Goal: Task Accomplishment & Management: Manage account settings

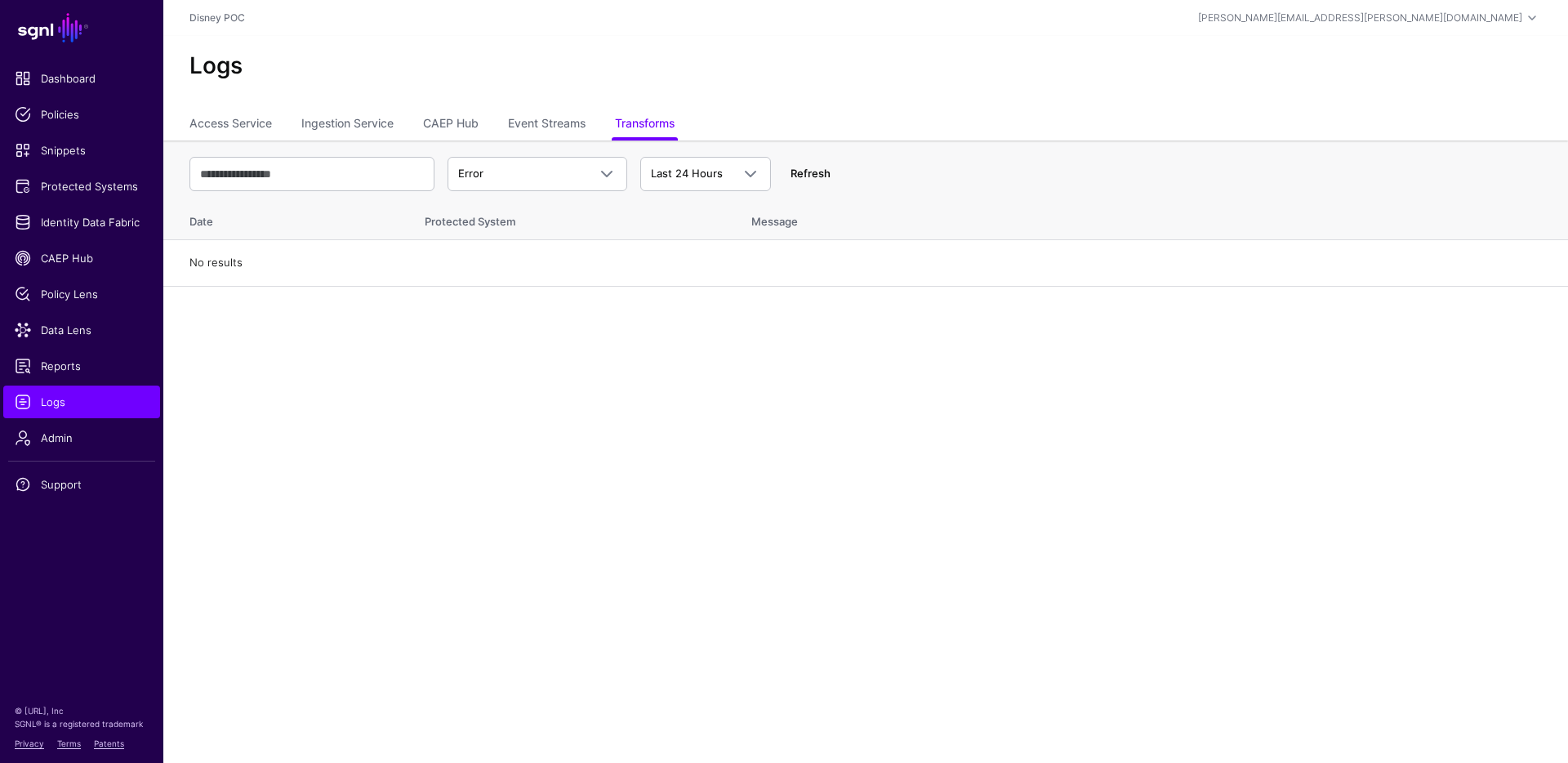
click at [800, 174] on link "Refresh" at bounding box center [810, 173] width 40 height 13
click at [77, 189] on span "Protected Systems" at bounding box center [81, 186] width 134 height 16
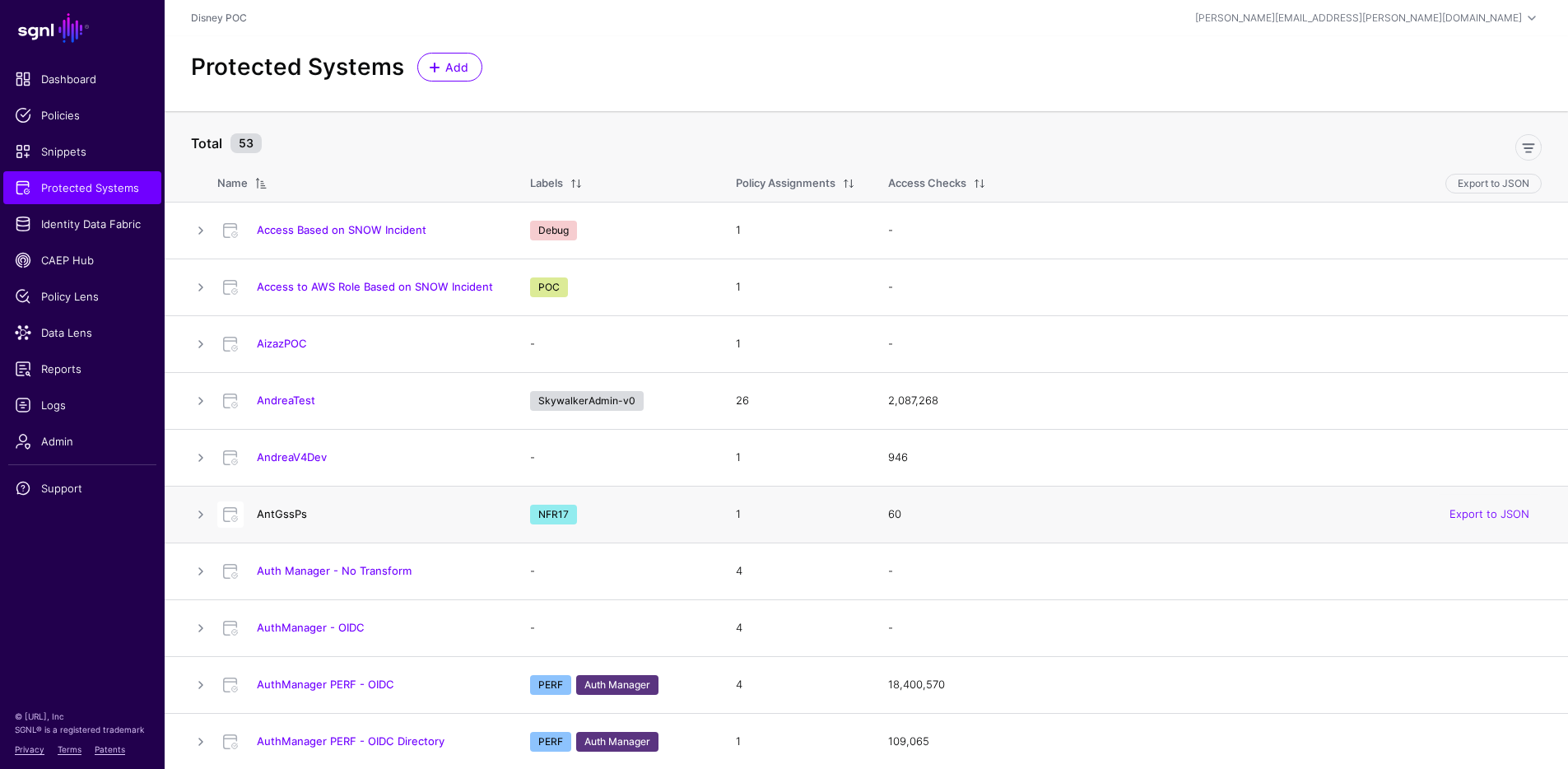
click at [282, 508] on link "AntGssPs" at bounding box center [281, 513] width 50 height 13
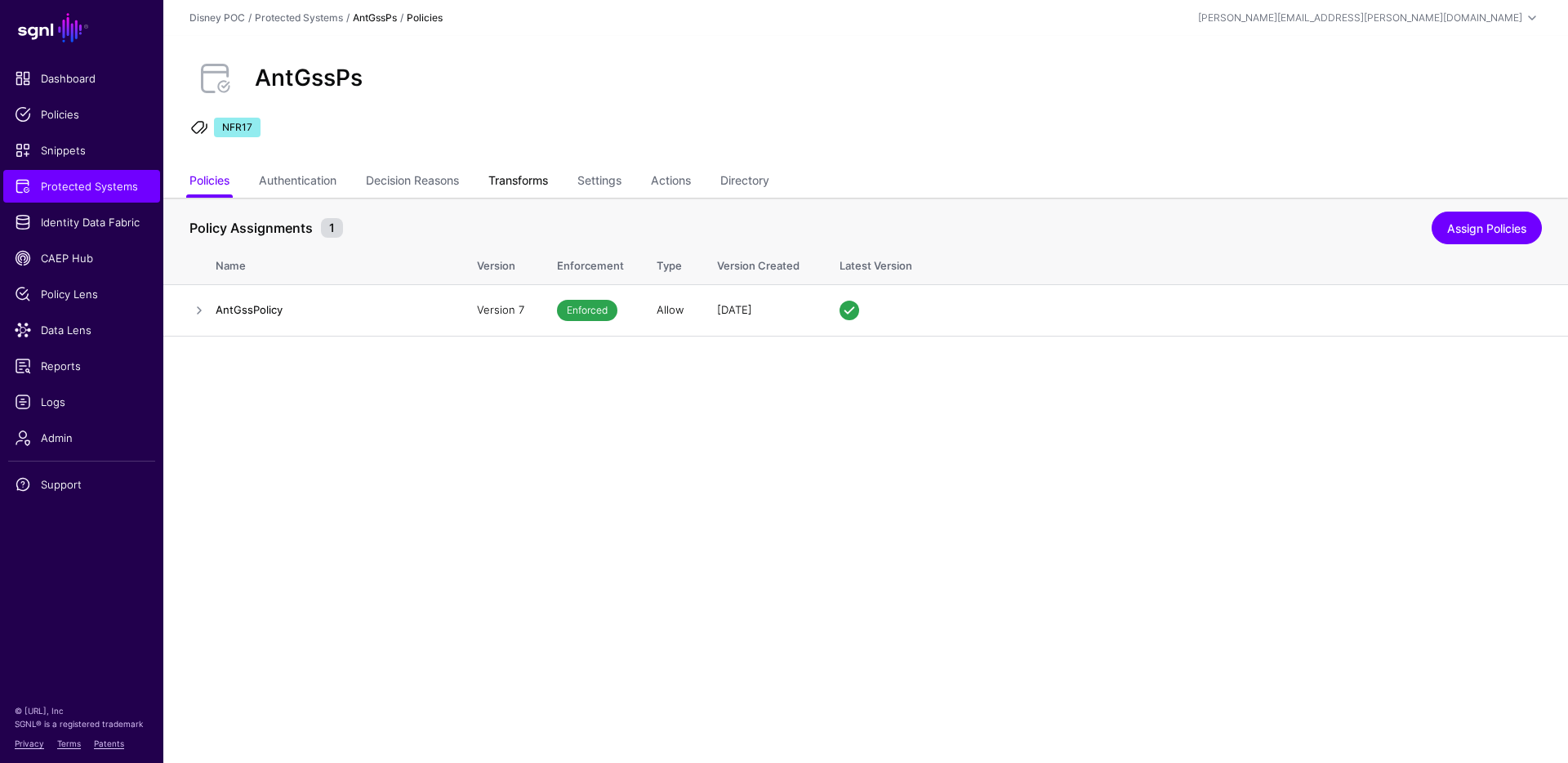
click at [513, 172] on link "Transforms" at bounding box center [518, 182] width 60 height 31
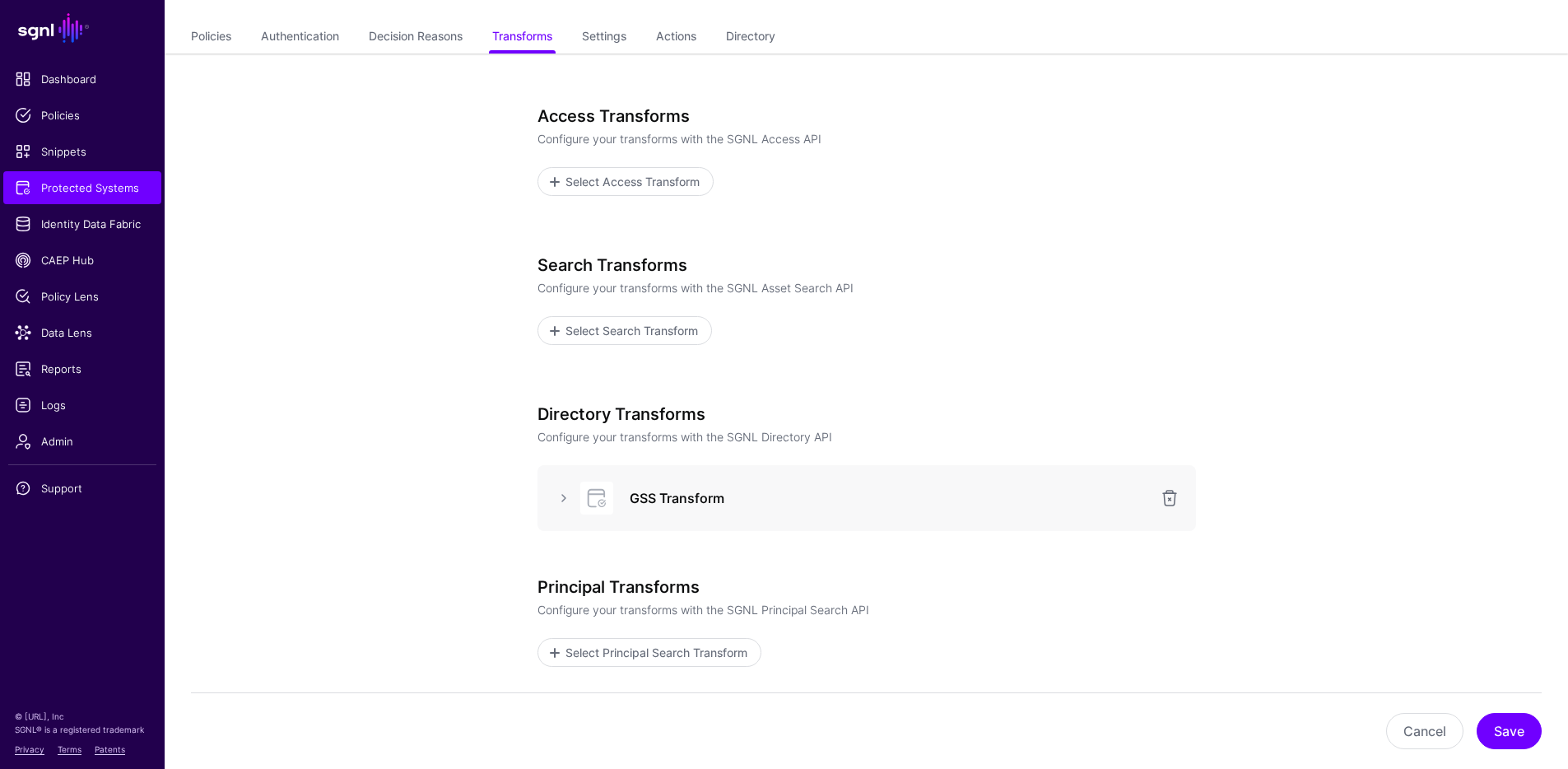
scroll to position [287, 0]
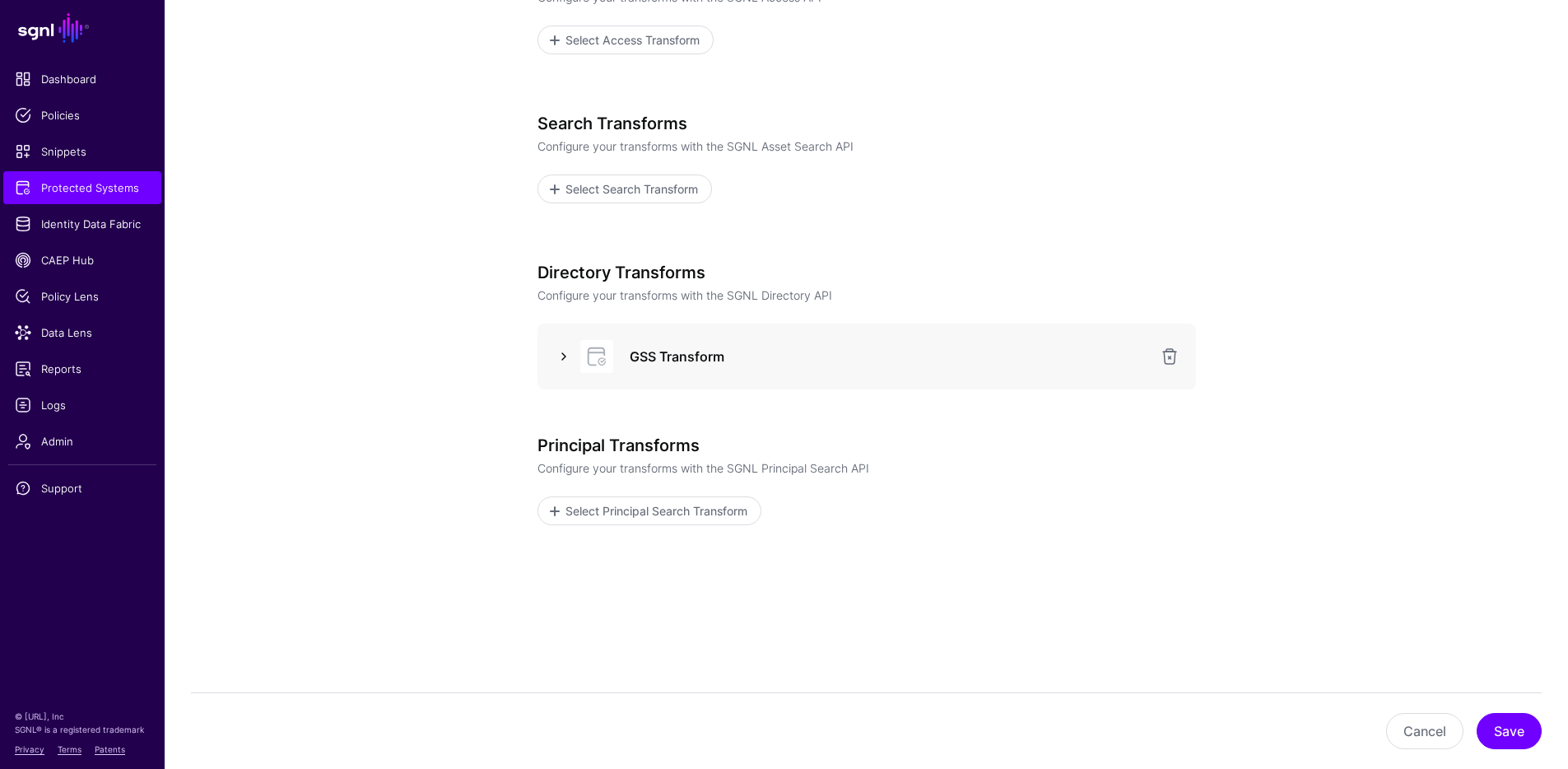
click at [564, 353] on link at bounding box center [564, 357] width 20 height 20
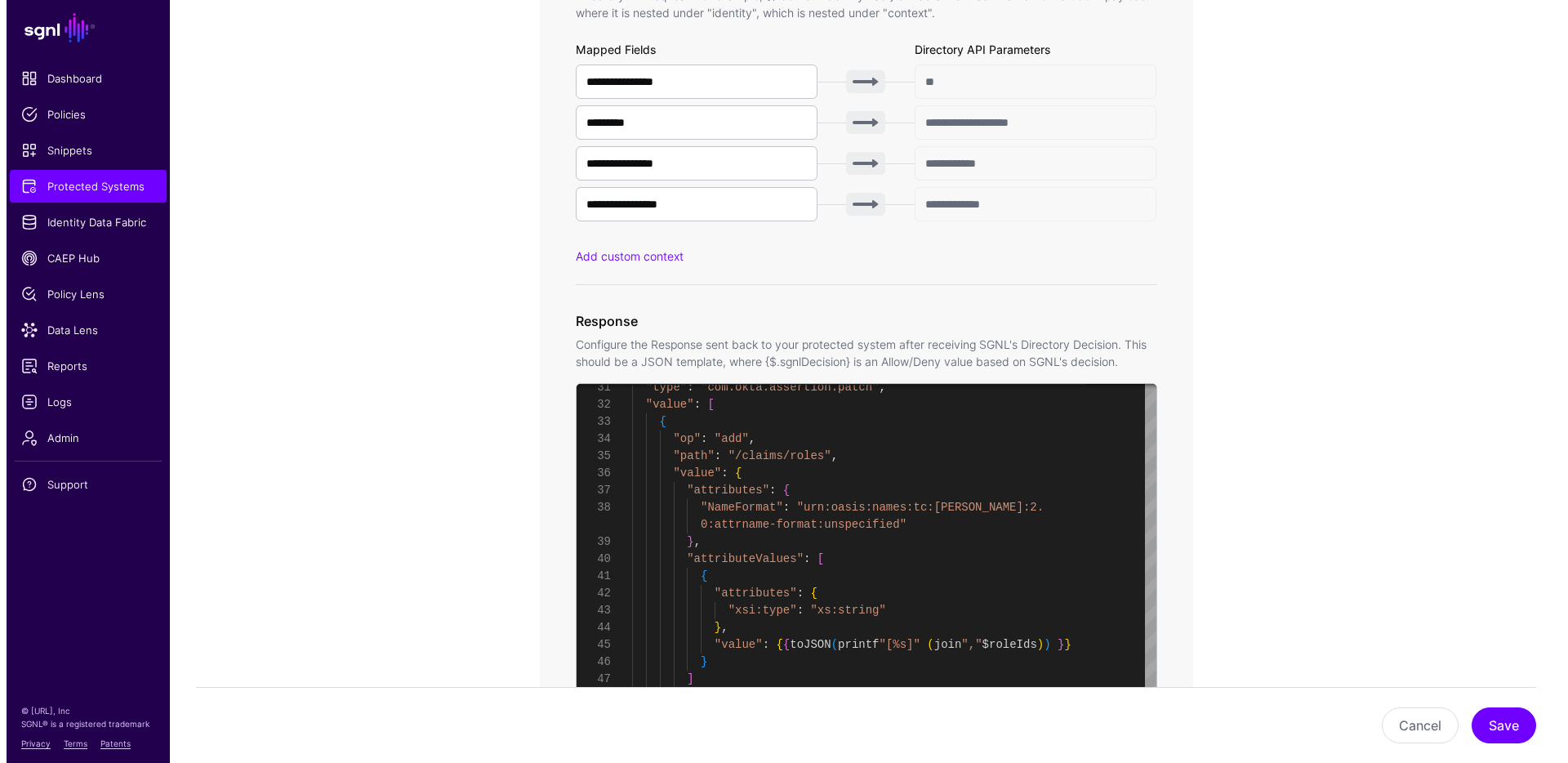
scroll to position [1439, 0]
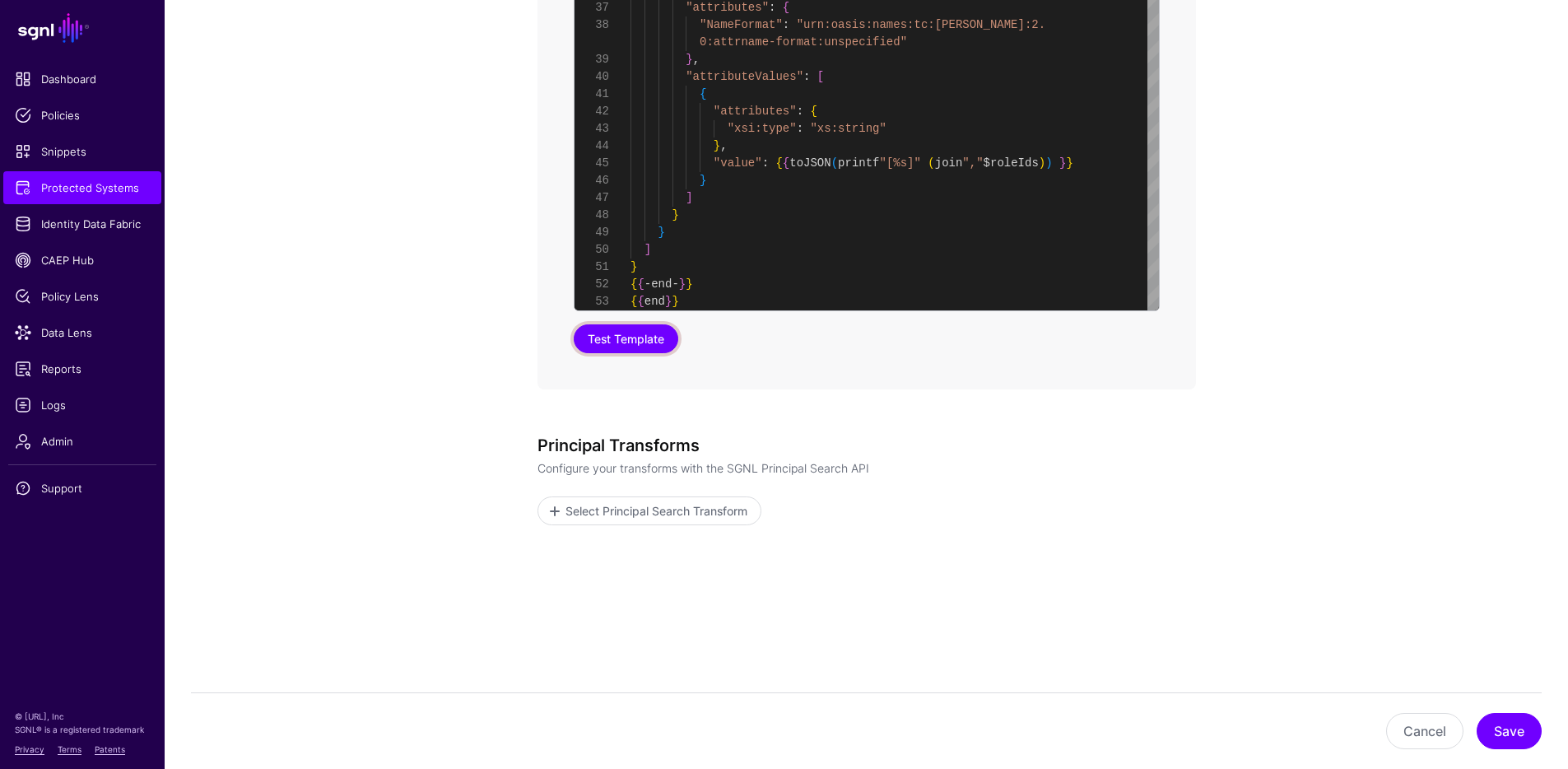
click at [628, 343] on button "Test Template" at bounding box center [625, 338] width 105 height 28
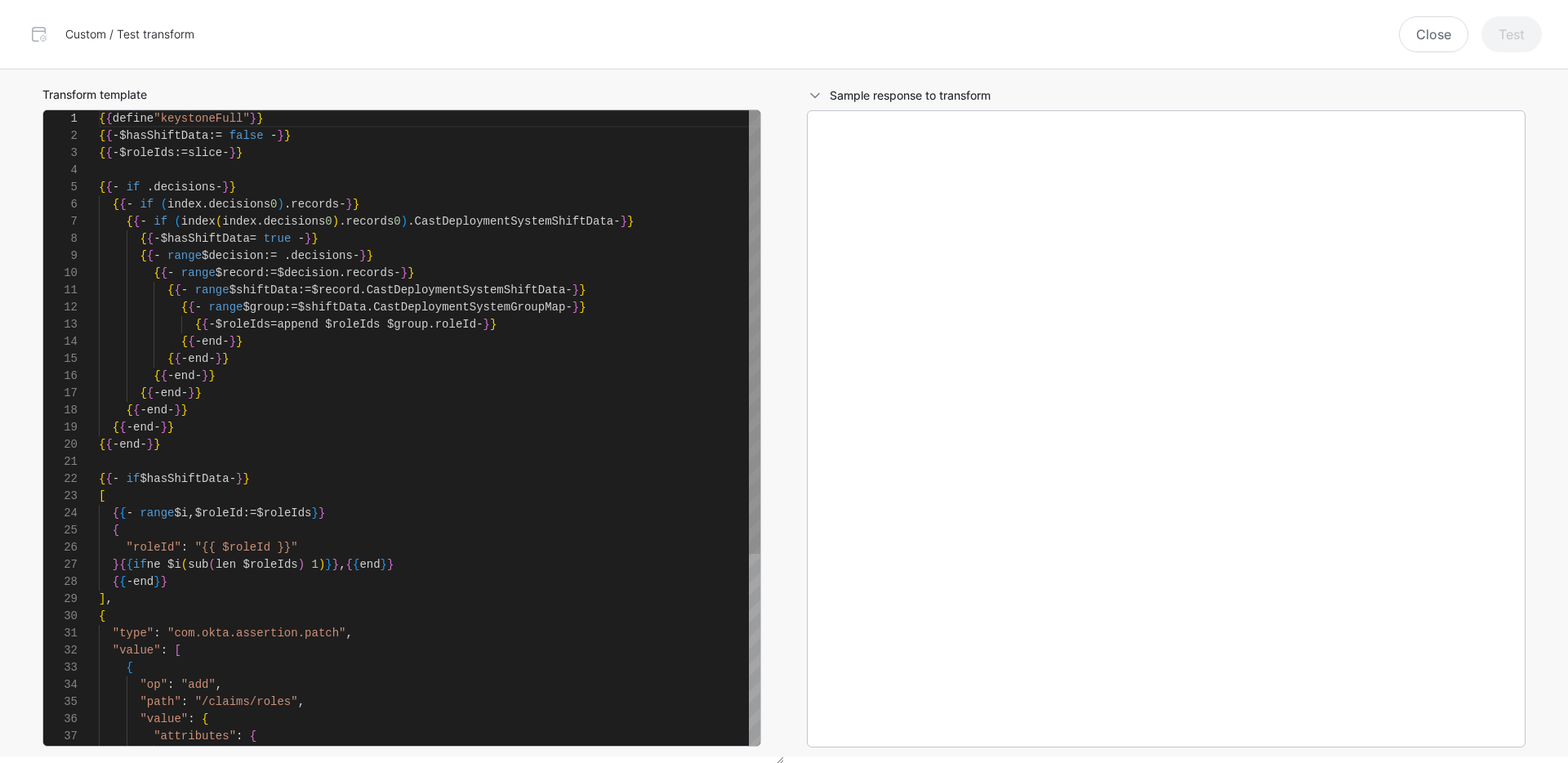
scroll to position [172, 0]
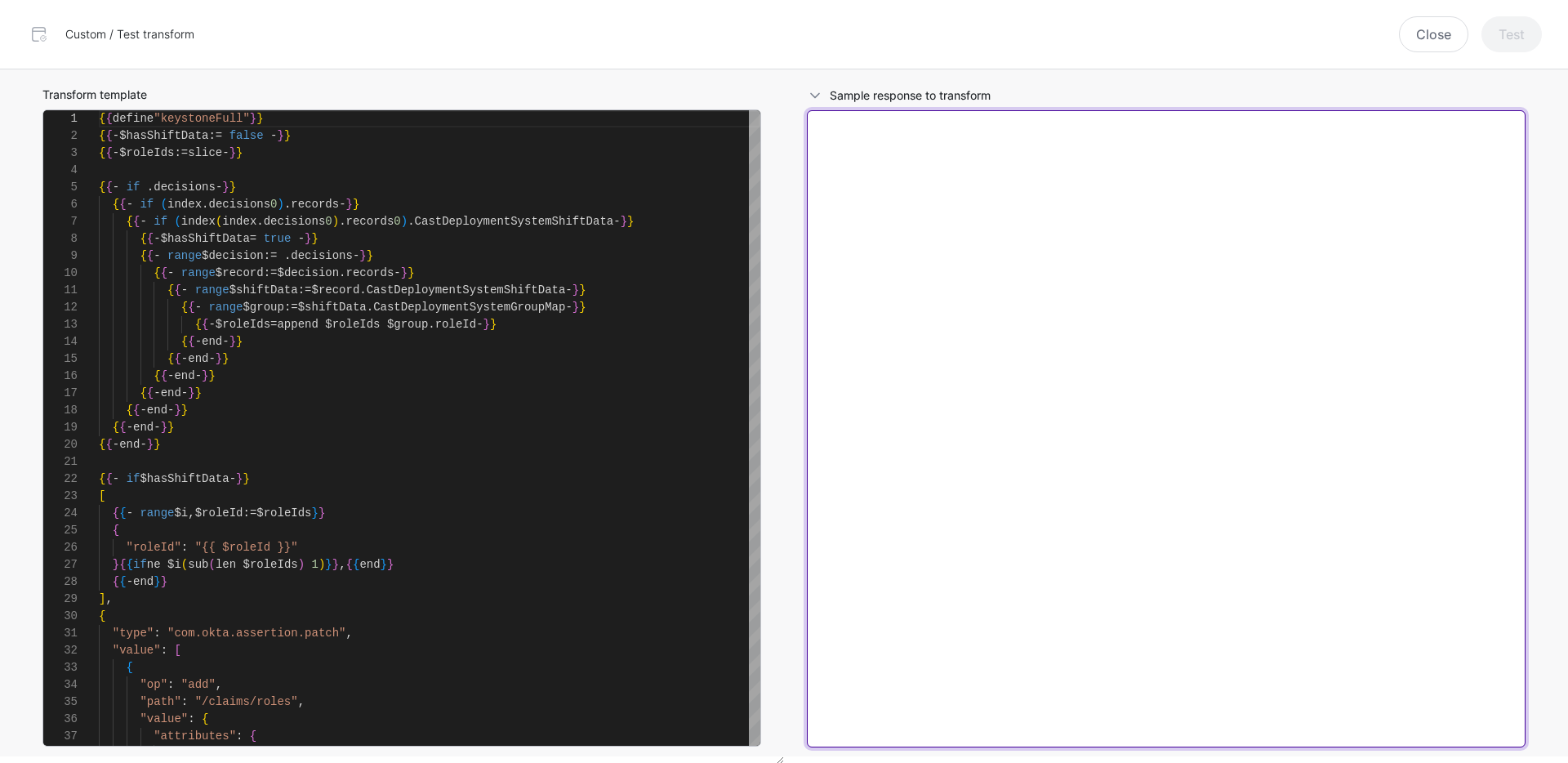
click at [1067, 286] on textarea at bounding box center [1167, 429] width 719 height 637
click at [993, 264] on textarea at bounding box center [1167, 429] width 719 height 637
paste textarea "**********"
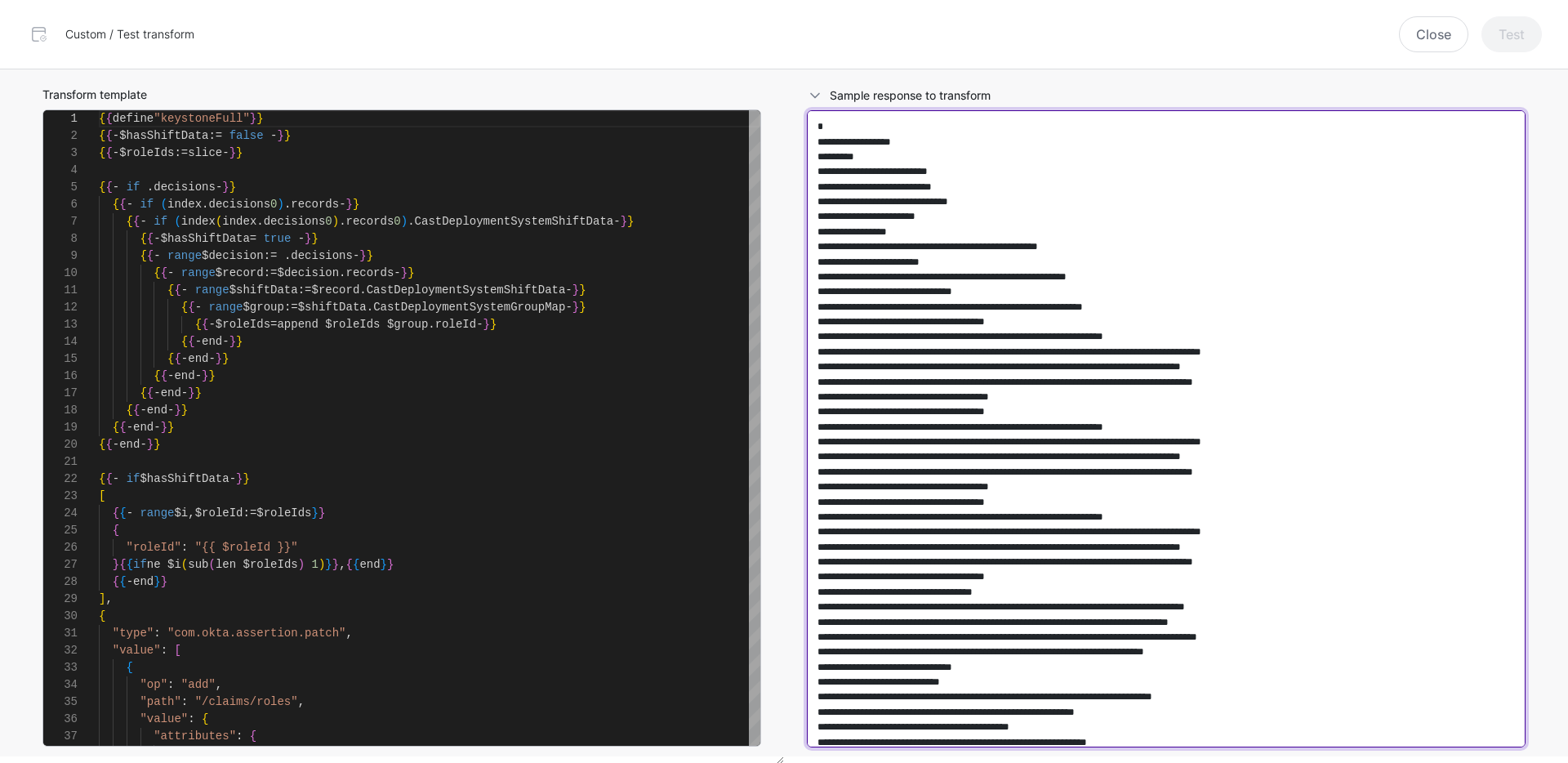
scroll to position [407, 0]
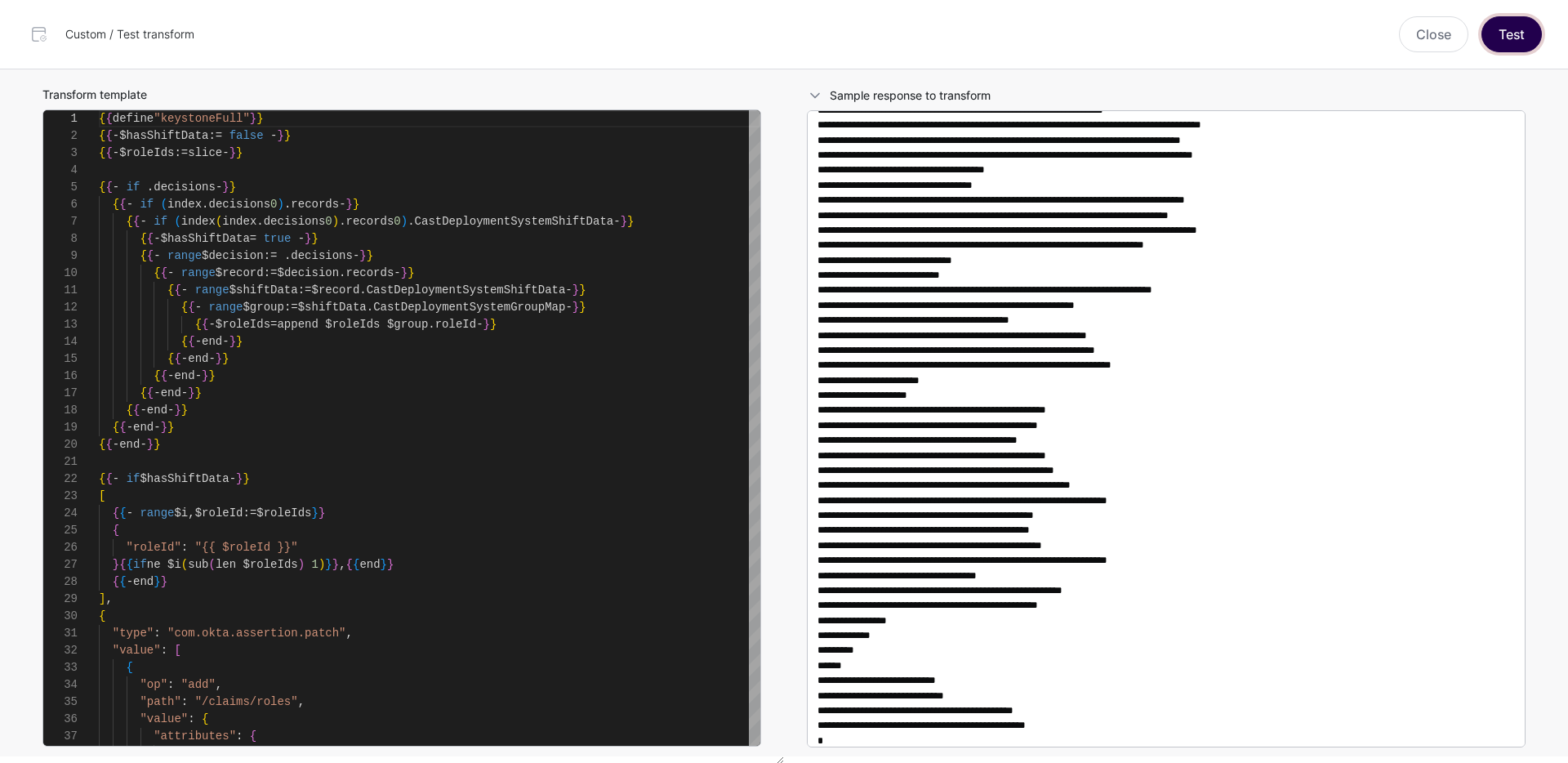
click at [1524, 41] on button "Test" at bounding box center [1512, 34] width 60 height 36
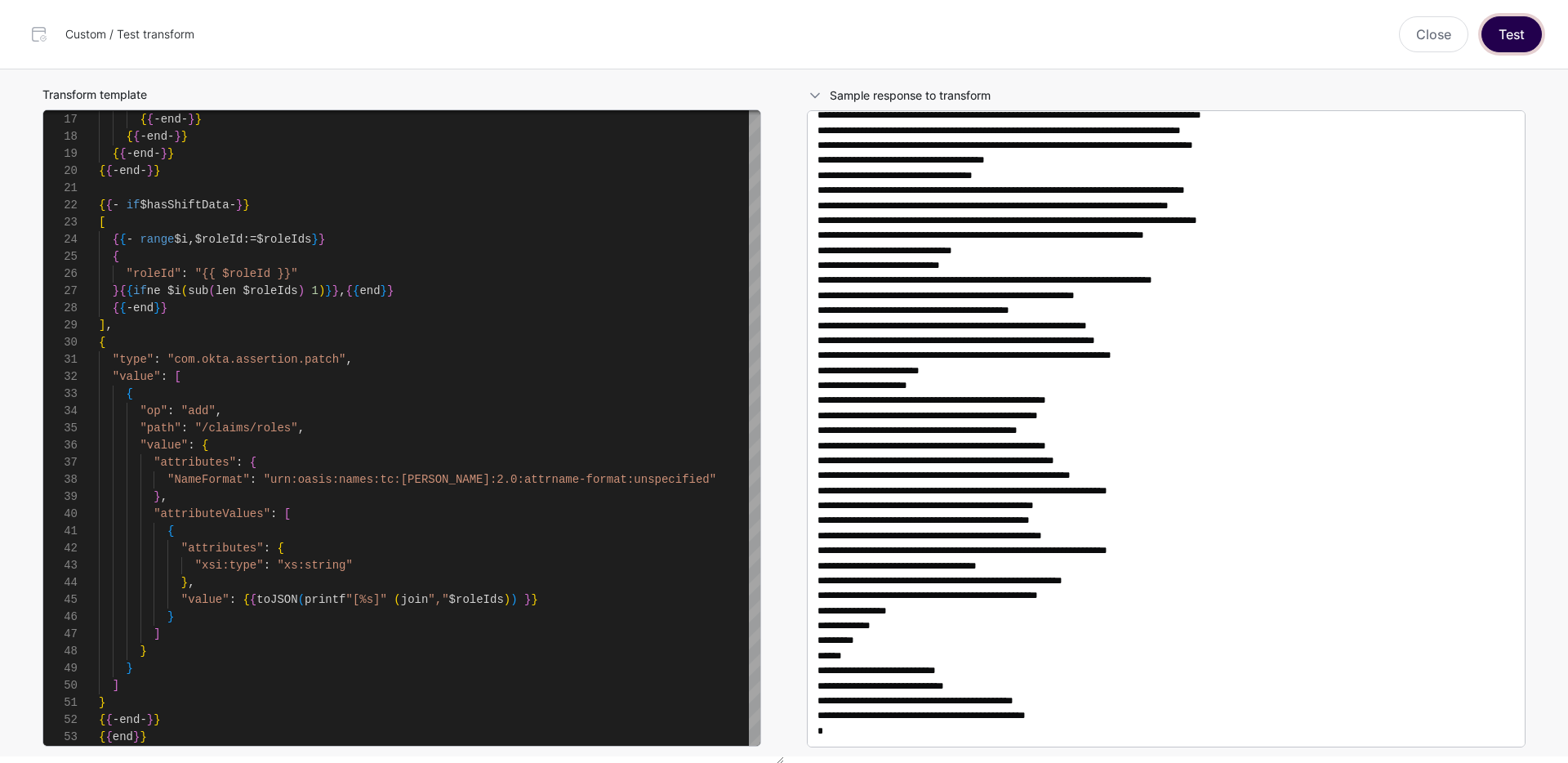
click at [1508, 37] on button "Test" at bounding box center [1512, 34] width 60 height 36
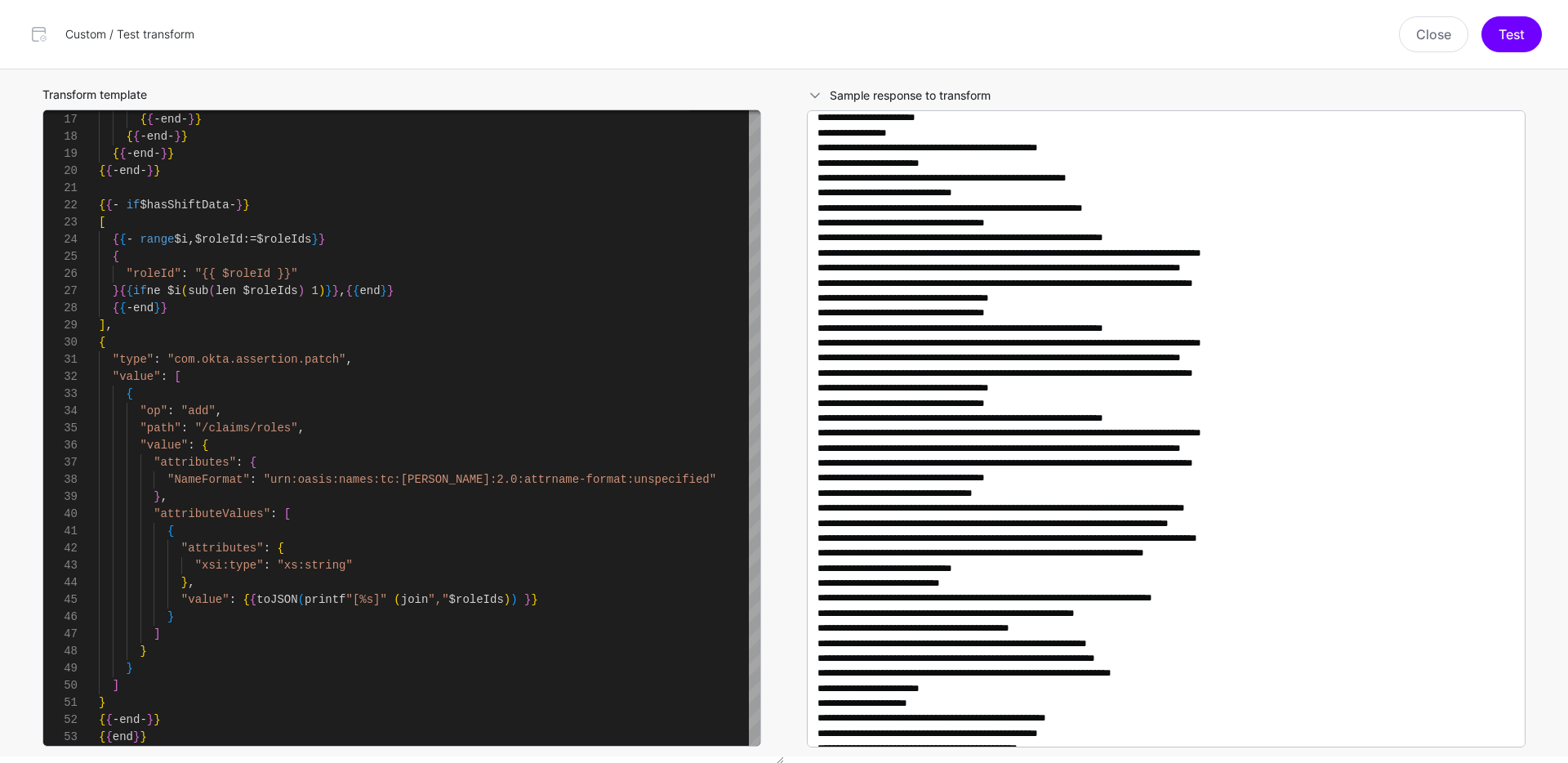
scroll to position [0, 0]
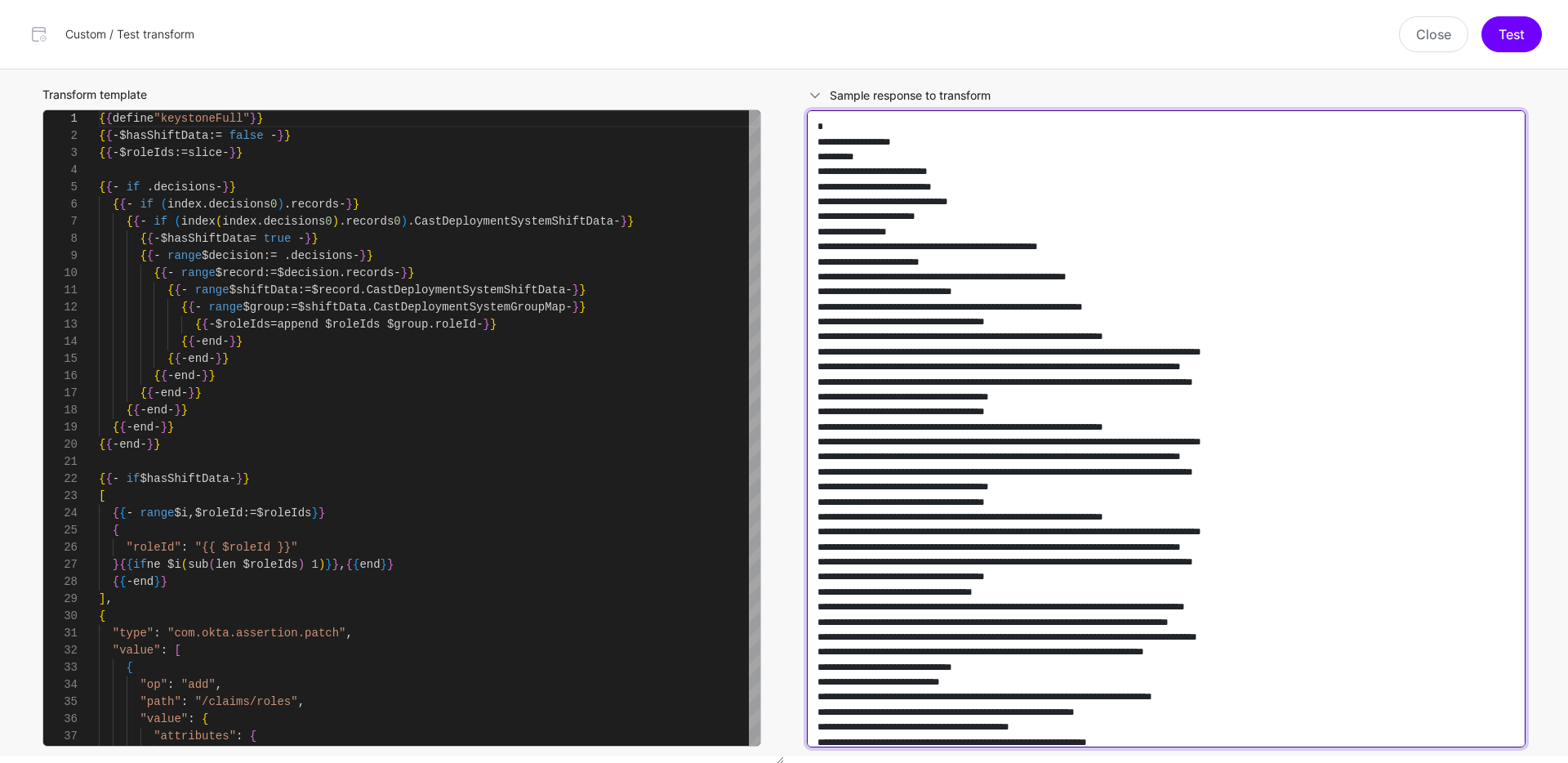
click at [831, 122] on textarea at bounding box center [1167, 429] width 719 height 637
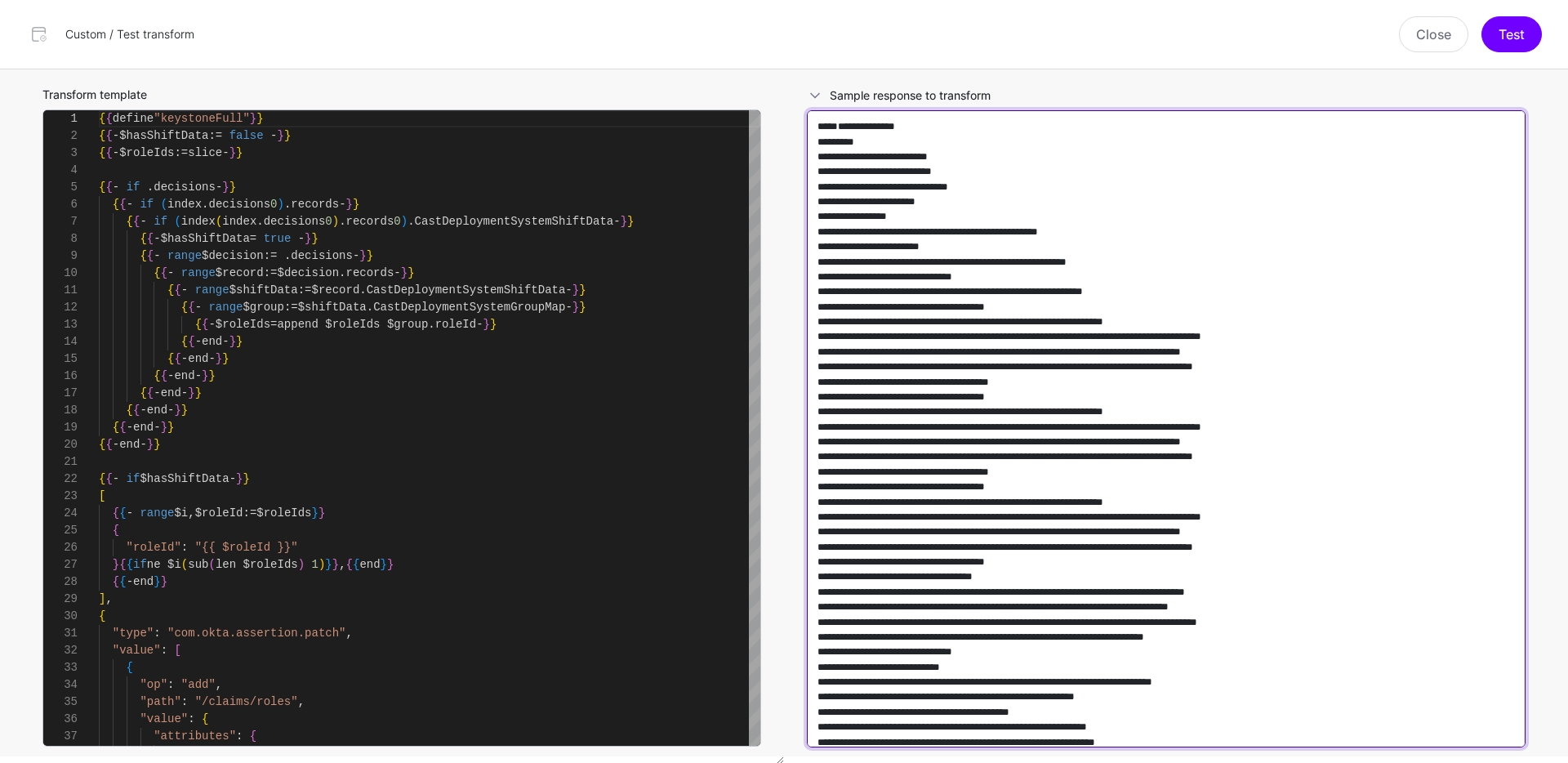
scroll to position [417, 0]
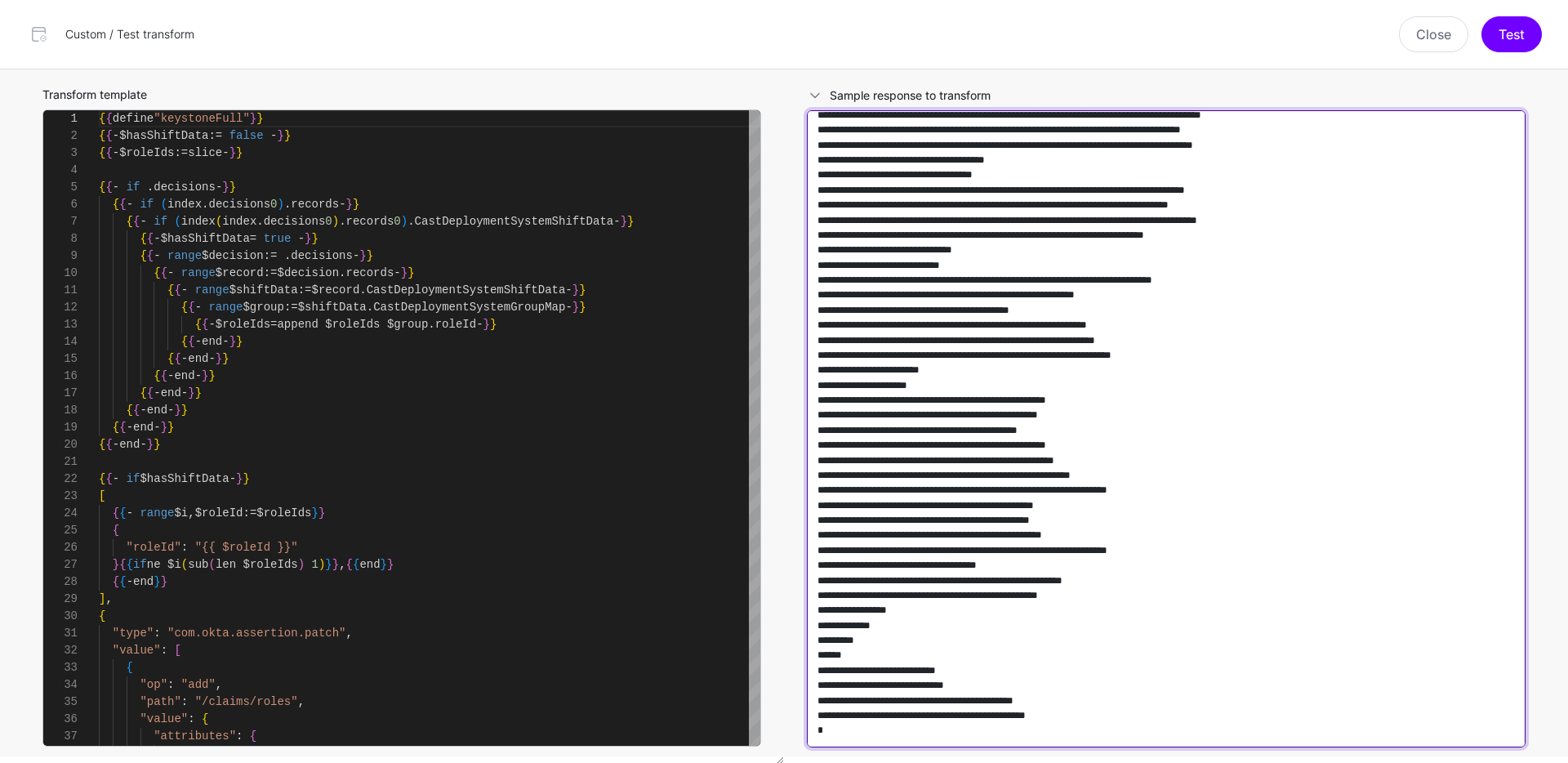
click at [854, 736] on textarea at bounding box center [1167, 429] width 719 height 637
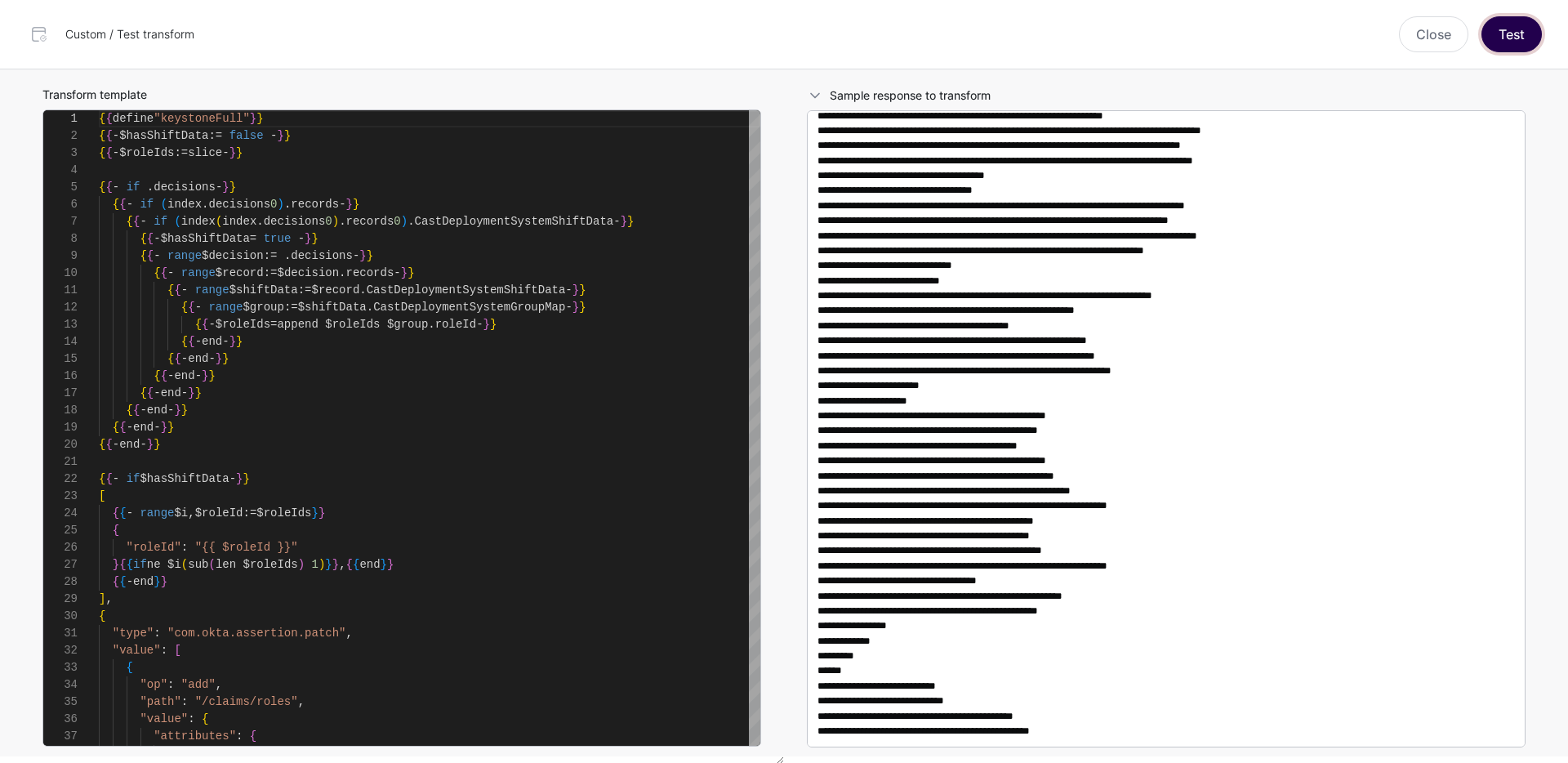
click at [1527, 37] on button "Test" at bounding box center [1512, 34] width 60 height 36
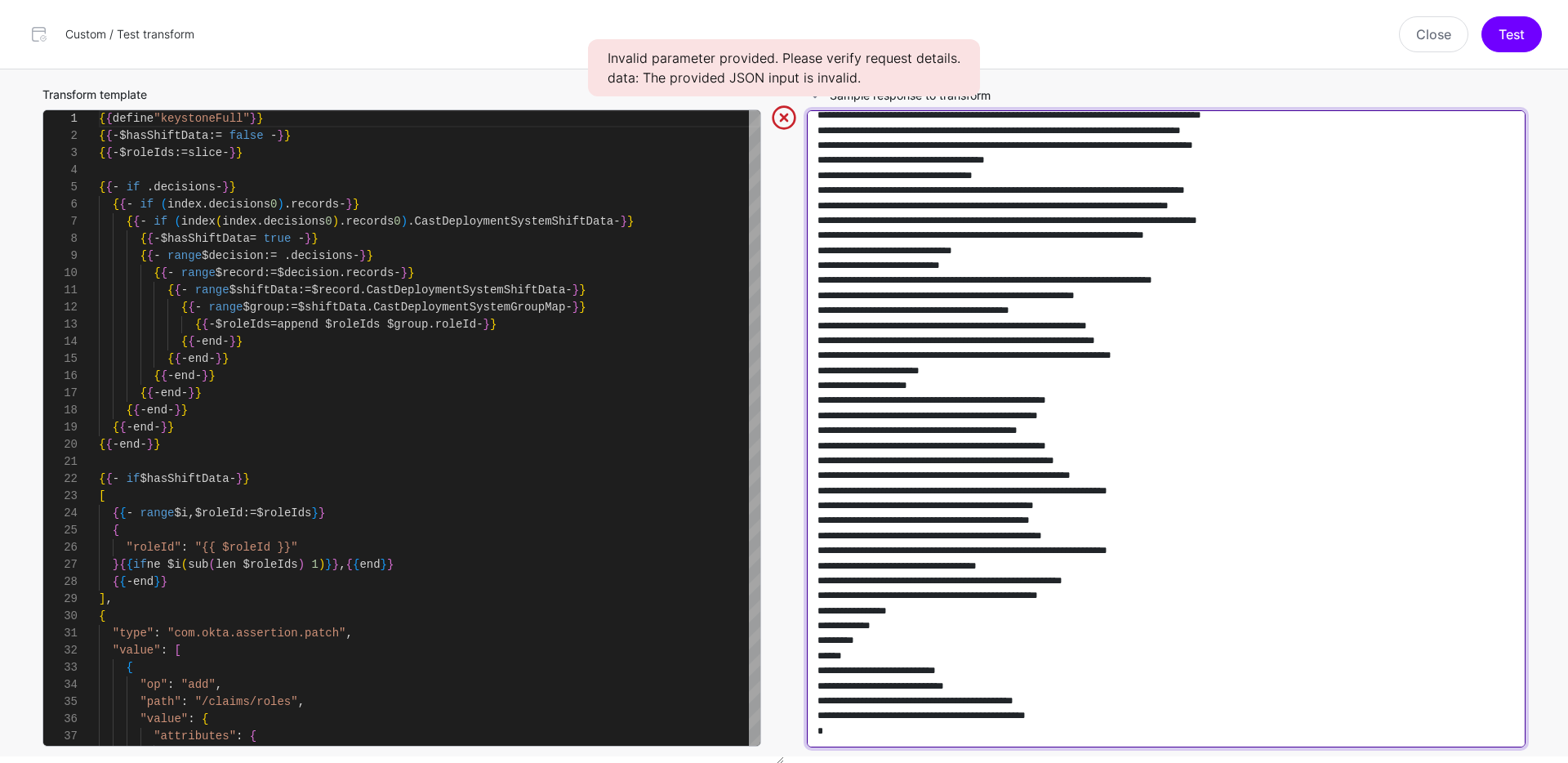
scroll to position [0, 0]
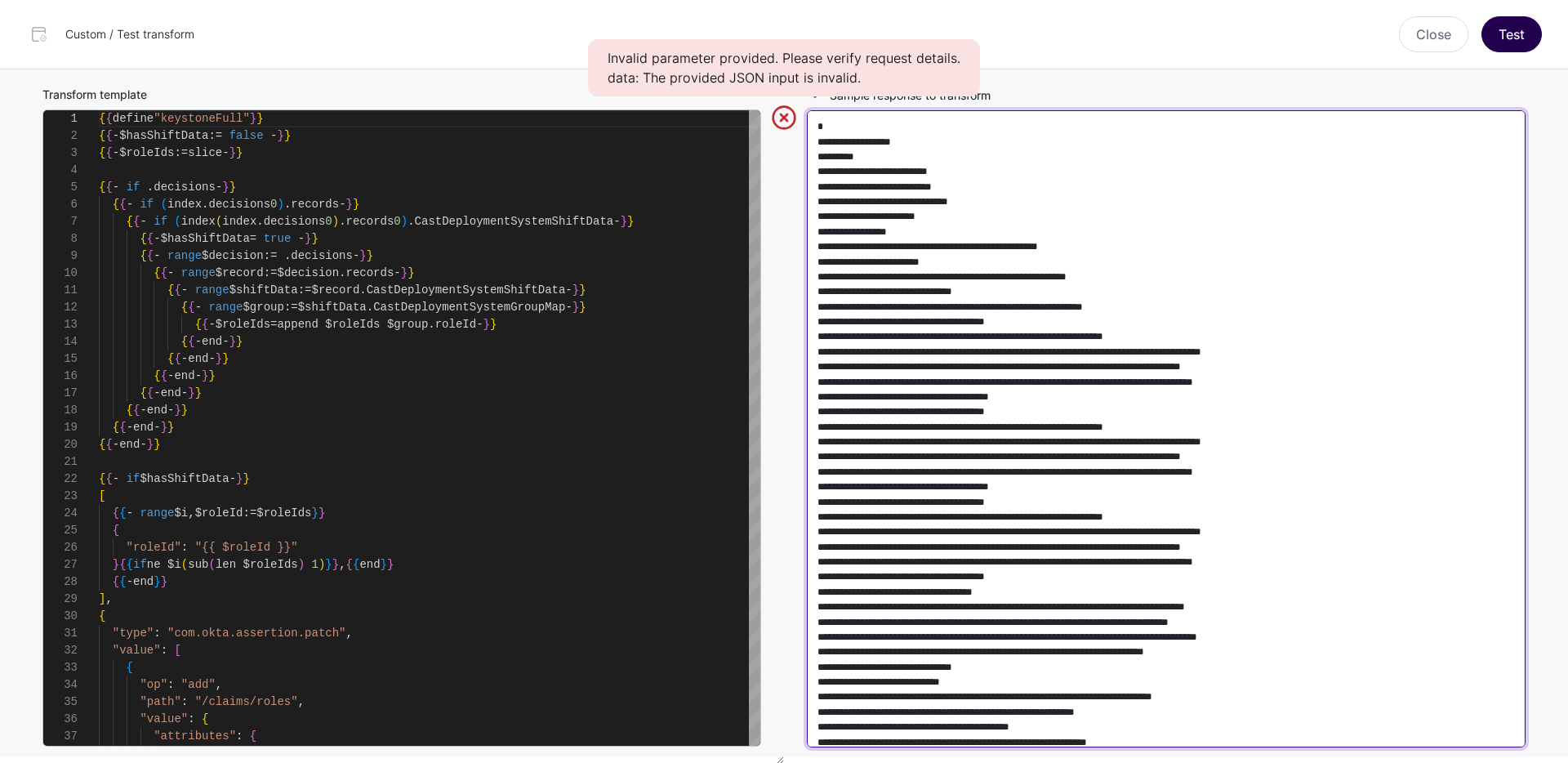
type textarea "**********"
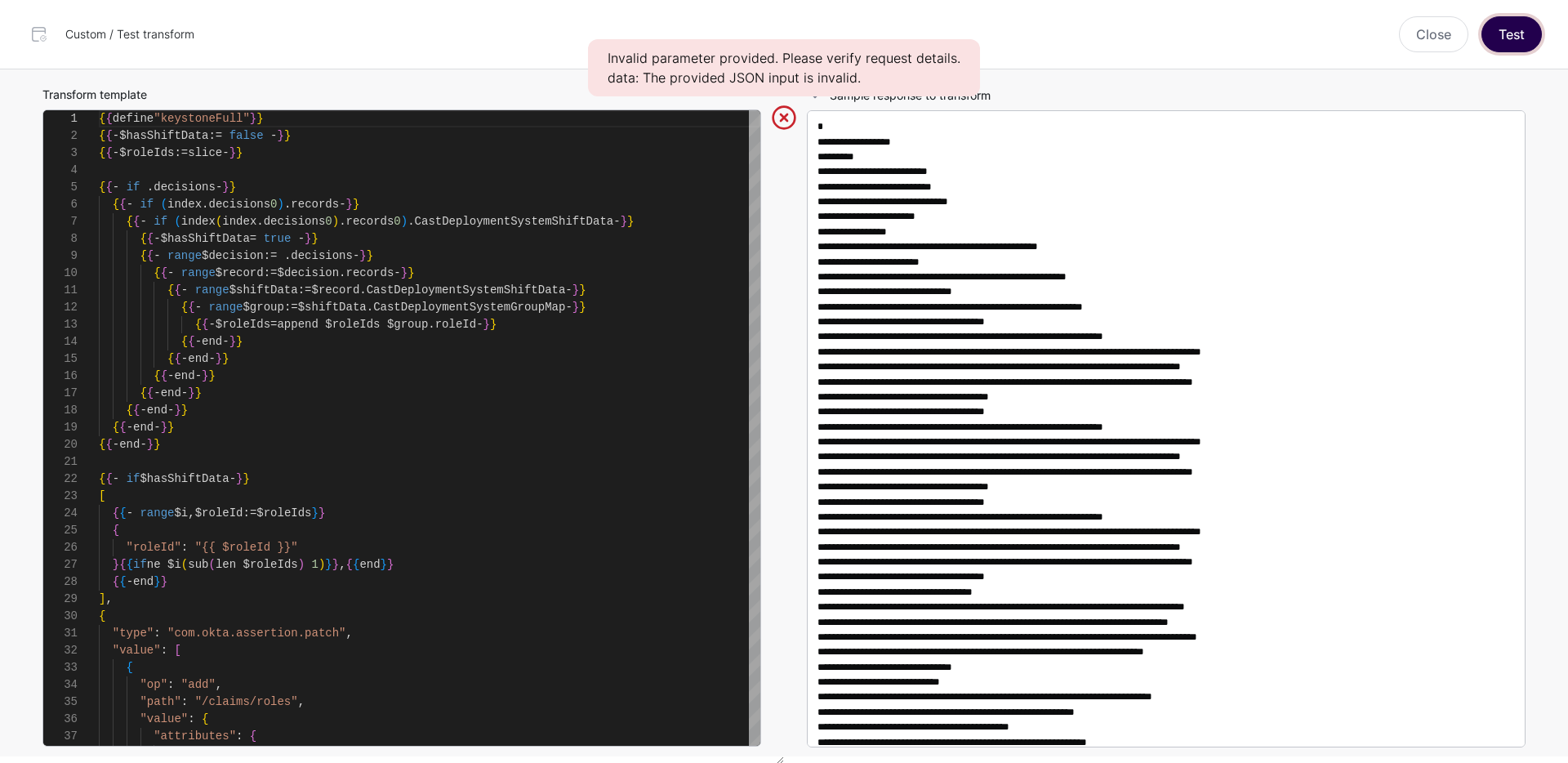
click at [1529, 35] on button "Test" at bounding box center [1512, 34] width 60 height 36
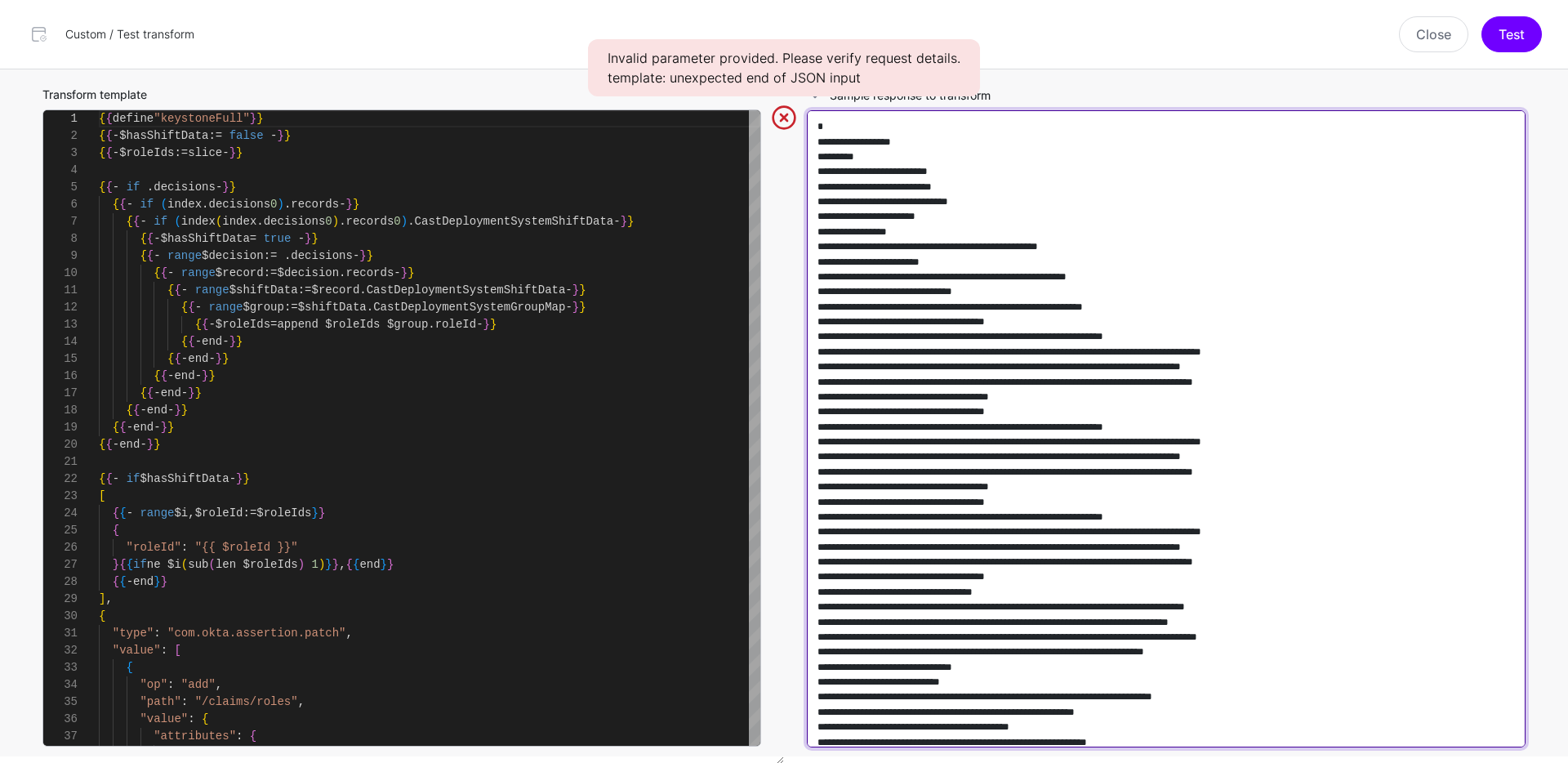
click at [1327, 206] on textarea at bounding box center [1167, 429] width 719 height 637
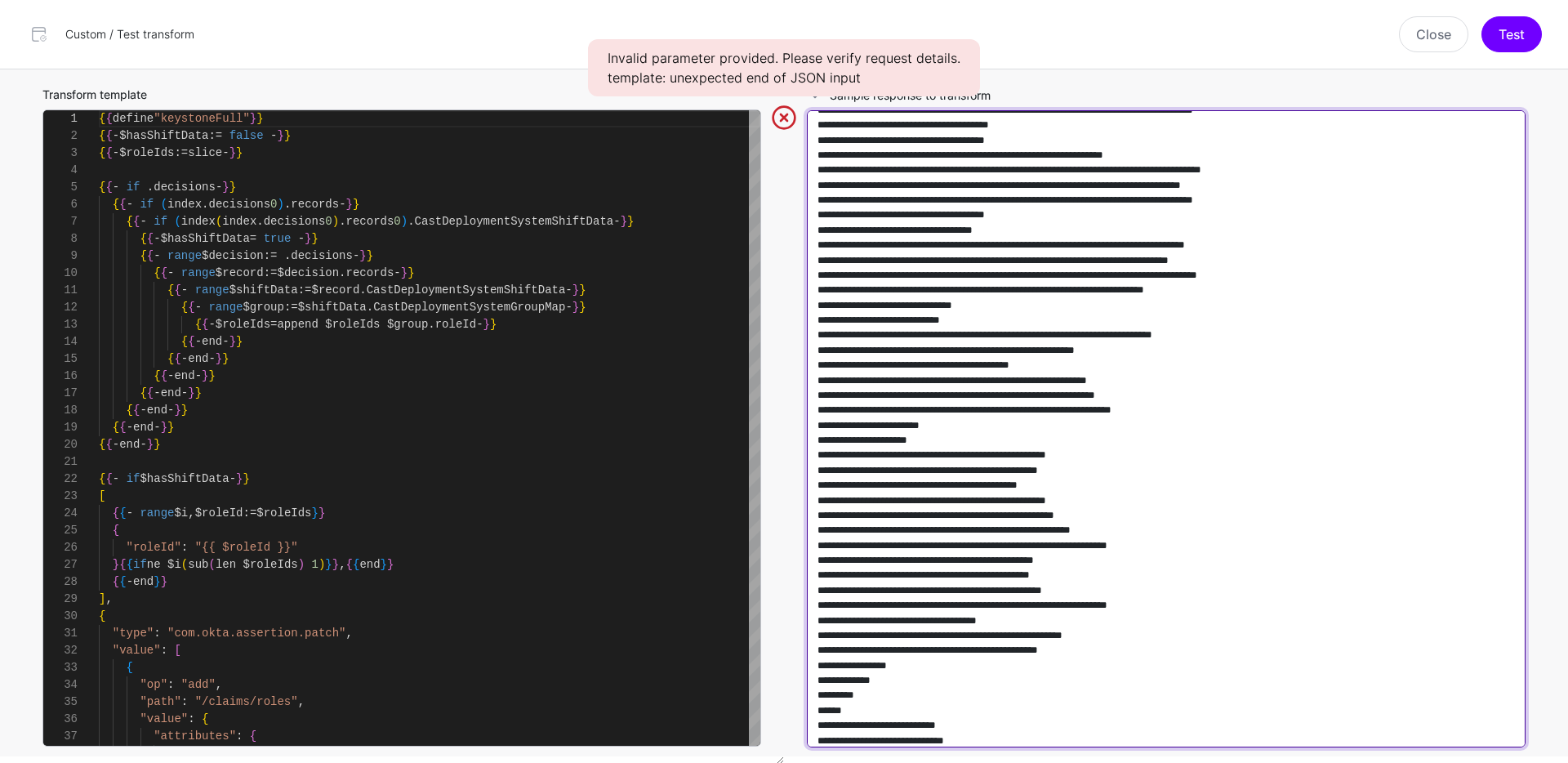
scroll to position [417, 0]
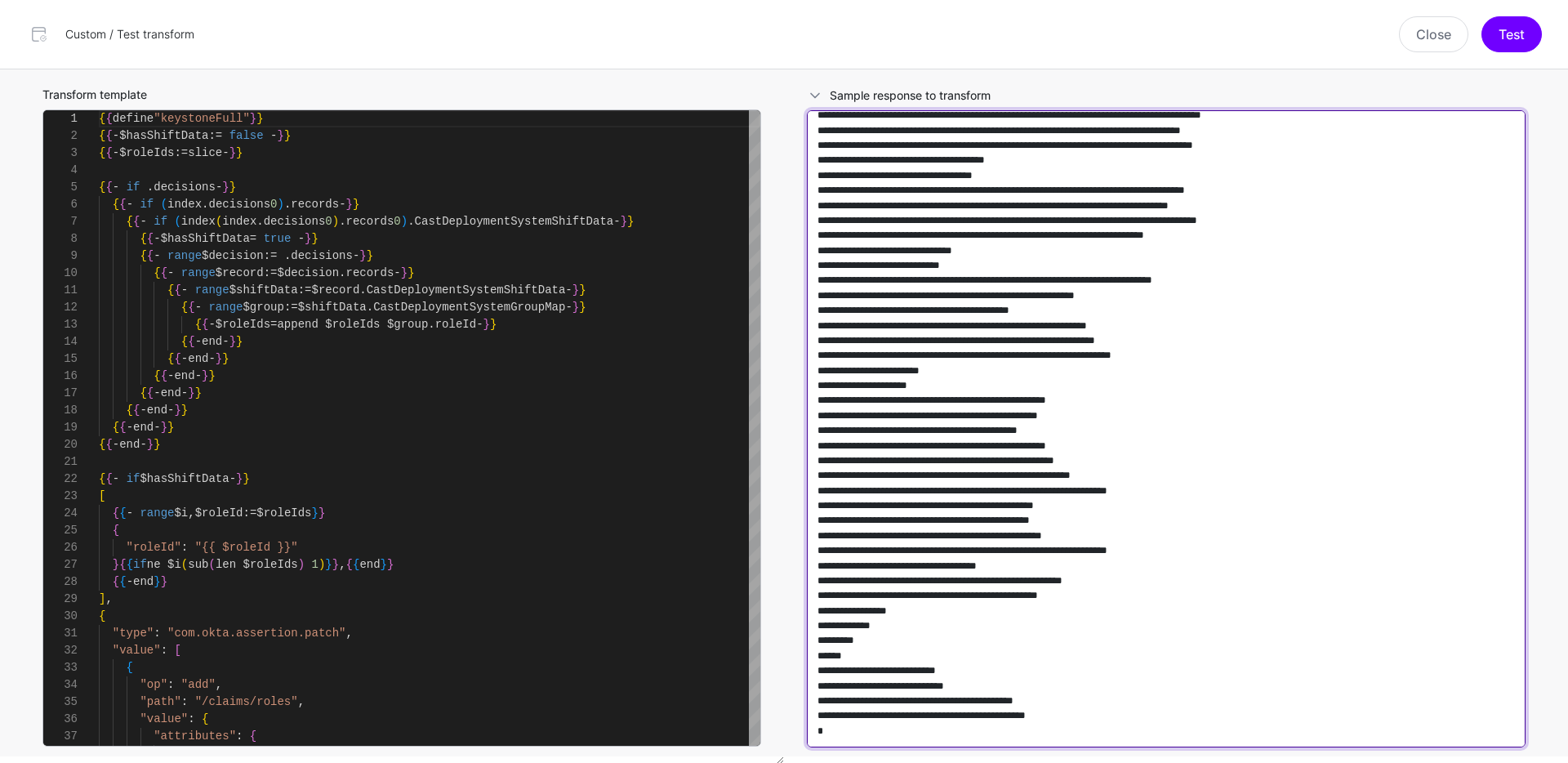
click at [961, 322] on textarea at bounding box center [1167, 429] width 719 height 637
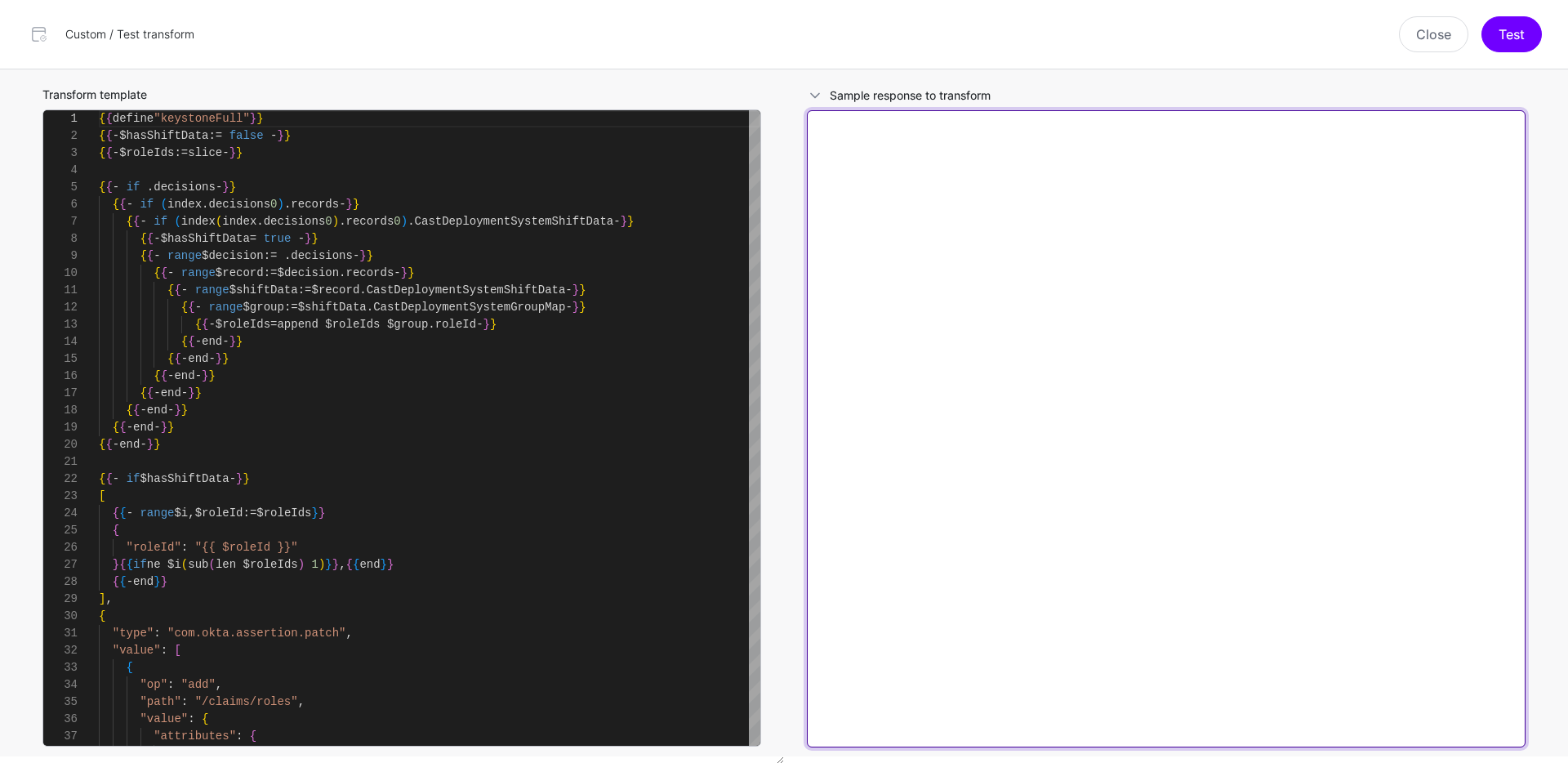
scroll to position [0, 0]
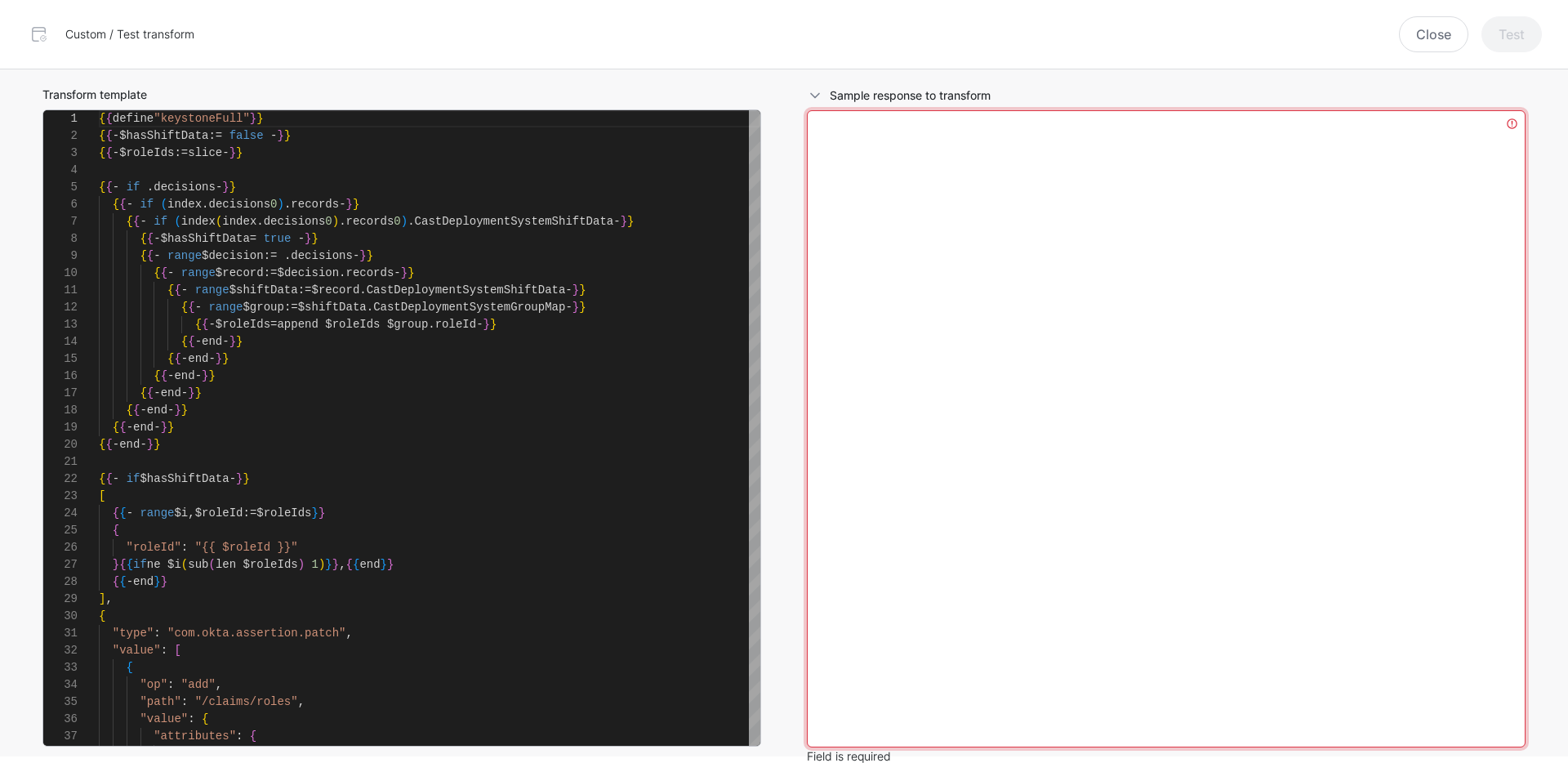
paste textarea "**********"
type textarea "**********"
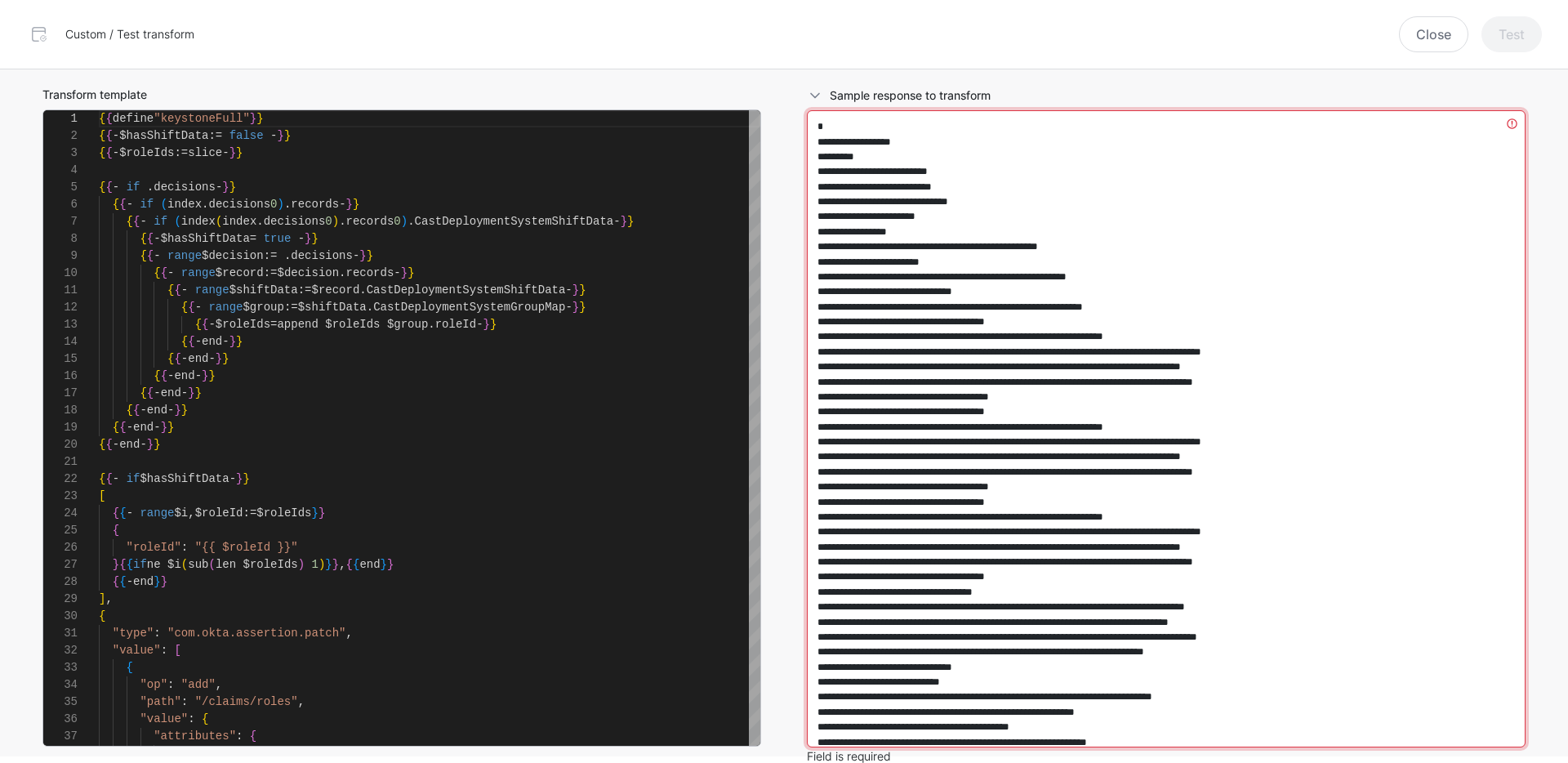
scroll to position [407, 0]
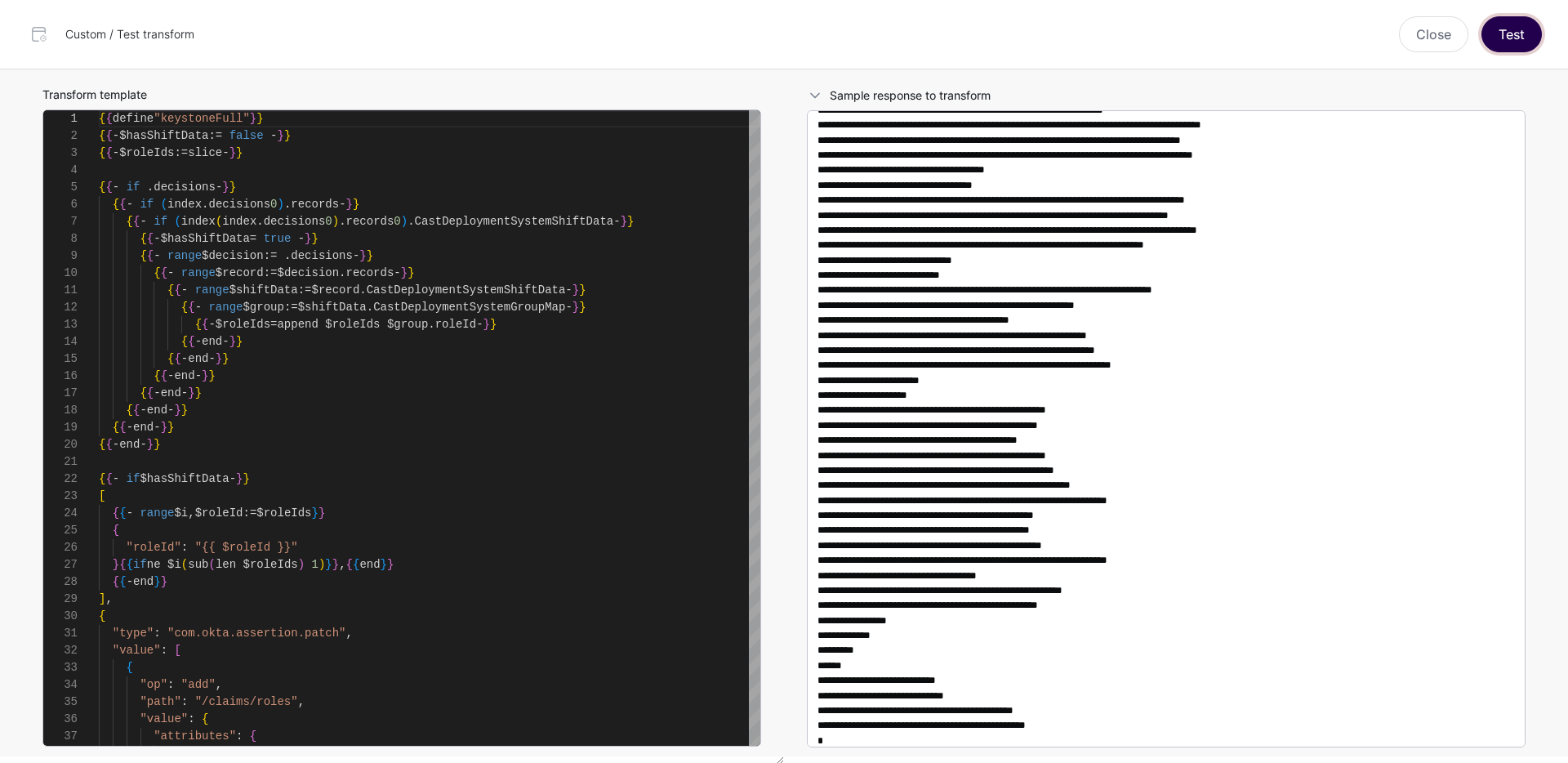
click at [1530, 23] on button "Test" at bounding box center [1512, 34] width 60 height 36
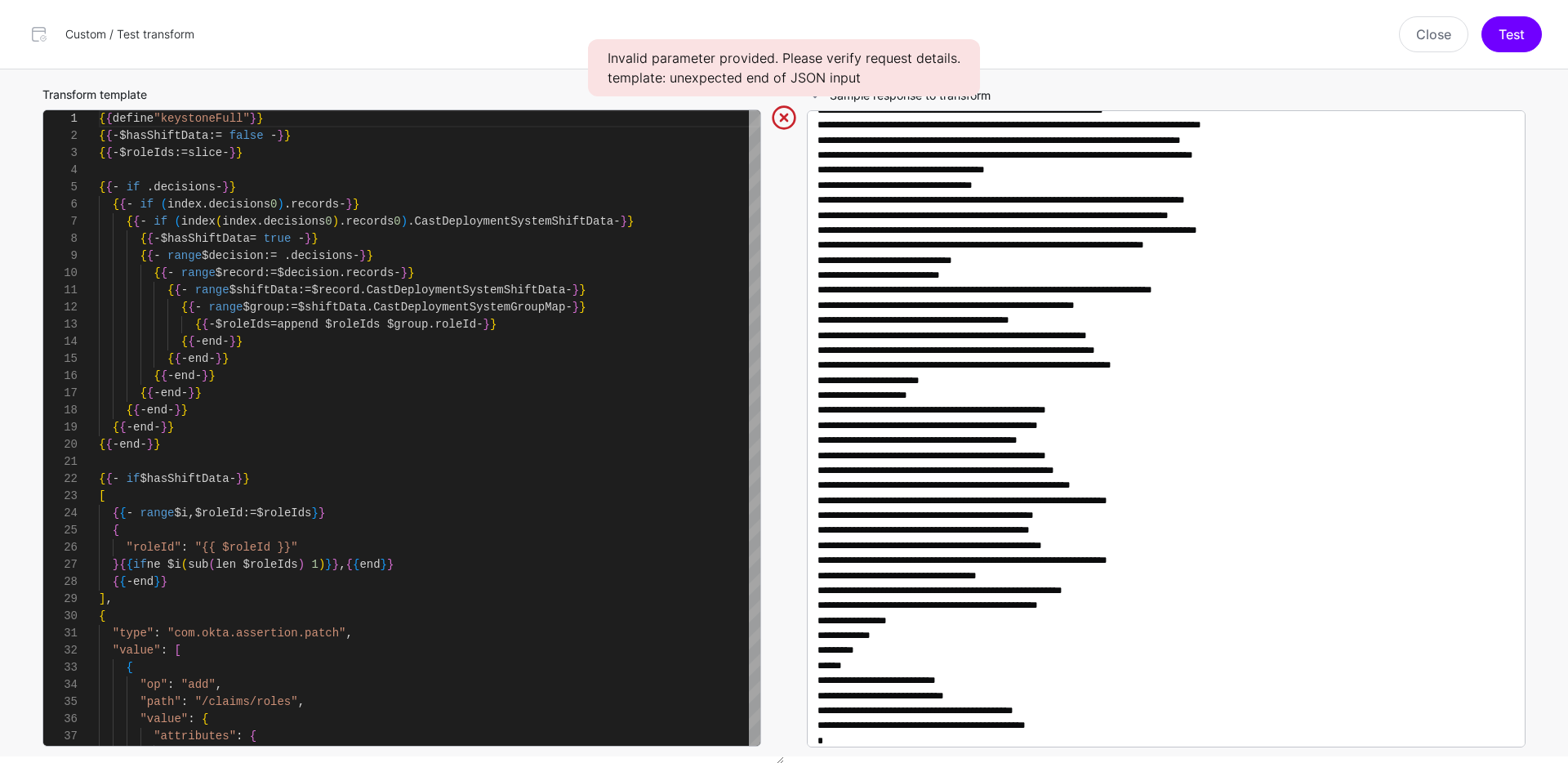
scroll to position [0, 0]
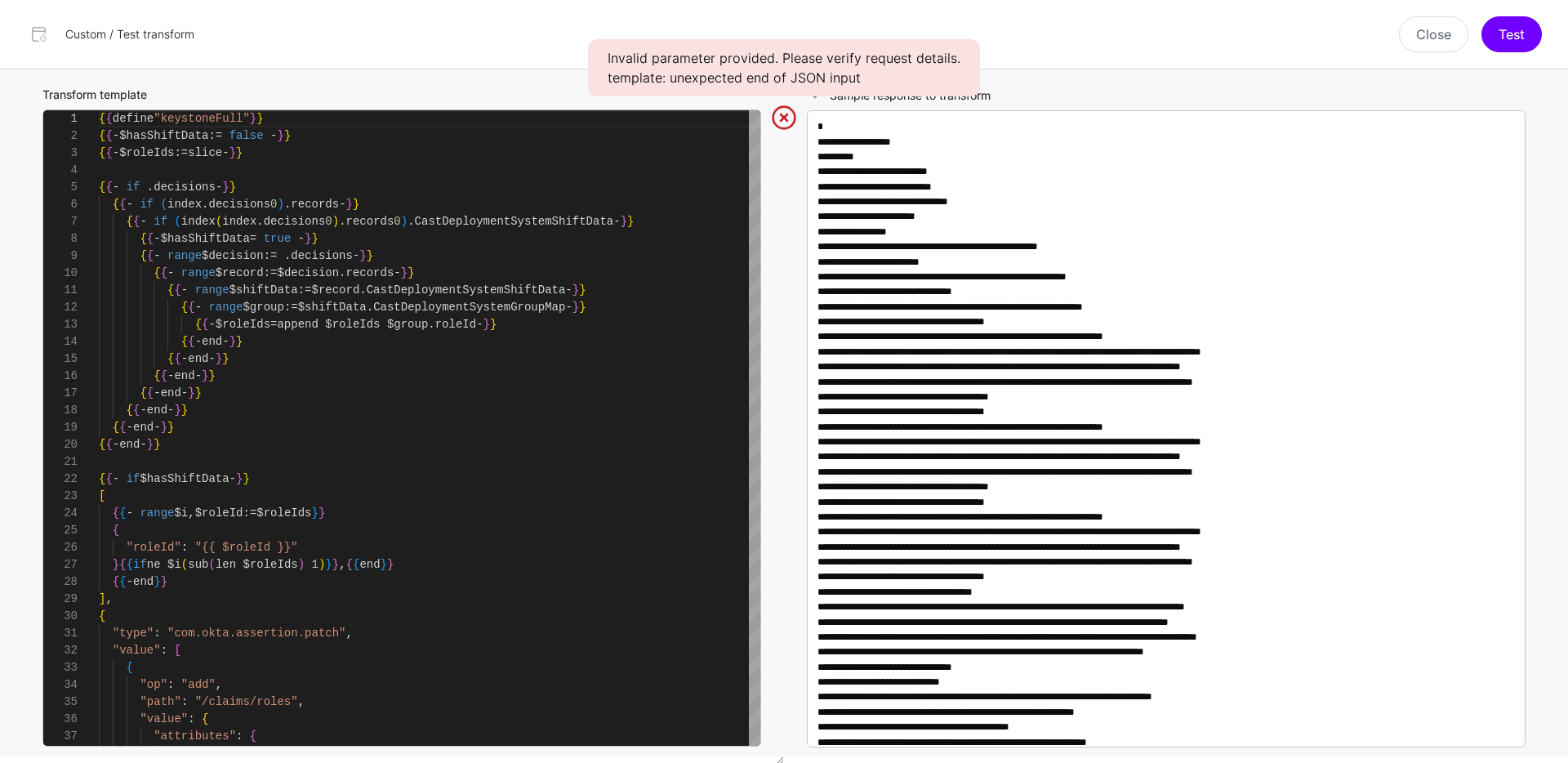
click at [786, 236] on div "Sample response to transform" at bounding box center [1166, 417] width 765 height 694
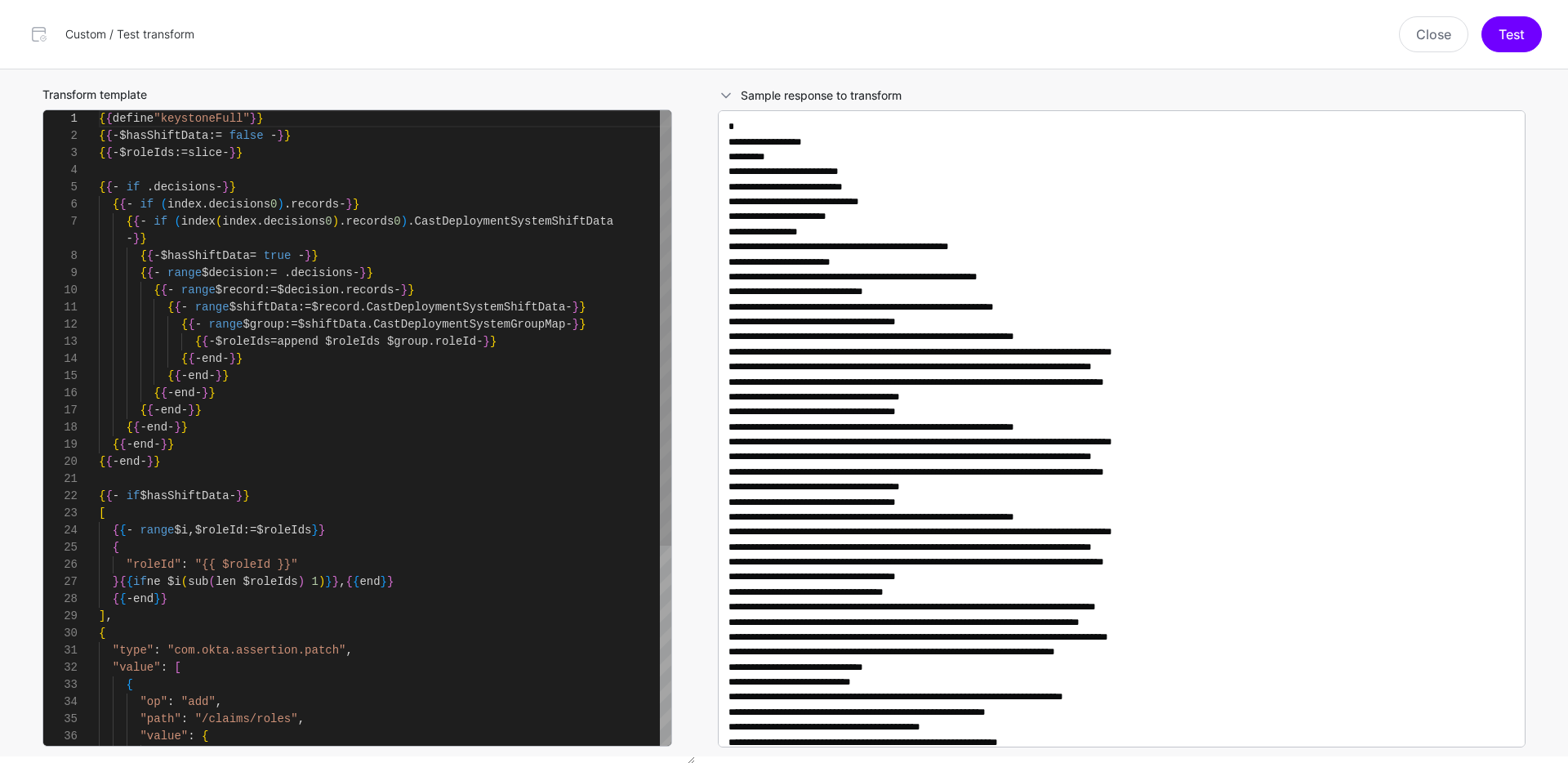
type textarea "**********"
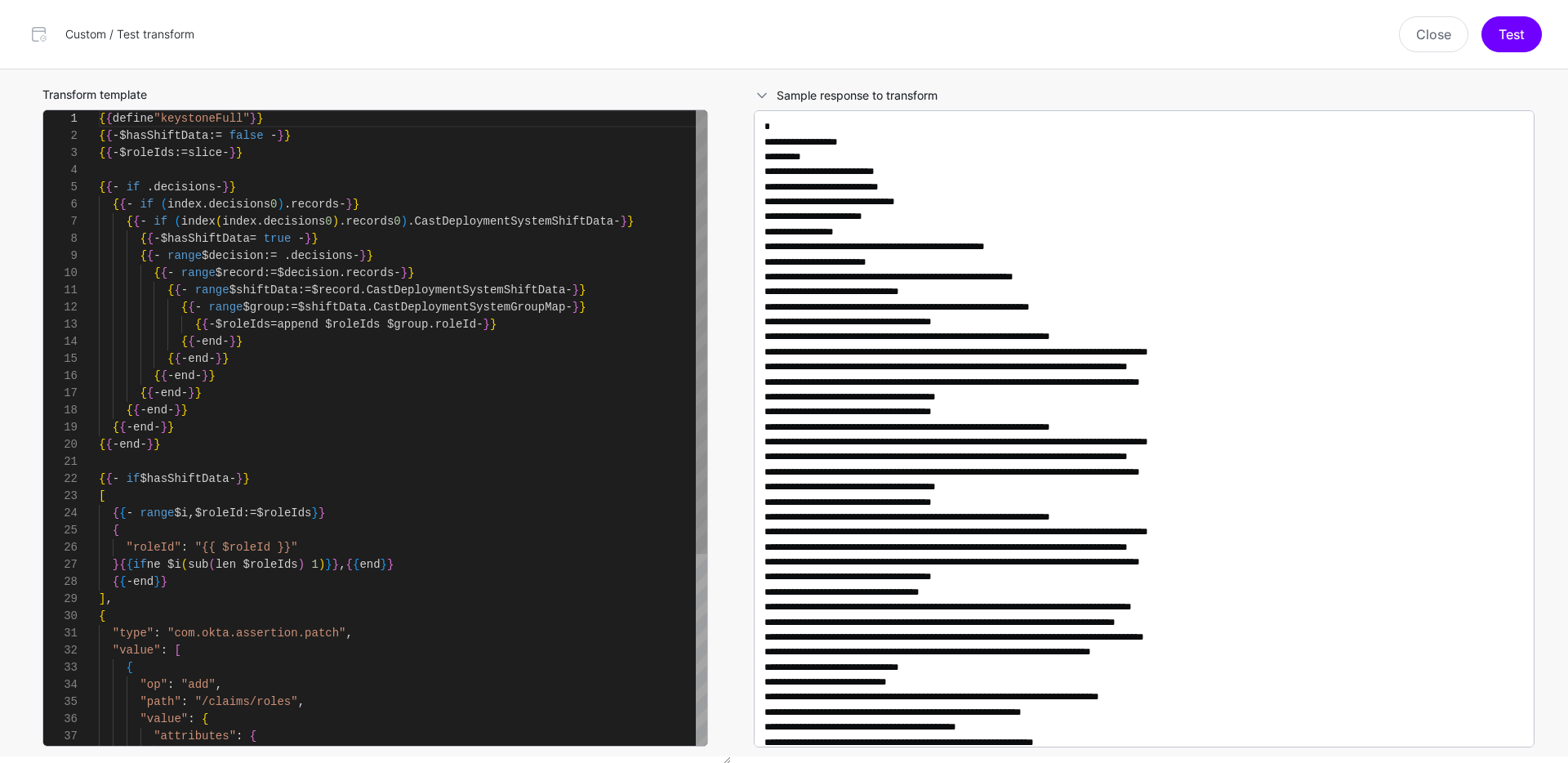
scroll to position [172, 0]
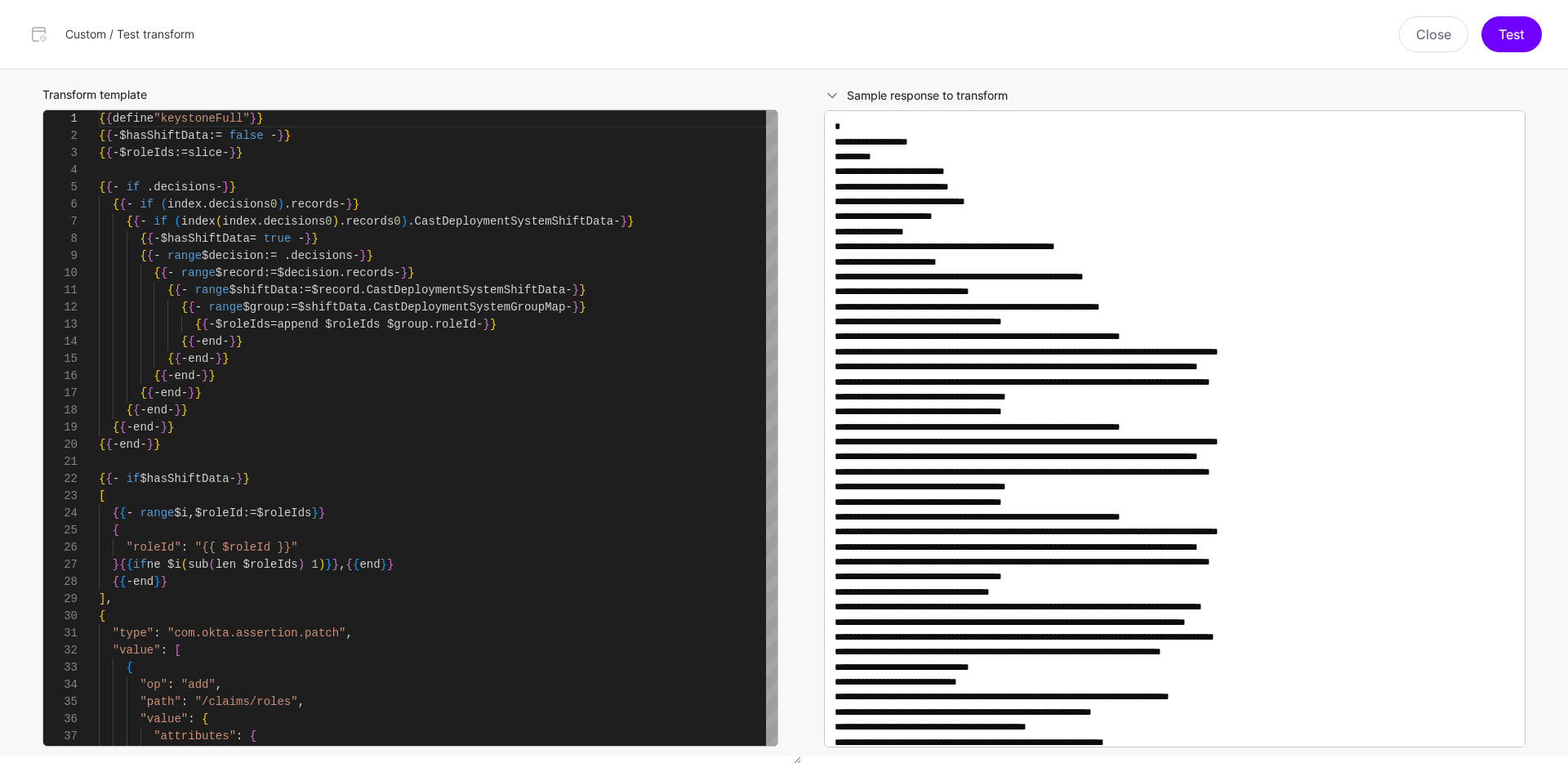
drag, startPoint x: 781, startPoint y: 760, endPoint x: 799, endPoint y: 620, distance: 141.2
click at [799, 620] on div "Transform template 1 2 3 4 5 6 7 8 9 10 11 12 13 14 15 16 17 18 19 20 21 22 23 …" at bounding box center [410, 417] width 781 height 694
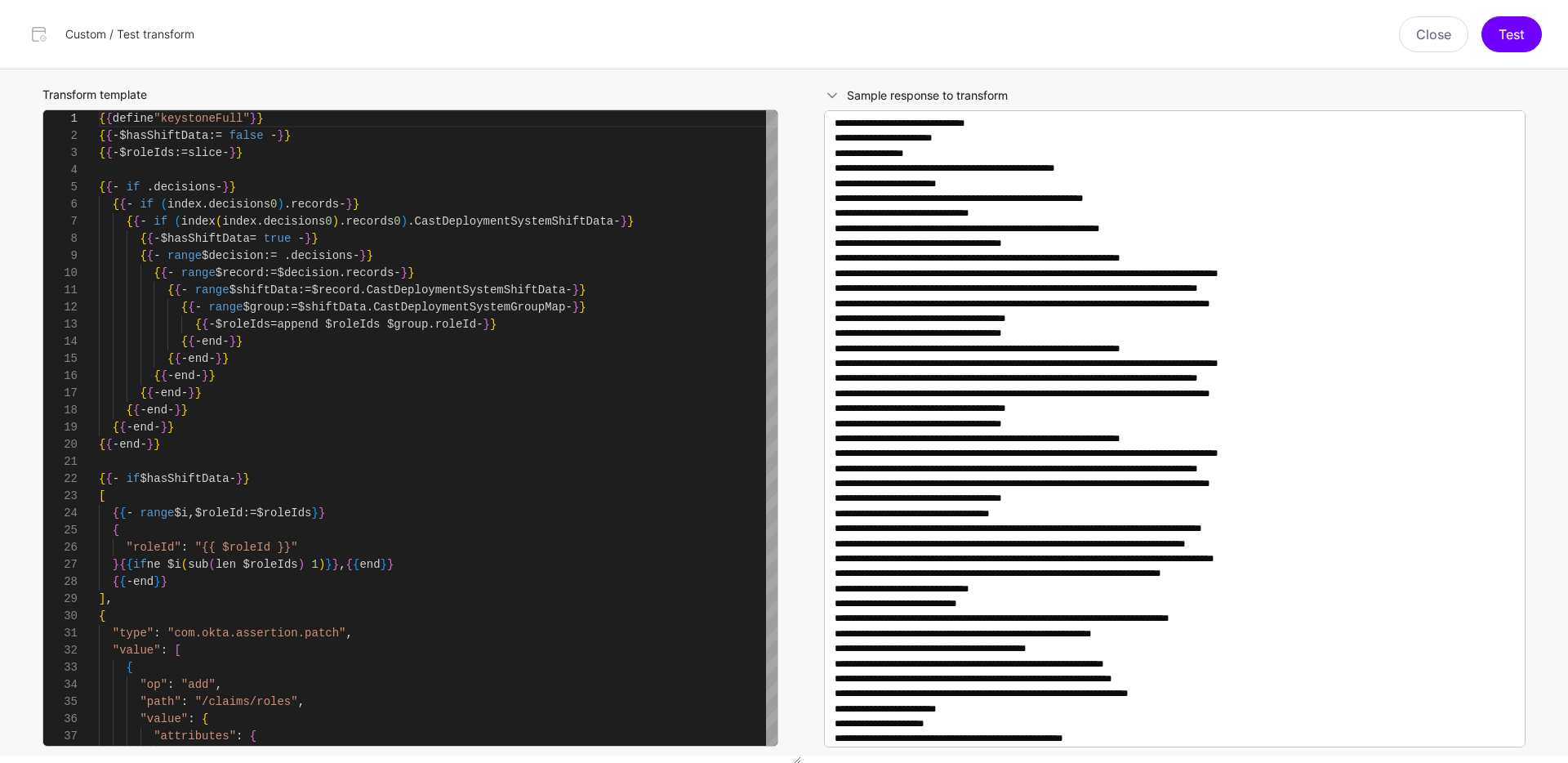
scroll to position [0, 0]
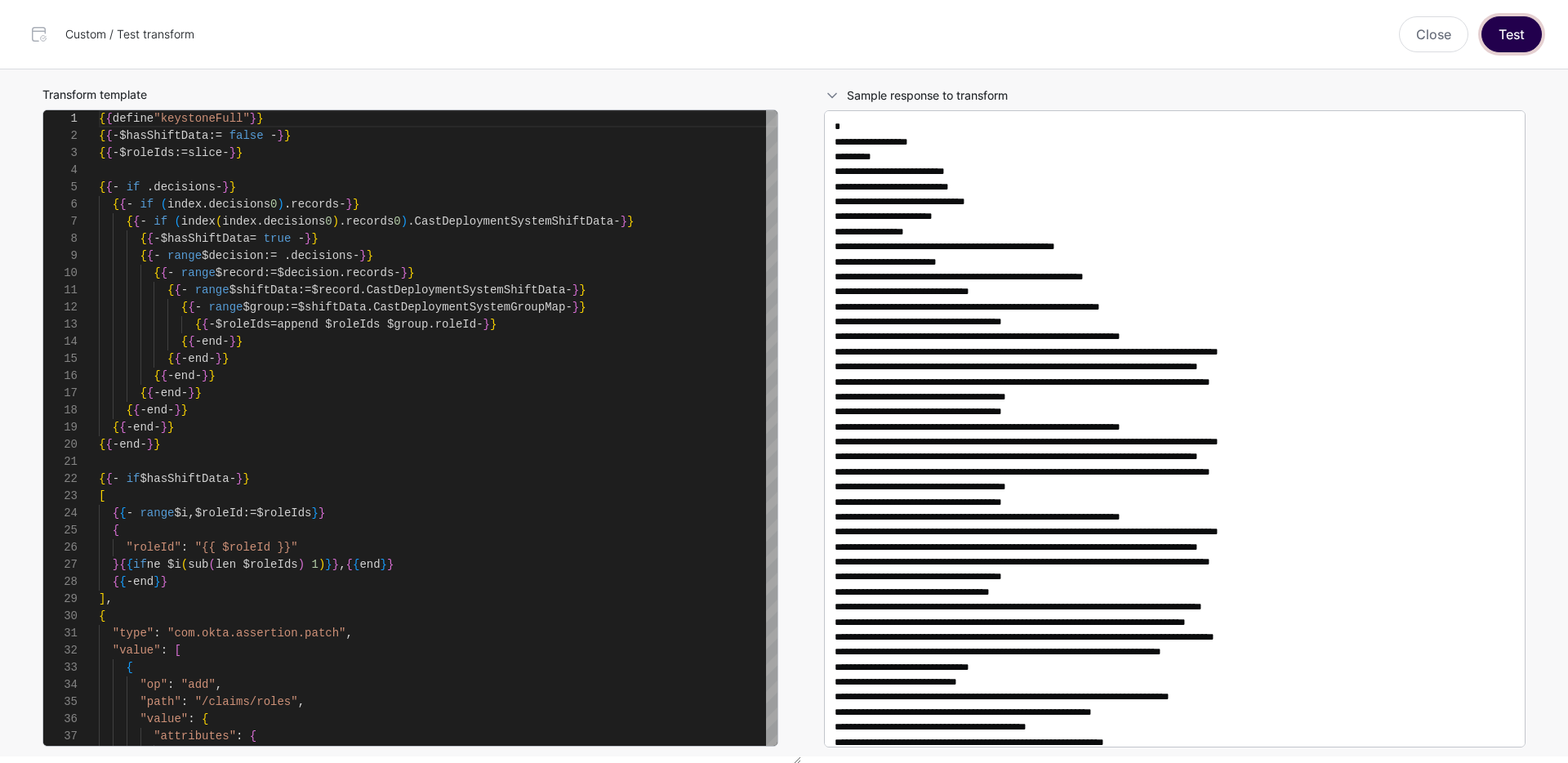
click at [1509, 43] on button "Test" at bounding box center [1512, 34] width 60 height 36
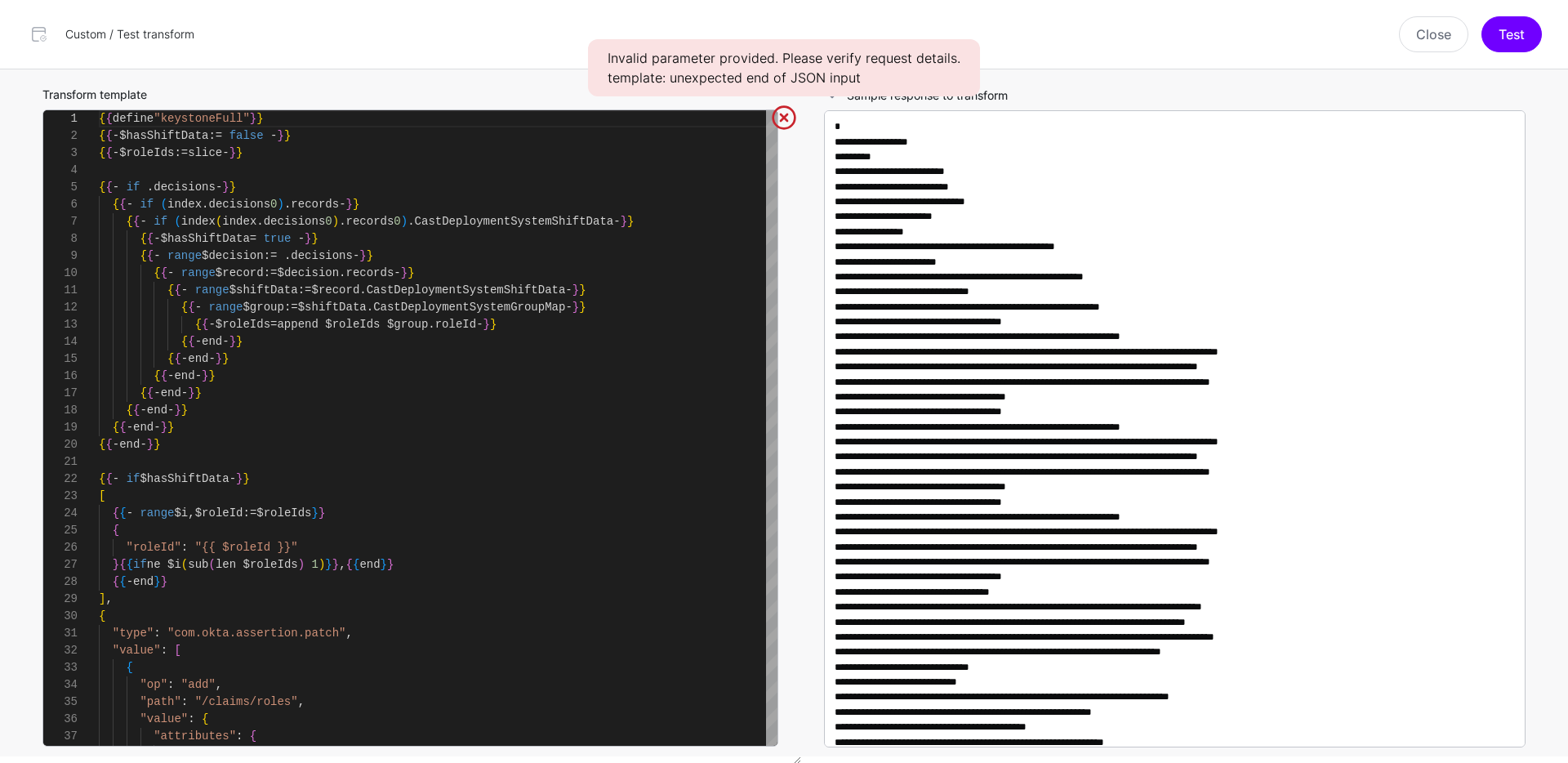
click at [781, 118] on link at bounding box center [784, 117] width 26 height 26
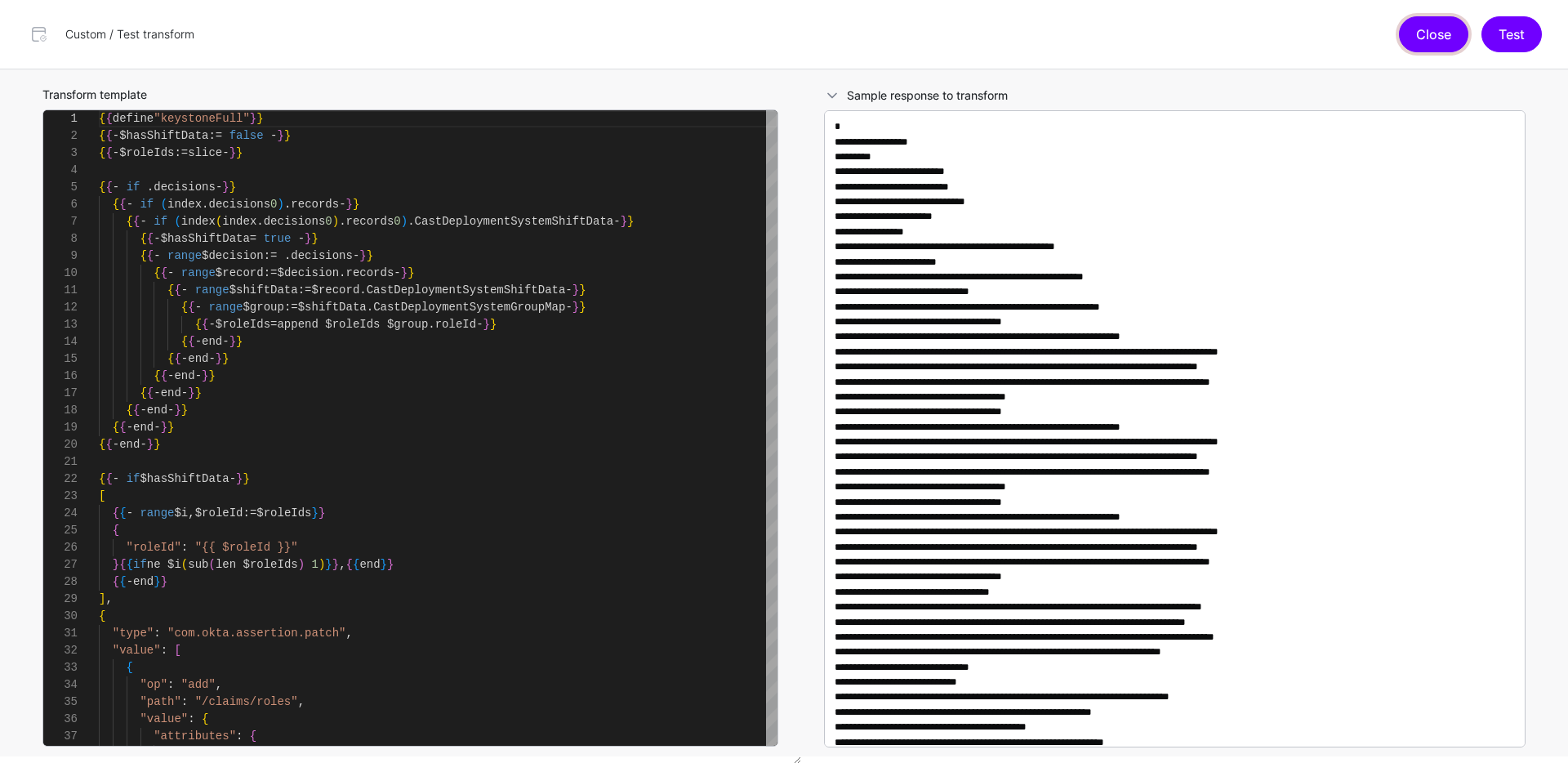
click at [1457, 42] on button "Close" at bounding box center [1434, 34] width 70 height 36
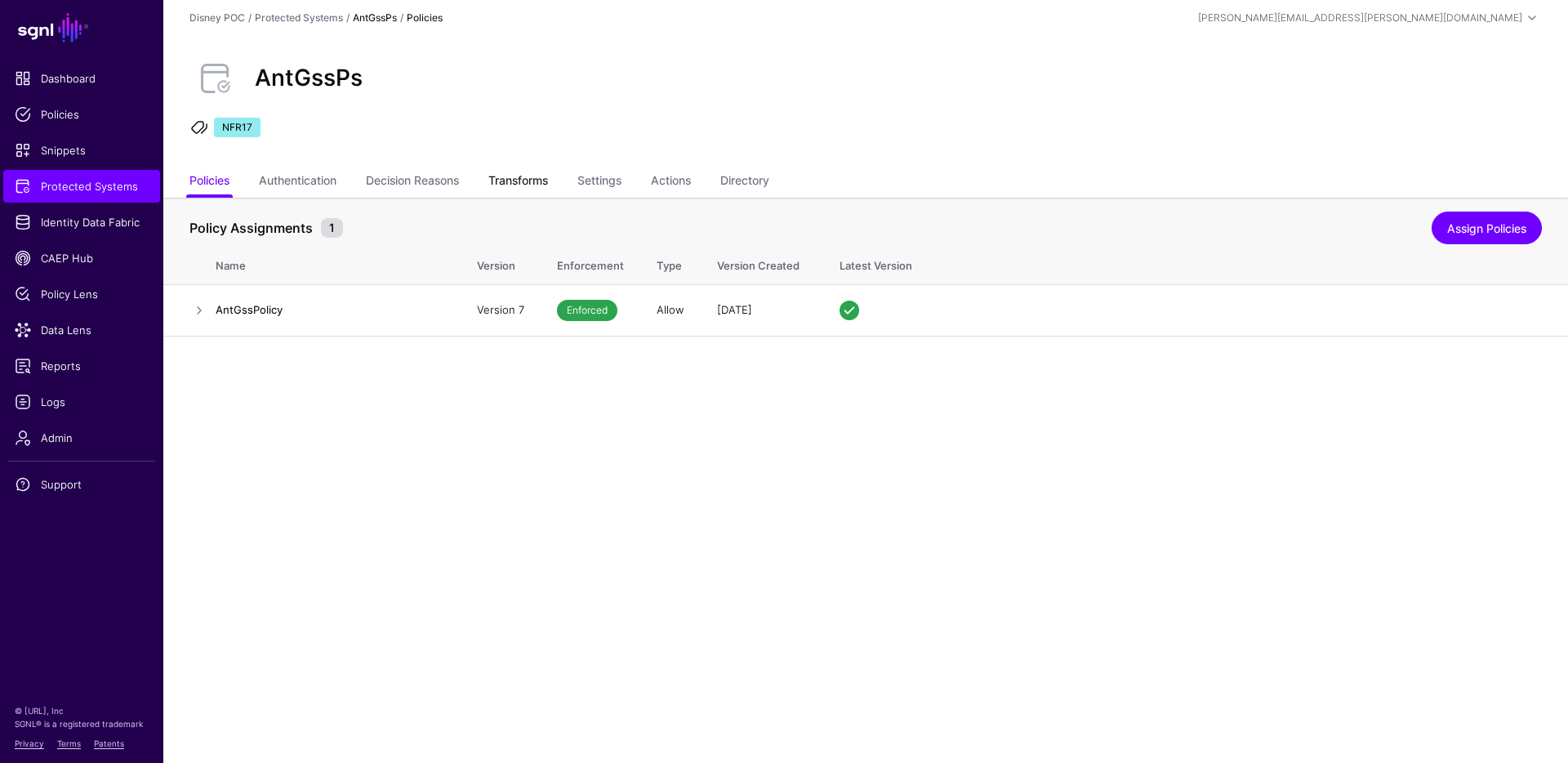
click at [522, 179] on link "Transforms" at bounding box center [518, 182] width 60 height 31
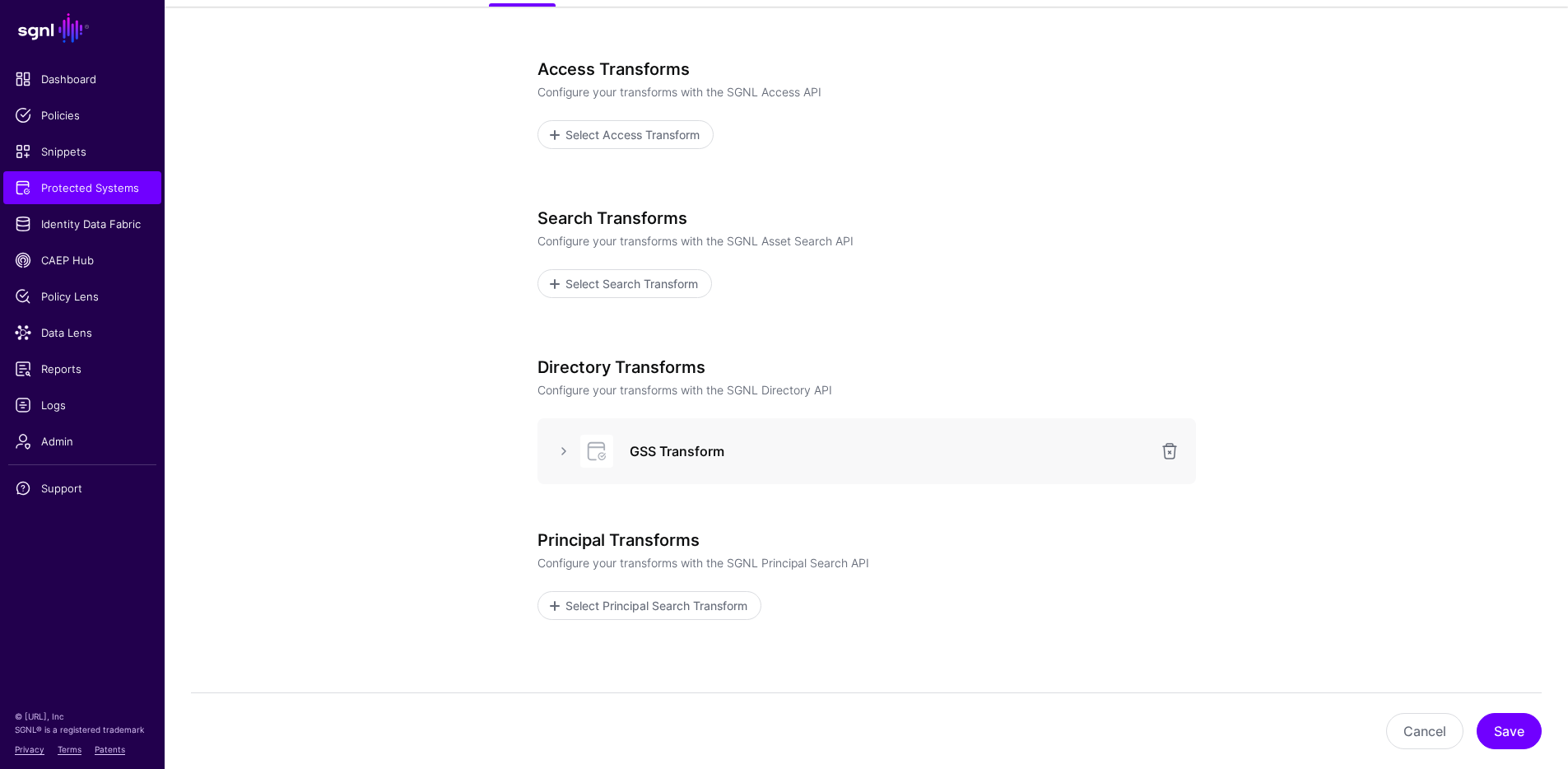
scroll to position [287, 0]
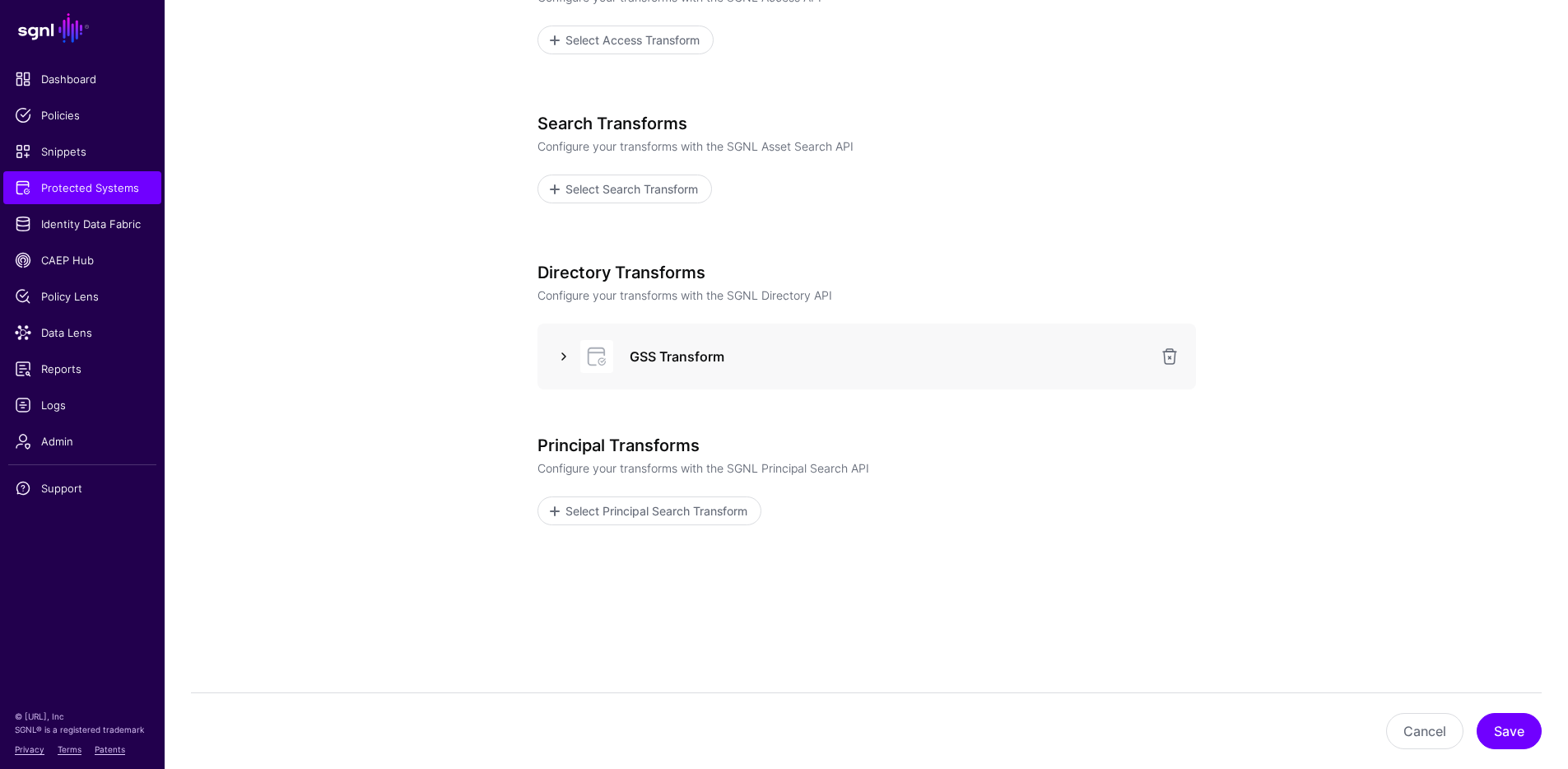
click at [567, 356] on link at bounding box center [564, 357] width 20 height 20
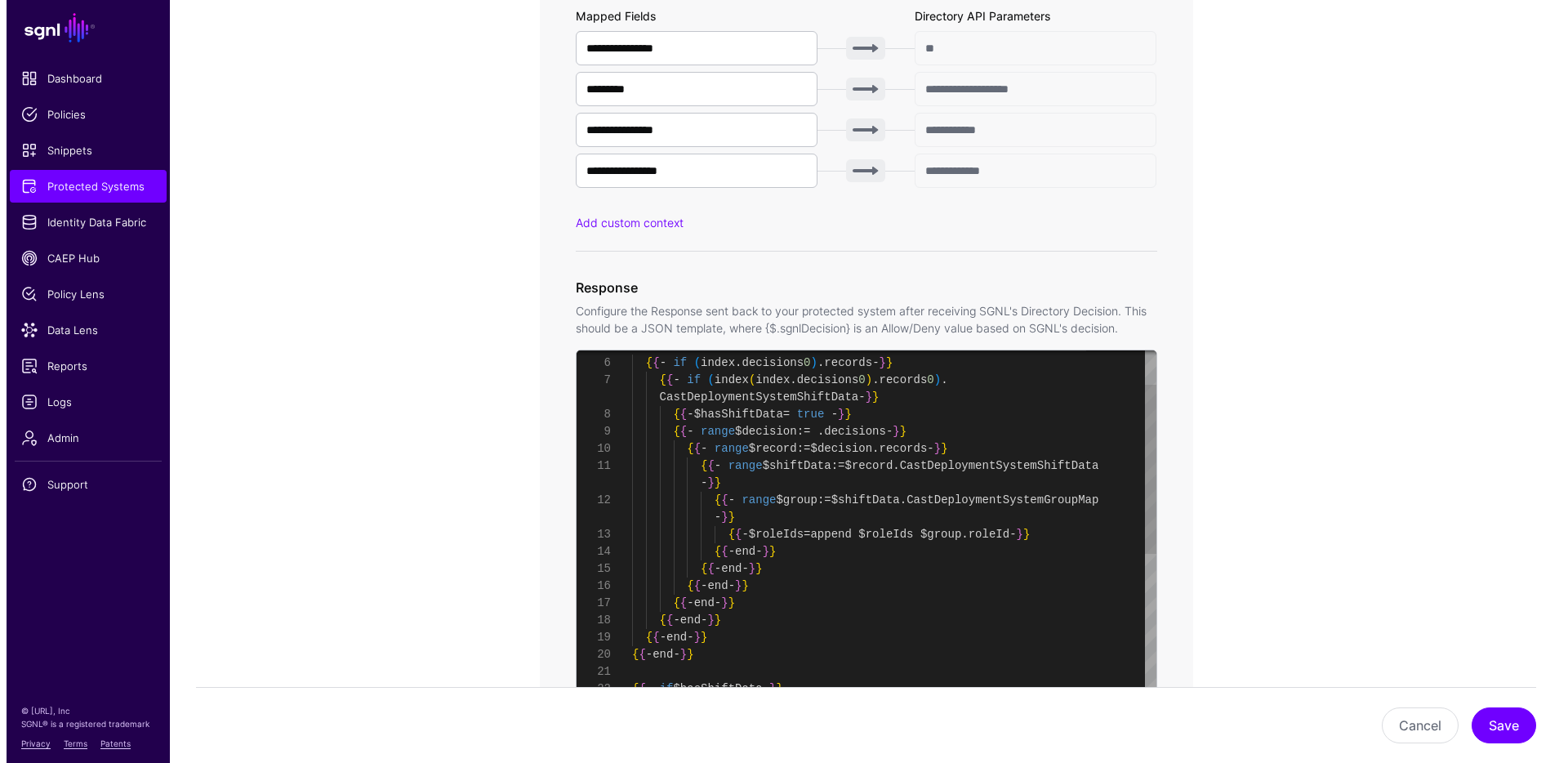
scroll to position [1340, 0]
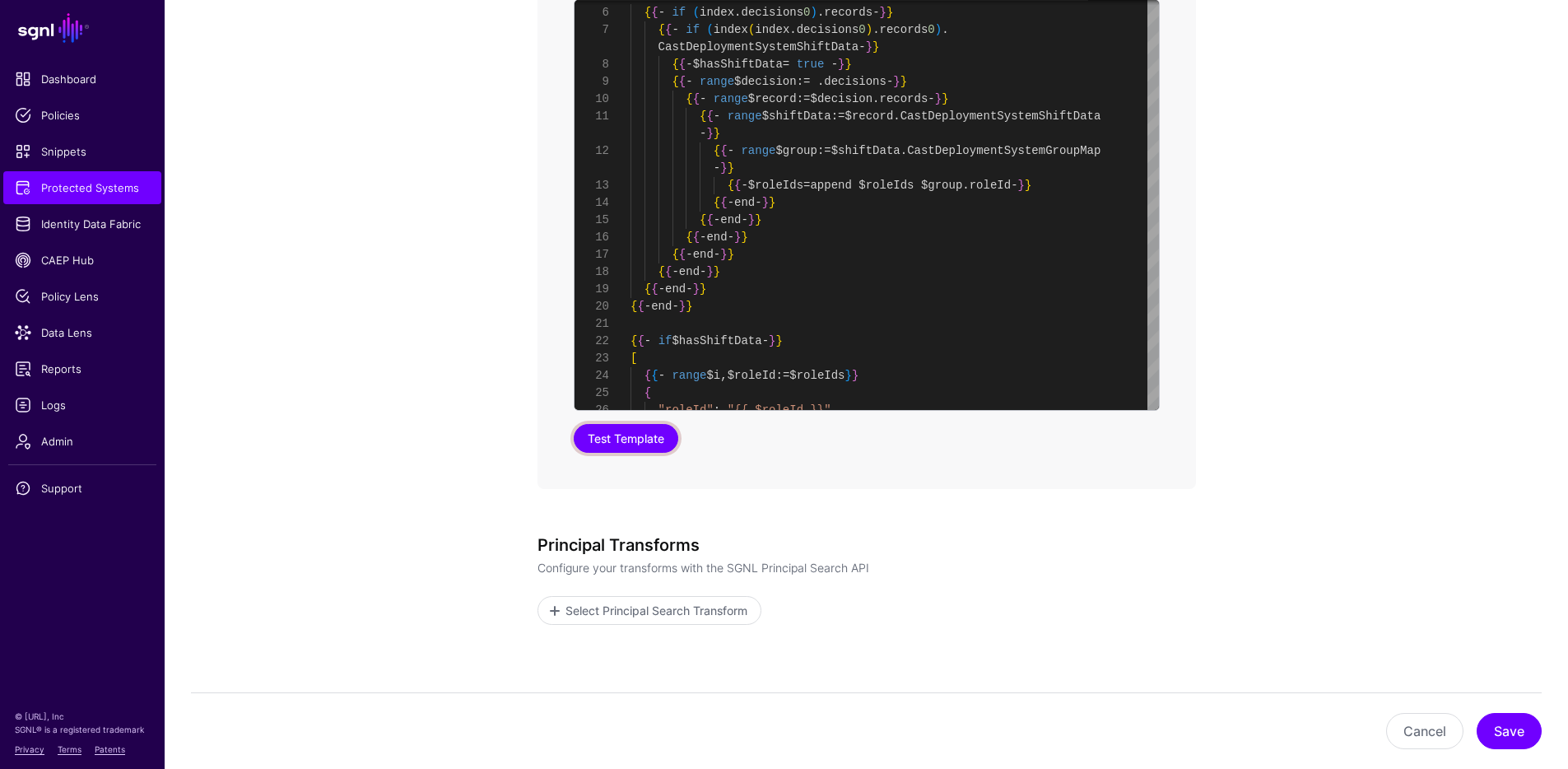
click at [621, 439] on button "Test Template" at bounding box center [625, 438] width 105 height 28
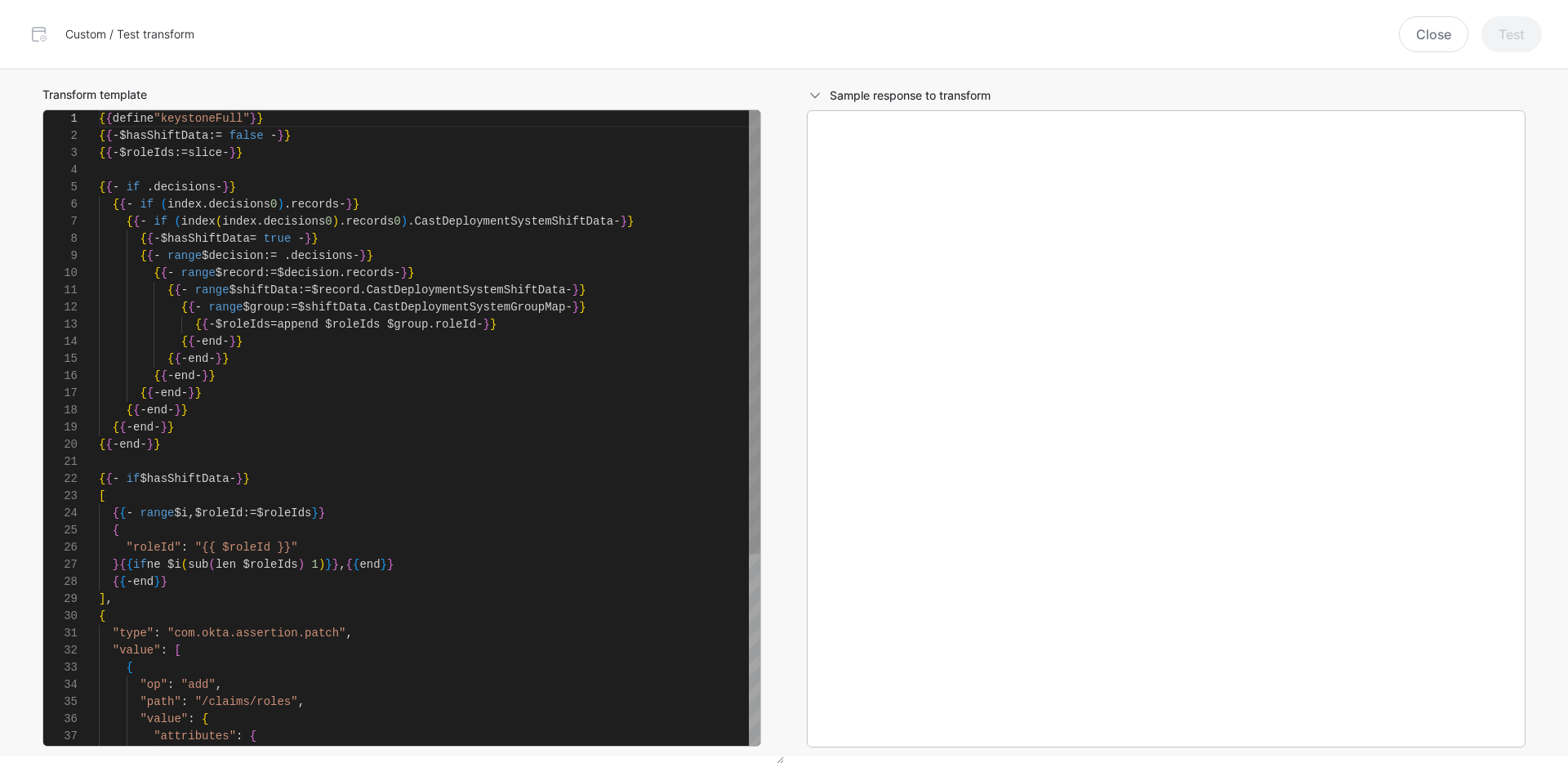
scroll to position [172, 0]
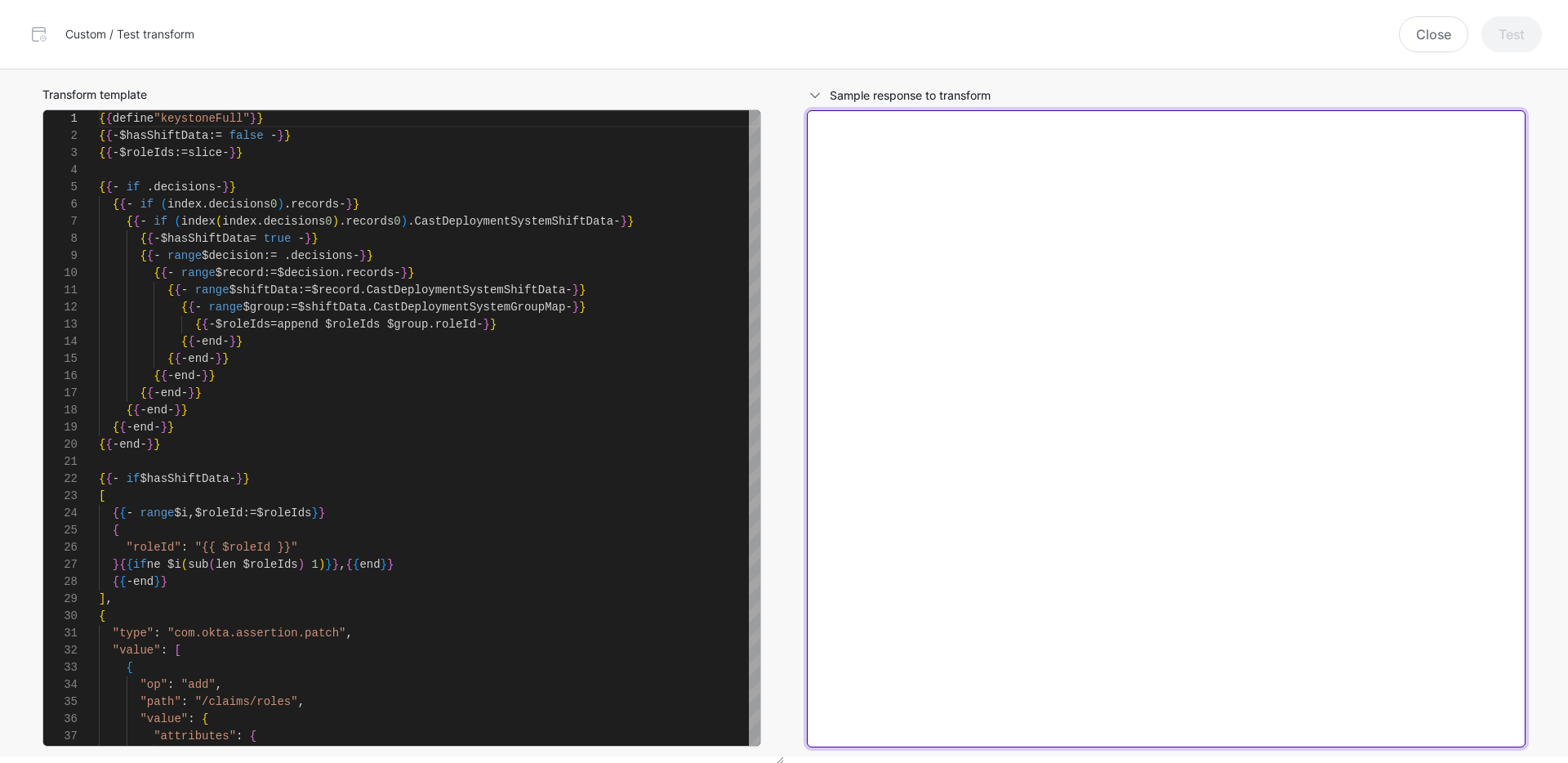
click at [988, 292] on textarea at bounding box center [1167, 429] width 719 height 637
paste textarea "**********"
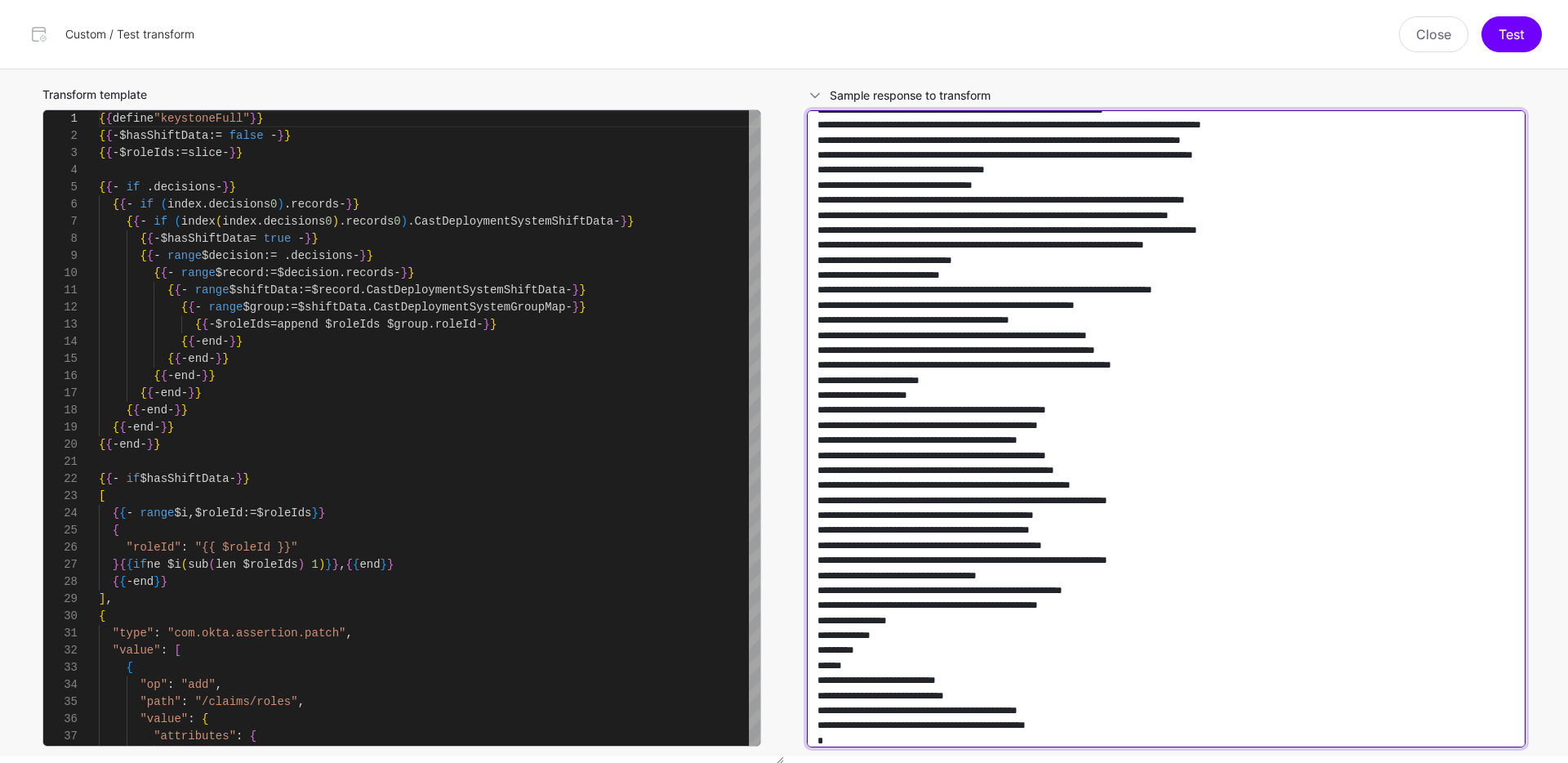
scroll to position [417, 0]
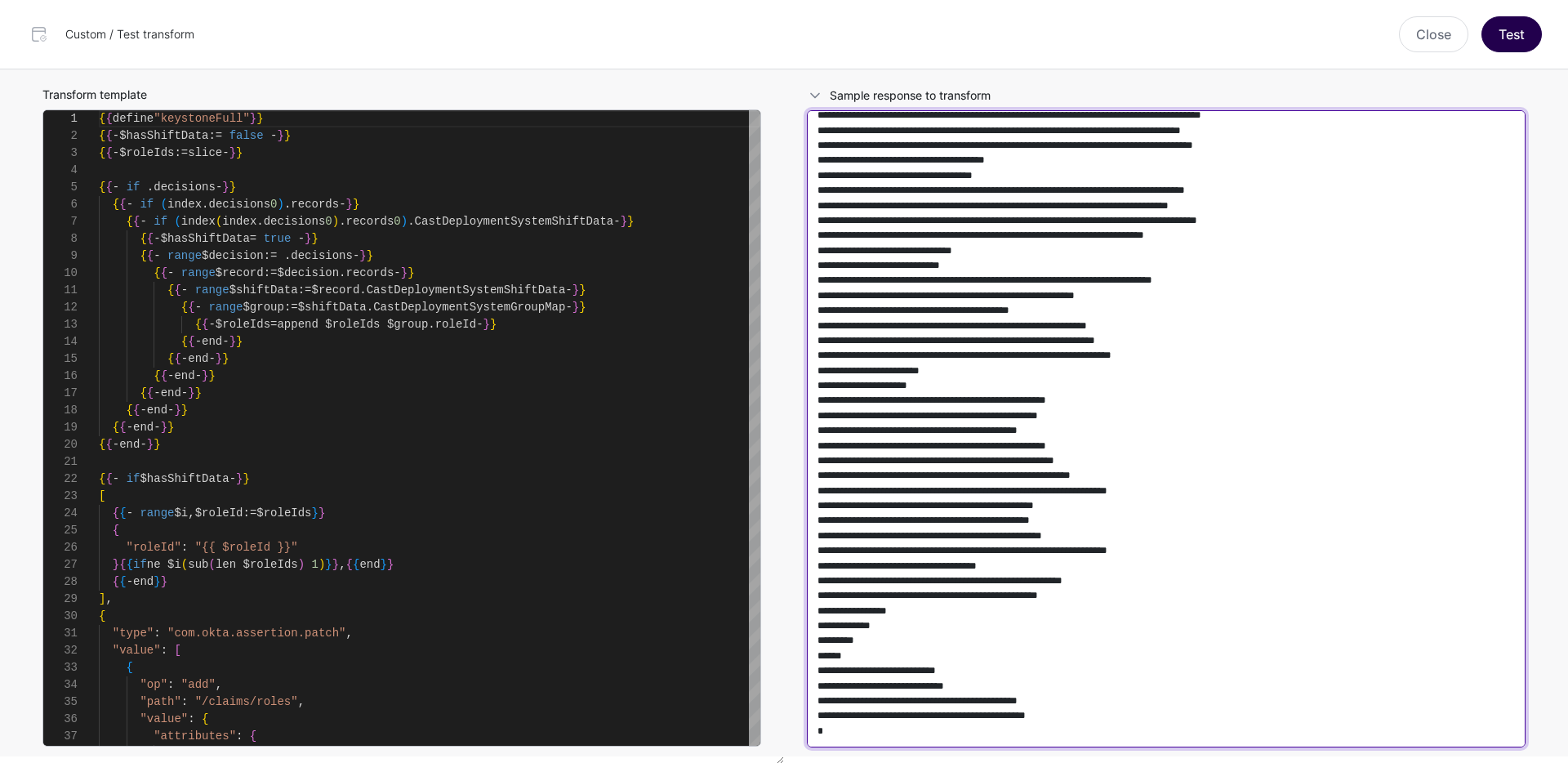
type textarea "**********"
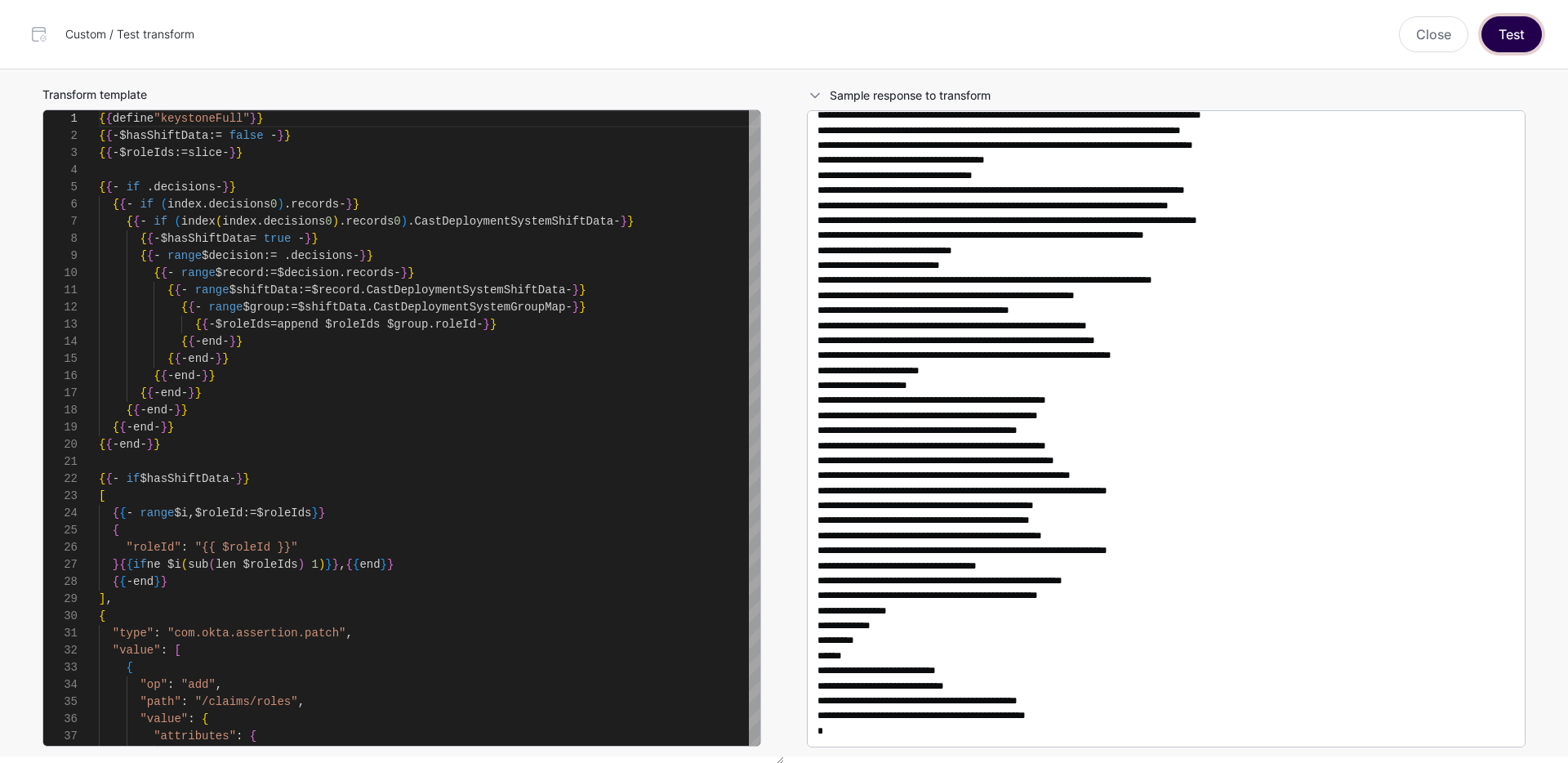
click at [1514, 45] on button "Test" at bounding box center [1512, 34] width 60 height 36
click at [818, 95] on span at bounding box center [815, 95] width 16 height 16
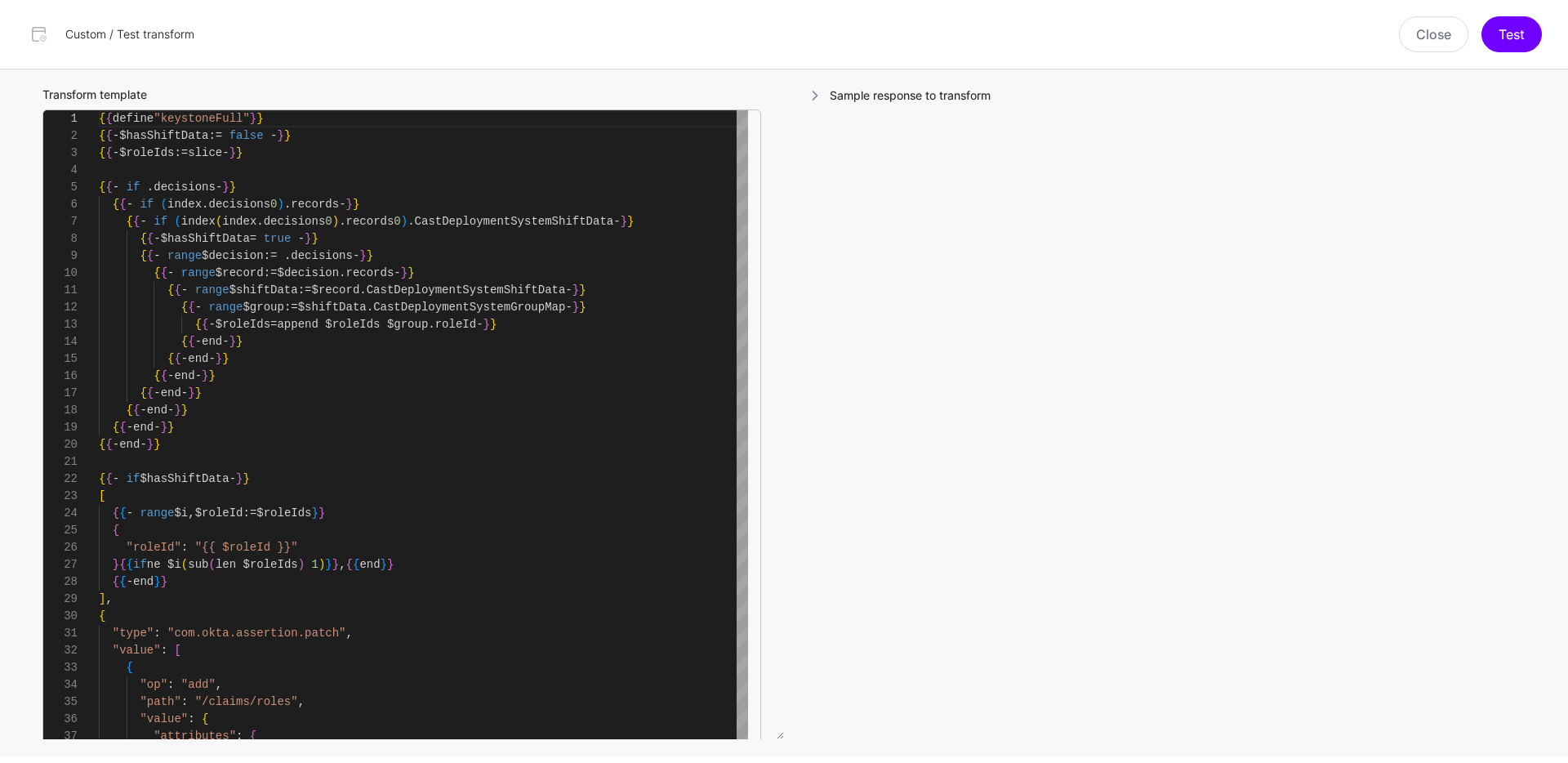
click at [818, 95] on span at bounding box center [815, 95] width 16 height 16
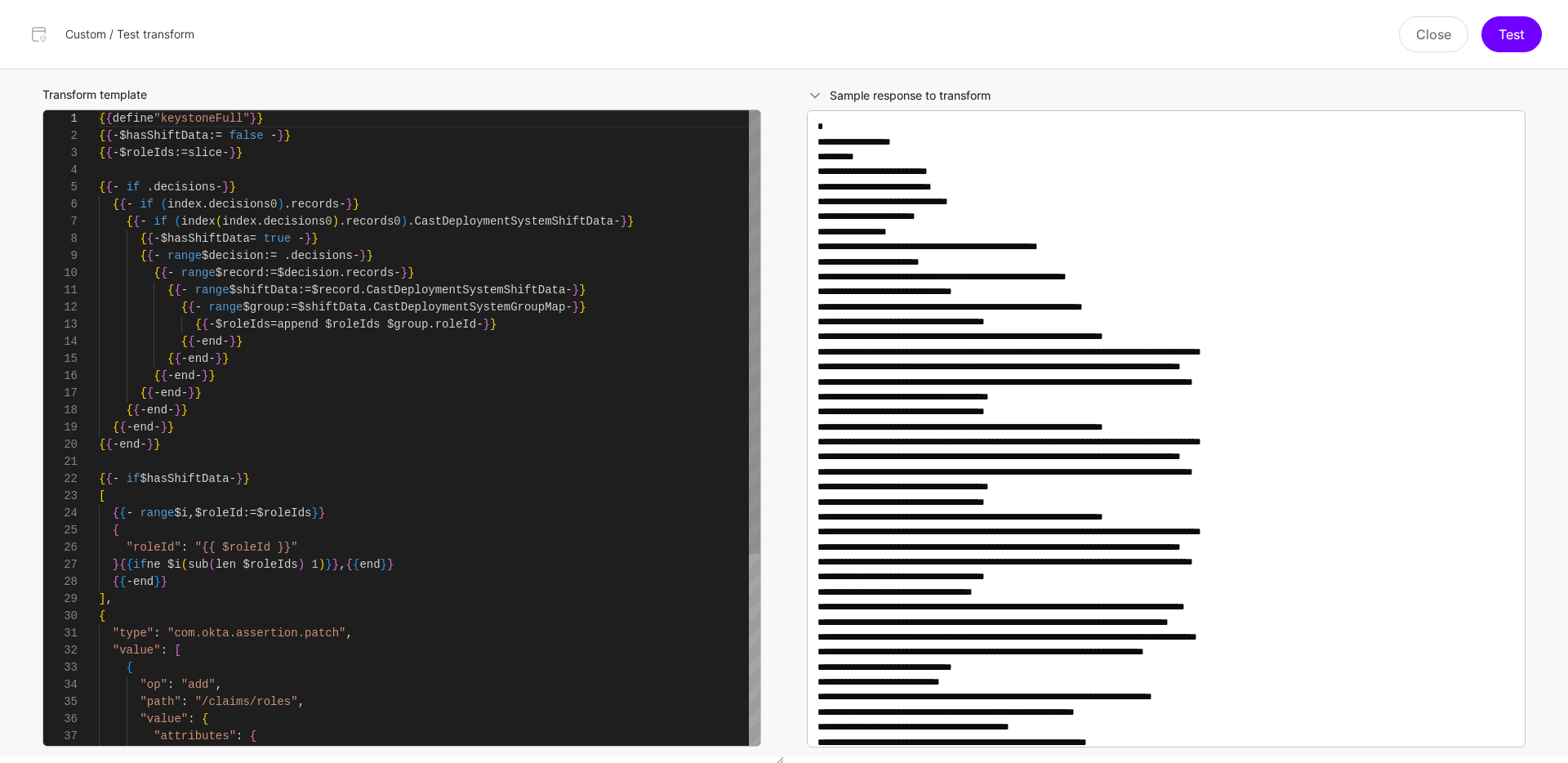
click at [818, 95] on span at bounding box center [815, 95] width 16 height 16
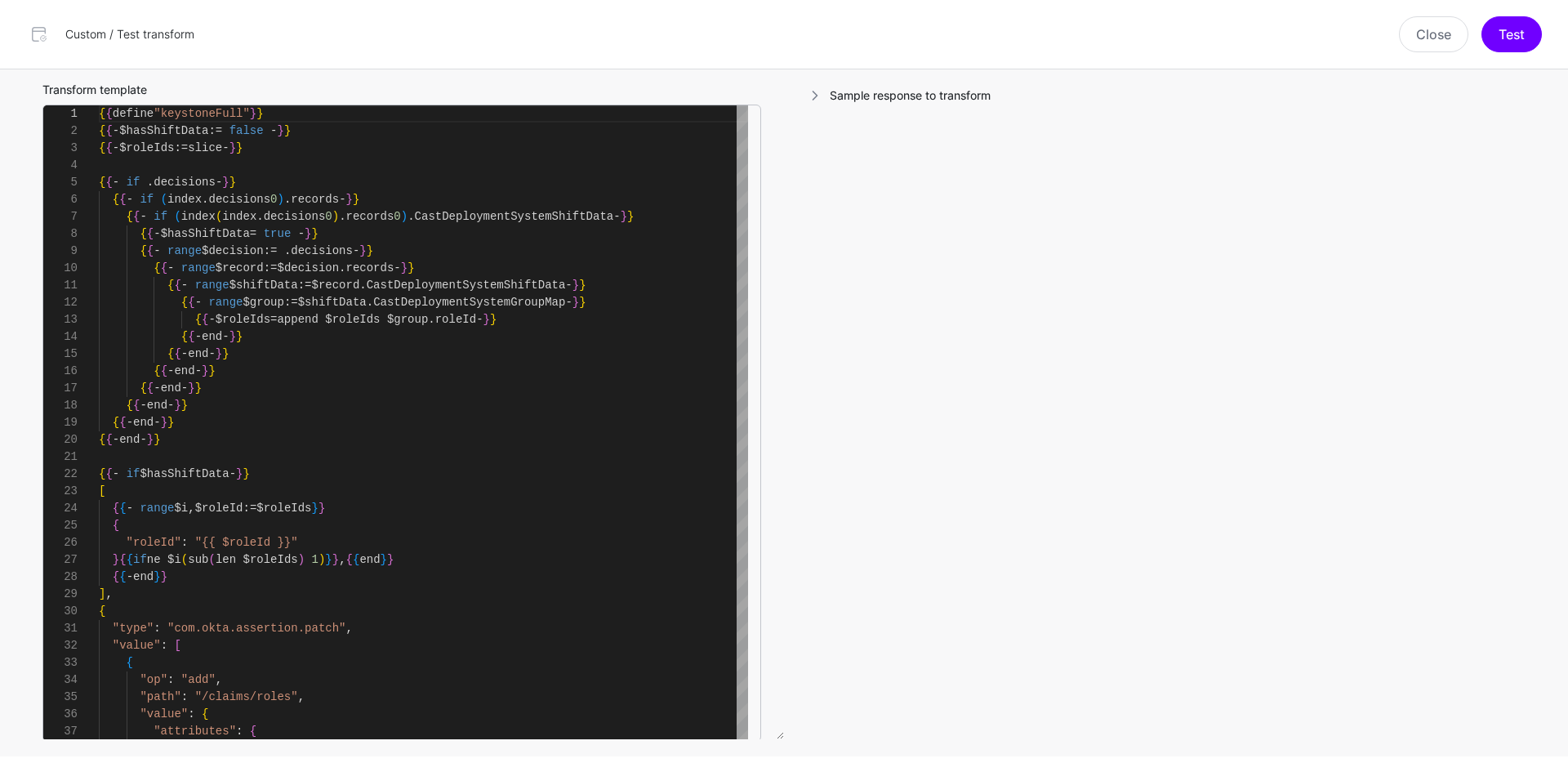
scroll to position [8, 0]
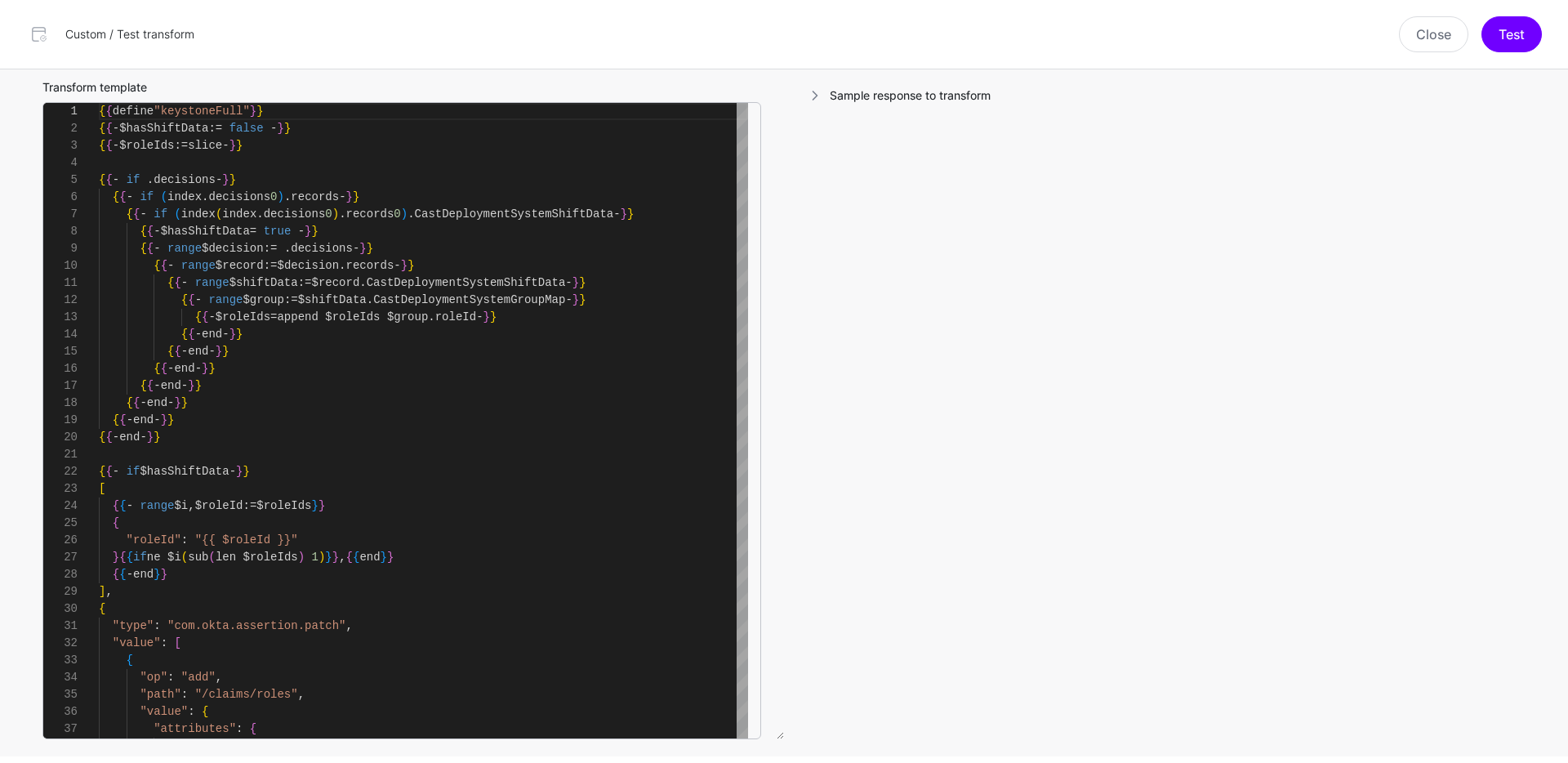
click at [812, 97] on span at bounding box center [815, 95] width 16 height 16
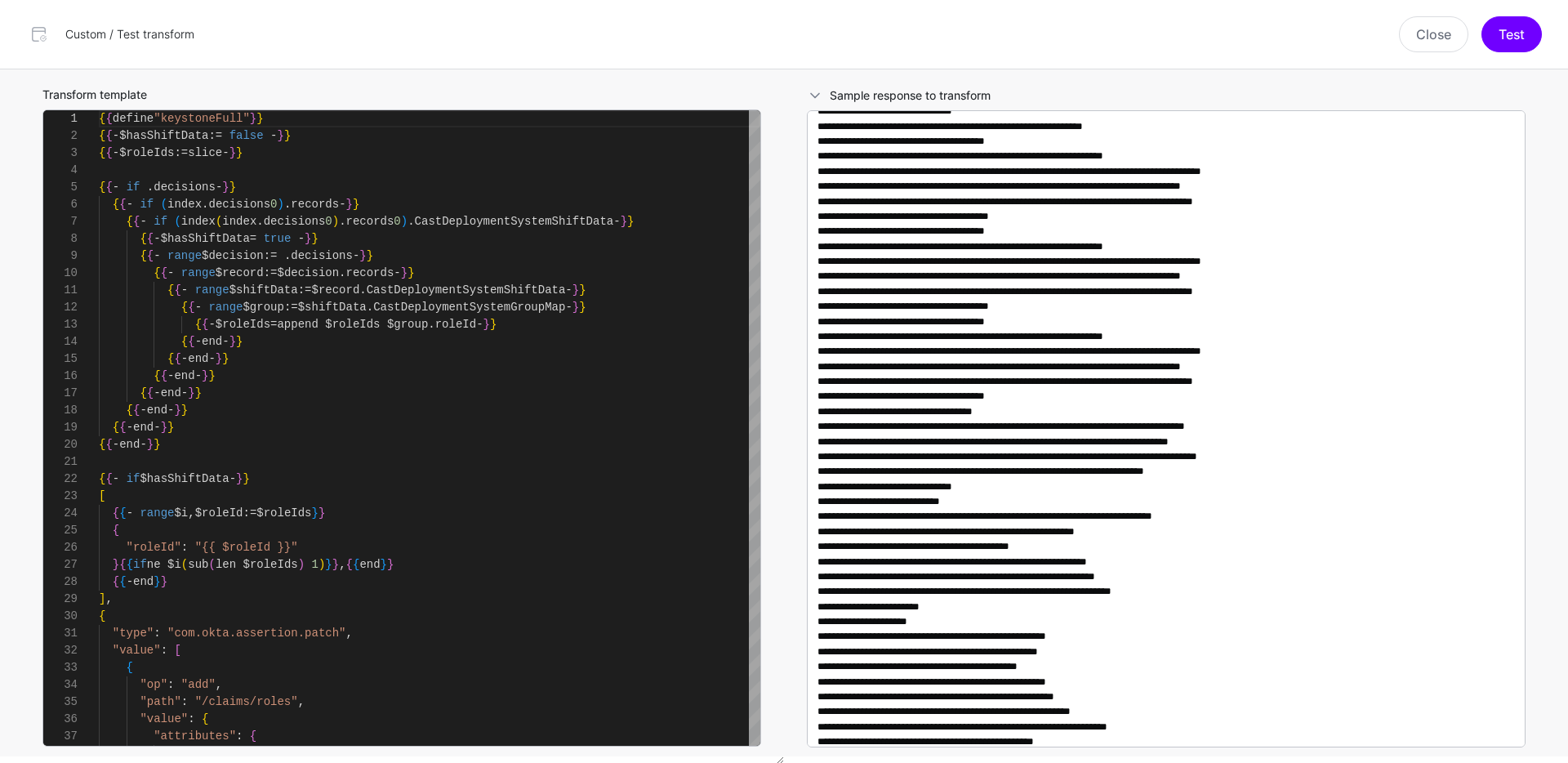
scroll to position [340, 0]
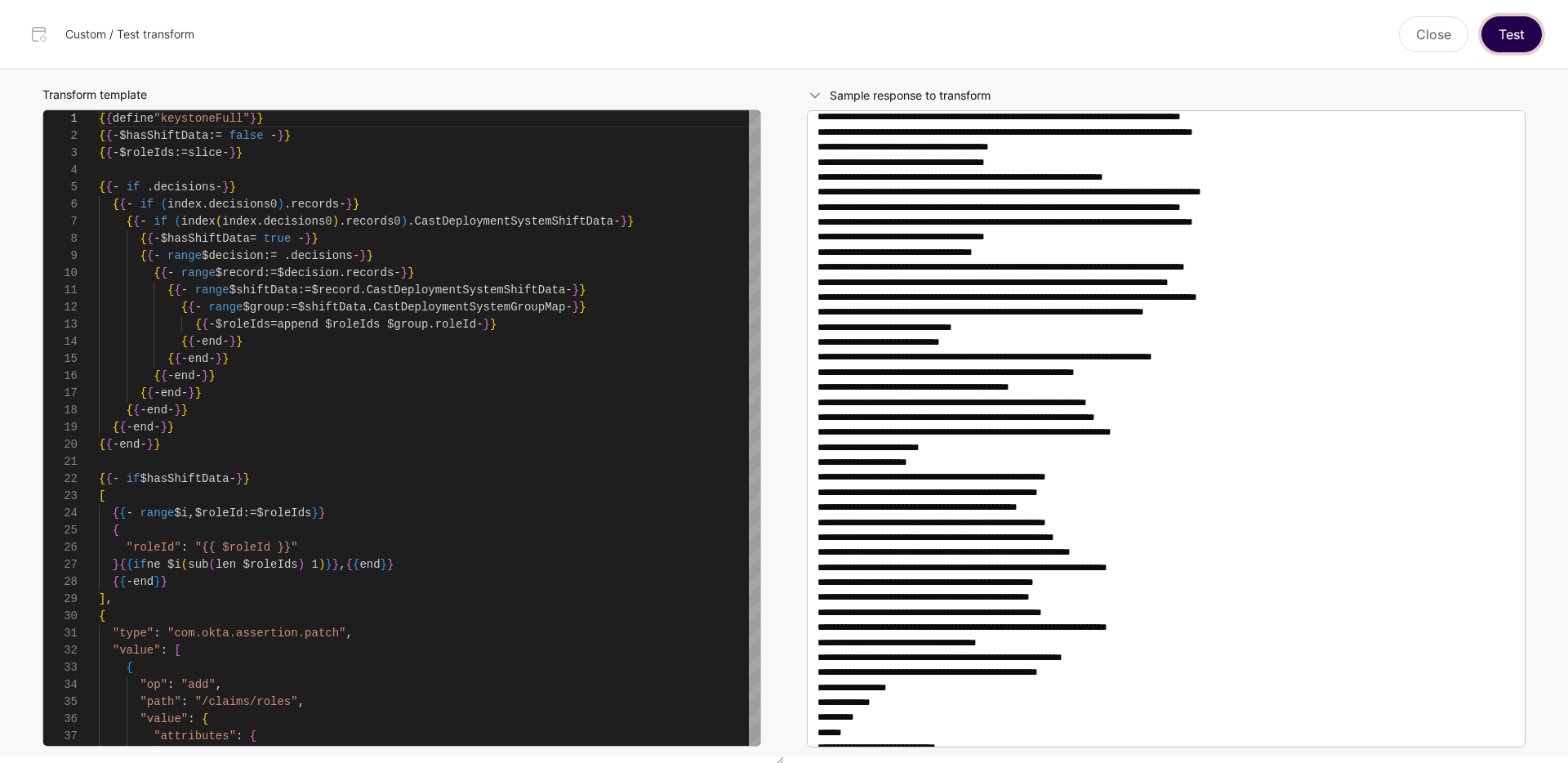
click at [1514, 37] on button "Test" at bounding box center [1512, 34] width 60 height 36
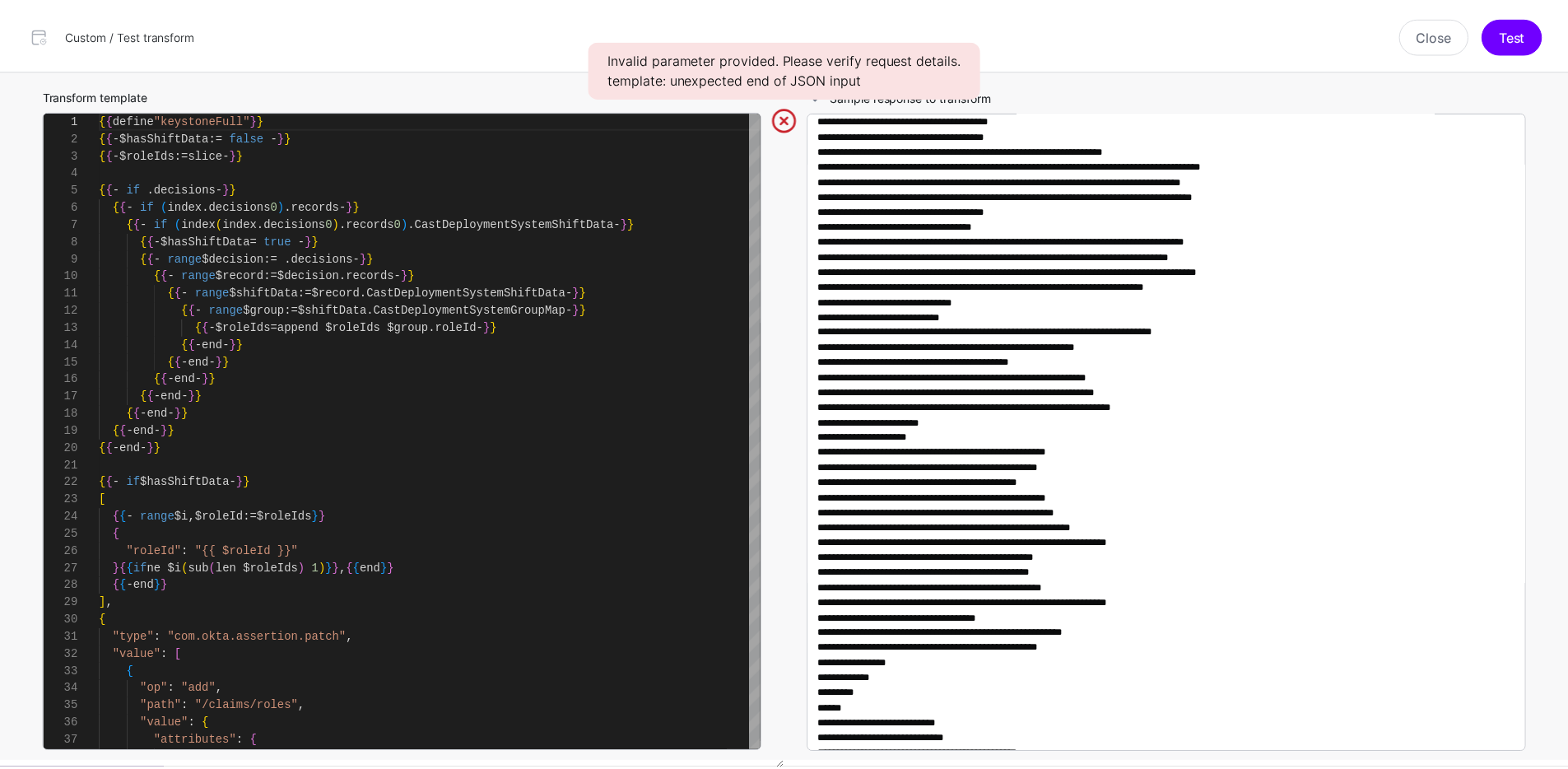
scroll to position [420, 0]
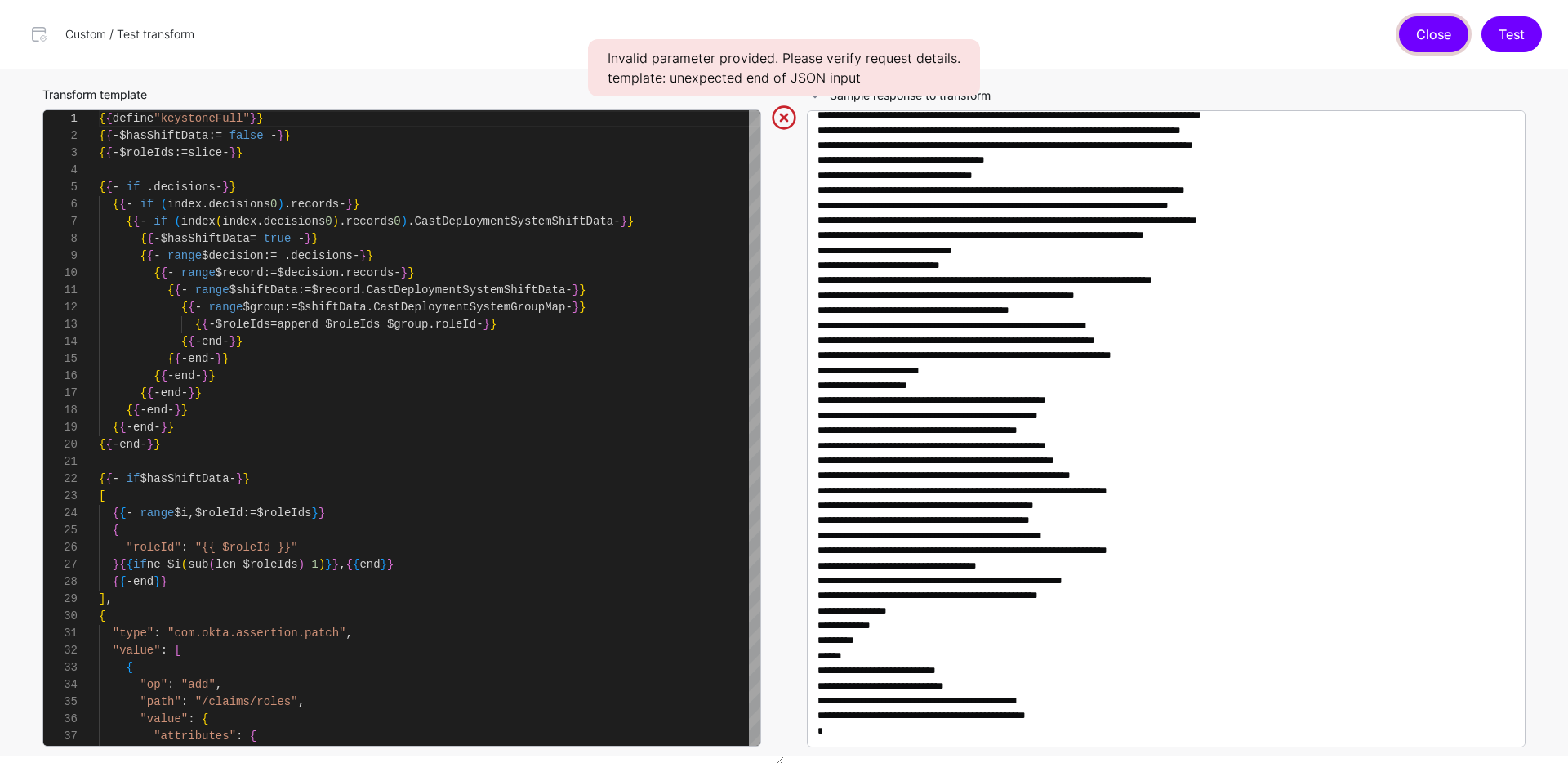
click at [1410, 35] on button "Close" at bounding box center [1434, 34] width 70 height 36
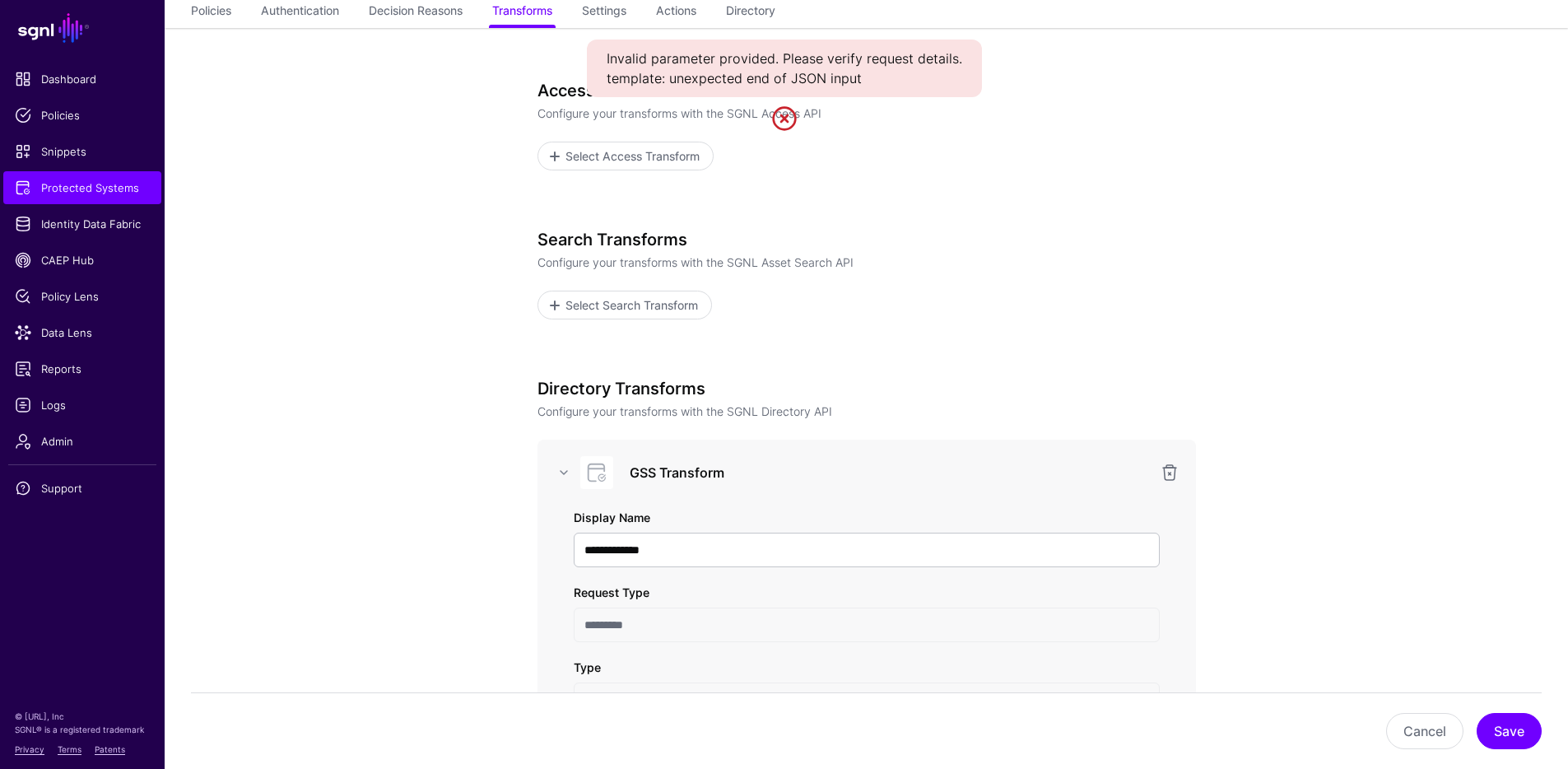
scroll to position [0, 0]
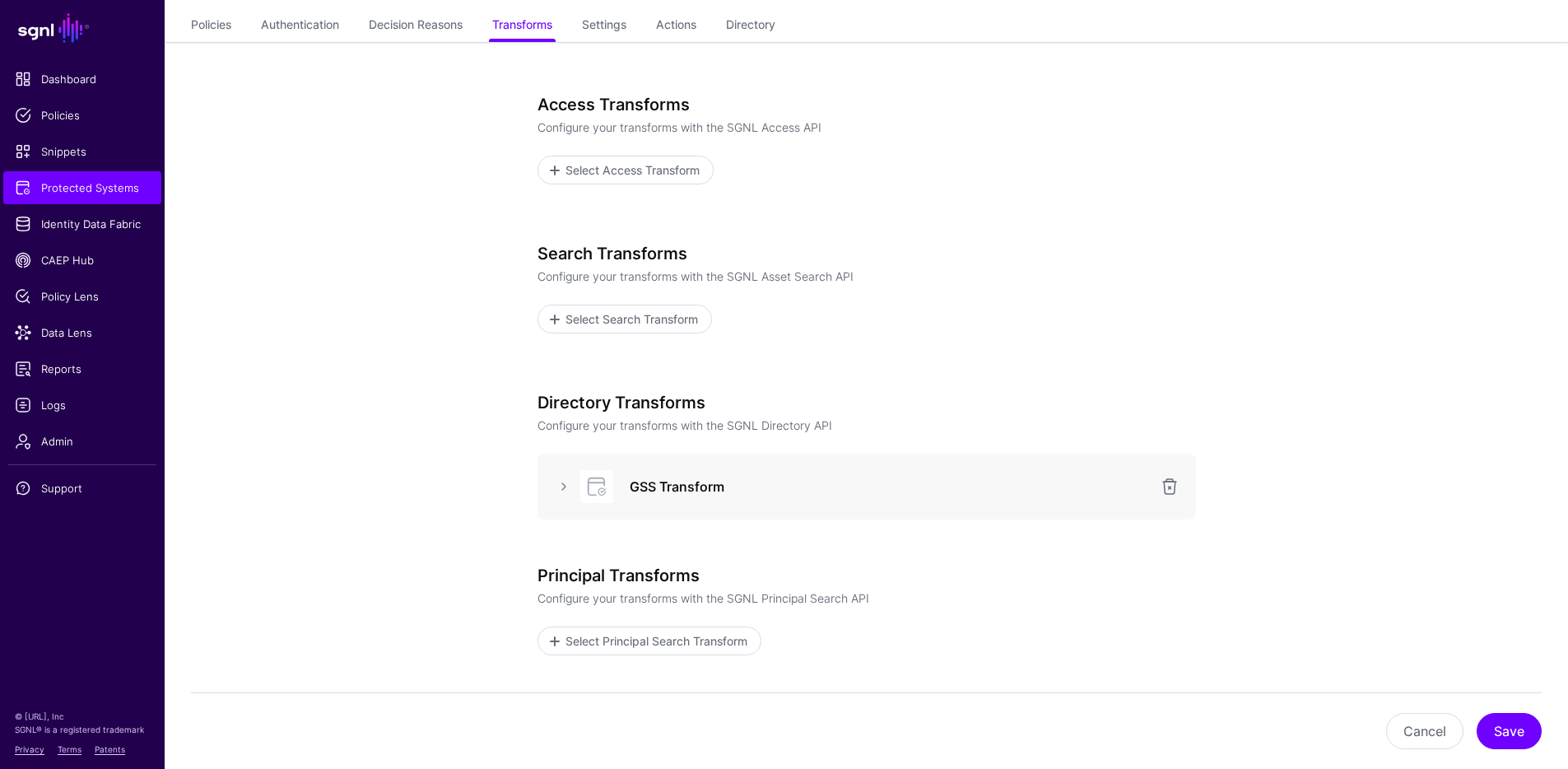
scroll to position [287, 0]
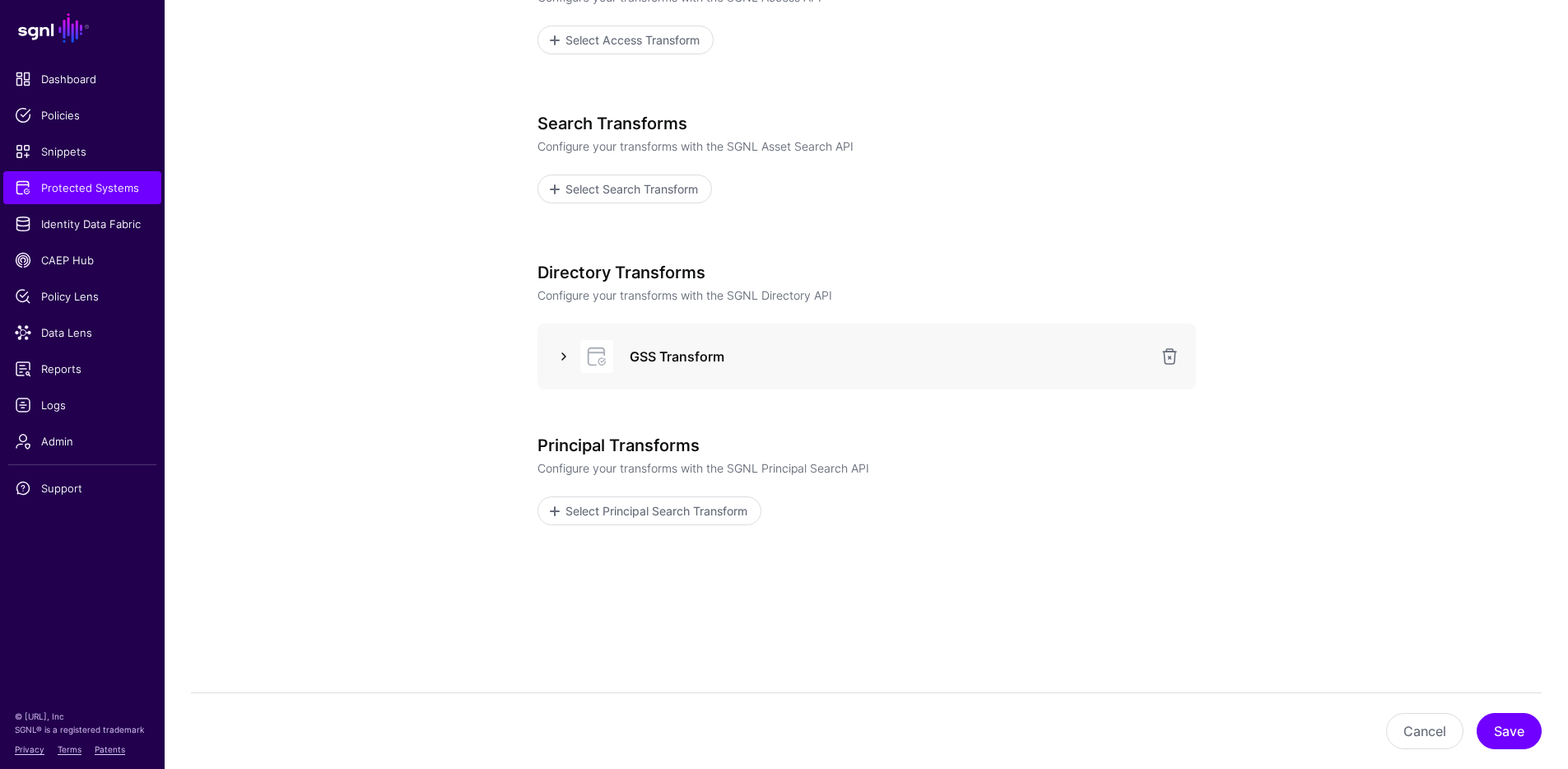
click at [558, 354] on link at bounding box center [564, 357] width 20 height 20
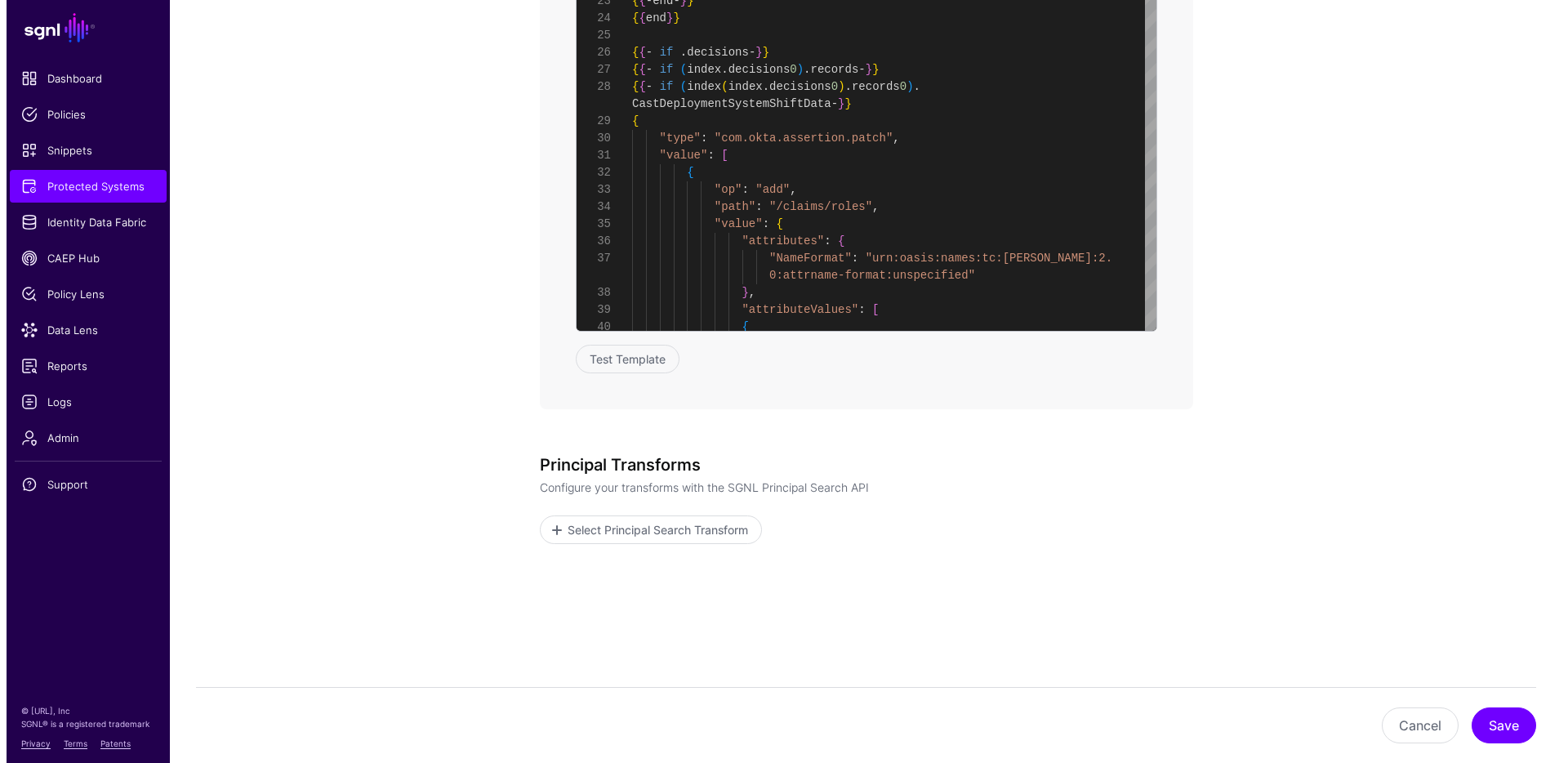
scroll to position [1439, 0]
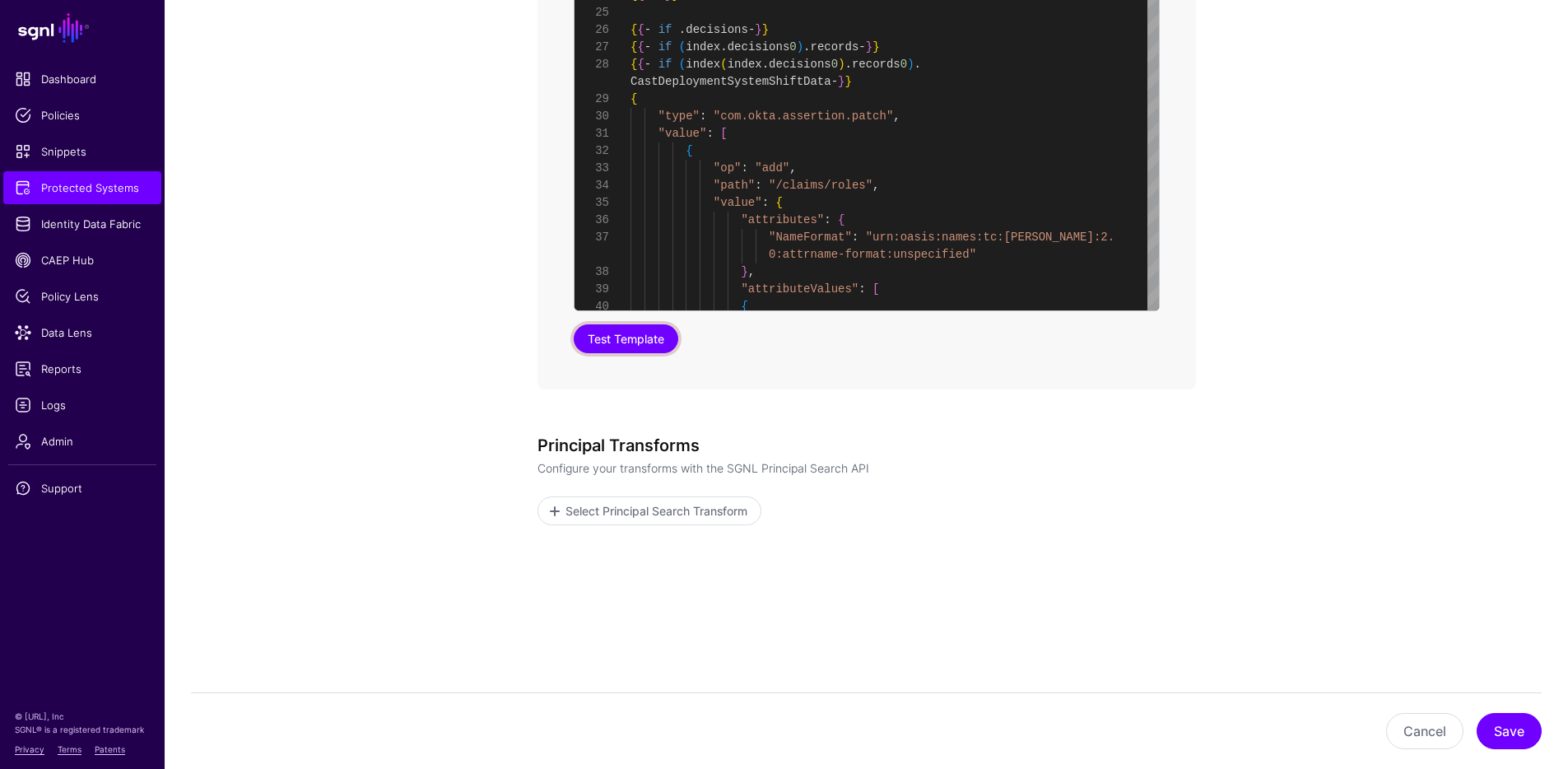
click at [618, 332] on button "Test Template" at bounding box center [625, 338] width 105 height 28
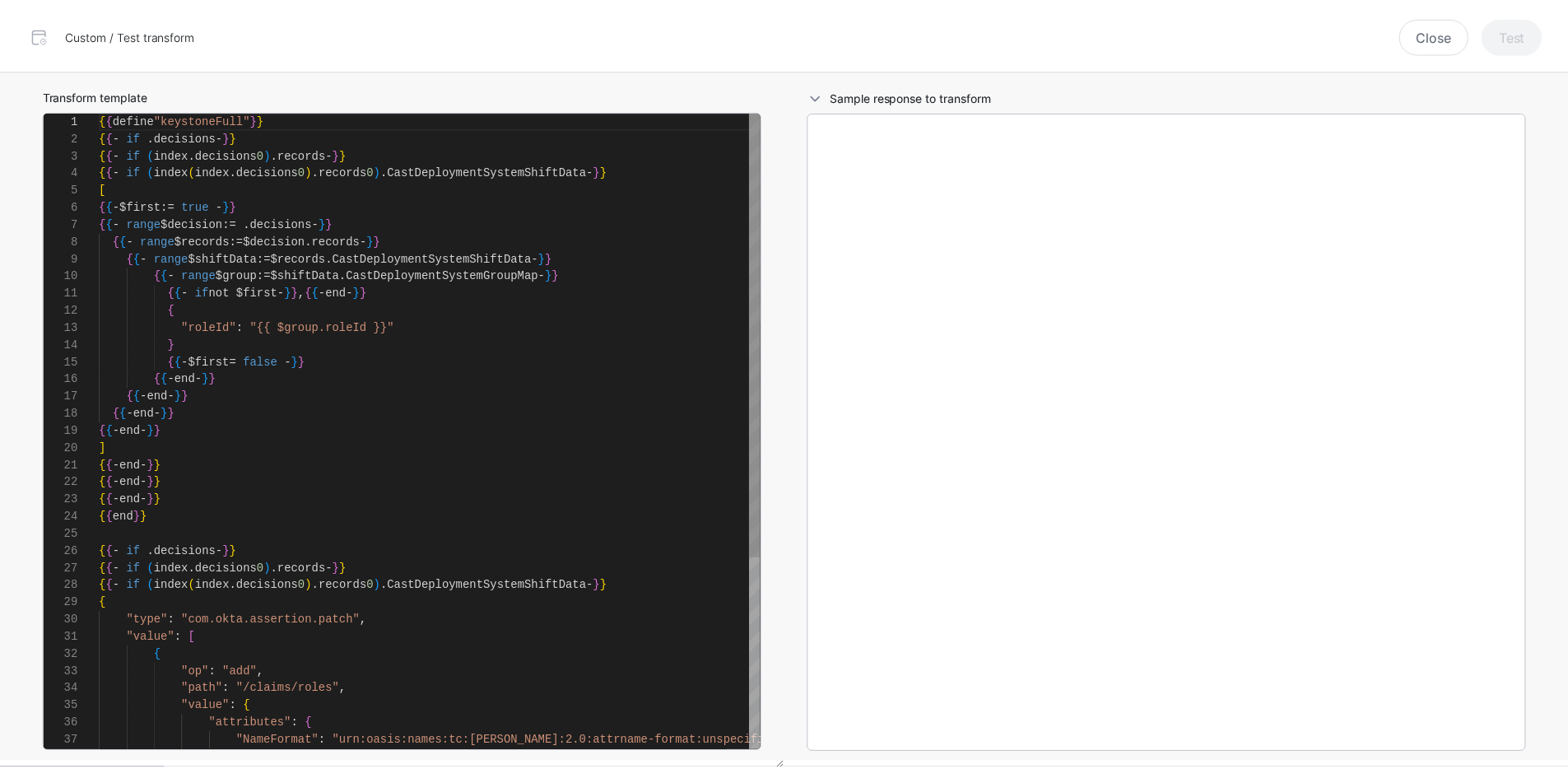
scroll to position [173, 0]
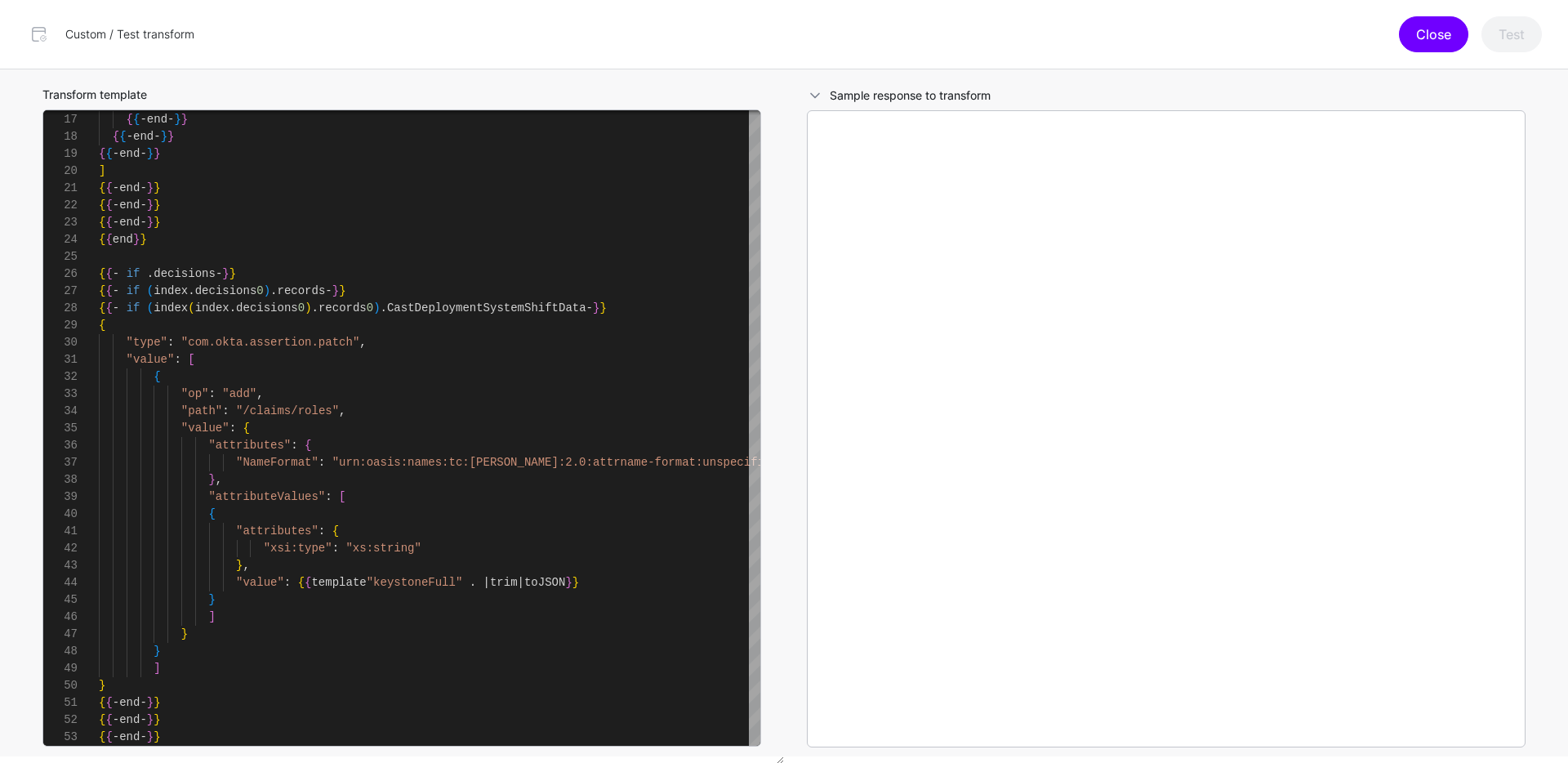
click at [1435, 46] on button "Close" at bounding box center [1434, 34] width 70 height 36
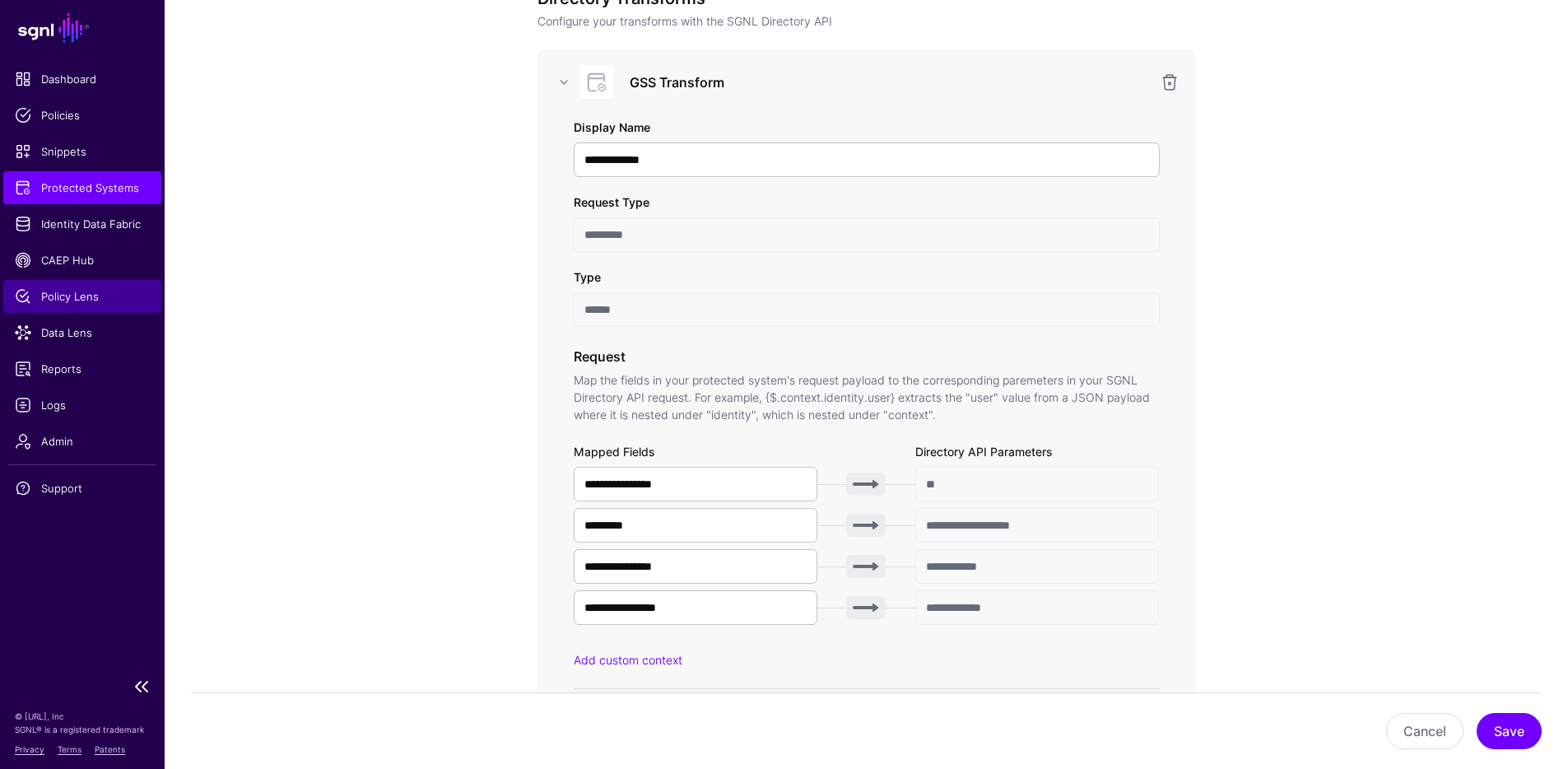
scroll to position [0, 0]
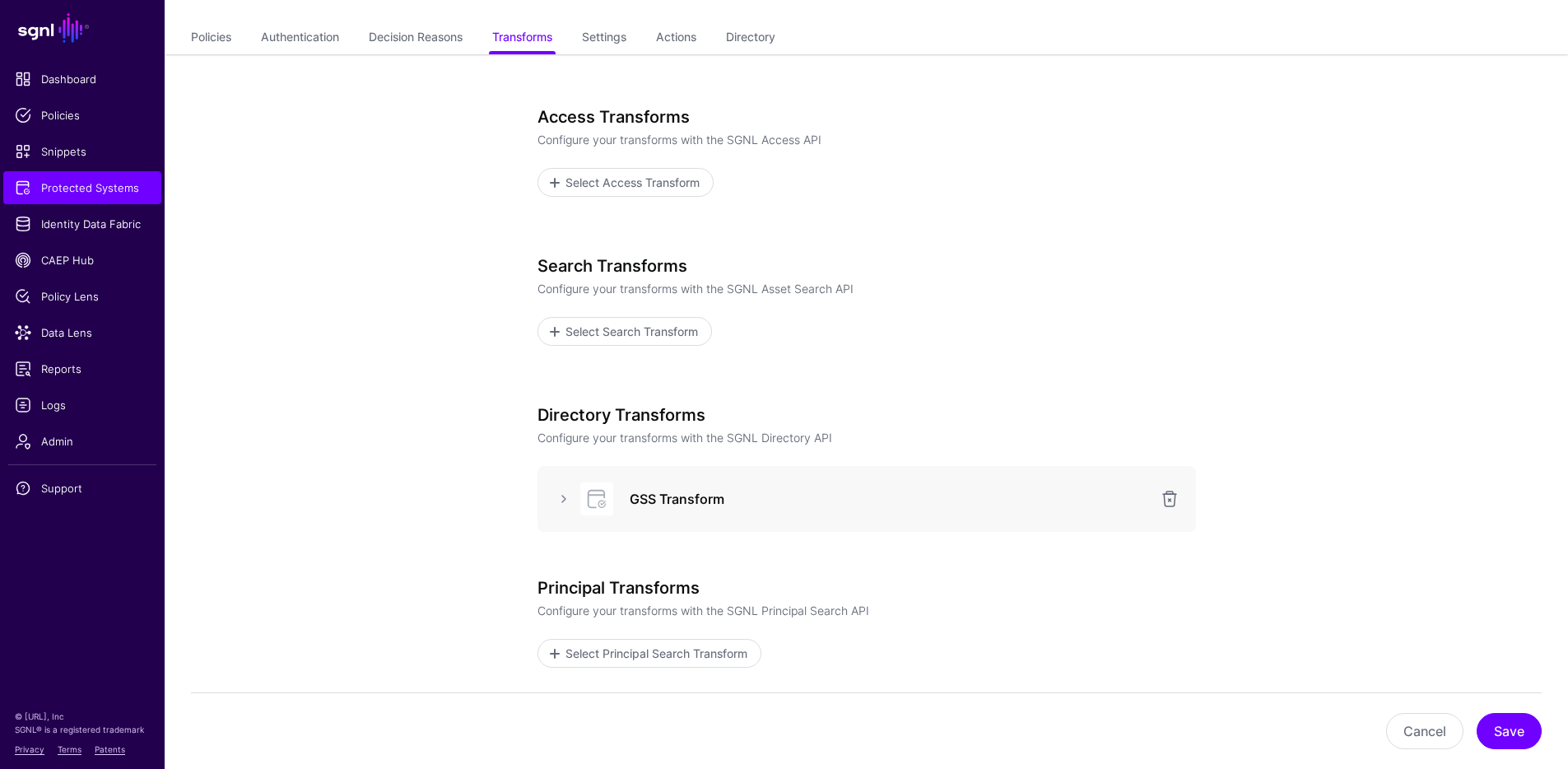
scroll to position [287, 0]
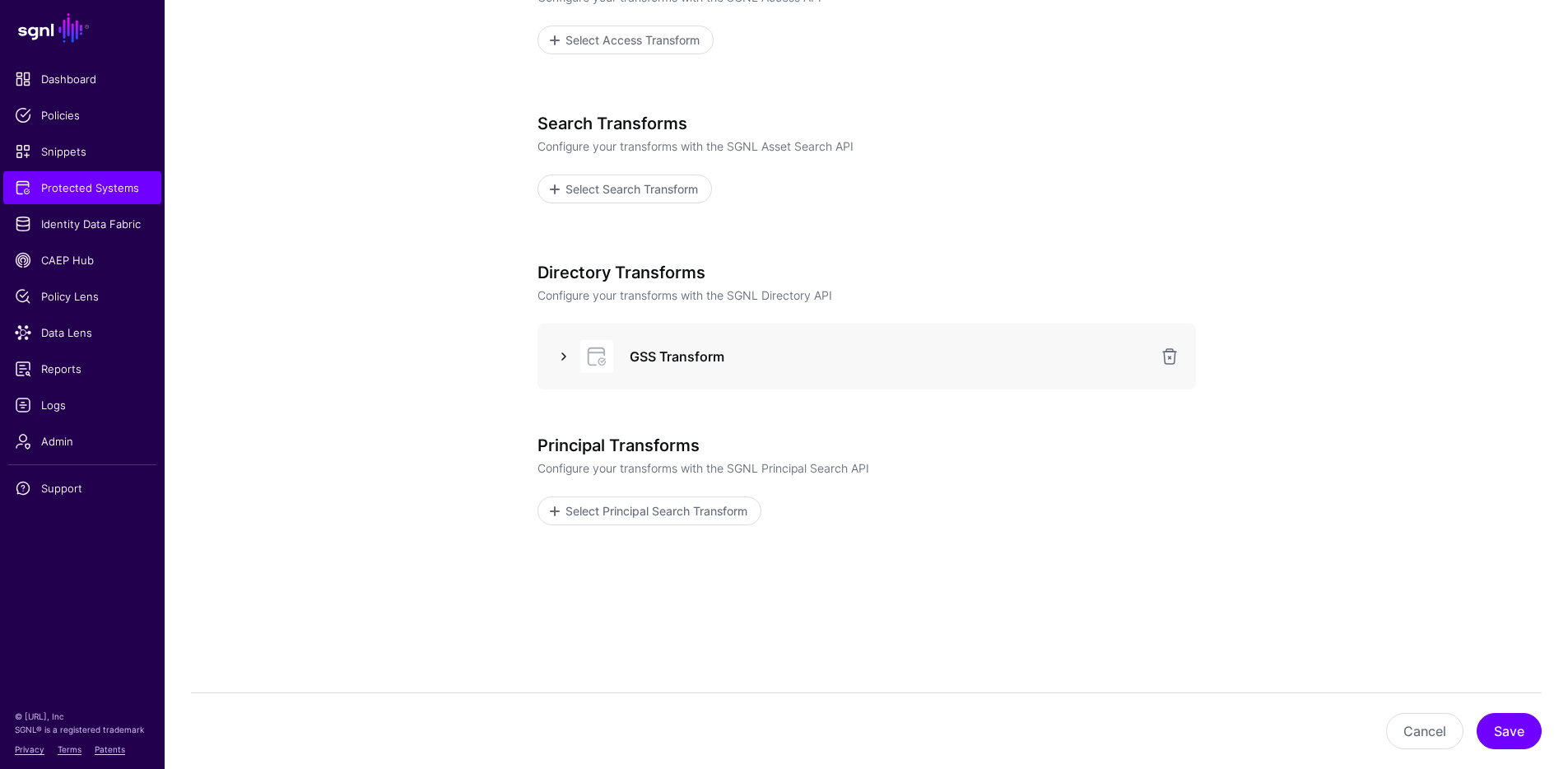
click at [563, 361] on link at bounding box center [564, 357] width 20 height 20
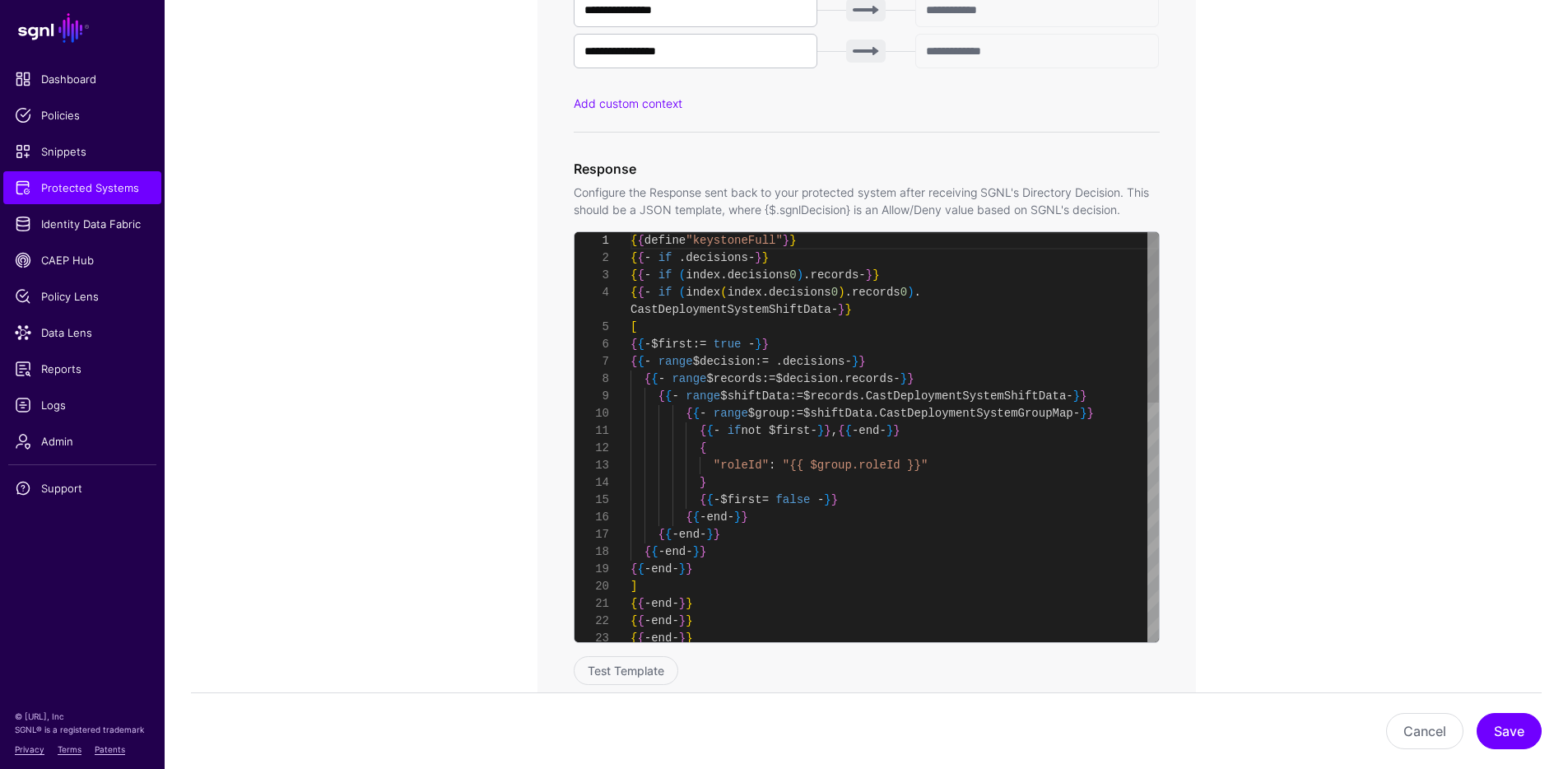
scroll to position [155, 0]
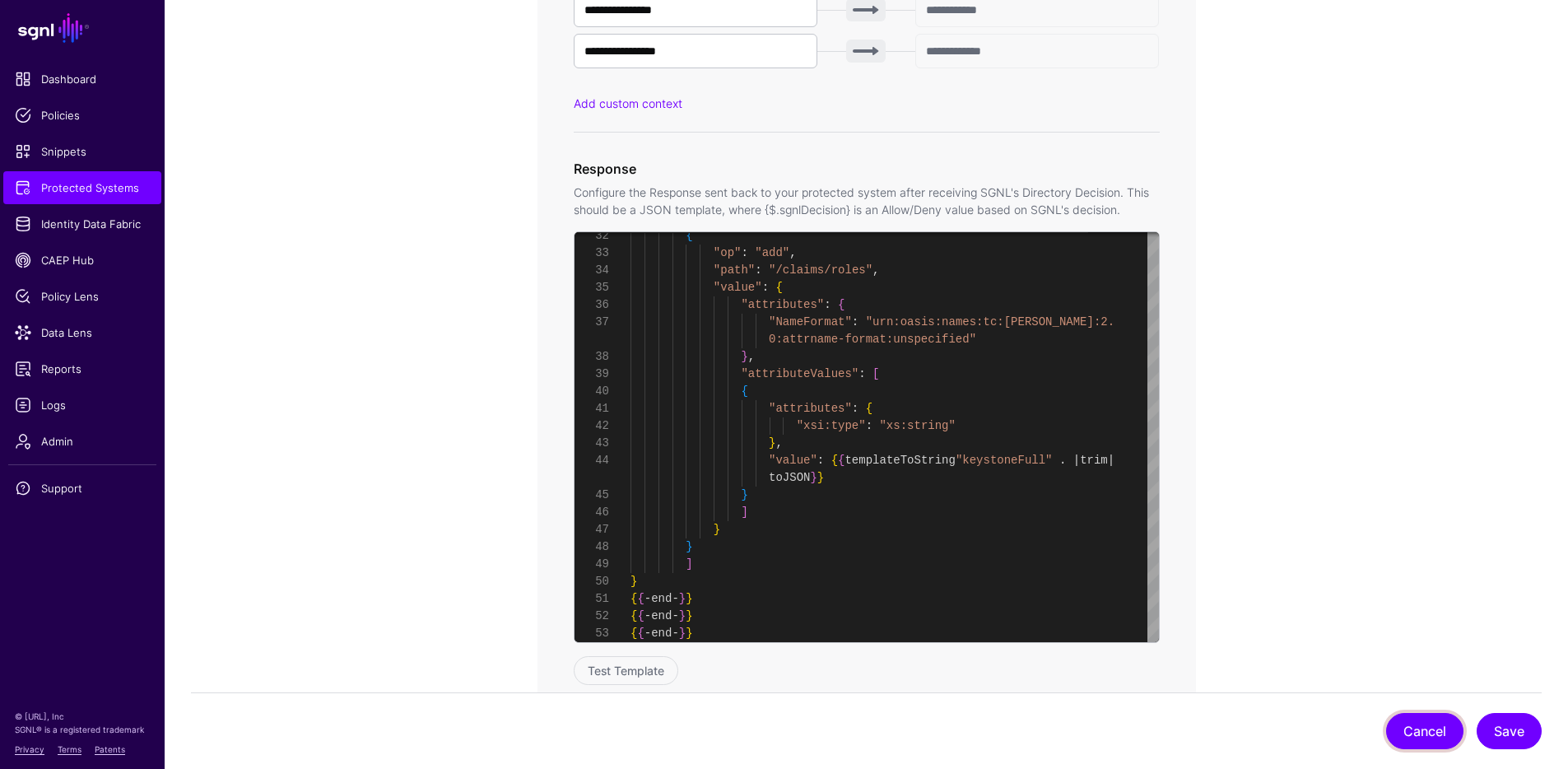
click at [1407, 727] on button "Cancel" at bounding box center [1424, 731] width 77 height 36
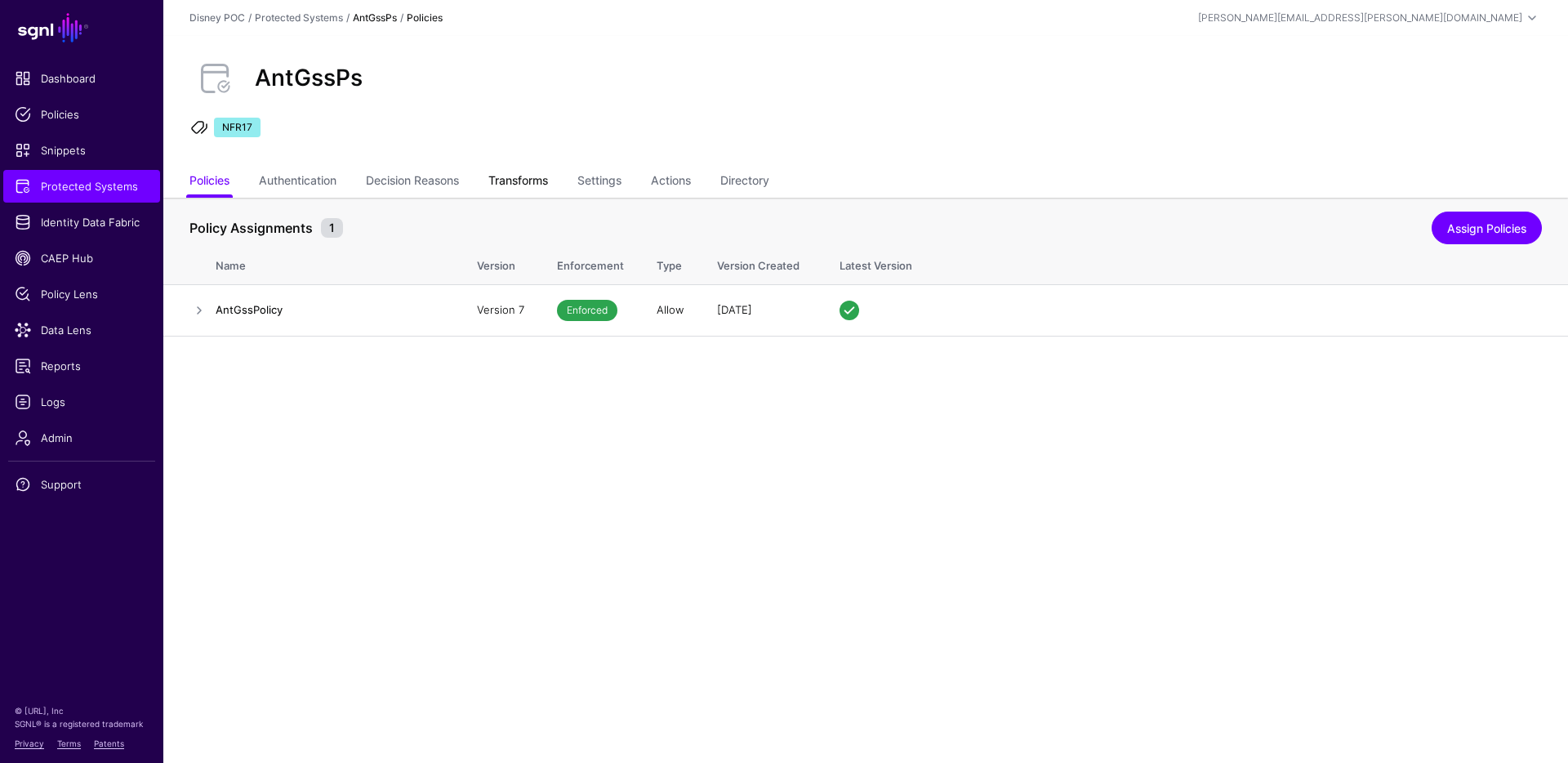
click at [517, 170] on link "Transforms" at bounding box center [518, 182] width 60 height 31
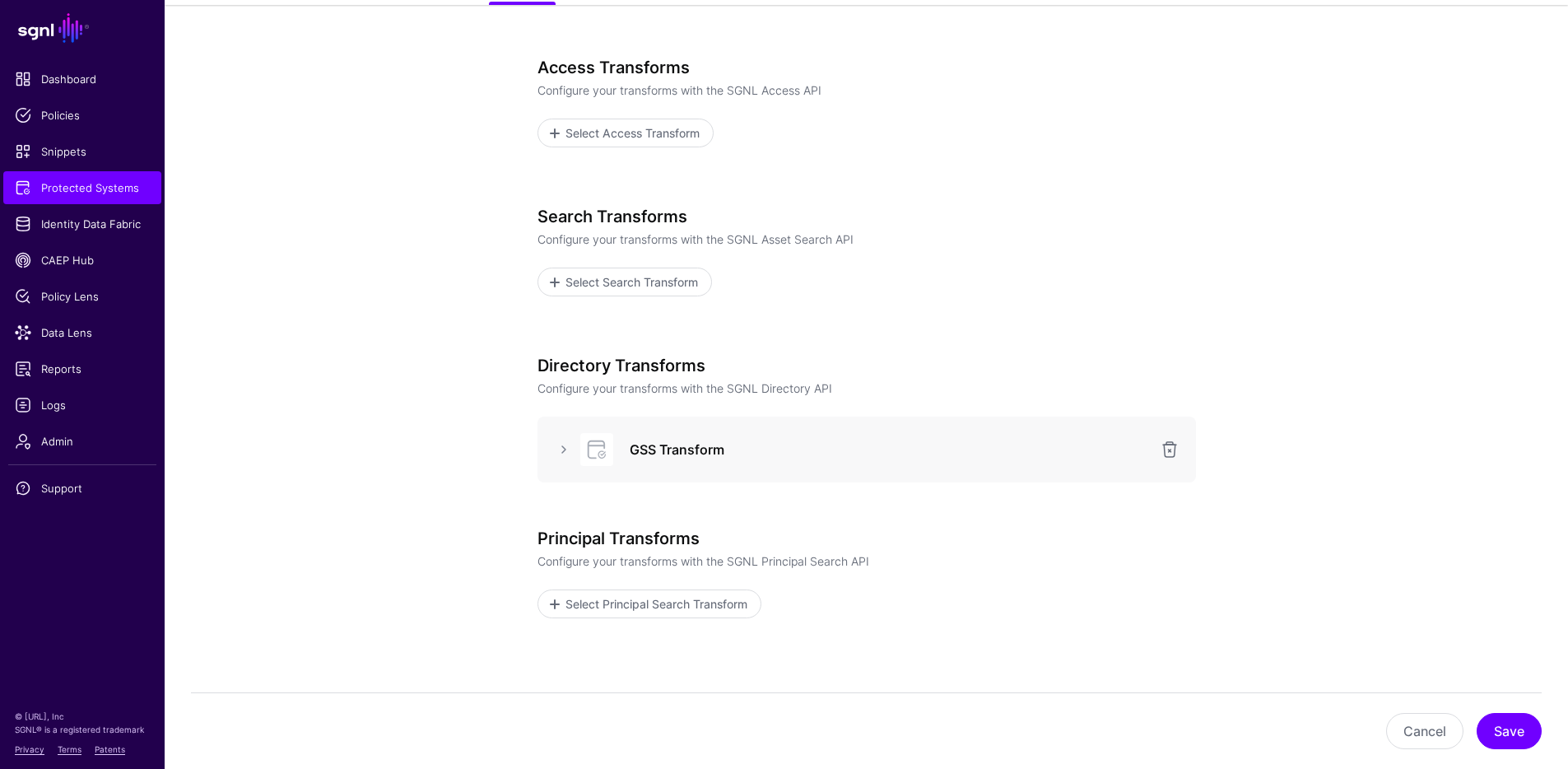
scroll to position [287, 0]
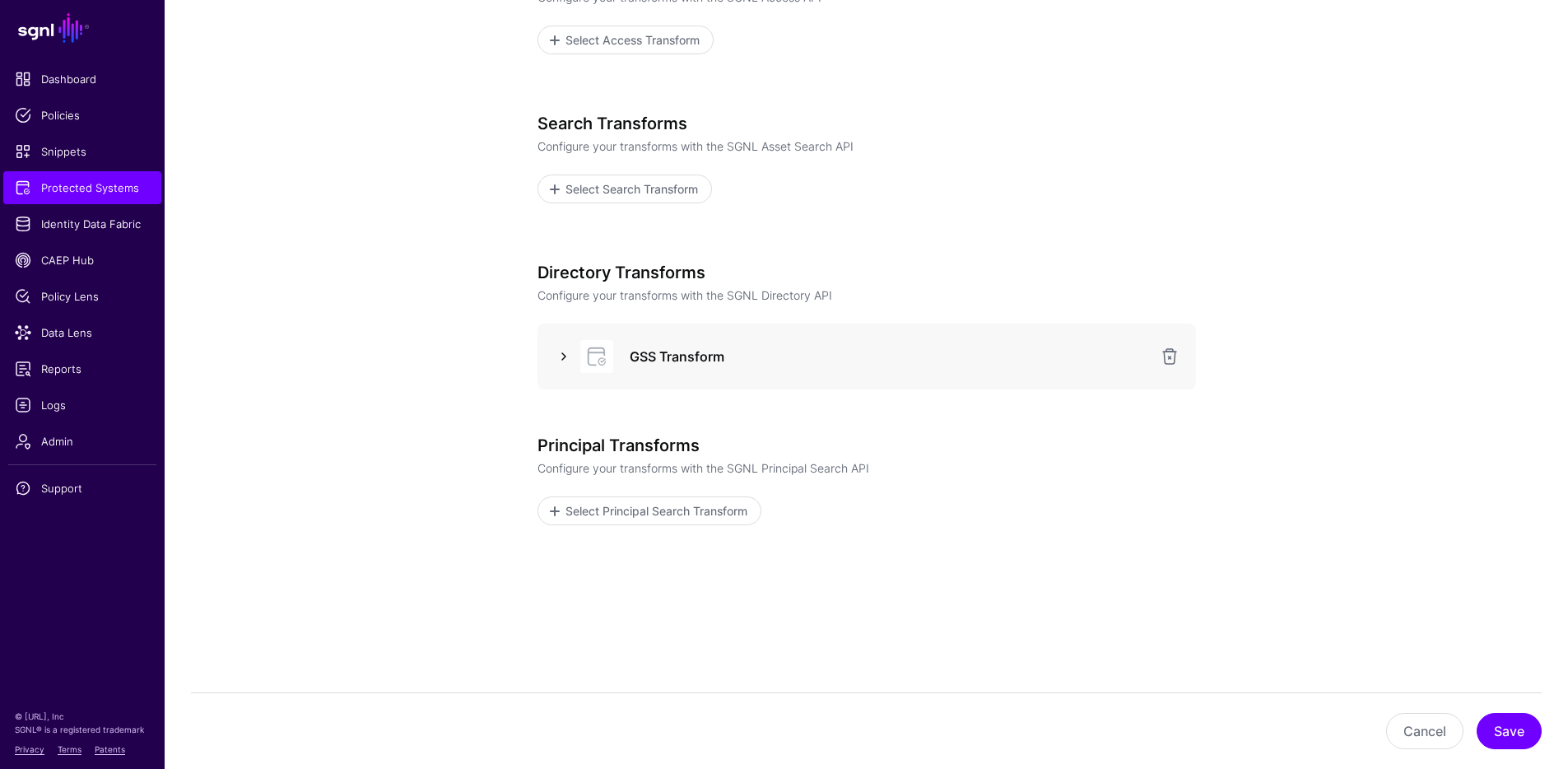
click at [563, 354] on link at bounding box center [564, 357] width 20 height 20
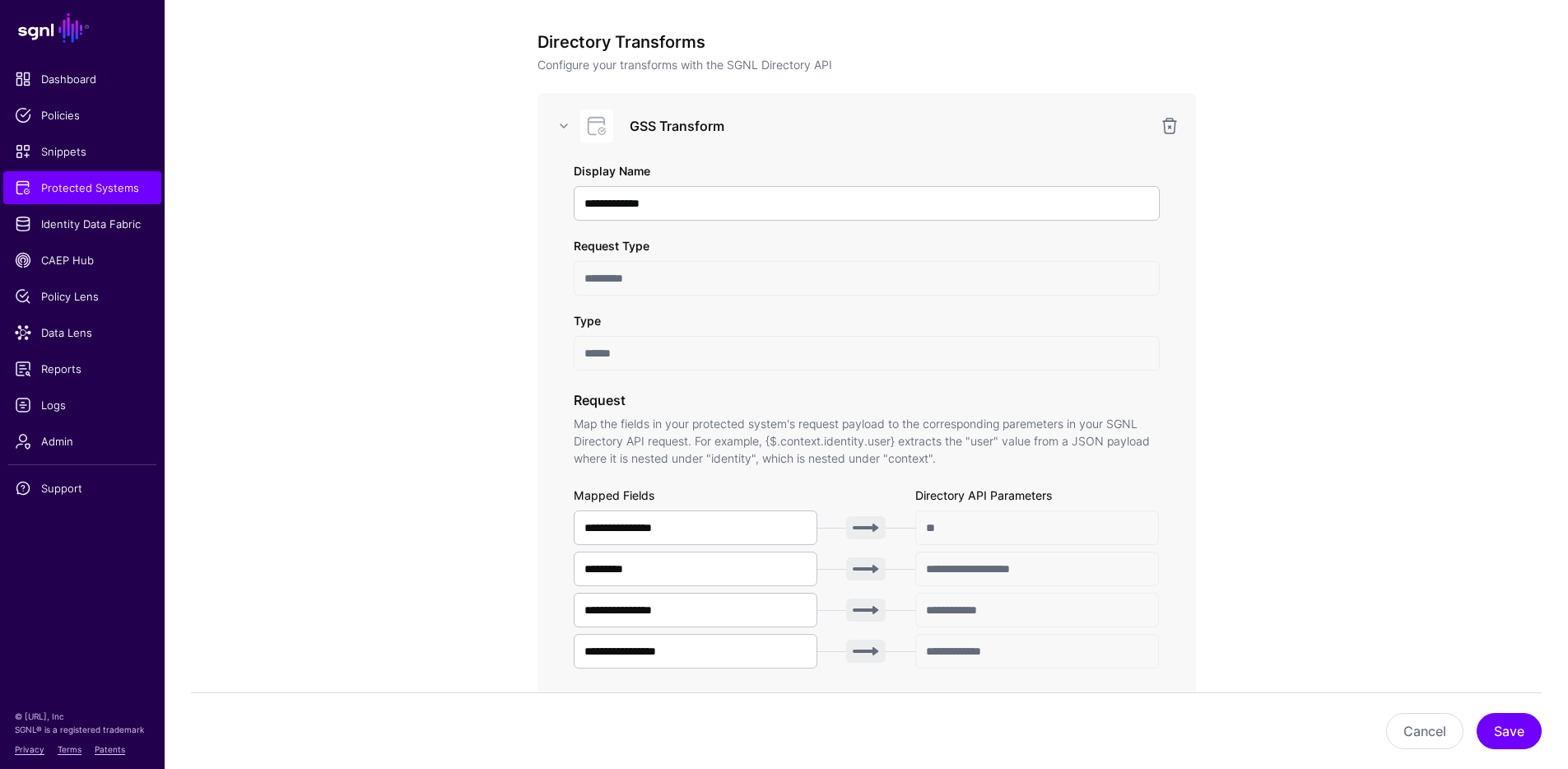
scroll to position [0, 0]
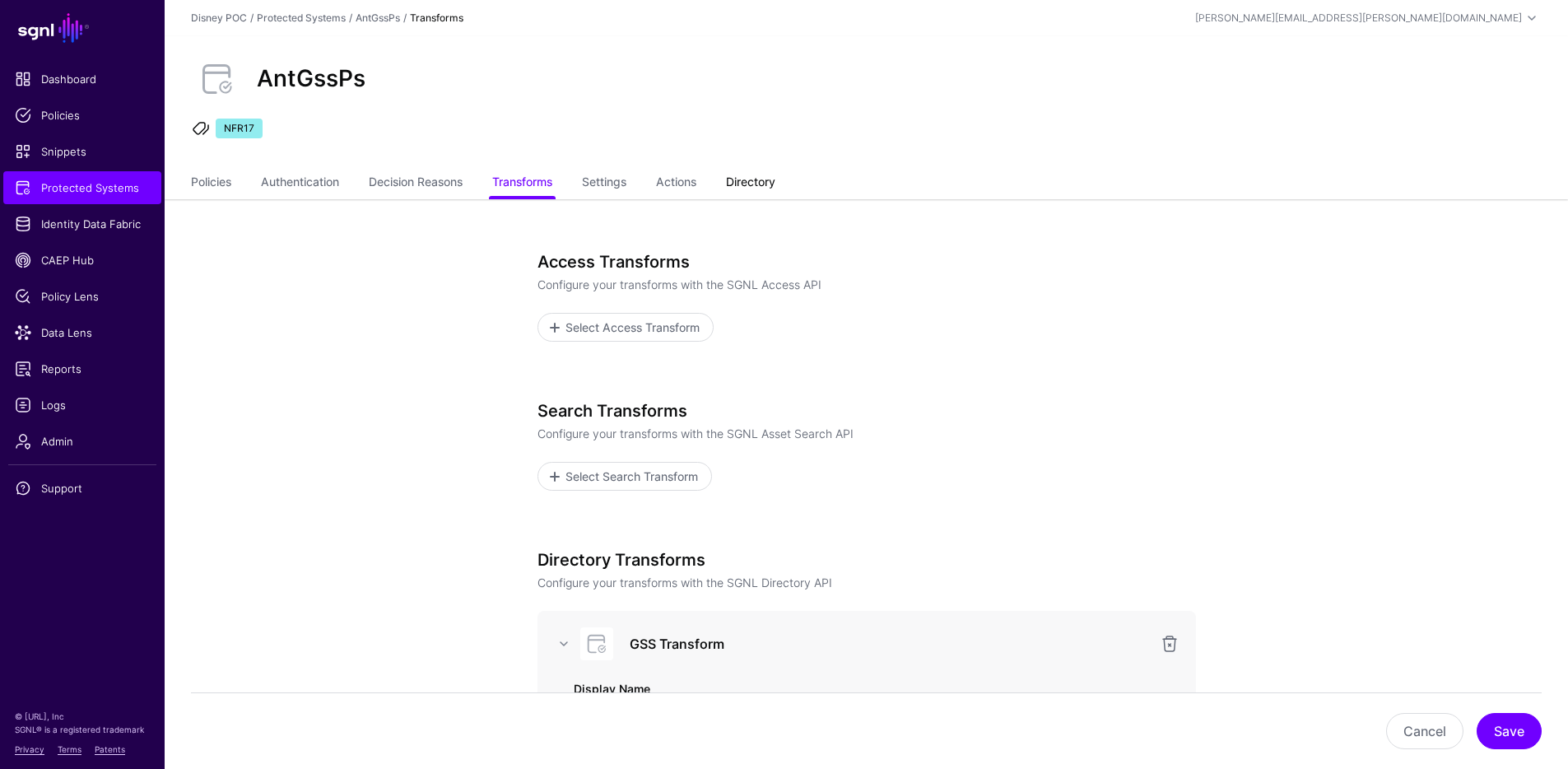
click at [759, 174] on link "Directory" at bounding box center [750, 184] width 50 height 31
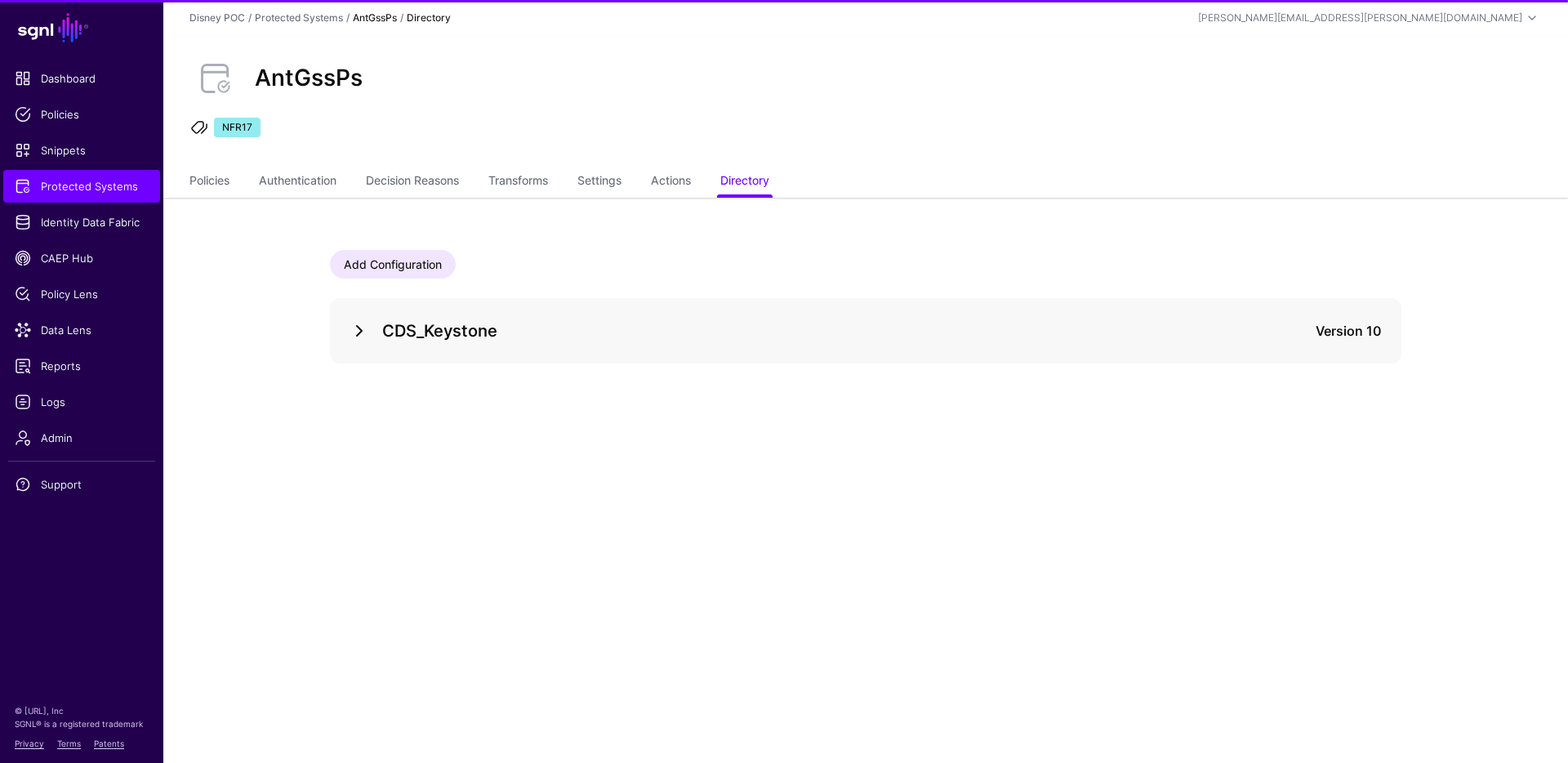
click at [360, 331] on link at bounding box center [360, 331] width 19 height 19
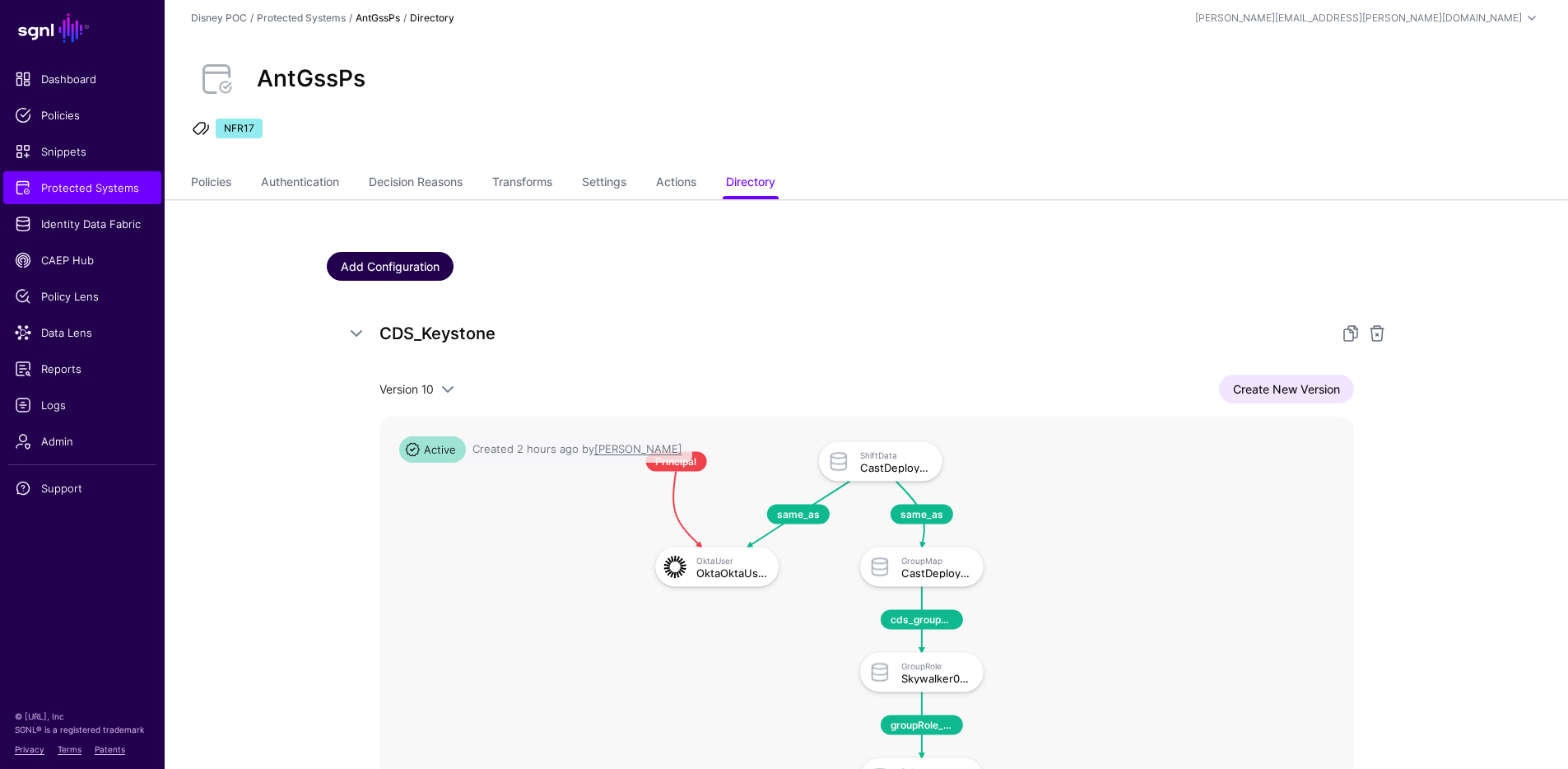
click at [390, 264] on link "Add Configuration" at bounding box center [391, 266] width 127 height 28
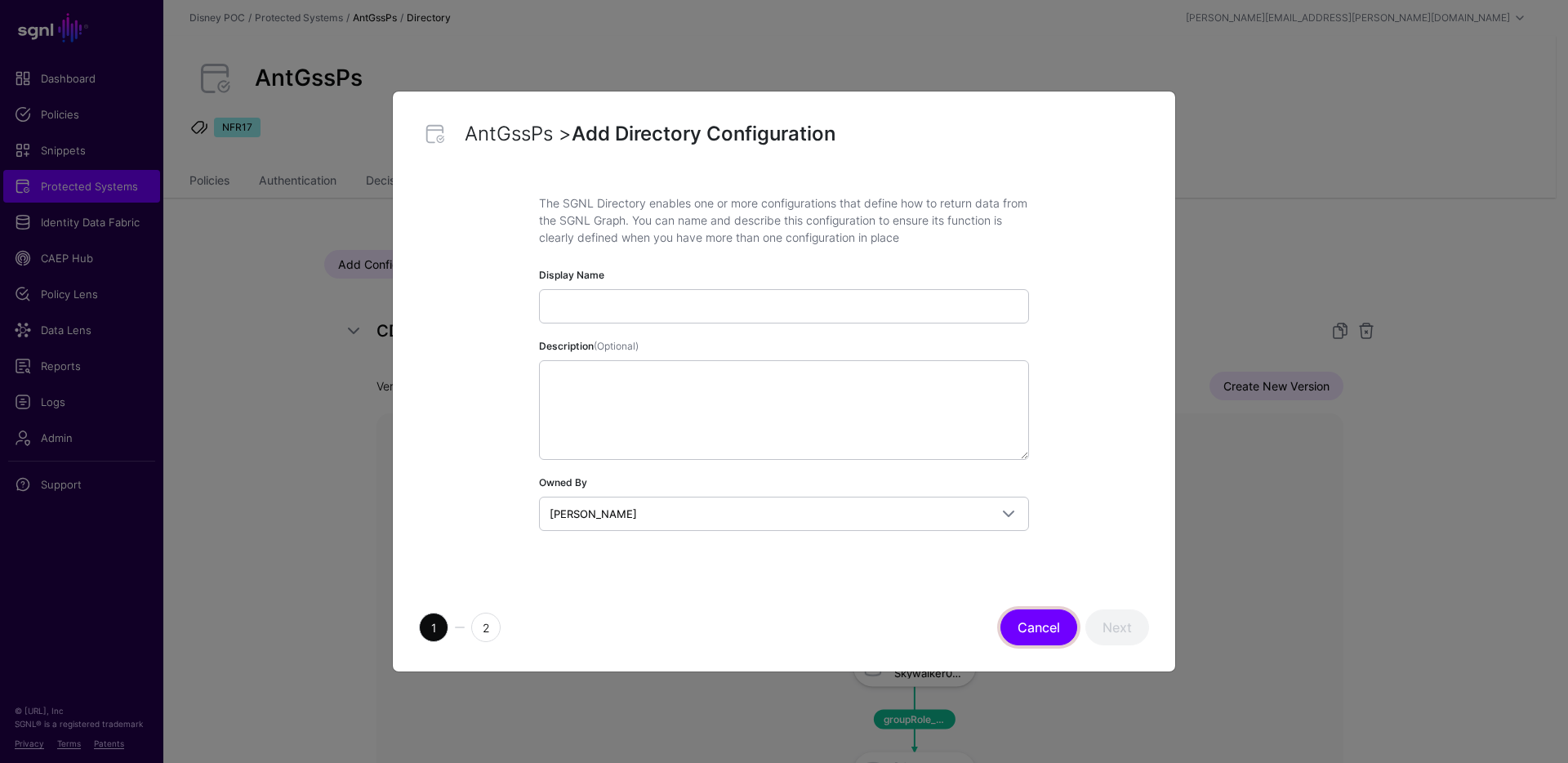
click at [1049, 631] on button "Cancel" at bounding box center [1038, 627] width 77 height 36
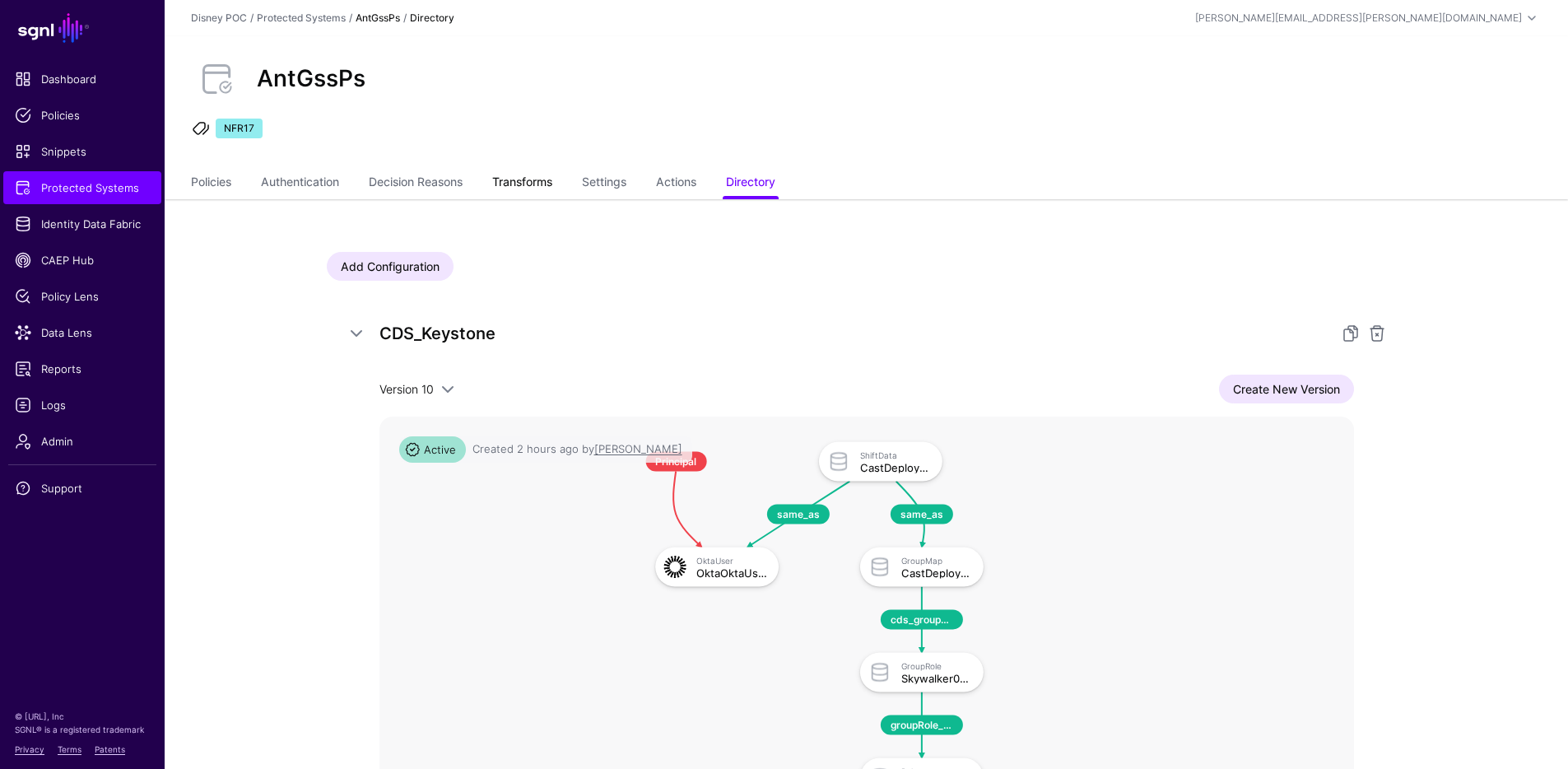
click at [513, 180] on link "Transforms" at bounding box center [523, 184] width 61 height 31
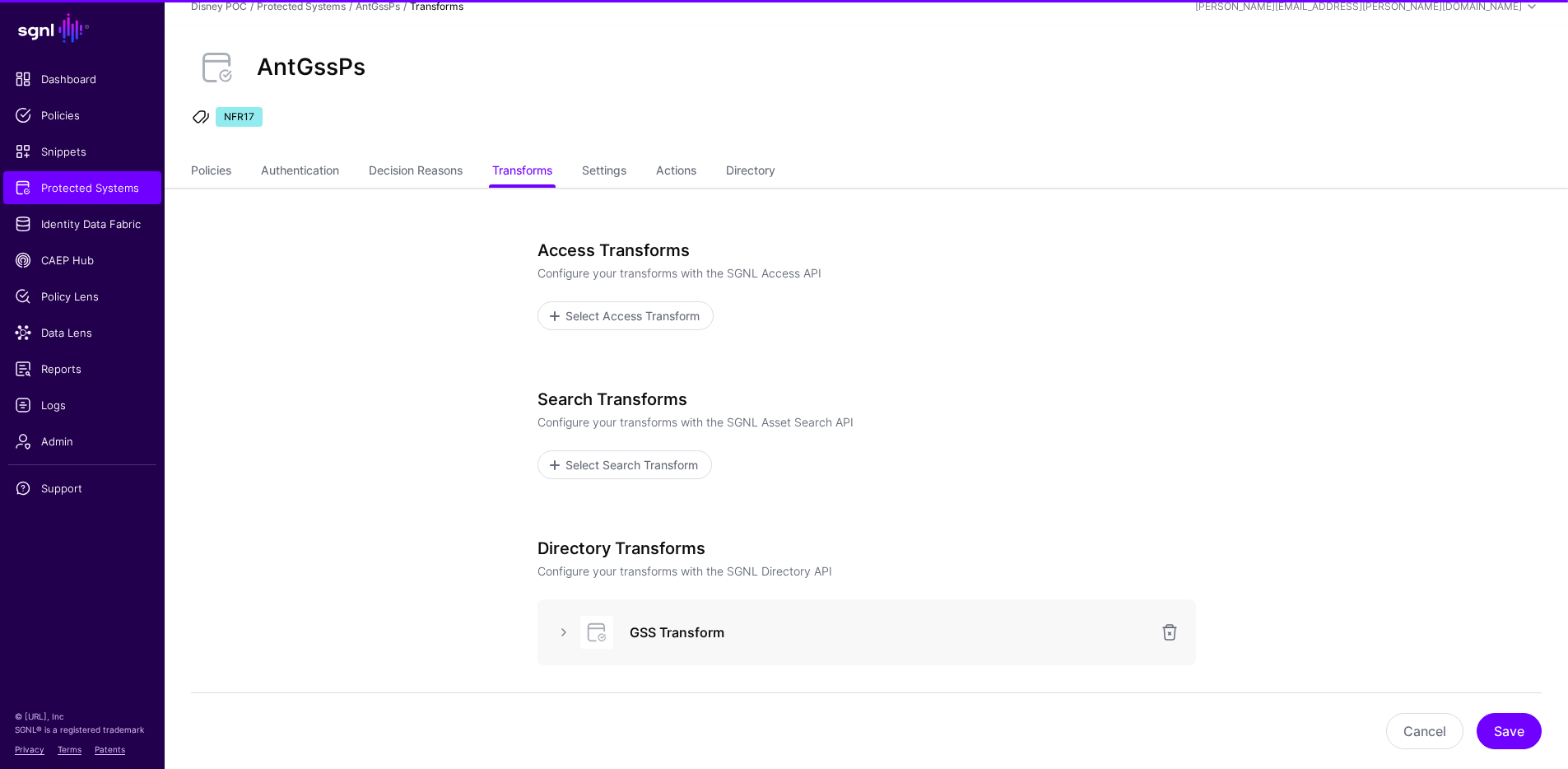
scroll to position [287, 0]
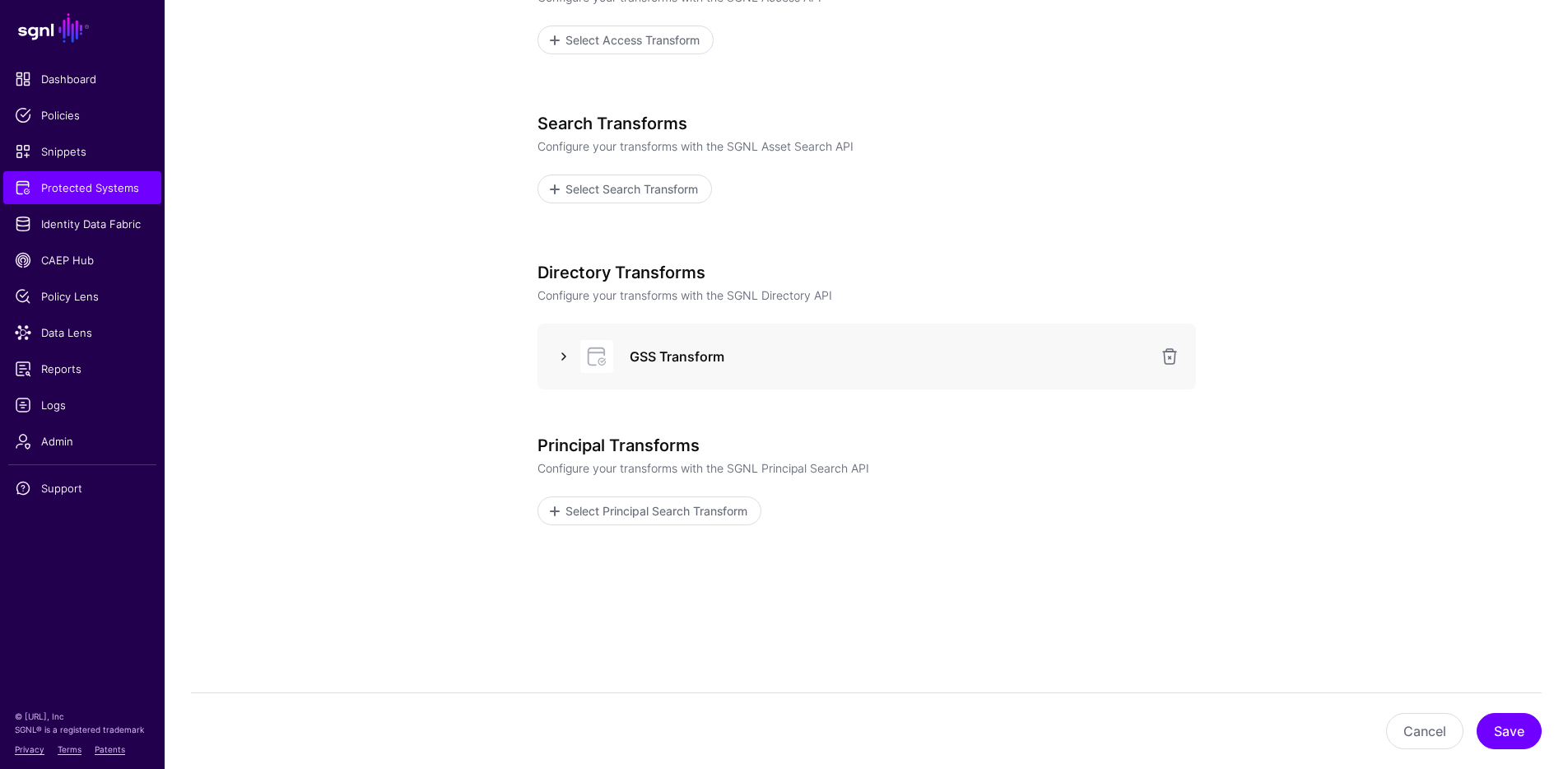
click at [564, 356] on link at bounding box center [564, 357] width 20 height 20
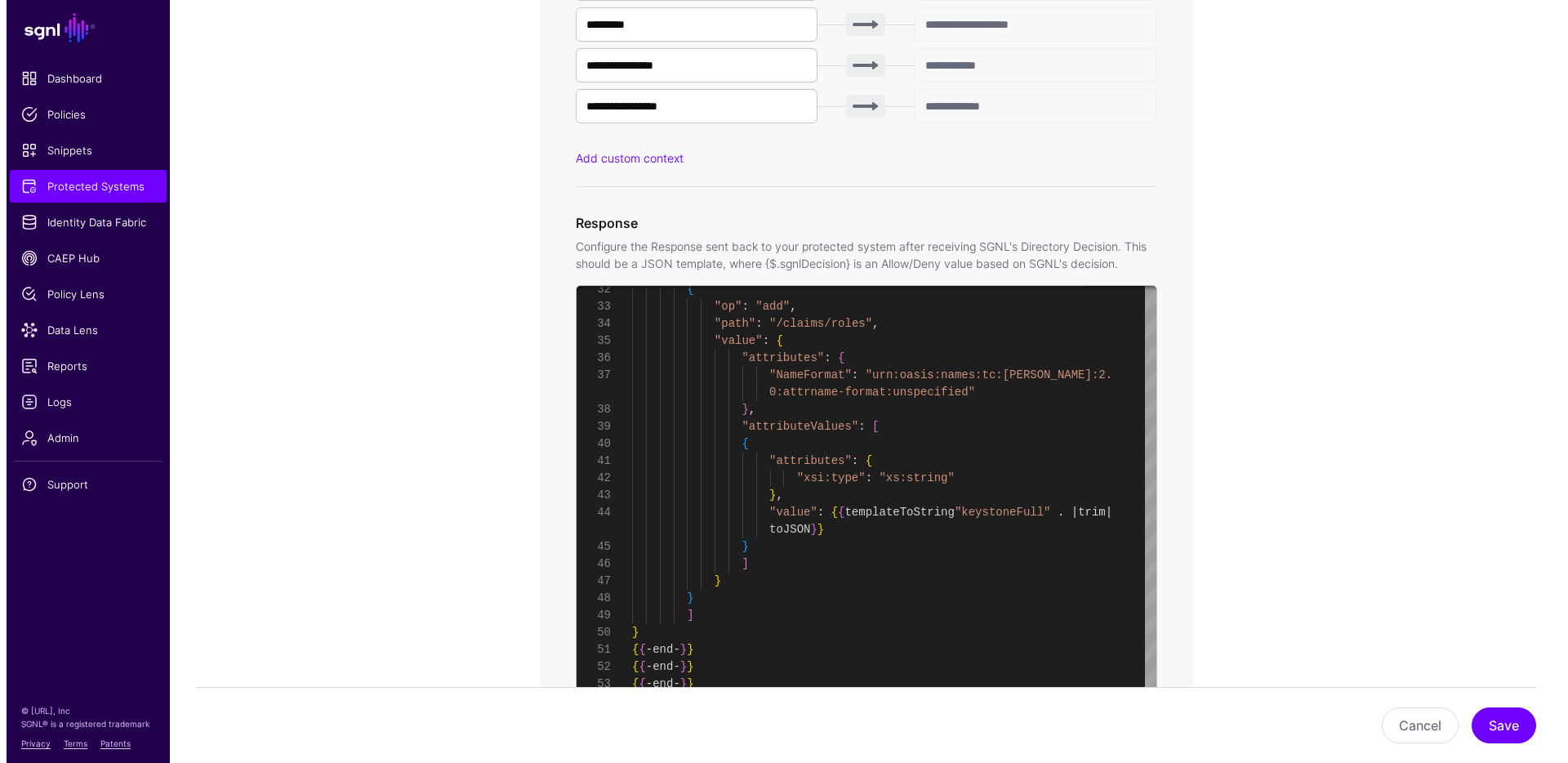
scroll to position [1439, 0]
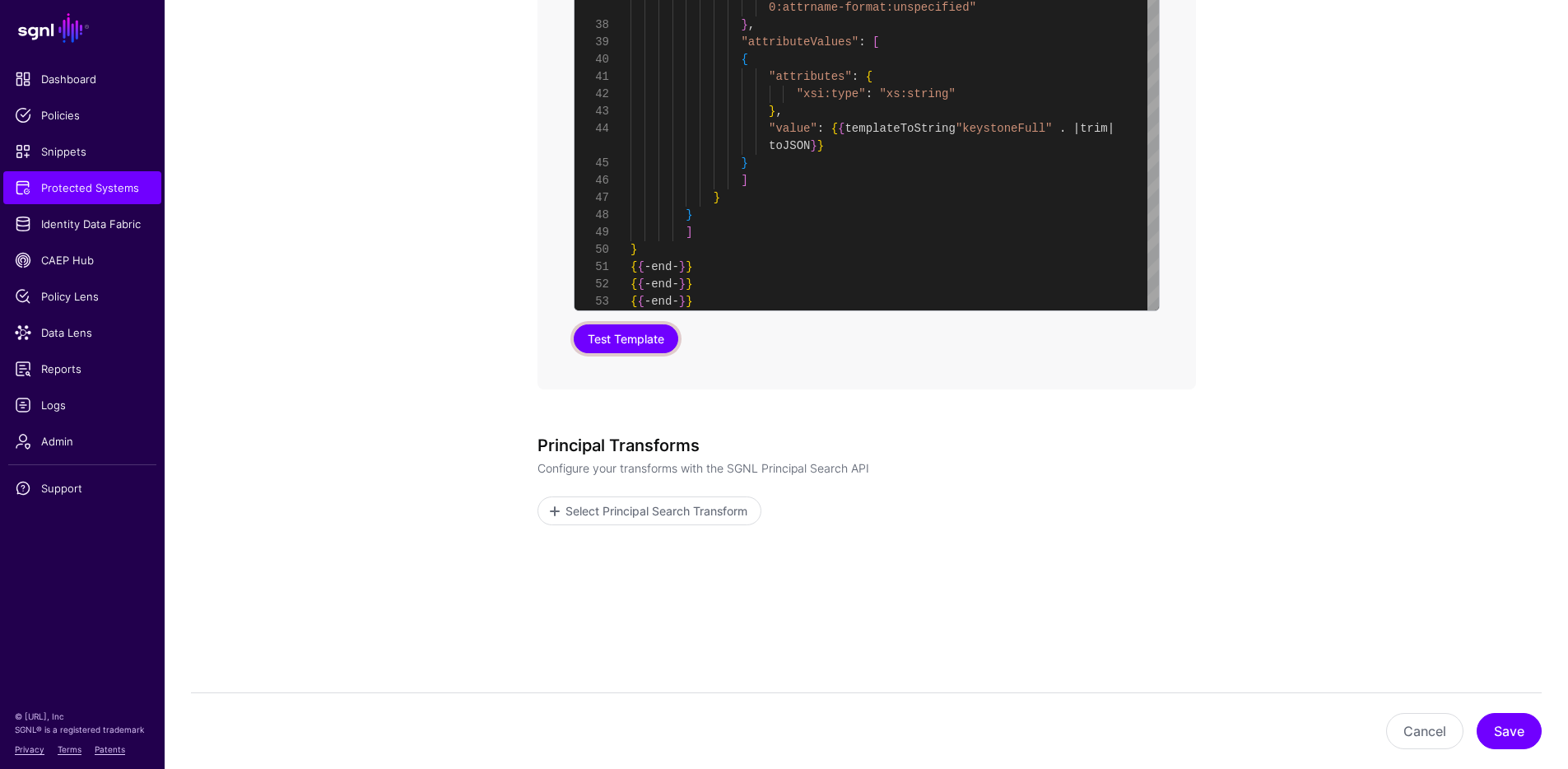
click at [639, 342] on button "Test Template" at bounding box center [625, 338] width 105 height 28
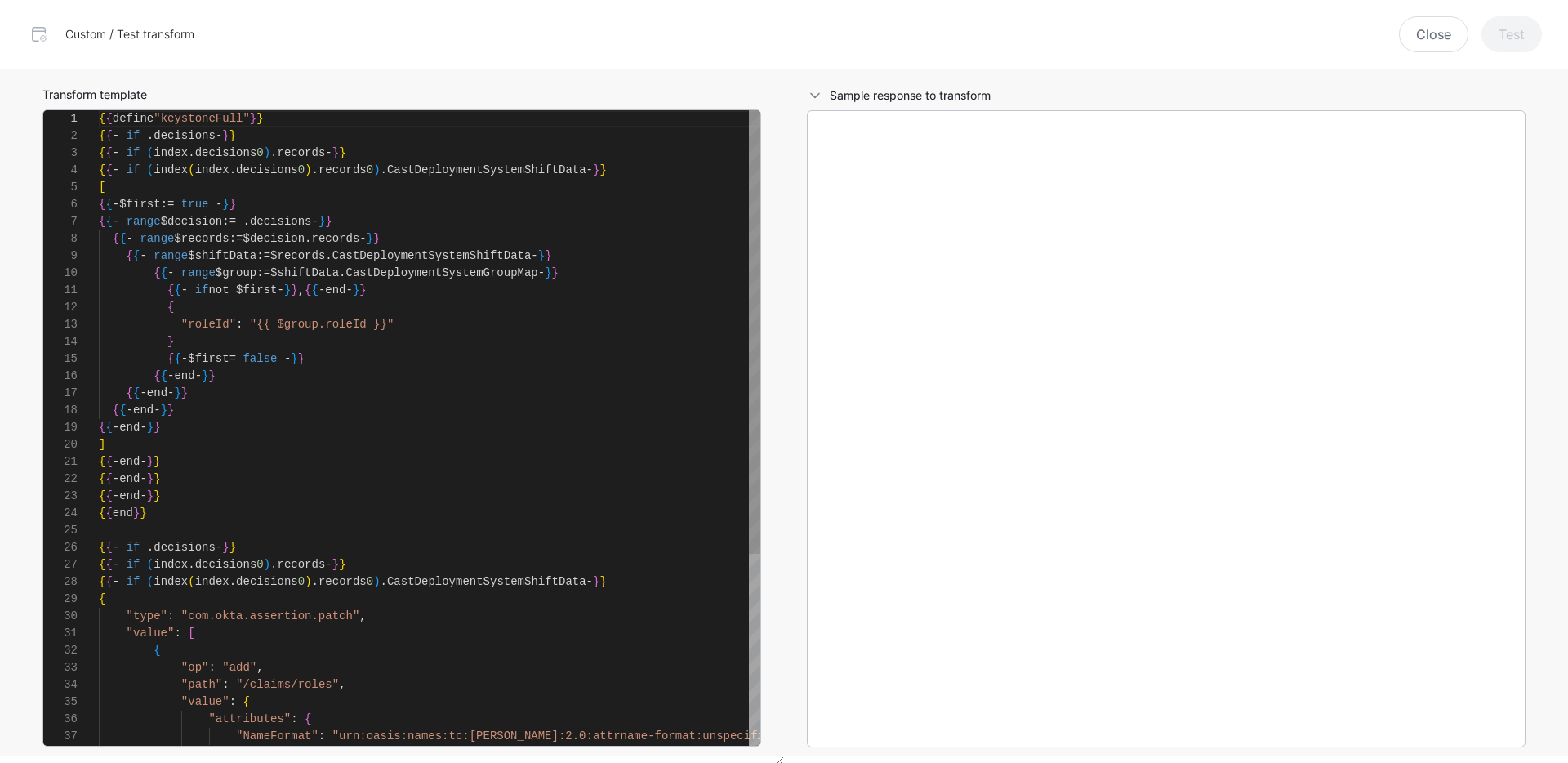
scroll to position [172, 0]
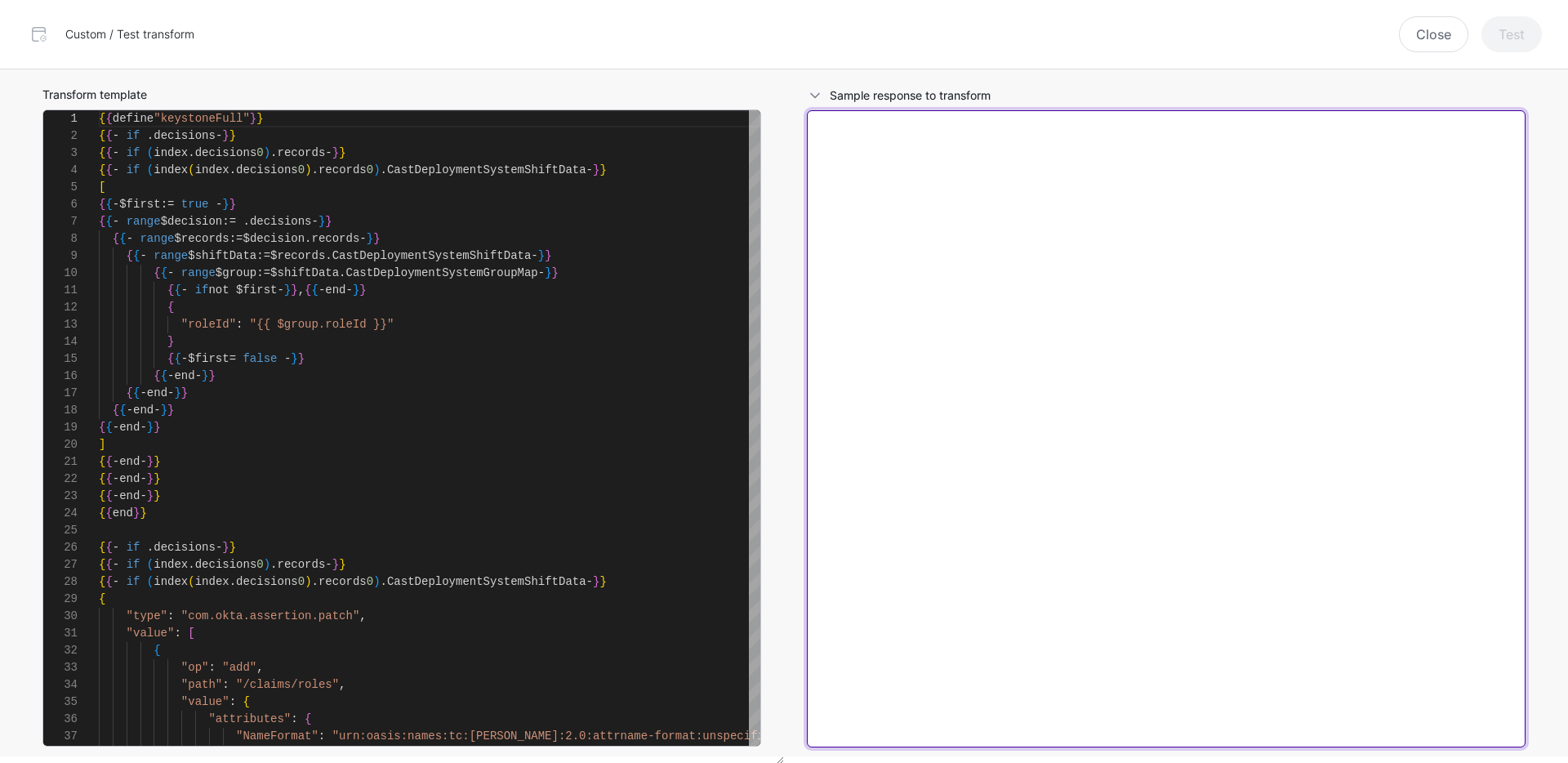
click at [976, 226] on textarea at bounding box center [1167, 429] width 719 height 637
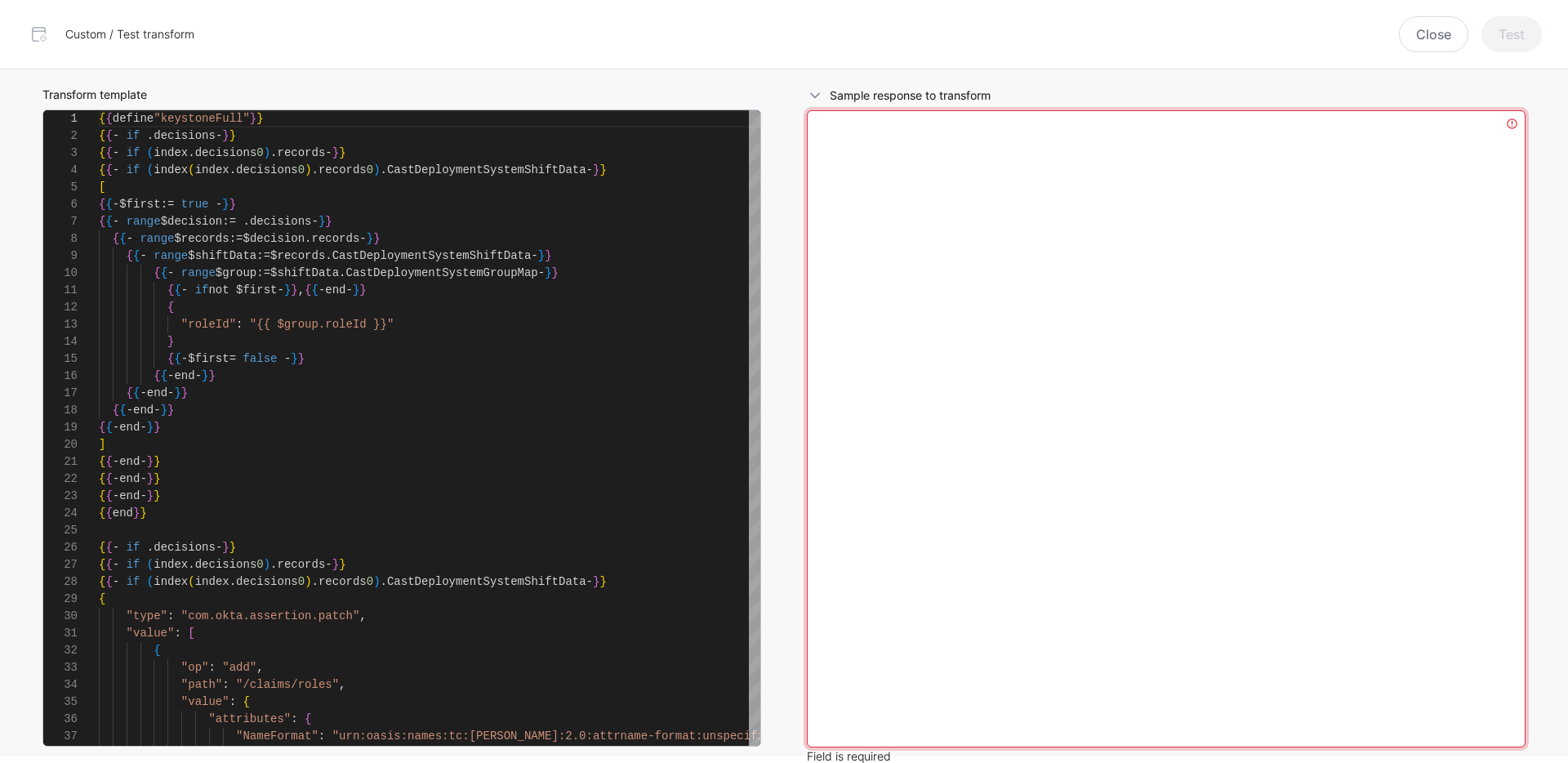
click at [889, 397] on textarea at bounding box center [1167, 429] width 719 height 637
paste textarea "**********"
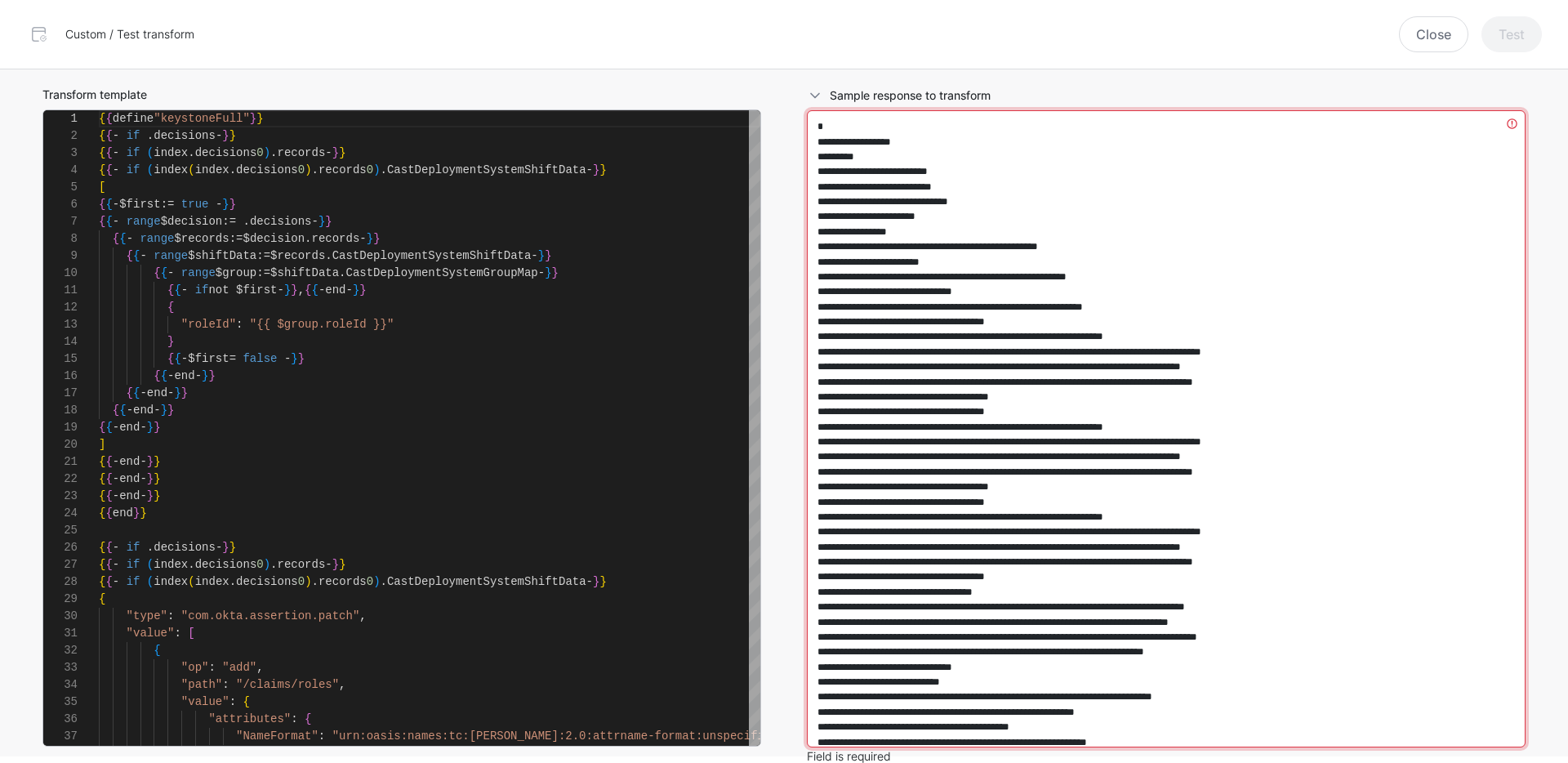
scroll to position [407, 0]
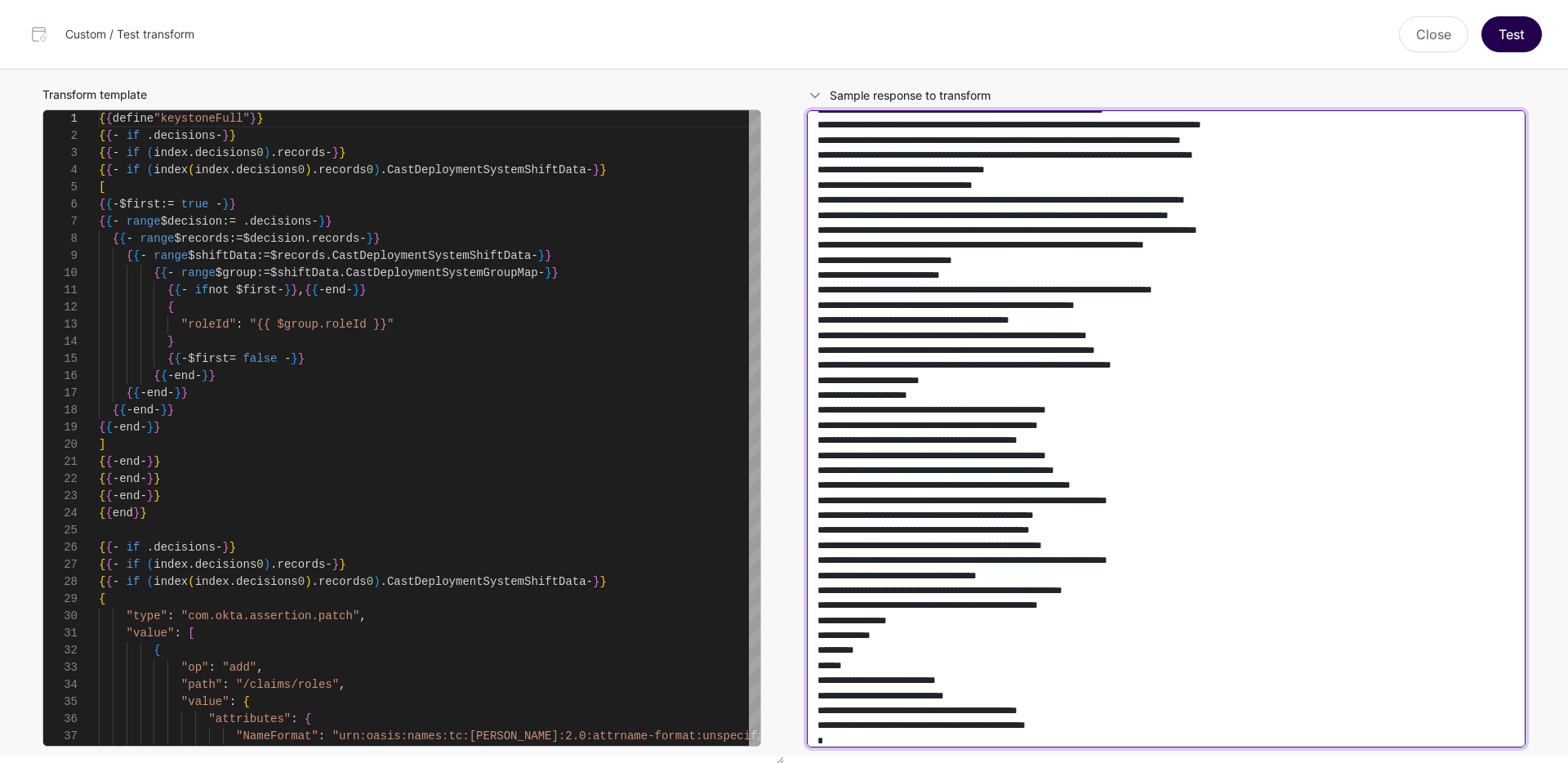
type textarea "**********"
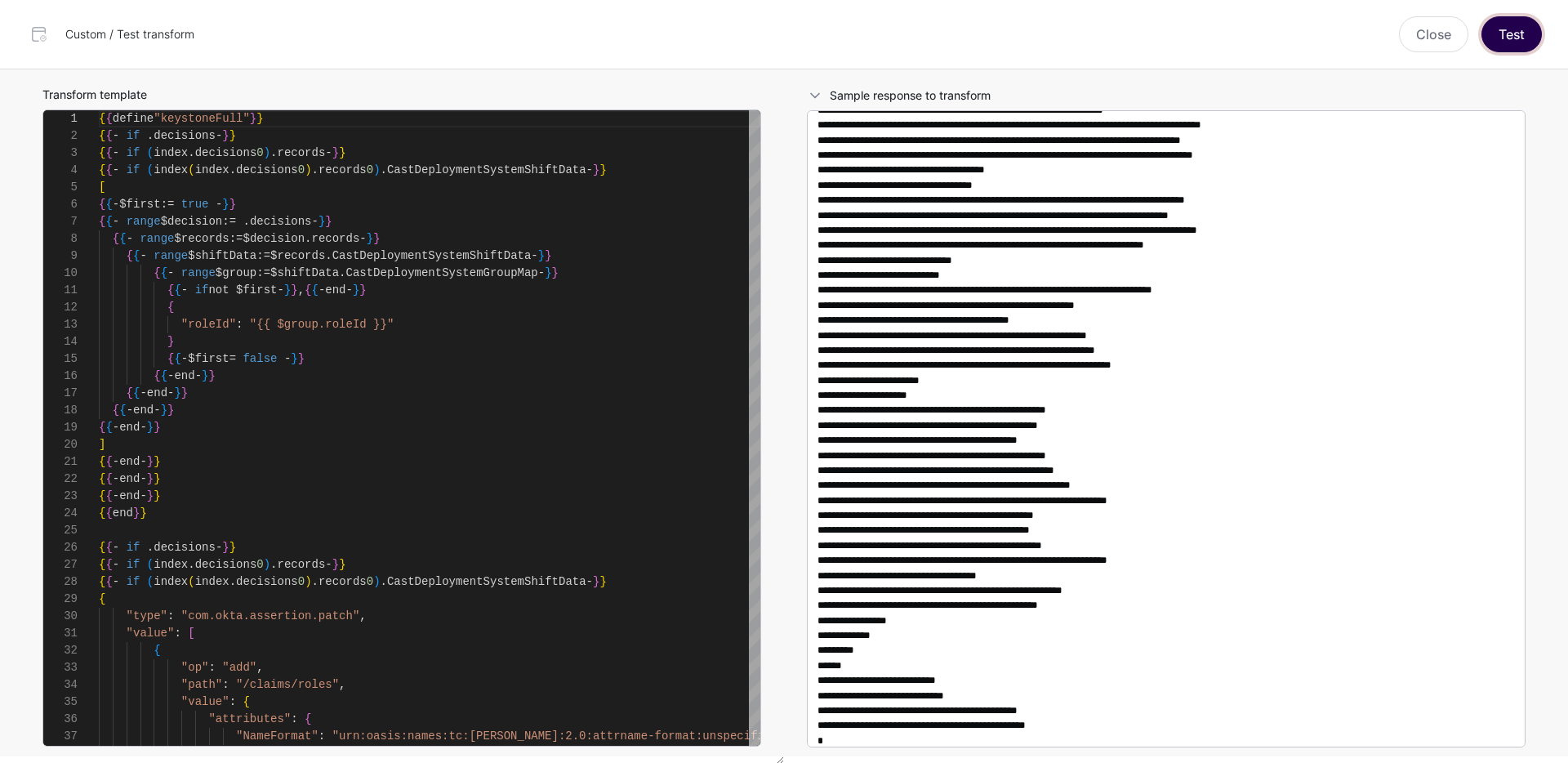
click at [1529, 22] on button "Test" at bounding box center [1512, 34] width 60 height 36
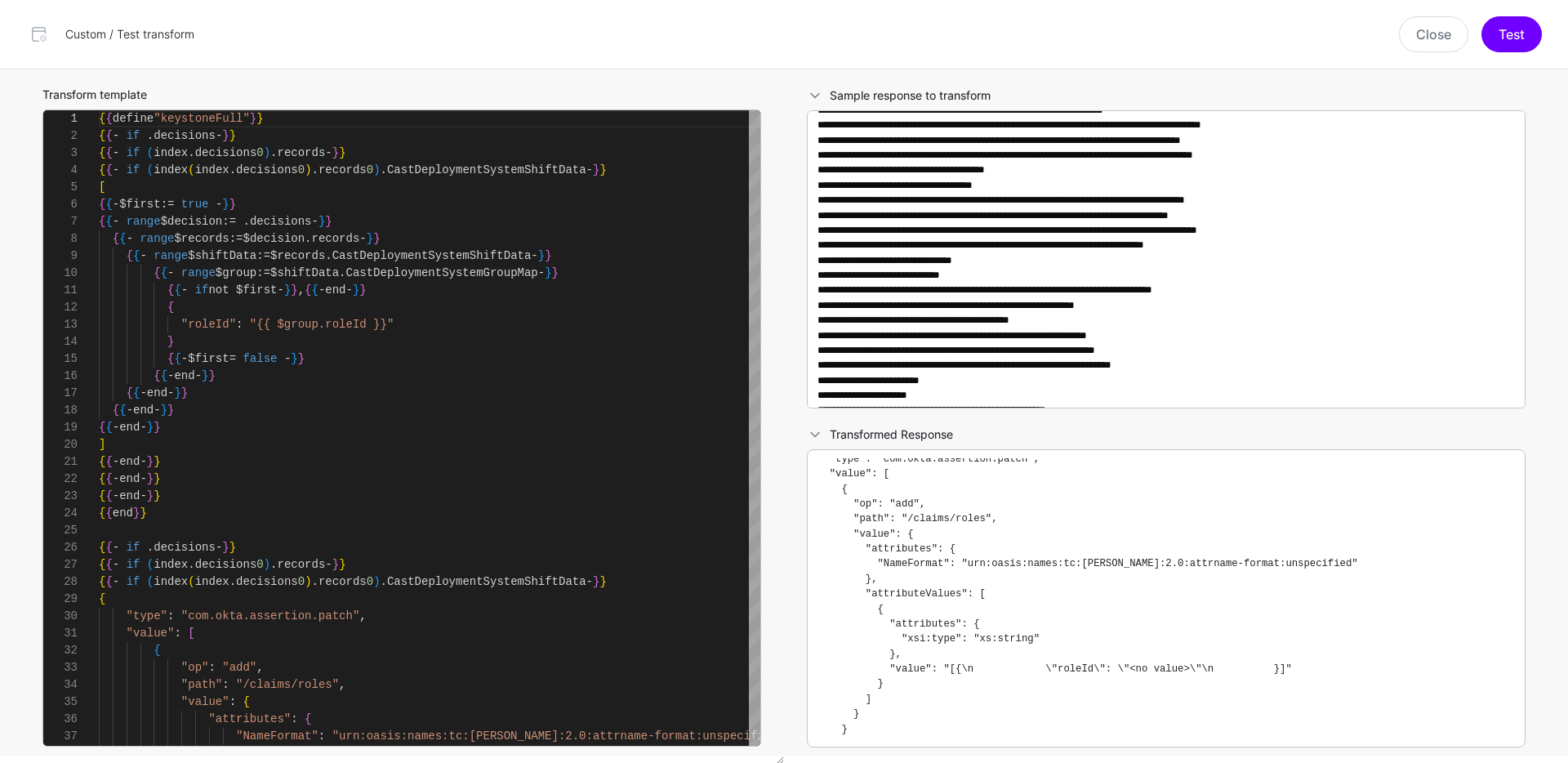
scroll to position [0, 0]
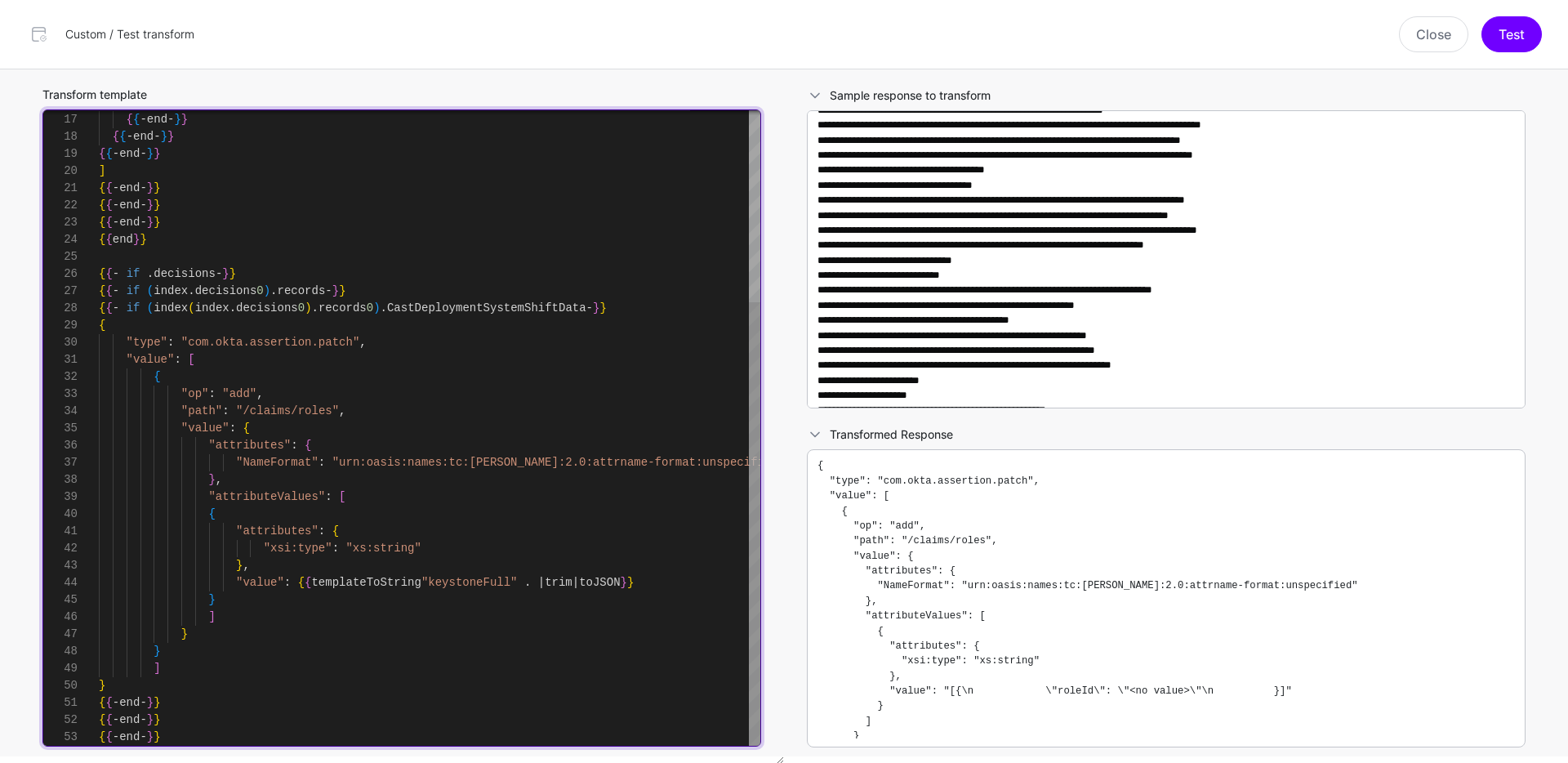
click at [417, 527] on div "{ { - end - } } { { - end - } } { { - end - } } { { - end - } } ] { { - end - }…" at bounding box center [429, 291] width 662 height 909
click at [584, 569] on div "{ { - end - } } { { - end - } } { { - end - } } { { - end - } } ] { { - end - }…" at bounding box center [429, 291] width 662 height 909
click at [400, 618] on div "{ { - end - } } { { - end - } } { { - end - } } { { - end - } } ] { { - end - }…" at bounding box center [429, 291] width 662 height 909
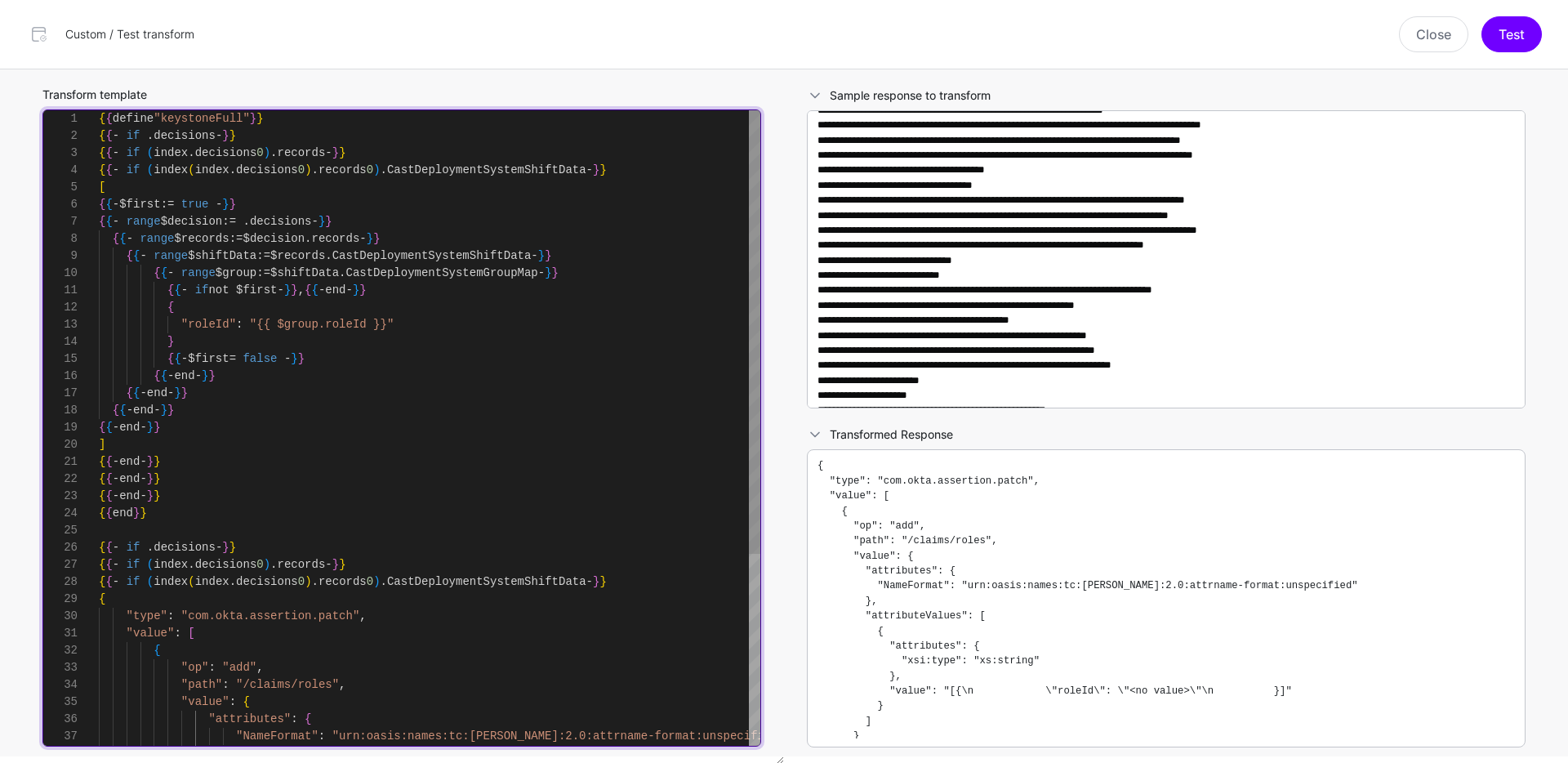
click at [349, 326] on div "{ { - end - } } { { - end - } } { { - end - } } { { - end - } } ] { { - end - }…" at bounding box center [429, 565] width 662 height 909
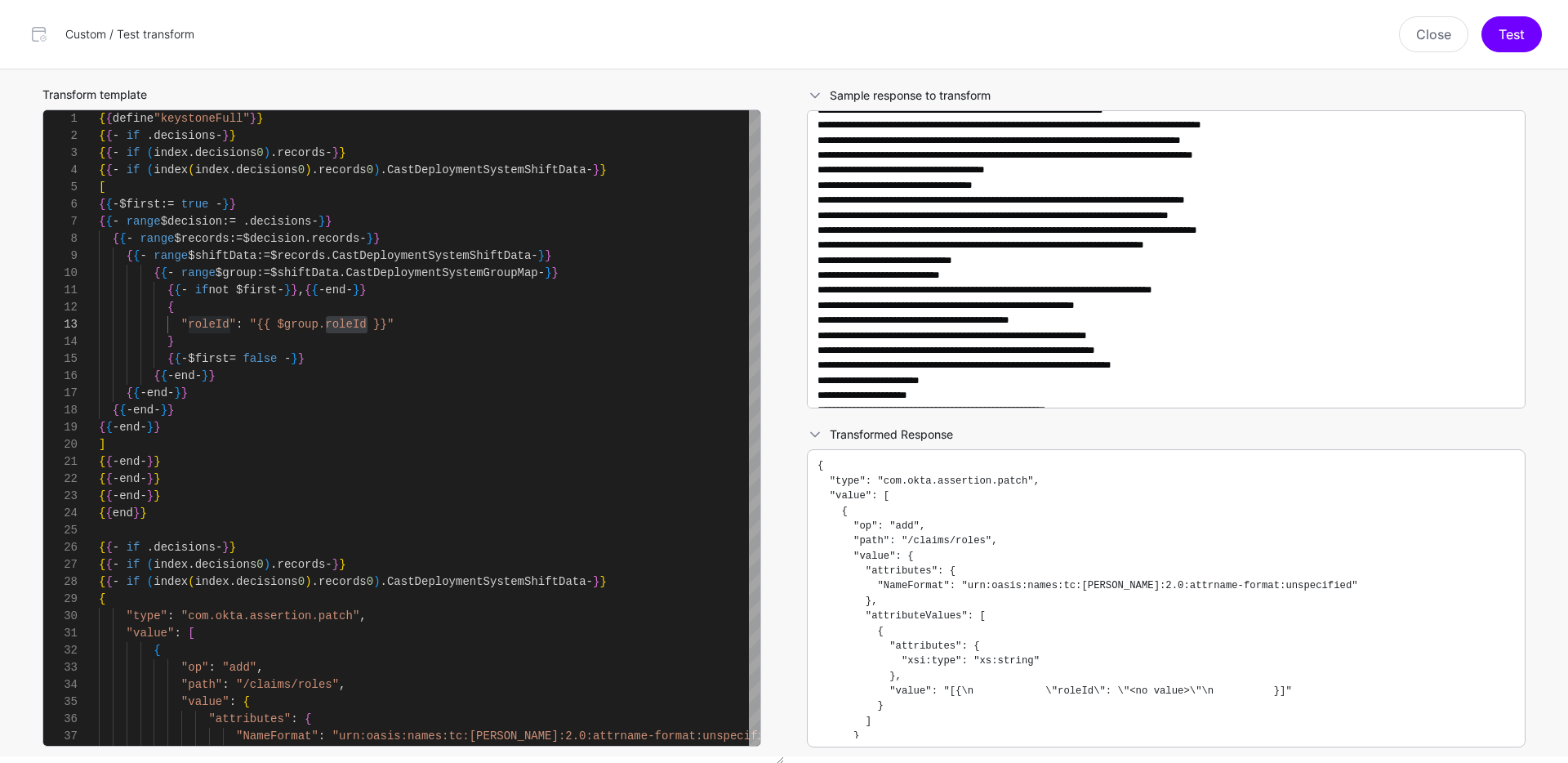
scroll to position [0, 0]
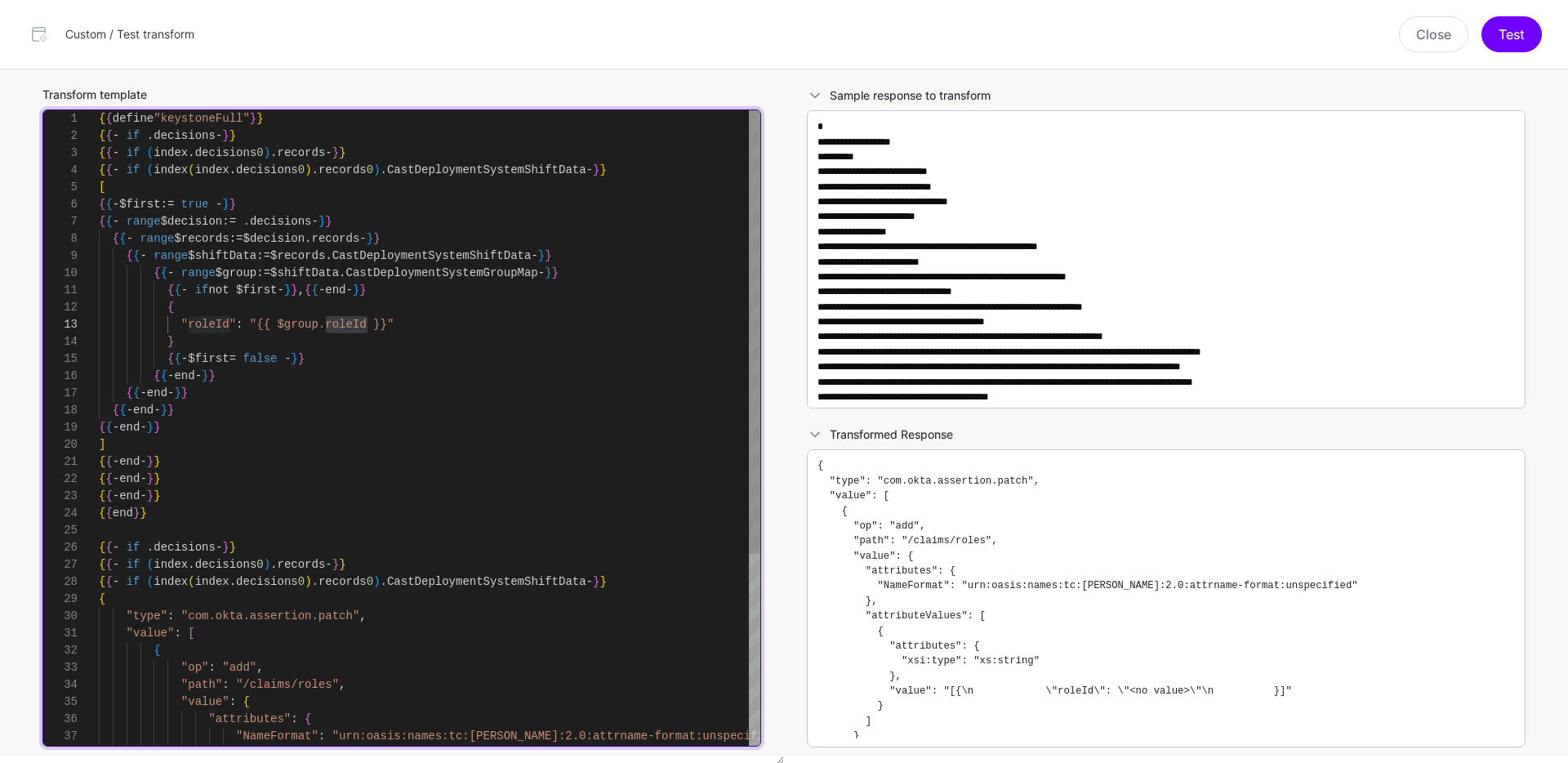
click at [263, 272] on div "{ { - end - } } { { - end - } } { { - end - } } { { - end - } } ] { { - end - }…" at bounding box center [429, 565] width 662 height 909
click at [496, 402] on div "{ { - end - } } { { - end - } } { { - end - } } { { - end - } } ] { { - end - }…" at bounding box center [429, 565] width 662 height 909
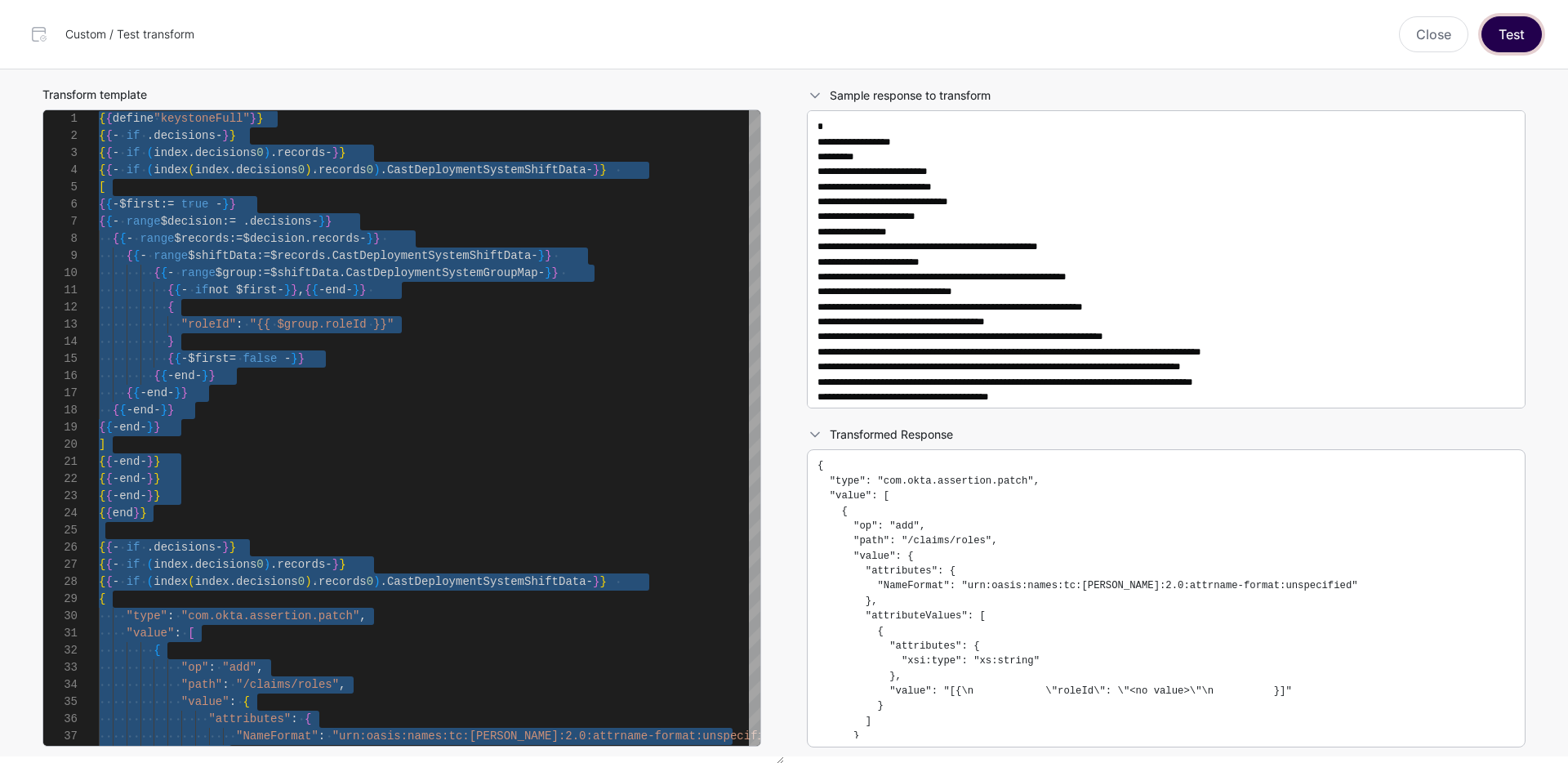
click at [1530, 32] on button "Test" at bounding box center [1512, 34] width 60 height 36
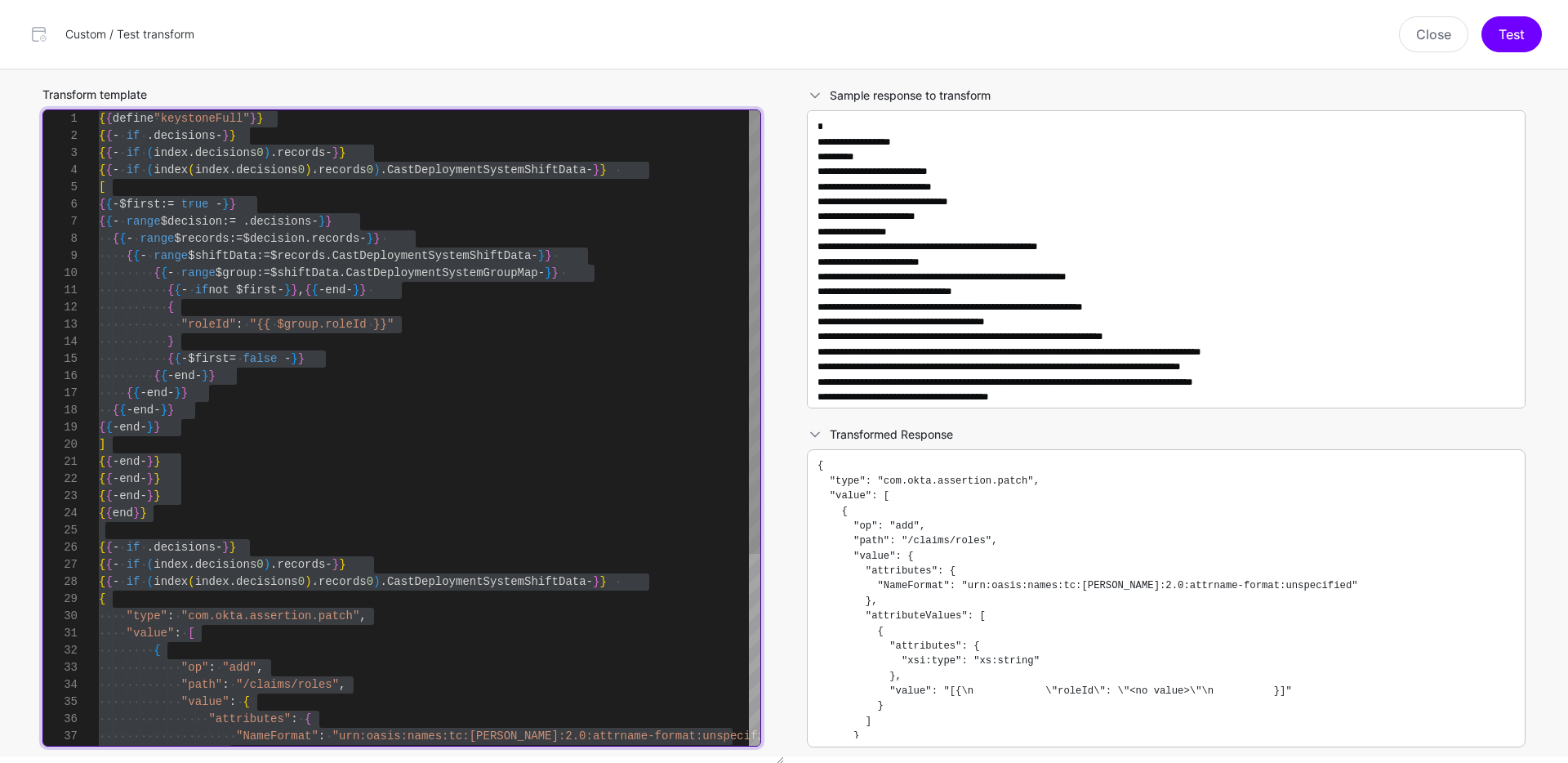
click at [418, 376] on div "{ { - end - } } { { - end - } } { { - end - } } { { - end - } } ] { { - end - }…" at bounding box center [429, 565] width 662 height 909
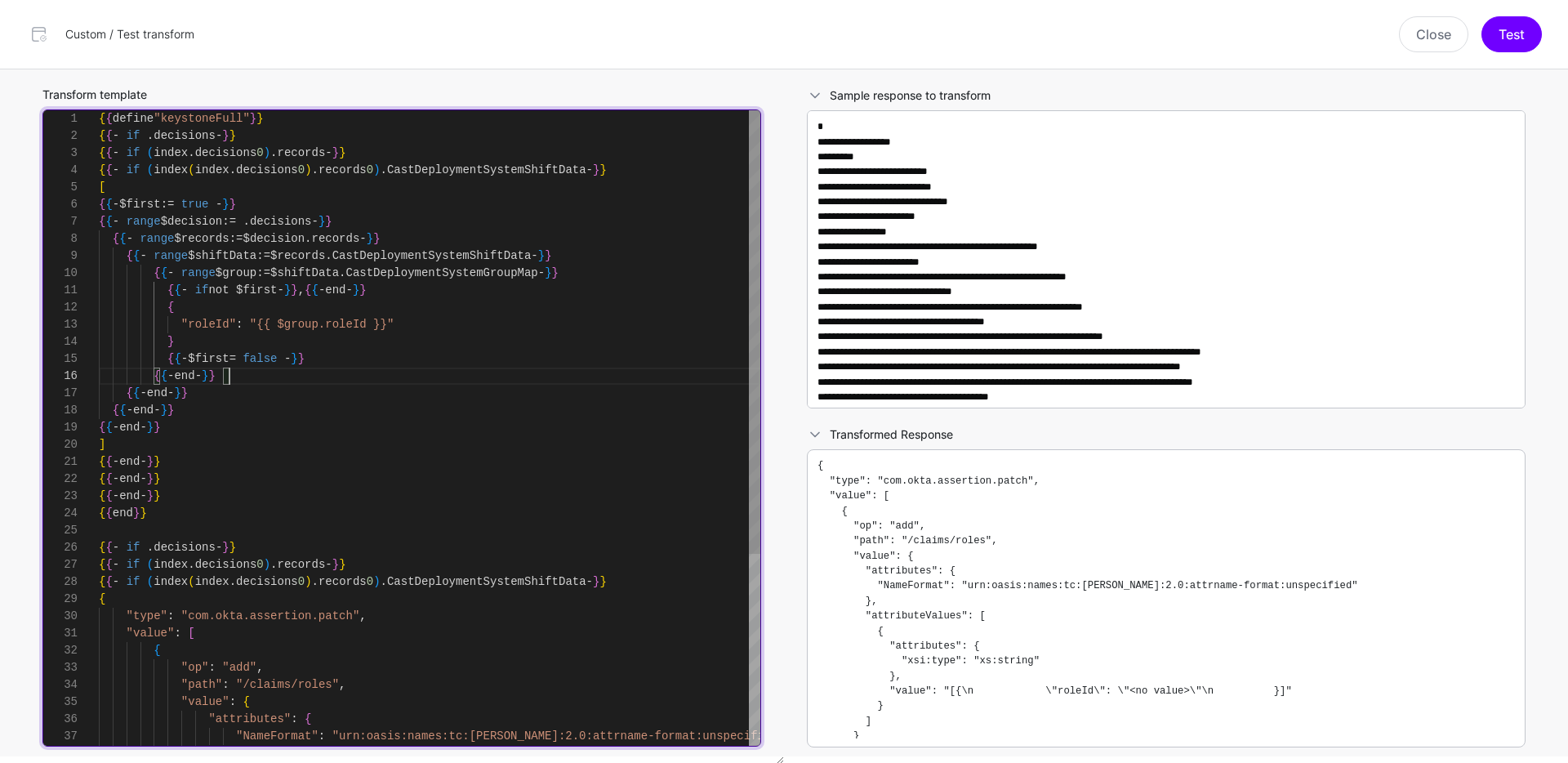
scroll to position [85, 0]
click at [262, 273] on div "{ { - end - } } { { - end - } } { { - end - } } { { - end - } } ] { { - end - }…" at bounding box center [429, 565] width 662 height 909
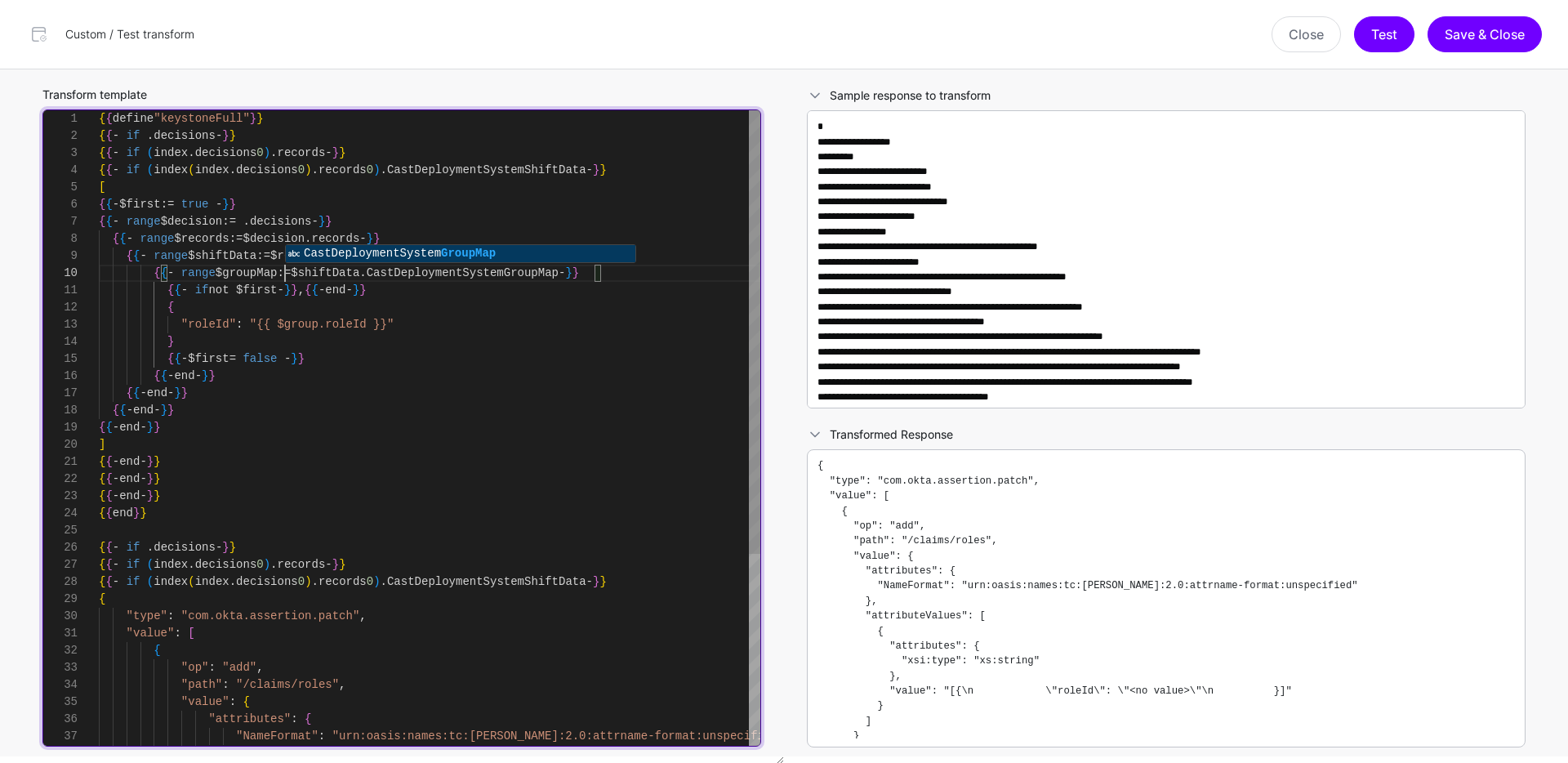
click at [620, 458] on div "{ { - end - } } { { - end - } } { { - end - } } { { - end - } } ] { { - end - }…" at bounding box center [429, 565] width 662 height 909
click at [163, 361] on div "{ { - end - } } { { - end - } } { { - end - } } { { - end - } } ] { { - end - }…" at bounding box center [429, 565] width 662 height 909
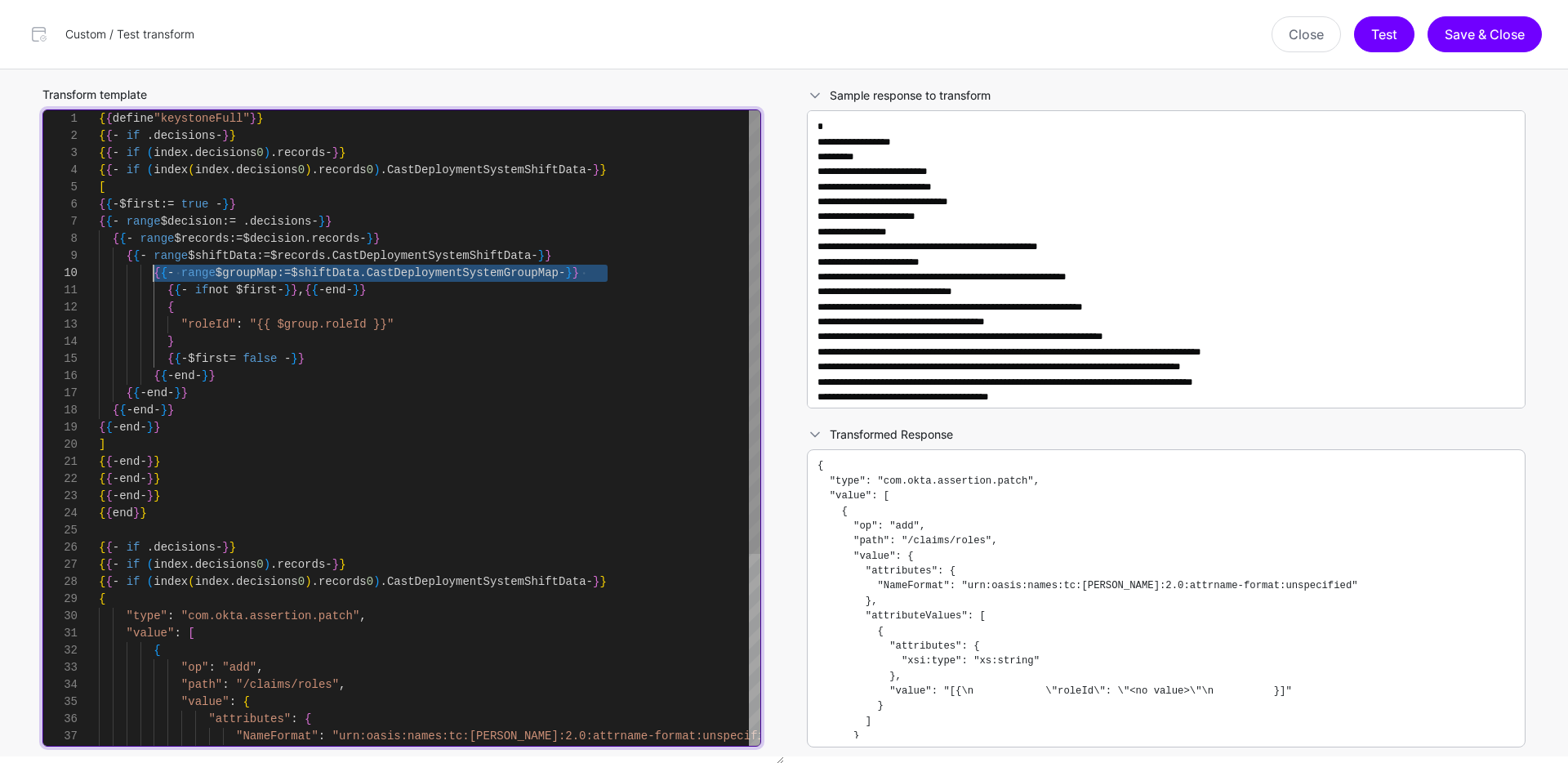
drag, startPoint x: 630, startPoint y: 272, endPoint x: 154, endPoint y: 274, distance: 476.0
click at [154, 274] on div "{ { - end - } } { { - end - } } { { - end - } } { { - end - } } ] { { - end - }…" at bounding box center [429, 565] width 662 height 909
click at [678, 267] on div "{ { - end - } } { { - end - } } { { - end - } } { { - end - } } ] { { - end - }…" at bounding box center [429, 565] width 662 height 909
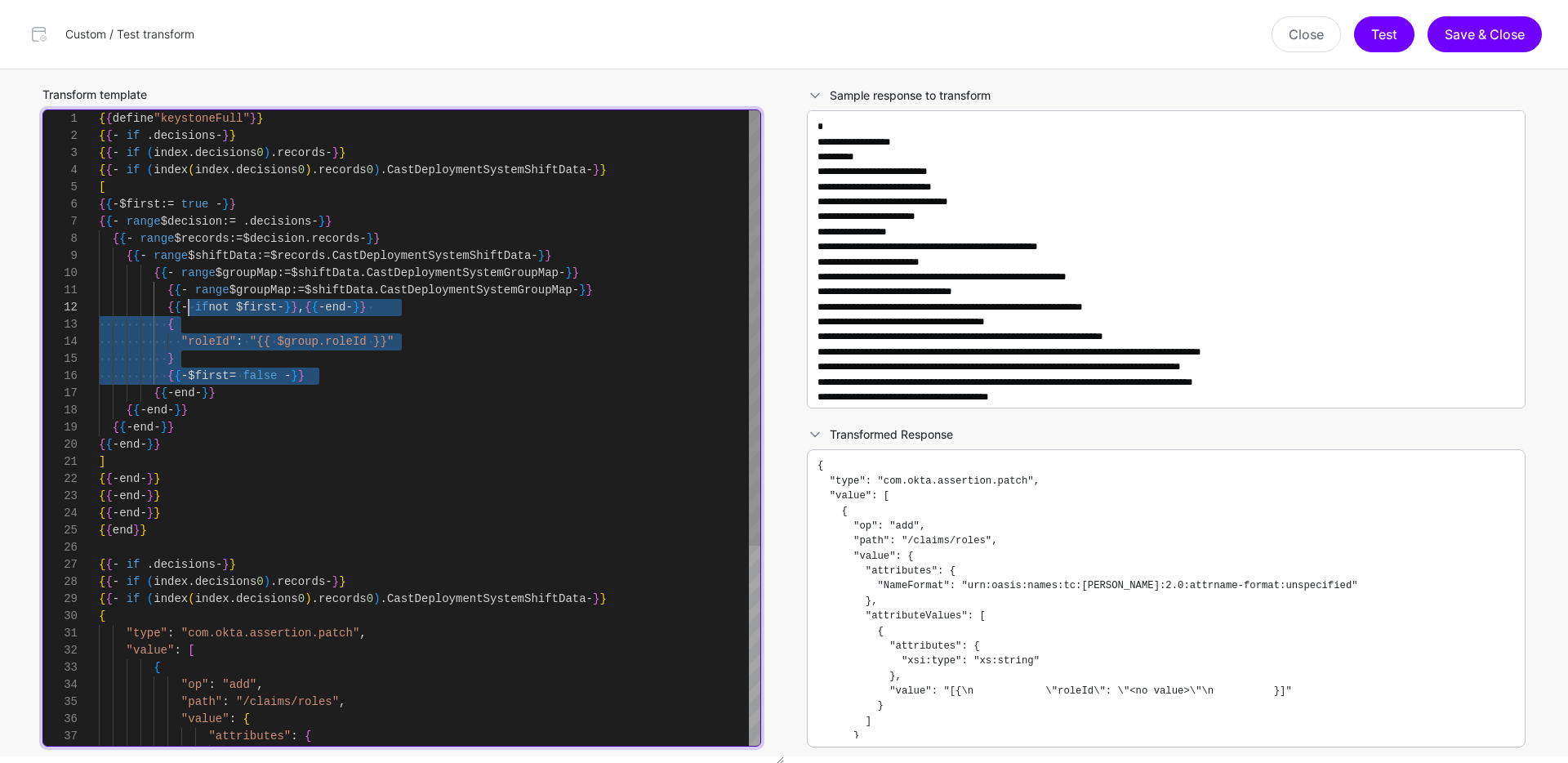
scroll to position [17, 0]
drag, startPoint x: 336, startPoint y: 379, endPoint x: 169, endPoint y: 305, distance: 182.7
click at [169, 305] on div "{ { - end - } } { { - end - } } { { - end - } } { { - end - } } ] { { - end - }…" at bounding box center [429, 574] width 662 height 927
drag, startPoint x: 428, startPoint y: 370, endPoint x: 419, endPoint y: 362, distance: 12.0
click at [428, 370] on div "{ { - end - } } { { - end - } } { { - end - } } { { - end - } } ] { { - end - }…" at bounding box center [429, 574] width 662 height 927
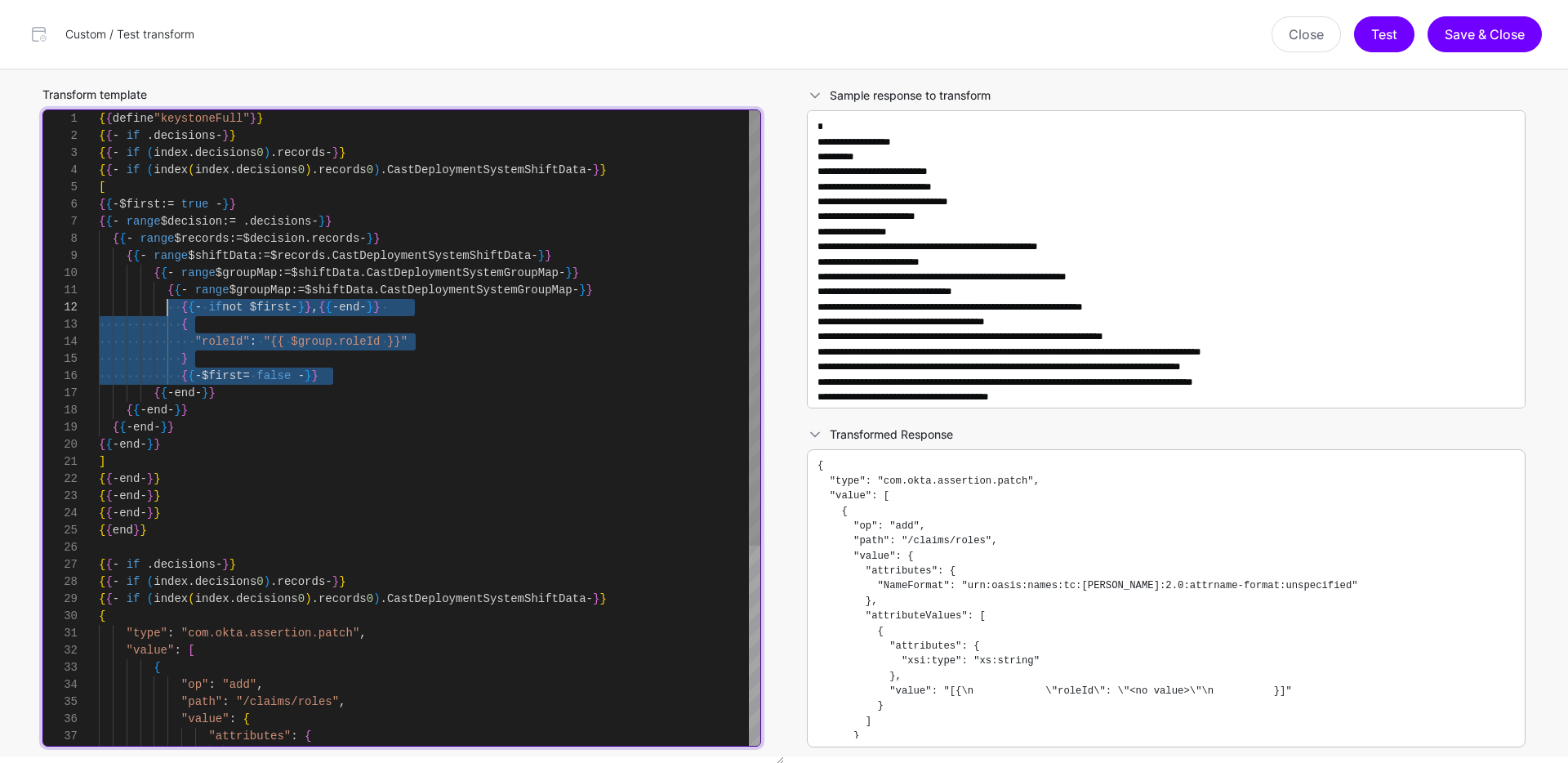
scroll to position [85, 0]
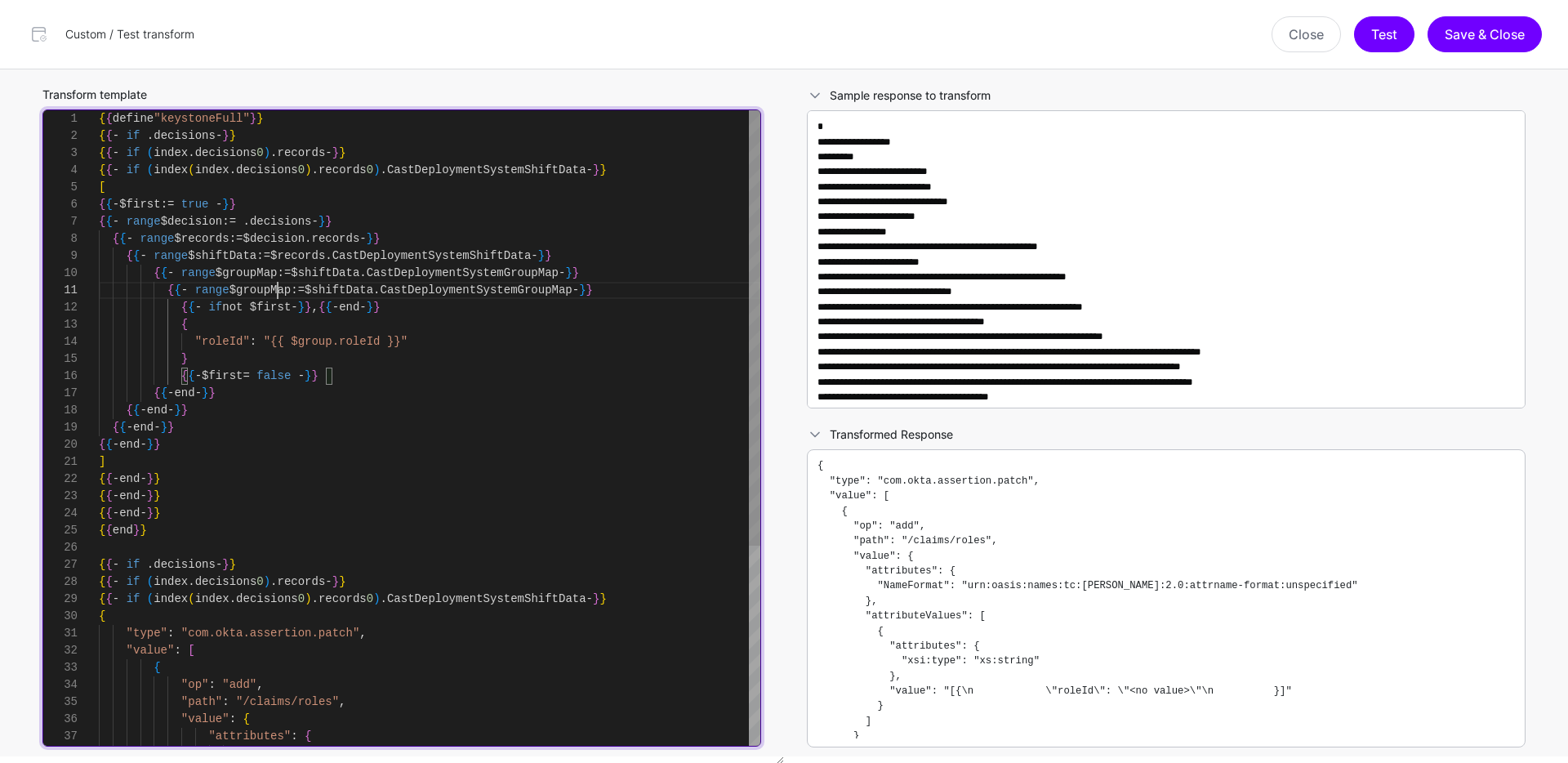
click at [278, 283] on div "{ { - end - } } { { - end - } } { { - end - } } { { - end - } } ] { { - end - }…" at bounding box center [429, 574] width 662 height 927
drag, startPoint x: 279, startPoint y: 288, endPoint x: 296, endPoint y: 288, distance: 17.0
click at [296, 288] on div "{ { - end - } } { { - end - } } { { - end - } } { { - end - } } ] { { - end - }…" at bounding box center [429, 574] width 662 height 927
drag, startPoint x: 307, startPoint y: 288, endPoint x: 572, endPoint y: 292, distance: 265.0
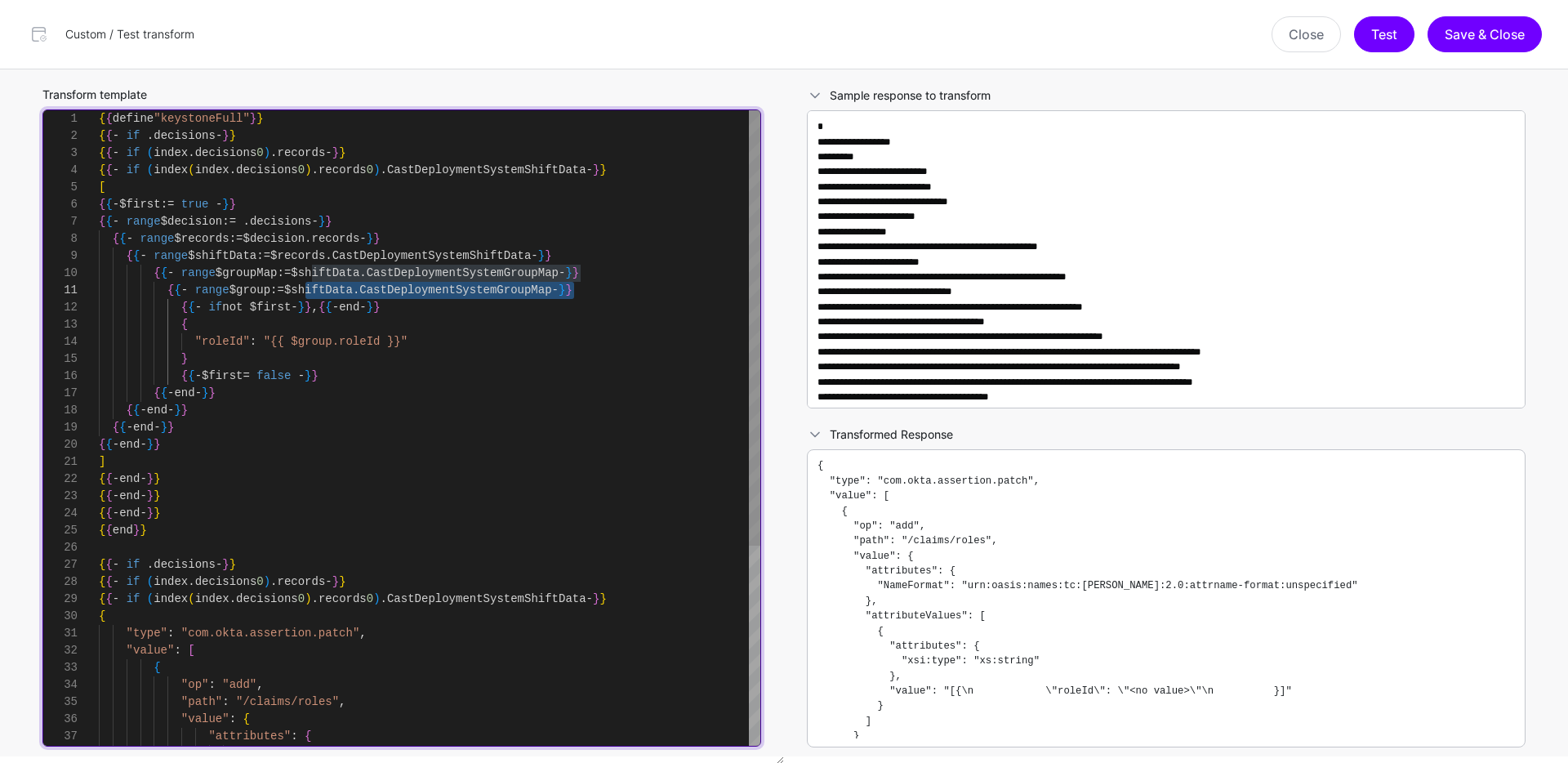
click at [572, 292] on div "{ { - end - } } { { - end - } } { { - end - } } { { - end - } } ] { { - end - }…" at bounding box center [429, 574] width 662 height 927
click at [360, 378] on div "{ { - end - } } { { - end - } } { { - end - } } { { - end - } } ] { { - end - }…" at bounding box center [429, 574] width 662 height 927
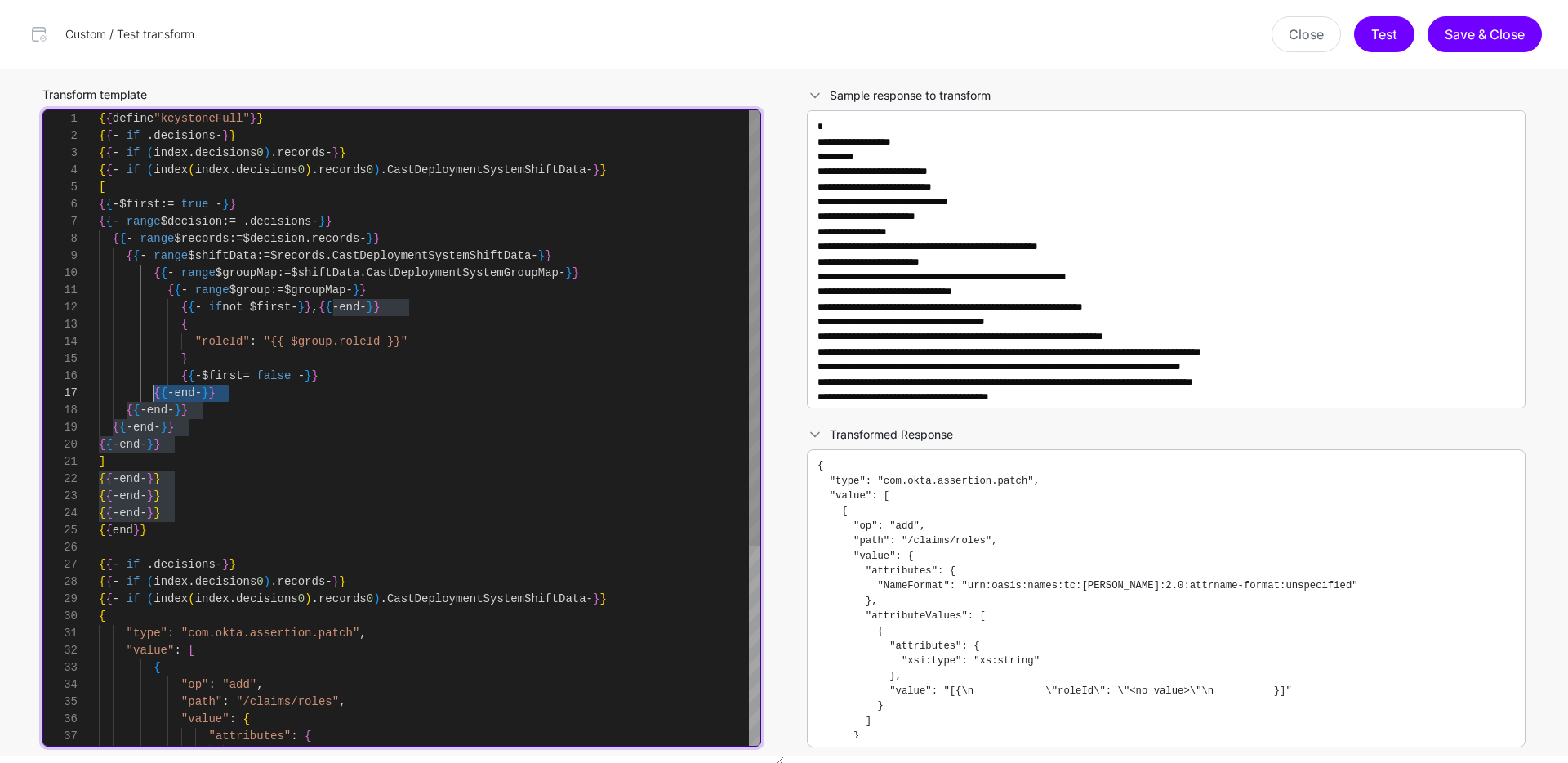
drag, startPoint x: 238, startPoint y: 399, endPoint x: 154, endPoint y: 393, distance: 84.2
click at [154, 393] on div "{ { - end - } } { { - end - } } { { - end - } } { { - end - } } ] { { - end - }…" at bounding box center [429, 574] width 662 height 927
click at [384, 371] on div "{ { - end - } } { { - end - } } { { - end - } } { { - end - } } ] { { - end - }…" at bounding box center [429, 574] width 662 height 927
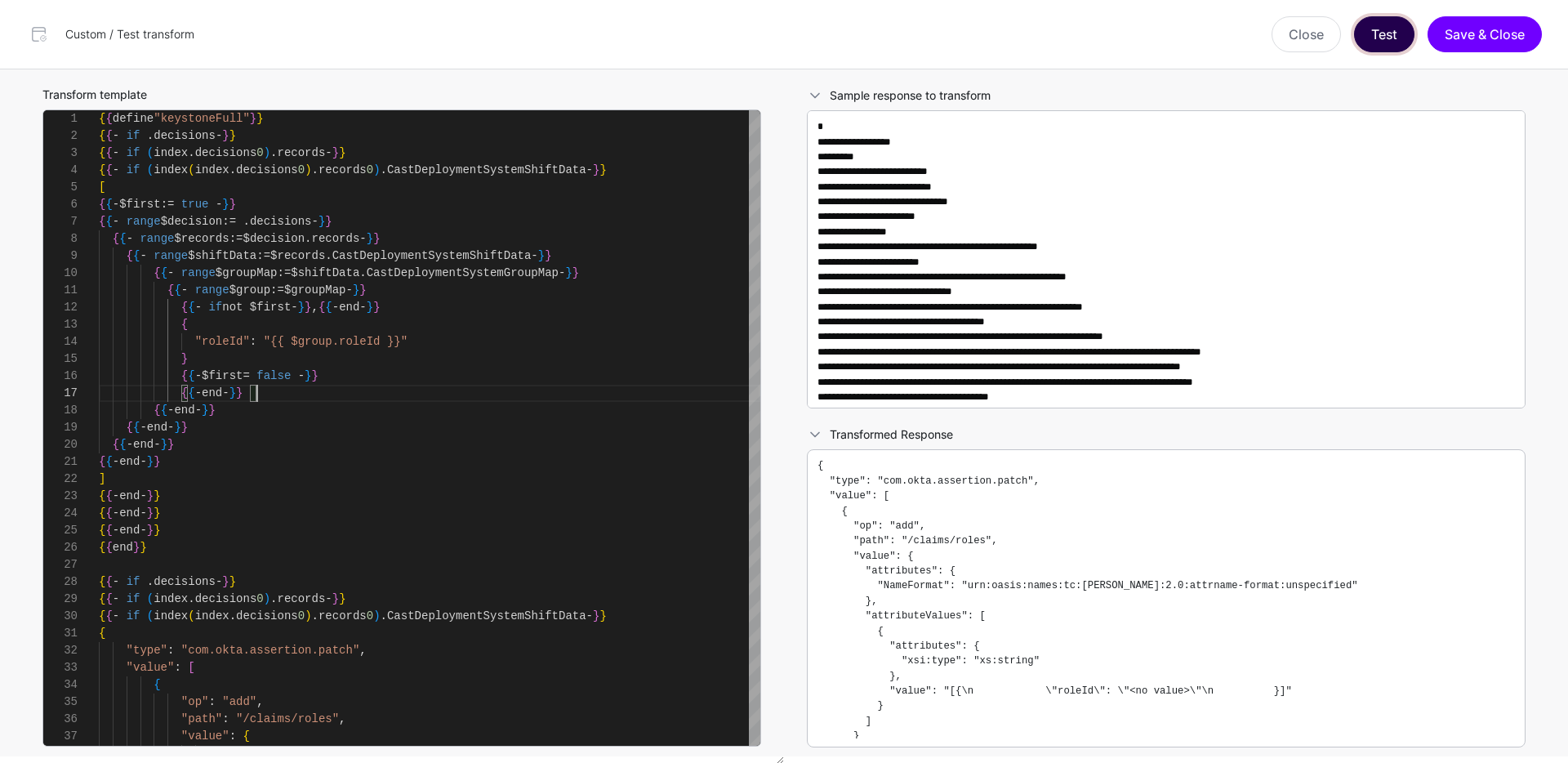
click at [1390, 43] on button "Test" at bounding box center [1384, 34] width 60 height 36
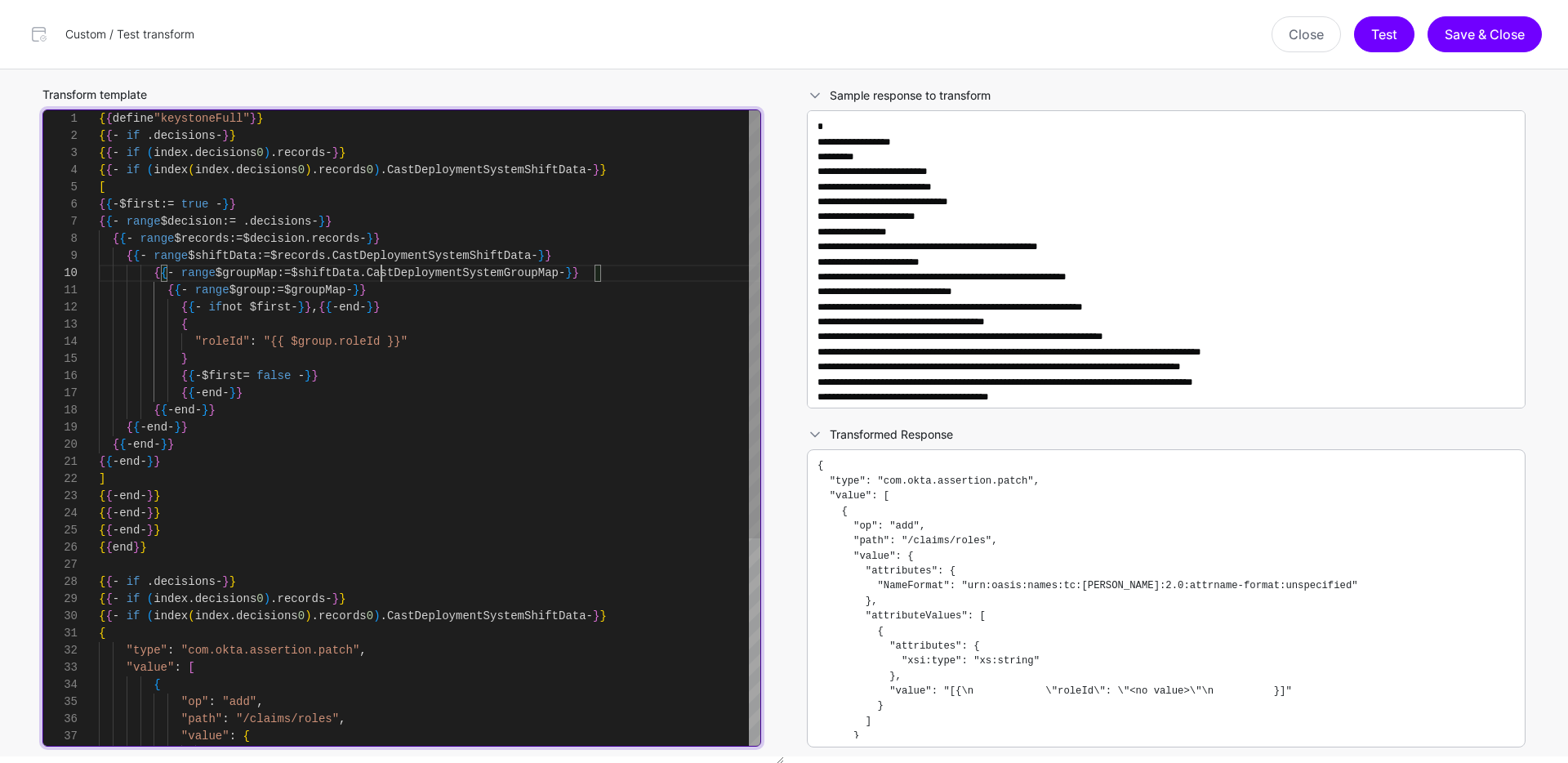
scroll to position [154, 0]
drag, startPoint x: 384, startPoint y: 275, endPoint x: 581, endPoint y: 272, distance: 197.0
click at [581, 272] on div "{ { - end - } } { { - end - } } { { - end - } } { { - end - } } ] { { - end - }…" at bounding box center [429, 582] width 662 height 943
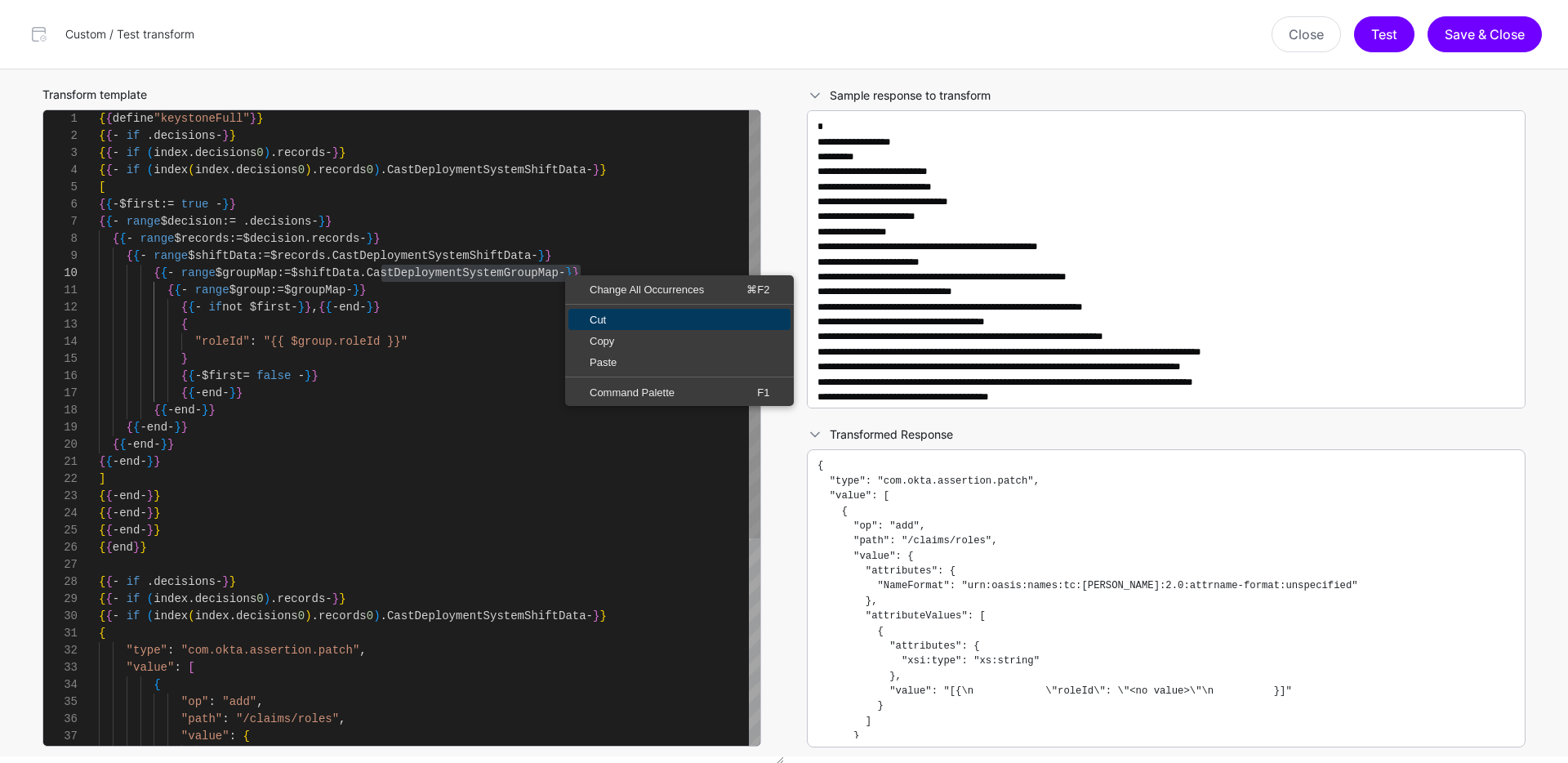
click at [596, 320] on span "Cut" at bounding box center [679, 319] width 222 height 11
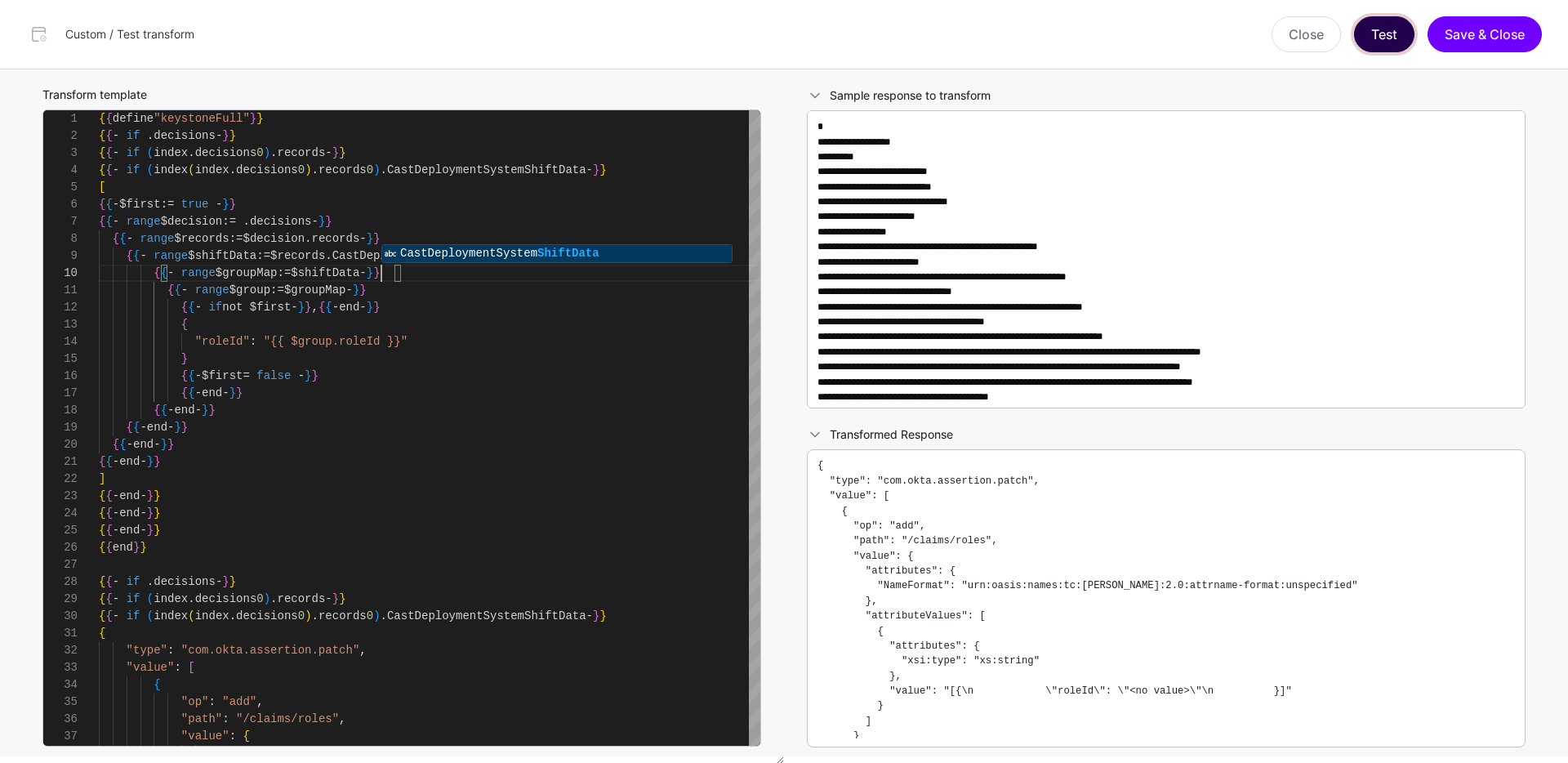
click at [1395, 45] on button "Test" at bounding box center [1384, 34] width 60 height 36
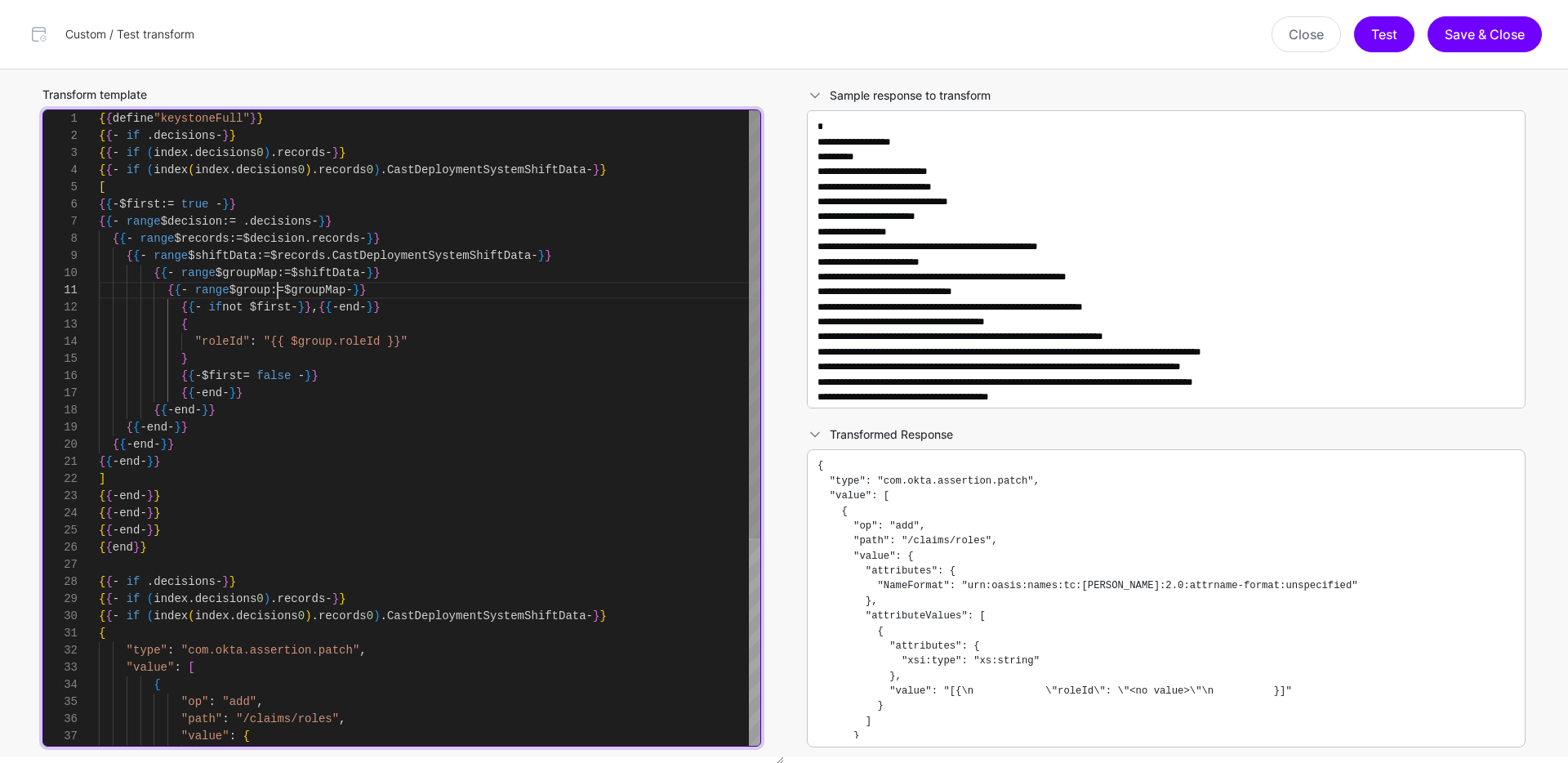
click at [278, 288] on div "{ { - end - } } { { - end - } } { { - end - } } { { - end - } } ] { { - end - }…" at bounding box center [429, 582] width 662 height 943
click at [331, 341] on div "{ { - end - } } { { - end - } } { { - end - } } { { - end - } } ] { { - end - }…" at bounding box center [429, 582] width 662 height 943
drag, startPoint x: 381, startPoint y: 275, endPoint x: 509, endPoint y: 272, distance: 128.0
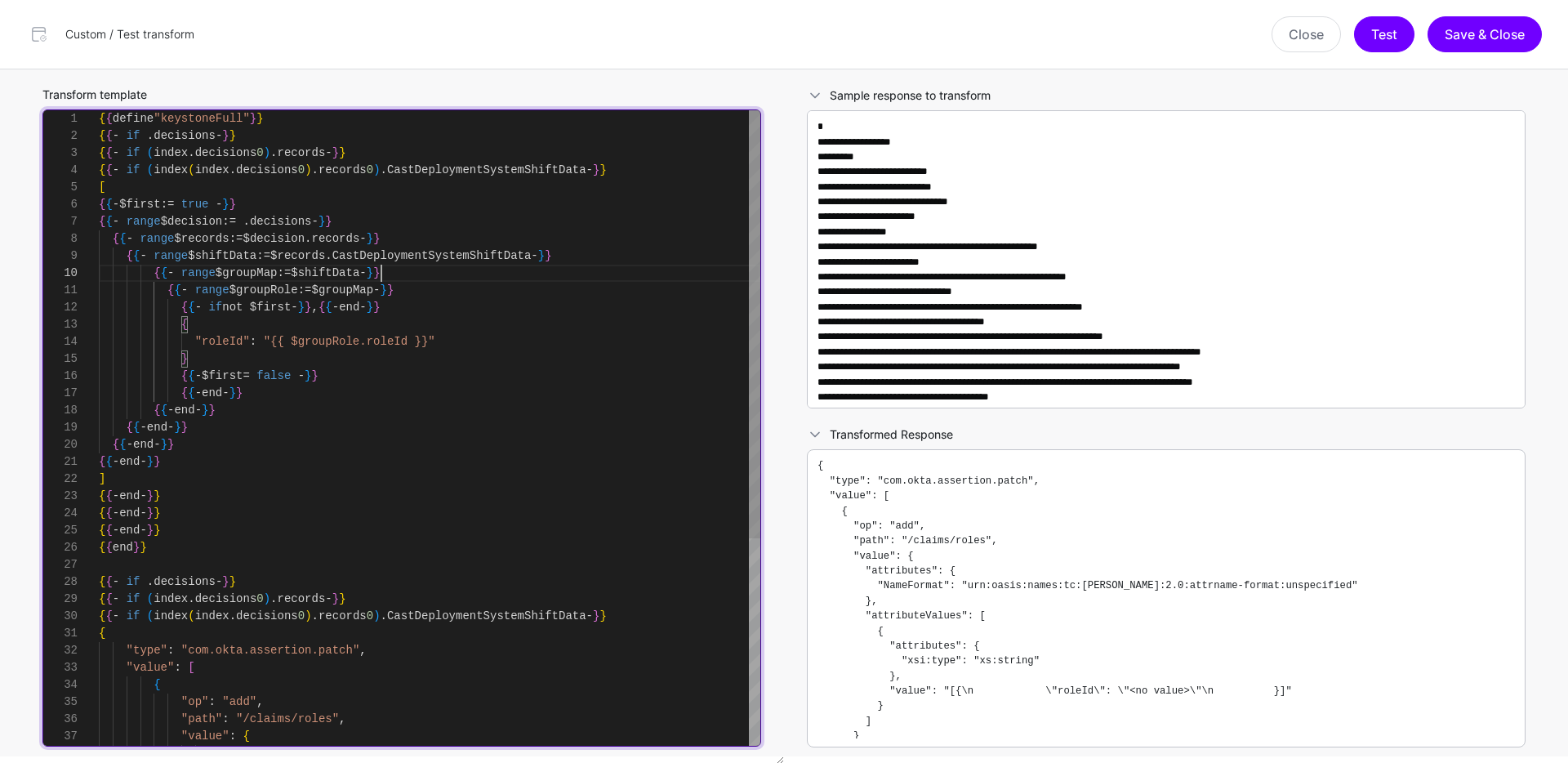
click at [381, 275] on div "{ { - end - } } { { - end - } } { { - end - } } { { - end - } } ] { { - end - }…" at bounding box center [429, 582] width 662 height 943
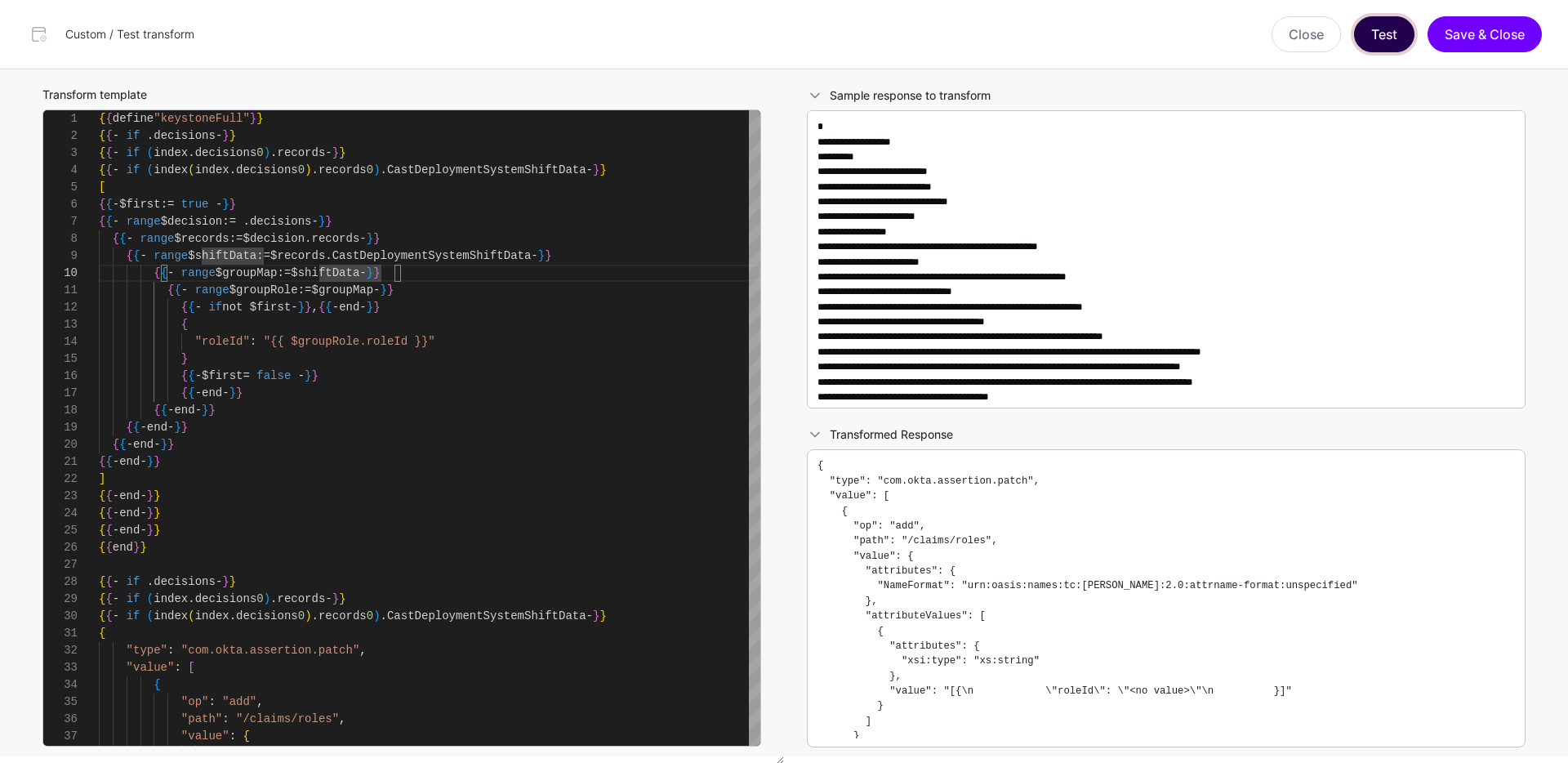
click at [1399, 28] on button "Test" at bounding box center [1384, 34] width 60 height 36
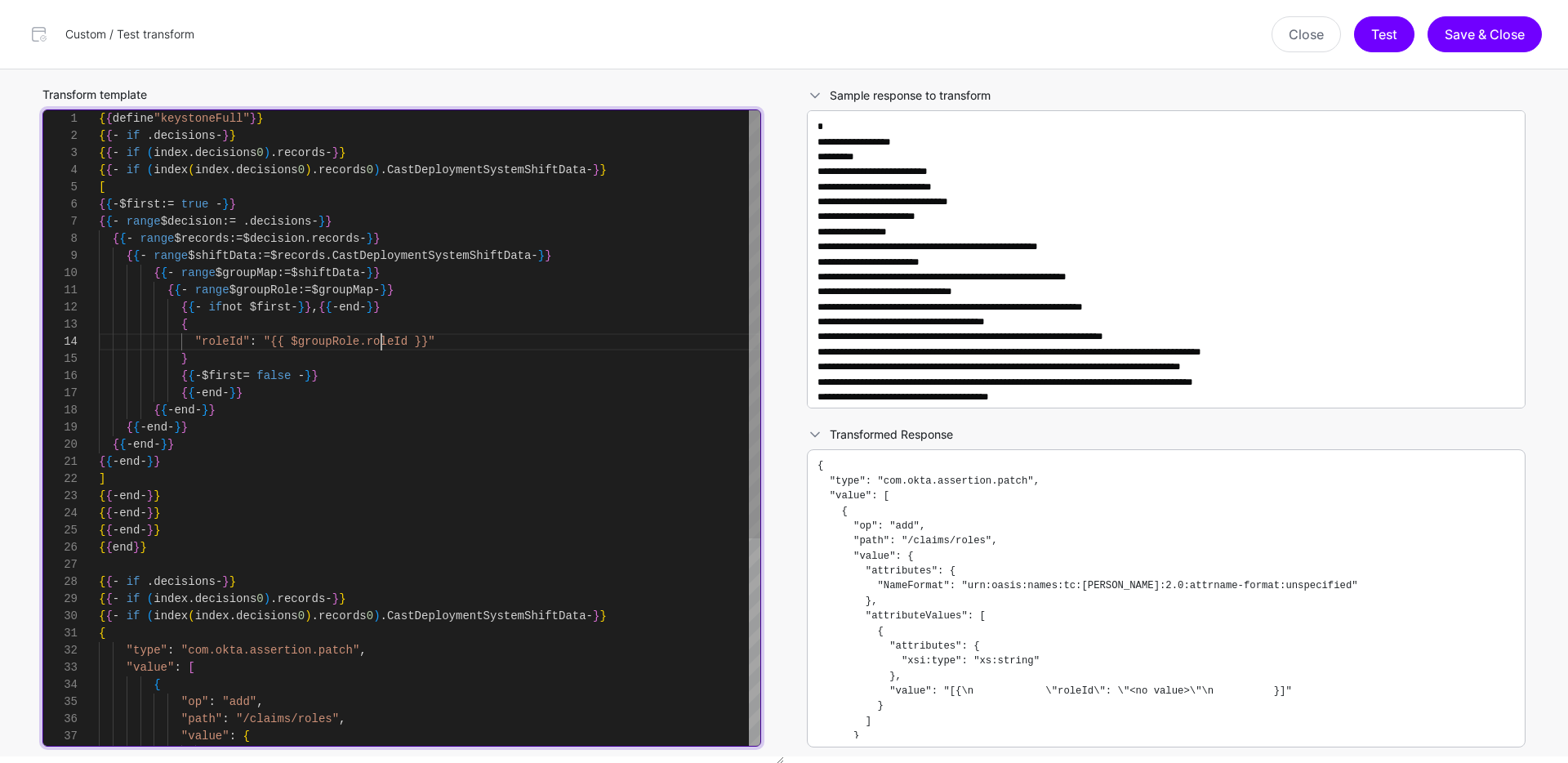
click at [380, 346] on div "{ { - end - } } { { - end - } } { { - end - } } { { - end - } } ] { { - end - }…" at bounding box center [429, 582] width 662 height 943
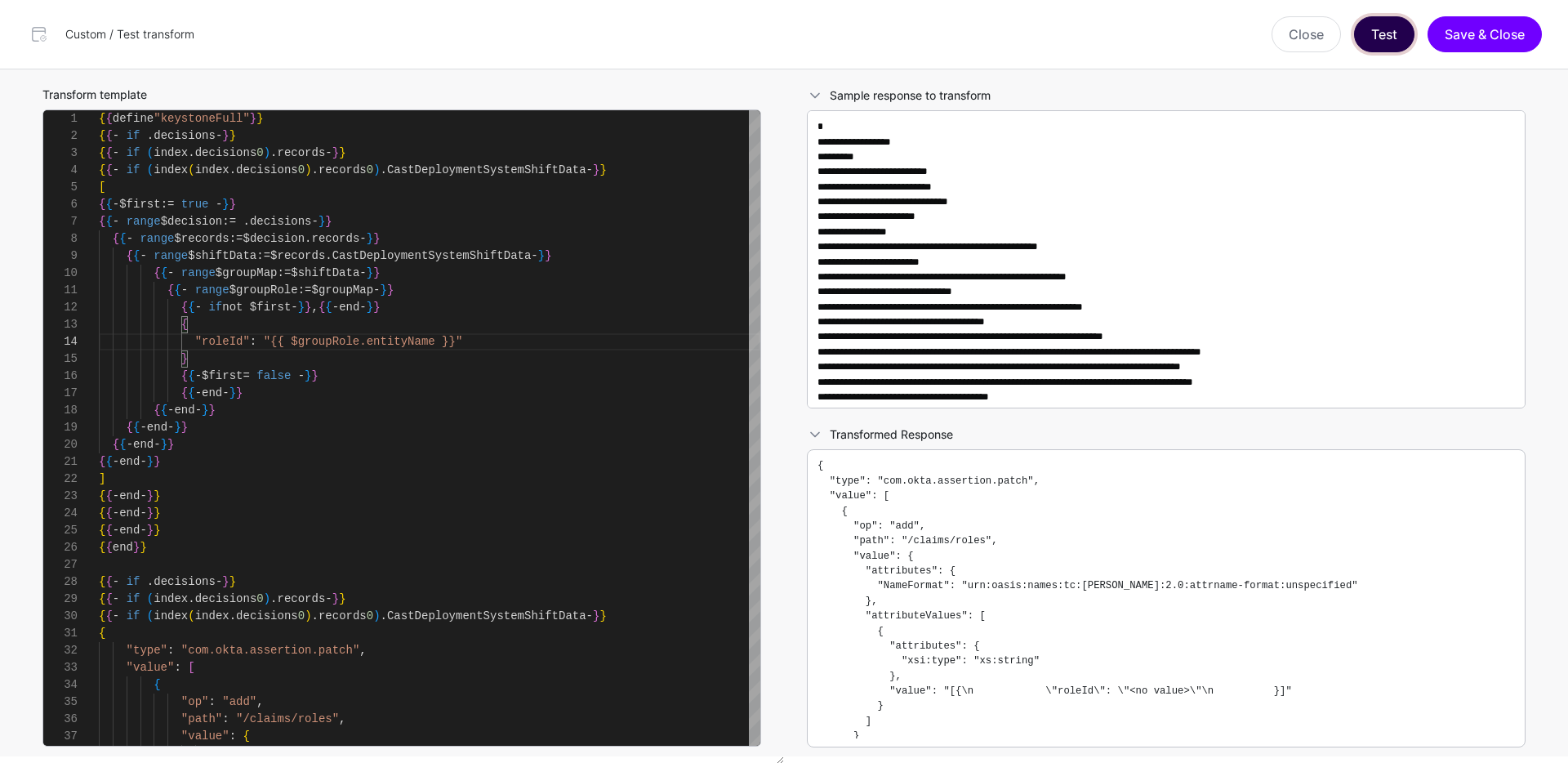
click at [1379, 36] on button "Test" at bounding box center [1384, 34] width 60 height 36
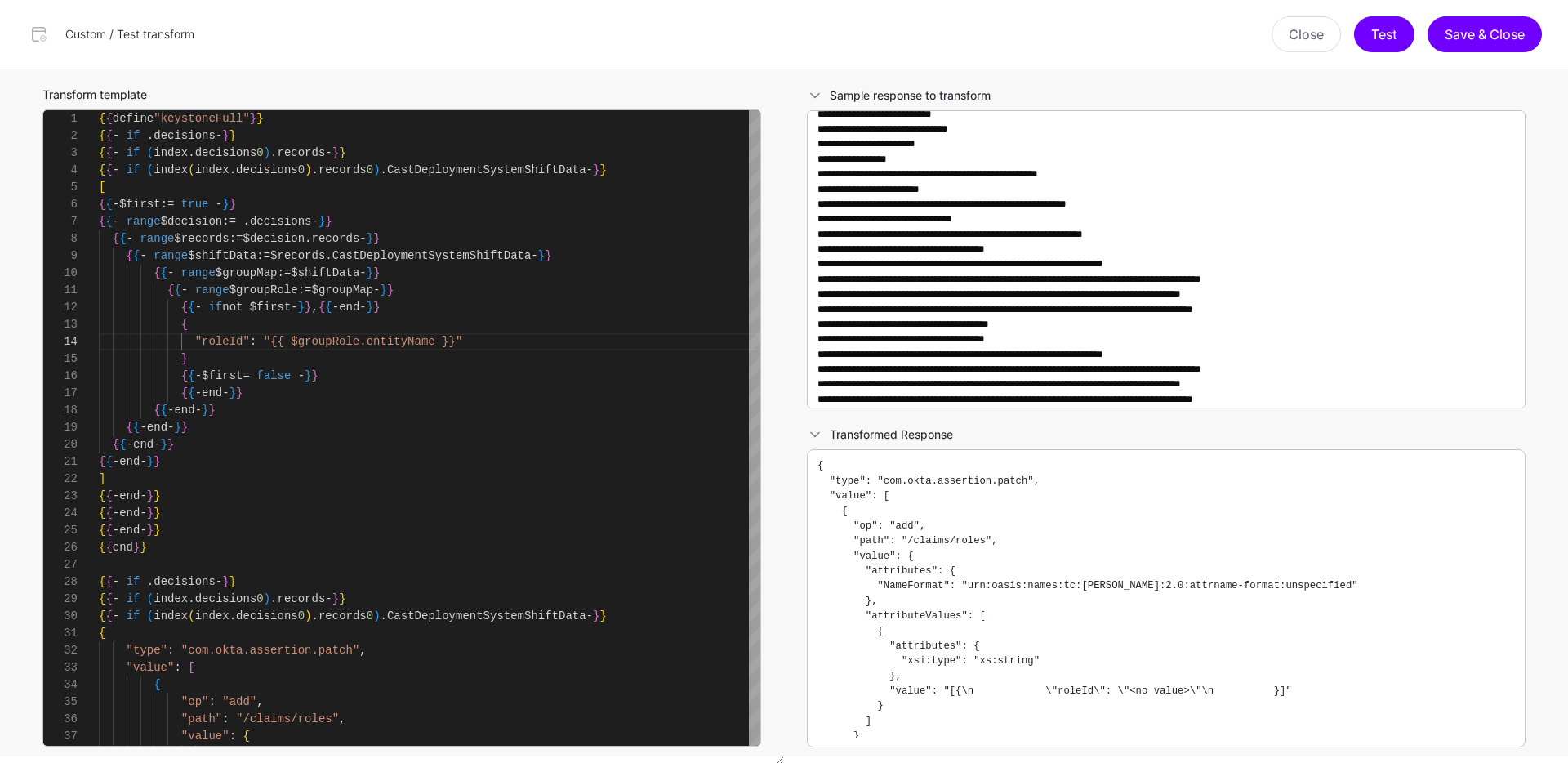
scroll to position [69, 0]
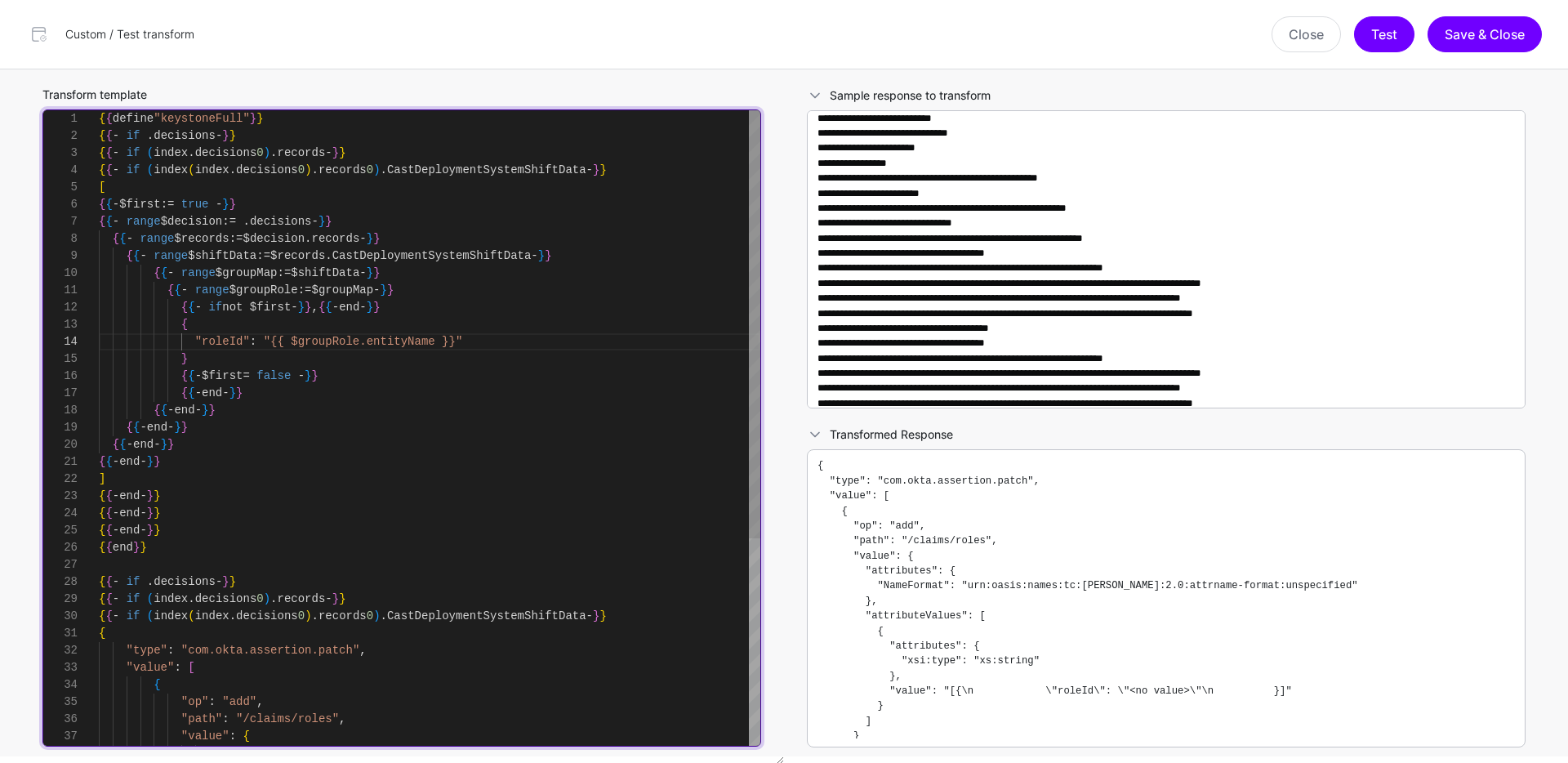
click at [382, 272] on div "{ { - end - } } { { - end - } } { { - end - } } { { - end - } } ] { { - end - }…" at bounding box center [429, 582] width 662 height 943
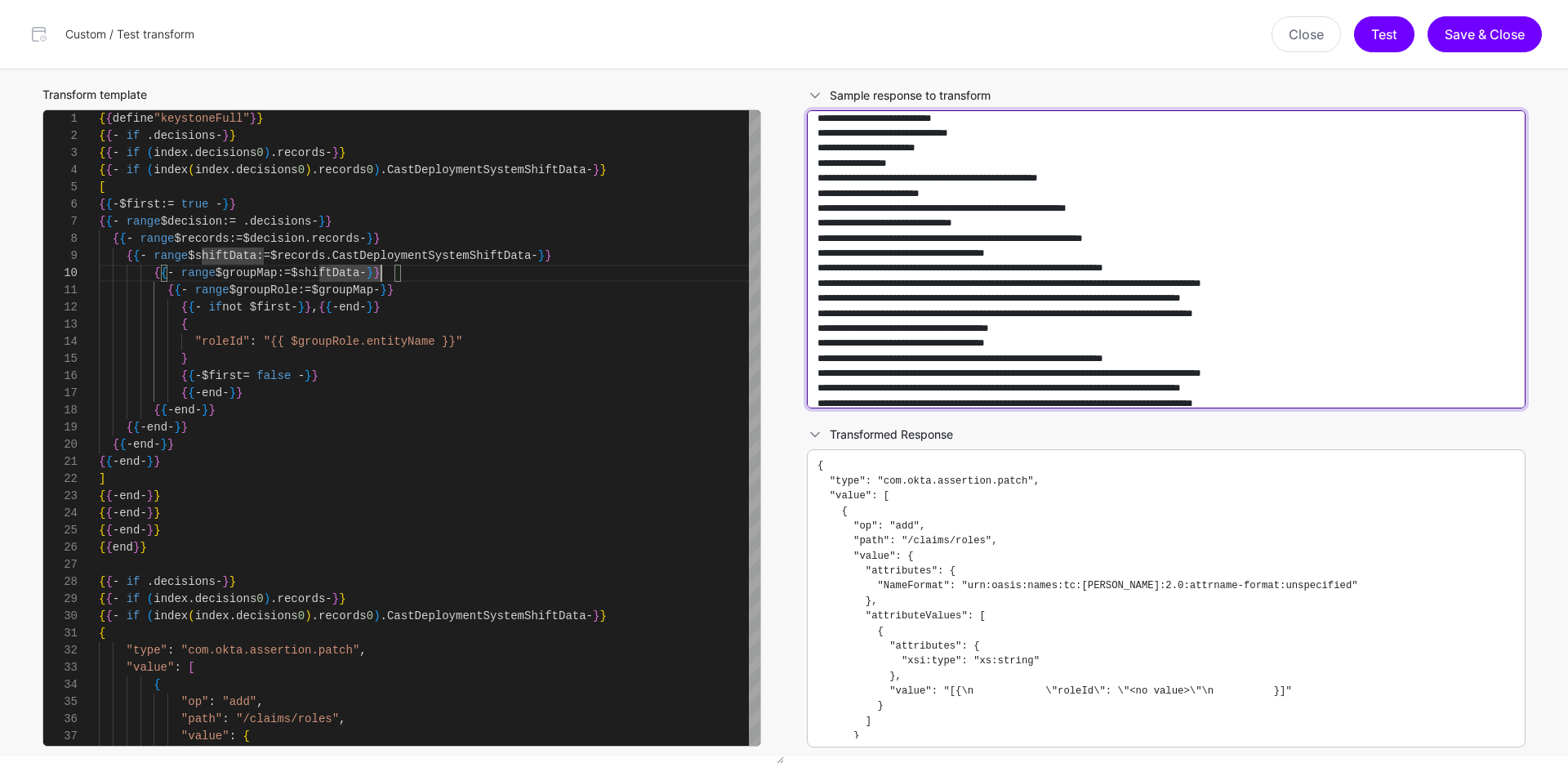
click at [1046, 210] on textarea at bounding box center [1167, 260] width 719 height 299
click at [1046, 209] on textarea at bounding box center [1167, 260] width 719 height 299
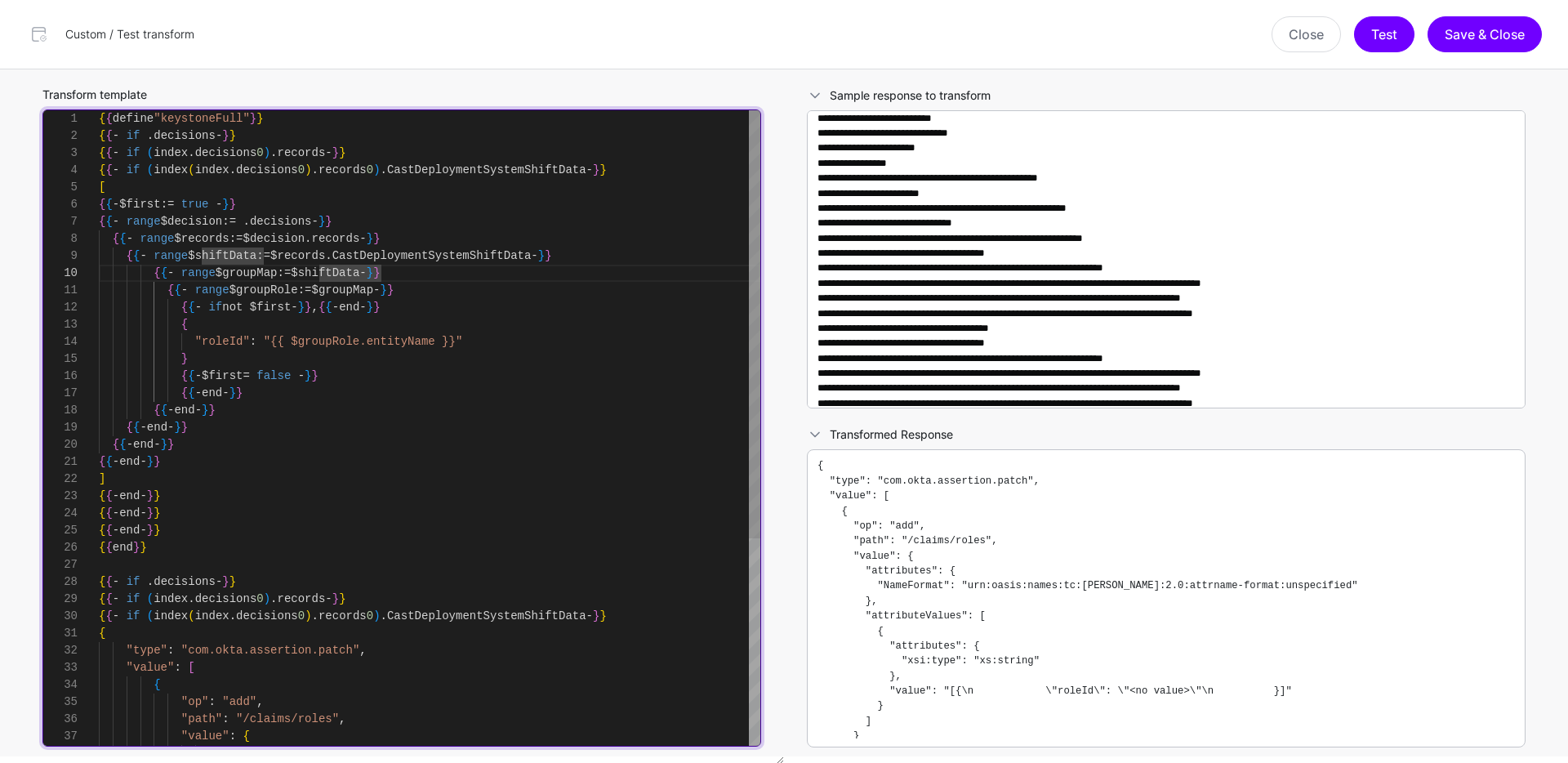
click at [378, 273] on div "{ { - end - } } { { - end - } } { { - end - } } { { - end - } } ] { { - end - }…" at bounding box center [429, 582] width 662 height 943
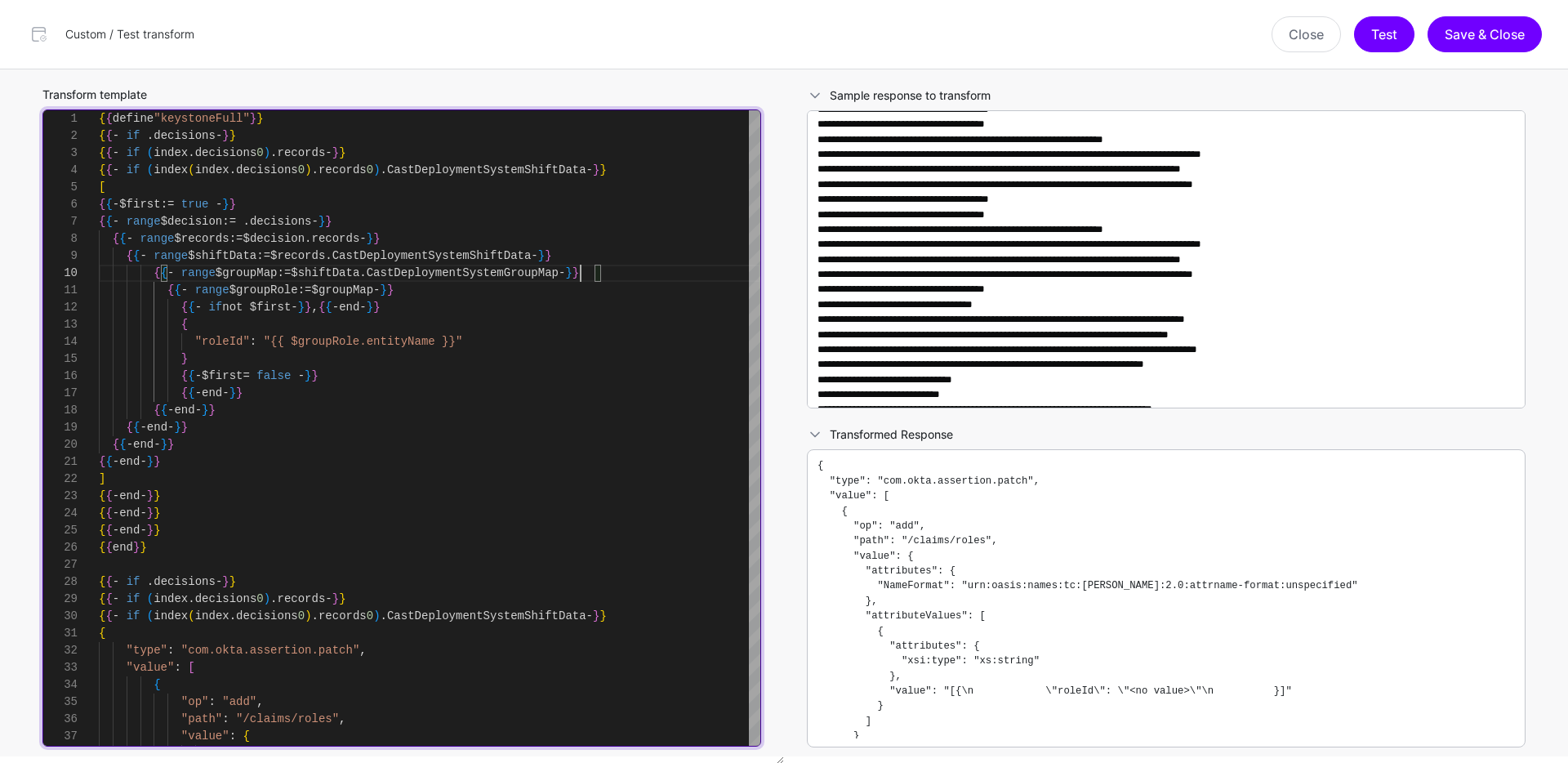
scroll to position [370, 0]
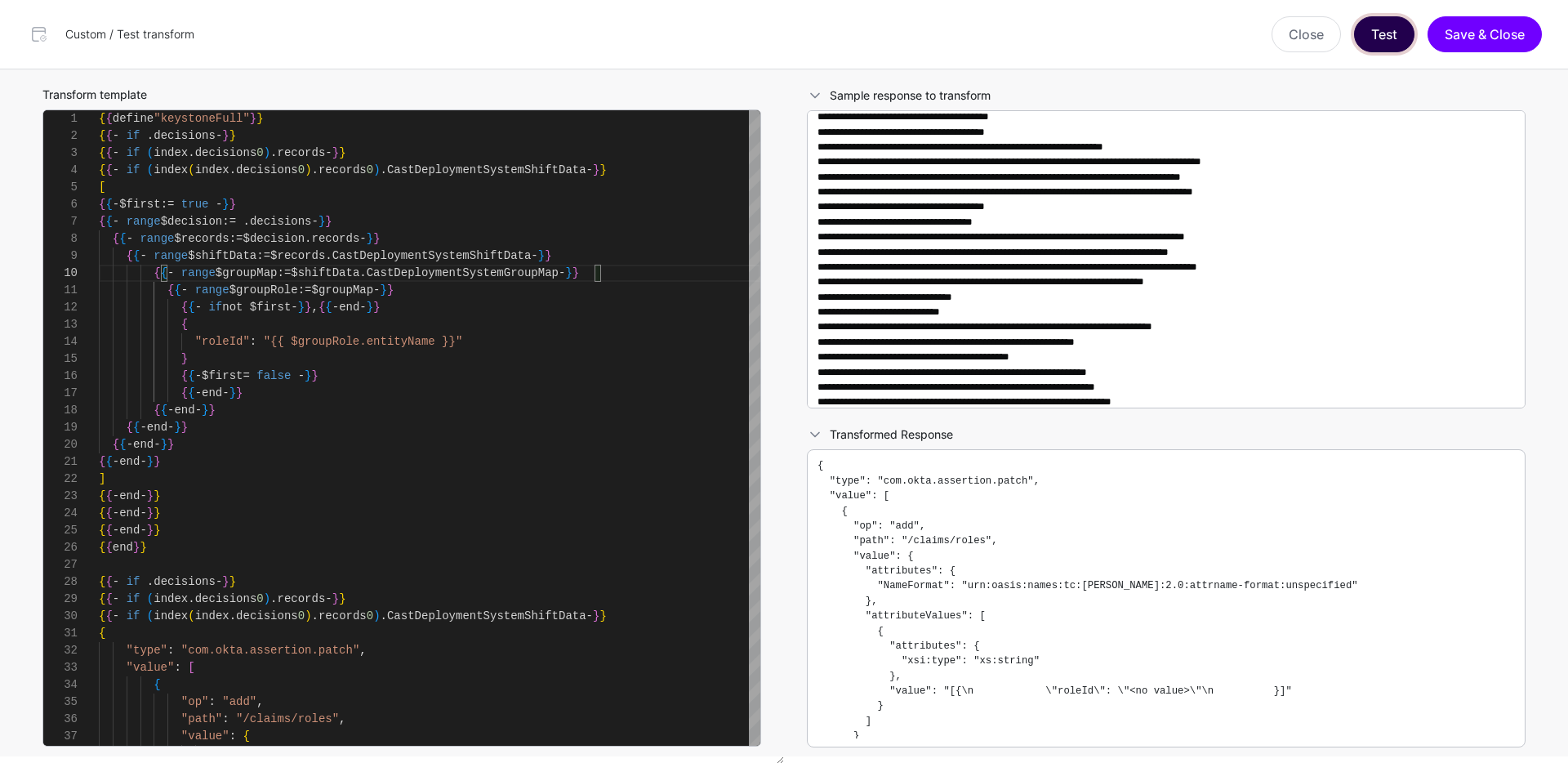
click at [1395, 27] on button "Test" at bounding box center [1384, 34] width 60 height 36
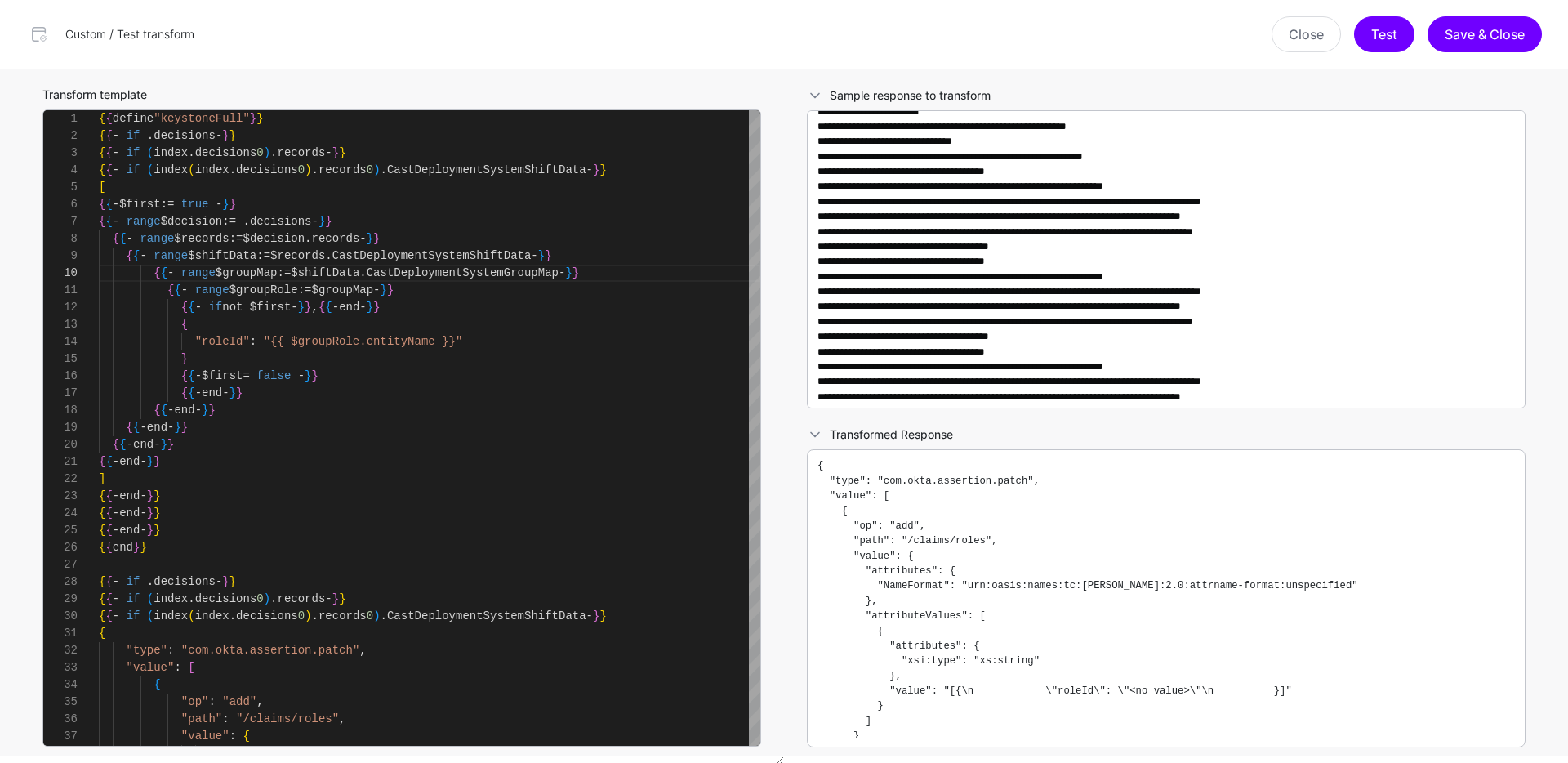
scroll to position [146, 0]
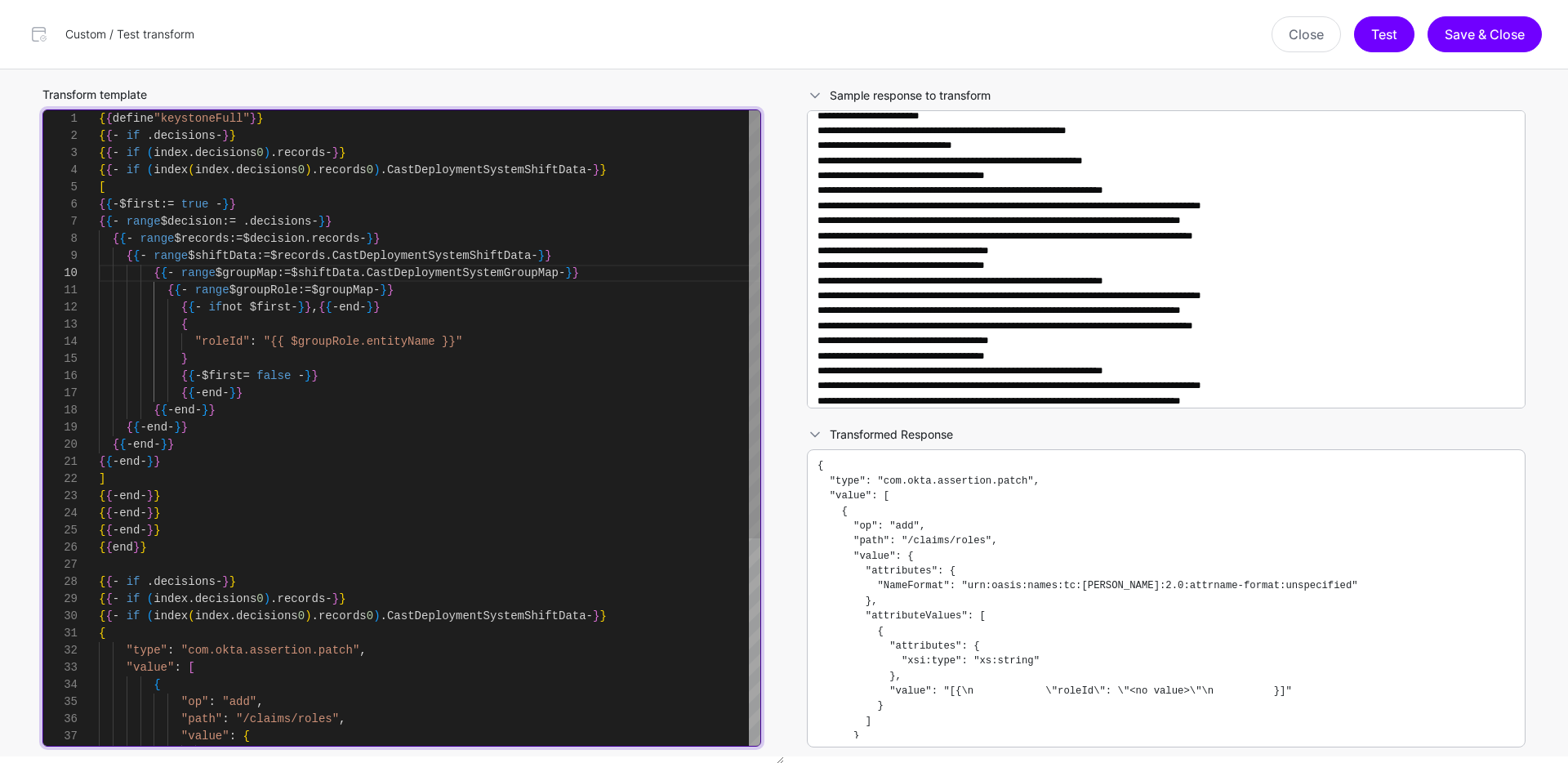
click at [385, 339] on div "{ { - end - } } { { - end - } } { { - end - } } { { - end - } } ] { { - end - }…" at bounding box center [429, 582] width 662 height 943
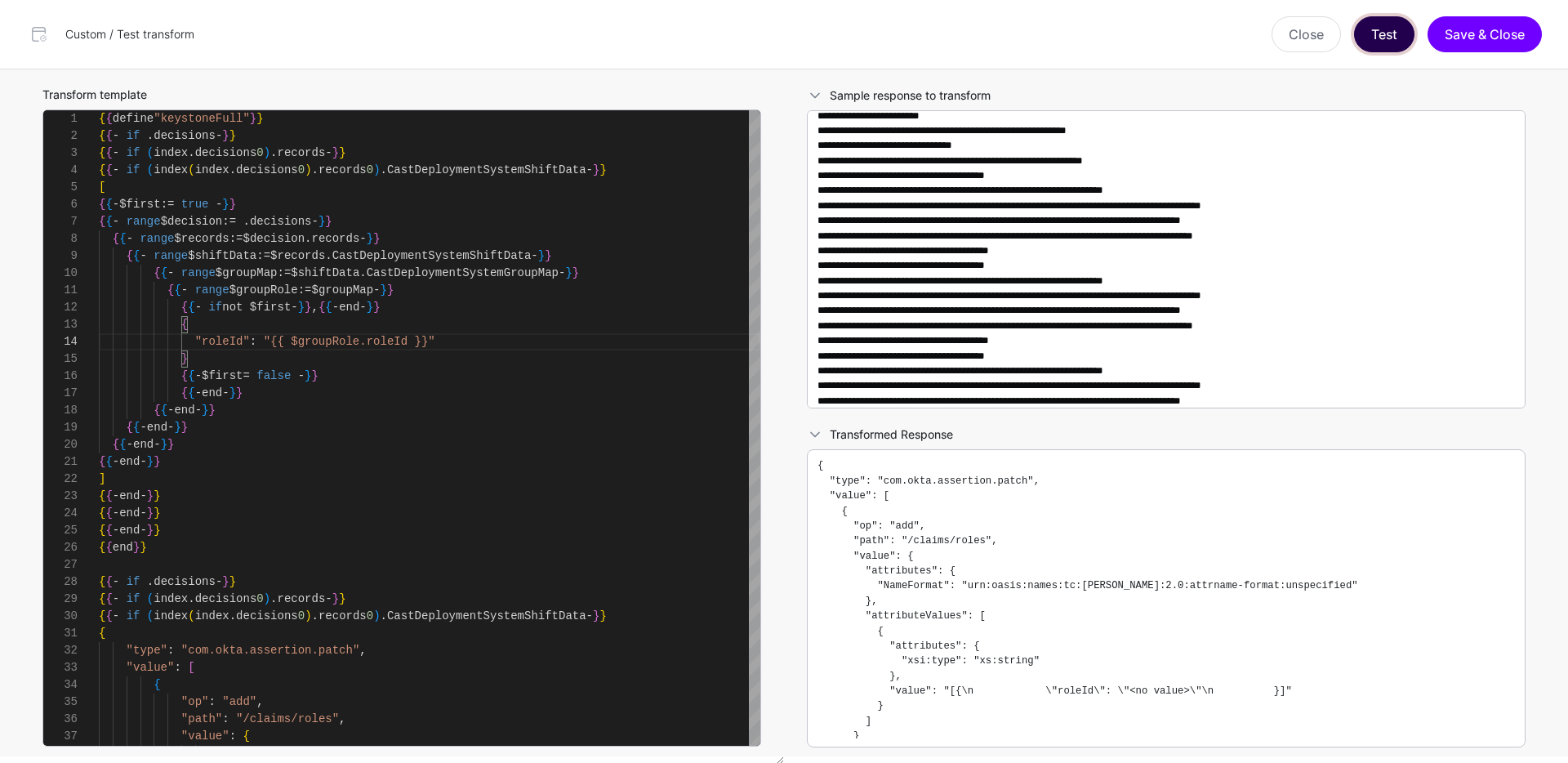
click at [1404, 39] on button "Test" at bounding box center [1384, 34] width 60 height 36
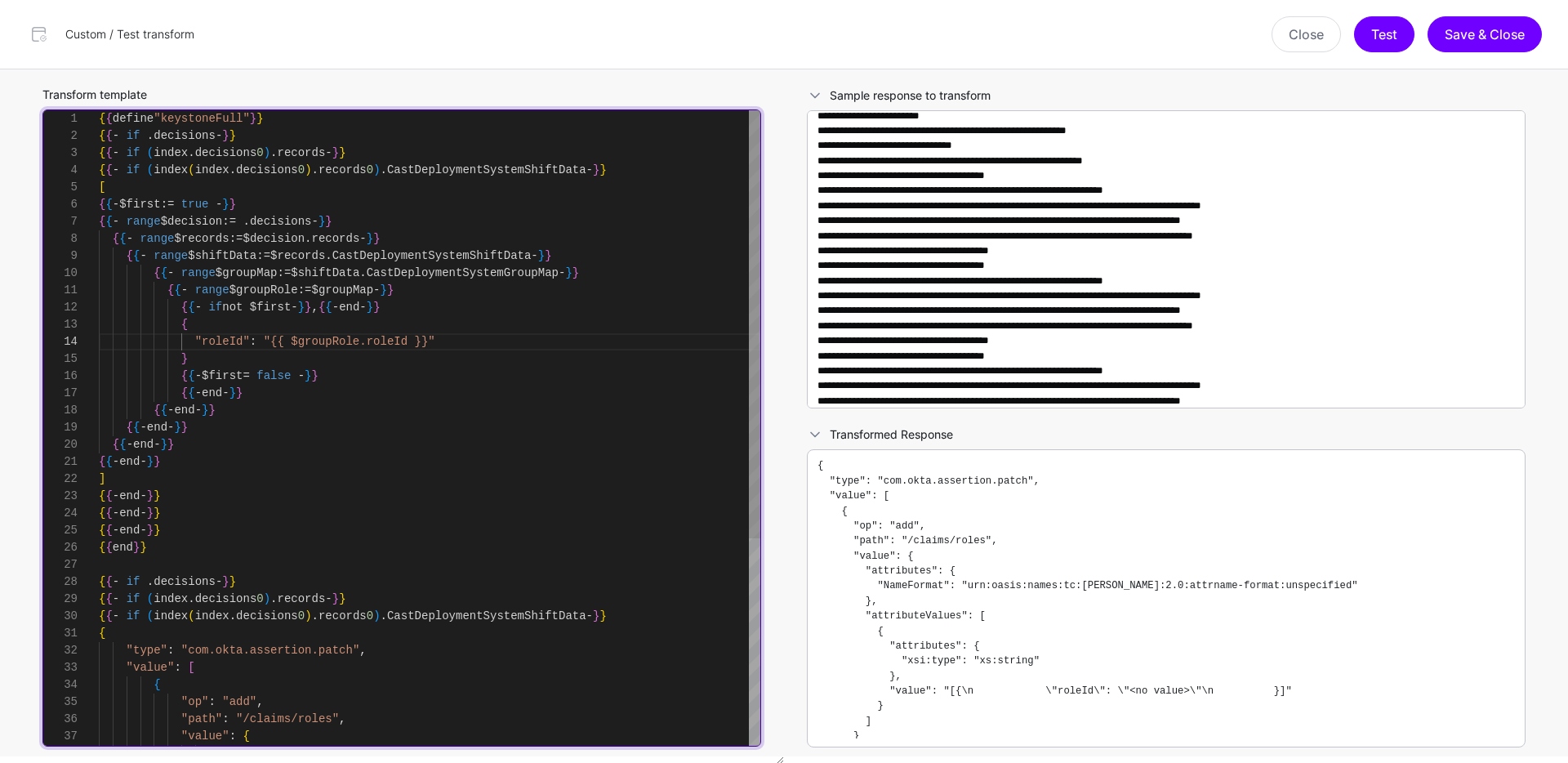
click at [437, 287] on div "{ { - end - } } { { - end - } } { { - end - } } { { - end - } } ] { { - end - }…" at bounding box center [429, 582] width 662 height 943
drag, startPoint x: 266, startPoint y: 269, endPoint x: 281, endPoint y: 268, distance: 15.0
click at [281, 268] on div "{ { - end - } } { { - end - } } { { - end - } } { { - end - } } ] { { - end - }…" at bounding box center [429, 582] width 662 height 943
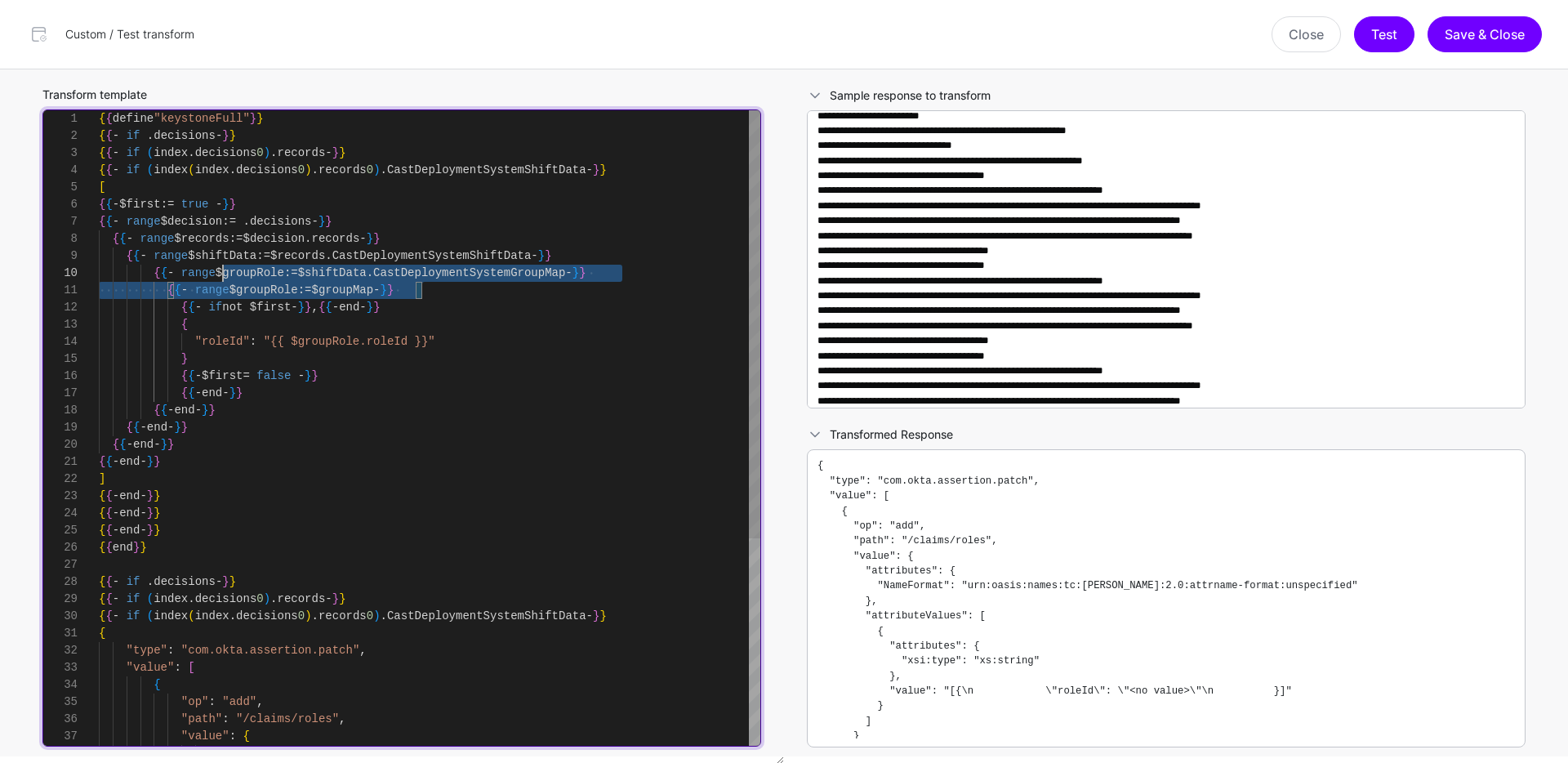
scroll to position [0, 0]
drag, startPoint x: 437, startPoint y: 292, endPoint x: 141, endPoint y: 289, distance: 296.0
click at [141, 289] on div "{ { - end - } } { { - end - } } { { - end - } } { { - end - } } ] { { - end - }…" at bounding box center [429, 582] width 662 height 943
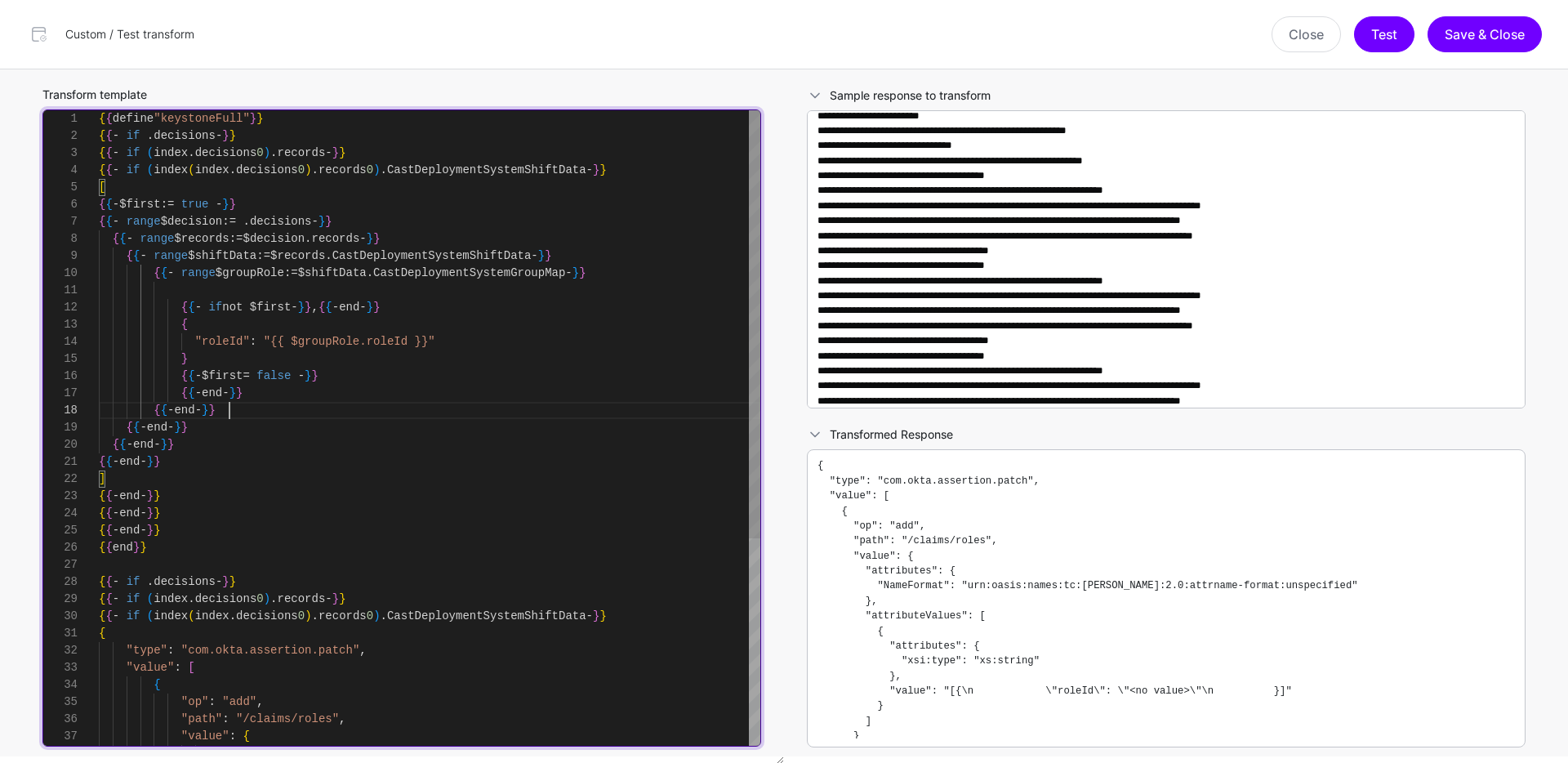
scroll to position [120, 0]
drag, startPoint x: 238, startPoint y: 409, endPoint x: 139, endPoint y: 408, distance: 99.0
click at [139, 408] on div "{ { - end - } } { { - end - } } { { - end - } } { { - end - } } ] { { - end - }…" at bounding box center [429, 582] width 662 height 943
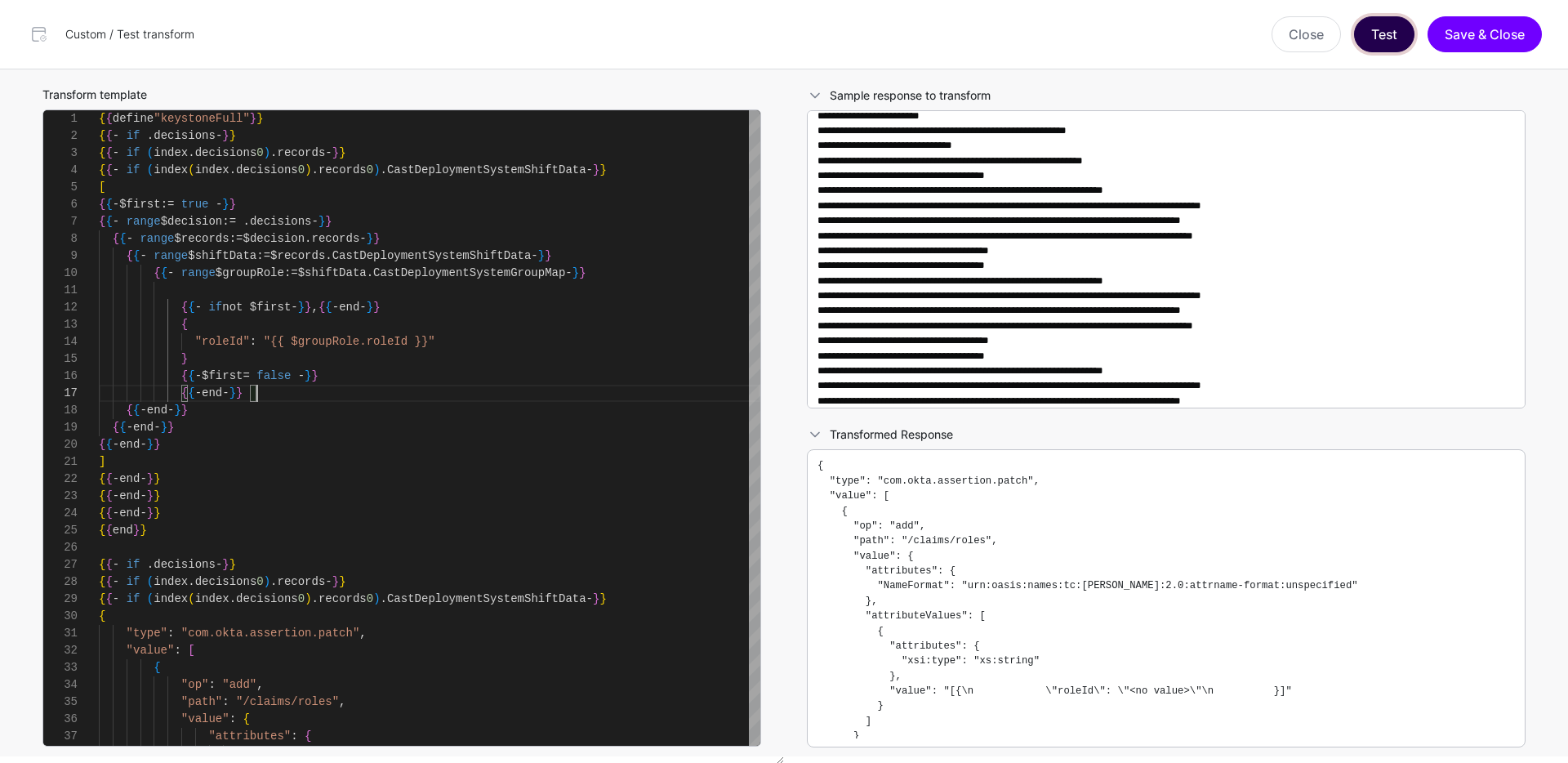
click at [1386, 47] on button "Test" at bounding box center [1384, 34] width 60 height 36
click at [1385, 39] on button "Test" at bounding box center [1384, 34] width 60 height 36
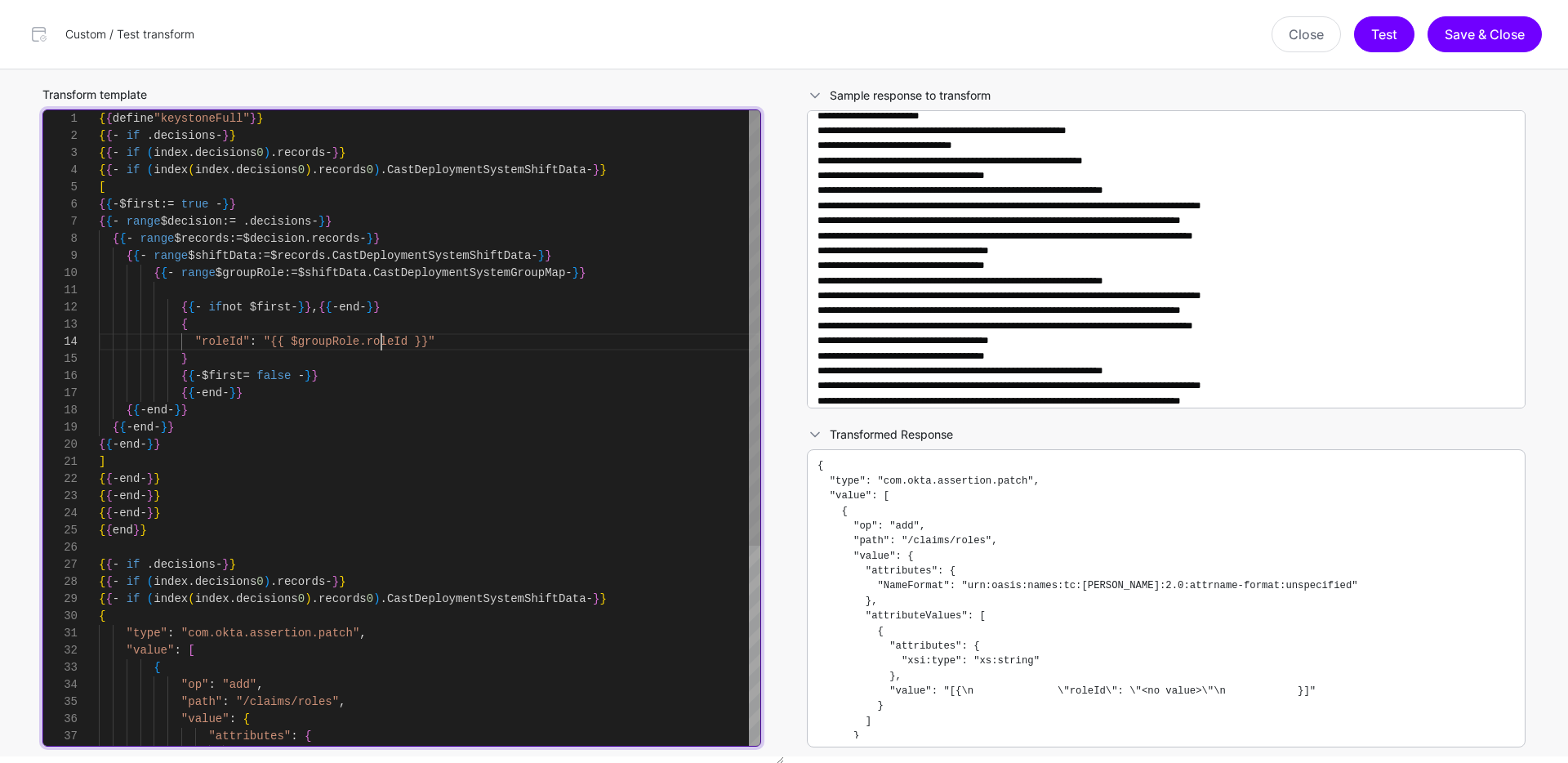
click at [380, 347] on div "{ { - end - } } { { - end - } } { { - end - } } ] { { - end - } } { { - end - }…" at bounding box center [429, 574] width 662 height 927
click at [380, 346] on div "{ { - end - } } { { - end - } } { { - end - } } ] { { - end - } } { { - end - }…" at bounding box center [429, 574] width 662 height 927
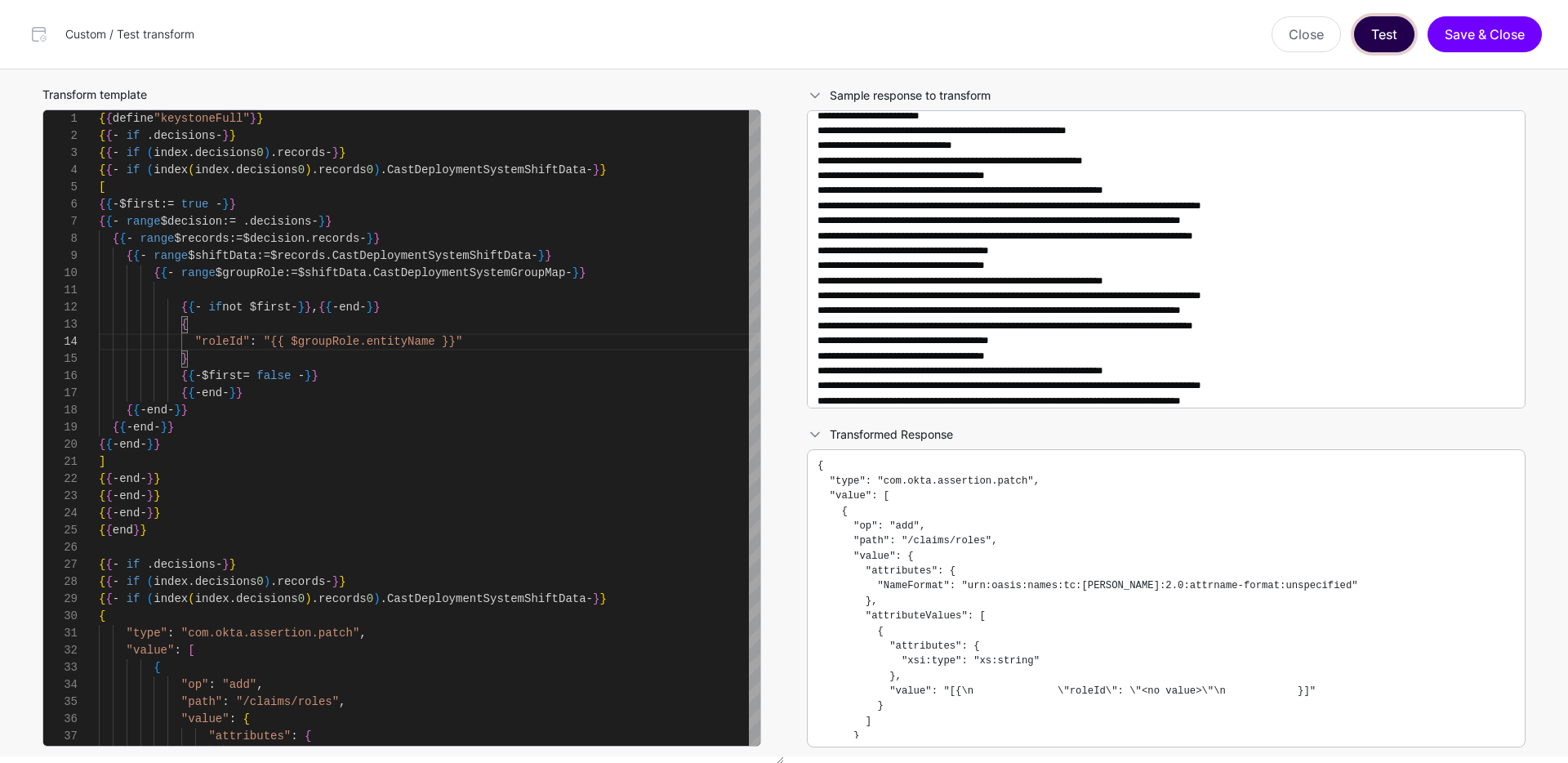
click at [1389, 40] on button "Test" at bounding box center [1384, 34] width 60 height 36
click at [1389, 39] on button "Test" at bounding box center [1384, 34] width 60 height 36
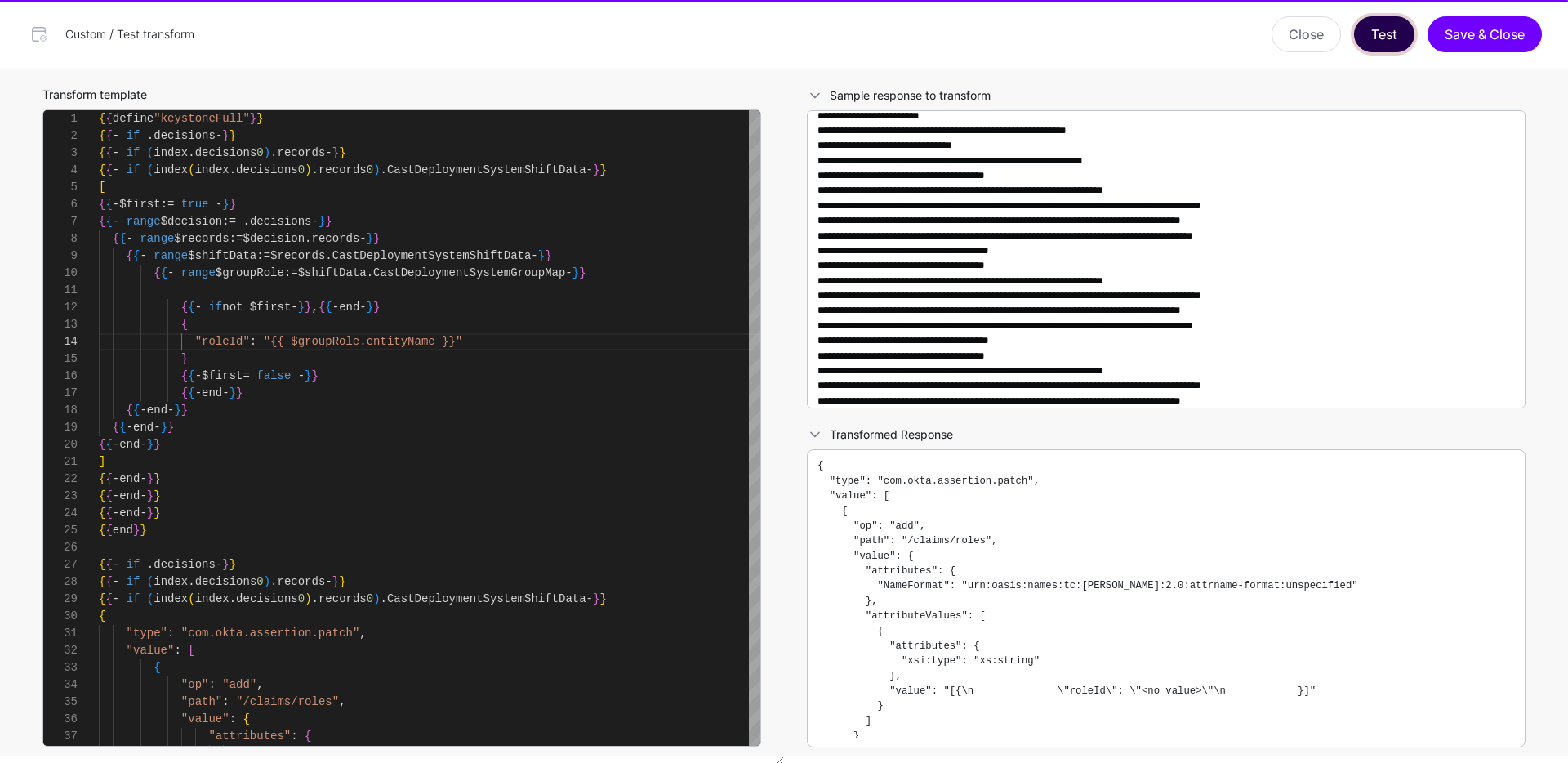
click at [1389, 39] on button "Test" at bounding box center [1384, 34] width 60 height 36
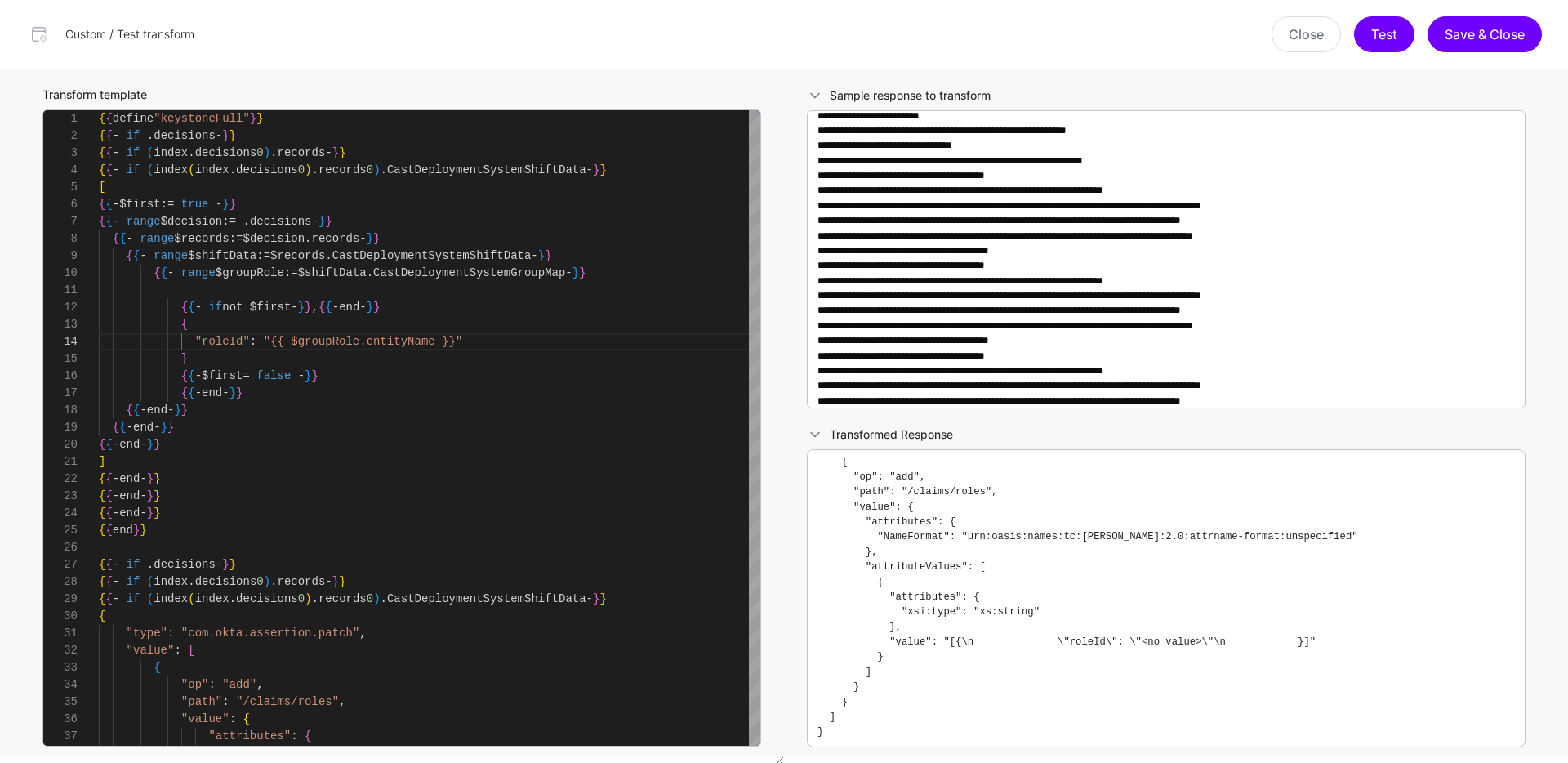
scroll to position [49, 0]
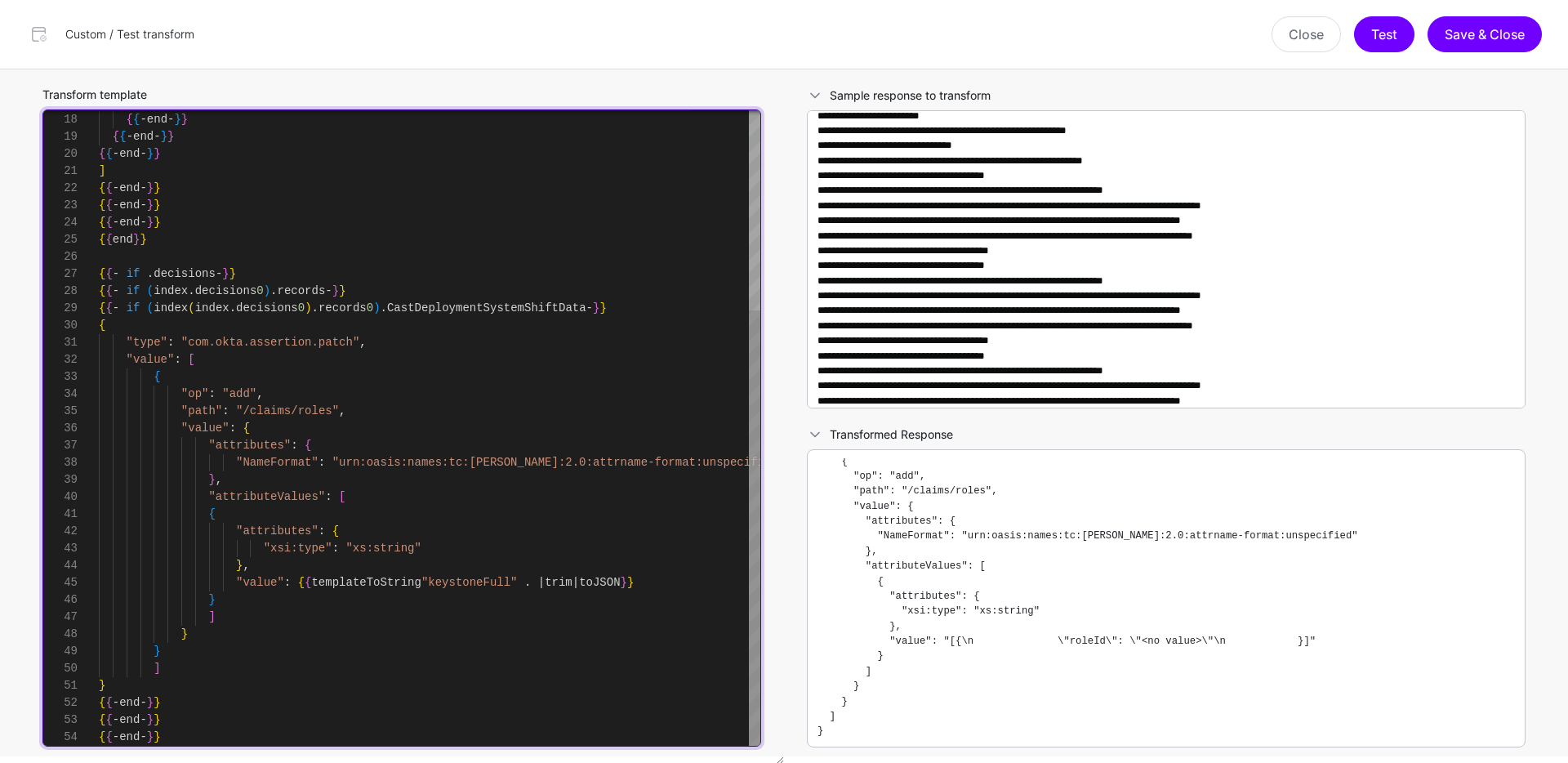
click at [393, 585] on div "{ { - end - } } { { - end - } } { { - end - } } ] { { - end - } } { { - end - }…" at bounding box center [429, 283] width 662 height 927
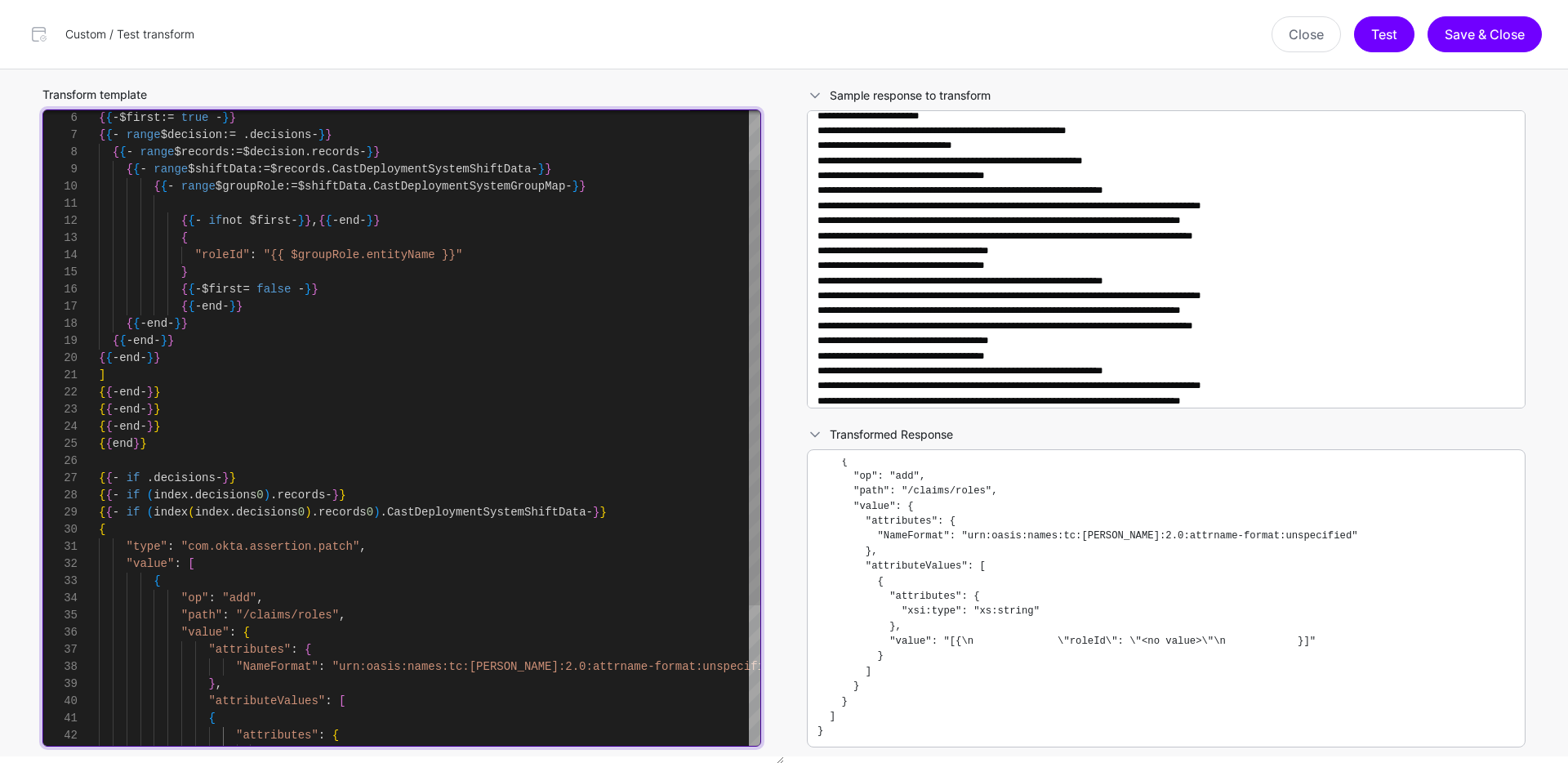
click at [271, 252] on div "{ { - end - } } { { - end - } } { { - end - } } ] { { - end - } } { { - end - }…" at bounding box center [429, 487] width 662 height 927
click at [551, 257] on div "{ { - end - } } { { - end - } } { { - end - } } ] { { - end - } } { { - end - }…" at bounding box center [429, 487] width 662 height 927
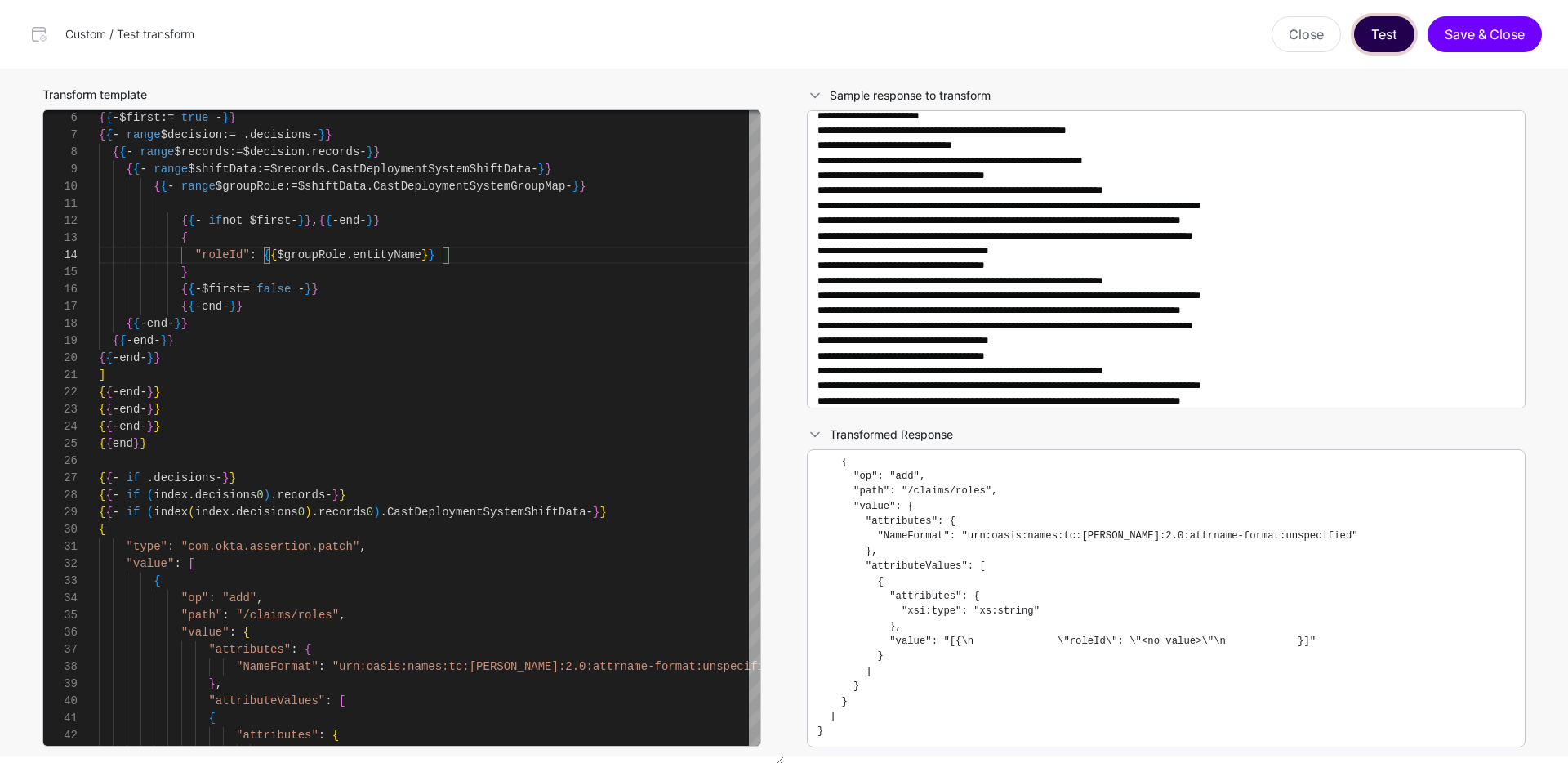
click at [1393, 32] on button "Test" at bounding box center [1384, 34] width 60 height 36
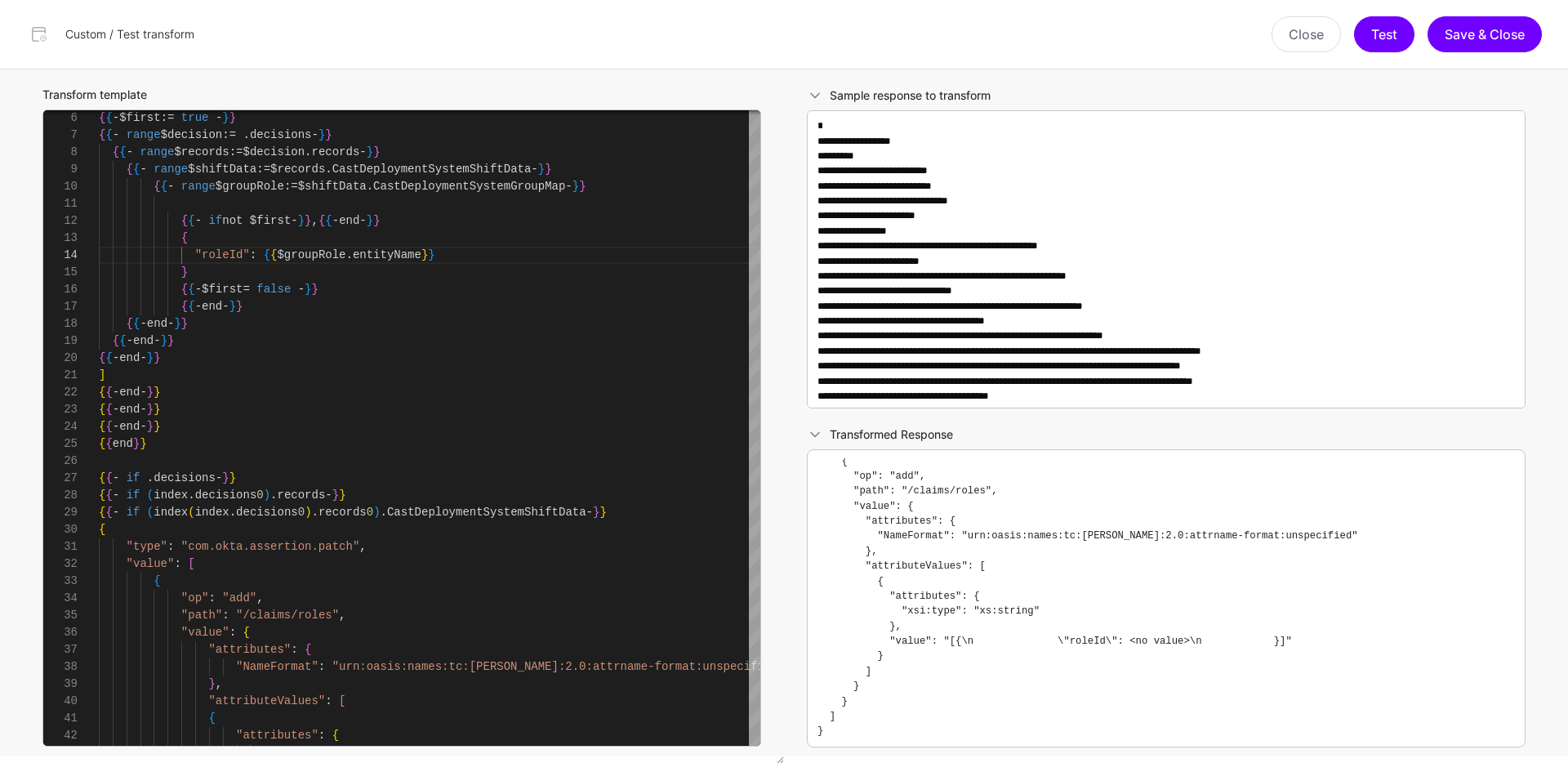
scroll to position [0, 0]
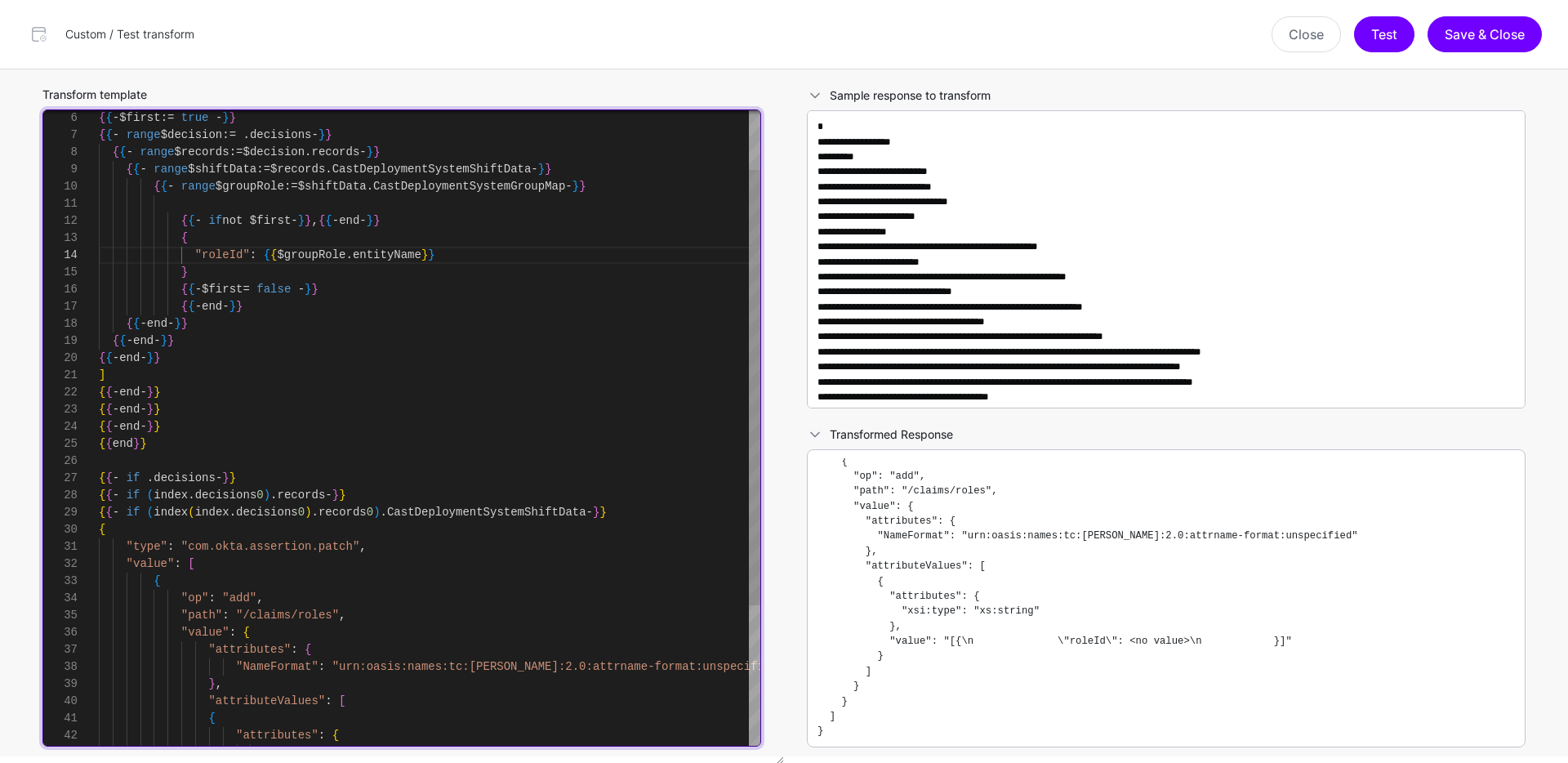
click at [334, 187] on div "{ { - end - } } { { - end - } } { { - end - } } ] { { - end - } } { { - end - }…" at bounding box center [429, 487] width 662 height 927
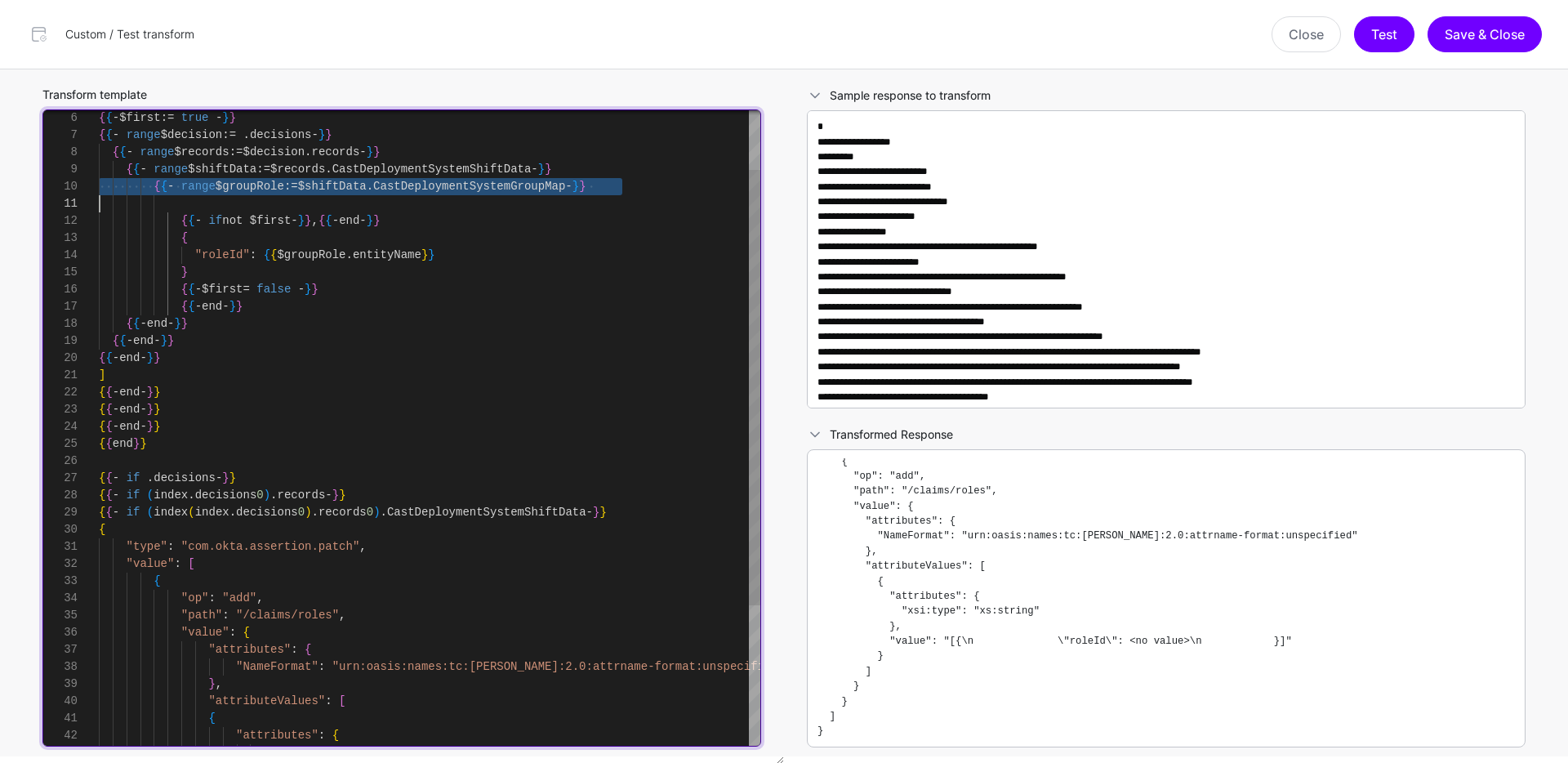
click at [334, 187] on div "{ { - end - } } { { - end - } } { { - end - } } ] { { - end - } } { { - end - }…" at bounding box center [429, 487] width 662 height 927
click at [315, 203] on div "{ { - end - } } { { - end - } } { { - end - } } ] { { - end - } } { { - end - }…" at bounding box center [429, 487] width 662 height 927
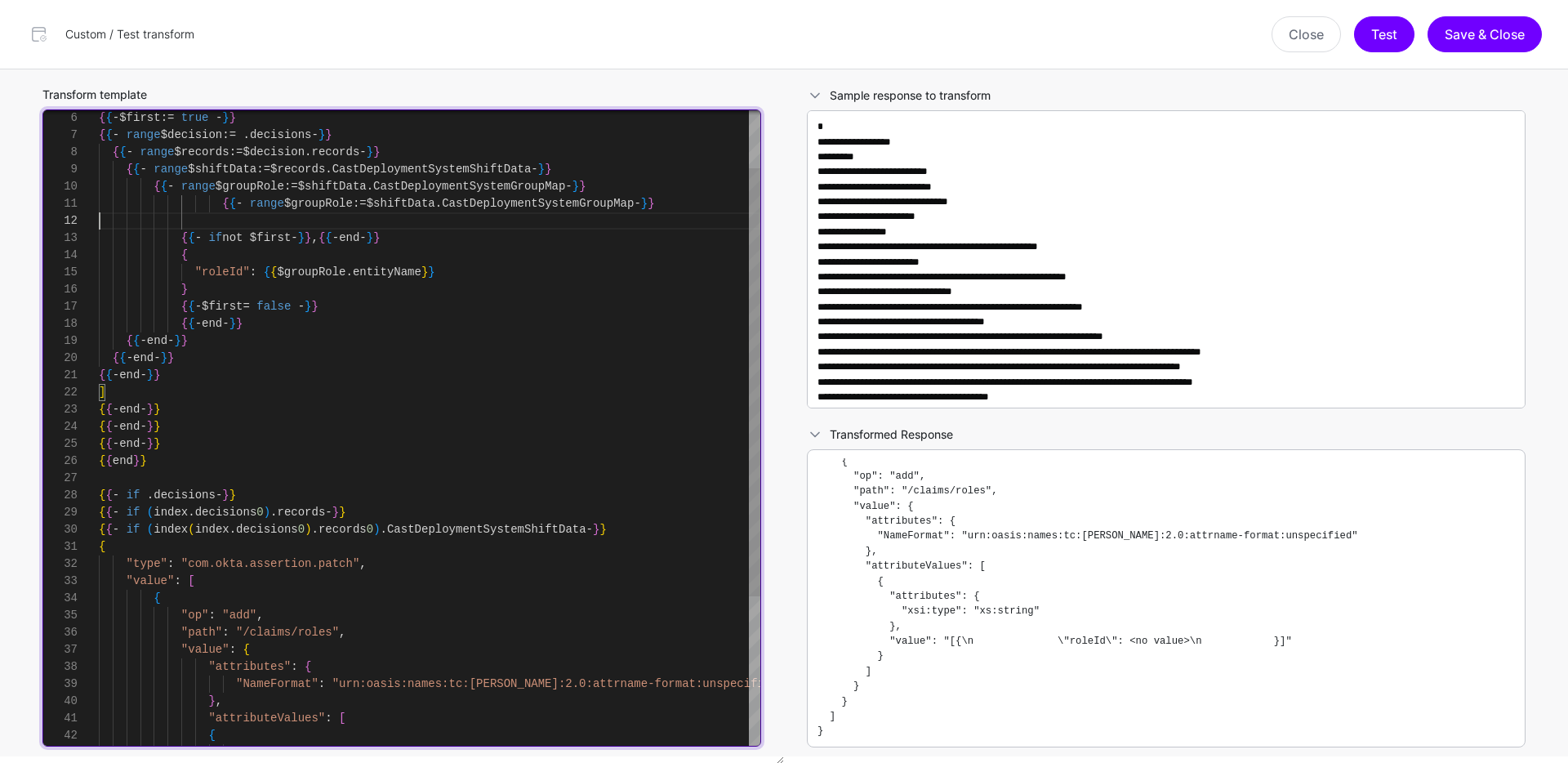
scroll to position [0, 0]
click at [108, 220] on div "{ { - end - } } { { - end - } } { { - end - } } ] { { - end - } } { { - end - }…" at bounding box center [429, 494] width 662 height 943
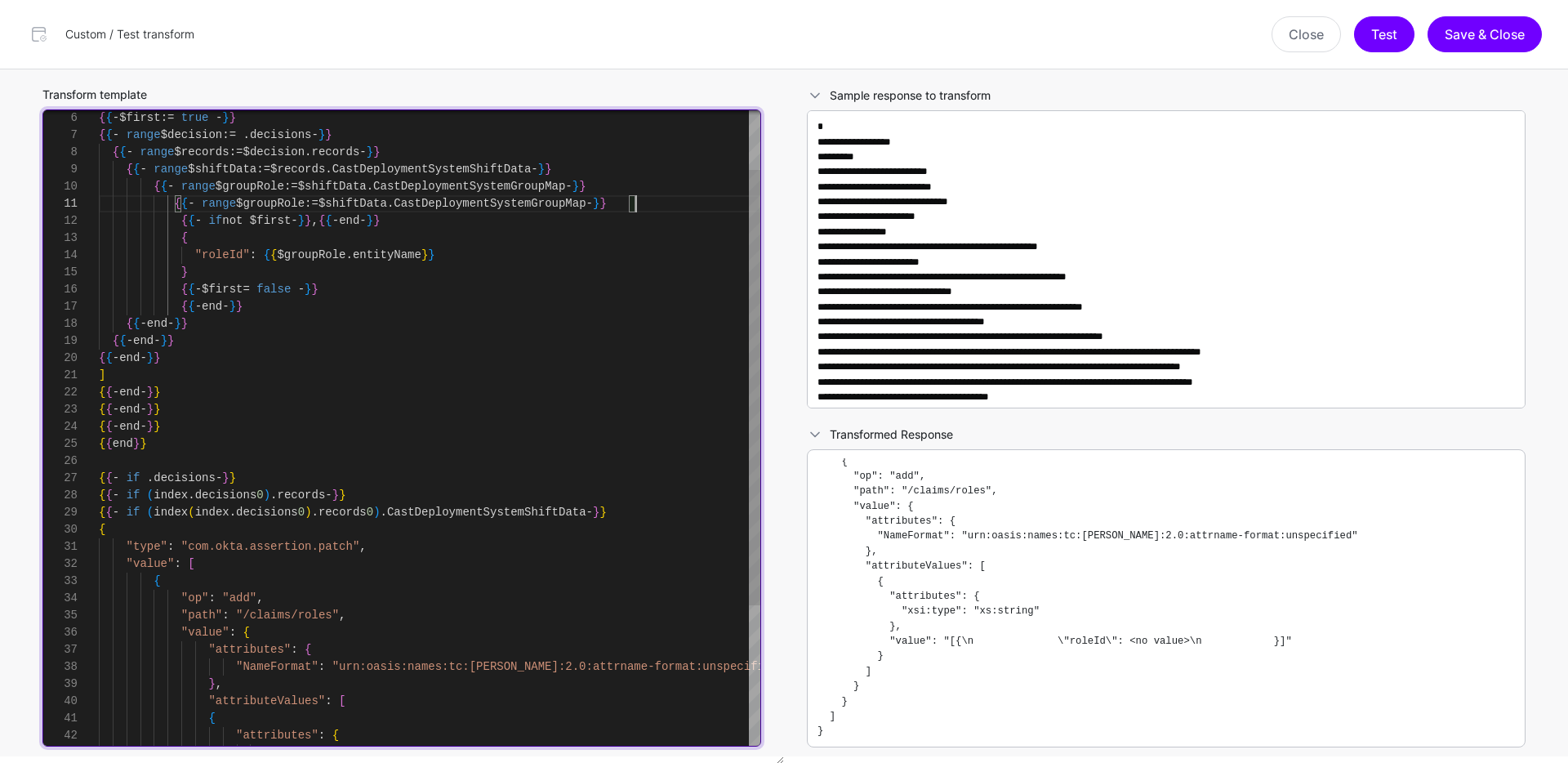
click at [400, 204] on div "{ { - end - } } { { - end - } } { { - end - } } ] { { - end - } } { { - end - }…" at bounding box center [429, 487] width 662 height 927
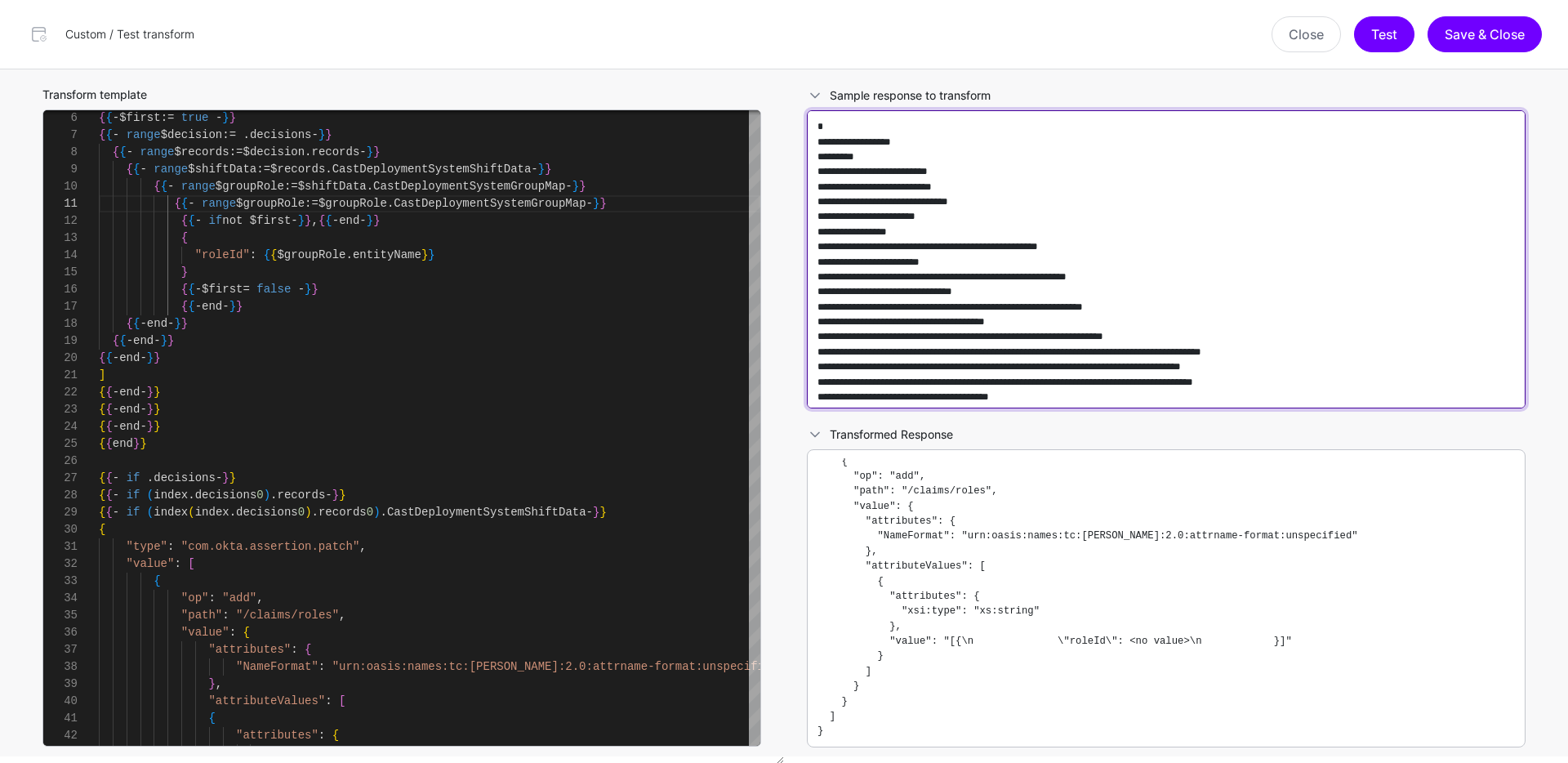
drag, startPoint x: 1042, startPoint y: 307, endPoint x: 1182, endPoint y: 303, distance: 140.1
click at [1182, 303] on textarea at bounding box center [1167, 260] width 719 height 299
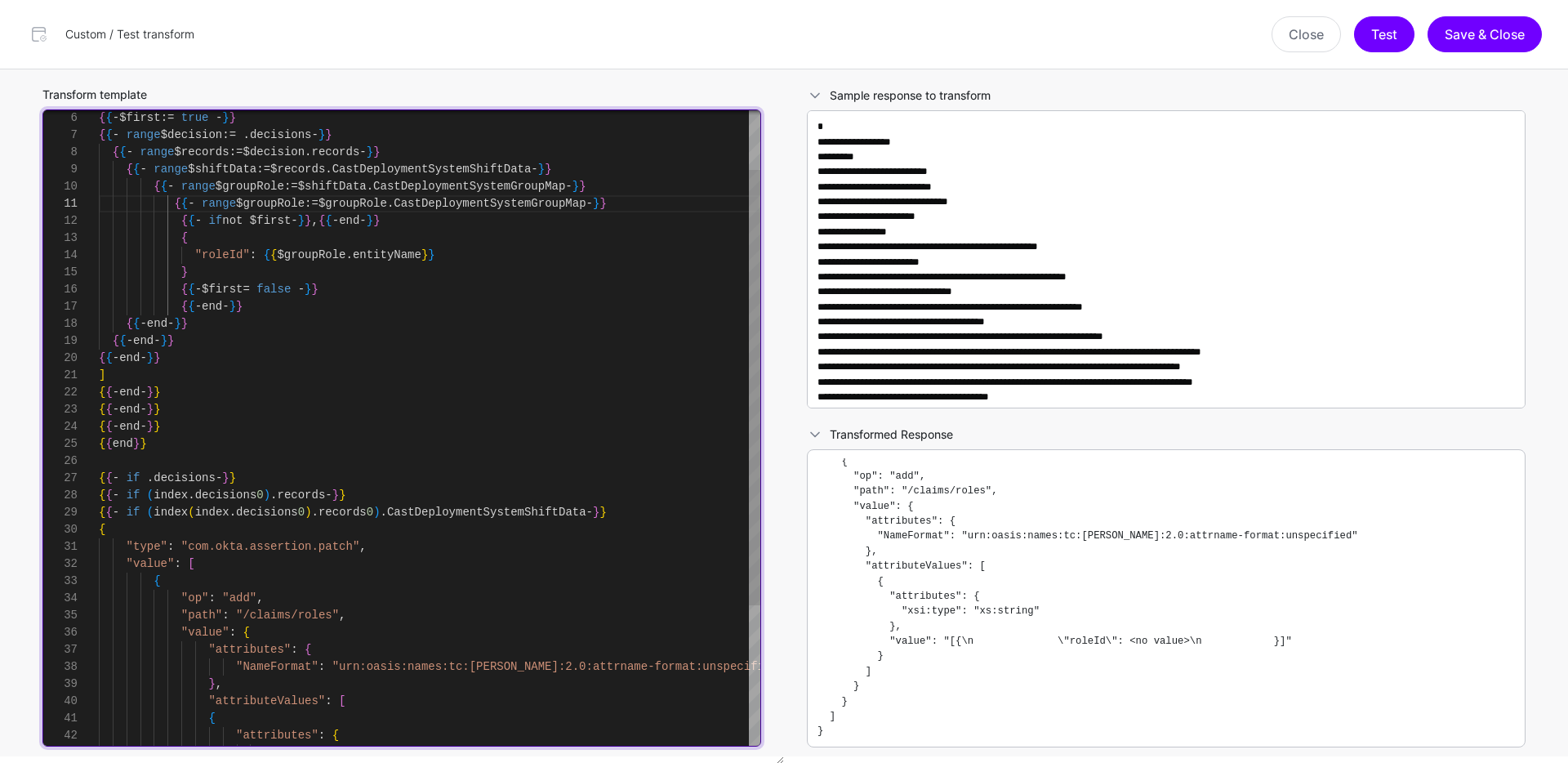
click at [497, 203] on div "{ { - end - } } { { - end - } } { { - end - } } ] { { - end - } } { { - end - }…" at bounding box center [429, 487] width 662 height 927
click at [497, 202] on div "{ { - end - } } { { - end - } } { { - end - } } ] { { - end - } } { { - end - }…" at bounding box center [429, 487] width 662 height 927
drag, startPoint x: 287, startPoint y: 201, endPoint x: 252, endPoint y: 206, distance: 35.4
click at [252, 206] on div "{ { - end - } } { { - end - } } { { - end - } } ] { { - end - } } { { - end - }…" at bounding box center [429, 487] width 662 height 927
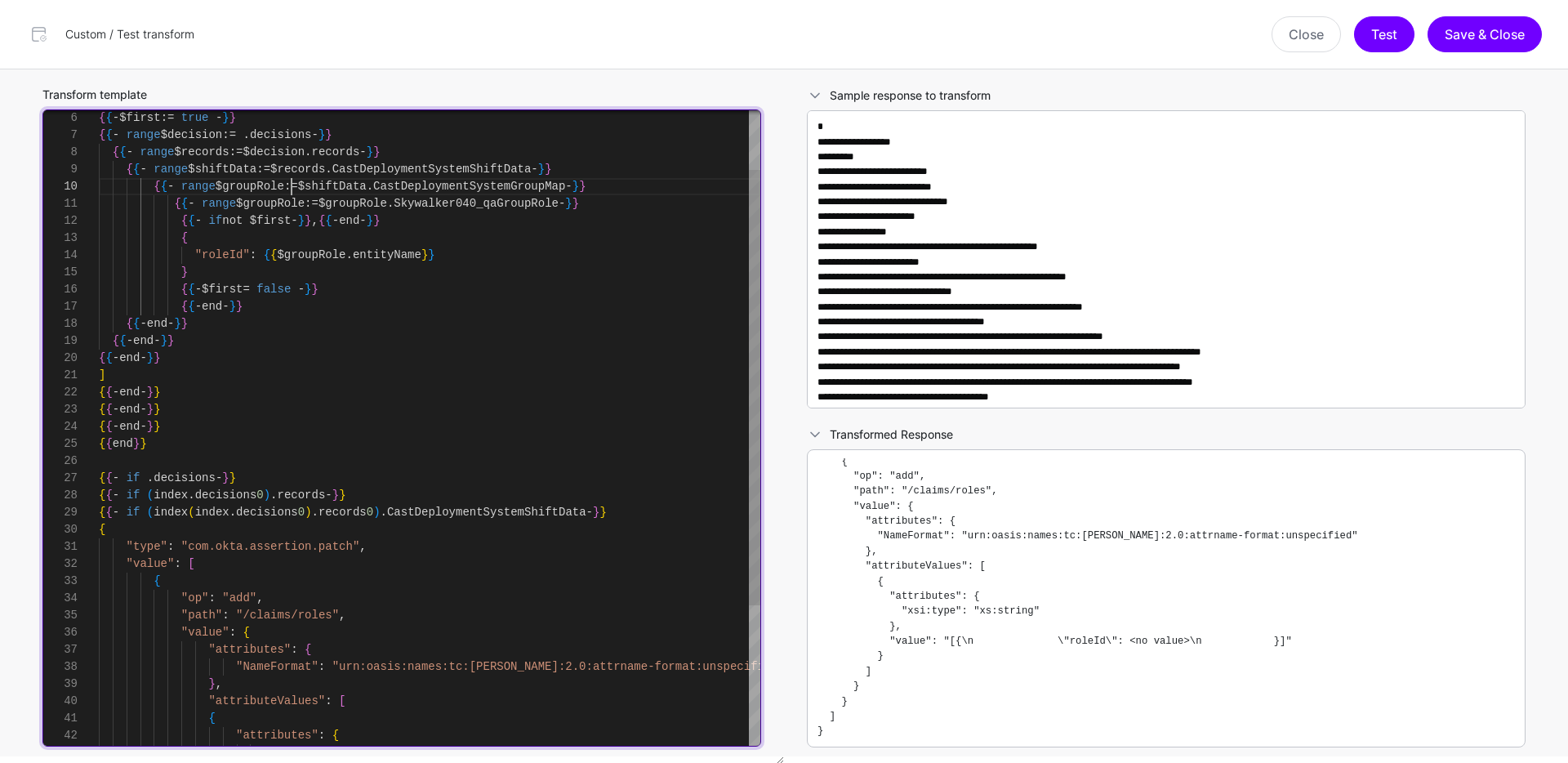
click at [291, 185] on div "{ { - end - } } { { - end - } } { { - end - } } ] { { - end - } } { { - end - }…" at bounding box center [429, 487] width 662 height 927
click at [579, 201] on div "{ { - end - } } { { - end - } } { { - end - } } ] { { - end - } } { { - end - }…" at bounding box center [429, 487] width 662 height 927
click at [409, 201] on div "{ { - end - } } { { - end - } } { { - end - } } ] { { - end - } } { { - end - }…" at bounding box center [429, 487] width 662 height 927
click at [297, 299] on div "{ { - end - } } { { - end - } } { { - end - } } ] { { - end - } } { { - end - }…" at bounding box center [429, 487] width 662 height 927
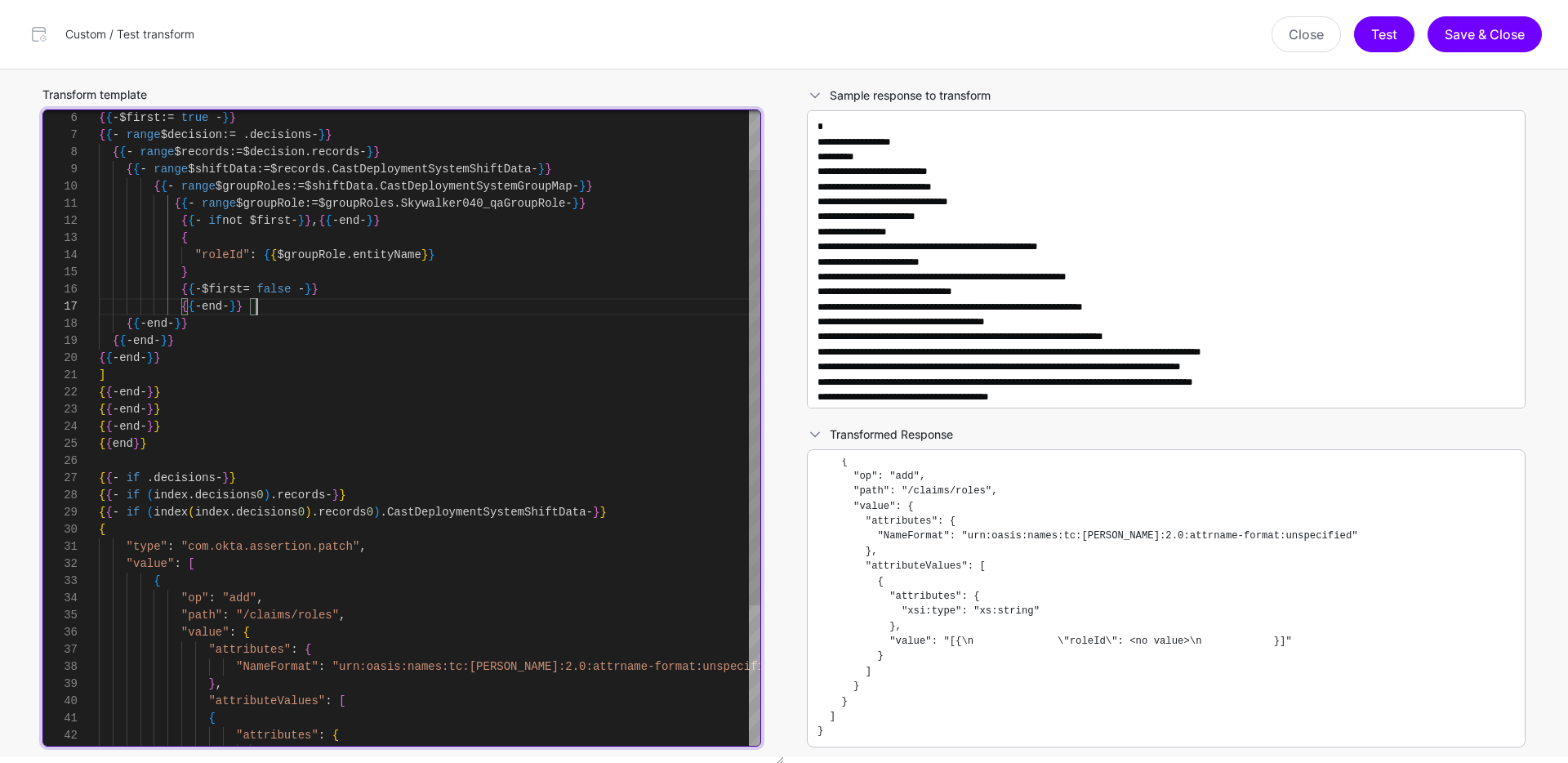
scroll to position [120, 0]
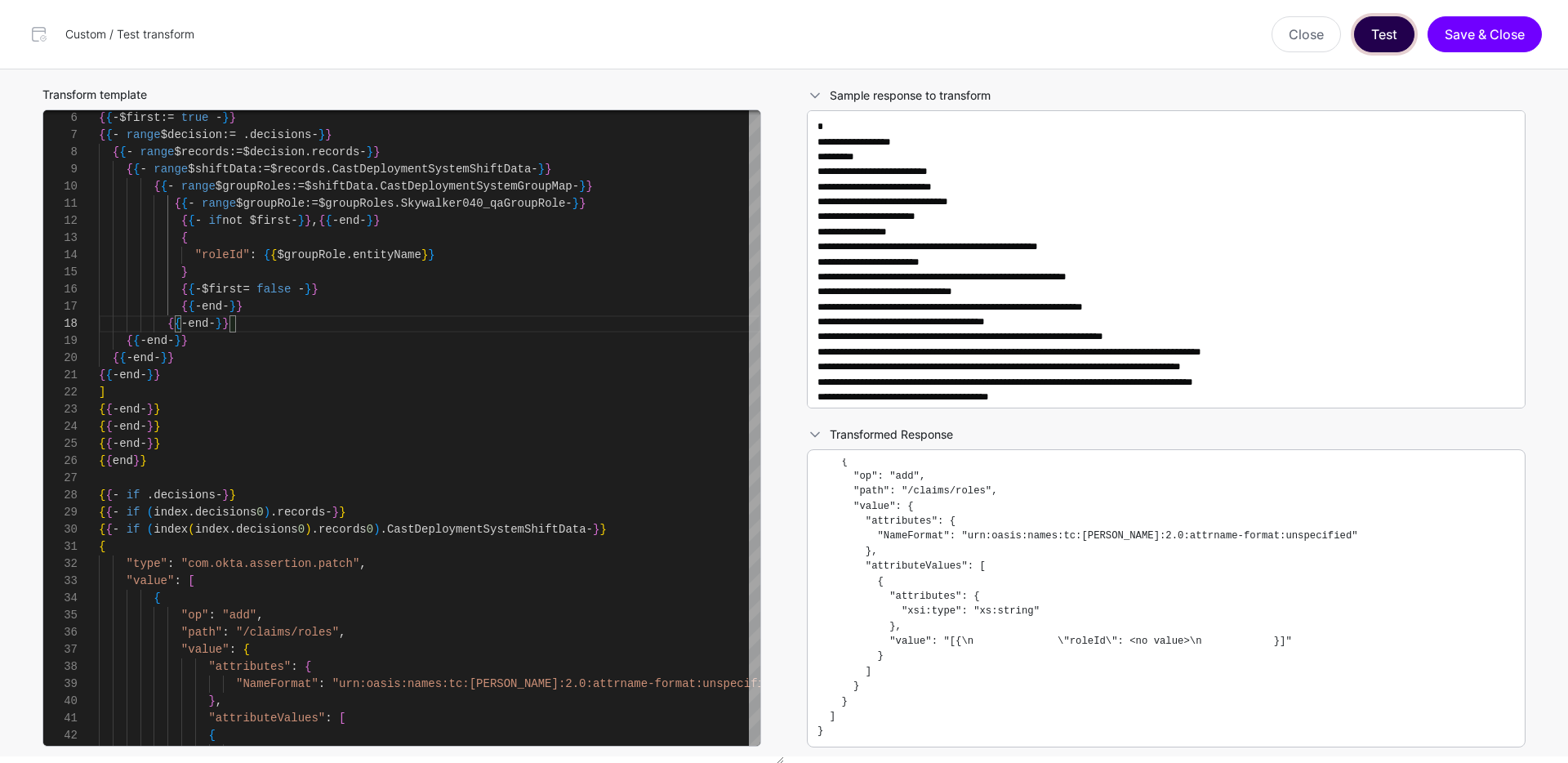
click at [1379, 45] on button "Test" at bounding box center [1384, 34] width 60 height 36
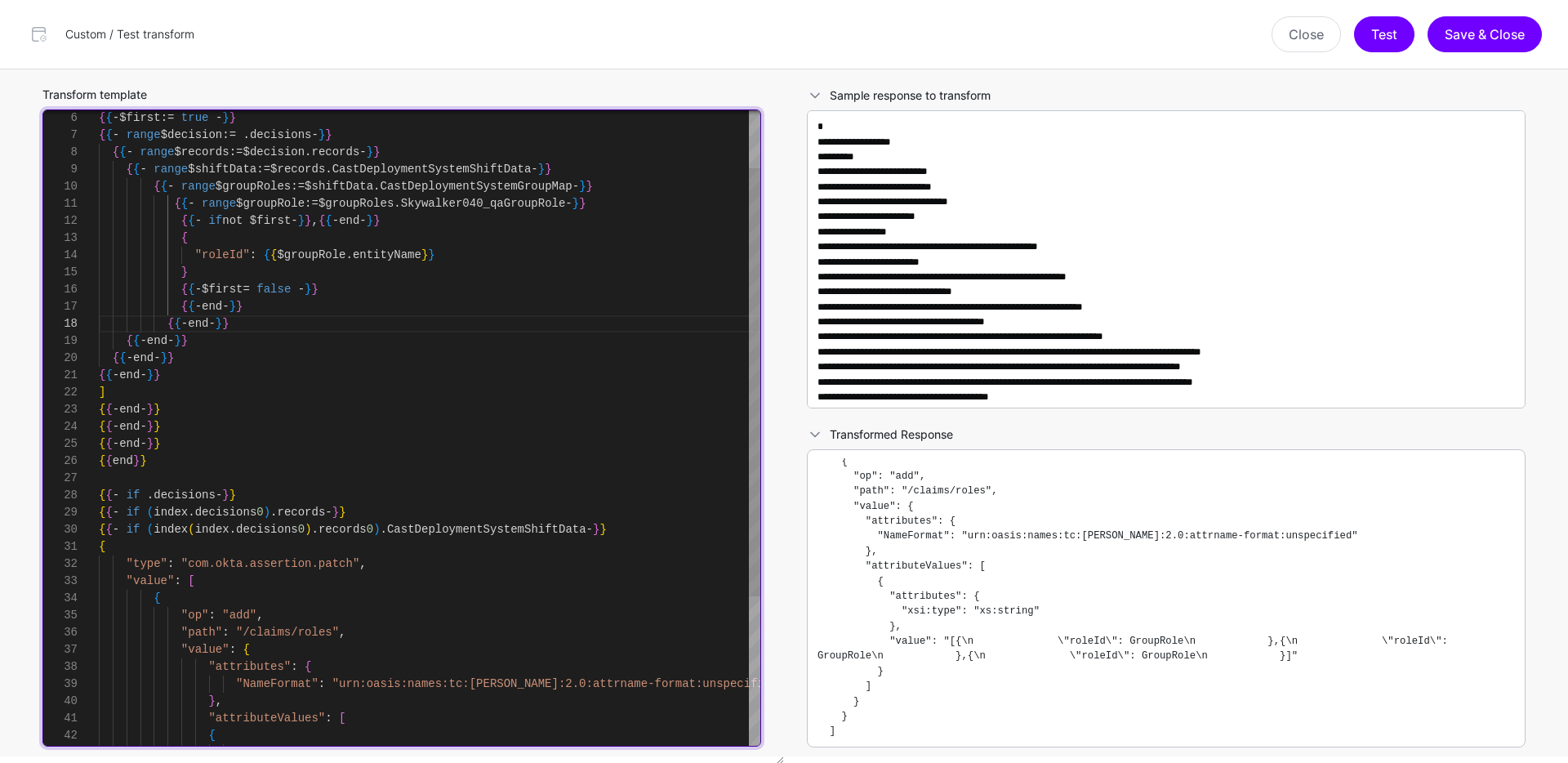
click at [398, 260] on div "{ { - end - } } { { - end - } } { { - end - } } ] { { - end - } } { { - end - }…" at bounding box center [429, 494] width 662 height 943
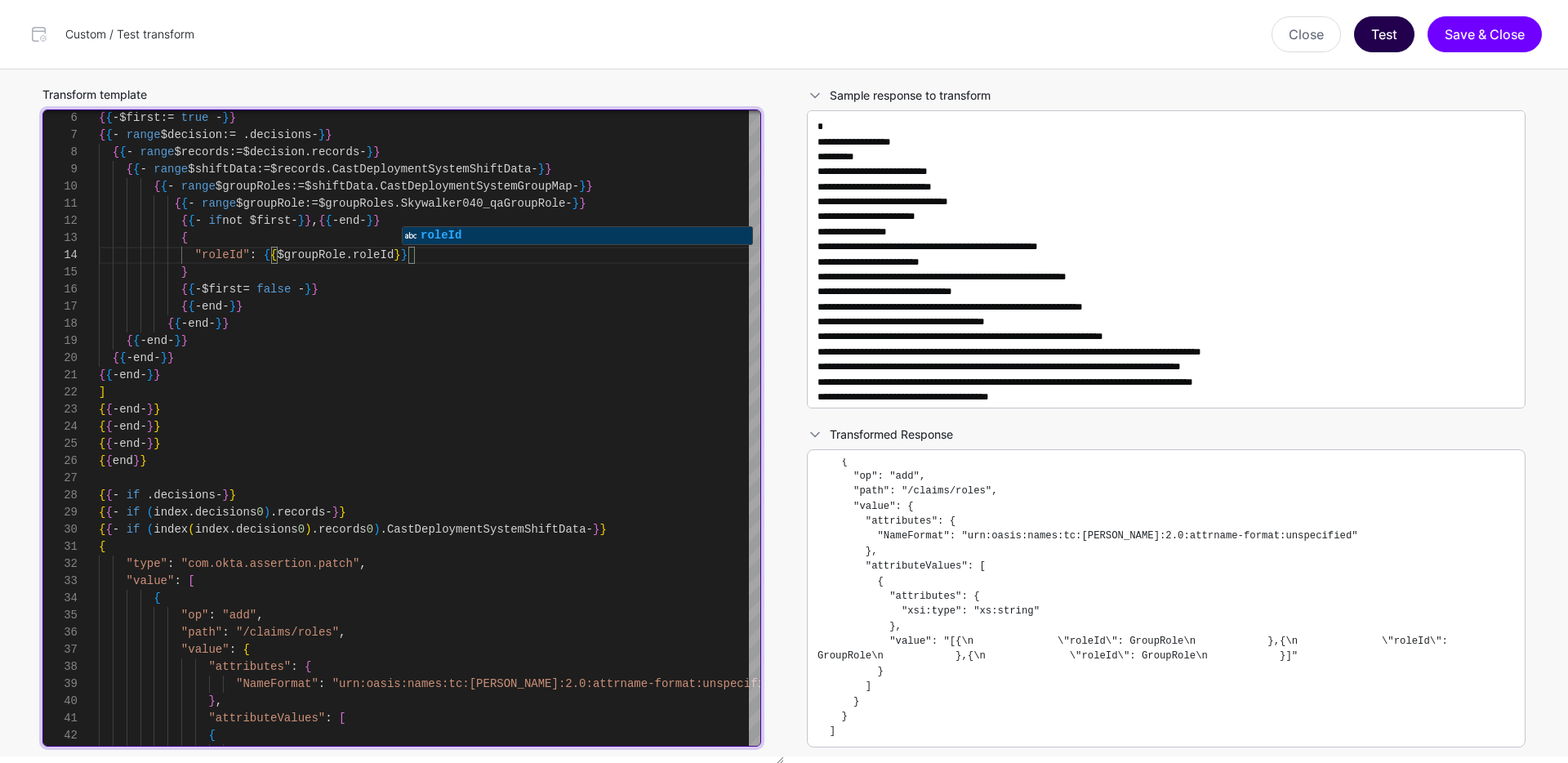
type textarea "**********"
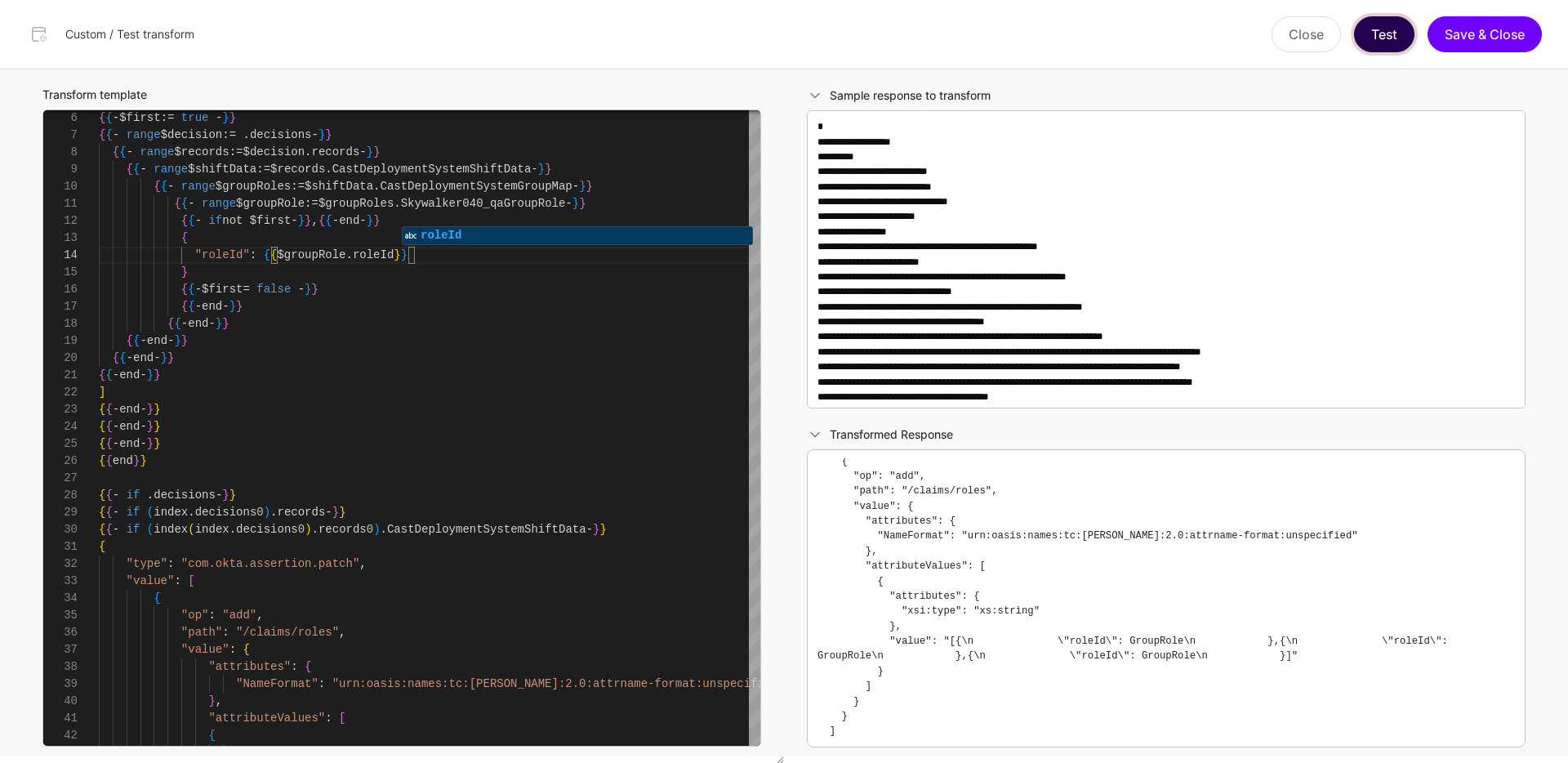
click at [1388, 23] on button "Test" at bounding box center [1384, 34] width 60 height 36
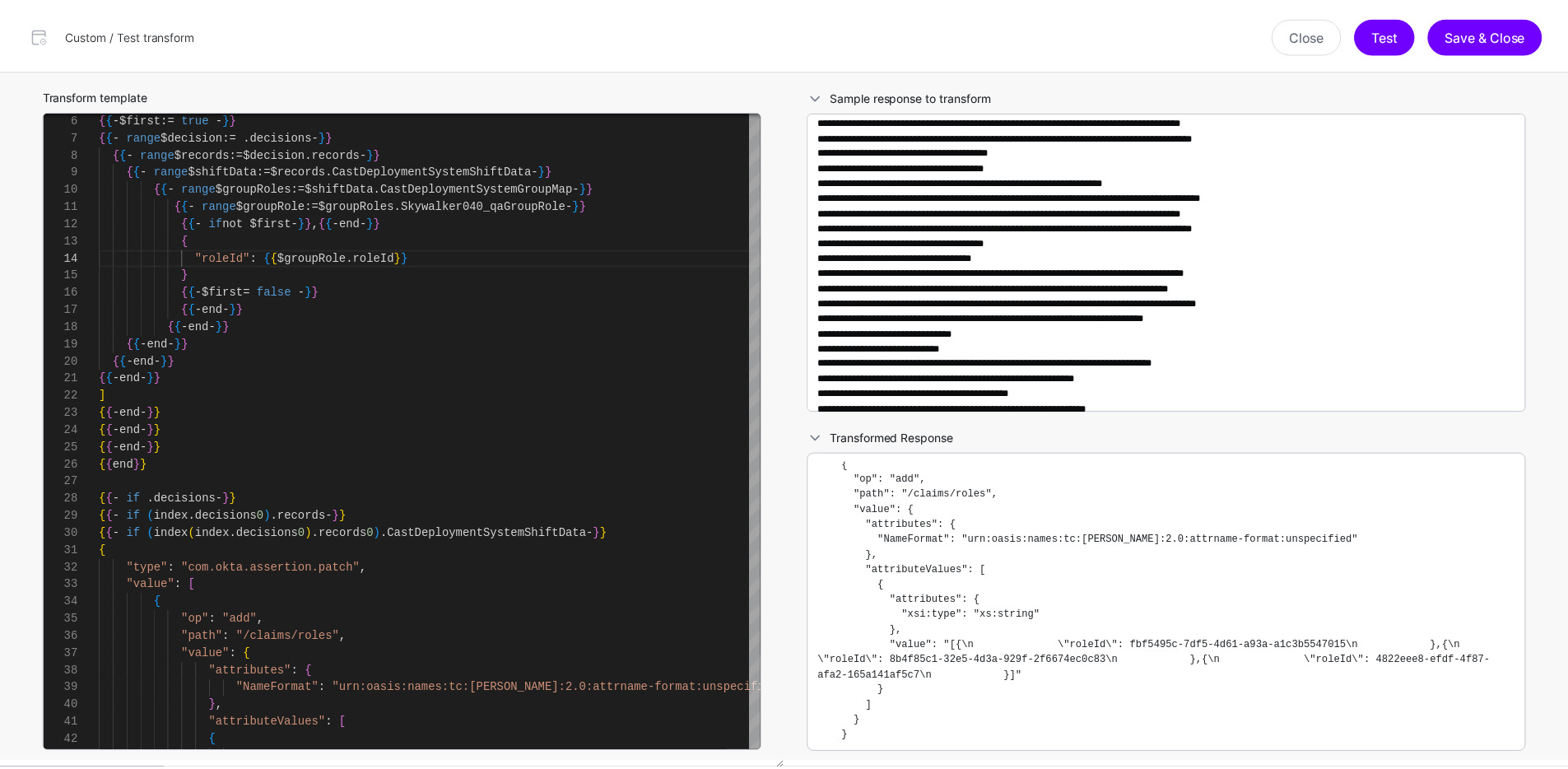
scroll to position [0, 0]
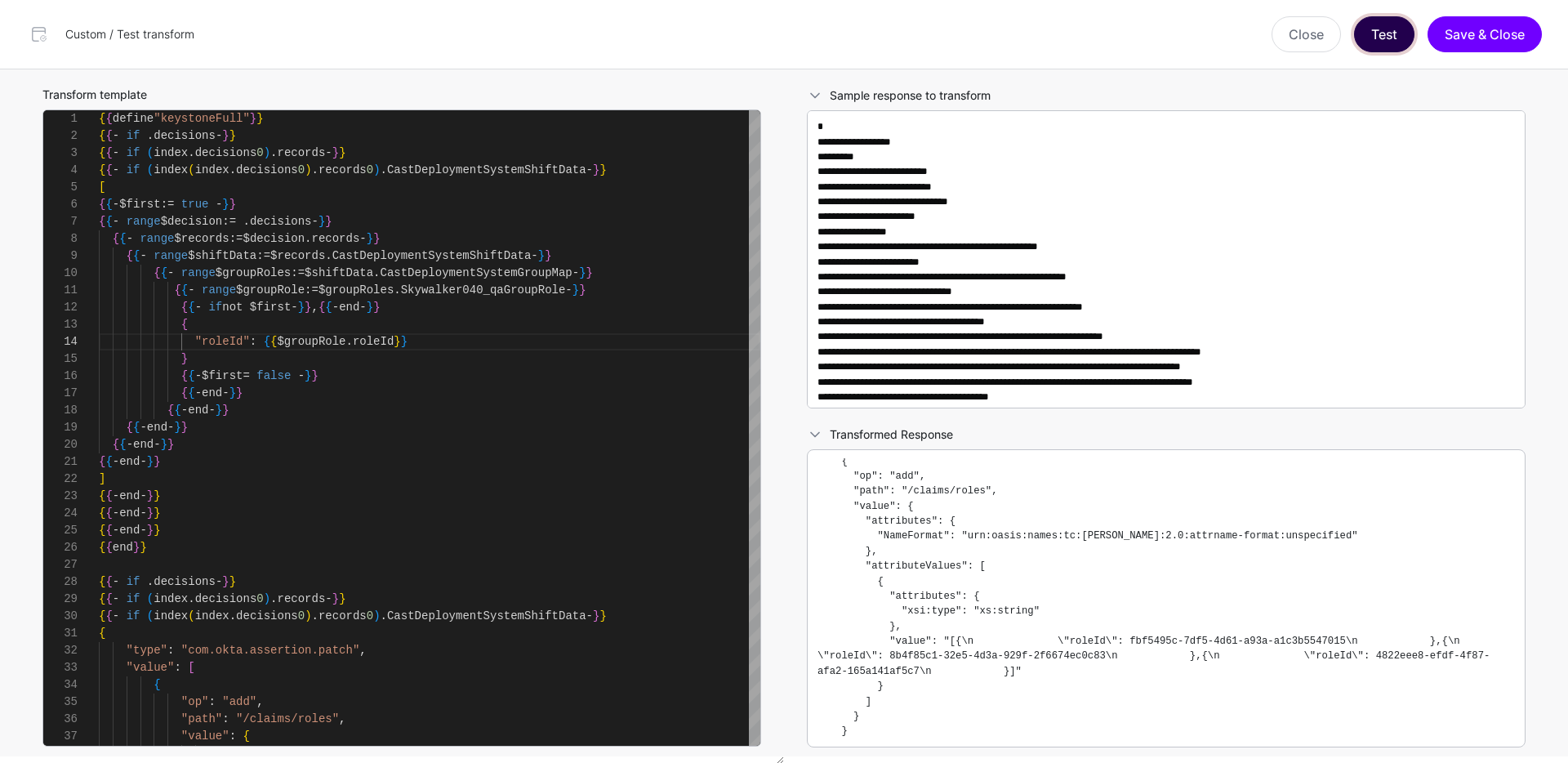
click at [1384, 34] on button "Test" at bounding box center [1384, 34] width 60 height 36
click at [1383, 34] on button "Test" at bounding box center [1384, 34] width 60 height 36
click at [1469, 36] on button "Save & Close" at bounding box center [1485, 34] width 114 height 36
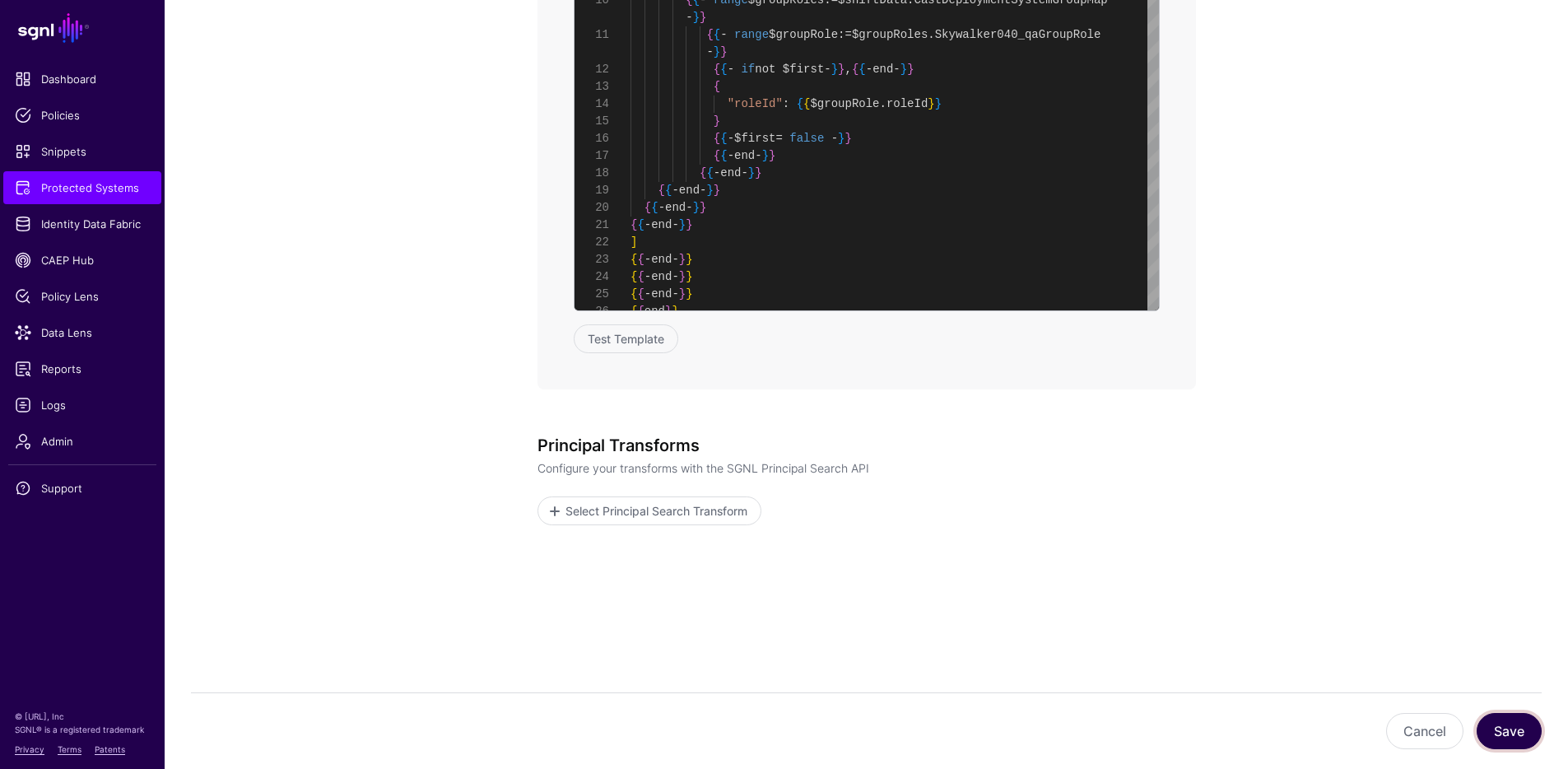
click at [1519, 740] on button "Save" at bounding box center [1509, 731] width 65 height 36
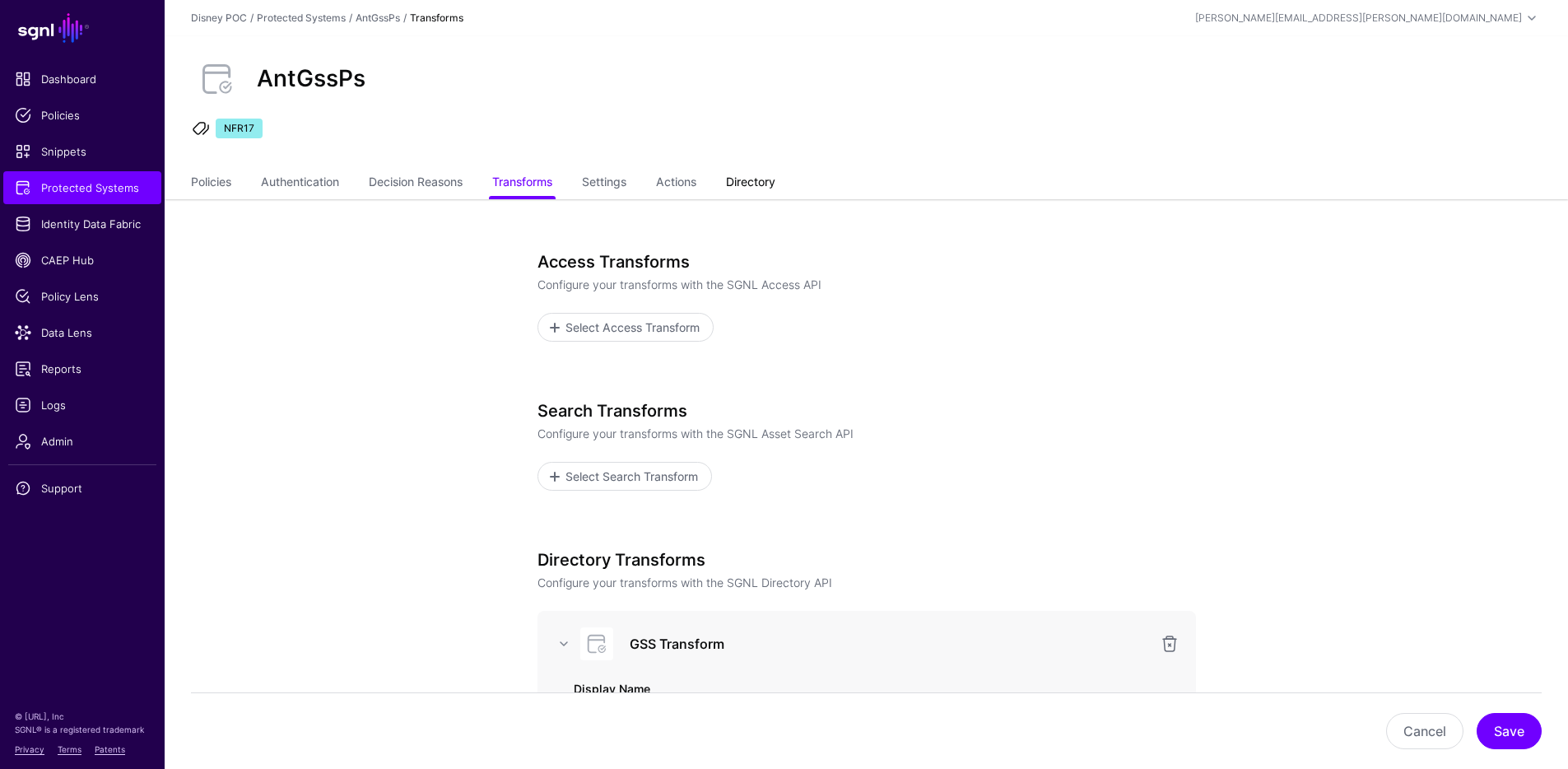
click at [757, 179] on link "Directory" at bounding box center [750, 184] width 50 height 31
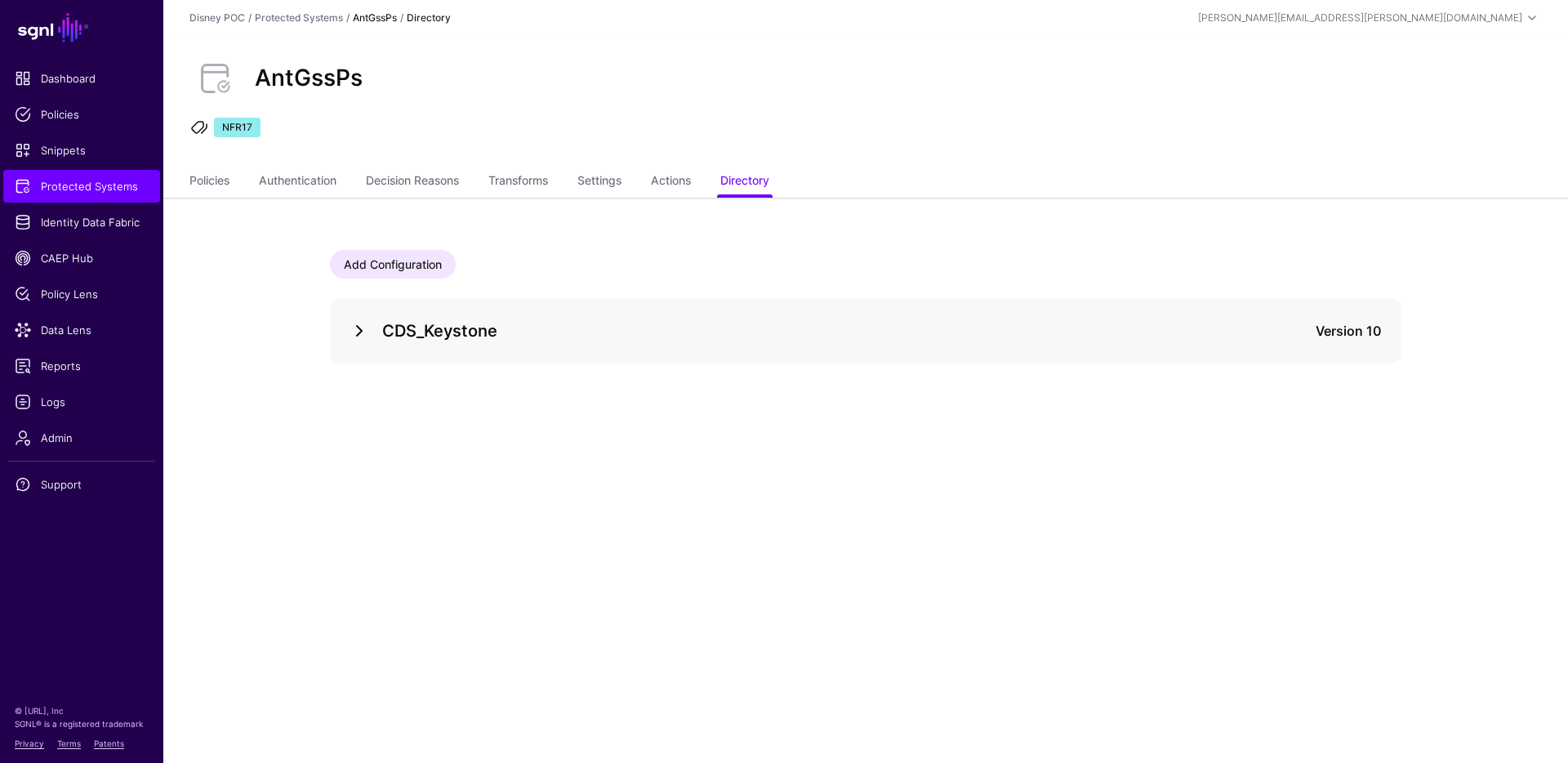
click at [360, 331] on link at bounding box center [360, 331] width 19 height 19
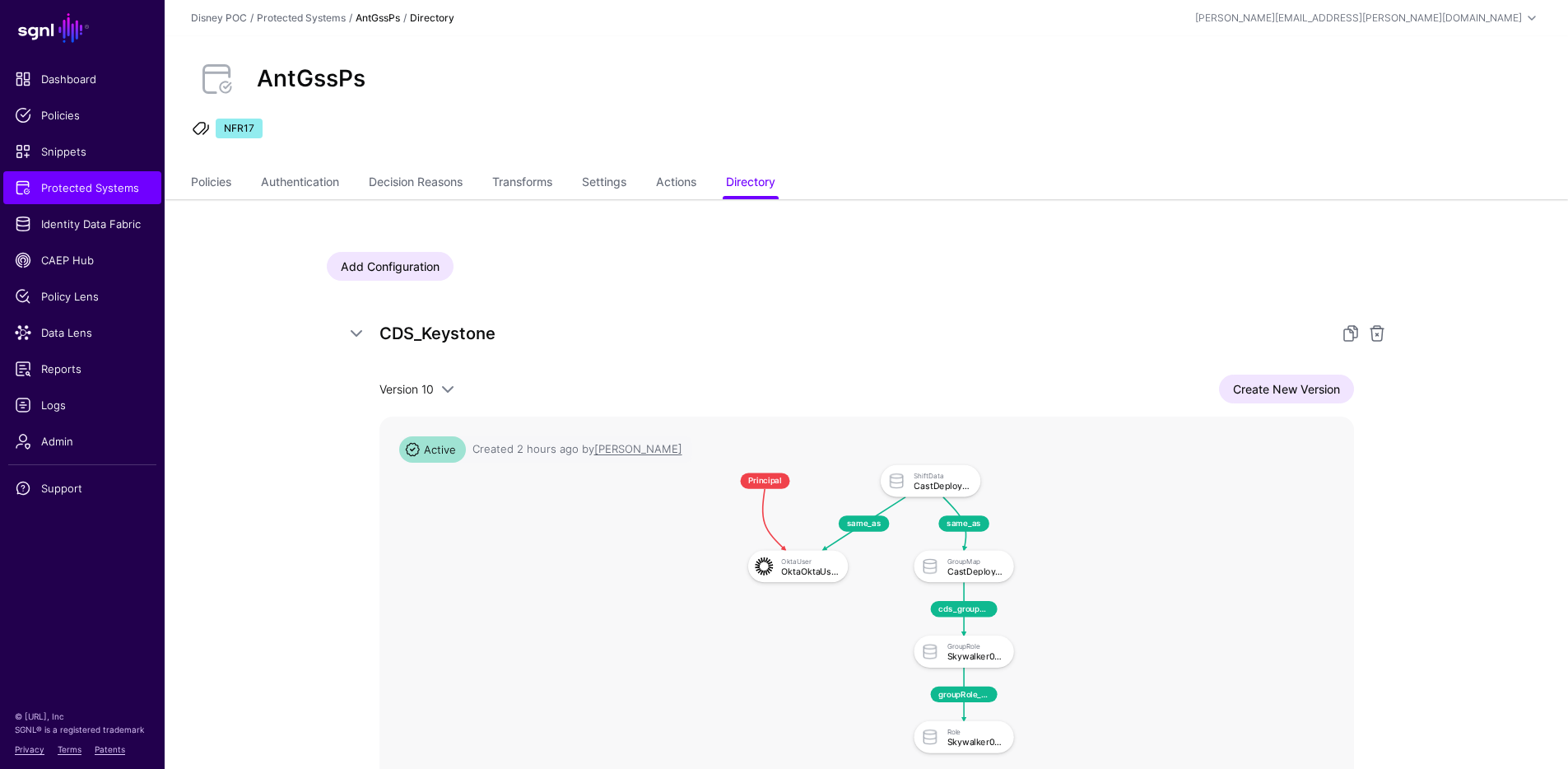
drag, startPoint x: 1461, startPoint y: 649, endPoint x: 1447, endPoint y: 512, distance: 137.7
click at [1447, 512] on app-integrations-item-directory "Add Configuration CDS_Keystone Version 10 Version 10 Version 9 Version 8 Versio…" at bounding box center [867, 629] width 1404 height 861
click at [1287, 393] on link "Create New Version" at bounding box center [1287, 388] width 135 height 28
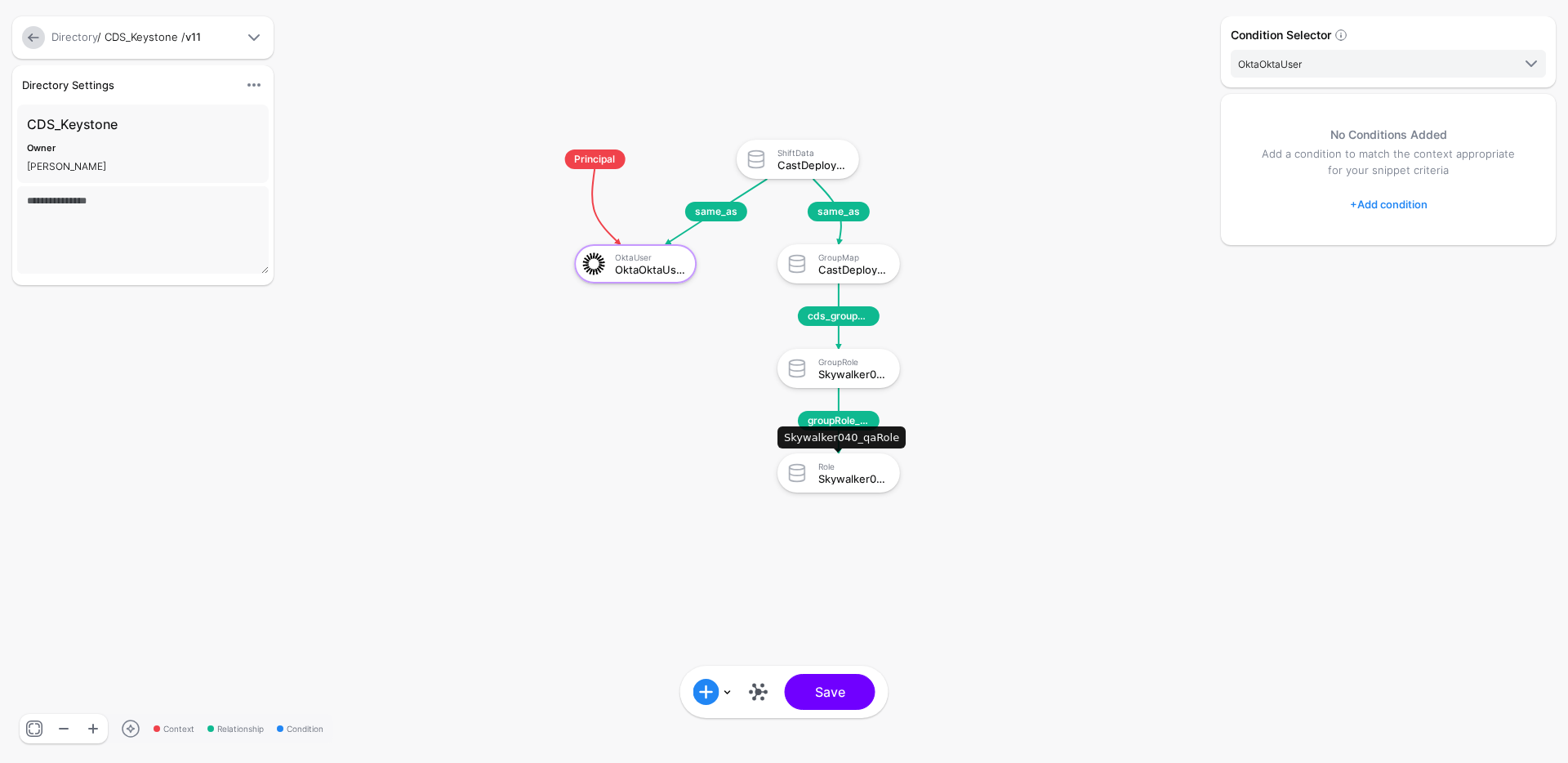
click at [863, 483] on div "Skywalker040_qaRole" at bounding box center [853, 479] width 70 height 12
click at [760, 688] on link at bounding box center [758, 691] width 26 height 26
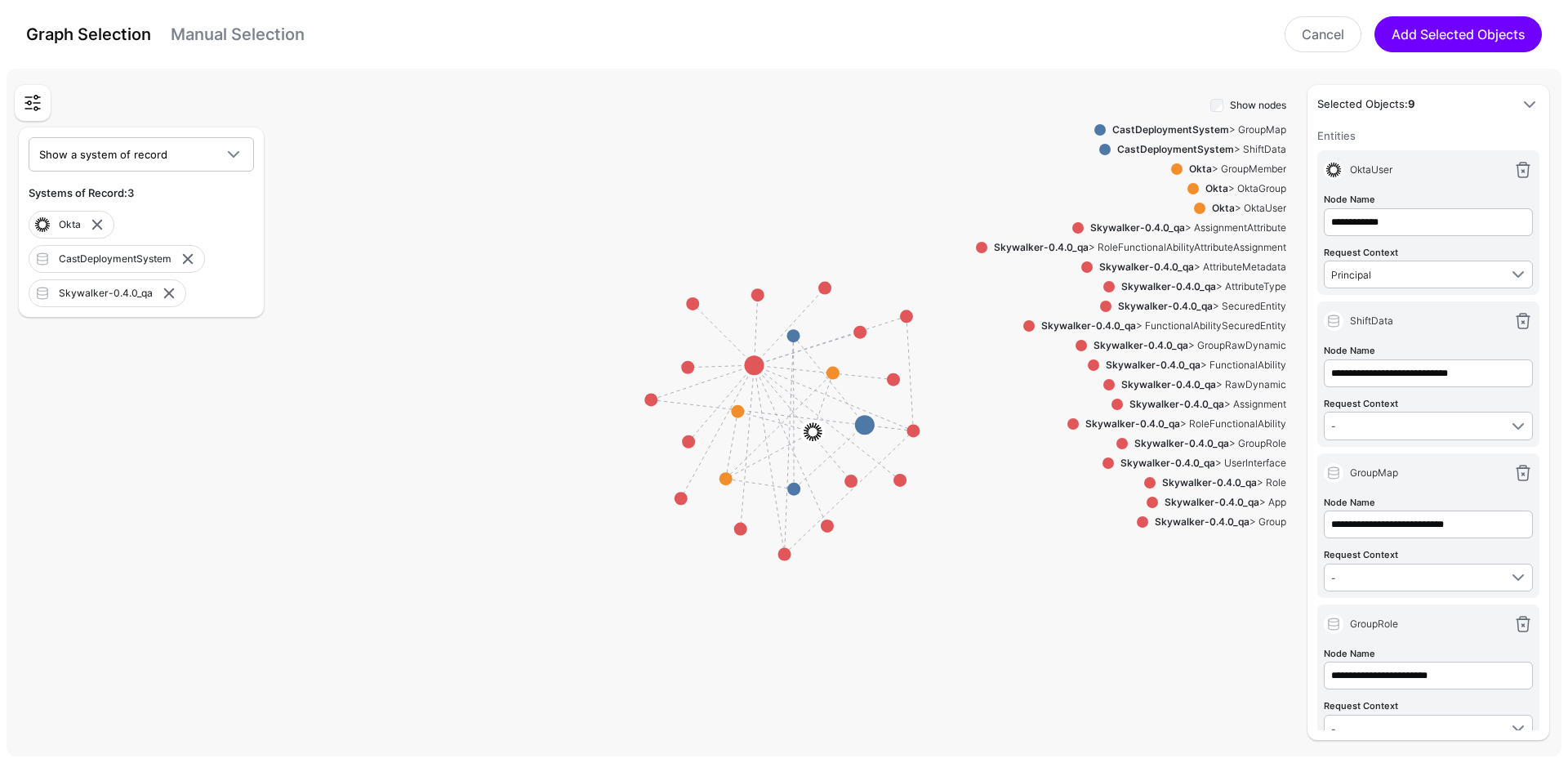
click at [1246, 481] on strong "Skywalker-0.4.0_qa" at bounding box center [1209, 482] width 95 height 13
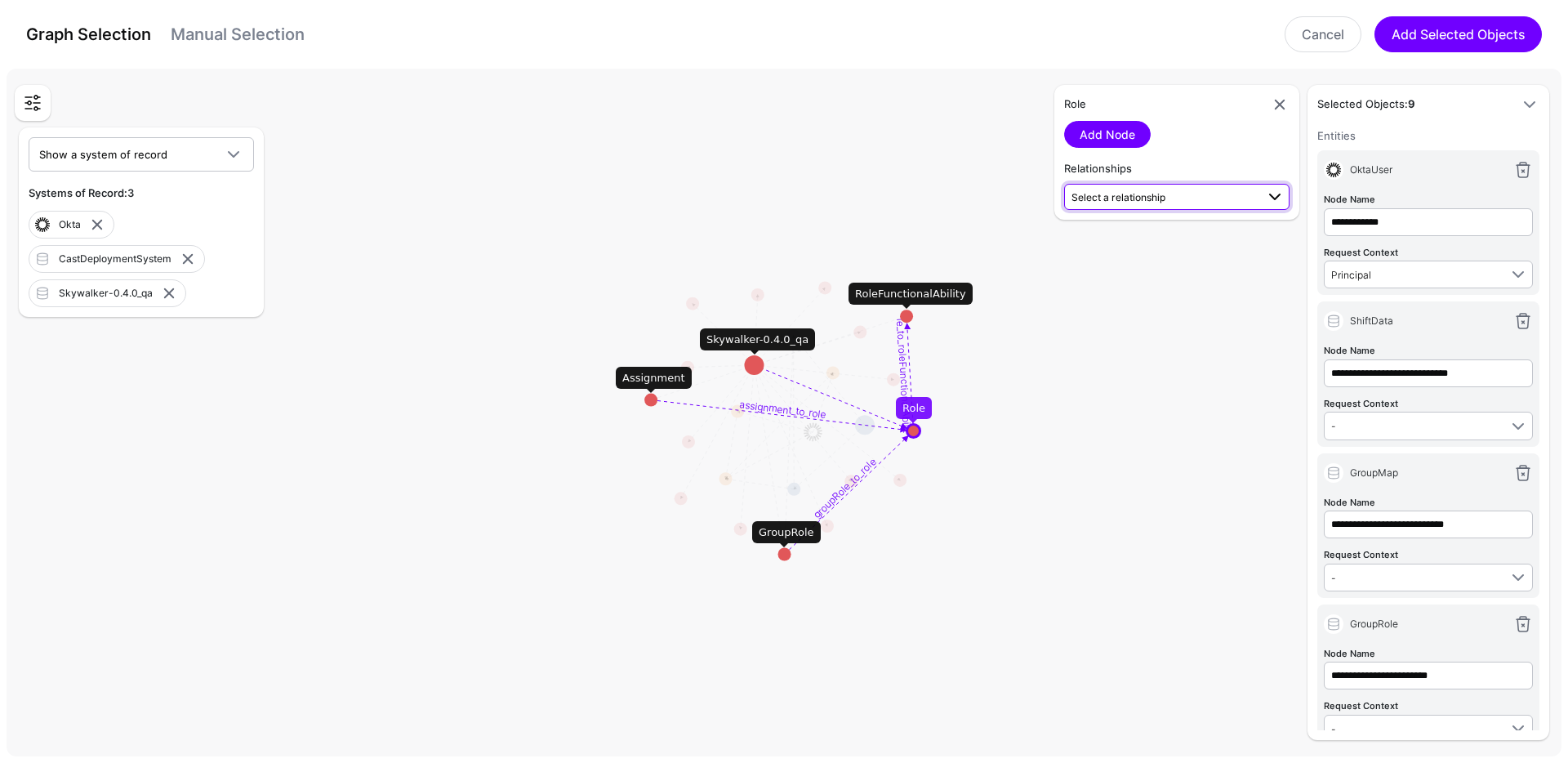
click at [1171, 195] on span "Select a relationship" at bounding box center [1164, 197] width 184 height 17
click at [1159, 348] on span "groupRole_to_role GroupRole (Skywalk...) - Role (Skywalk...)" at bounding box center [1177, 351] width 200 height 39
click at [1113, 245] on link "Add Relationship" at bounding box center [1125, 240] width 122 height 27
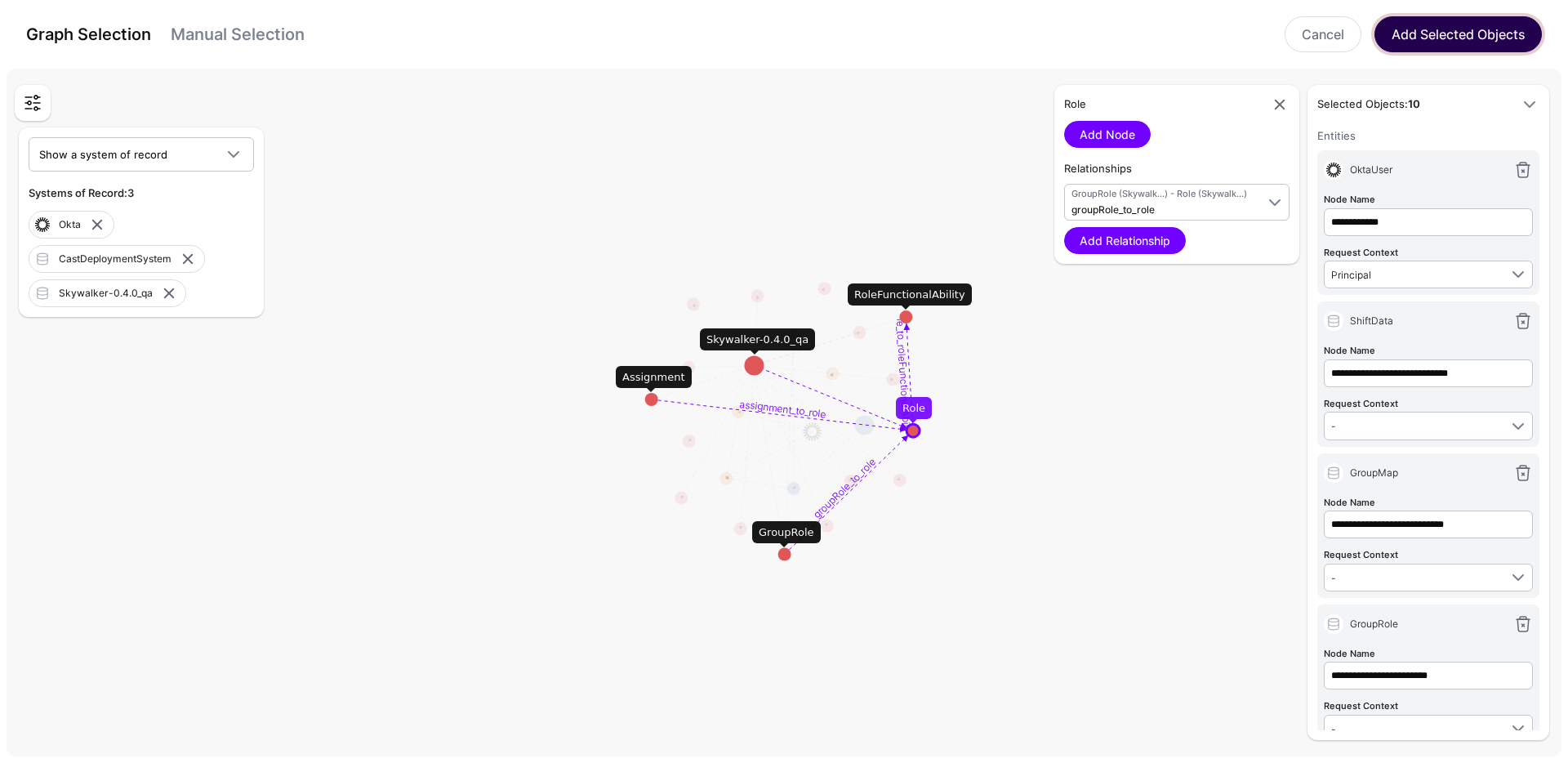
click at [1427, 45] on button "Add Selected Objects" at bounding box center [1458, 34] width 168 height 36
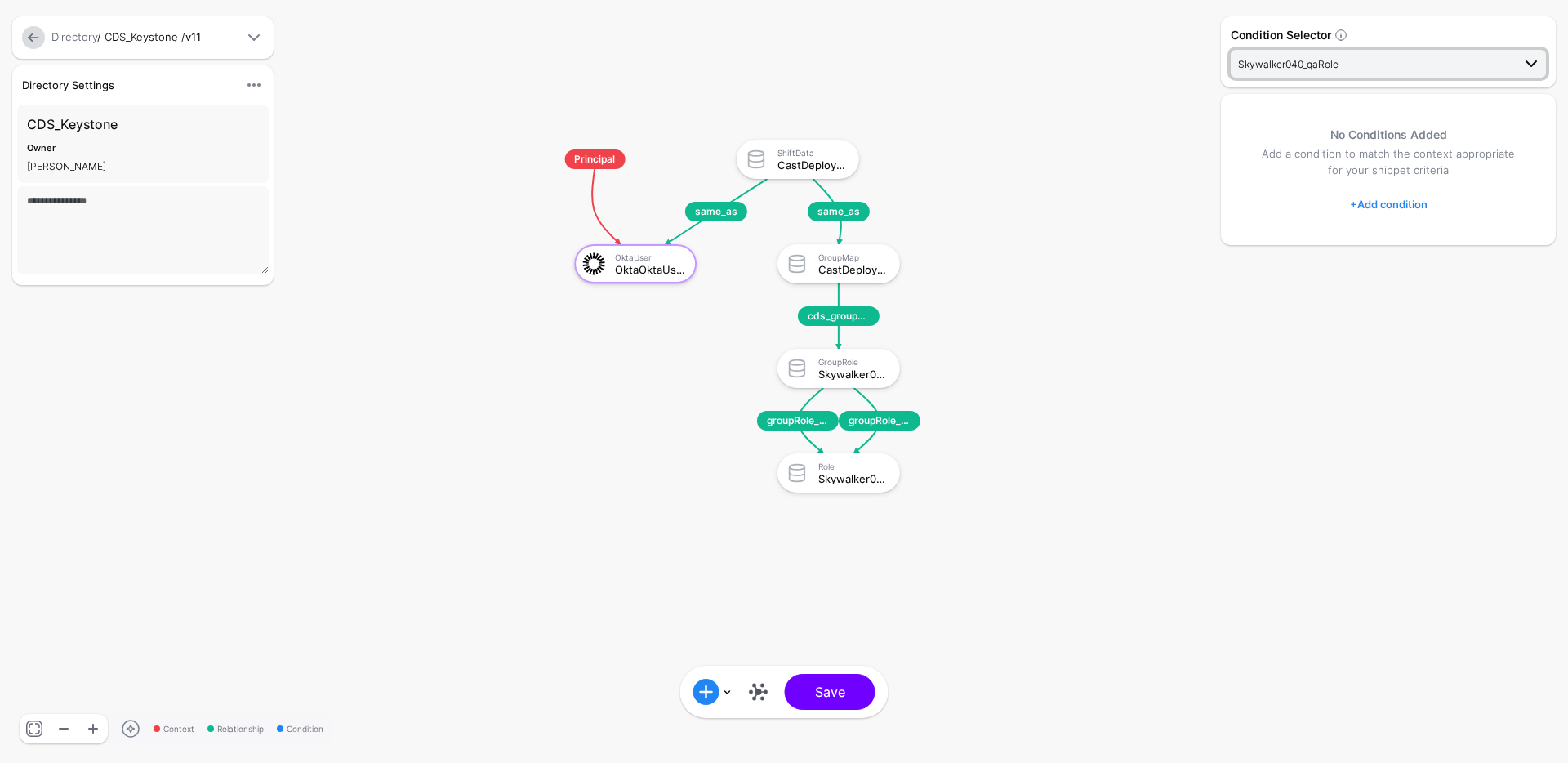
click at [1375, 65] on span "Skywalker040_qaRole" at bounding box center [1375, 63] width 273 height 18
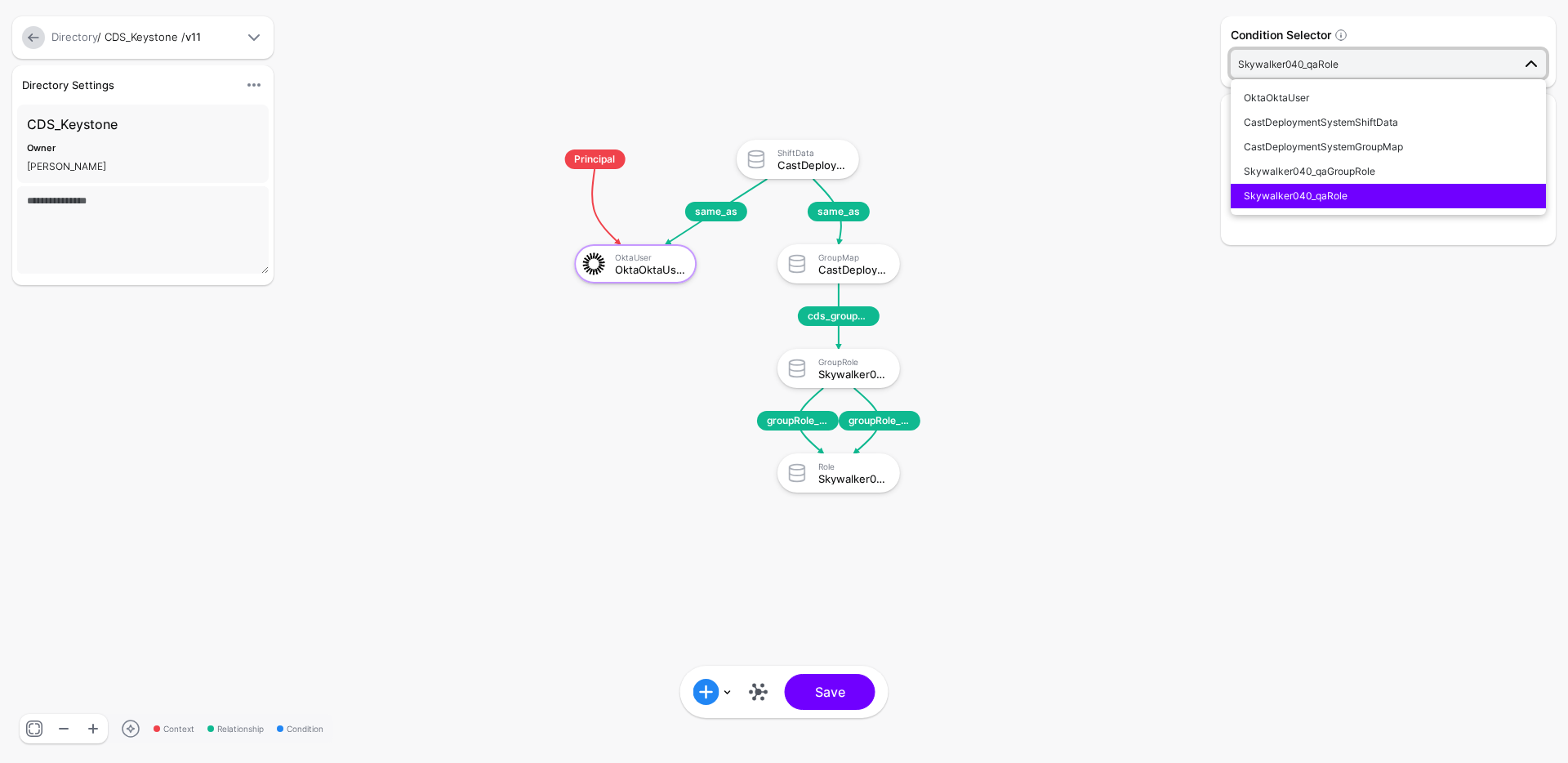
click at [1057, 177] on rect at bounding box center [519, 123] width 156802 height 76310
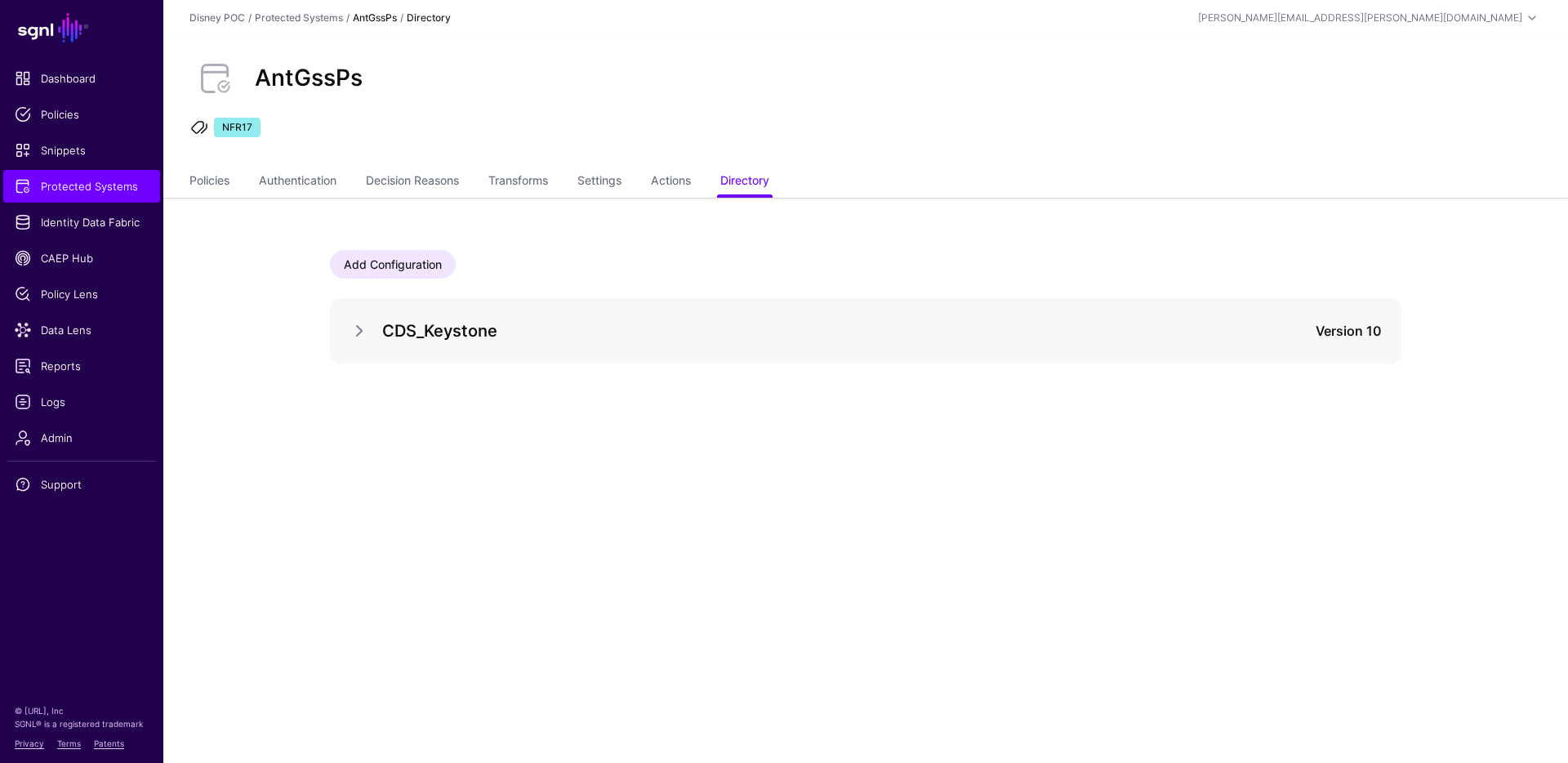
click at [323, 325] on div "Add Configuration CDS_Keystone Version 10" at bounding box center [866, 311] width 1176 height 228
click at [364, 330] on link at bounding box center [360, 331] width 19 height 19
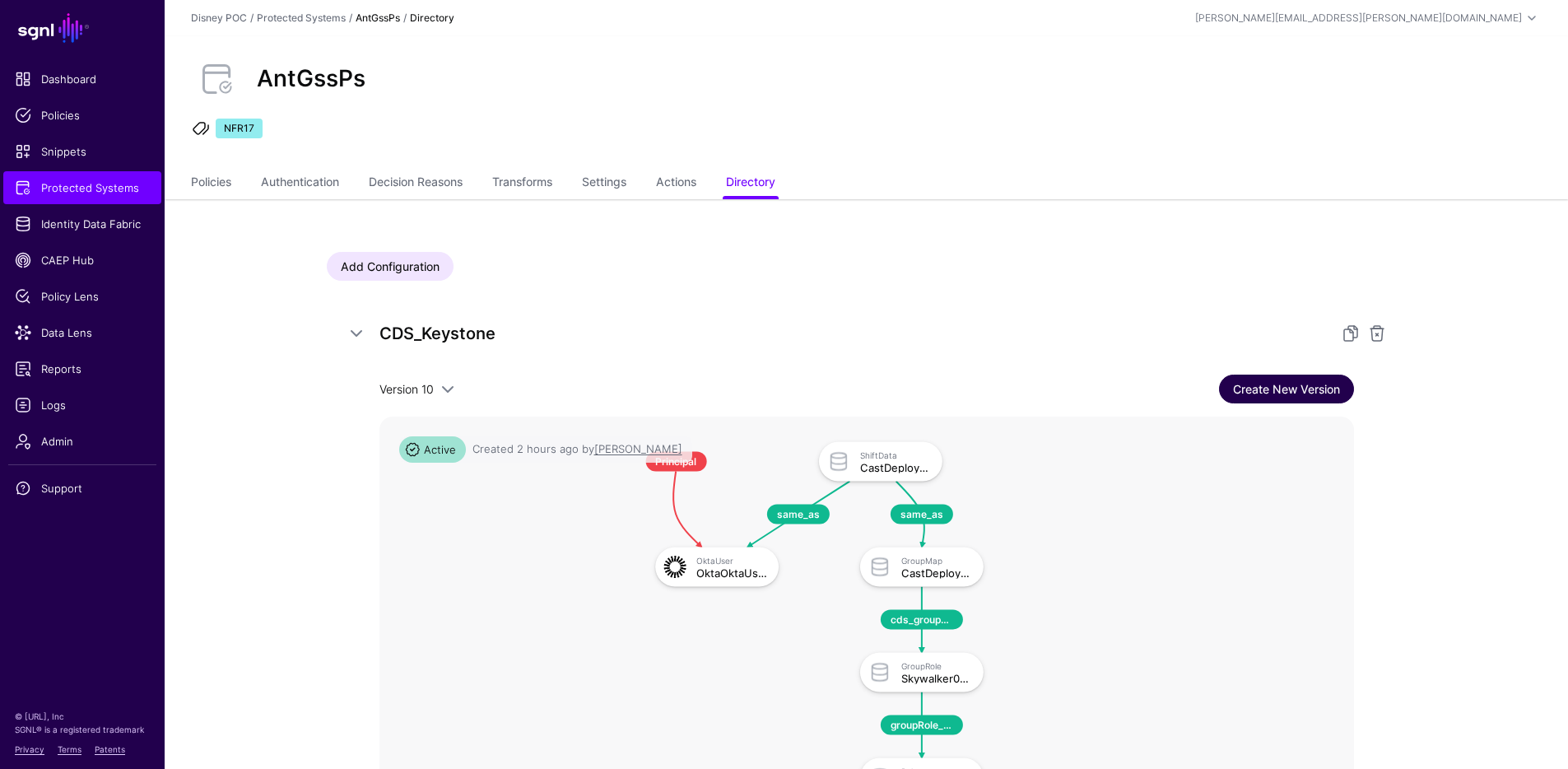
click at [1277, 392] on link "Create New Version" at bounding box center [1287, 388] width 135 height 28
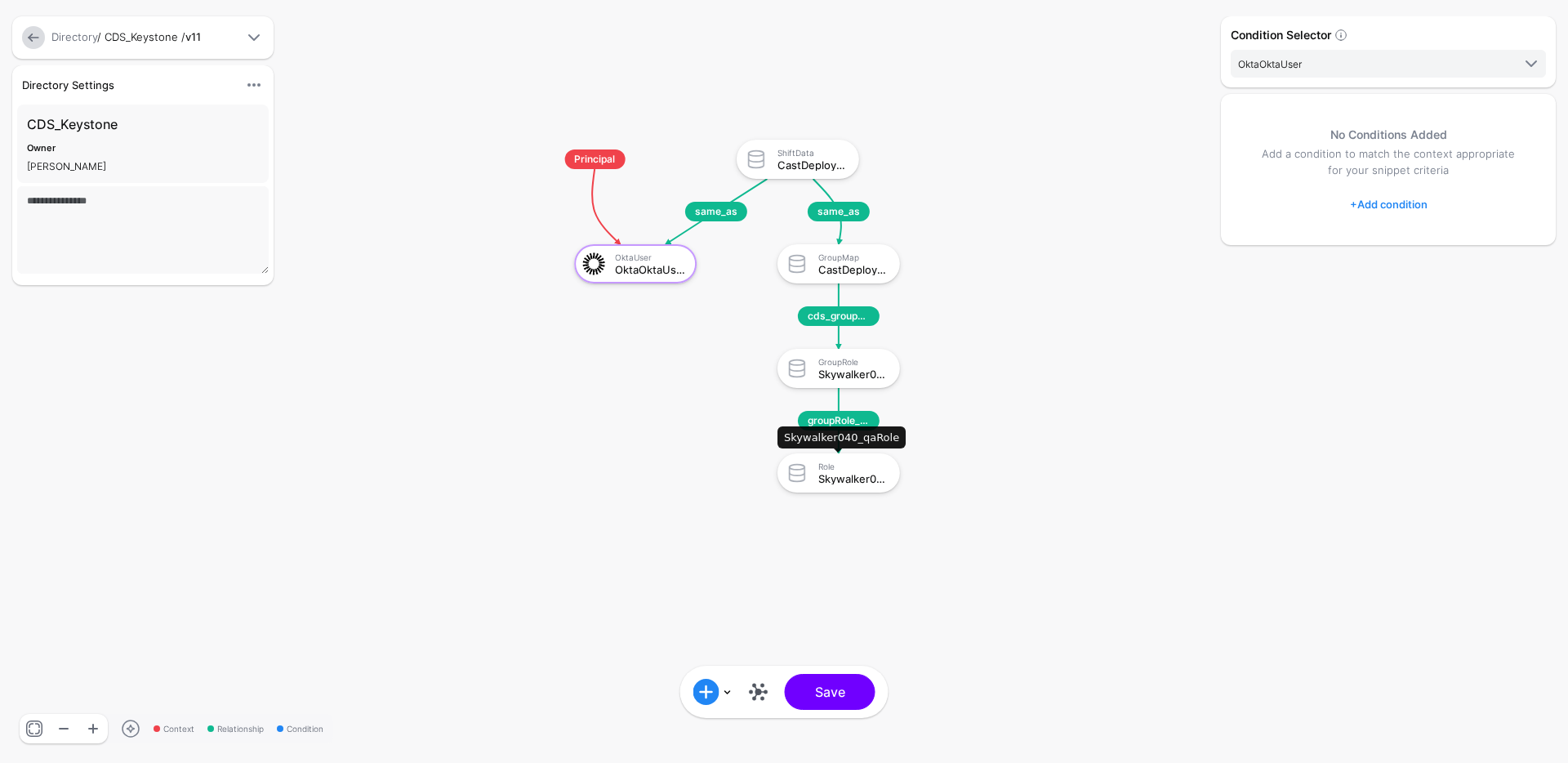
click at [862, 470] on div "Role" at bounding box center [853, 466] width 70 height 10
click div "Skywalker040_qaRole"
click at [759, 691] on link at bounding box center [758, 691] width 26 height 26
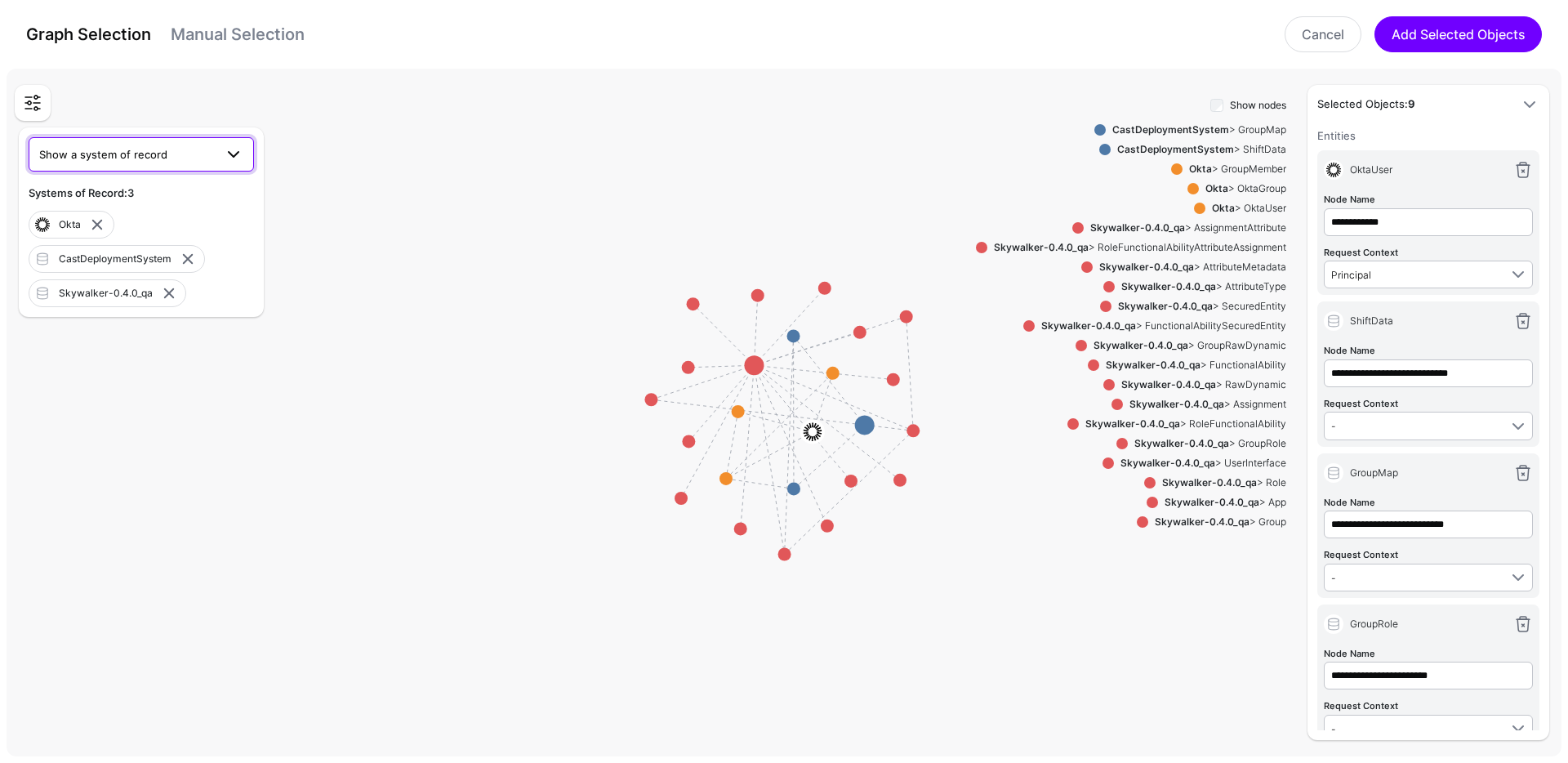
click at [237, 157] on span at bounding box center [234, 154] width 19 height 19
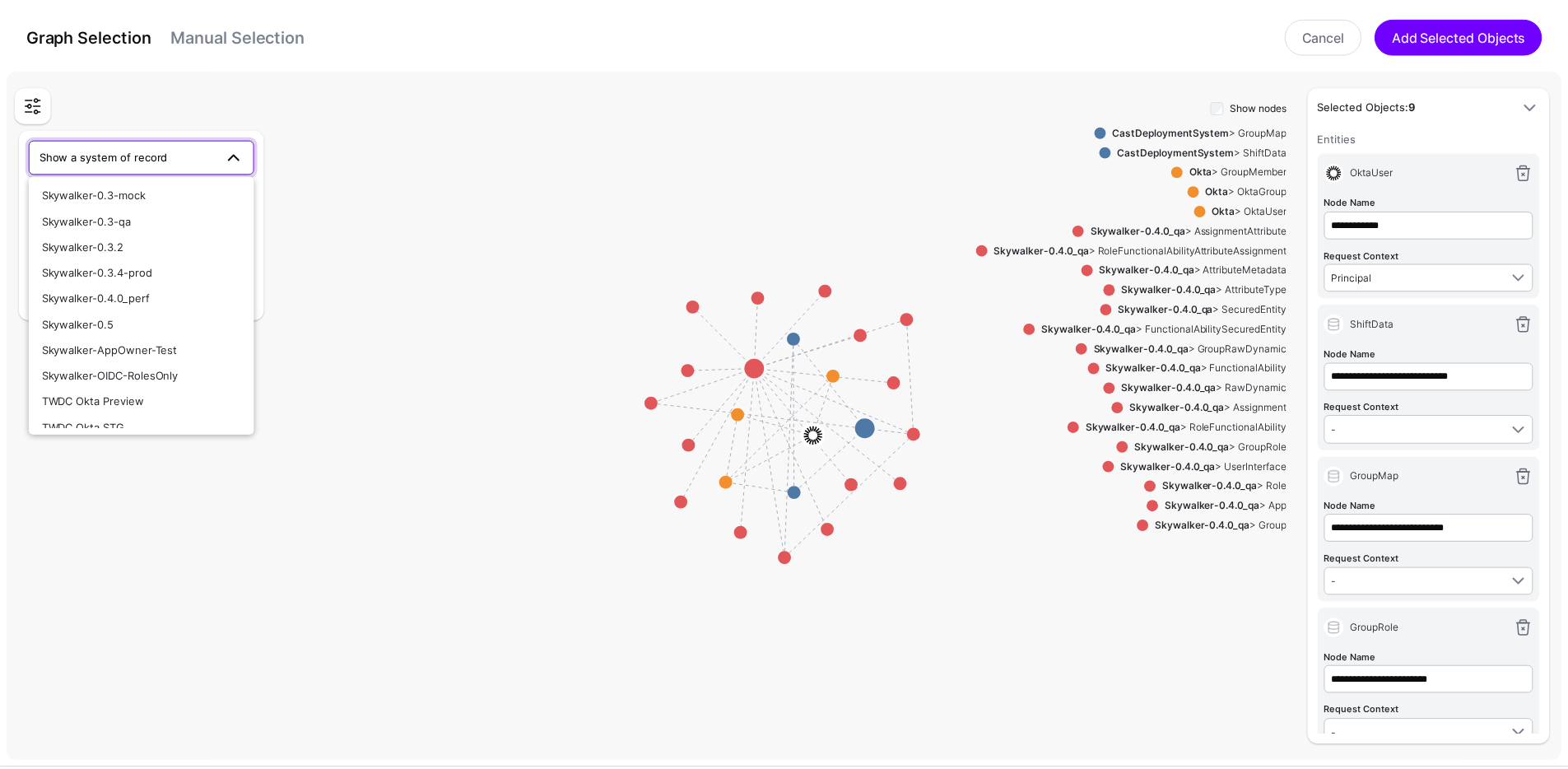
scroll to position [479, 0]
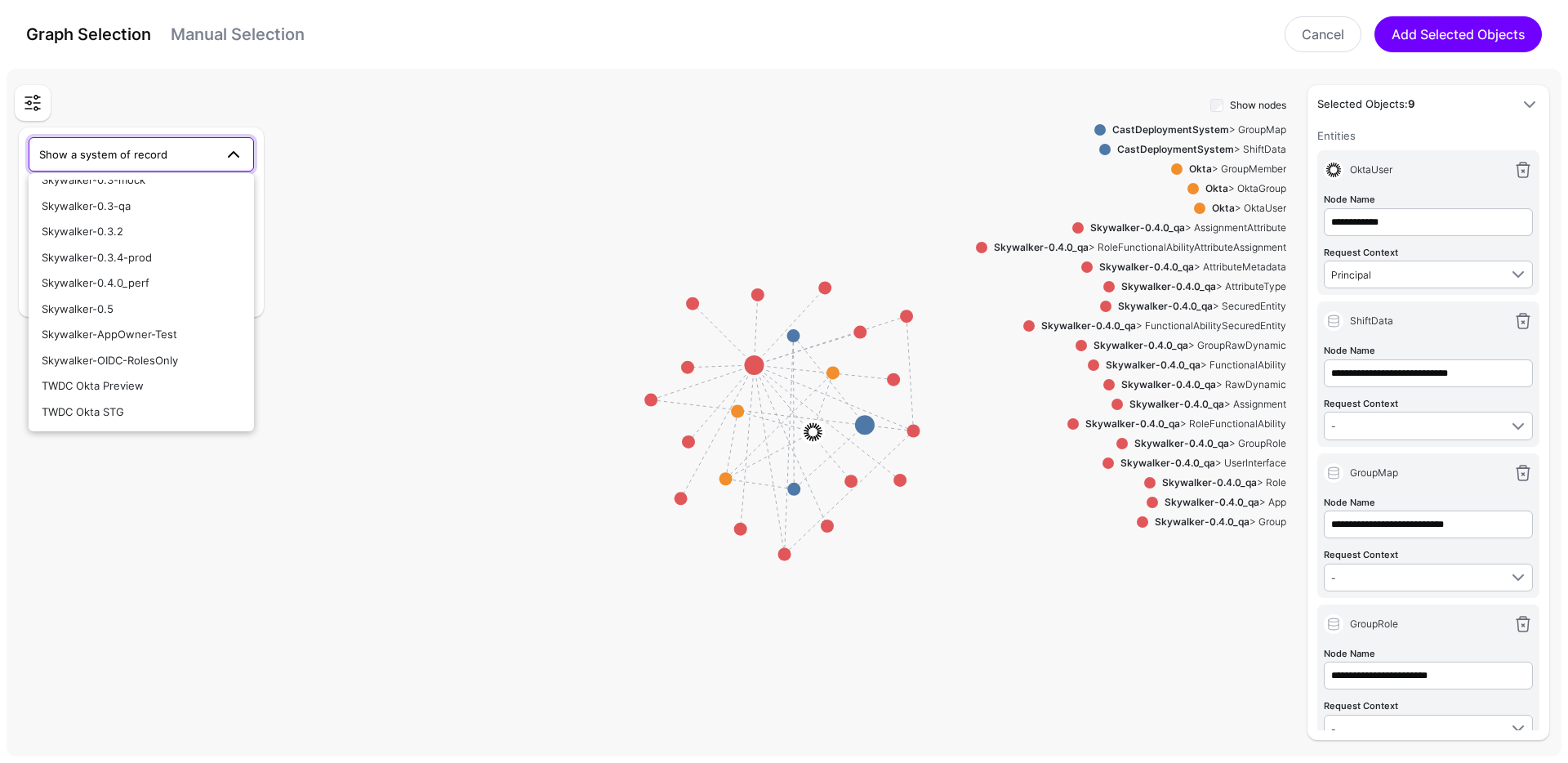
click at [237, 558] on rect at bounding box center [791, 415] width 156802 height 69447
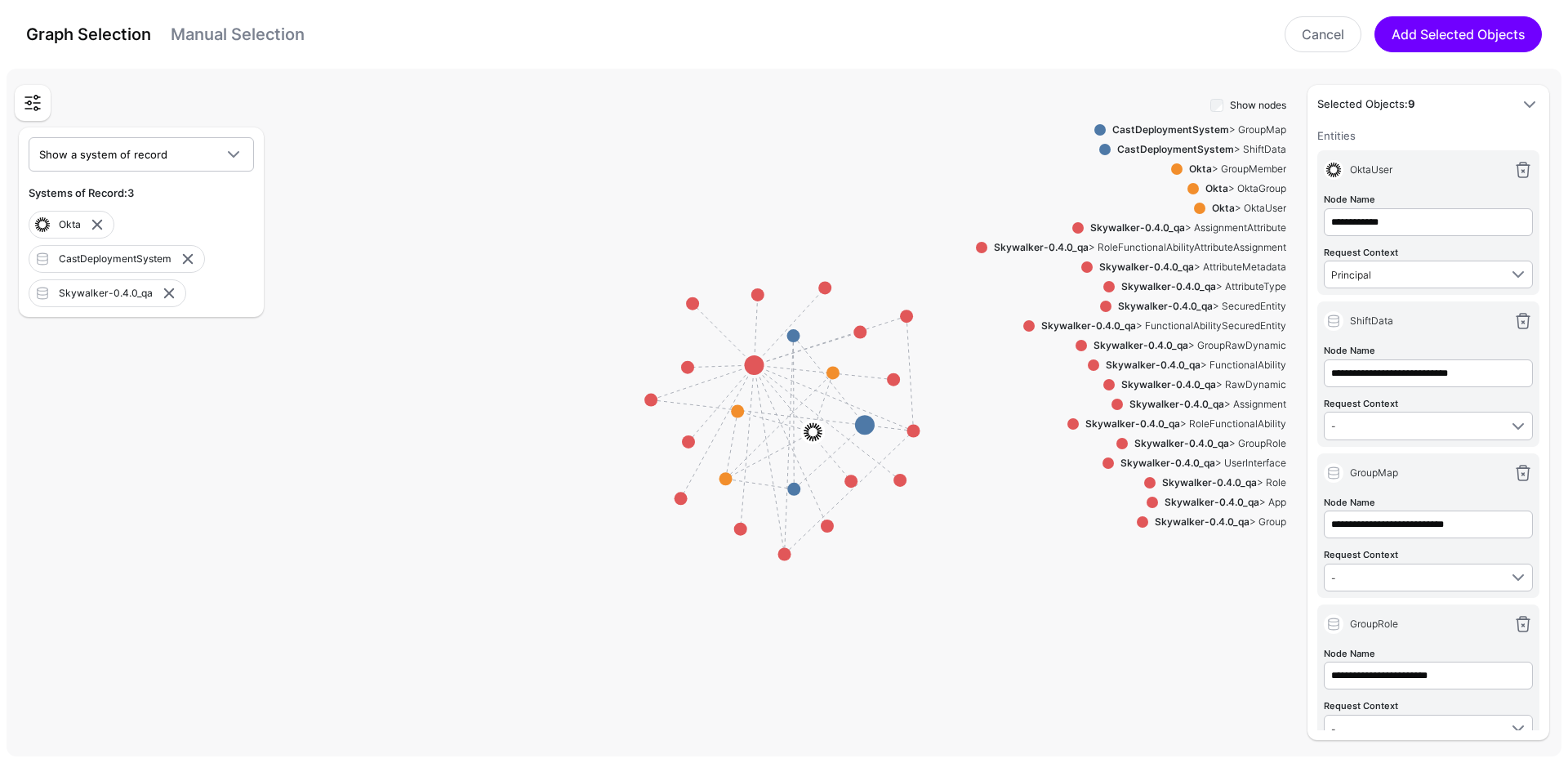
click at [101, 298] on div "Skywalker-0.4.0_qa" at bounding box center [110, 293] width 101 height 15
click at [1198, 441] on strong "Skywalker-0.4.0_qa" at bounding box center [1182, 443] width 95 height 13
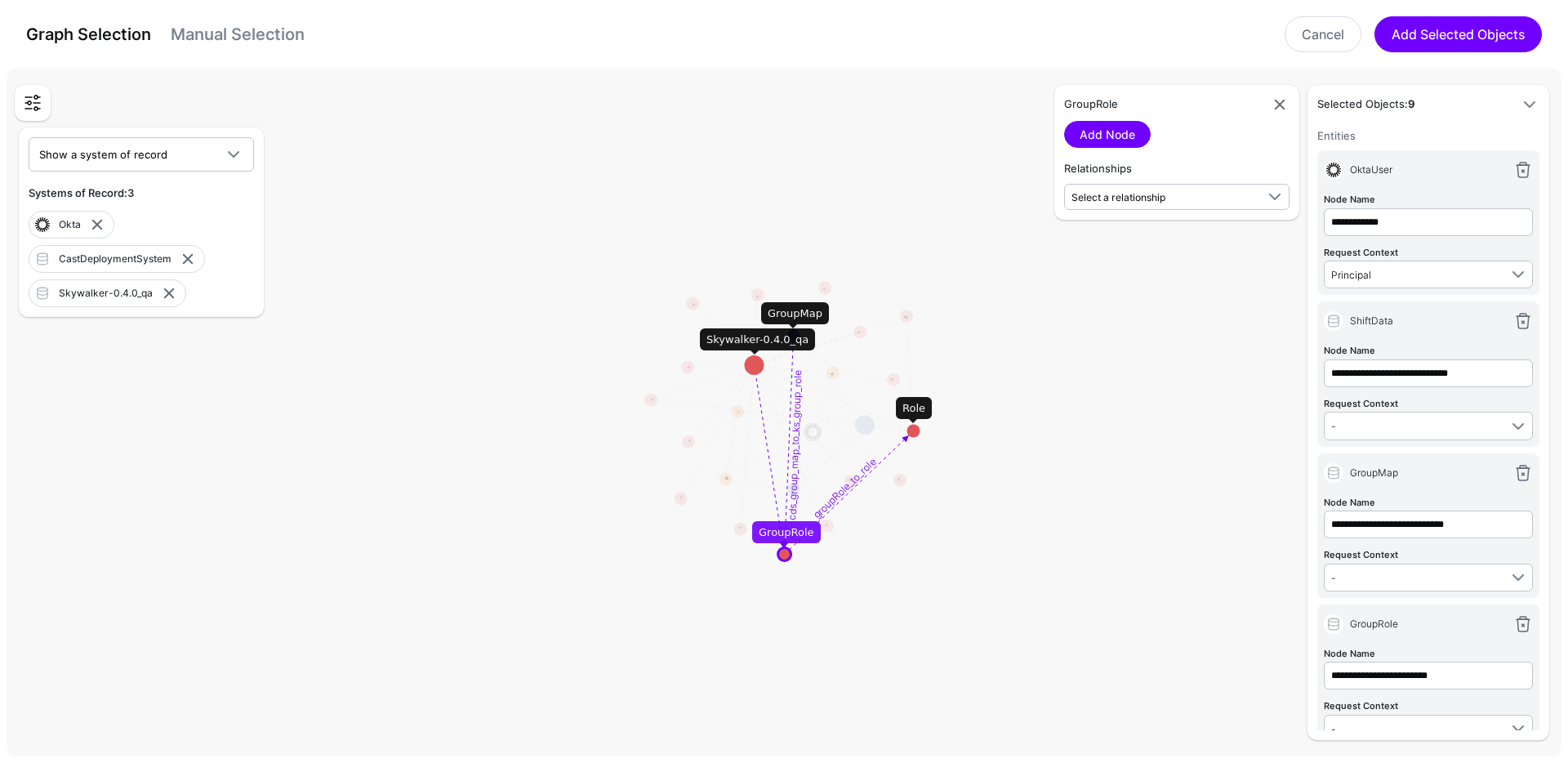
click at [915, 429] on circle at bounding box center [912, 429] width 13 height 13
click at [915, 429] on circle at bounding box center [915, 431] width 13 height 13
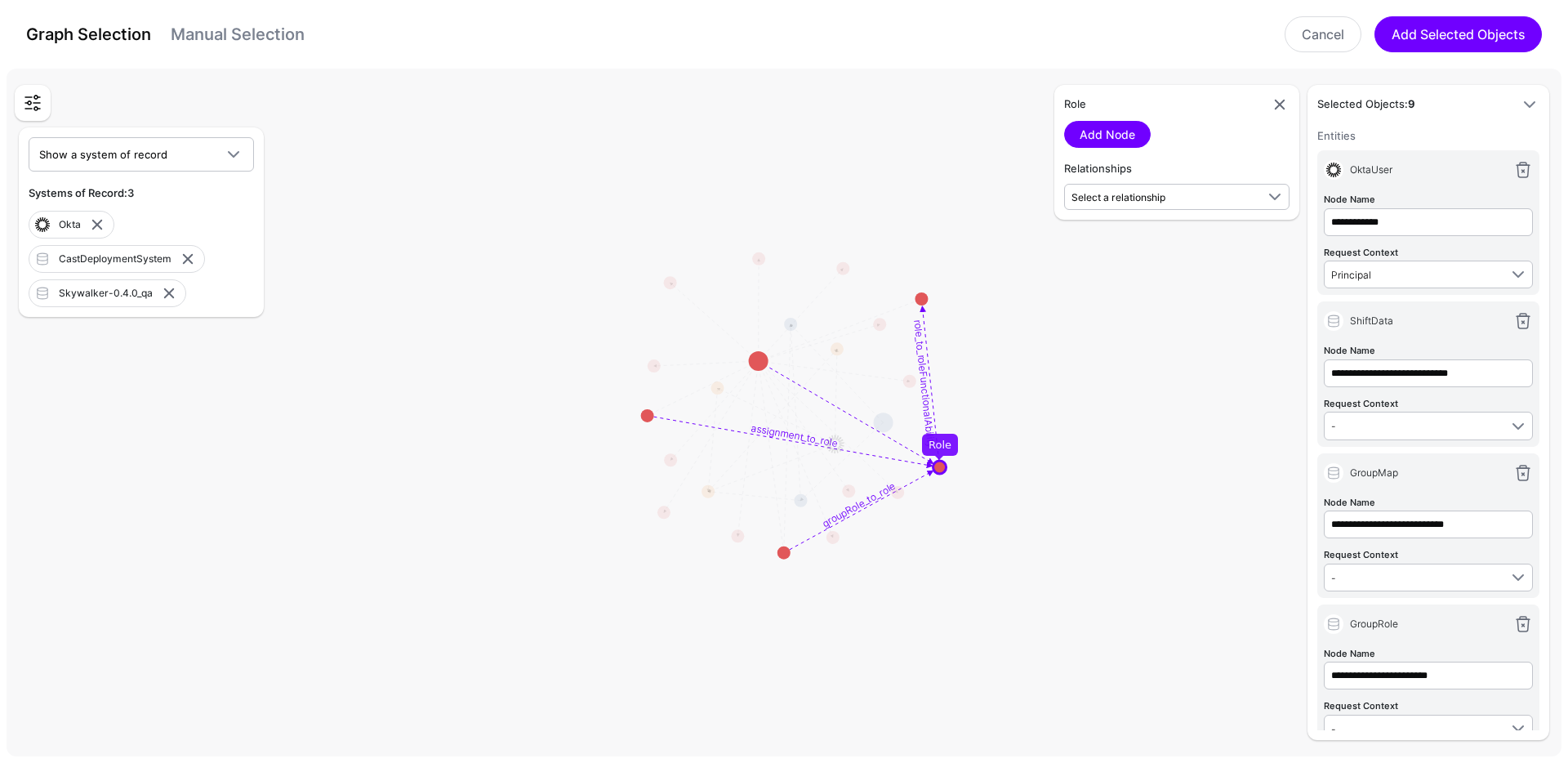
drag, startPoint x: 915, startPoint y: 429, endPoint x: 938, endPoint y: 464, distance: 41.9
click at [938, 464] on circle at bounding box center [939, 466] width 13 height 13
click at [649, 422] on circle at bounding box center [647, 419] width 13 height 13
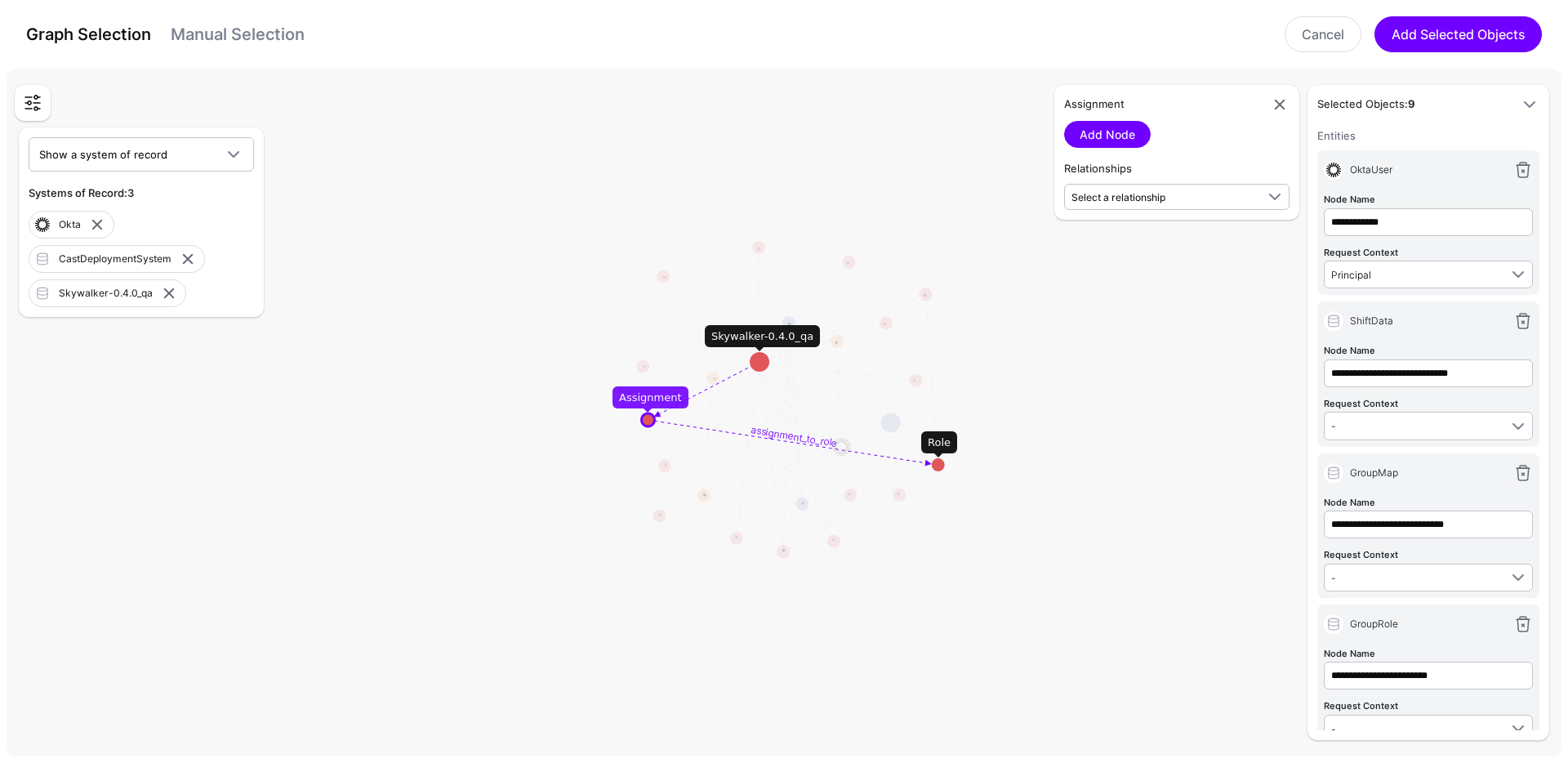
click at [649, 417] on circle at bounding box center [647, 419] width 13 height 13
click at [646, 418] on circle at bounding box center [647, 419] width 13 height 13
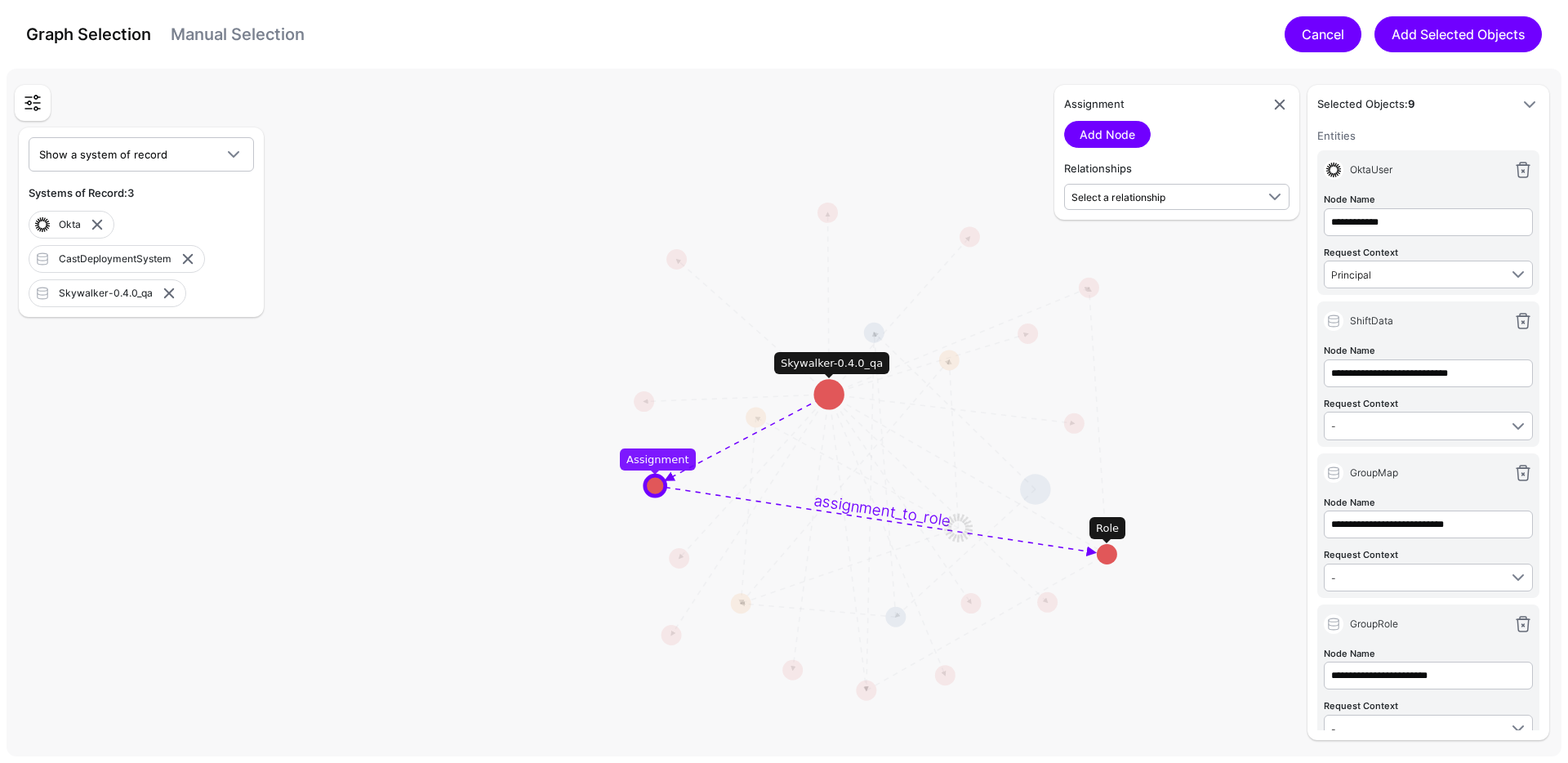
click at [1287, 39] on link "Cancel" at bounding box center [1323, 34] width 77 height 36
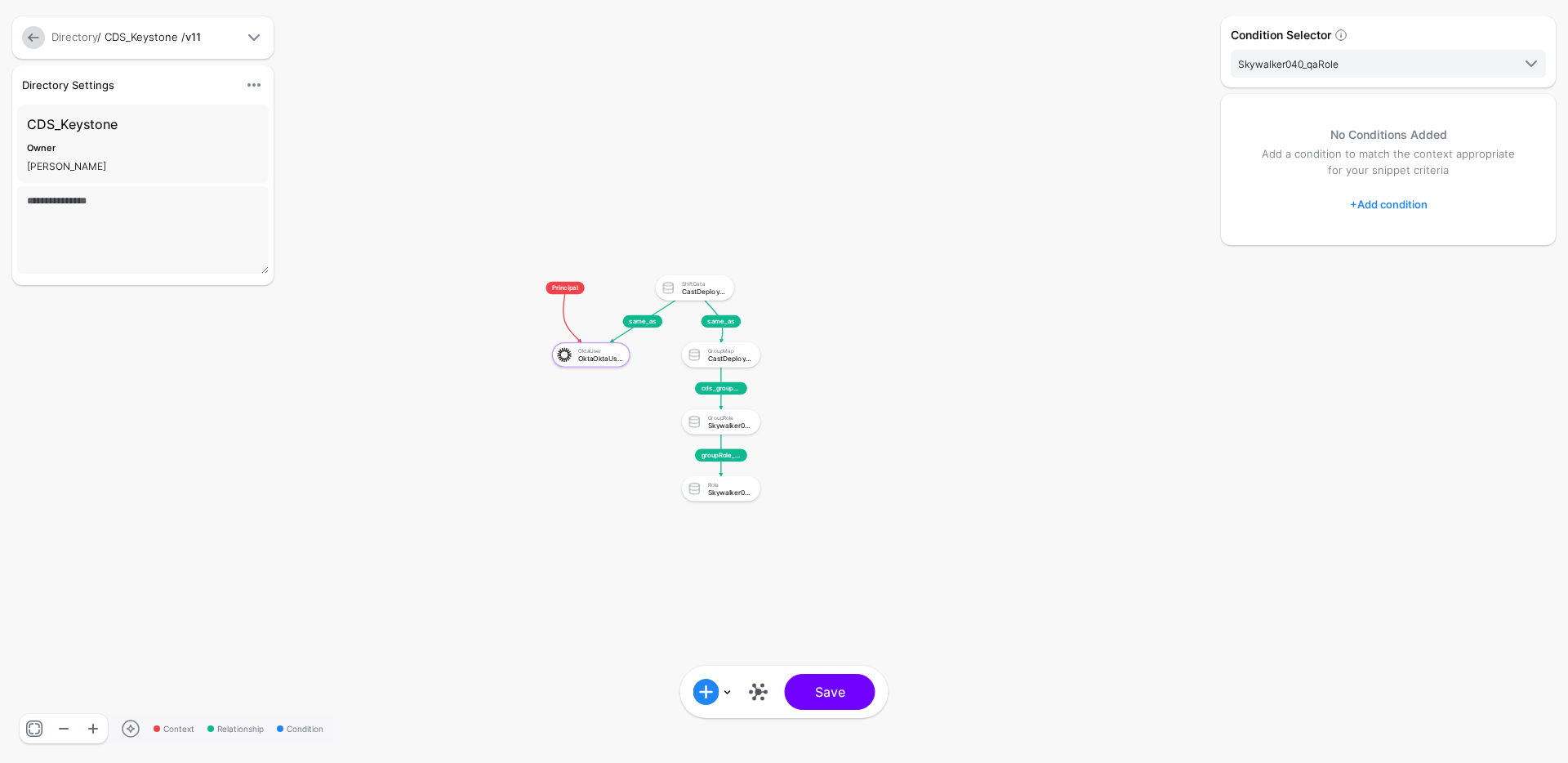
click at [1055, 274] on rect at bounding box center [516, 265] width 100353 height 48838
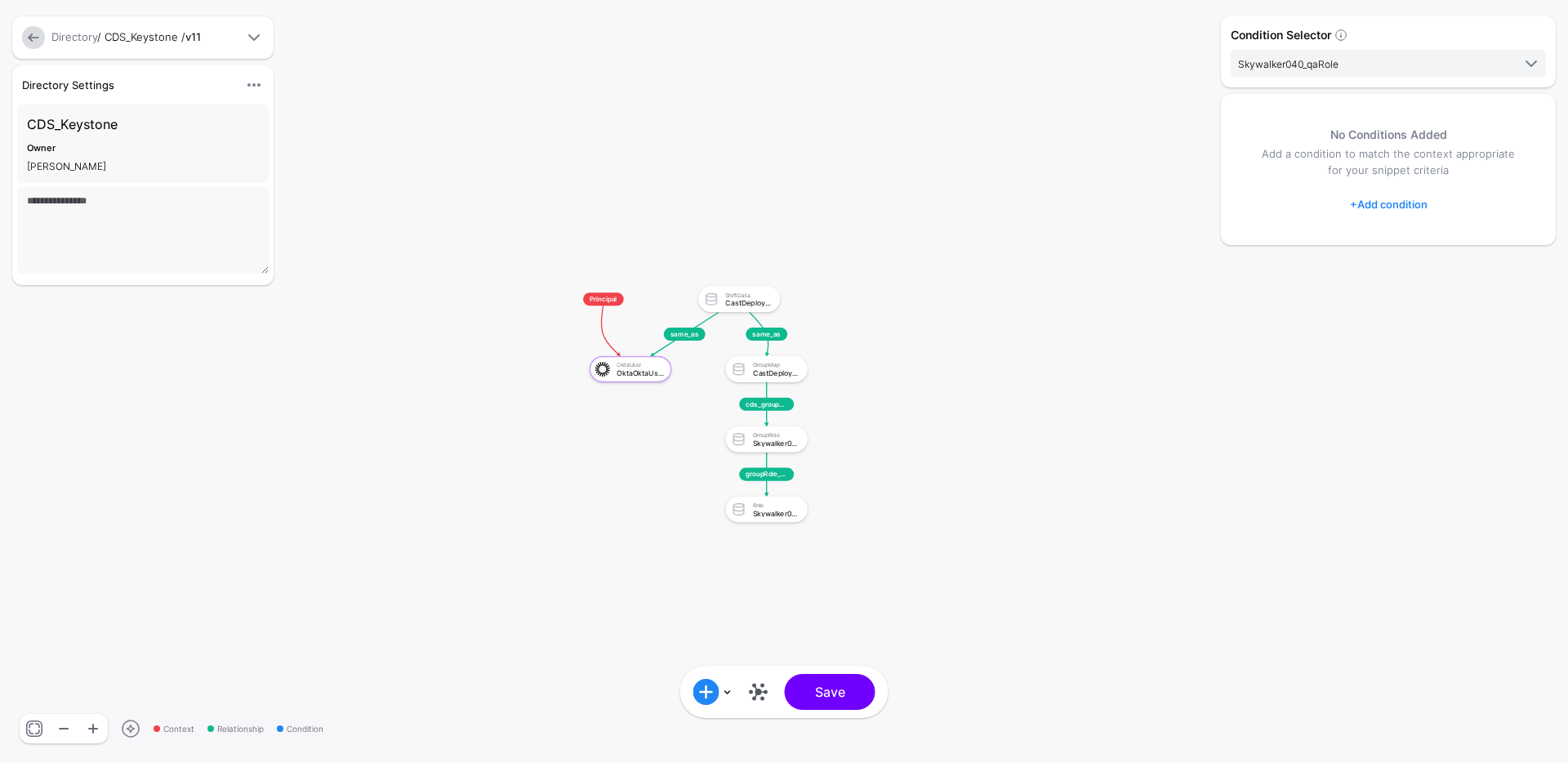
click at [43, 33] on link at bounding box center [34, 38] width 23 height 23
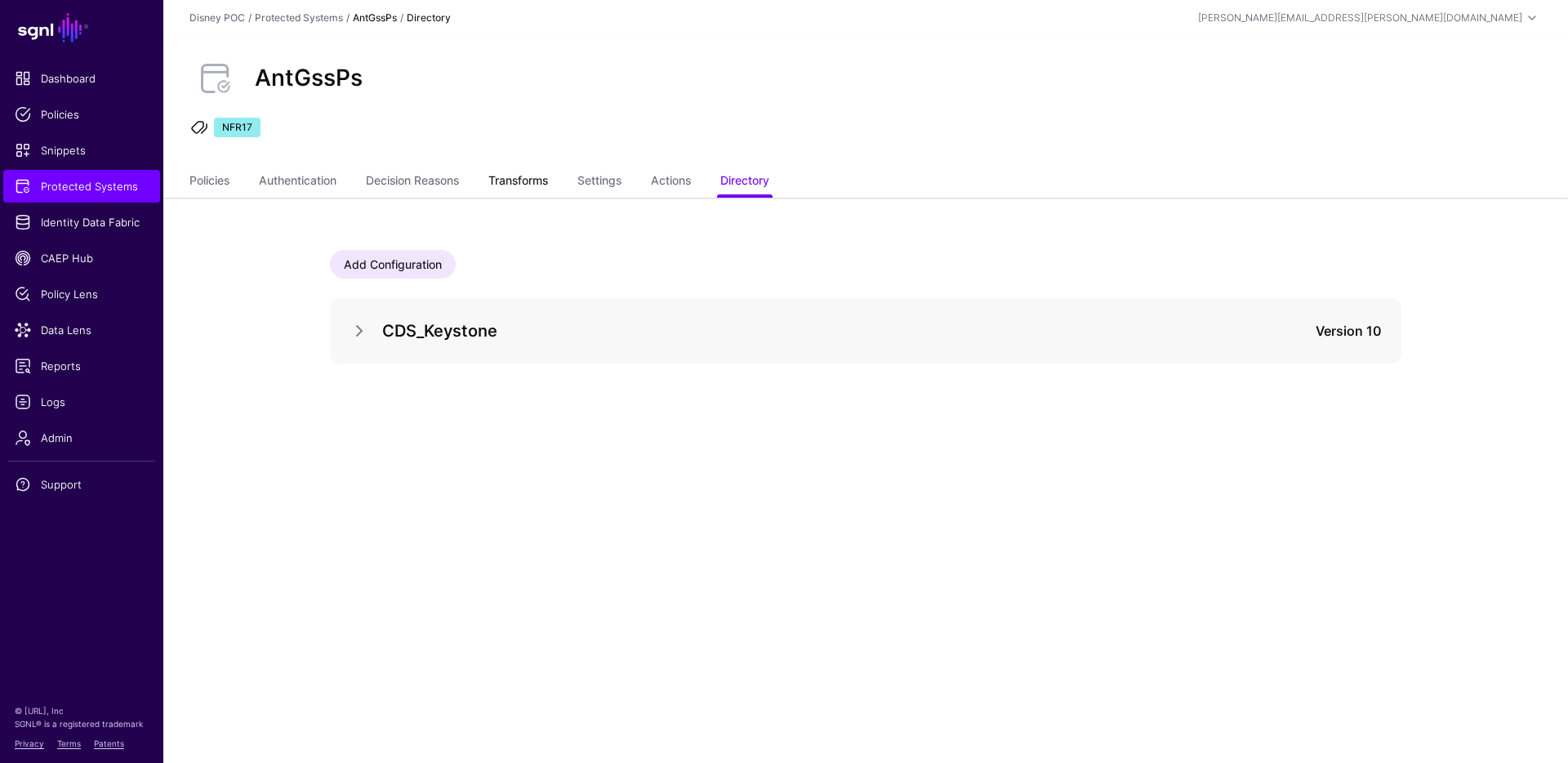
click at [518, 173] on link "Transforms" at bounding box center [518, 182] width 60 height 31
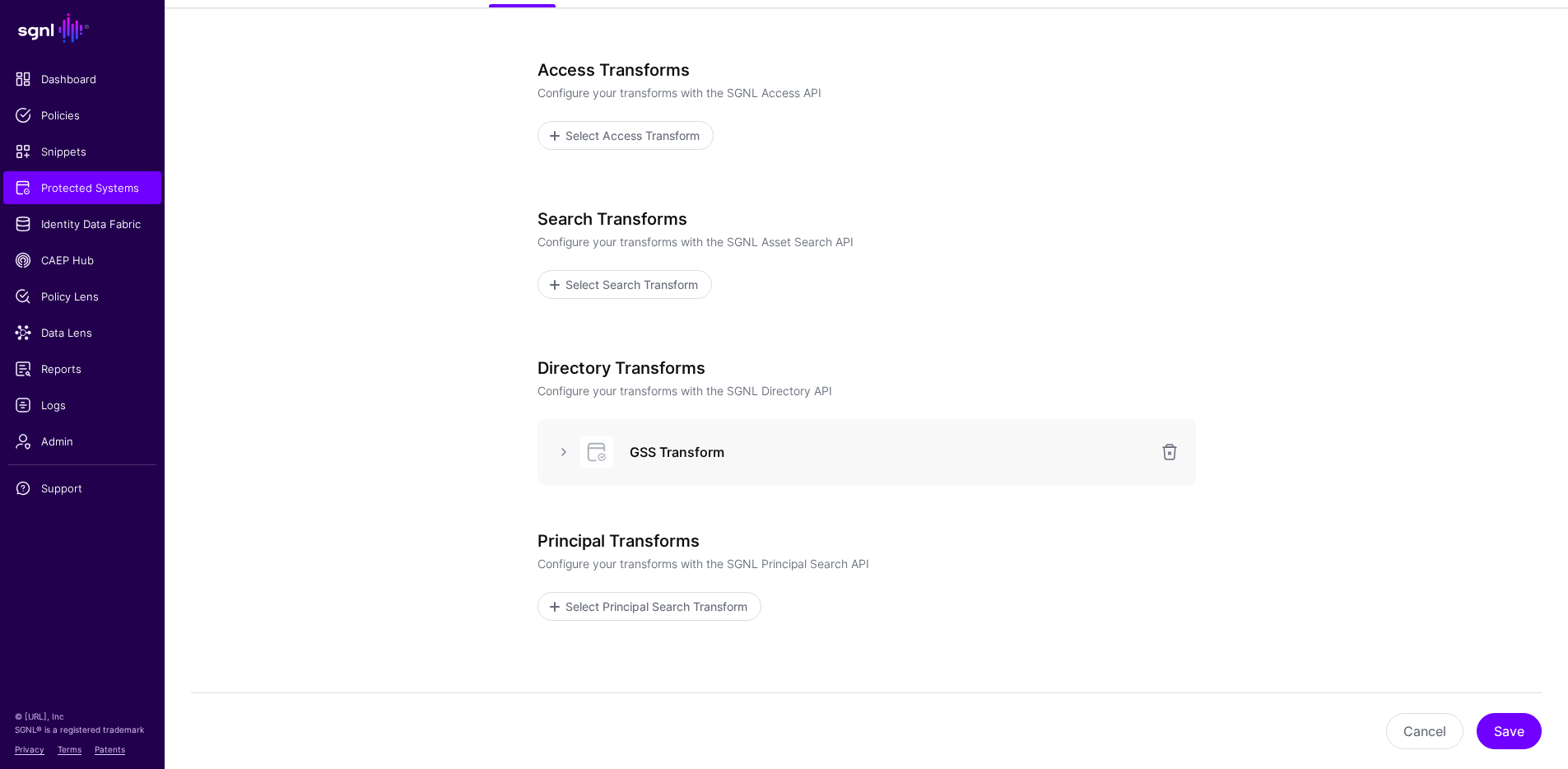
scroll to position [287, 0]
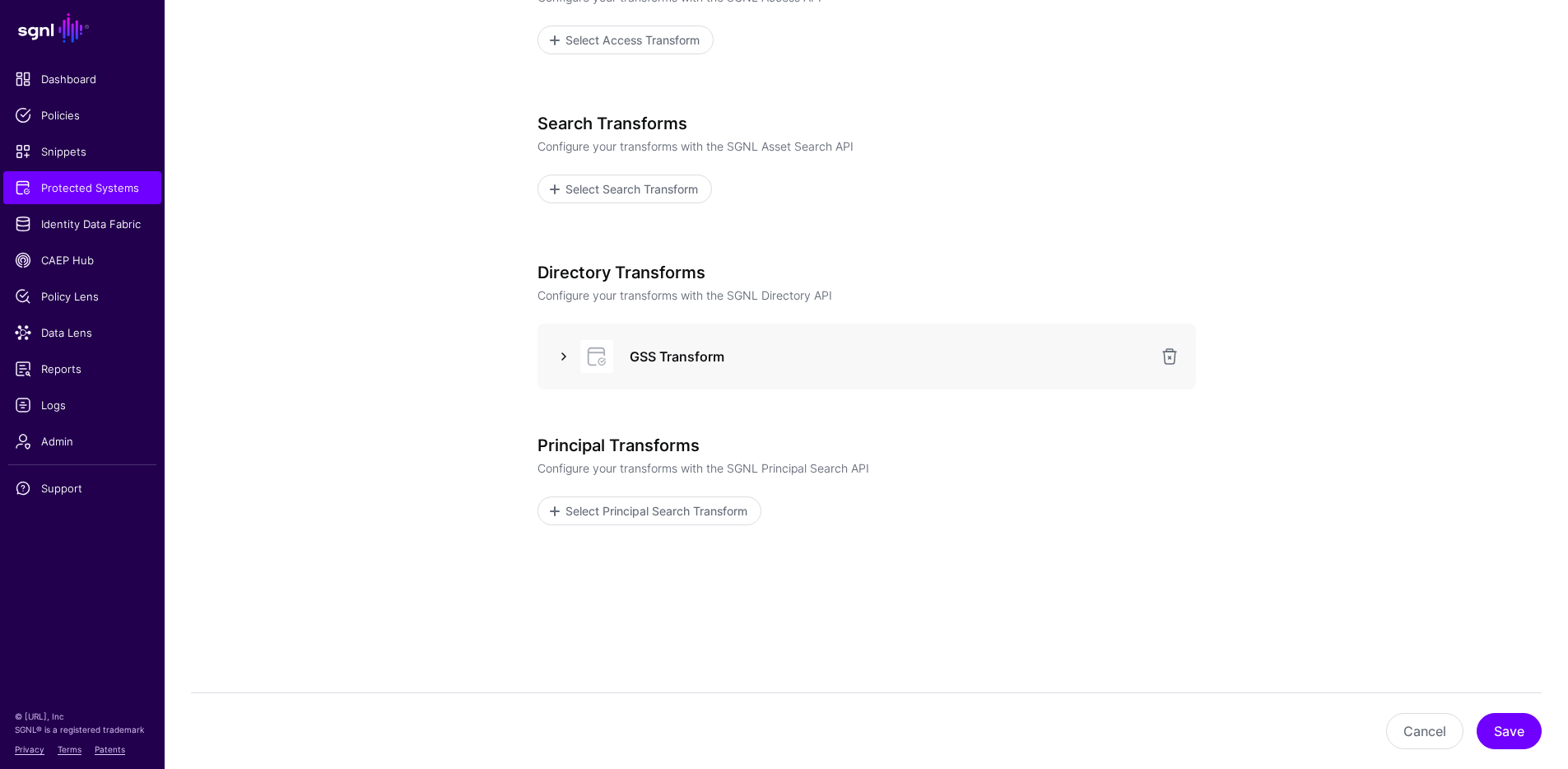
click at [566, 356] on link at bounding box center [564, 357] width 20 height 20
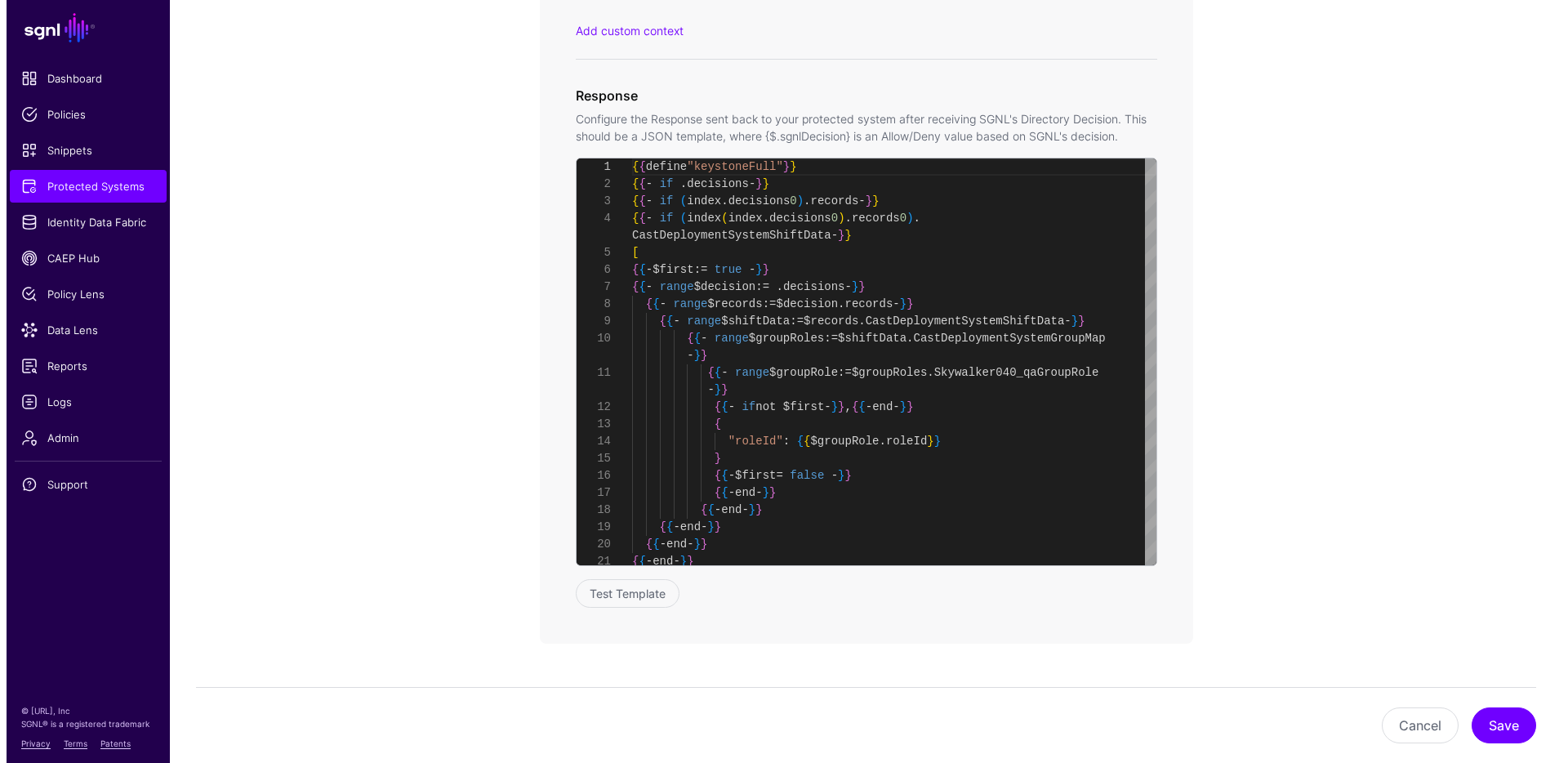
scroll to position [0, 0]
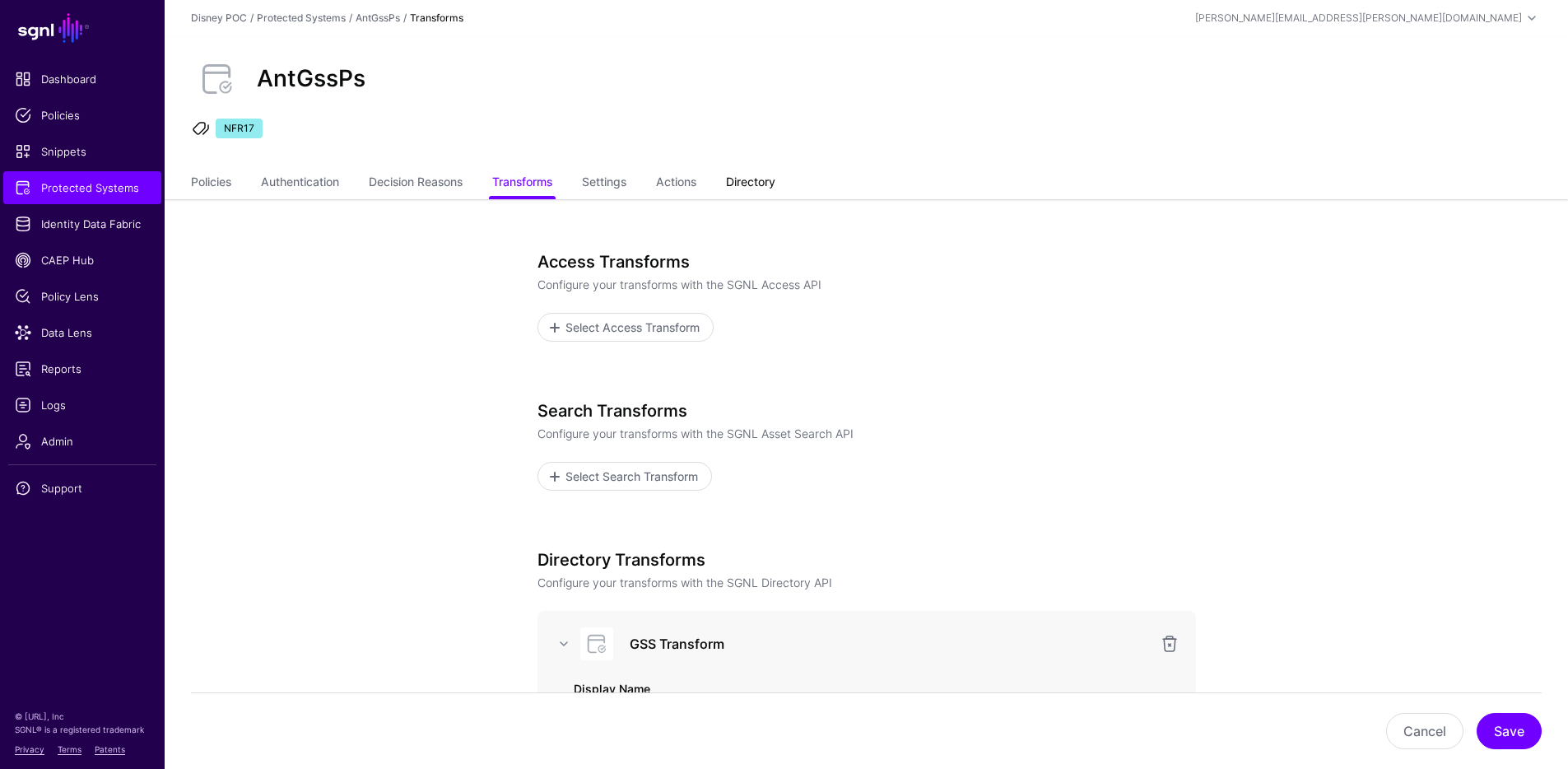
click at [768, 178] on link "Directory" at bounding box center [750, 184] width 50 height 31
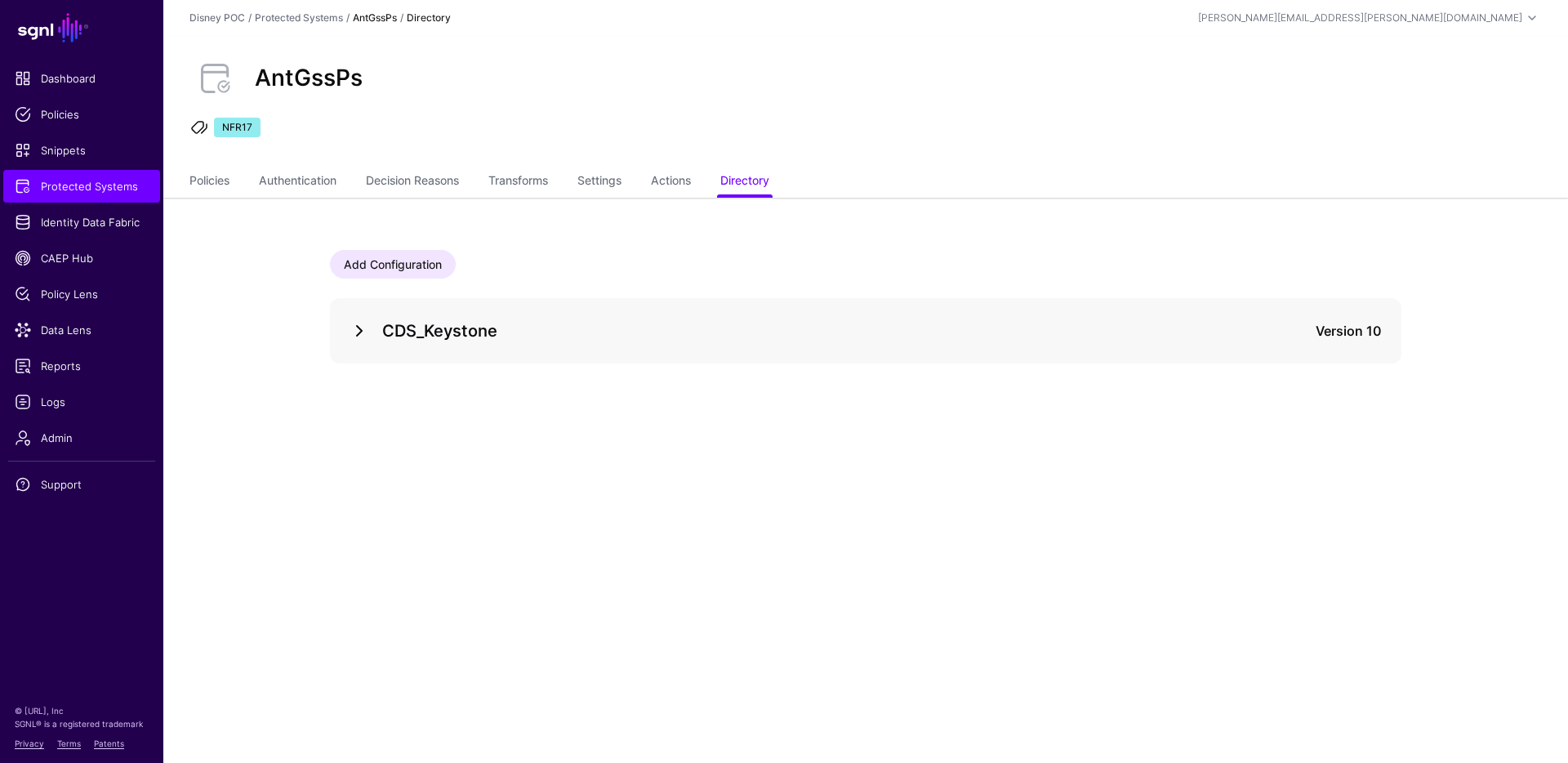
click at [361, 330] on link at bounding box center [360, 331] width 19 height 19
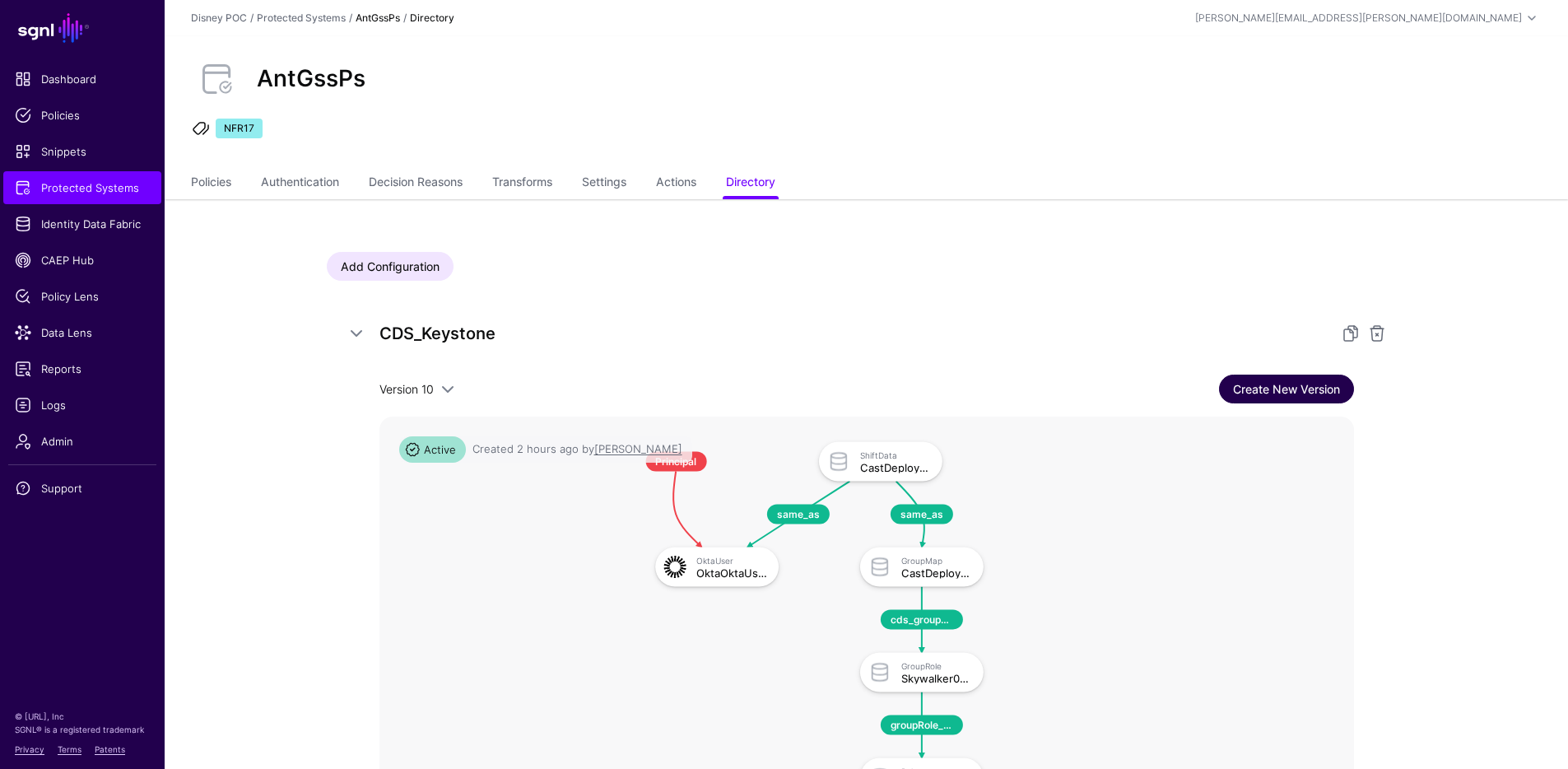
click at [1280, 395] on link "Create New Version" at bounding box center [1287, 388] width 135 height 28
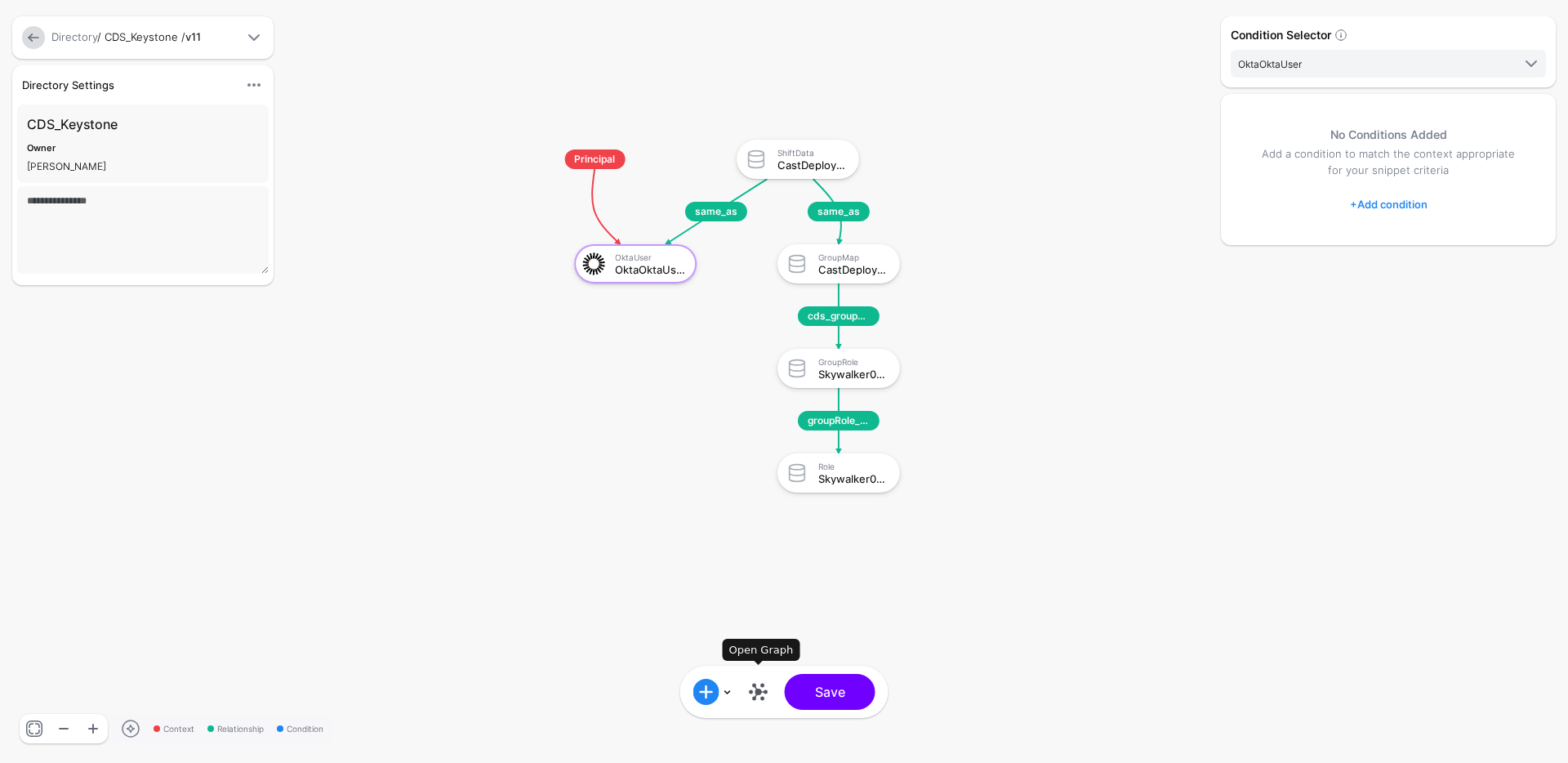
click at [760, 687] on link at bounding box center [758, 691] width 26 height 26
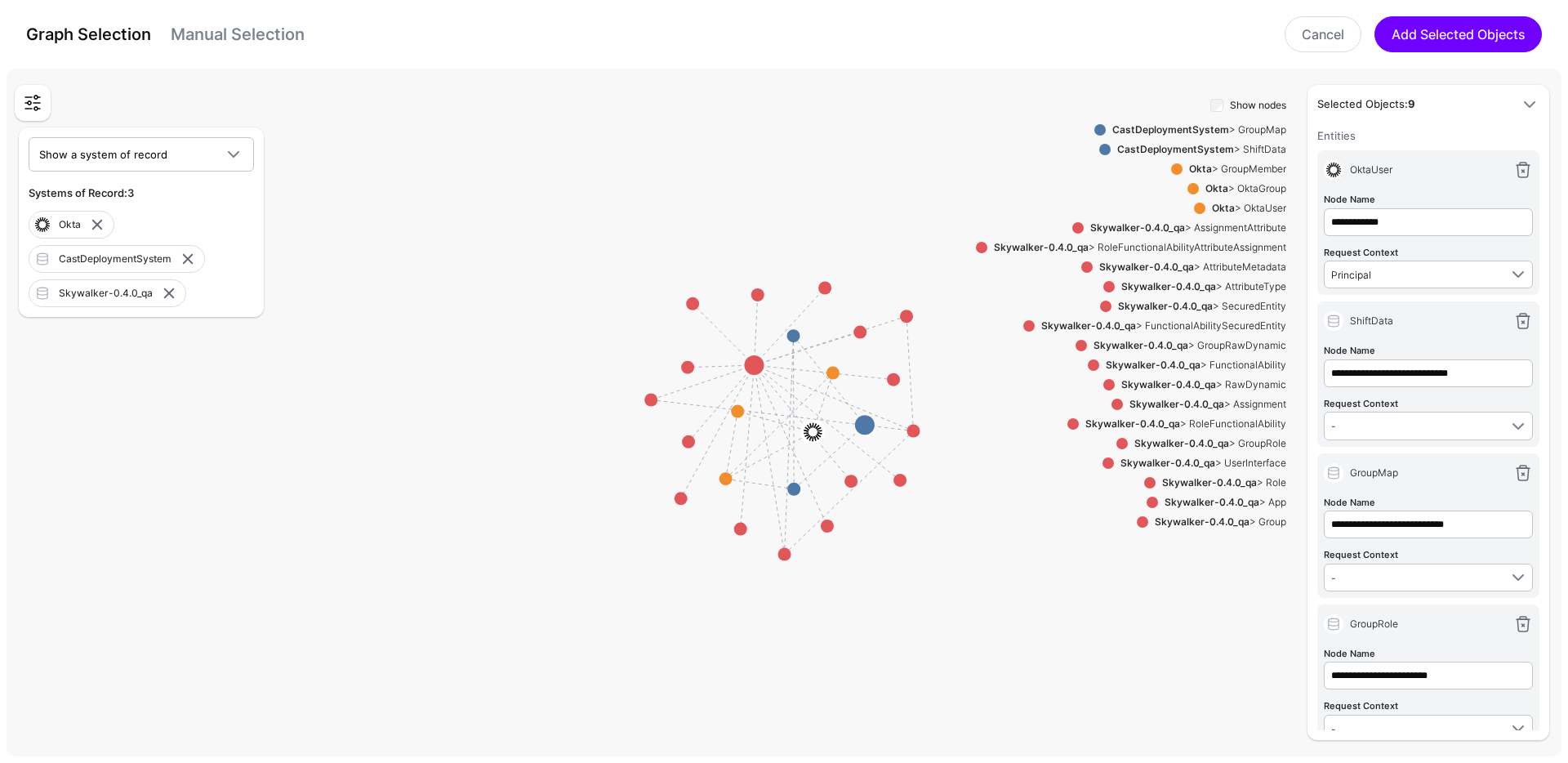
click at [1234, 481] on strong "Skywalker-0.4.0_qa" at bounding box center [1209, 482] width 95 height 13
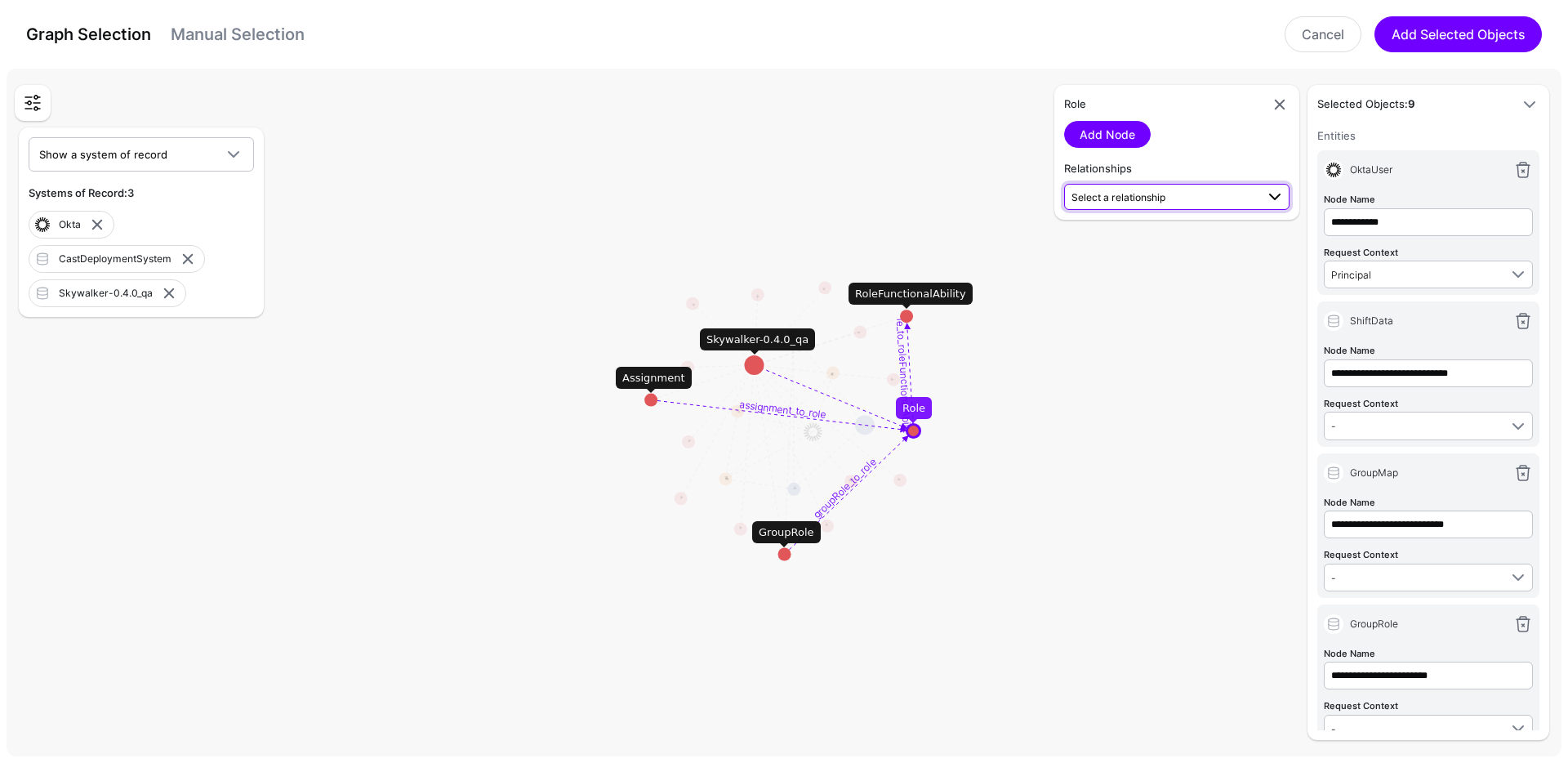
click at [1157, 192] on span "Select a relationship" at bounding box center [1118, 197] width 94 height 13
click at [1149, 356] on span "GroupRole (Skywalk...) - Role (Skywalk...)" at bounding box center [1177, 359] width 200 height 14
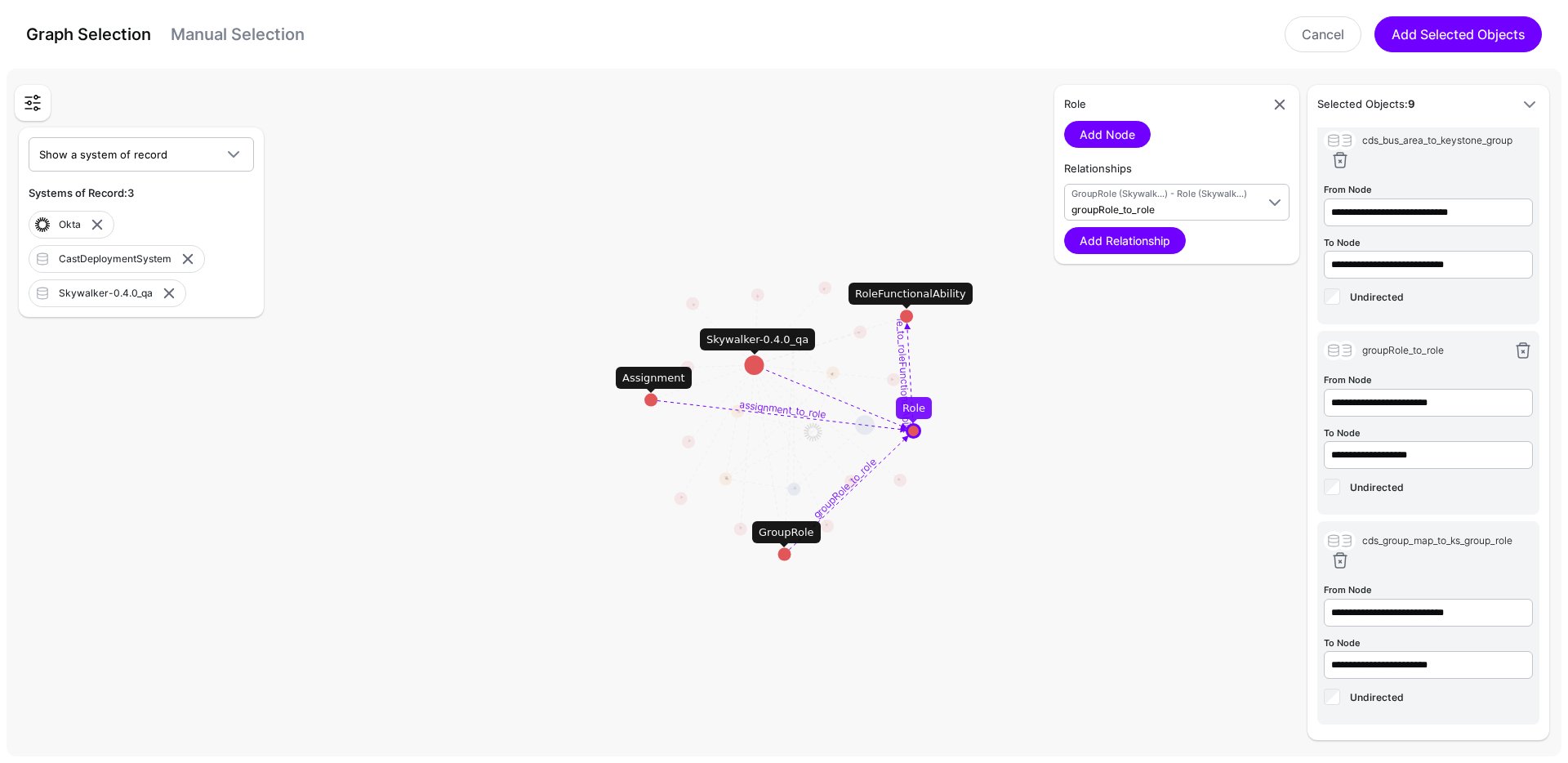
scroll to position [1000, 0]
click at [1281, 103] on link at bounding box center [1279, 105] width 19 height 19
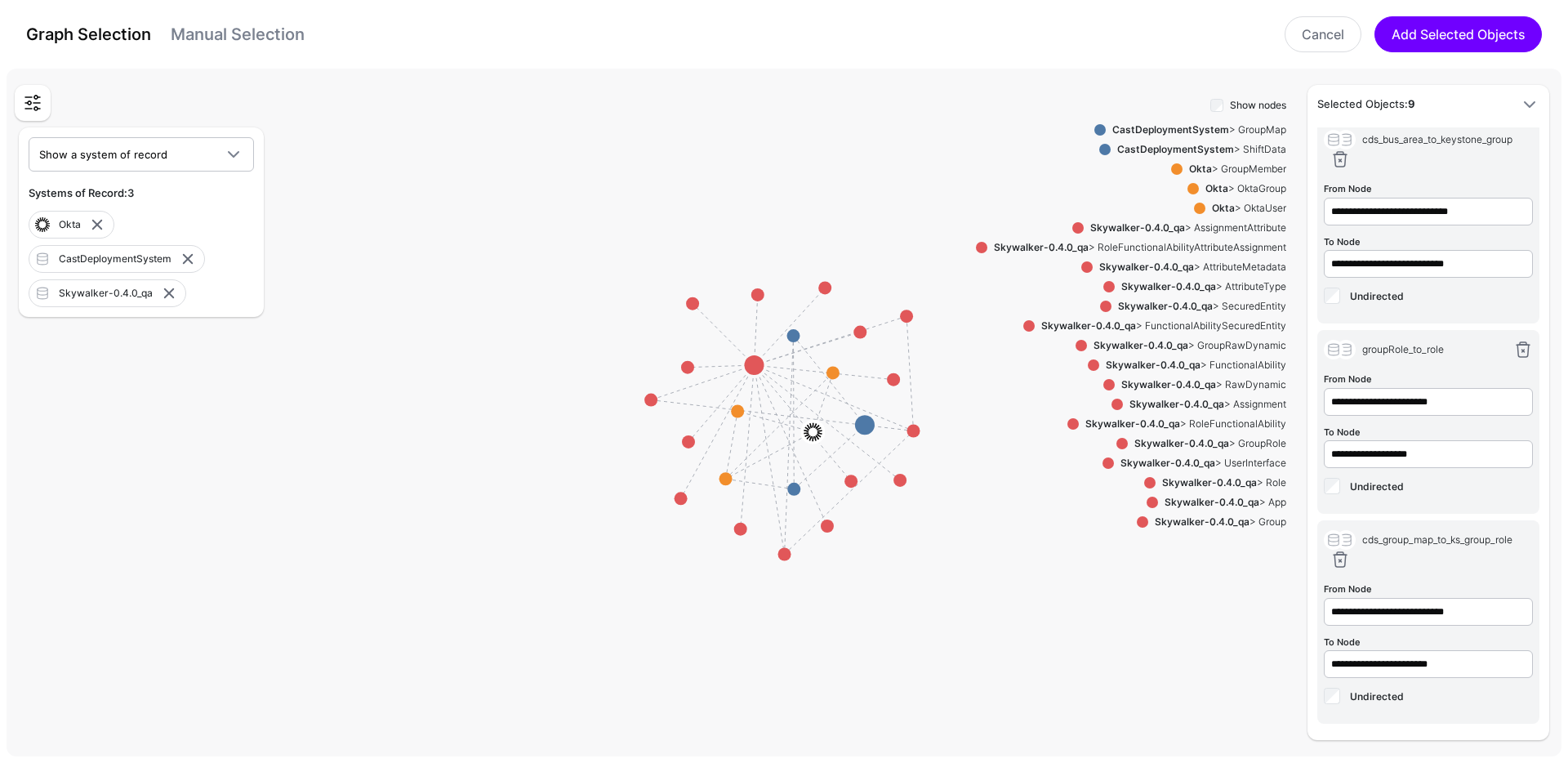
click at [1199, 476] on strong "Skywalker-0.4.0_qa" at bounding box center [1209, 482] width 95 height 13
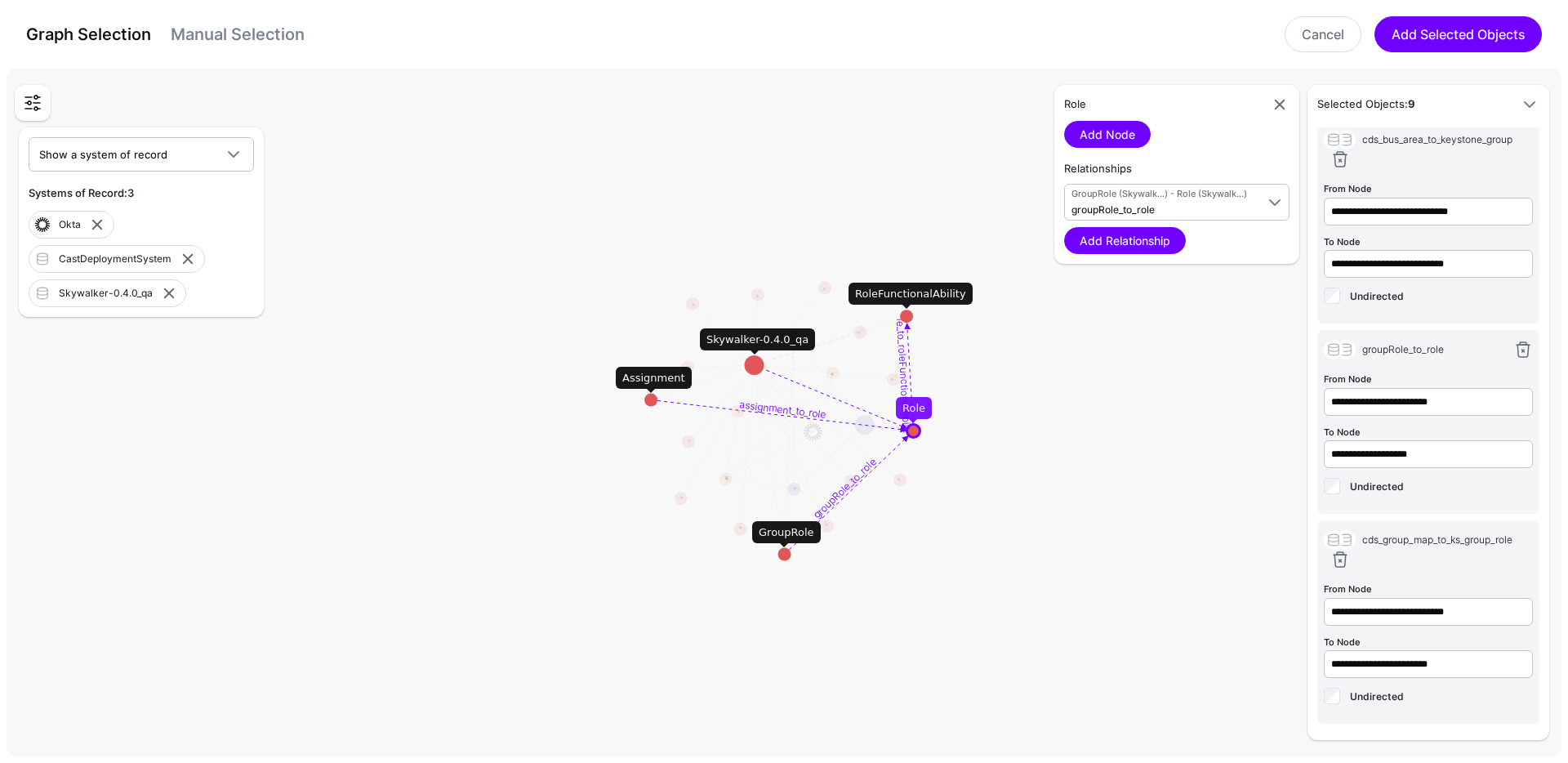
click at [914, 421] on rect at bounding box center [791, 415] width 156802 height 69447
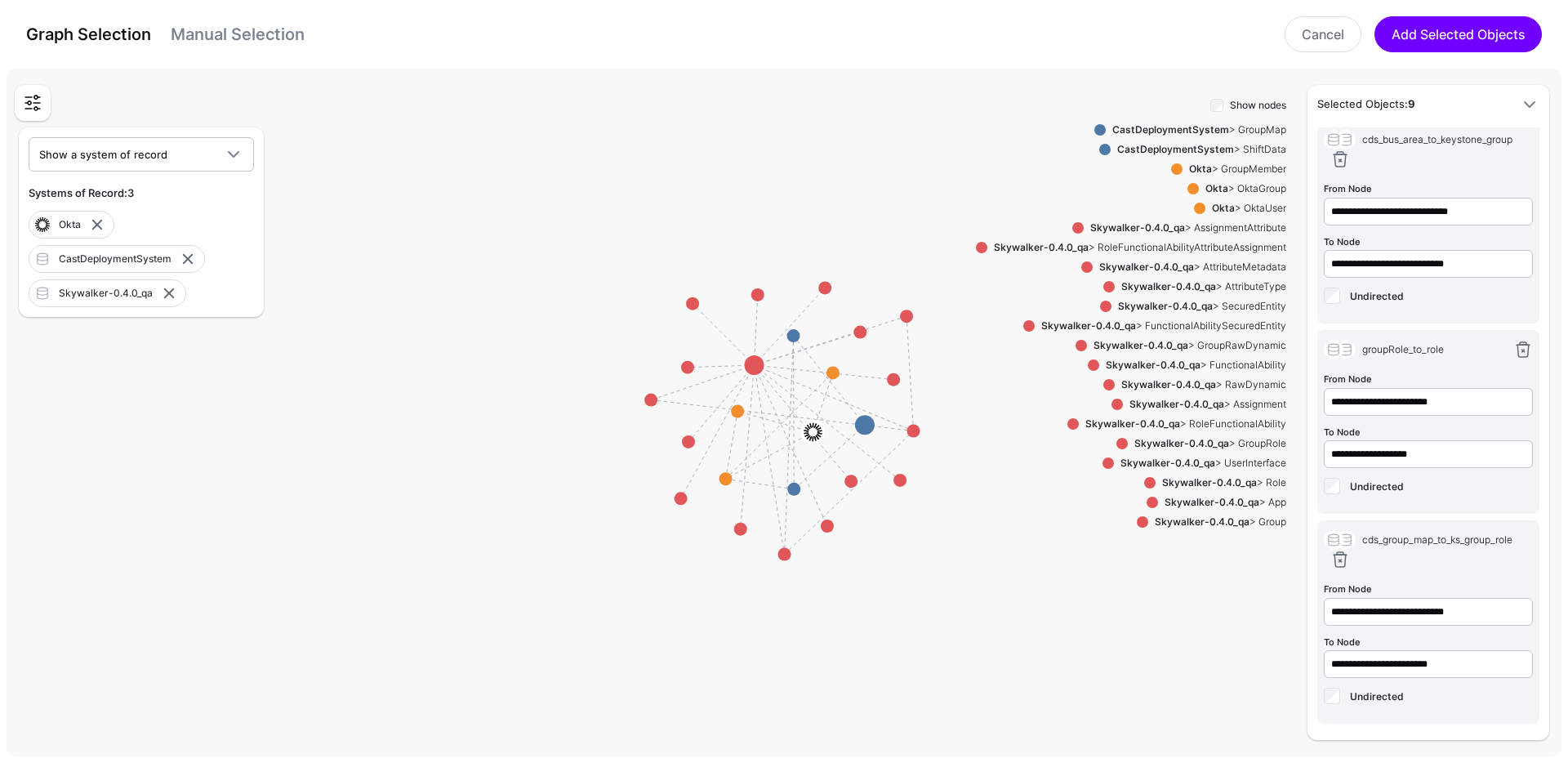
click at [1172, 128] on strong "CastDeploymentSystem" at bounding box center [1171, 129] width 117 height 13
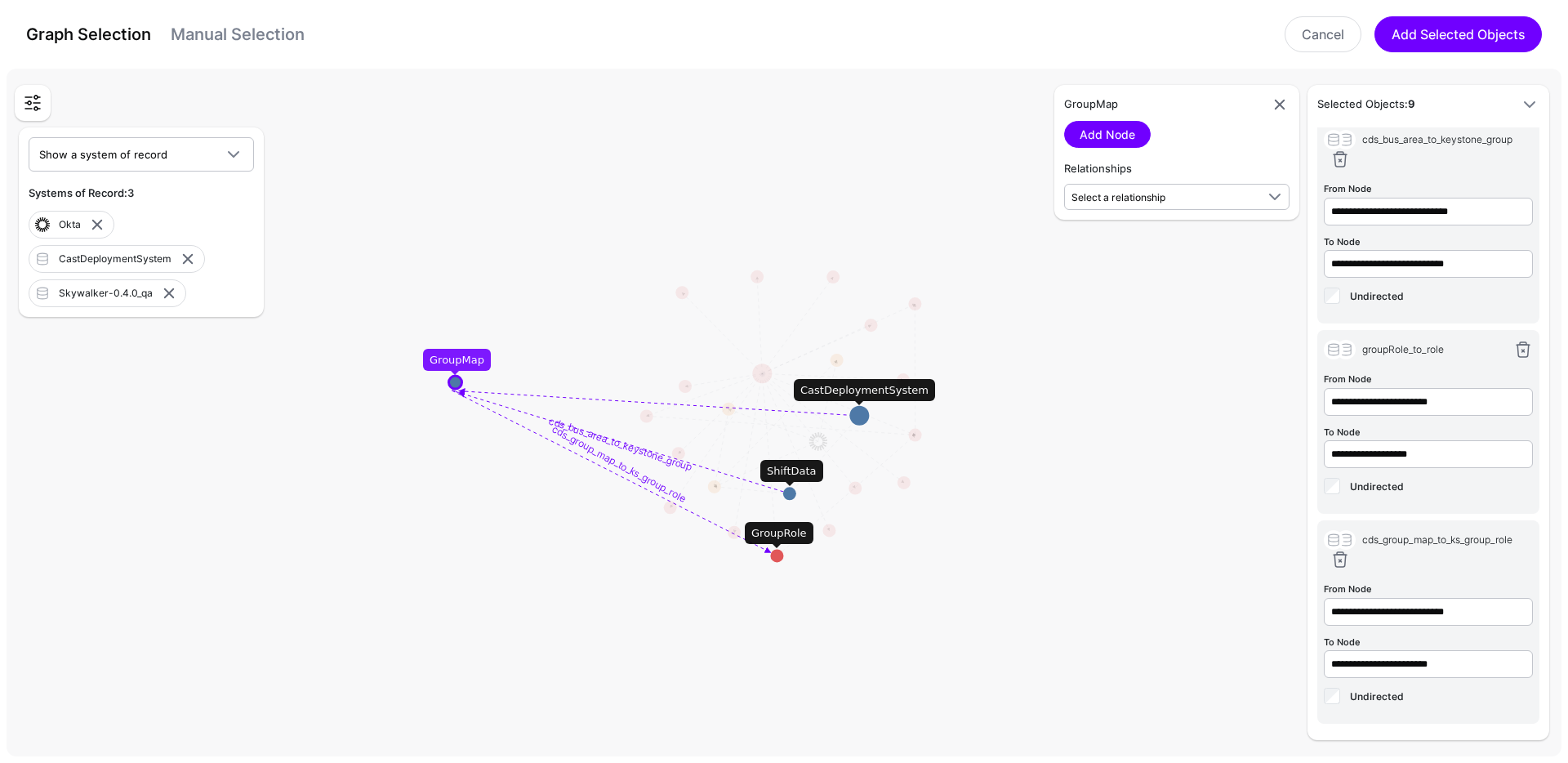
drag, startPoint x: 796, startPoint y: 336, endPoint x: 460, endPoint y: 372, distance: 337.9
click at [460, 376] on circle at bounding box center [455, 382] width 13 height 13
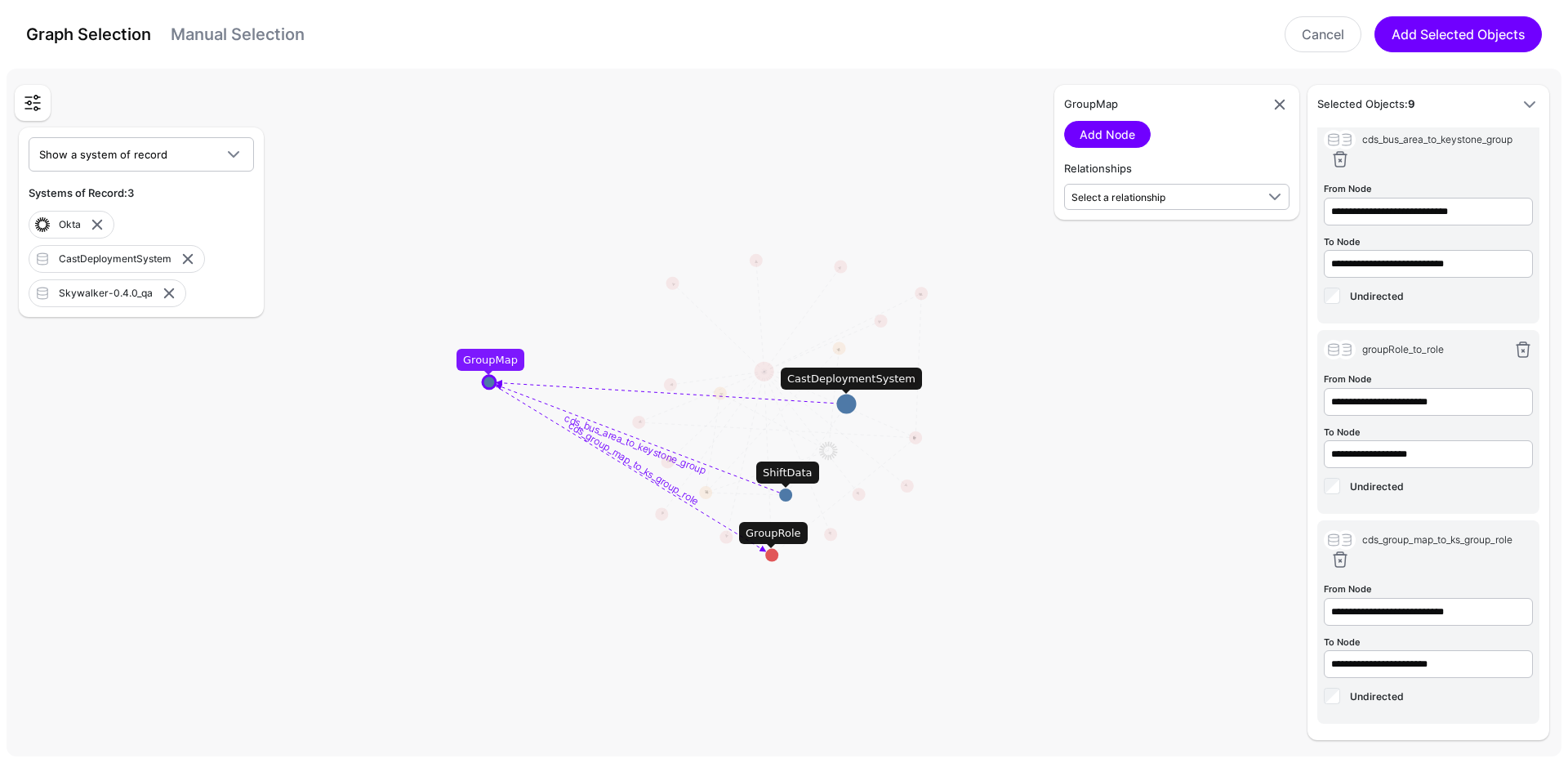
click at [774, 556] on circle at bounding box center [771, 555] width 13 height 13
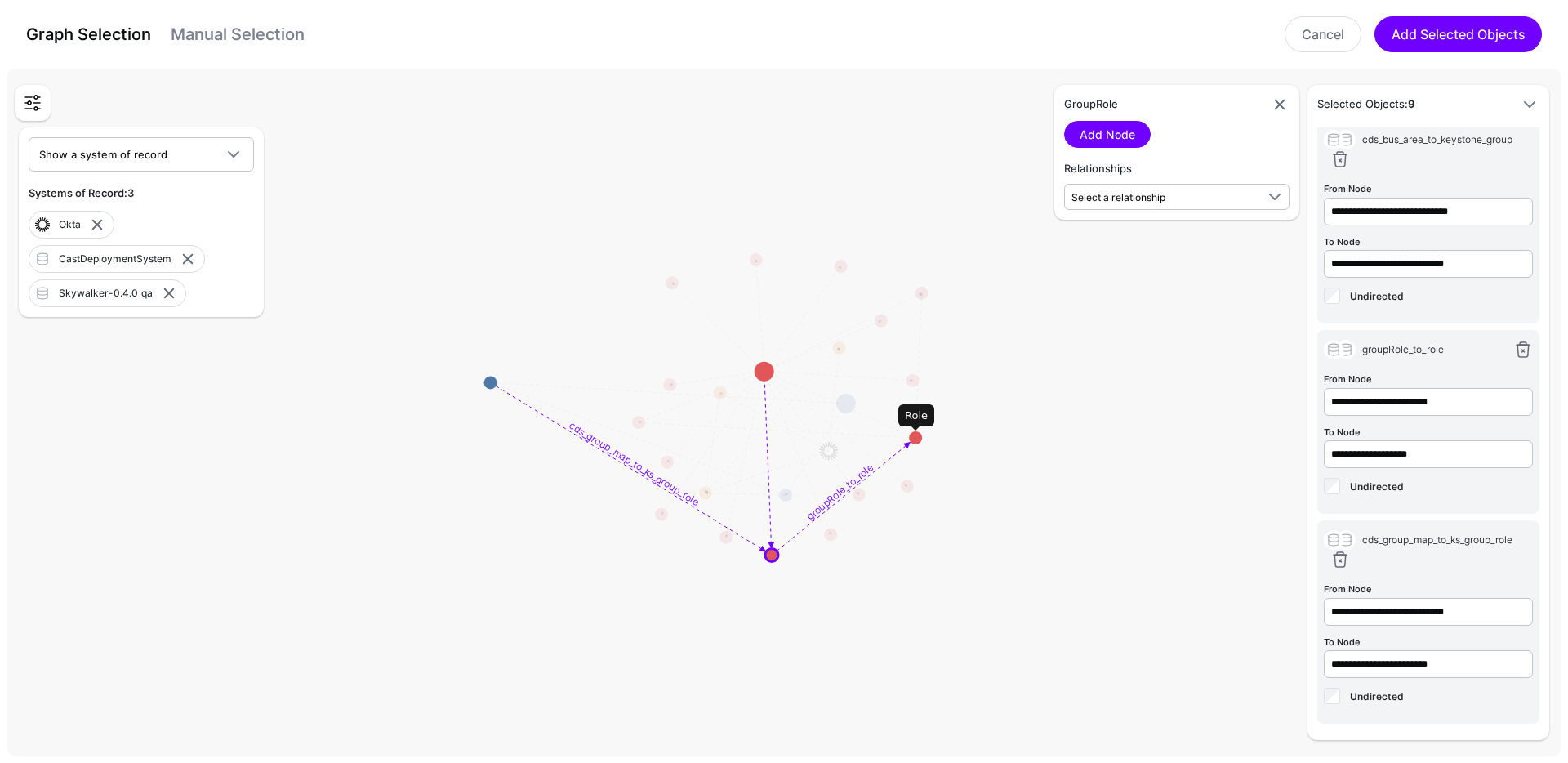
click at [913, 439] on circle at bounding box center [915, 437] width 13 height 13
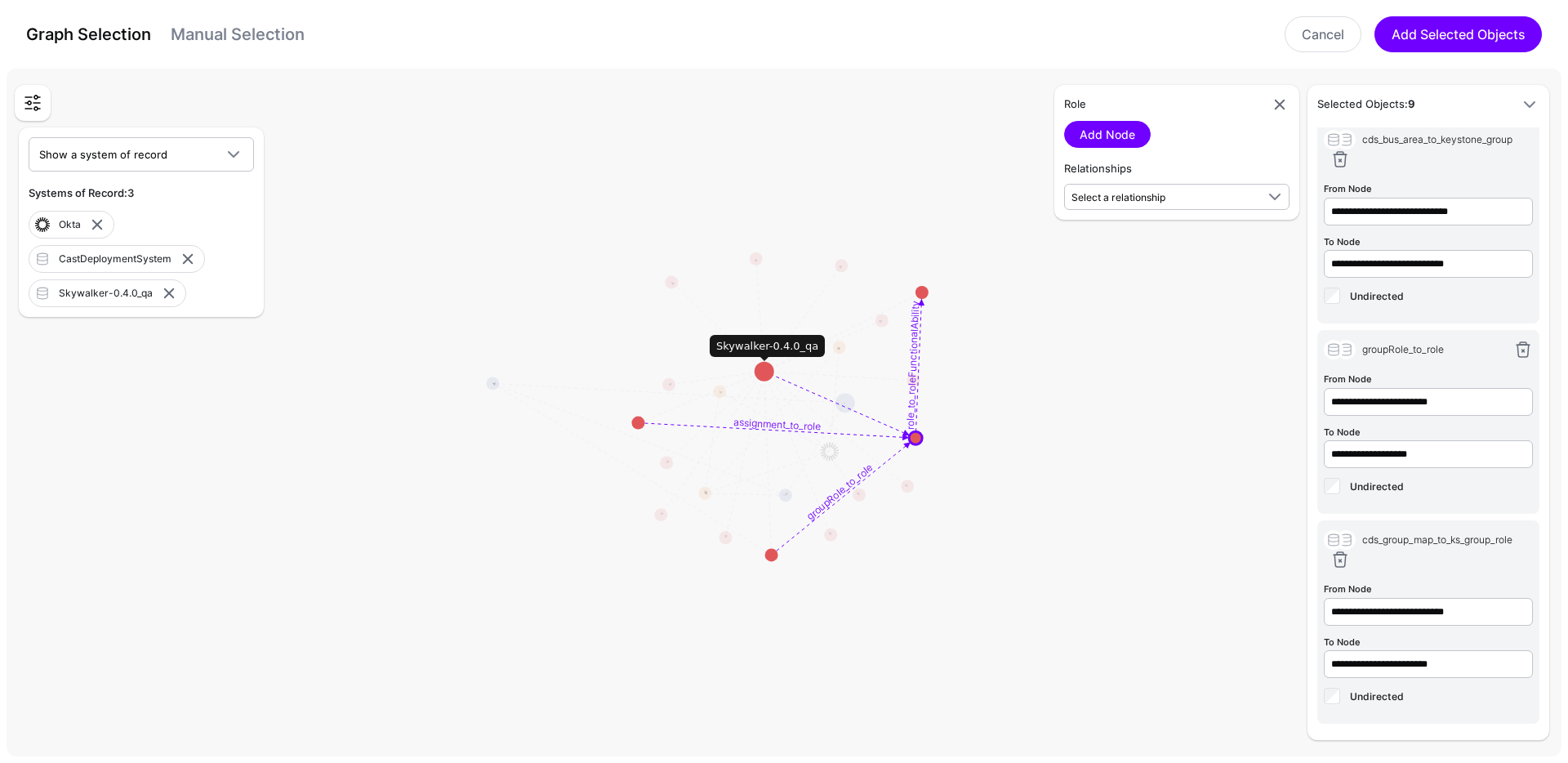
click at [767, 377] on circle at bounding box center [765, 371] width 19 height 19
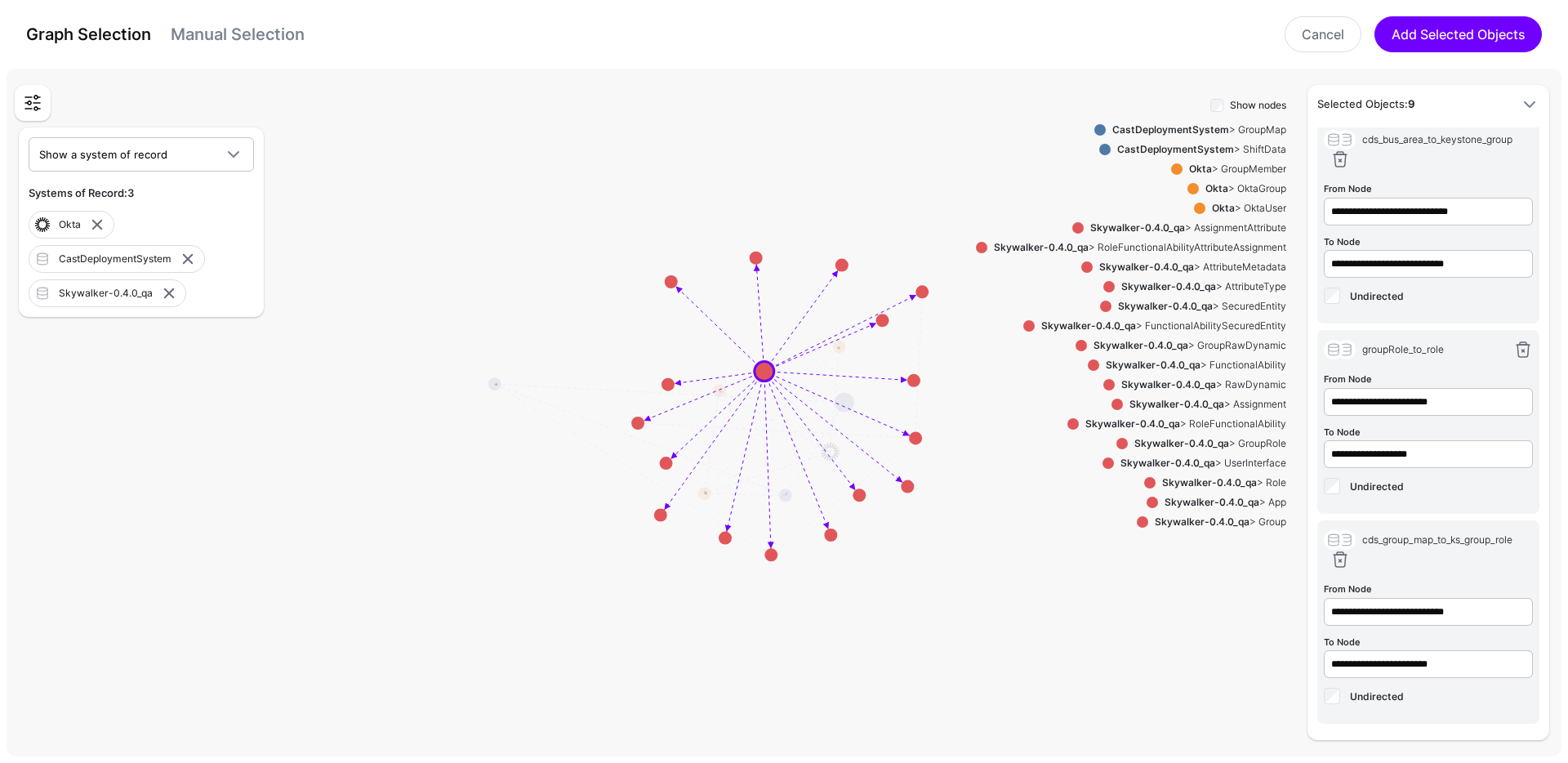
click at [1249, 133] on div "CastDeploymentSystem > GroupMap" at bounding box center [1196, 129] width 180 height 15
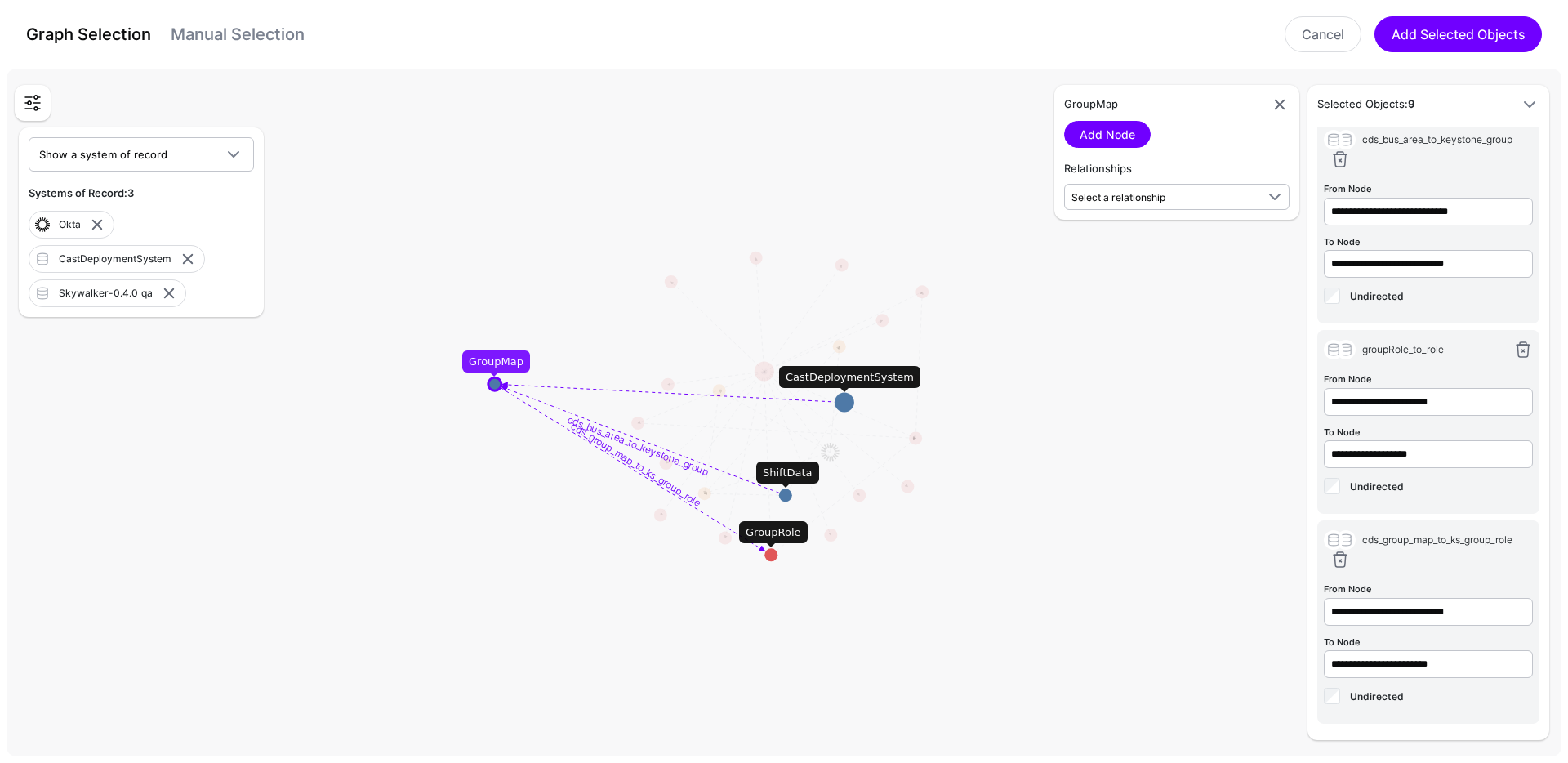
click at [773, 556] on circle at bounding box center [770, 554] width 13 height 13
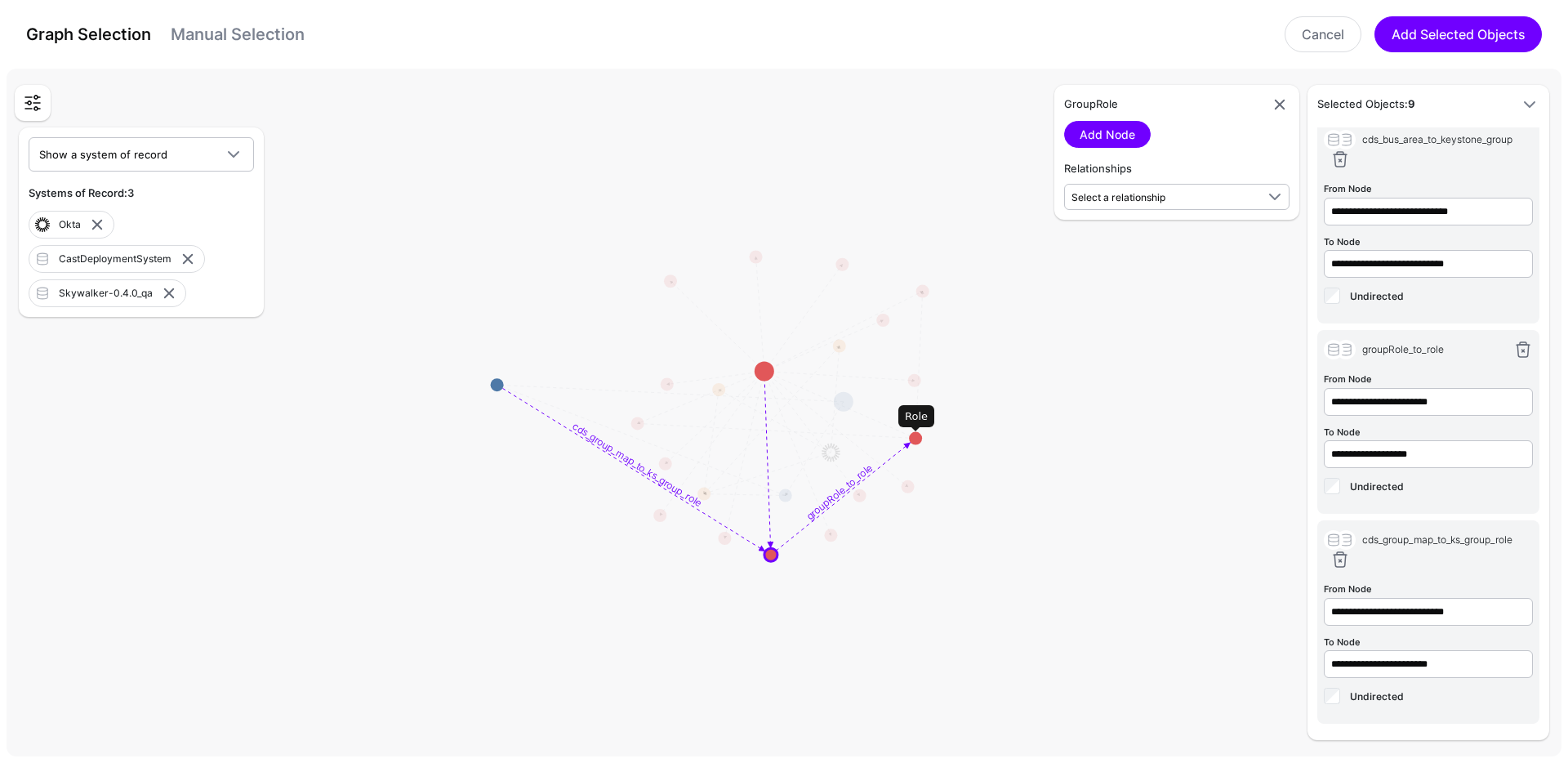
click at [917, 438] on circle at bounding box center [915, 438] width 13 height 13
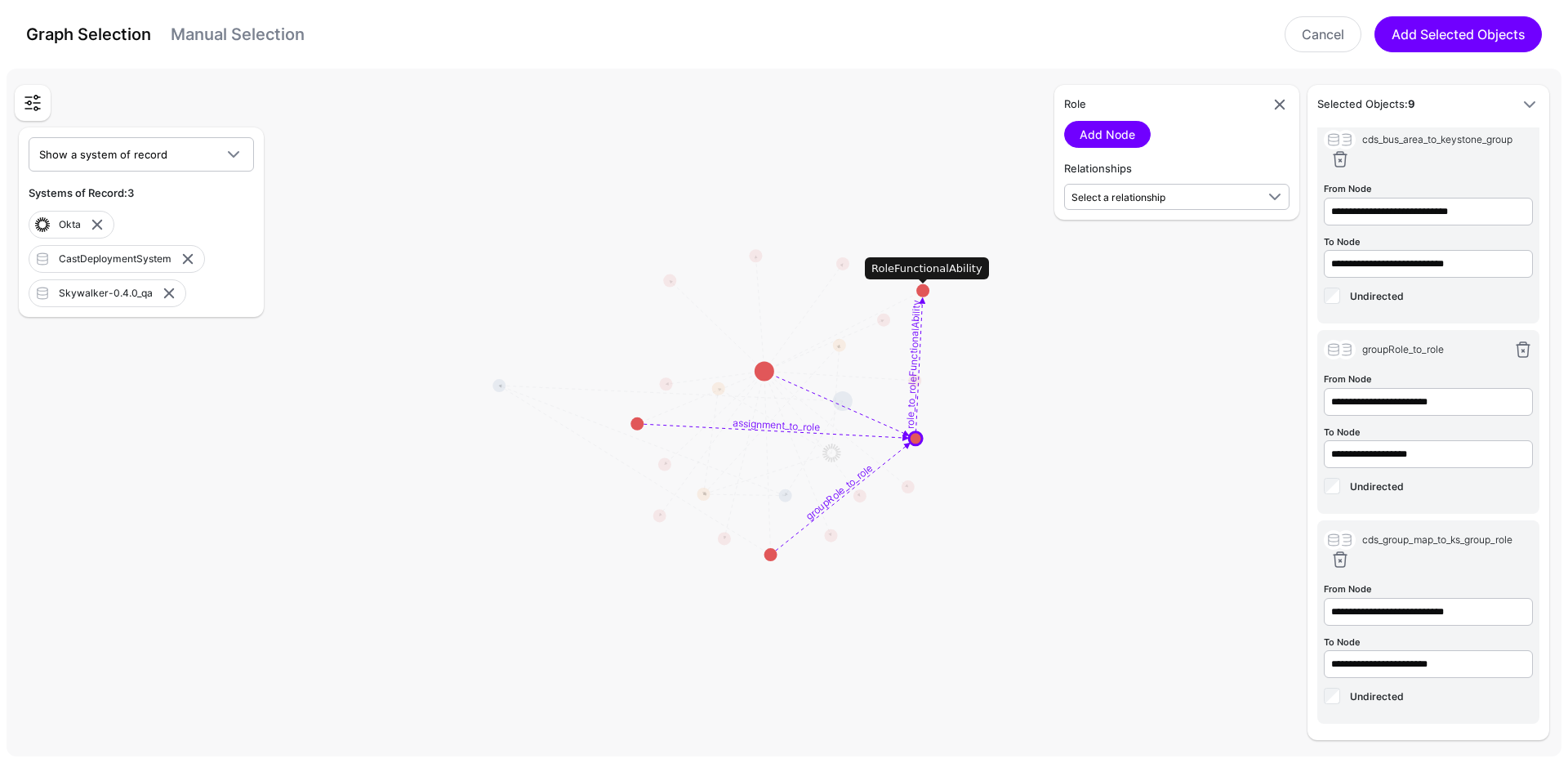
click at [926, 286] on circle at bounding box center [923, 290] width 13 height 13
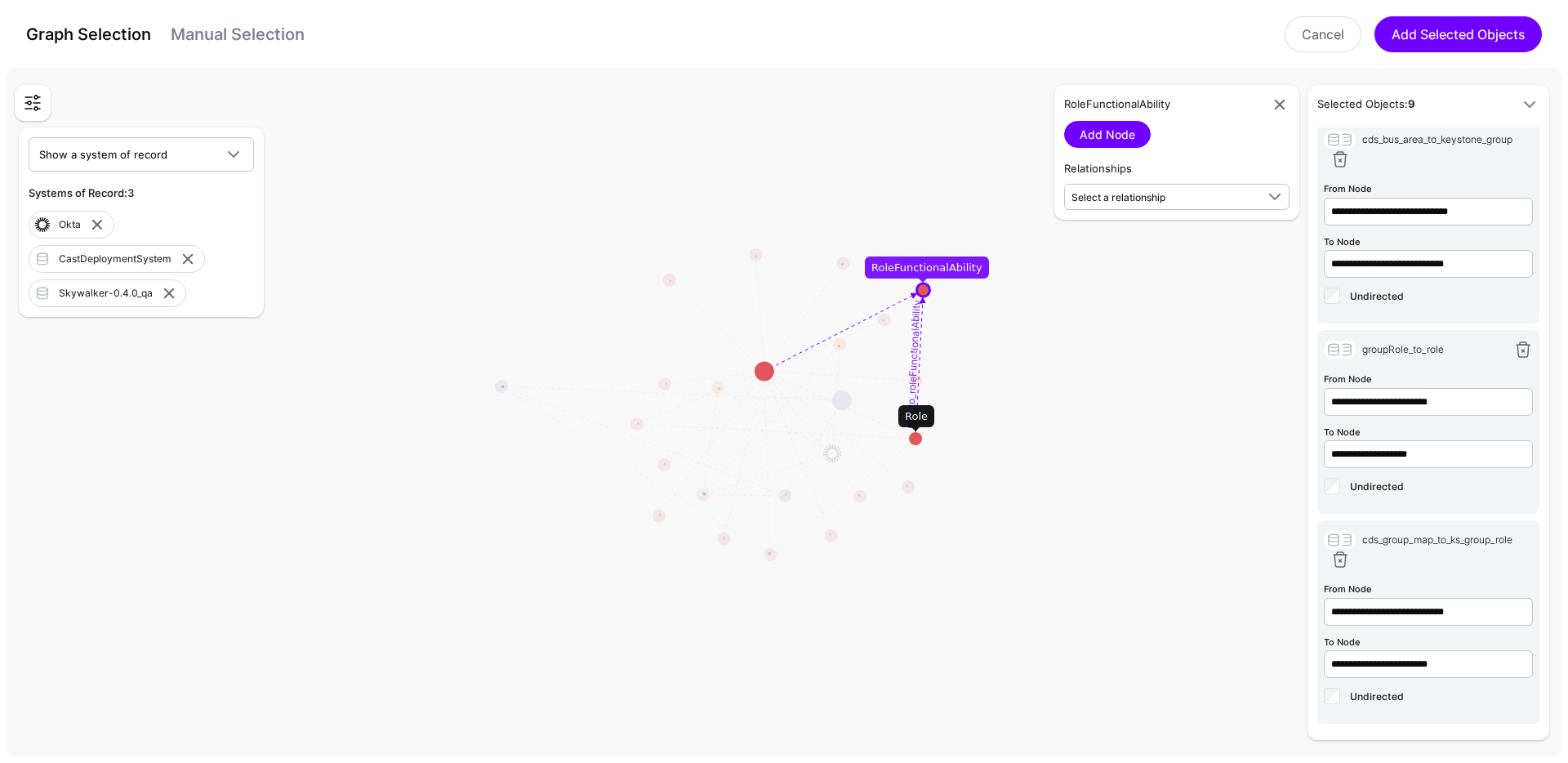
click at [922, 286] on circle at bounding box center [923, 289] width 13 height 13
click at [923, 287] on circle at bounding box center [923, 289] width 13 height 13
click at [923, 287] on circle at bounding box center [923, 288] width 13 height 13
click at [923, 287] on circle at bounding box center [924, 288] width 13 height 13
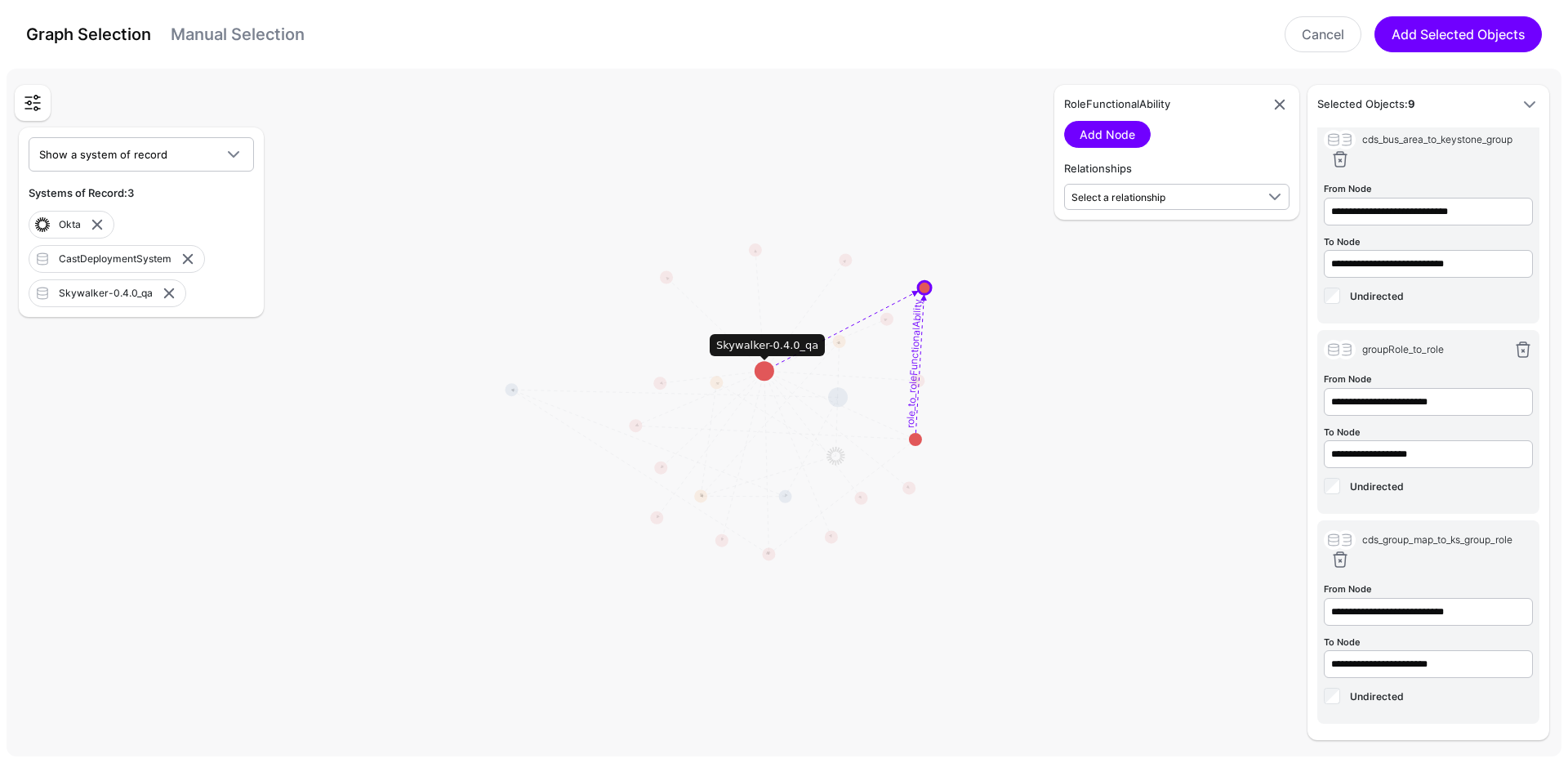
click at [923, 287] on circle at bounding box center [924, 287] width 13 height 13
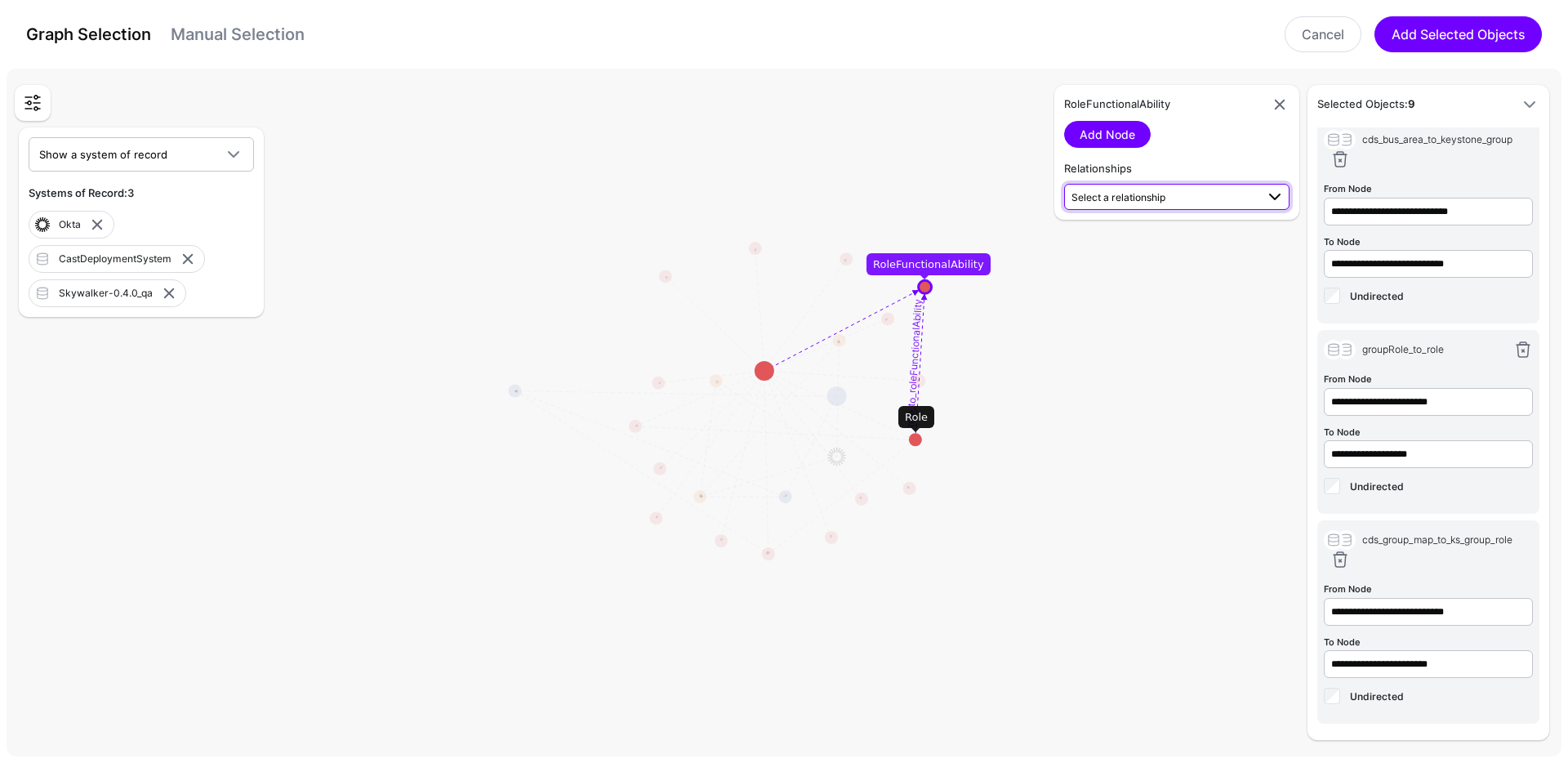
click at [1141, 196] on span "Select a relationship" at bounding box center [1118, 197] width 94 height 13
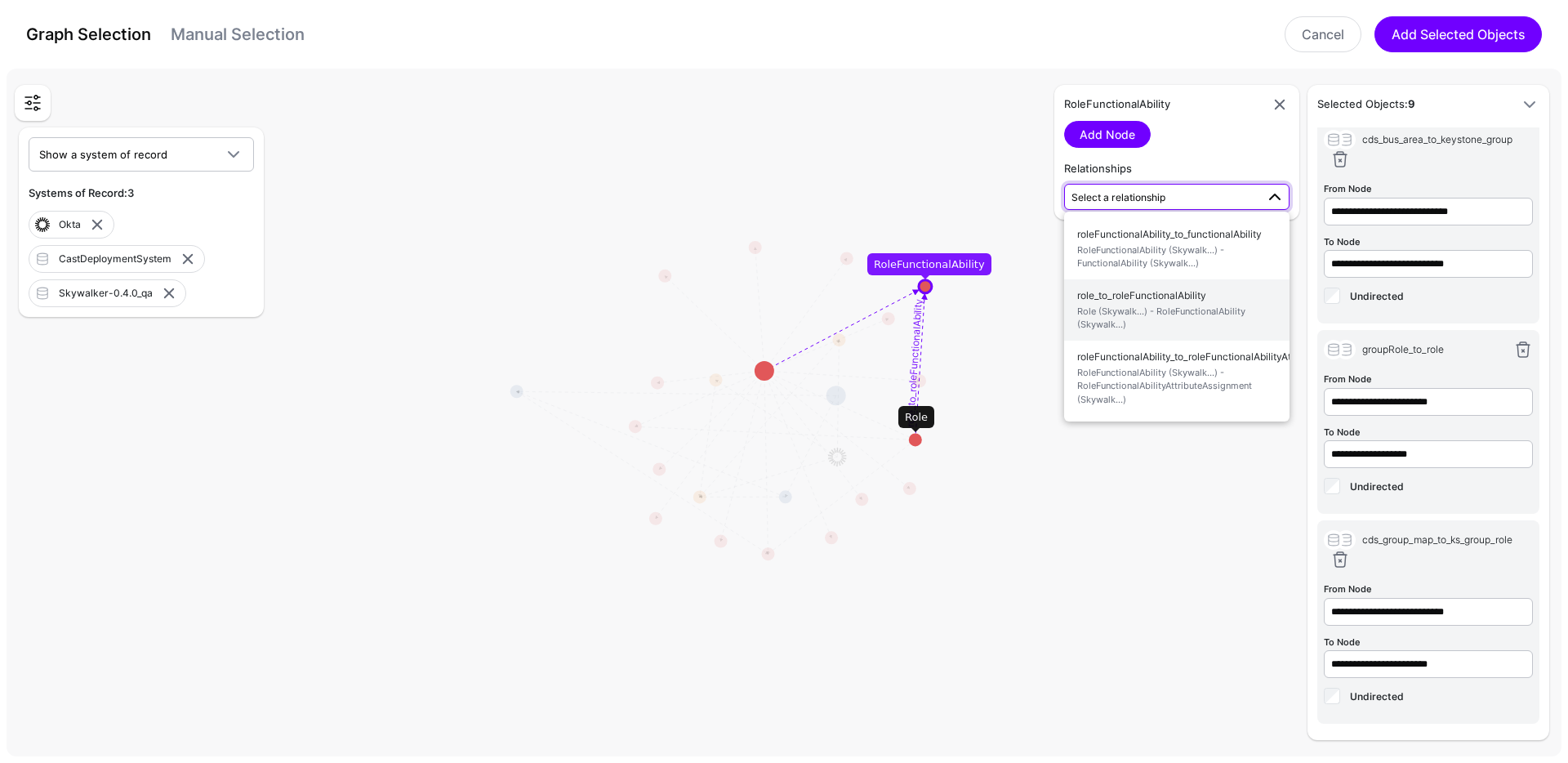
click at [1186, 304] on span "Role (Skywalk...) - RoleFunctionalAbility (Skywalk...)" at bounding box center [1177, 318] width 200 height 27
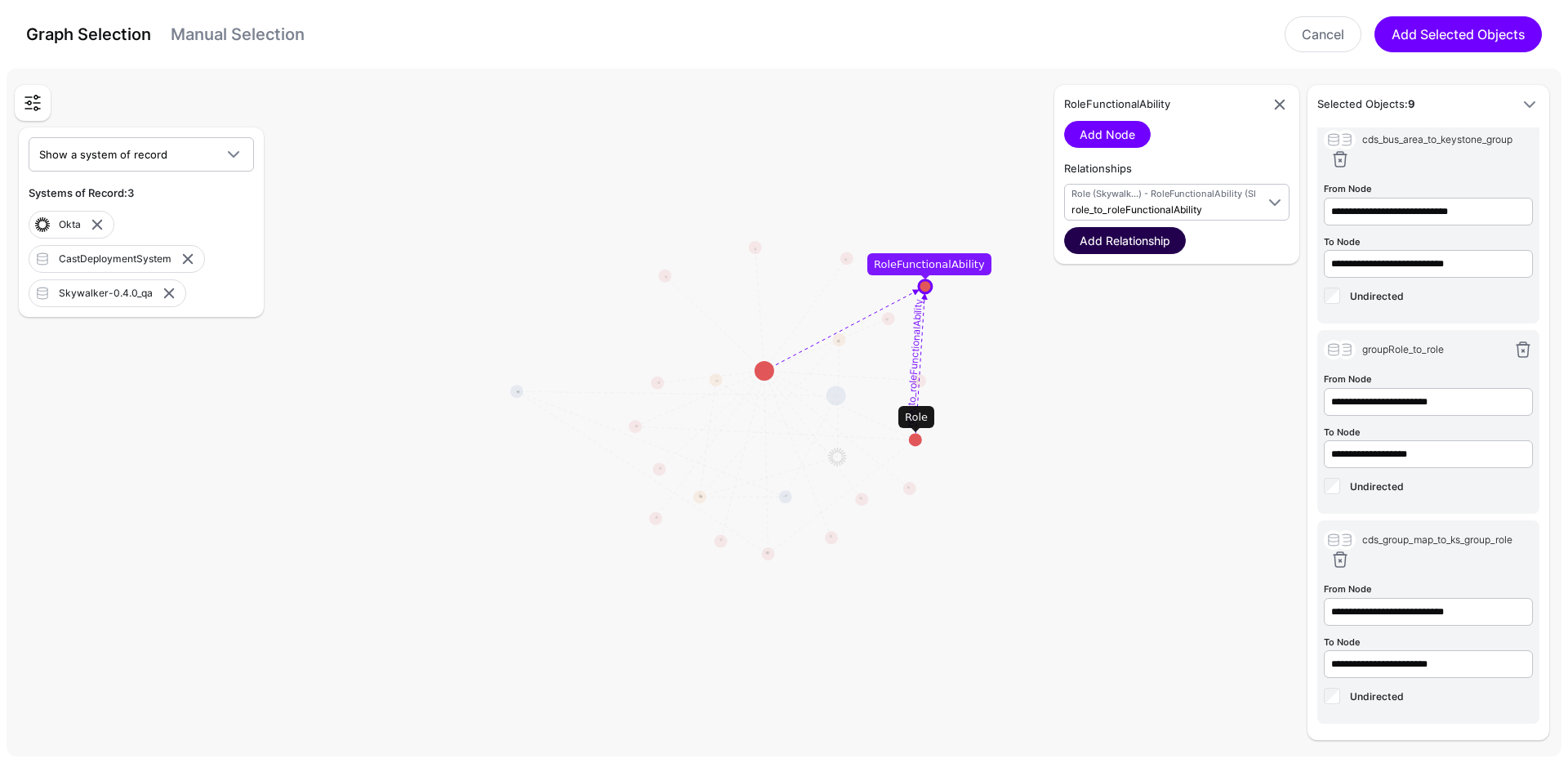
click at [1153, 245] on link "Add Relationship" at bounding box center [1125, 240] width 122 height 27
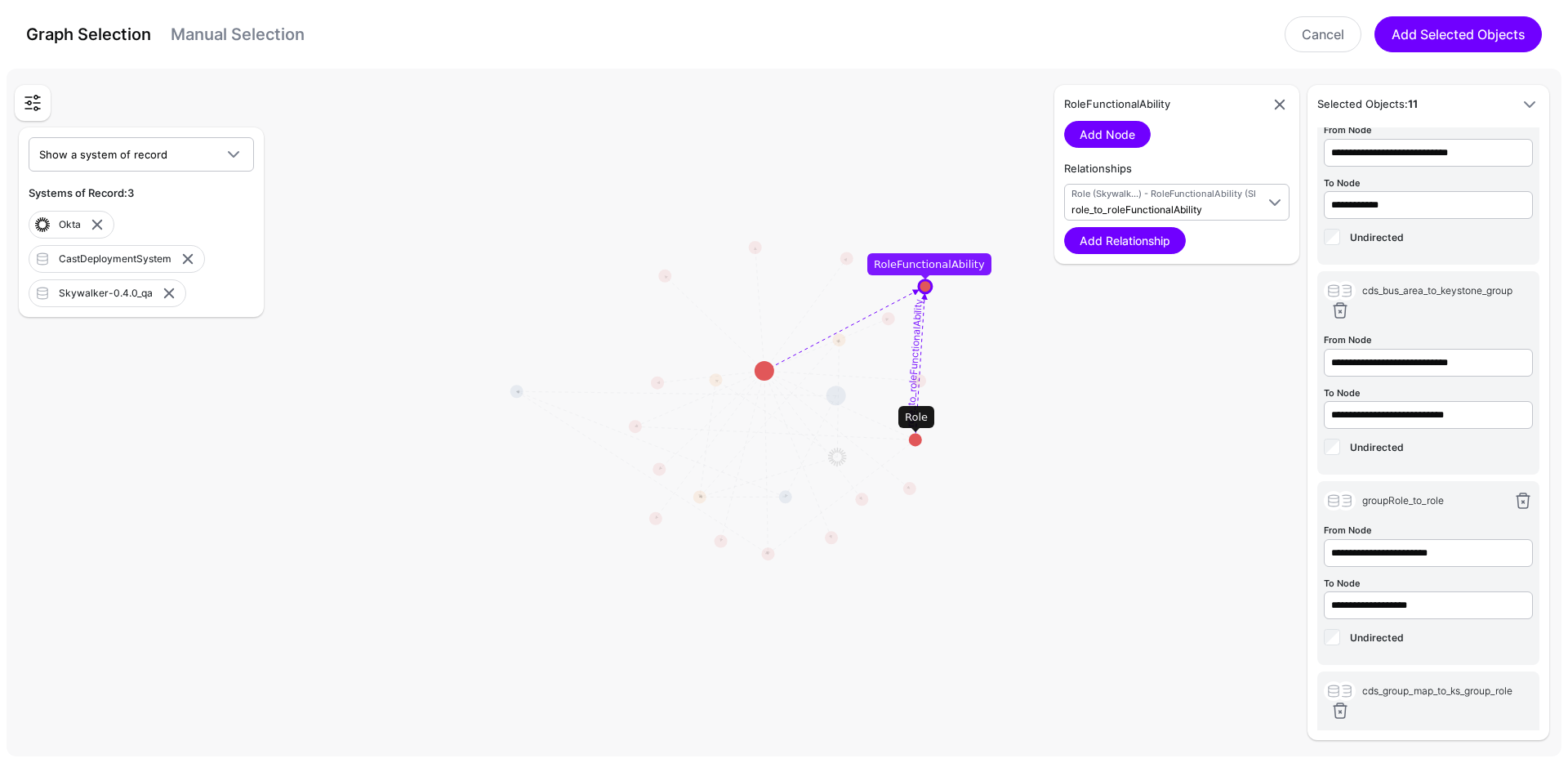
scroll to position [1151, 0]
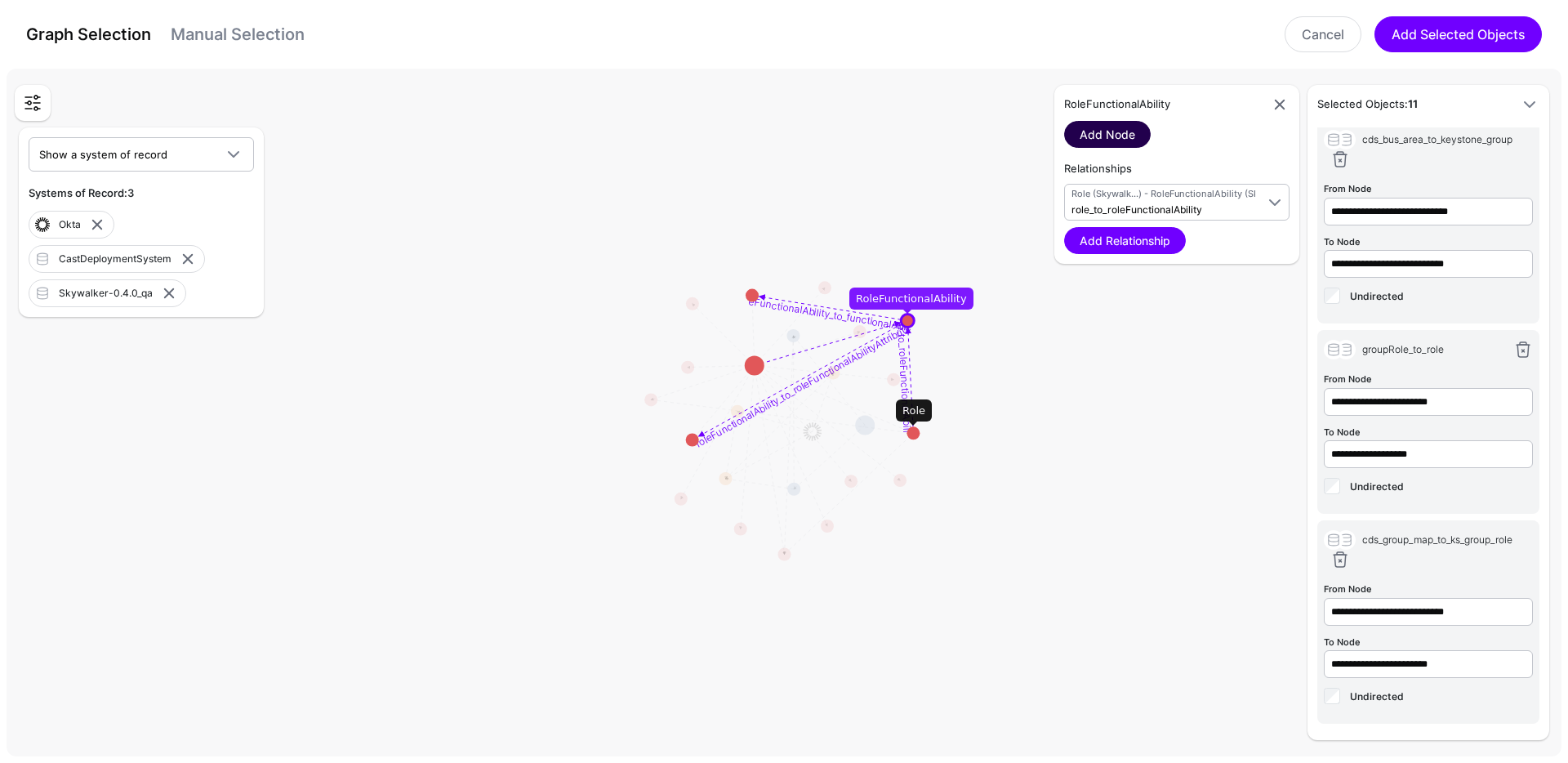
click at [1119, 136] on link "Add Node" at bounding box center [1107, 135] width 86 height 27
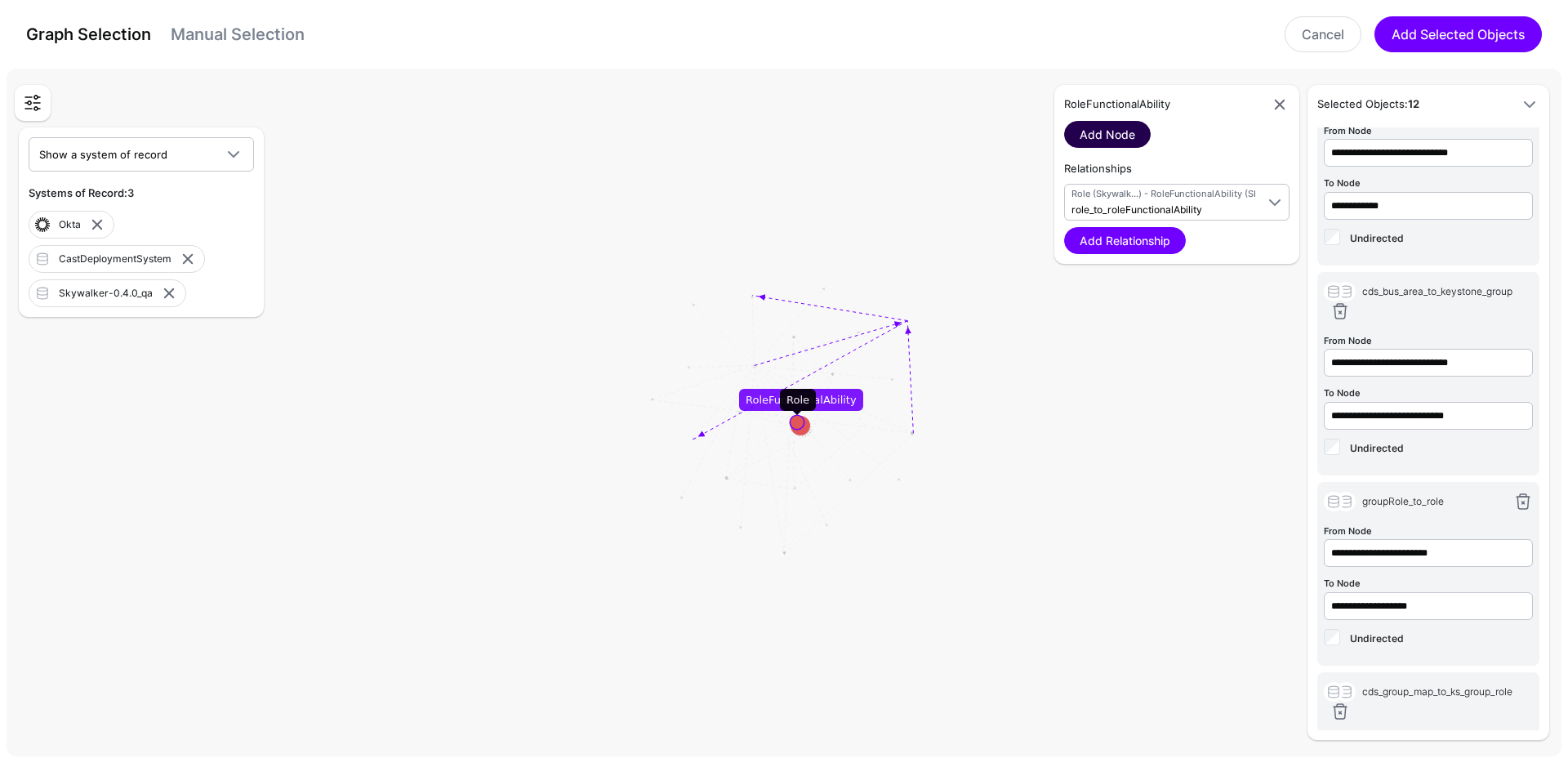
scroll to position [1302, 0]
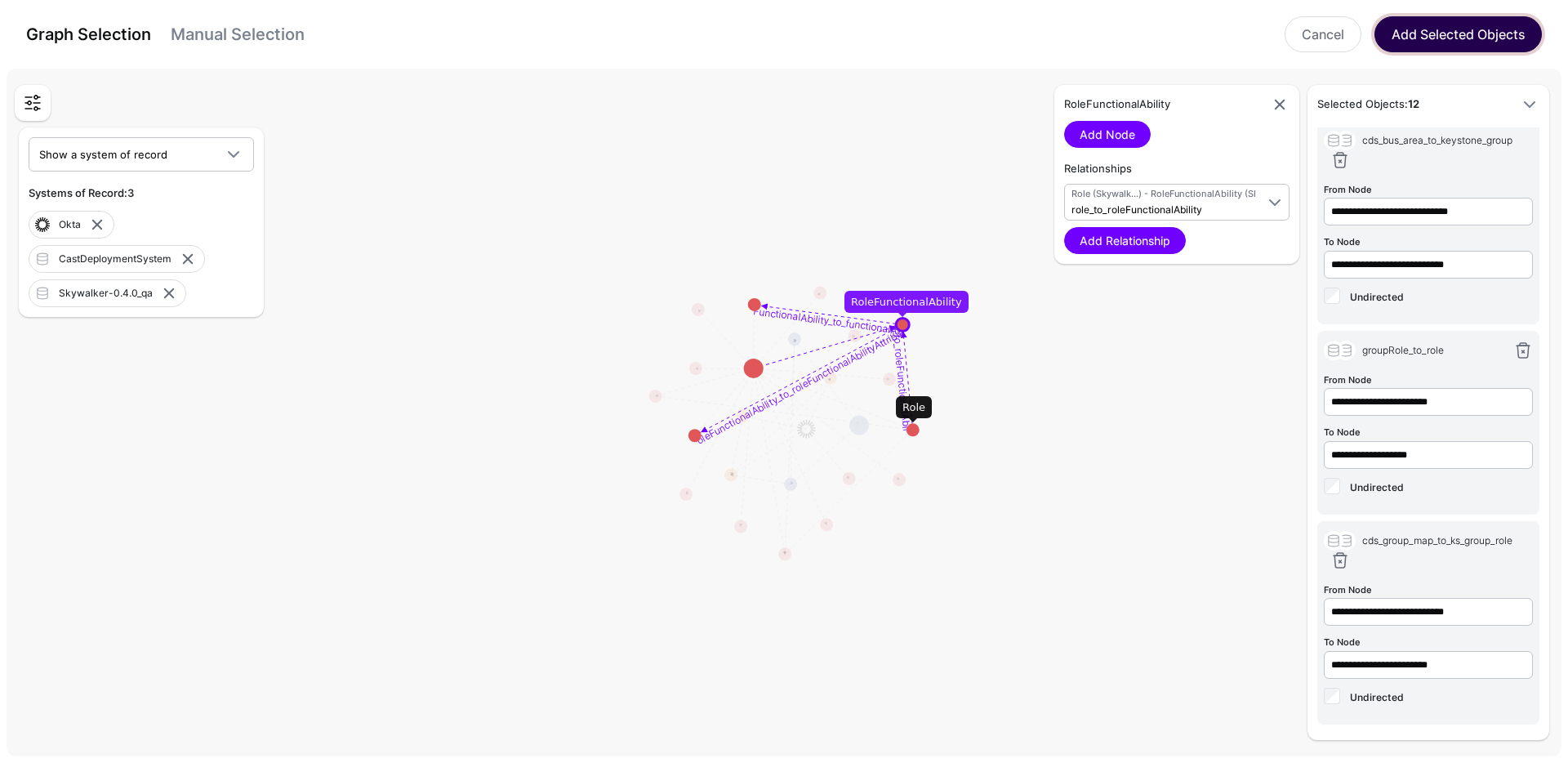
click at [1465, 44] on button "Add Selected Objects" at bounding box center [1458, 34] width 168 height 36
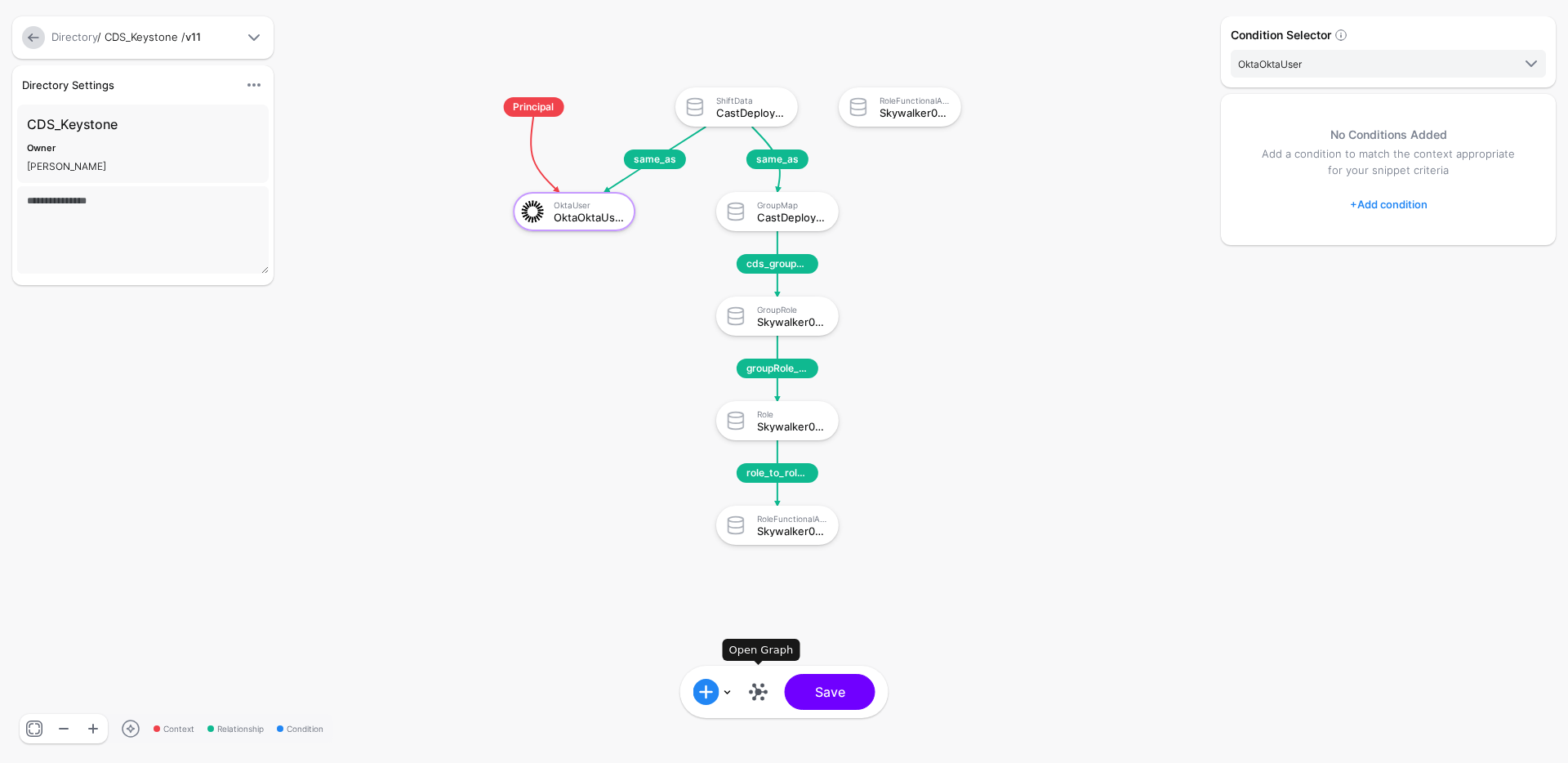
click at [756, 682] on link at bounding box center [758, 691] width 26 height 26
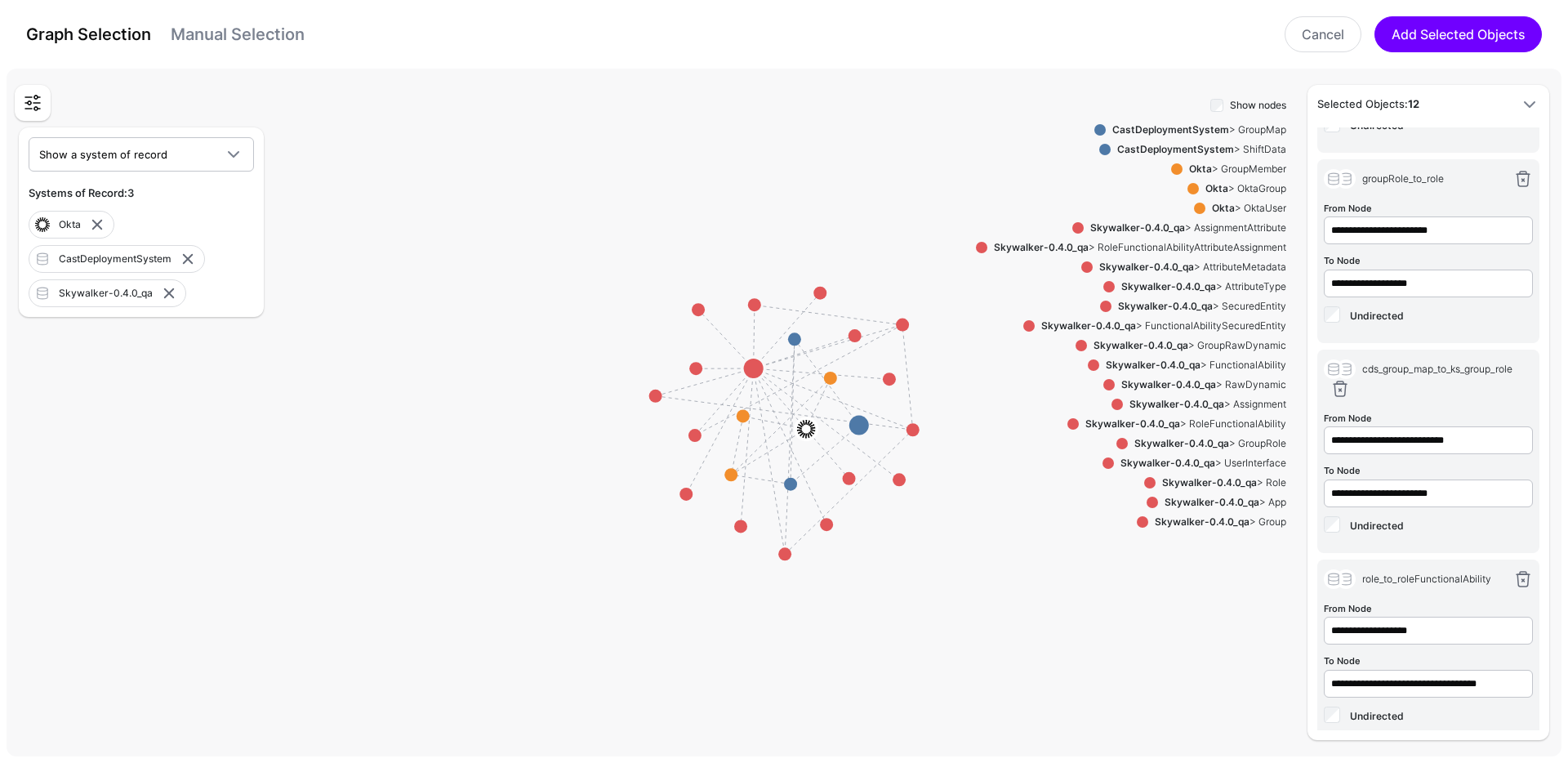
scroll to position [1493, 0]
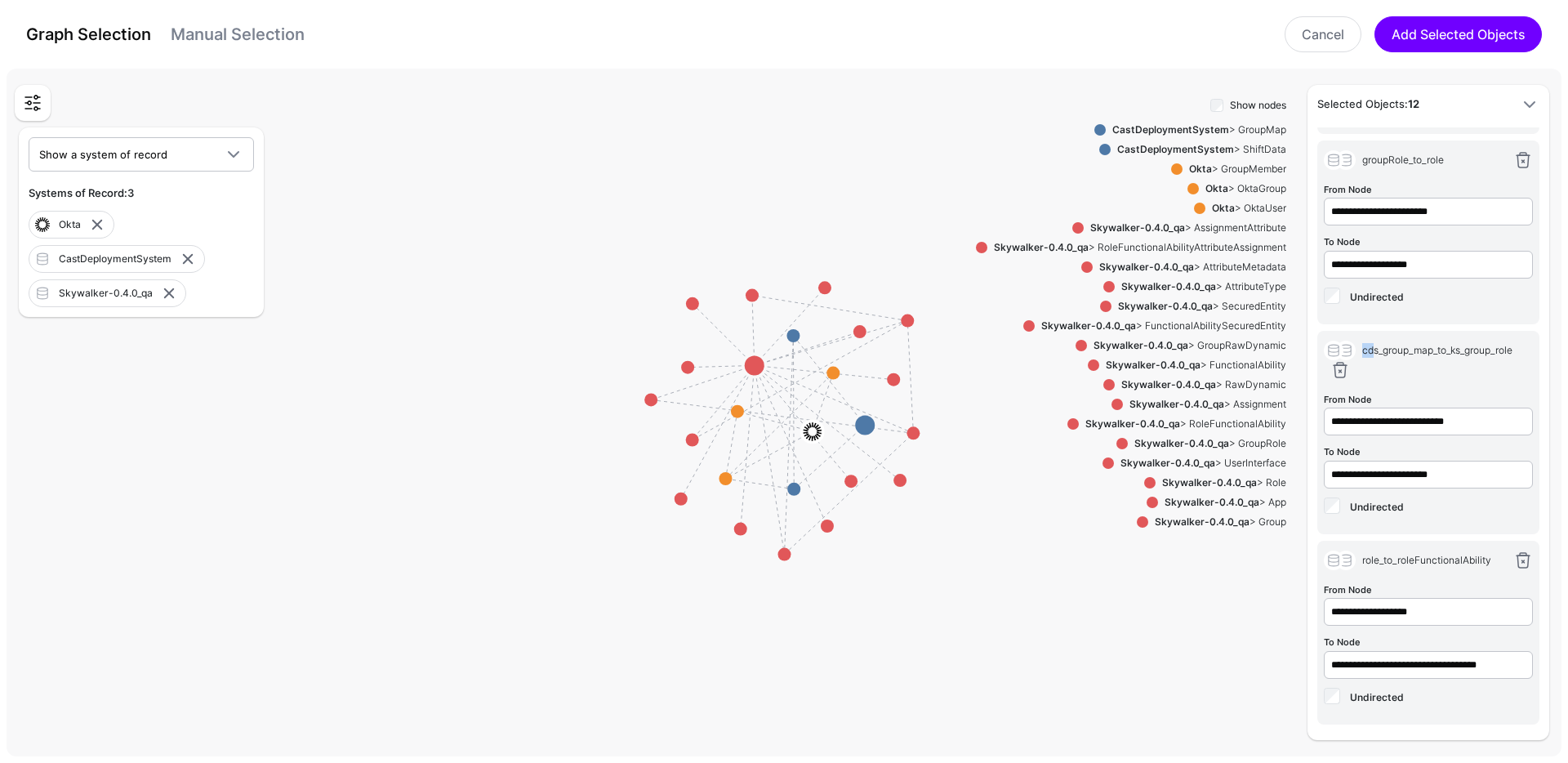
drag, startPoint x: 1368, startPoint y: 353, endPoint x: 1380, endPoint y: 322, distance: 33.2
click at [1380, 322] on div "**********" at bounding box center [1427, 224] width 222 height 1014
click at [1381, 352] on div "cds_group_map_to_ks_group_role" at bounding box center [1444, 350] width 177 height 15
drag, startPoint x: 1386, startPoint y: 339, endPoint x: 1386, endPoint y: 325, distance: 14.0
click at [1386, 325] on div "**********" at bounding box center [1427, 224] width 222 height 1014
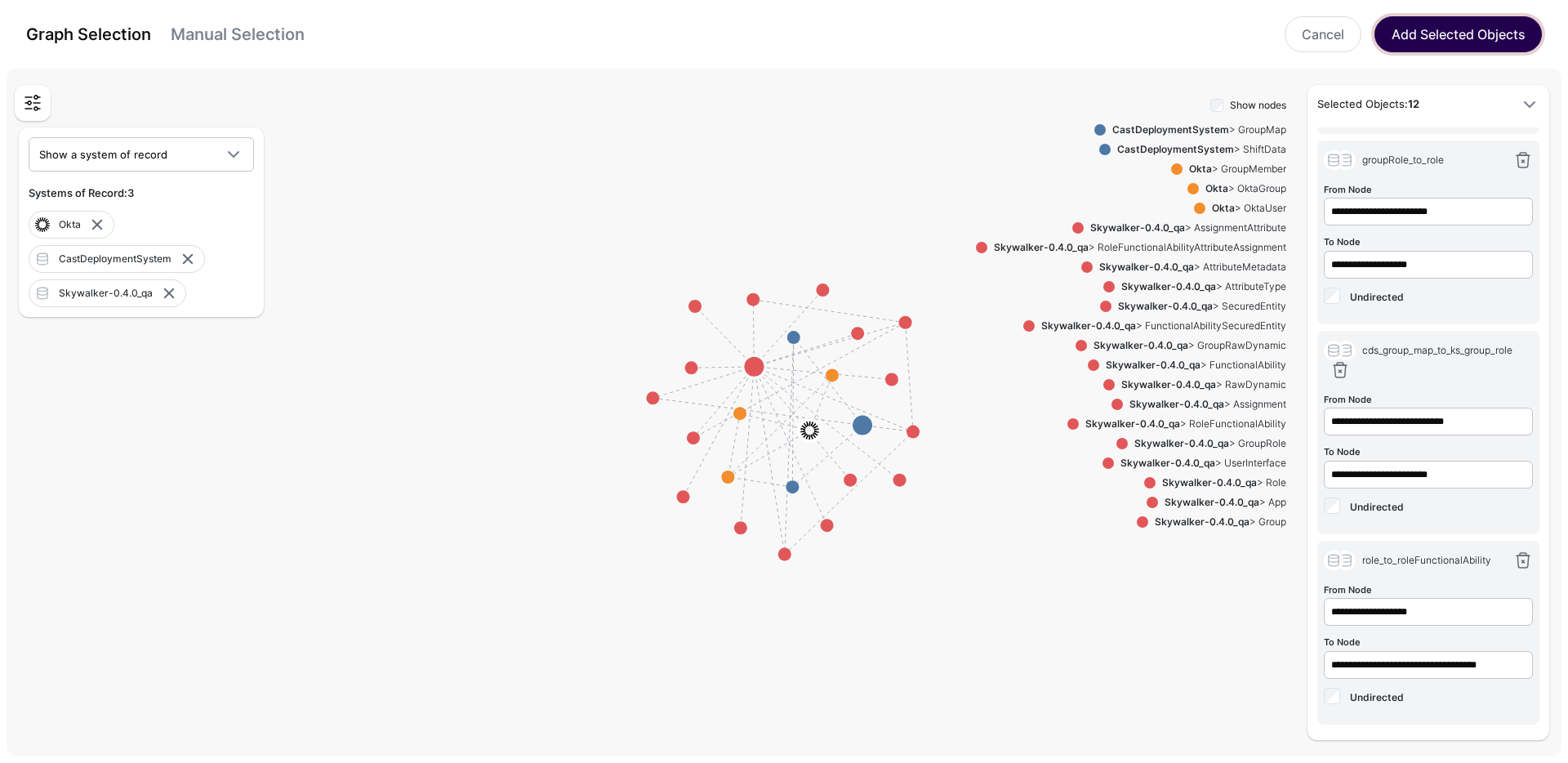
click at [1444, 44] on button "Add Selected Objects" at bounding box center [1458, 34] width 168 height 36
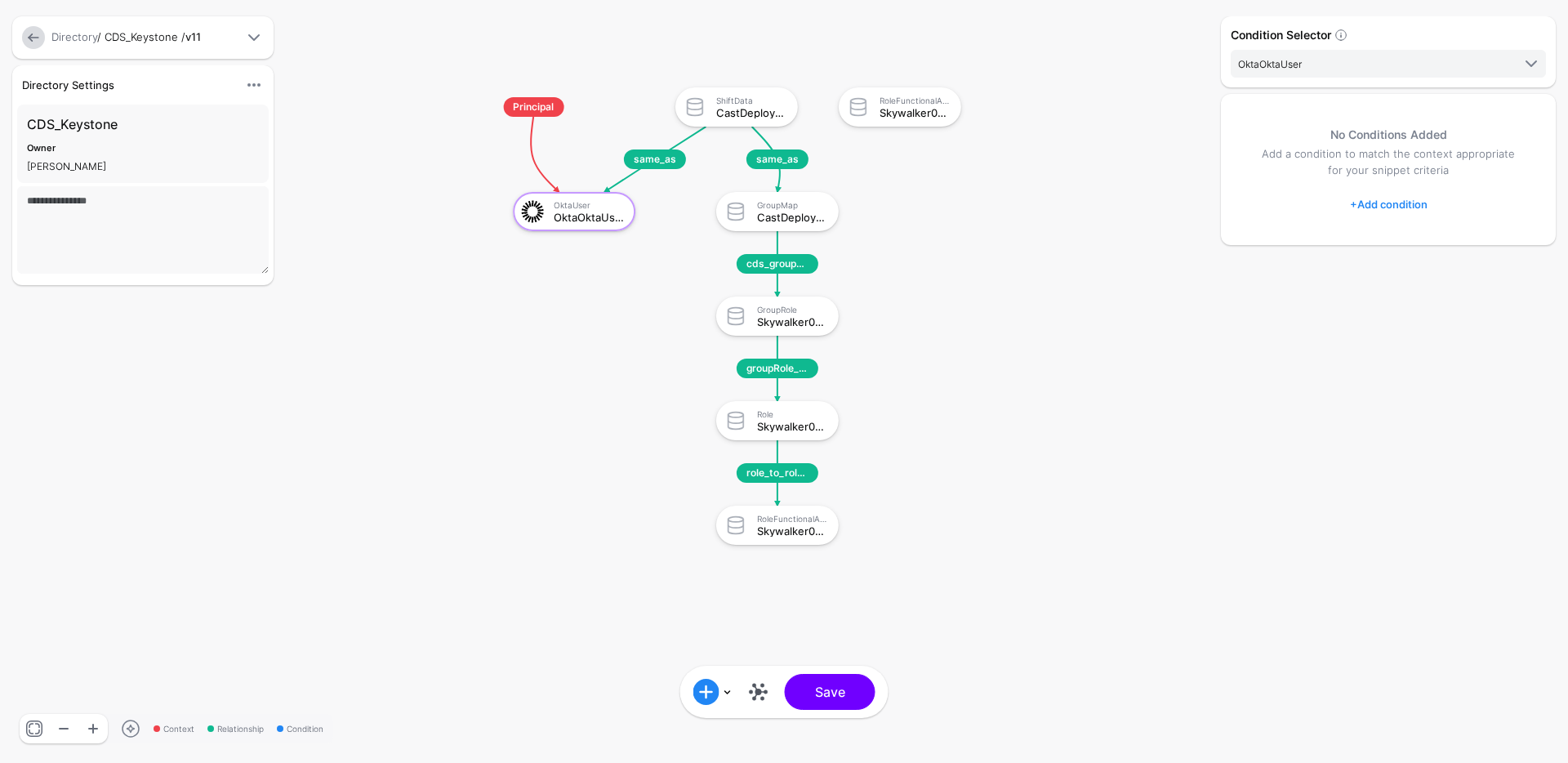
scroll to position [0, 0]
drag, startPoint x: 934, startPoint y: 106, endPoint x: 914, endPoint y: 418, distance: 312.6
click at [849, 567] on g "same_as same_as groupRole_to_role cds_group_map_to_ks_group_role role_to_roleFu…" at bounding box center [458, 71] width 156802 height 76310
click at [890, 111] on div "Skywalker040_qaRoleFunctionalAbility1" at bounding box center [915, 112] width 70 height 12
click at [753, 691] on link at bounding box center [758, 691] width 26 height 26
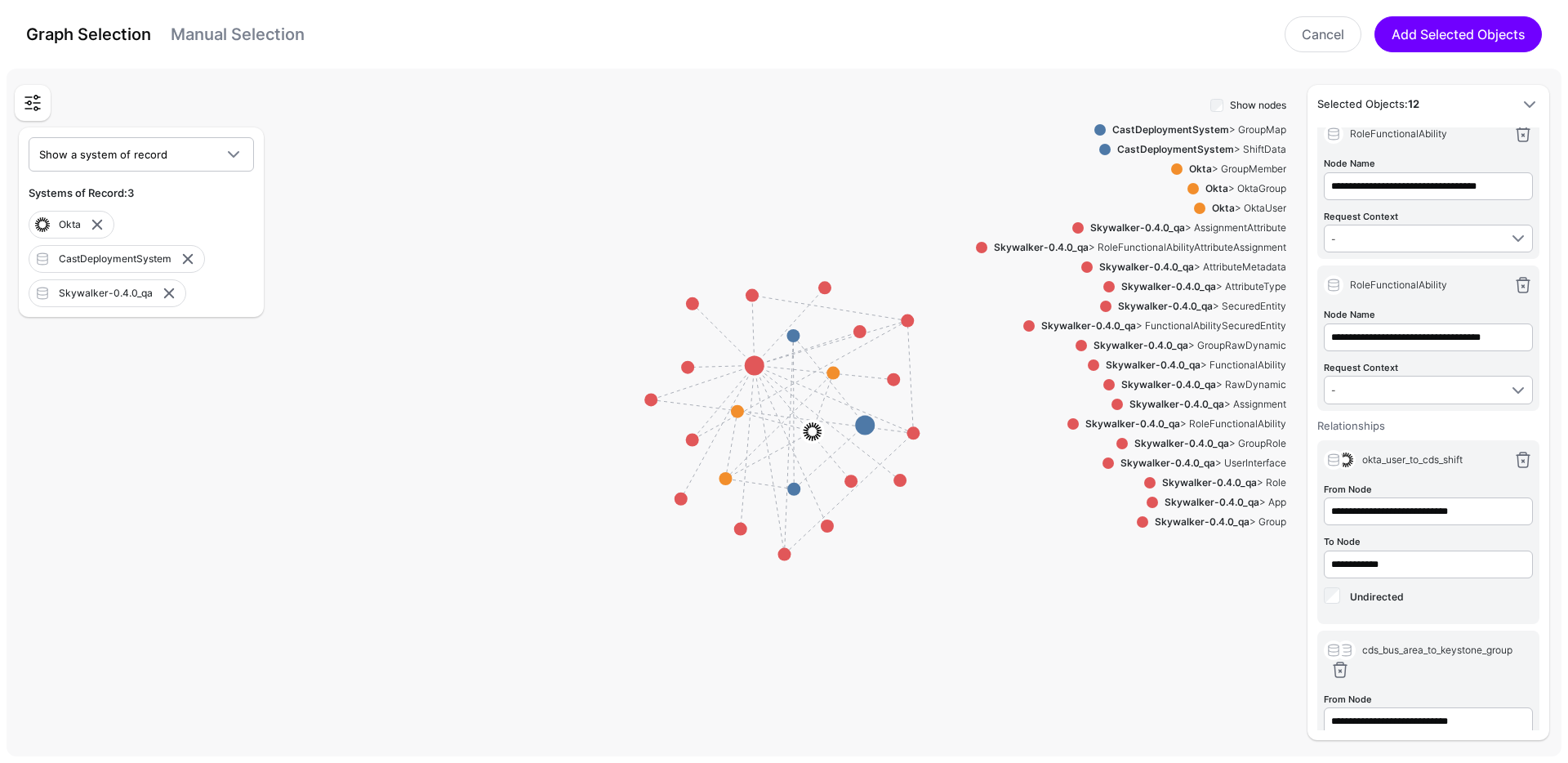
scroll to position [674, 0]
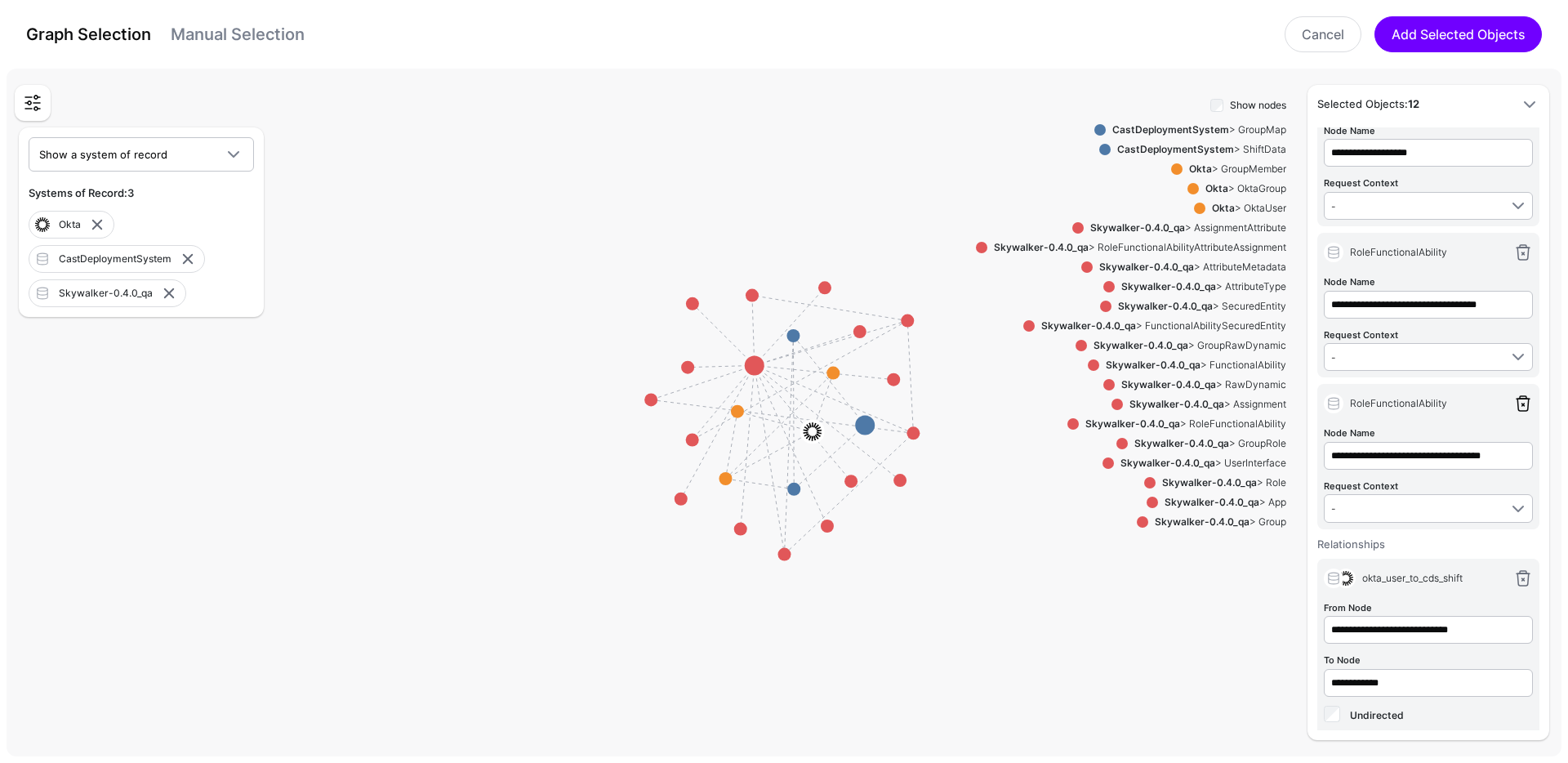
click at [1514, 402] on link at bounding box center [1523, 403] width 19 height 19
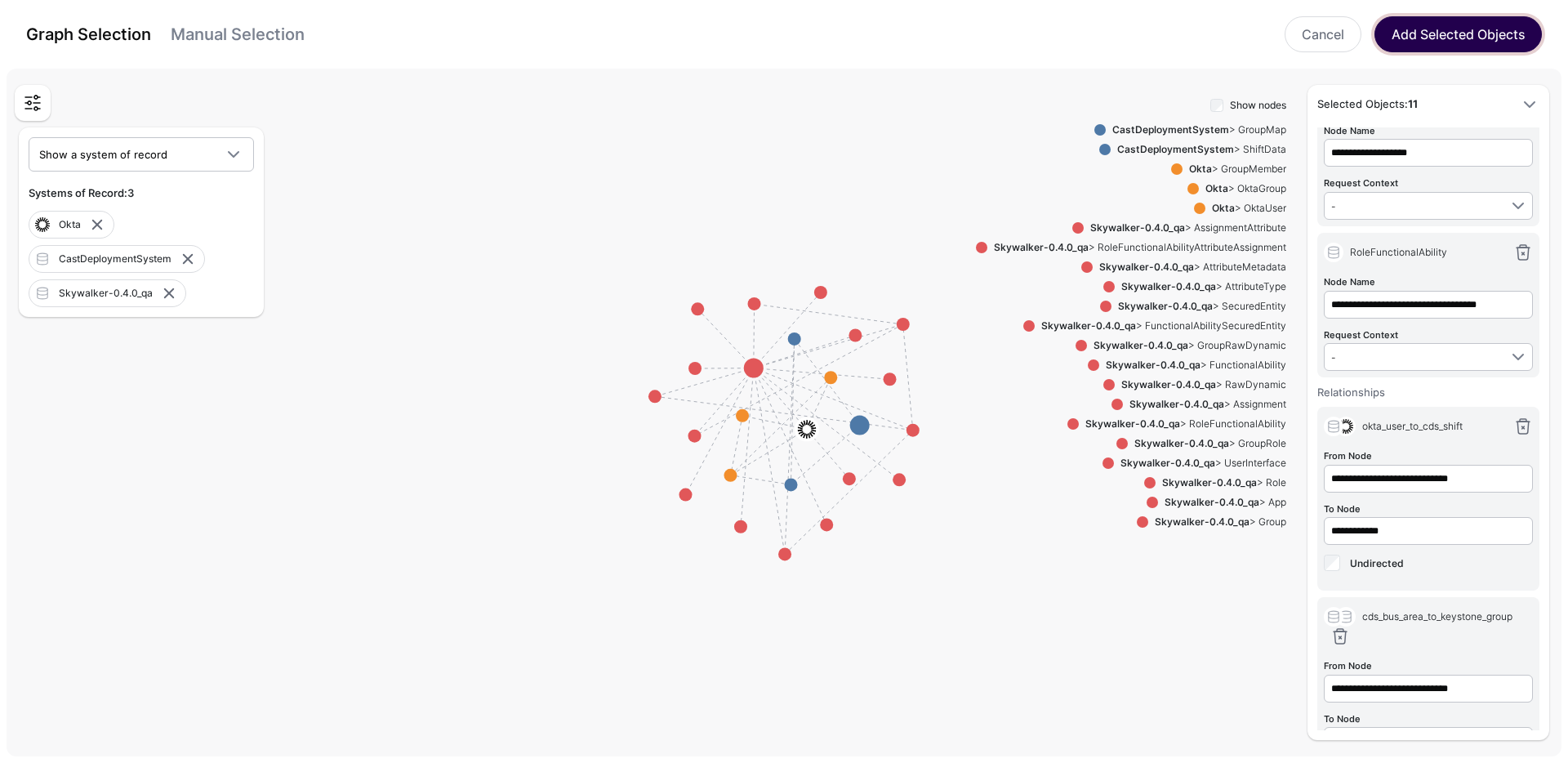
click at [1458, 32] on button "Add Selected Objects" at bounding box center [1458, 34] width 168 height 36
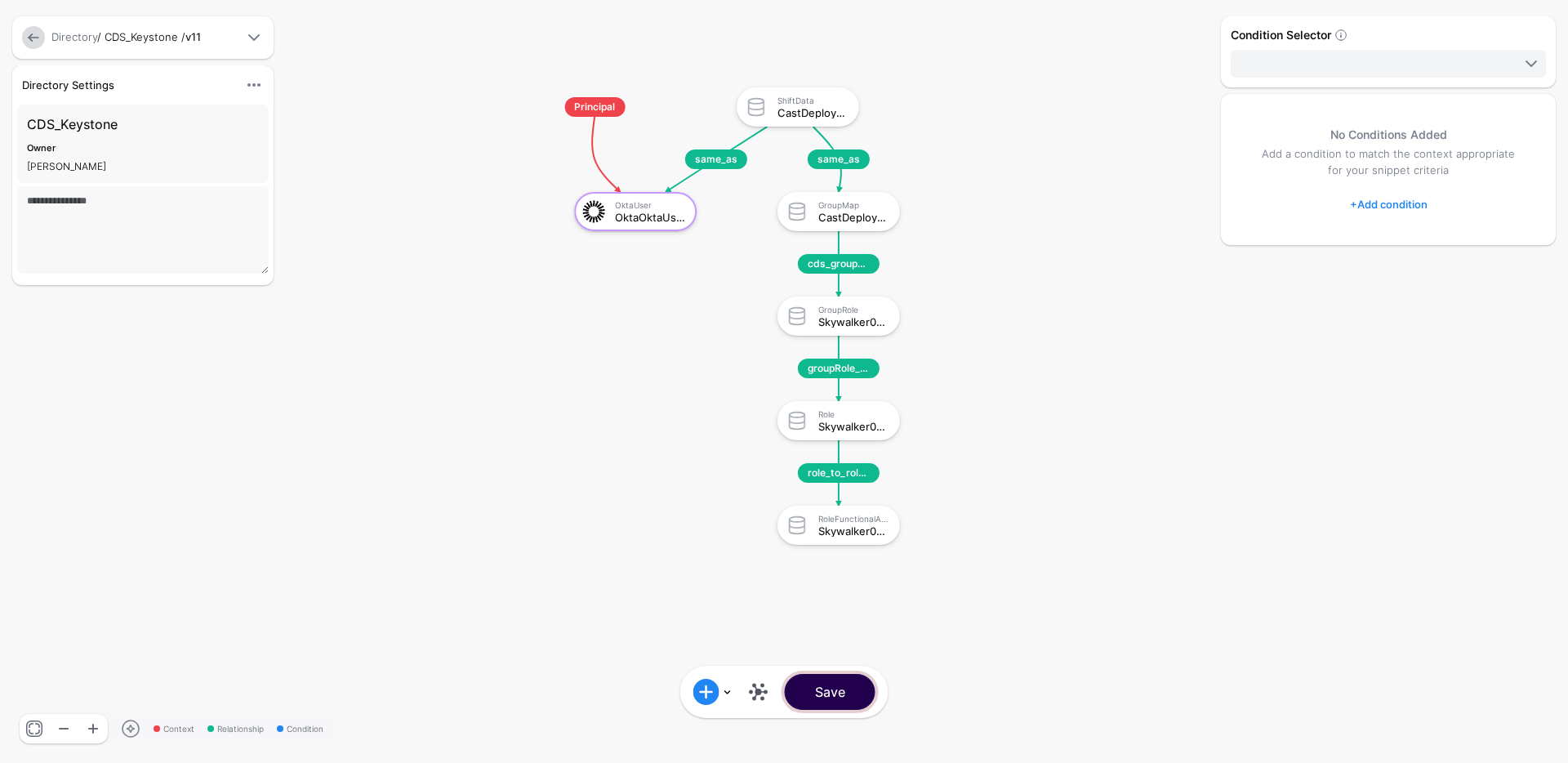
click at [818, 695] on button "Save" at bounding box center [831, 691] width 91 height 36
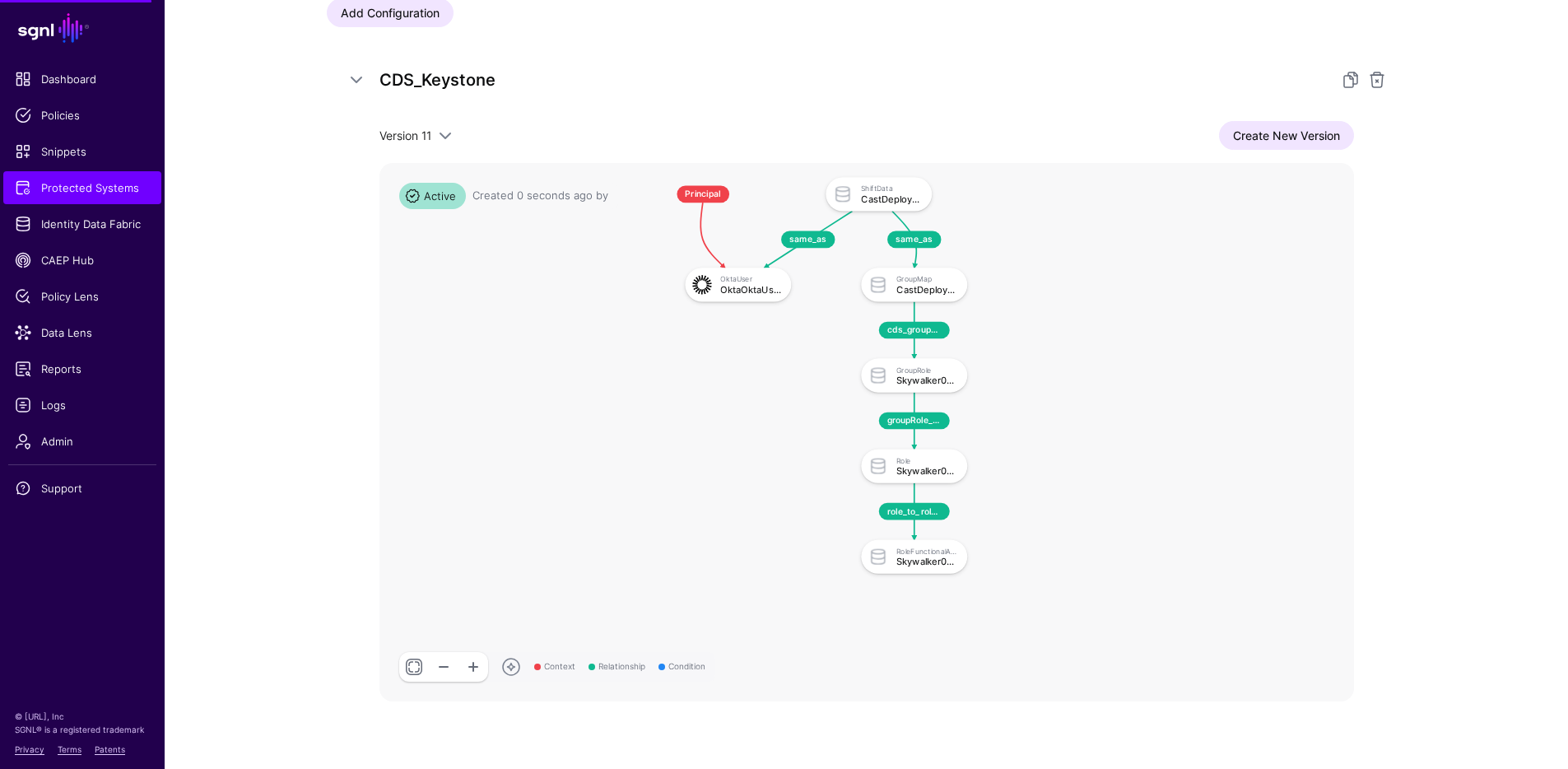
scroll to position [291, 0]
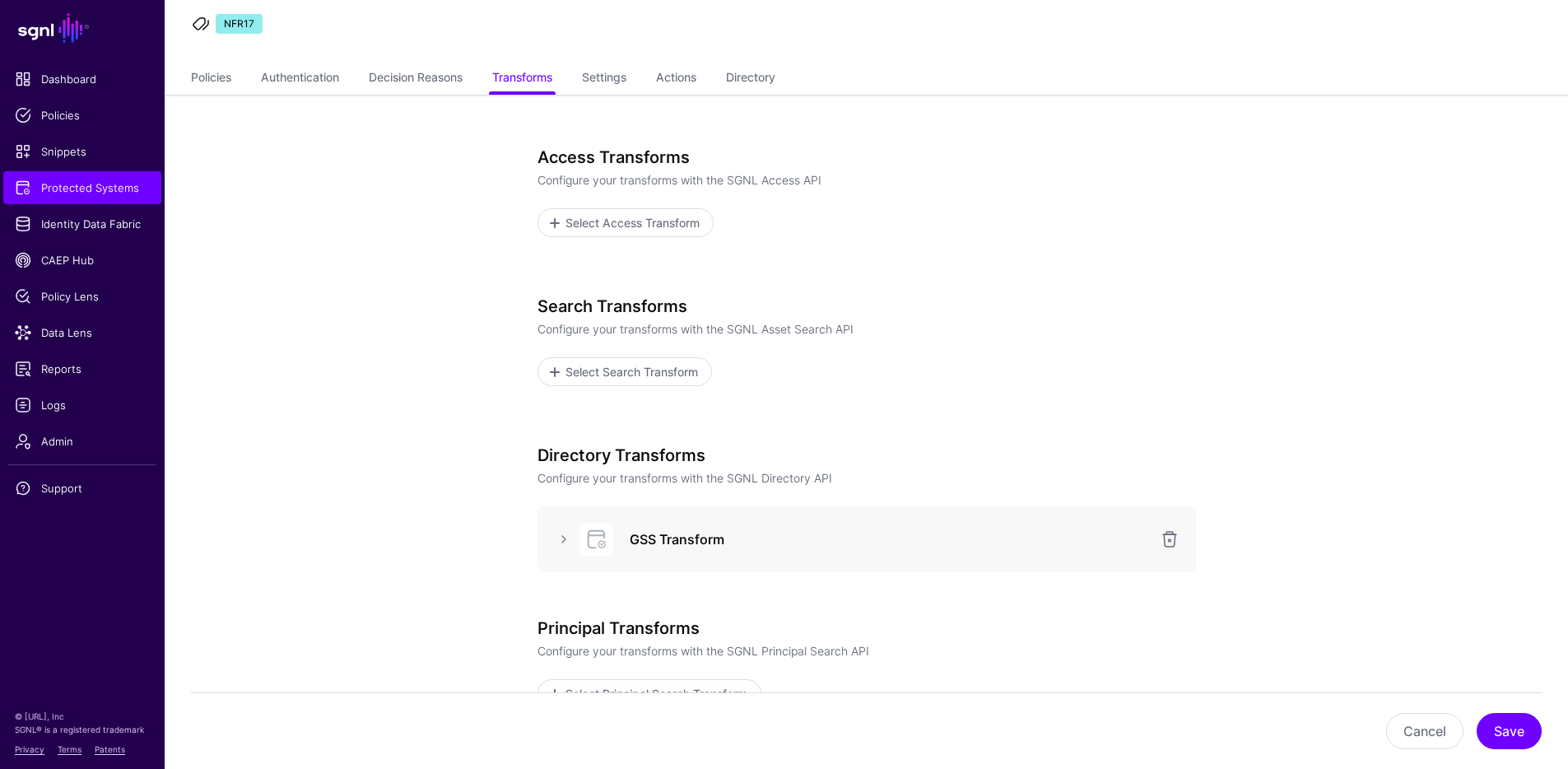
scroll to position [287, 0]
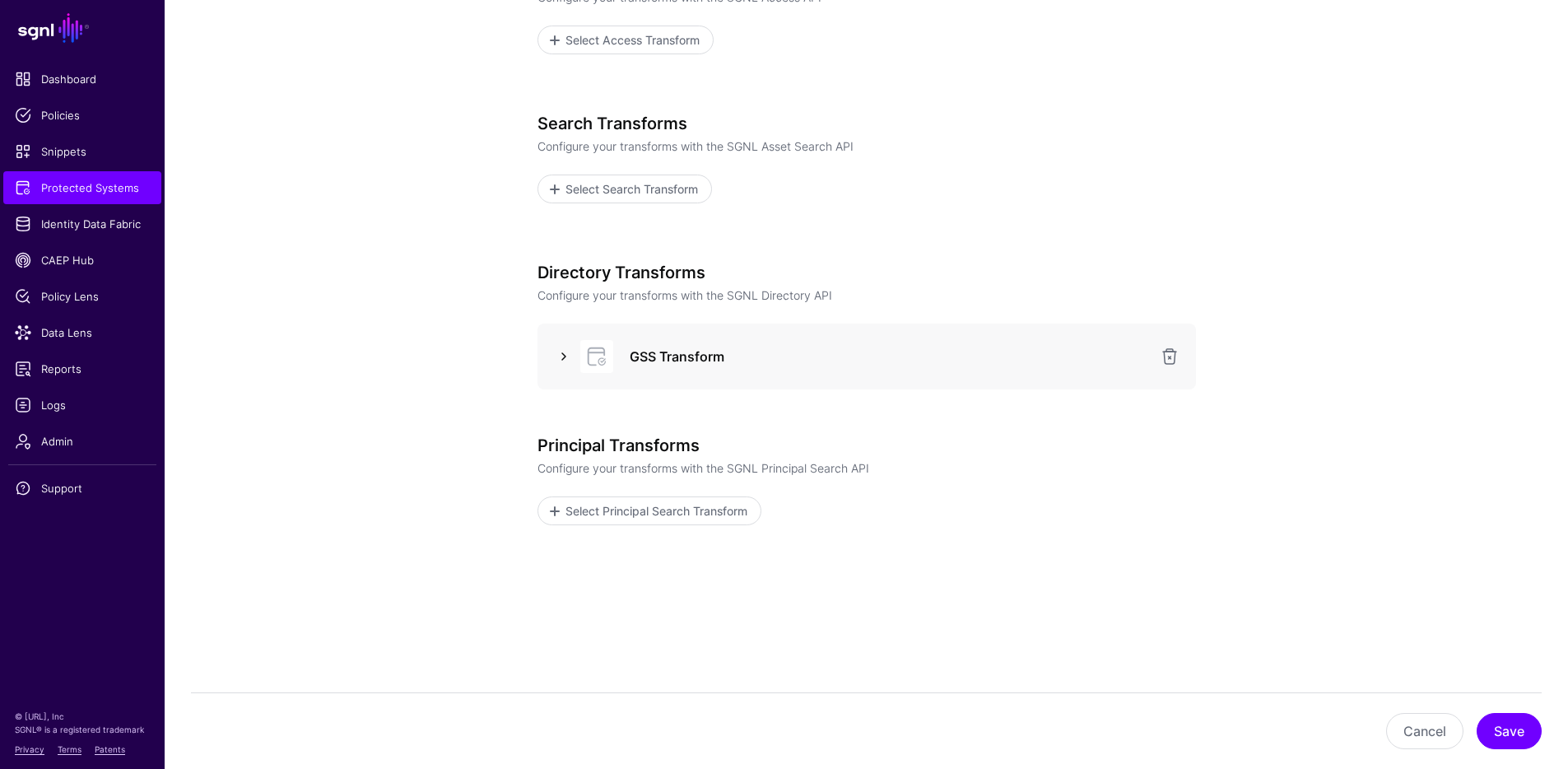
click at [562, 354] on link at bounding box center [564, 357] width 20 height 20
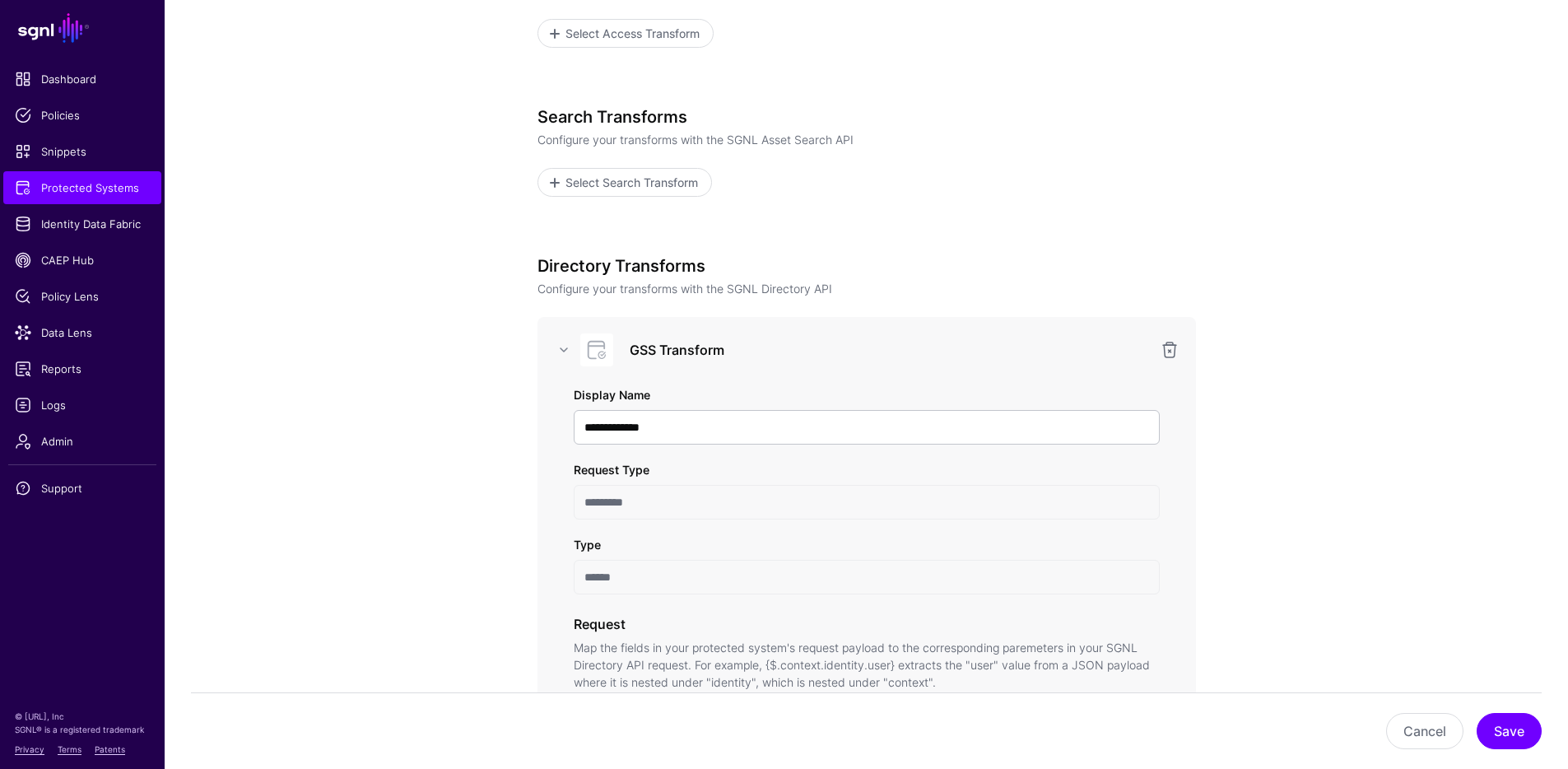
scroll to position [0, 0]
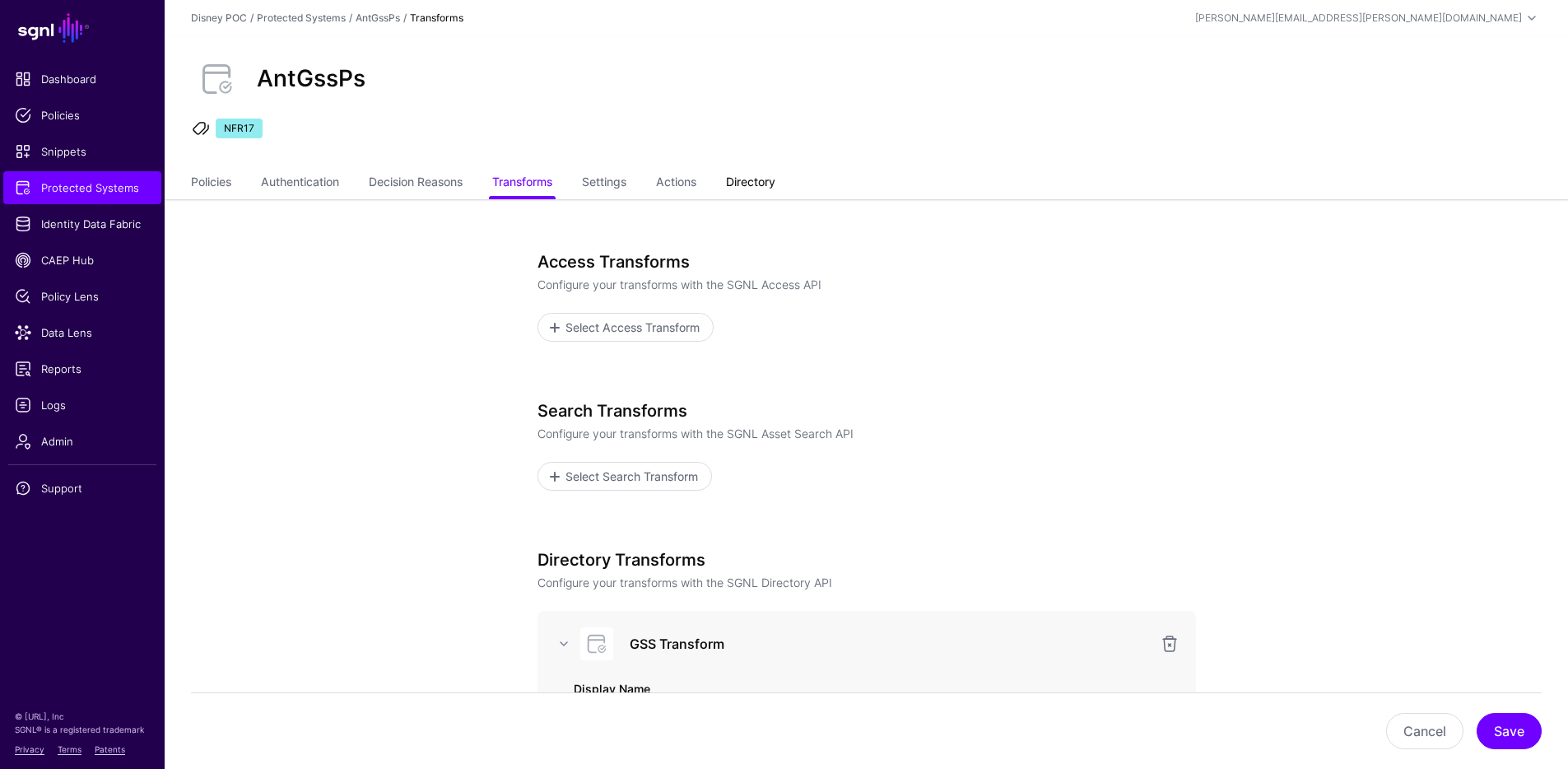
click at [770, 184] on link "Directory" at bounding box center [750, 184] width 50 height 31
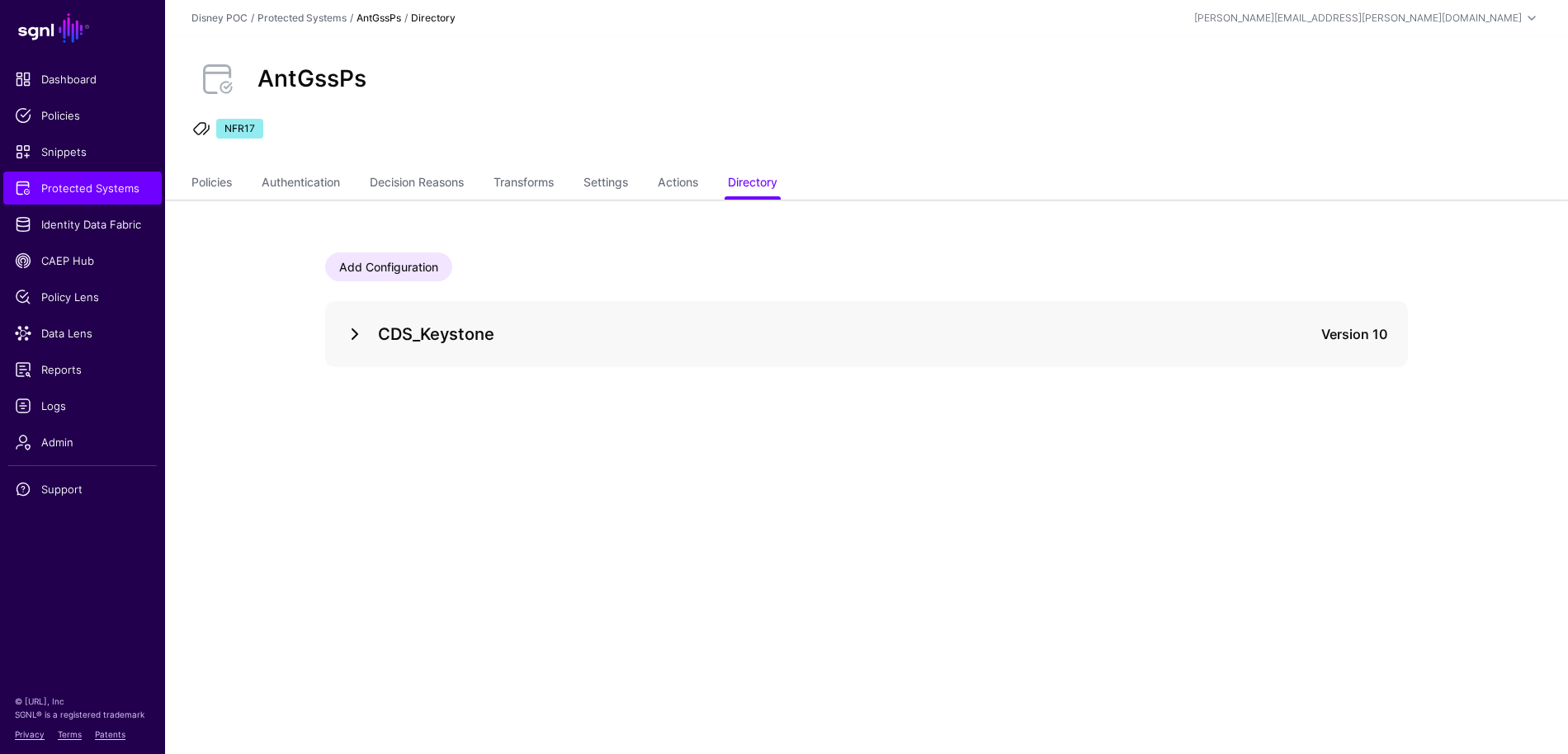
click at [356, 340] on link at bounding box center [355, 334] width 20 height 20
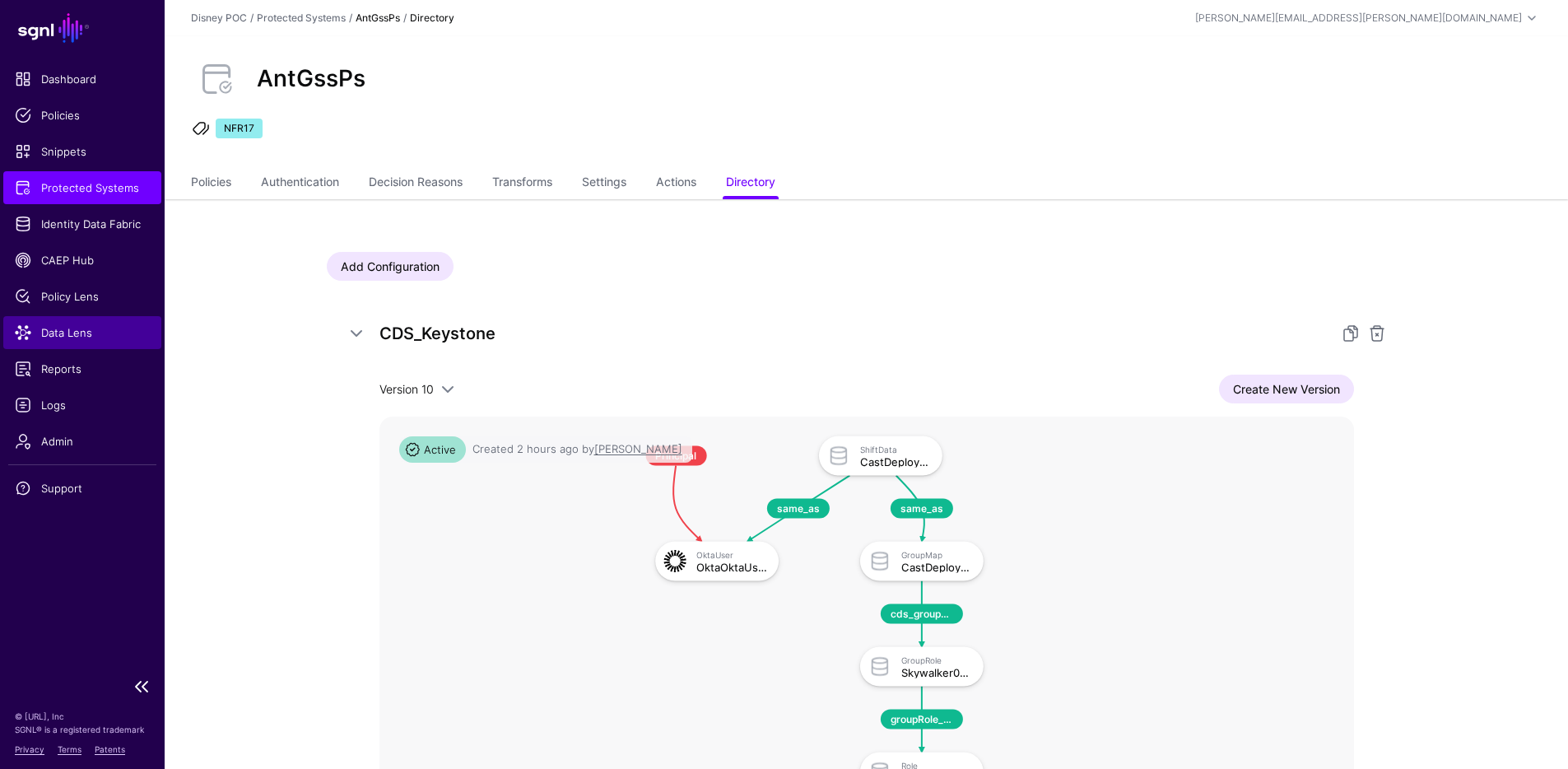
click at [78, 329] on span "Data Lens" at bounding box center [82, 332] width 135 height 17
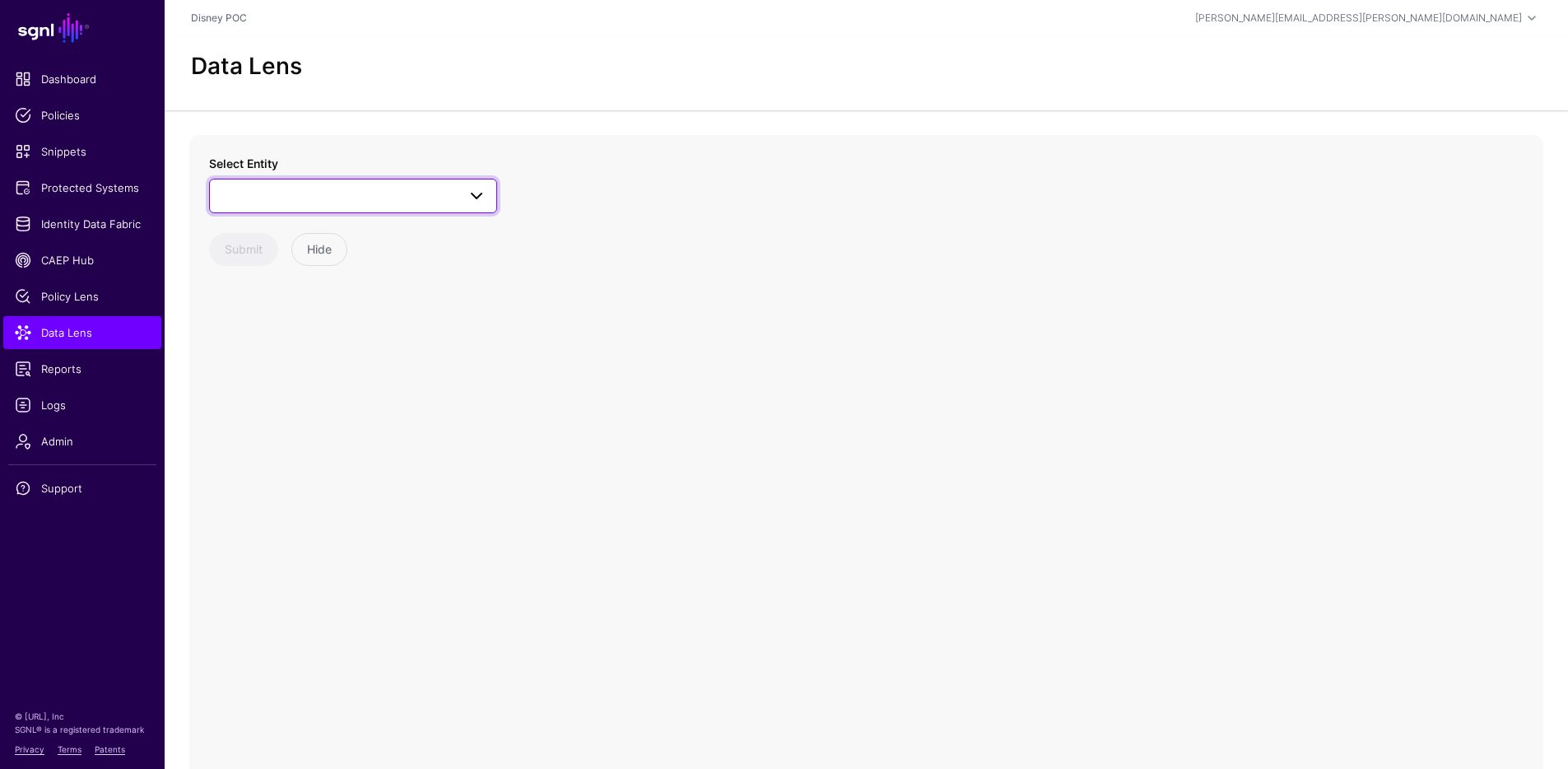
click at [303, 186] on span at bounding box center [353, 195] width 267 height 20
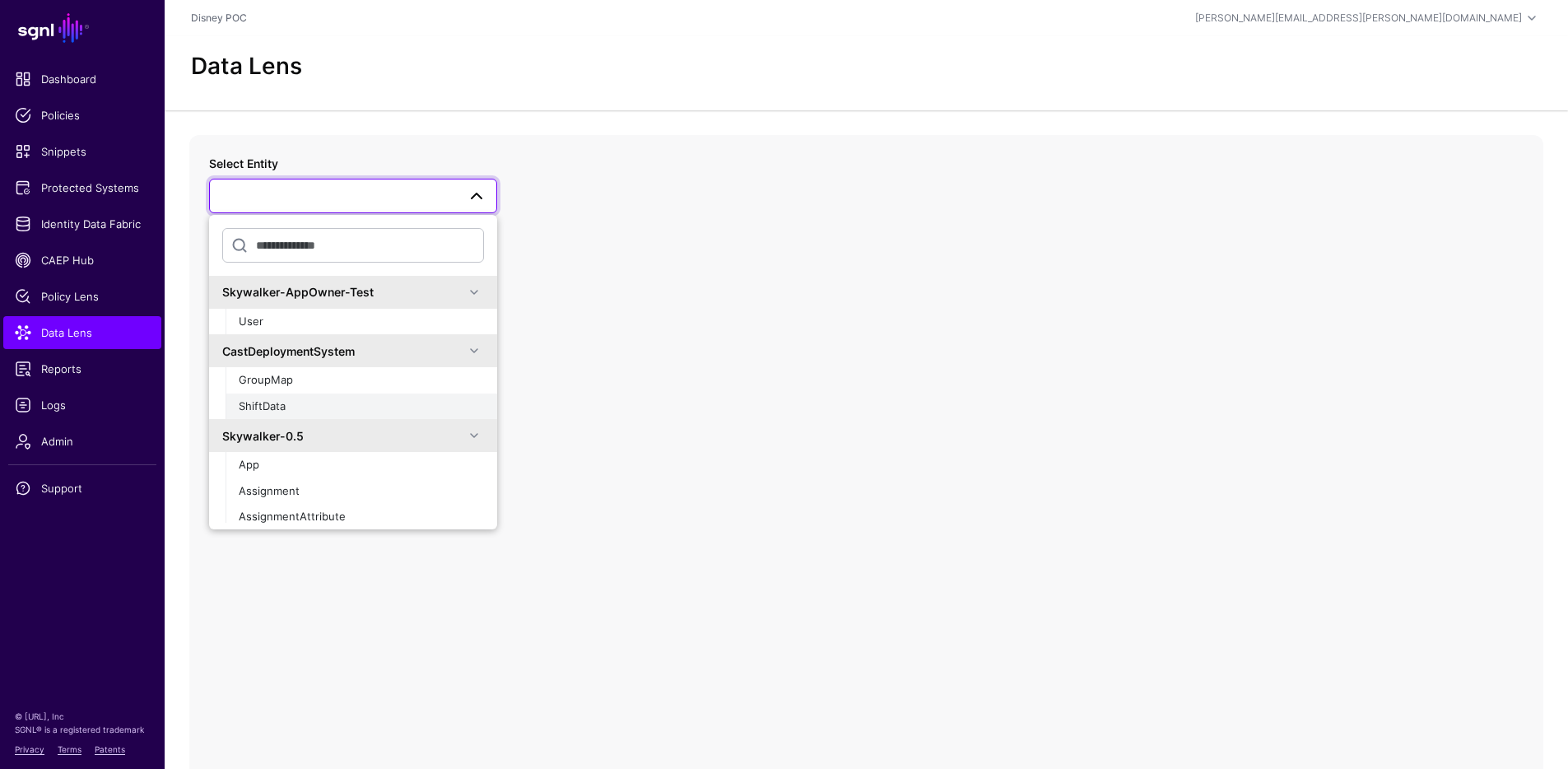
click at [285, 402] on span "ShiftData" at bounding box center [262, 406] width 47 height 13
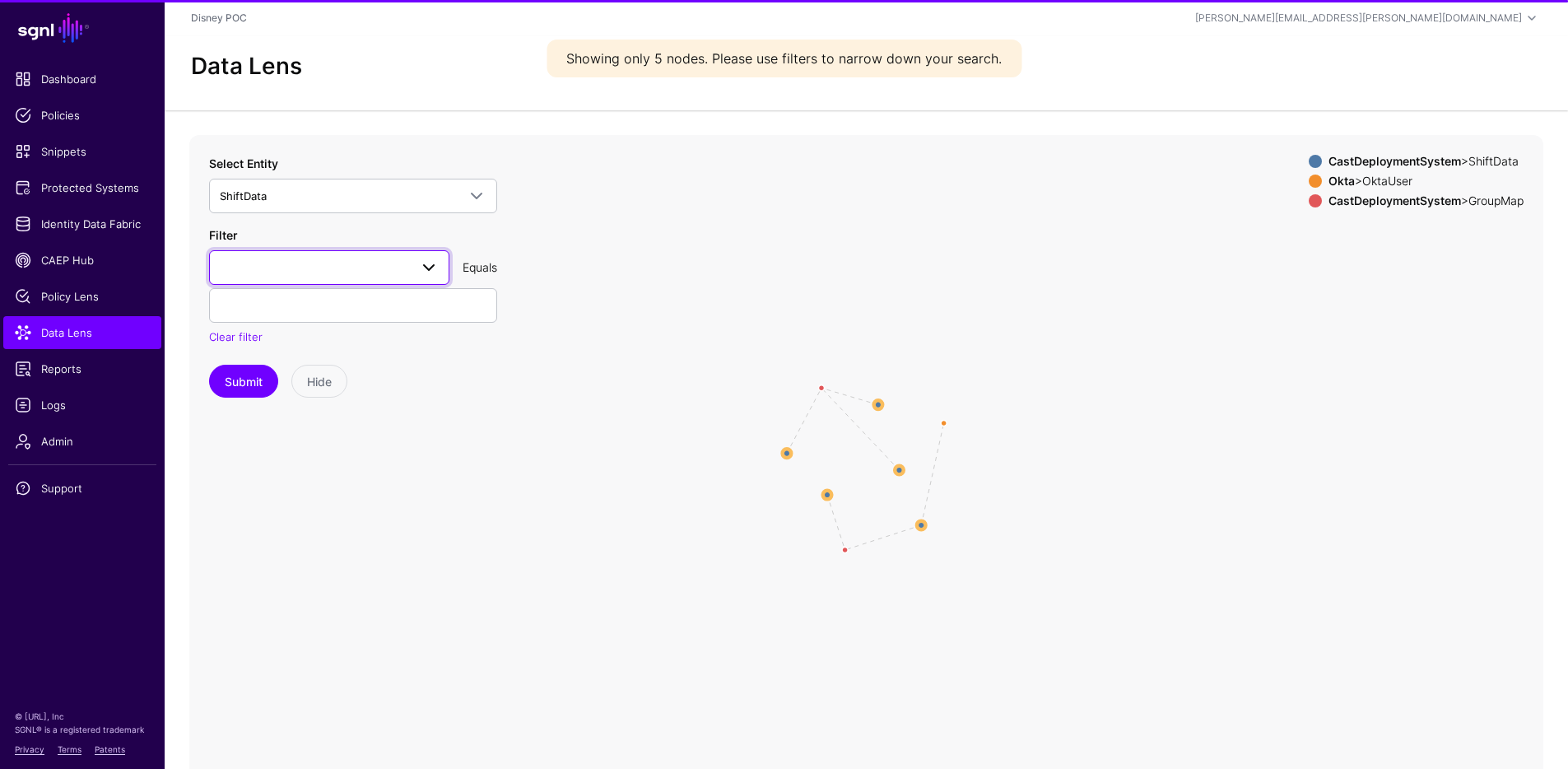
click at [375, 258] on span at bounding box center [329, 268] width 219 height 20
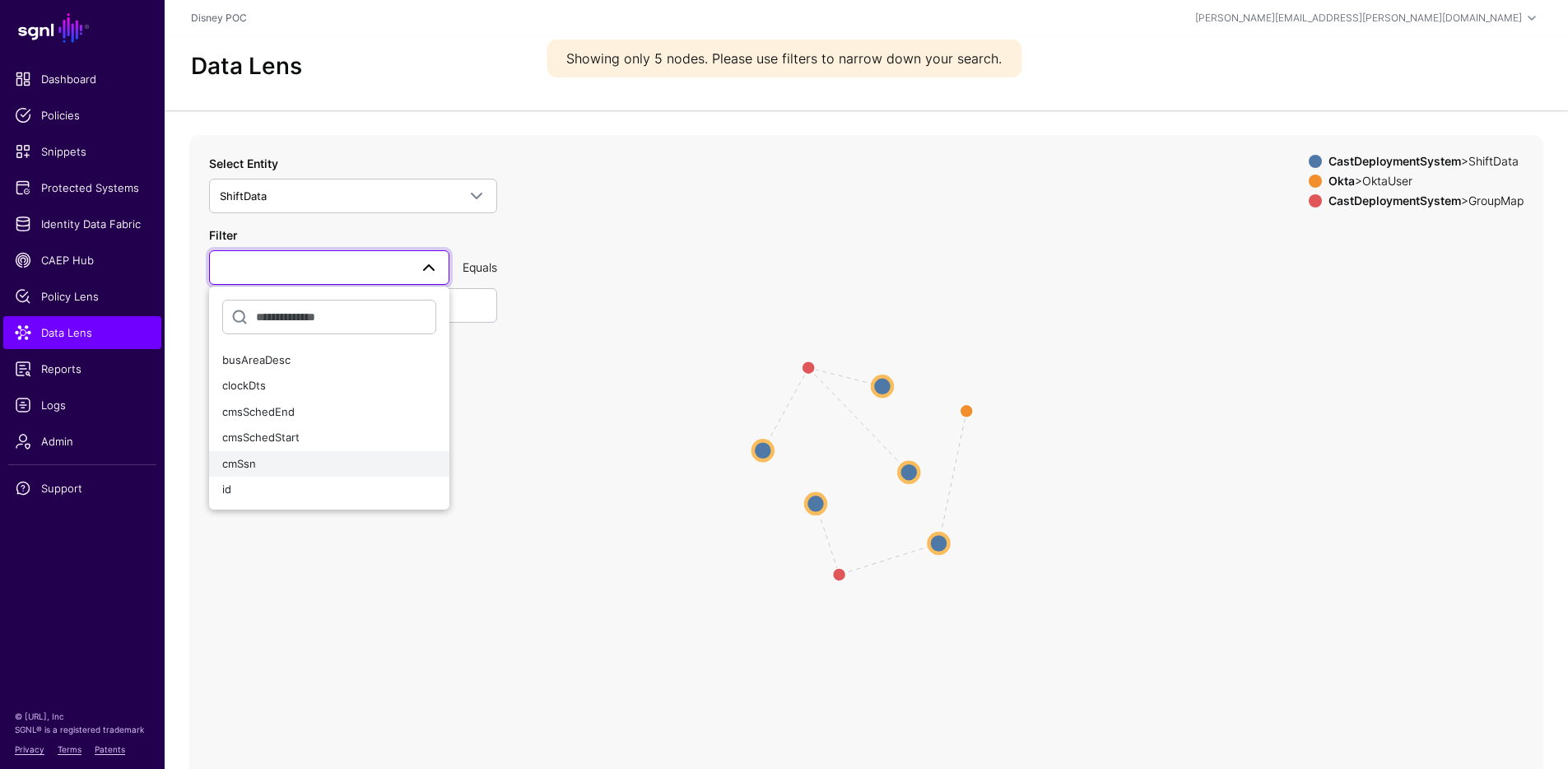
click at [268, 452] on button "cmSsn" at bounding box center [329, 464] width 240 height 26
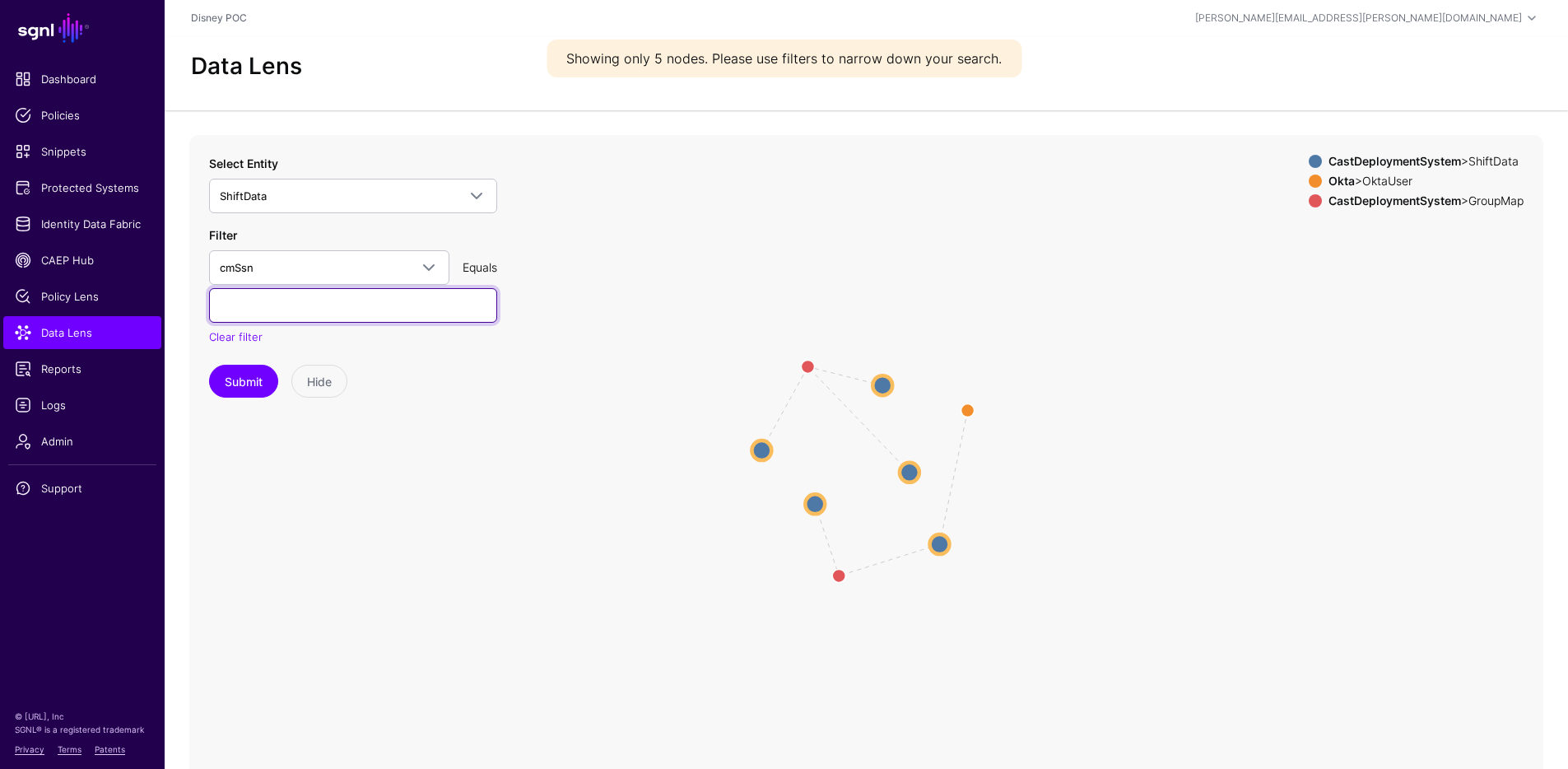
click at [338, 312] on input "text" at bounding box center [353, 305] width 288 height 34
click at [209, 364] on button "Submit" at bounding box center [243, 381] width 69 height 33
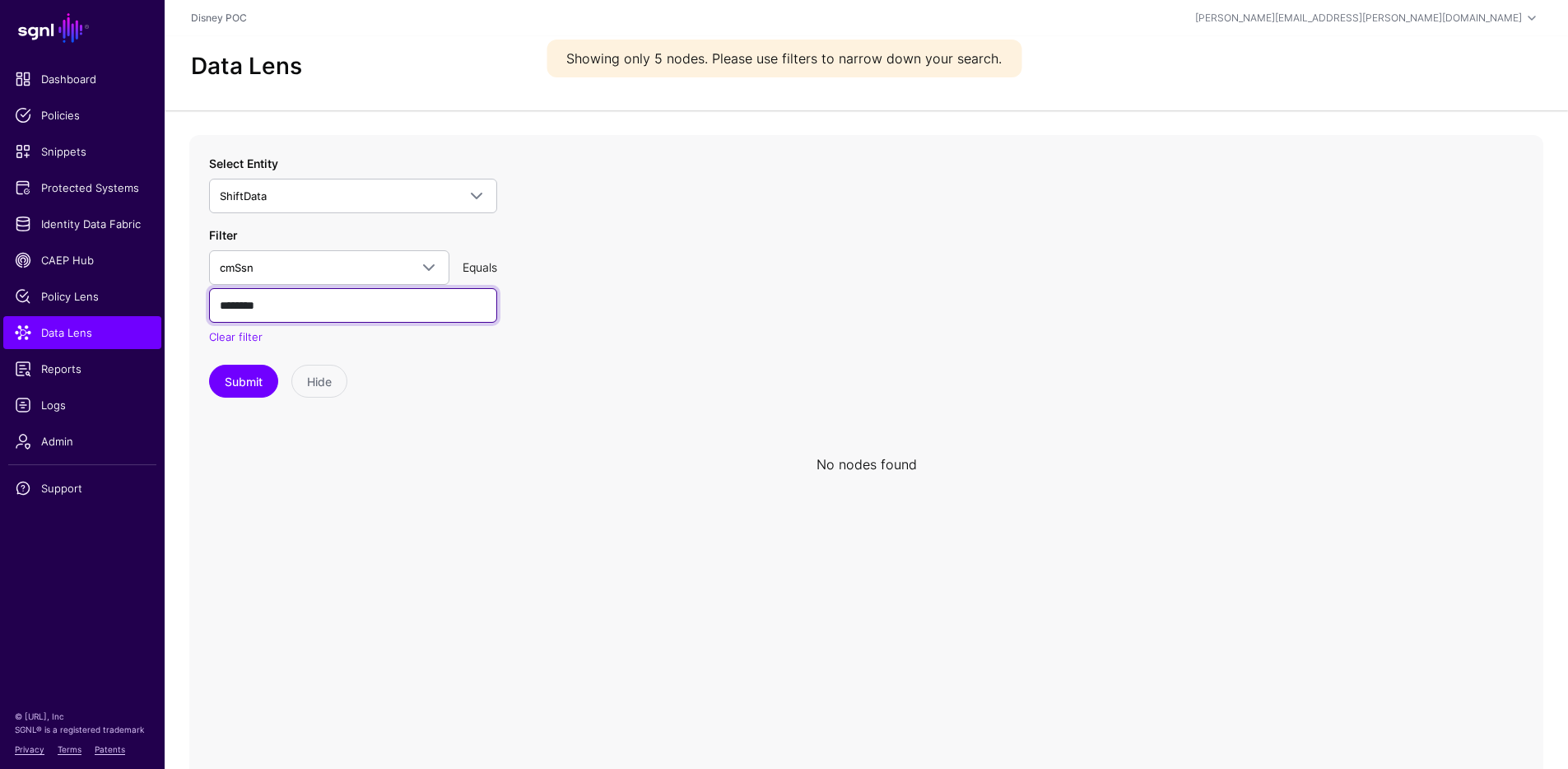
click at [225, 306] on input "********" at bounding box center [353, 305] width 288 height 34
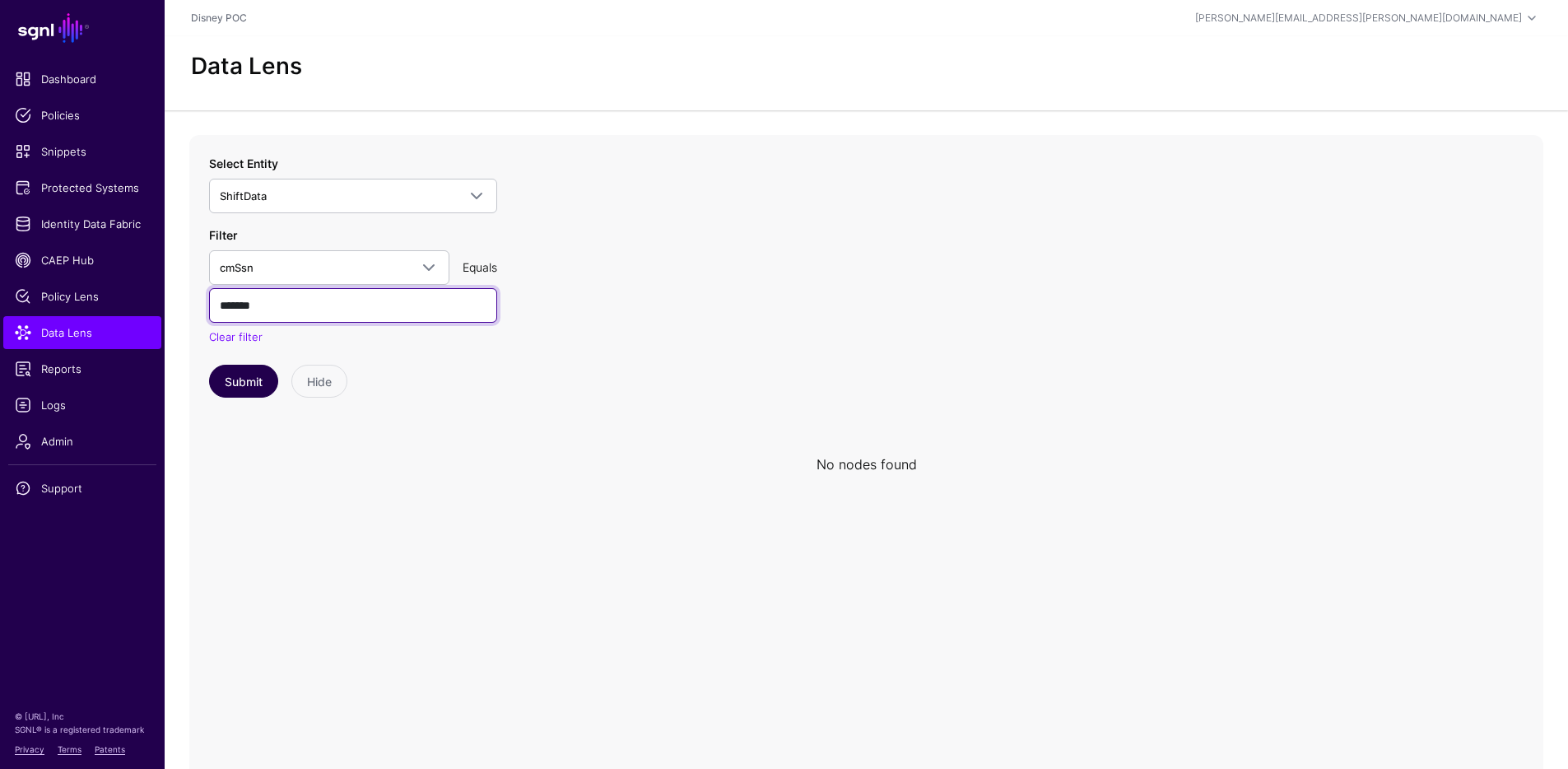
type input "*******"
click at [224, 383] on button "Submit" at bounding box center [243, 381] width 69 height 33
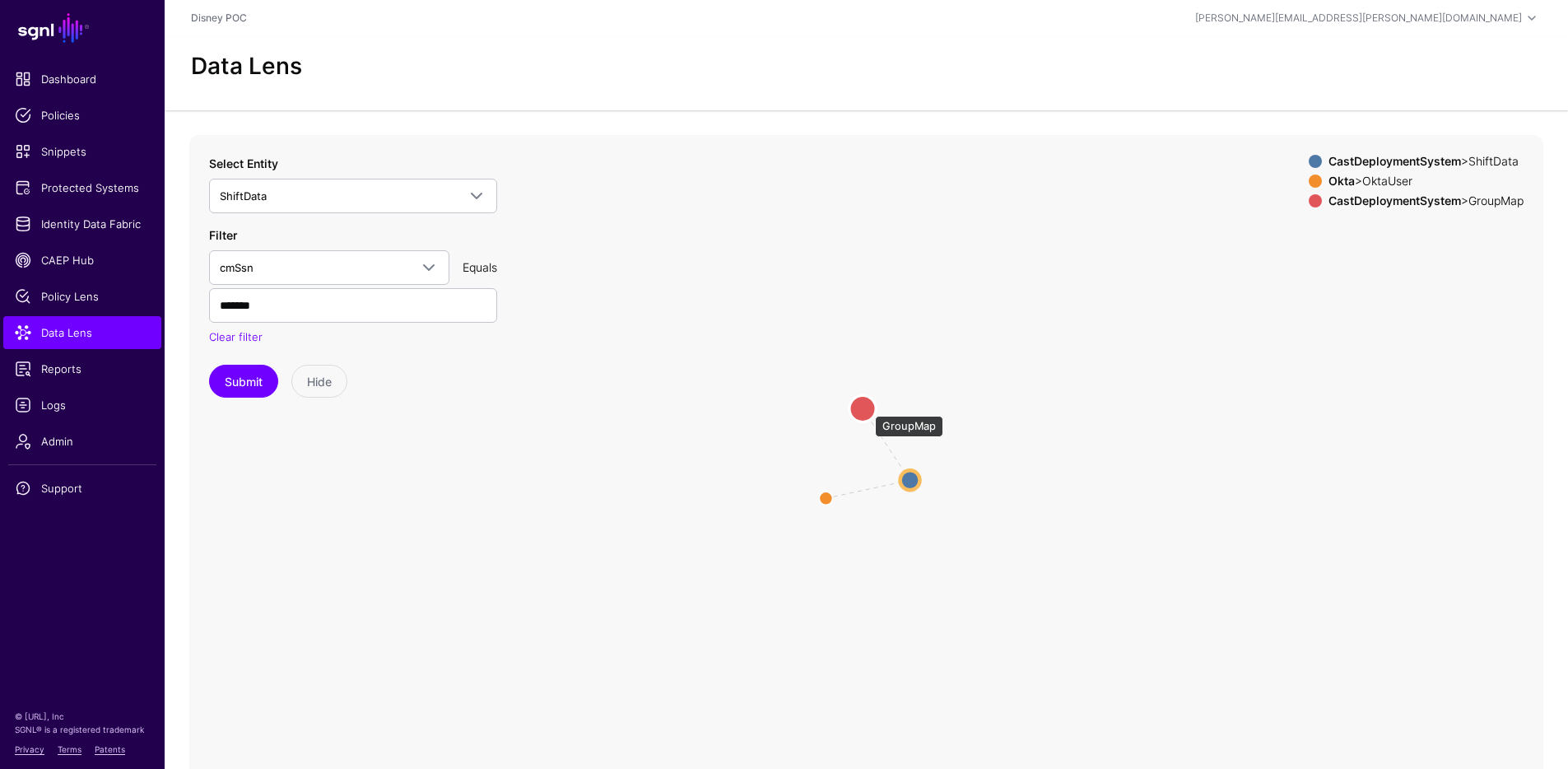
click at [867, 407] on circle at bounding box center [863, 408] width 26 height 26
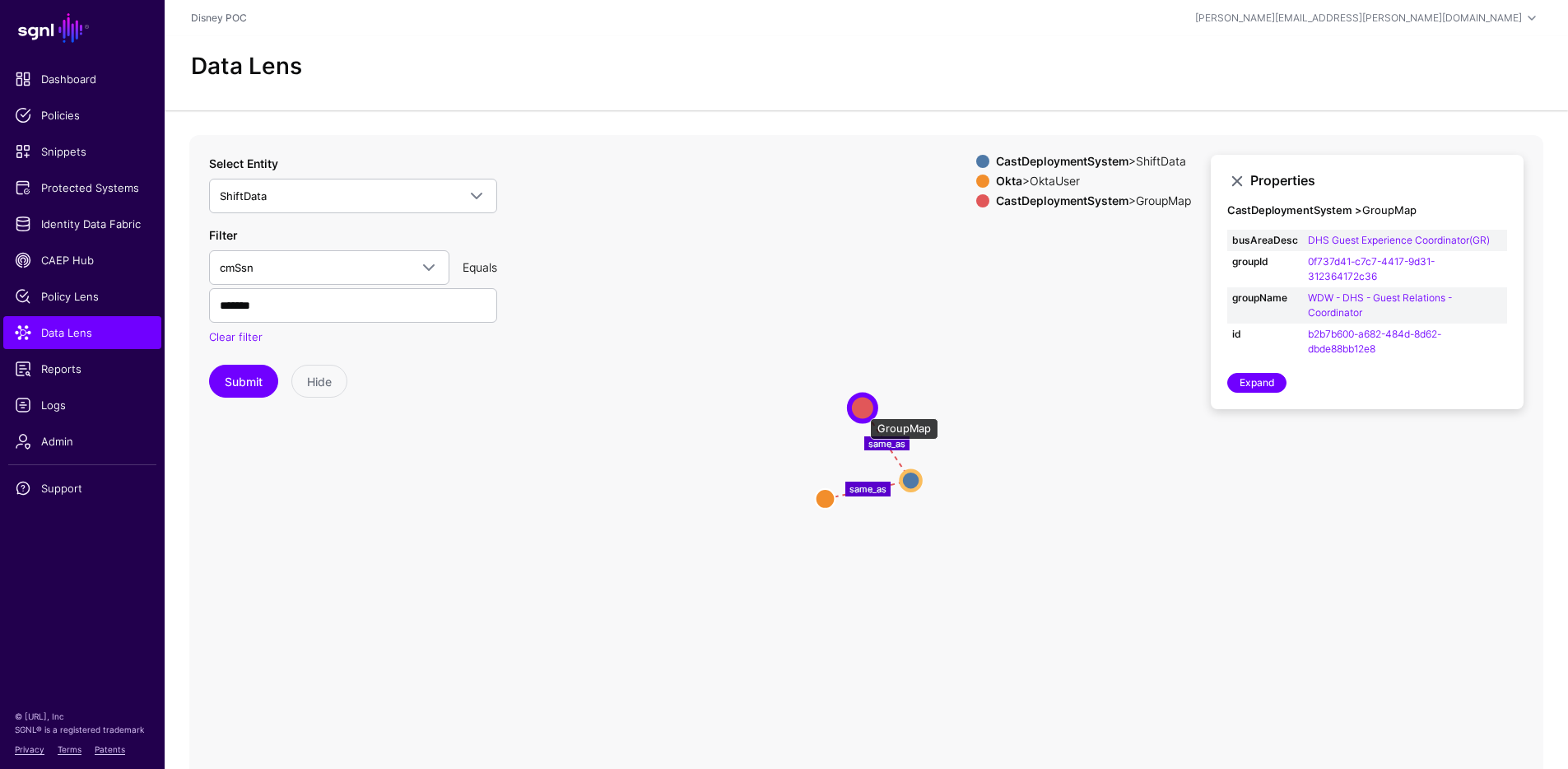
click at [862, 410] on circle at bounding box center [863, 407] width 26 height 26
click at [1380, 259] on link "0f737d41-c7c7-4417-9d31-312364172c36" at bounding box center [1372, 269] width 127 height 27
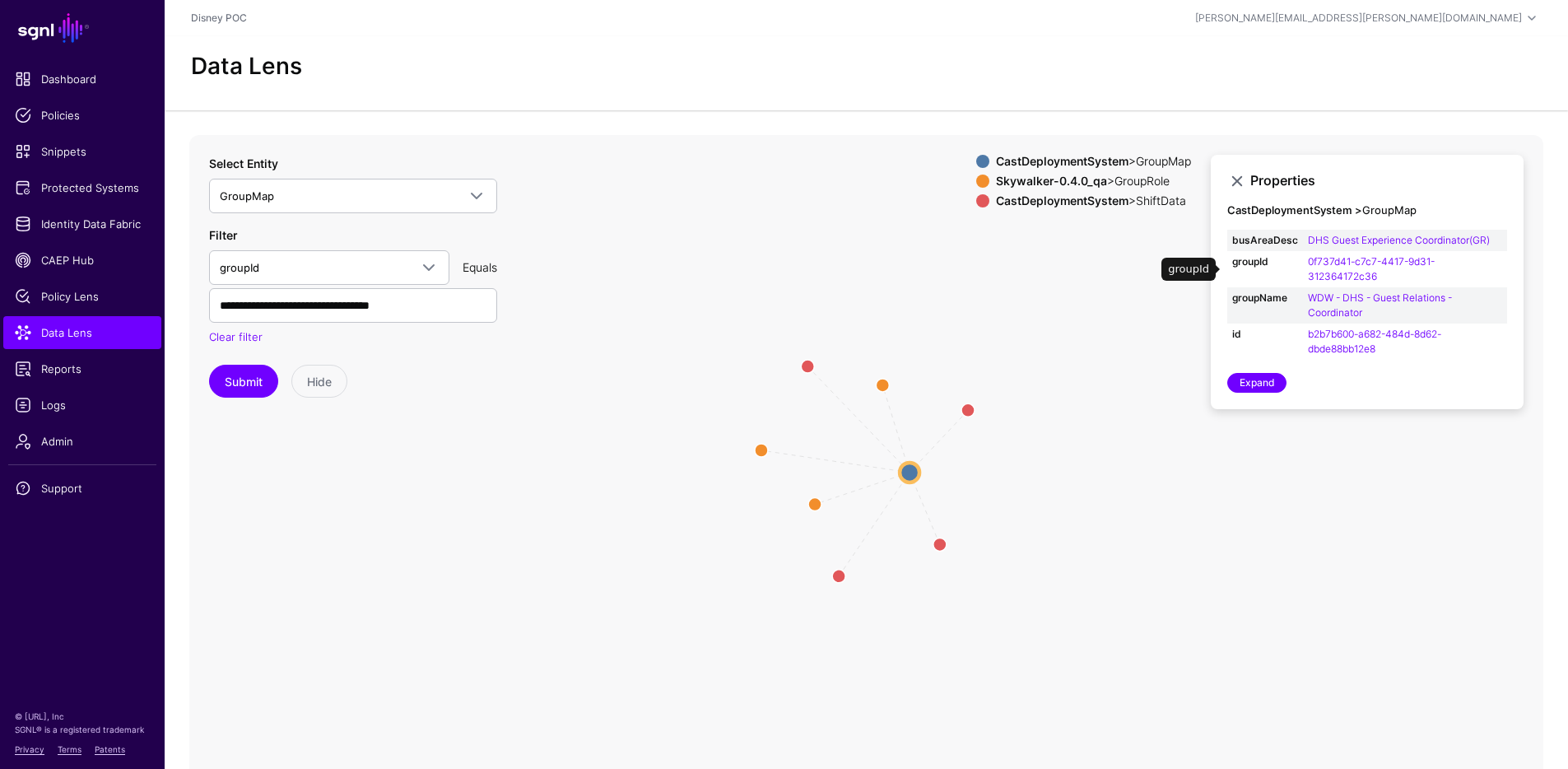
click at [1045, 181] on strong "Skywalker-0.4.0_qa" at bounding box center [1052, 181] width 111 height 14
click at [1064, 154] on strong "CastDeploymentSystem" at bounding box center [1063, 161] width 133 height 14
click at [1061, 206] on strong "CastDeploymentSystem" at bounding box center [1063, 200] width 133 height 14
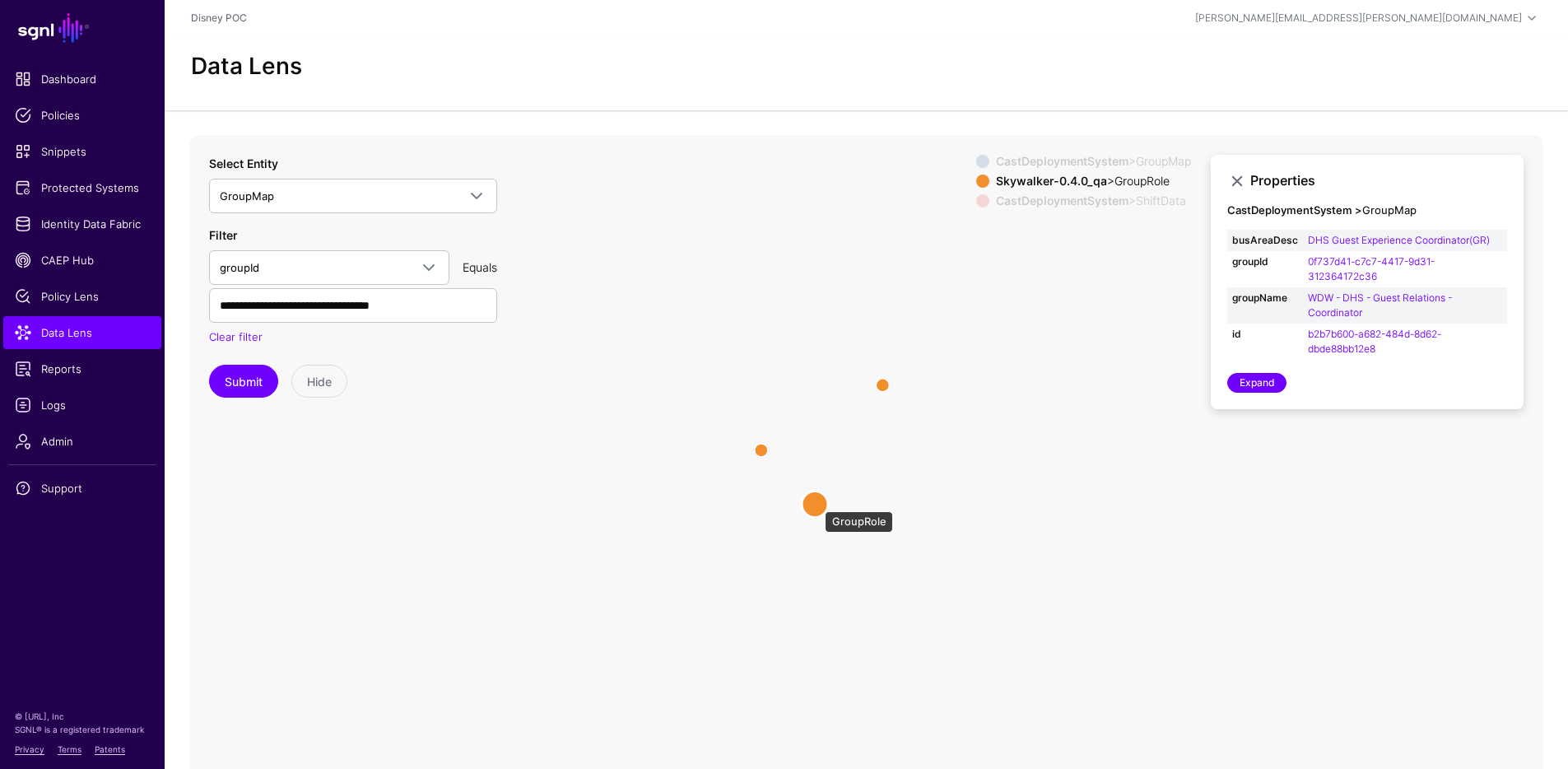
click at [817, 503] on circle at bounding box center [815, 503] width 26 height 26
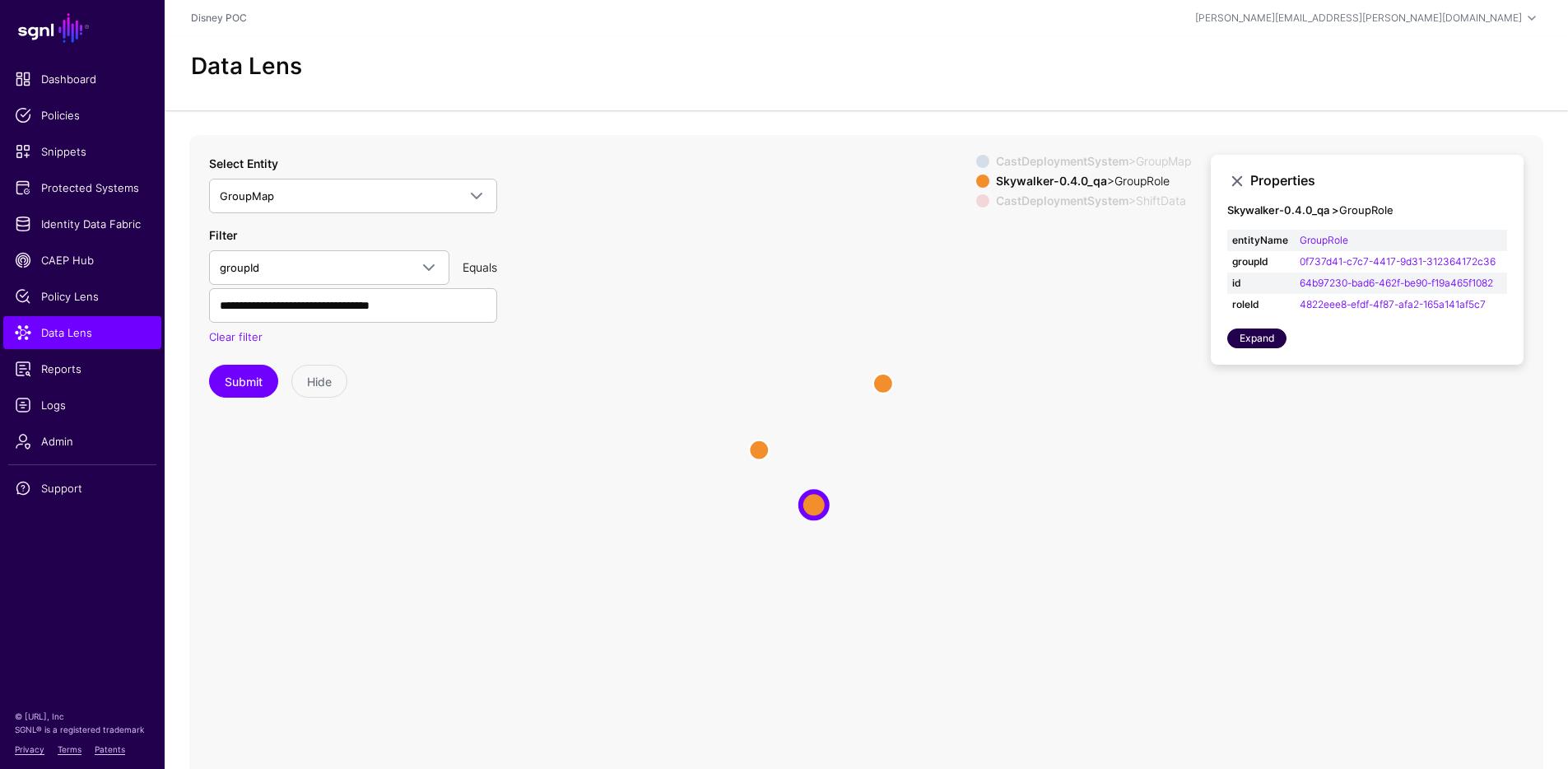
click at [1278, 345] on link "Expand" at bounding box center [1256, 338] width 60 height 20
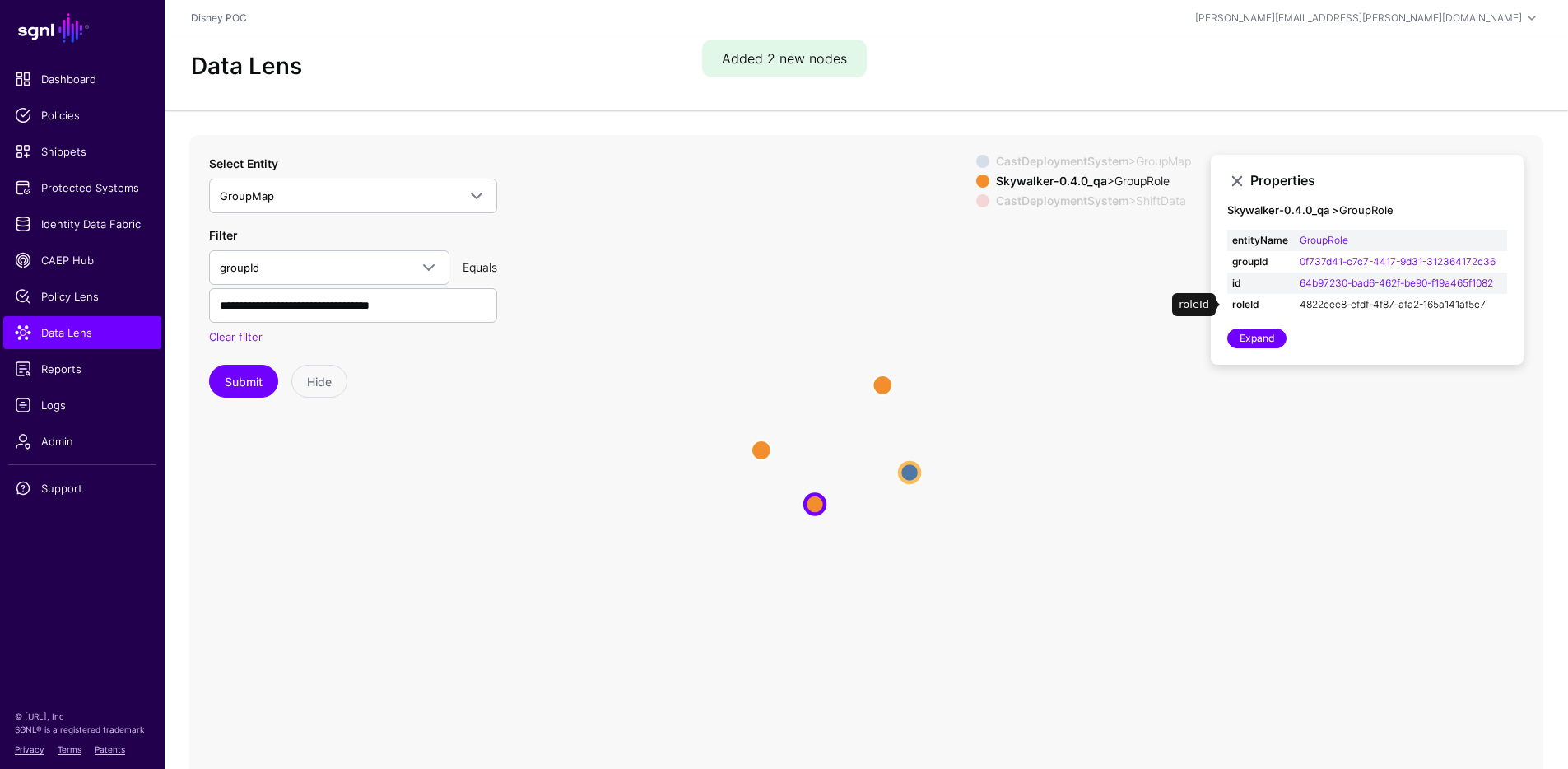
click at [1321, 306] on link "4822eee8-efdf-4f87-afa2-165a141af5c7" at bounding box center [1393, 304] width 186 height 13
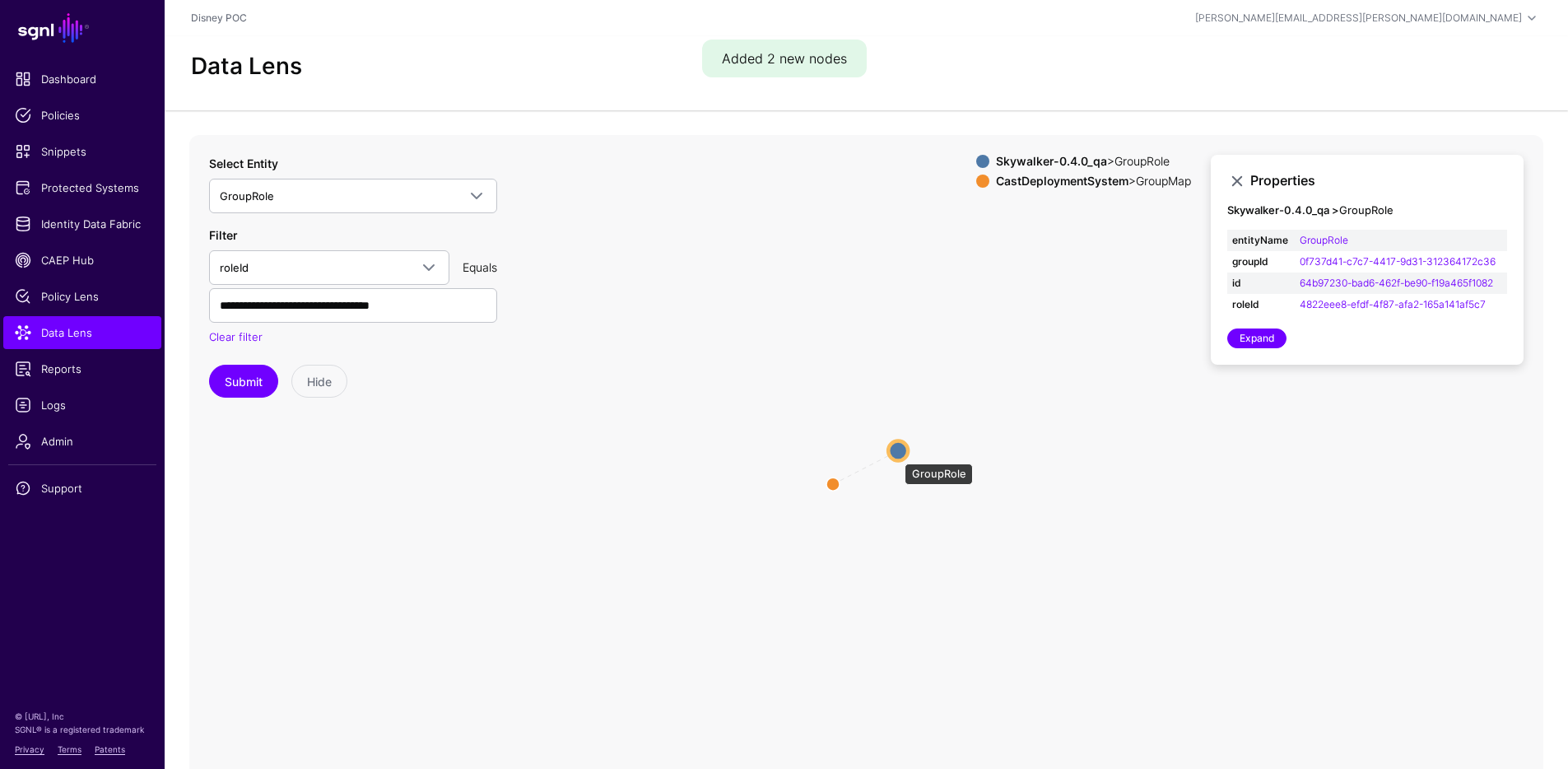
click at [897, 455] on circle at bounding box center [898, 450] width 20 height 20
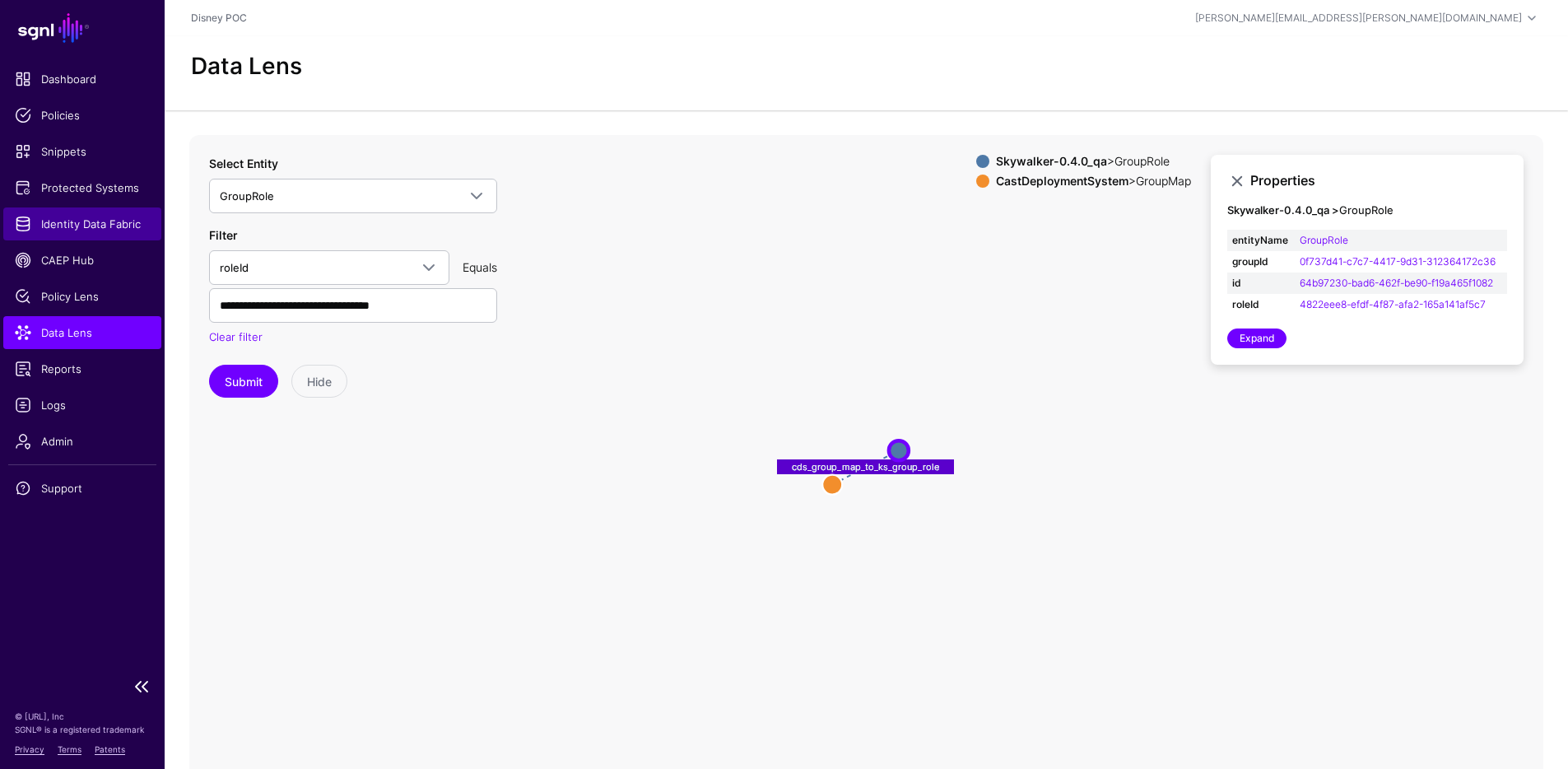
click at [90, 226] on span "Identity Data Fabric" at bounding box center [82, 224] width 135 height 17
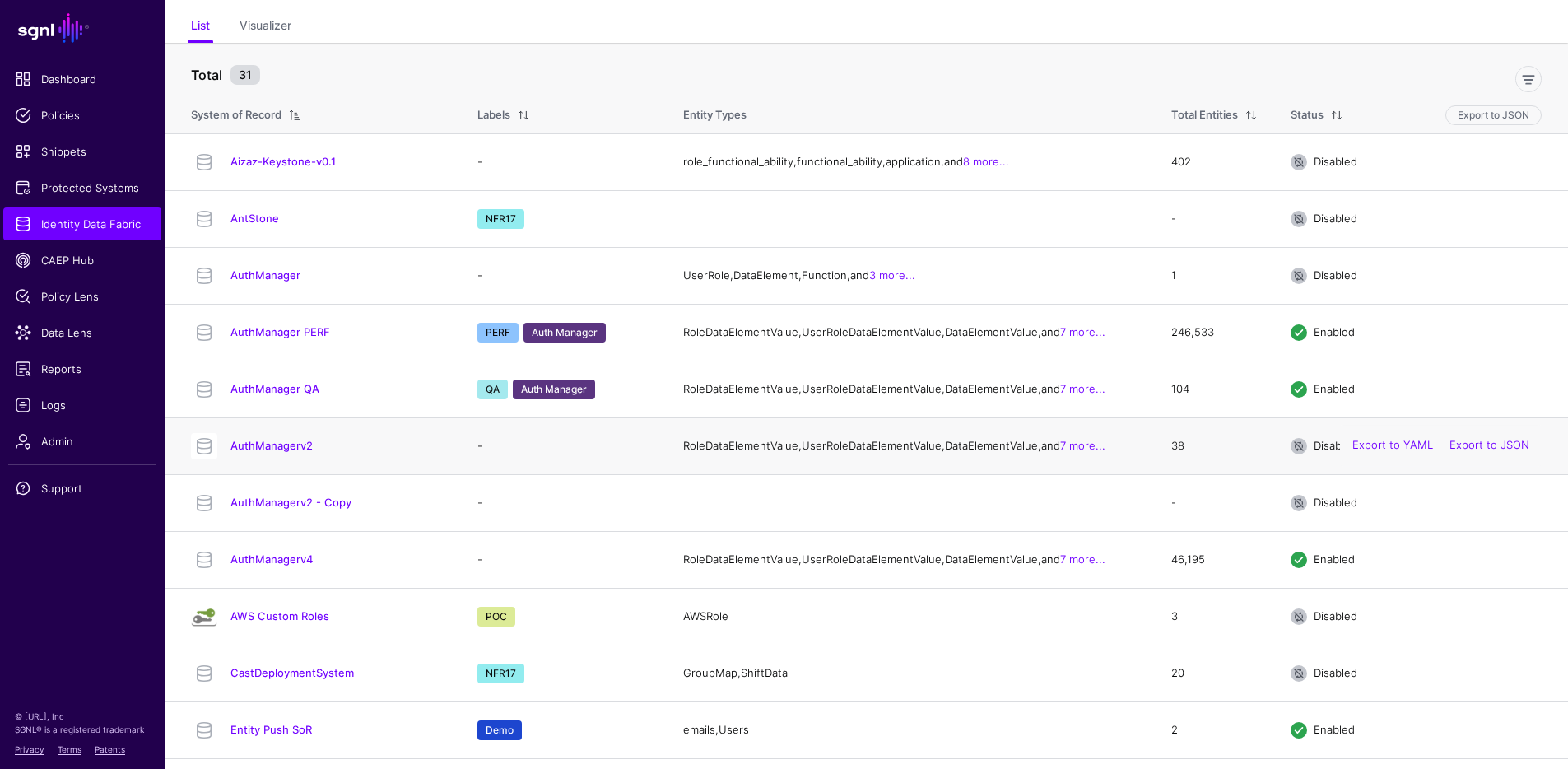
scroll to position [286, 0]
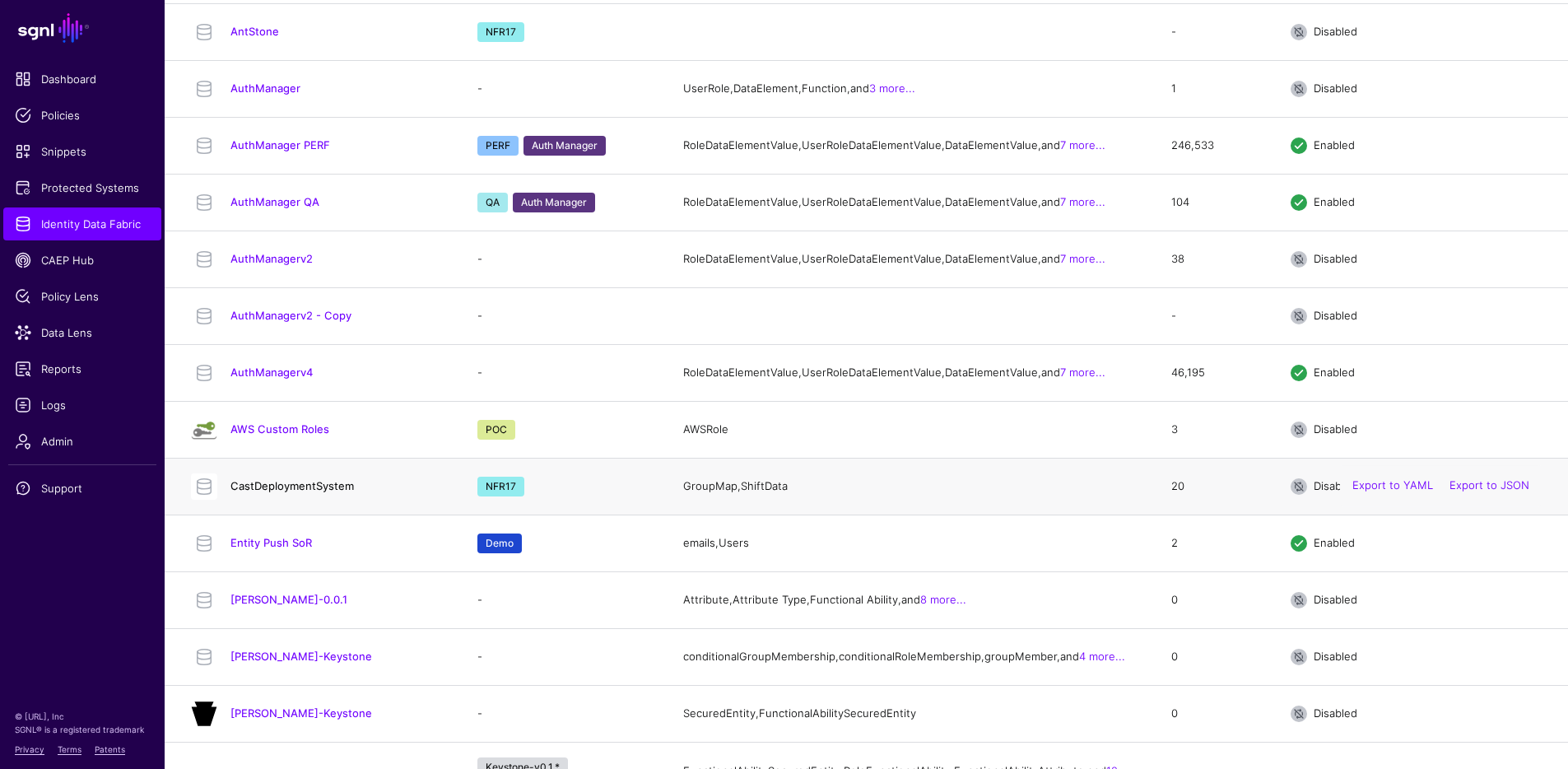
click at [293, 492] on link "CastDeploymentSystem" at bounding box center [292, 485] width 123 height 13
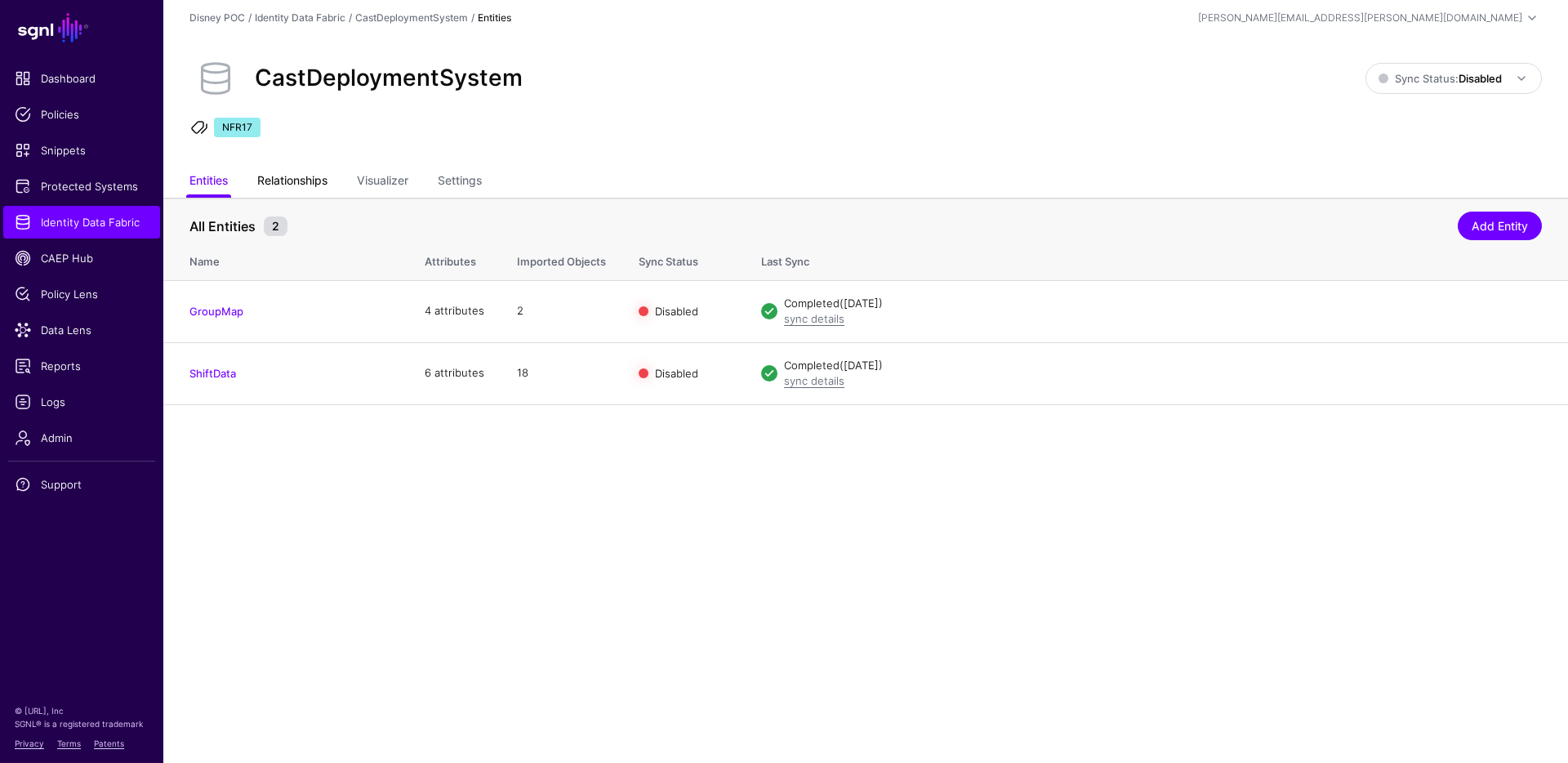
click at [283, 185] on link "Relationships" at bounding box center [292, 182] width 70 height 31
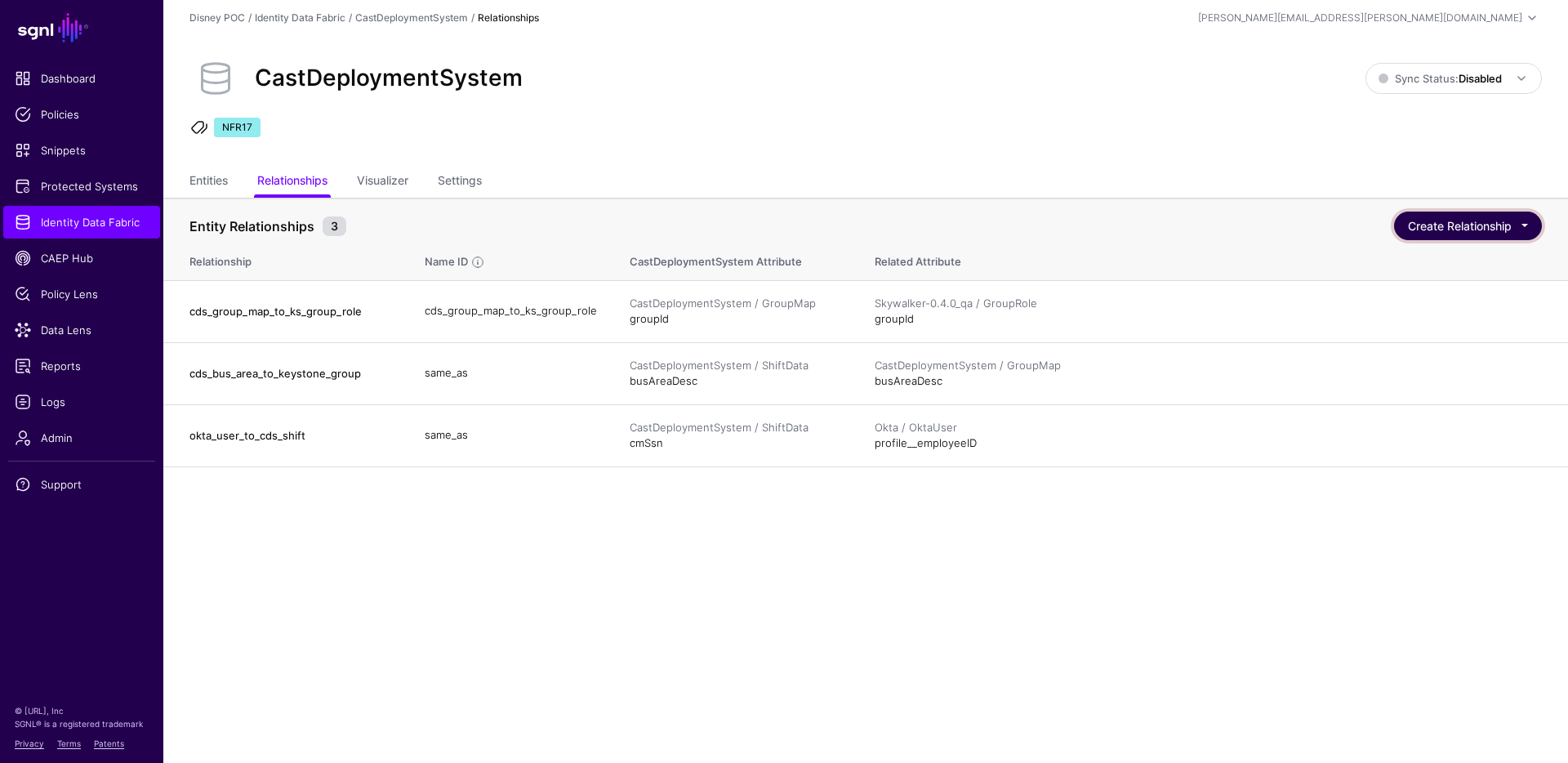
click at [1505, 238] on button "Create Relationship" at bounding box center [1468, 225] width 148 height 28
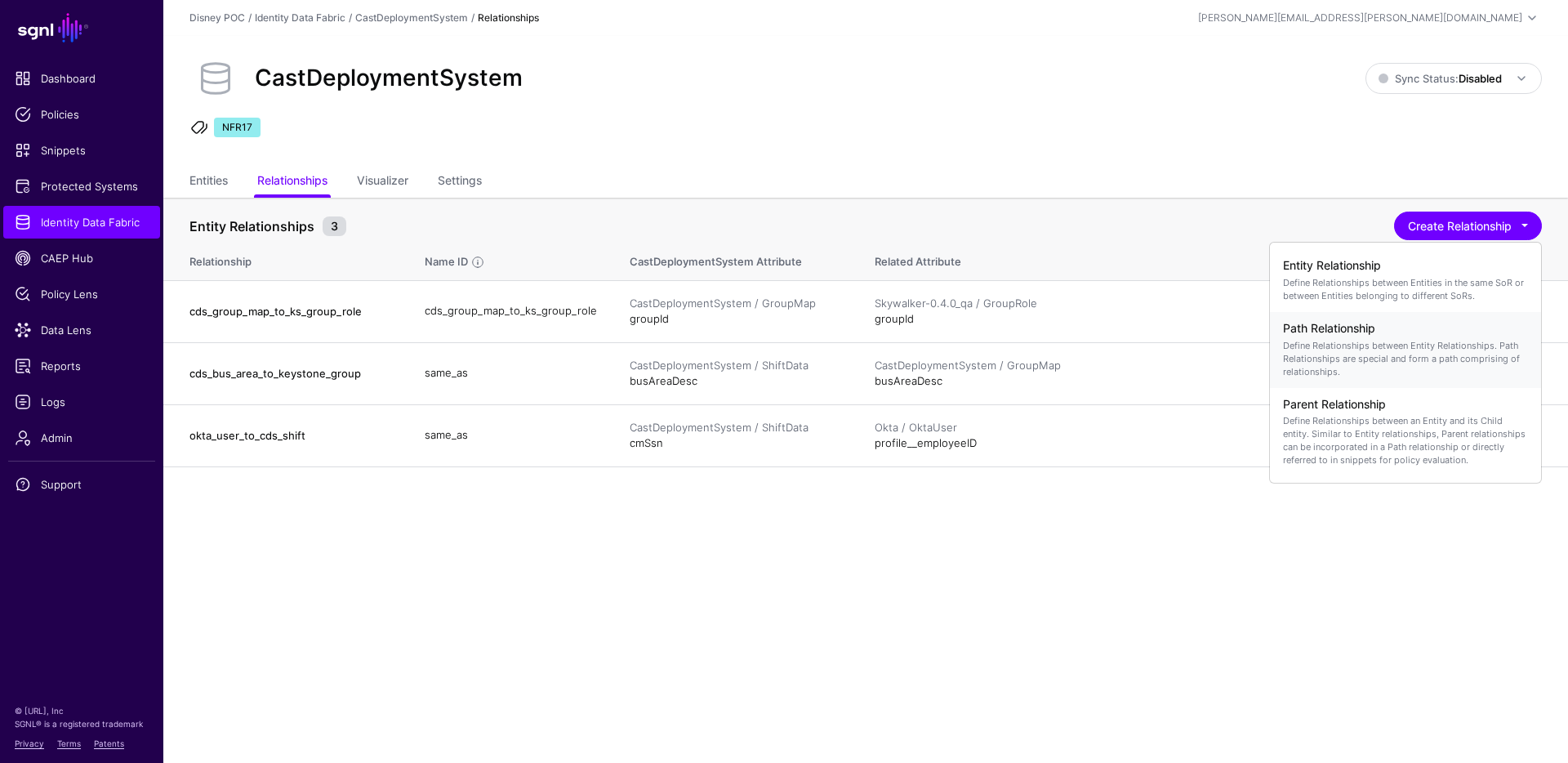
click at [1420, 368] on p "Define Relationships between Entity Relationships. Path Relationships are speci…" at bounding box center [1405, 359] width 245 height 39
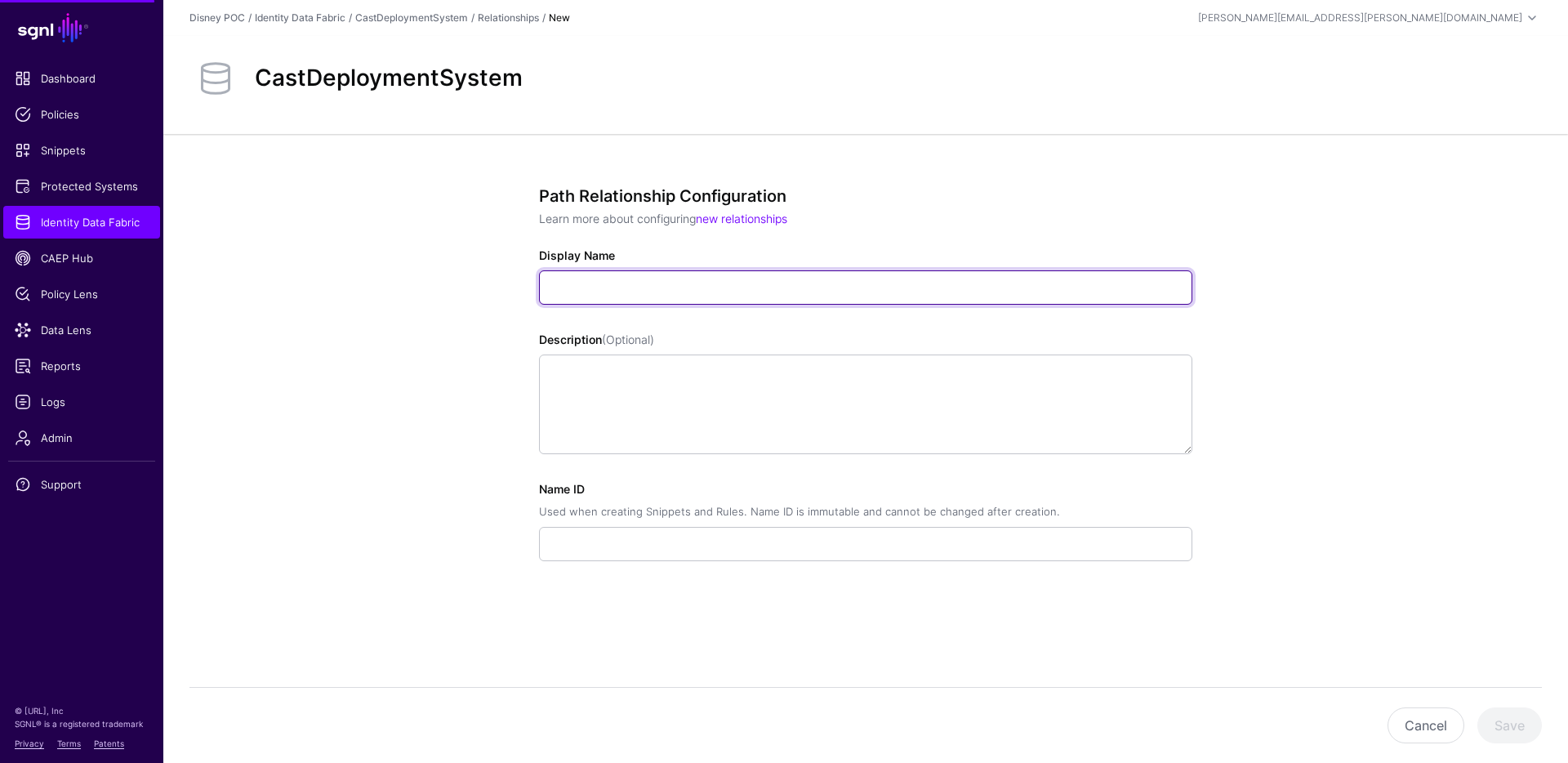
click at [609, 283] on input "Display Name" at bounding box center [865, 287] width 653 height 34
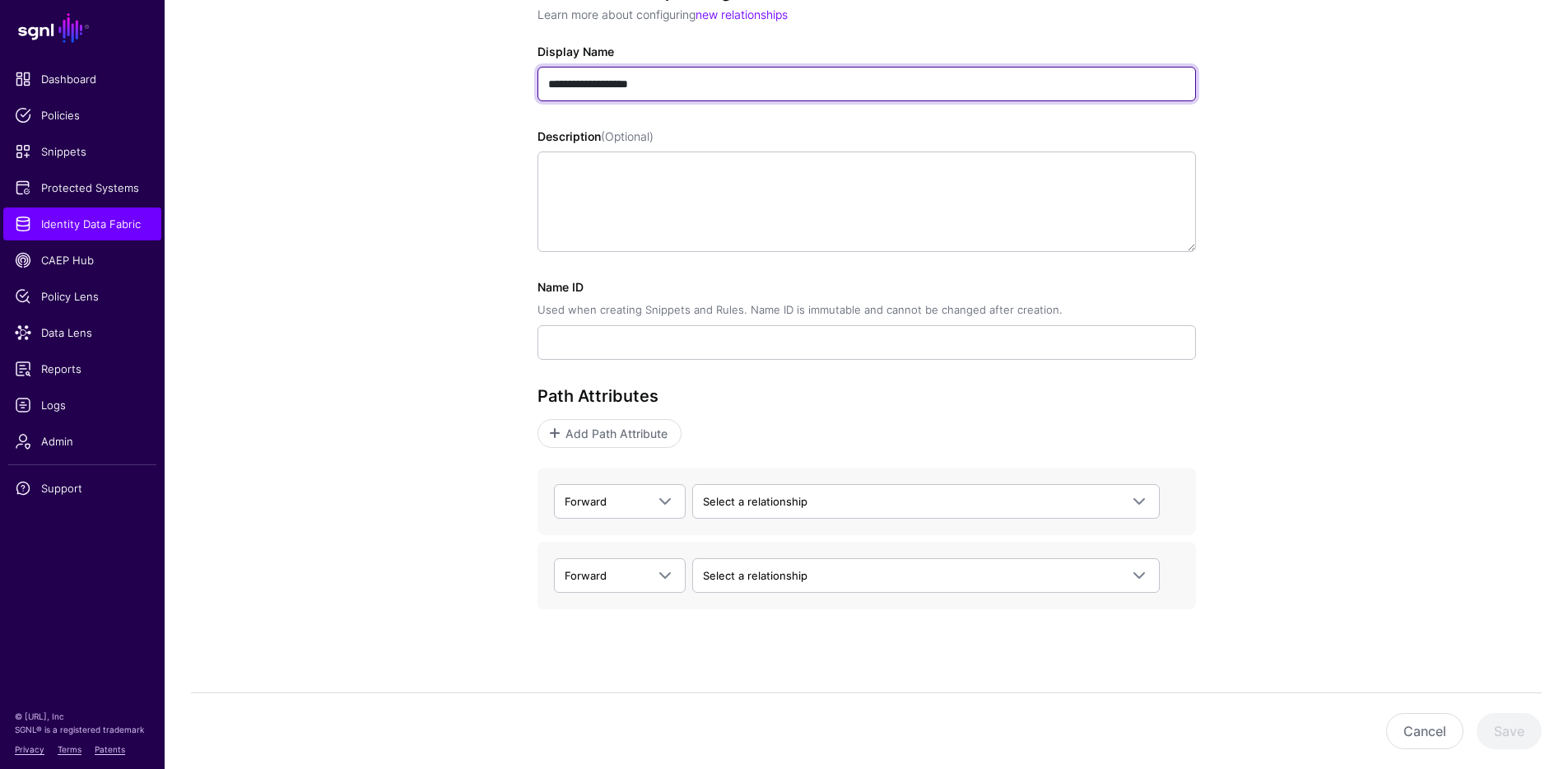
scroll to position [217, 0]
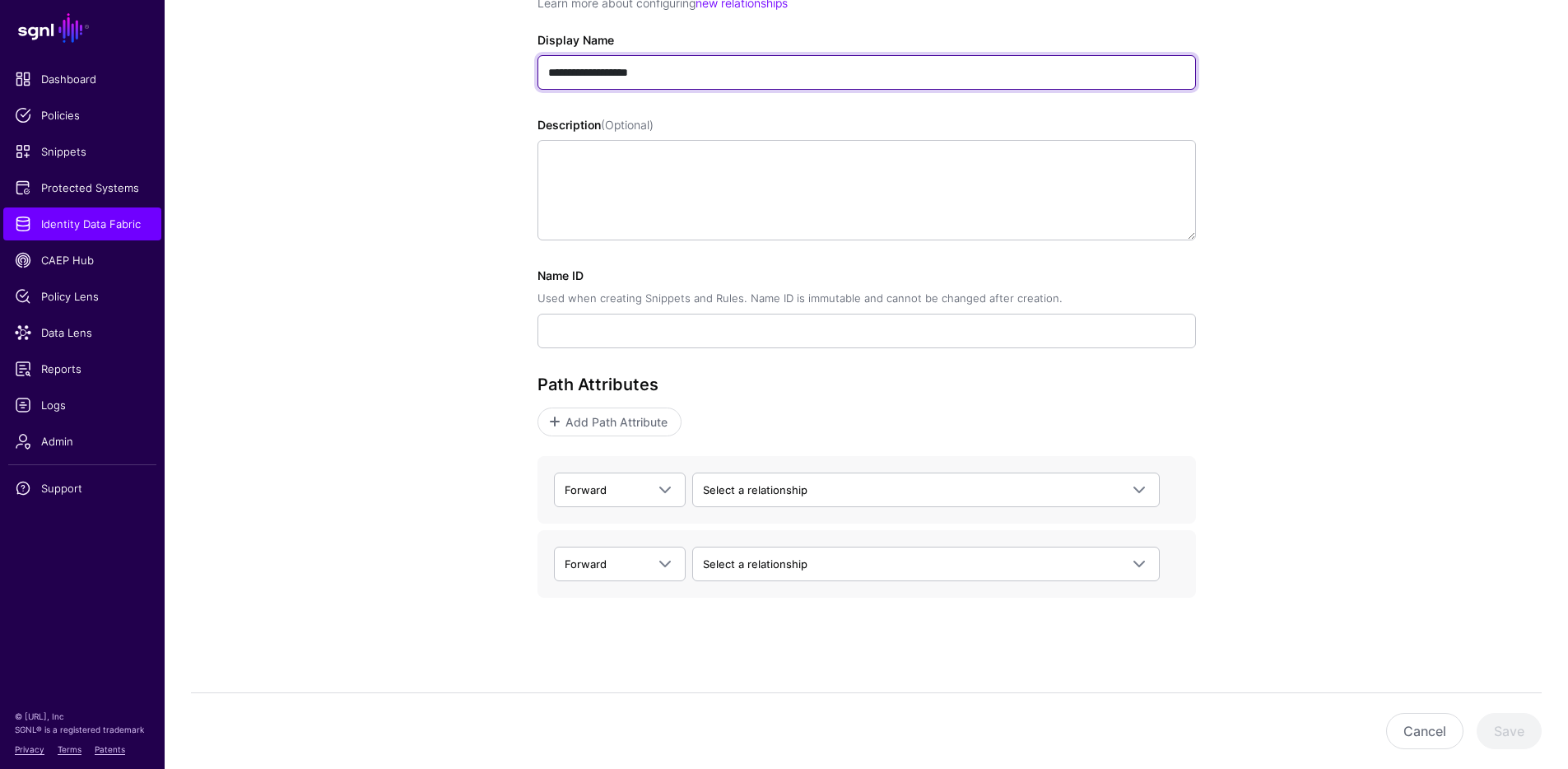
type input "**********"
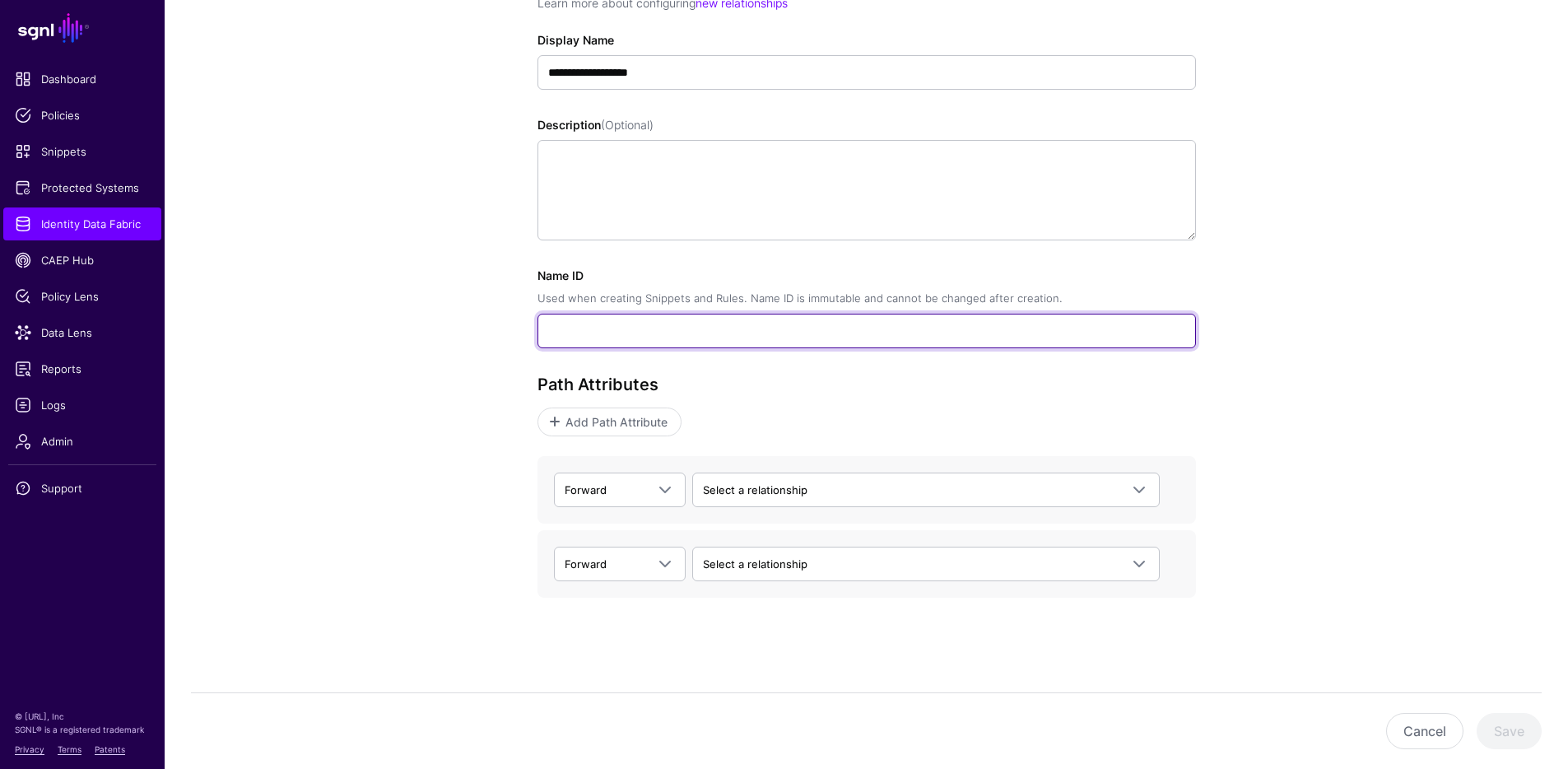
click at [650, 333] on input "Name ID Used when creating Snippets and Rules. Name ID is immutable and cannot …" at bounding box center [867, 330] width 658 height 34
type input "**********"
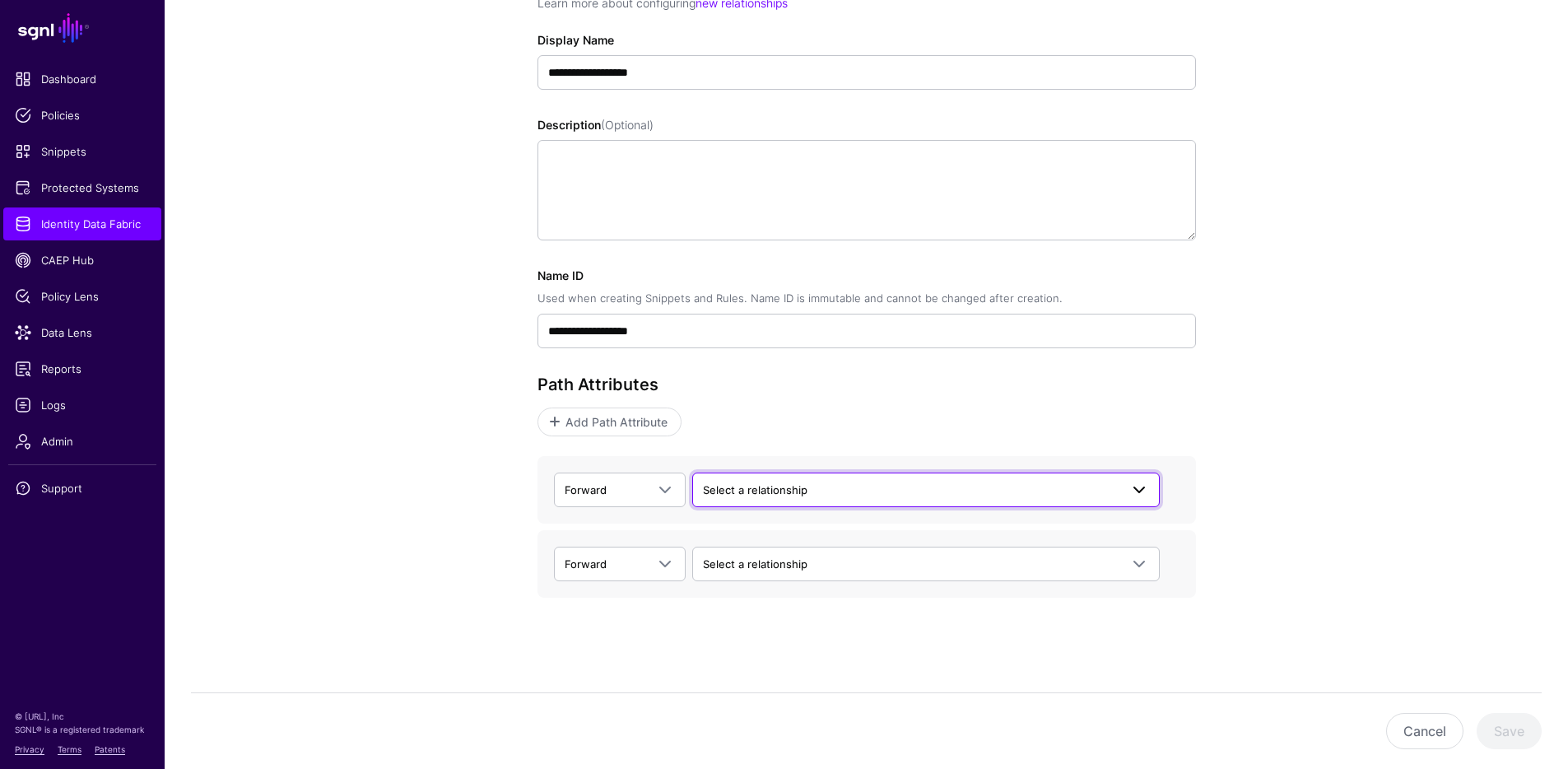
click at [748, 494] on span "Select a relationship" at bounding box center [755, 490] width 105 height 13
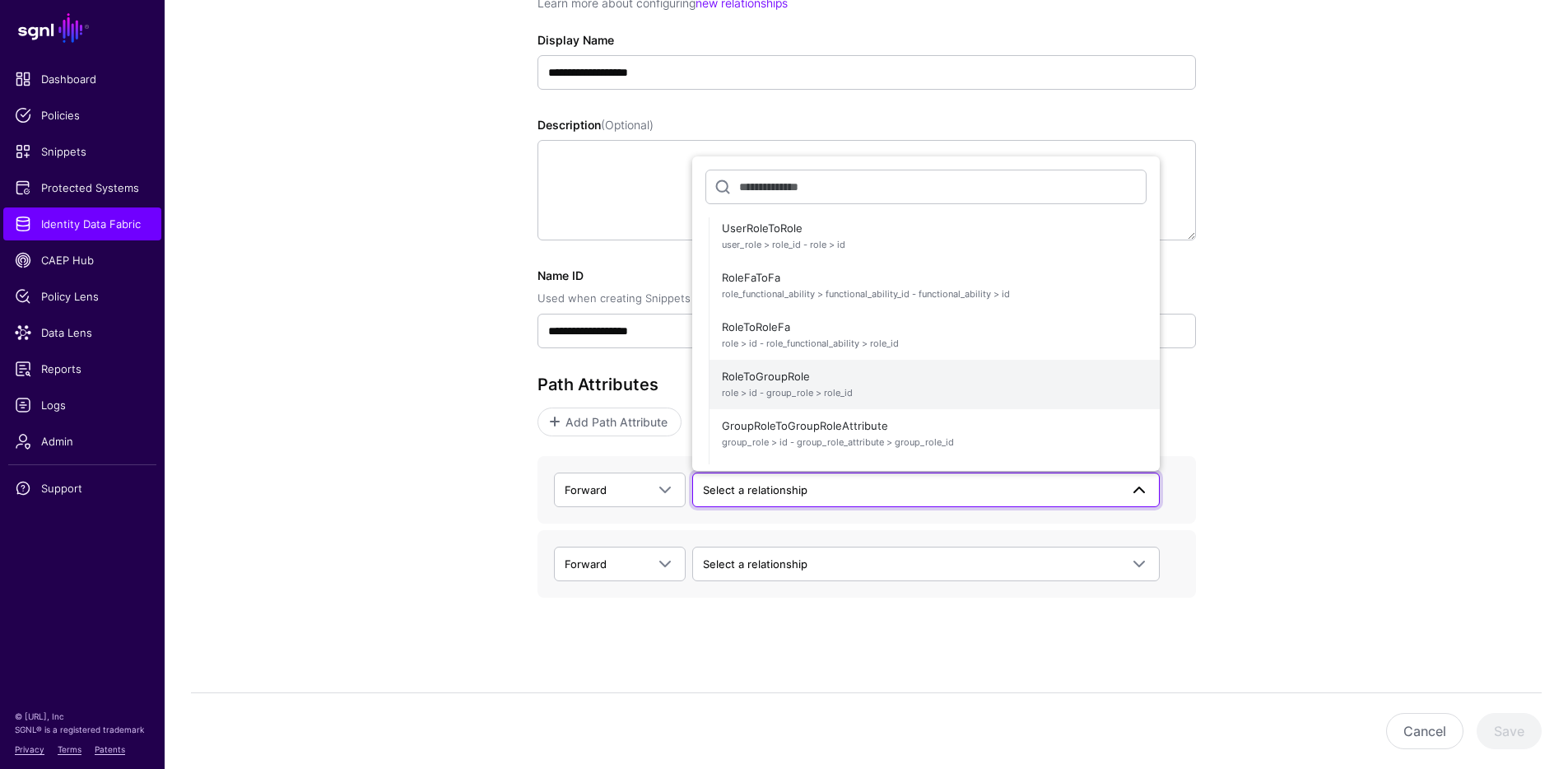
scroll to position [0, 0]
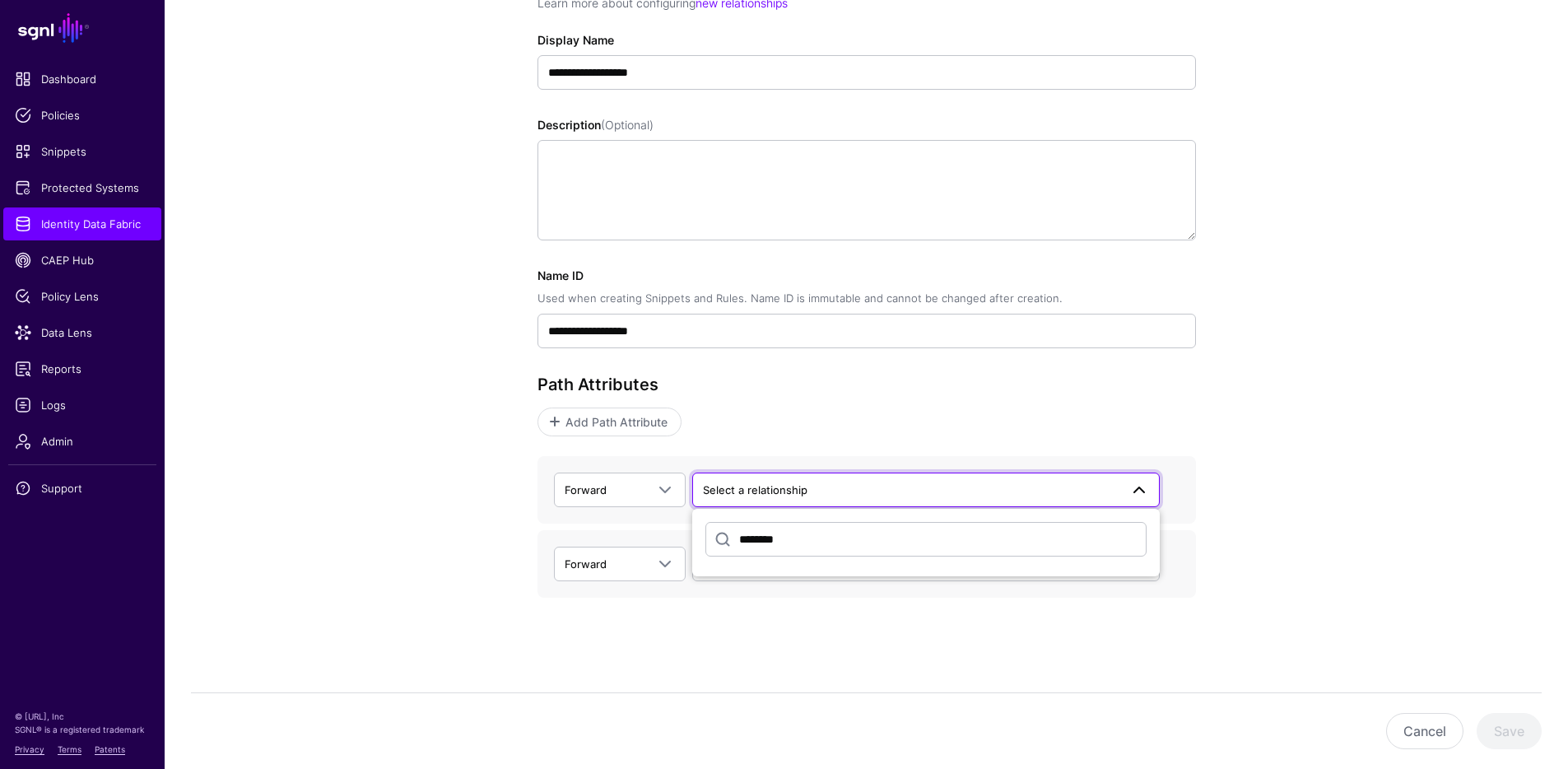
click at [779, 539] on input "********" at bounding box center [926, 538] width 442 height 34
click at [775, 539] on input "********" at bounding box center [926, 538] width 442 height 34
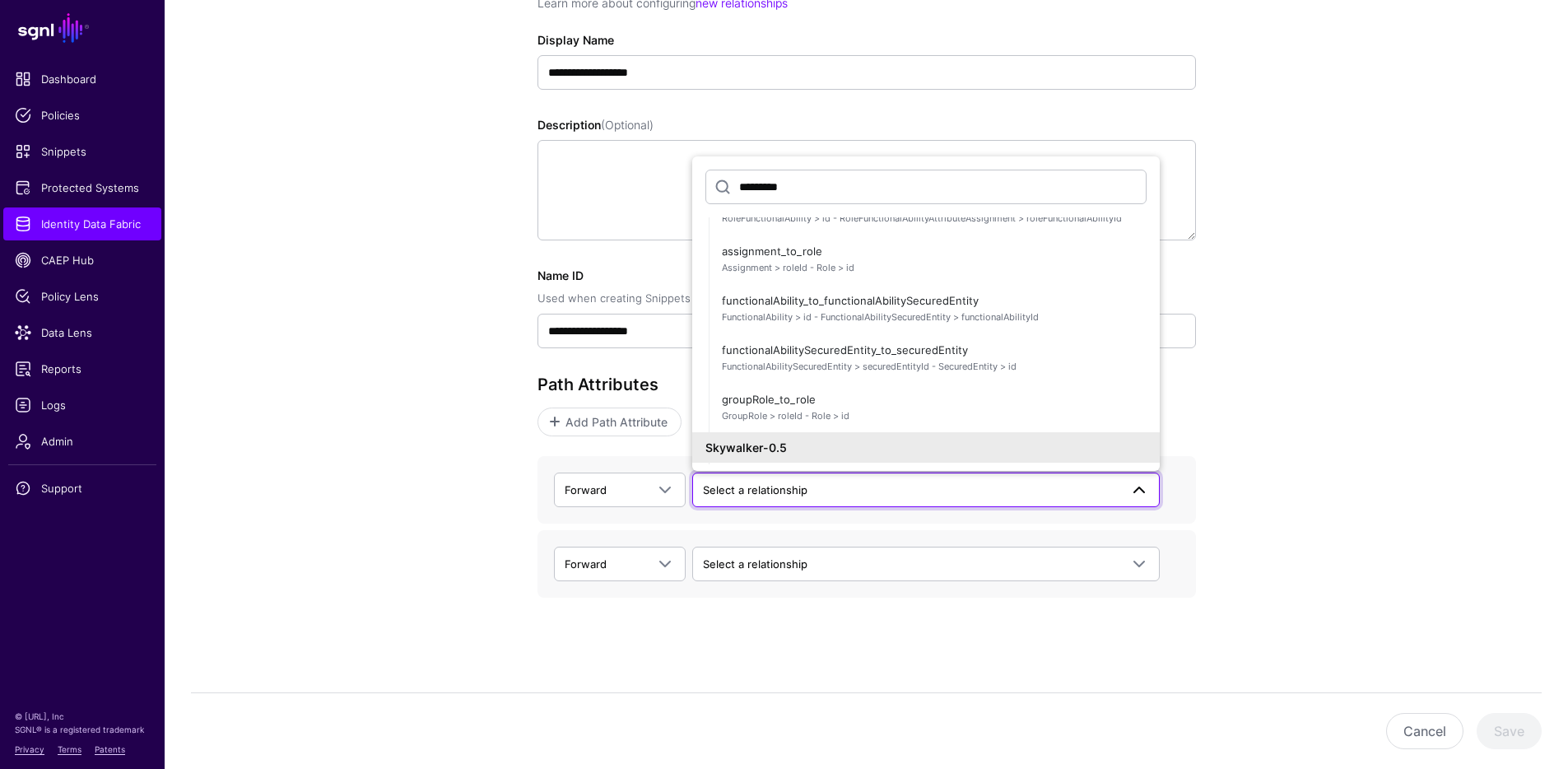
scroll to position [3682, 0]
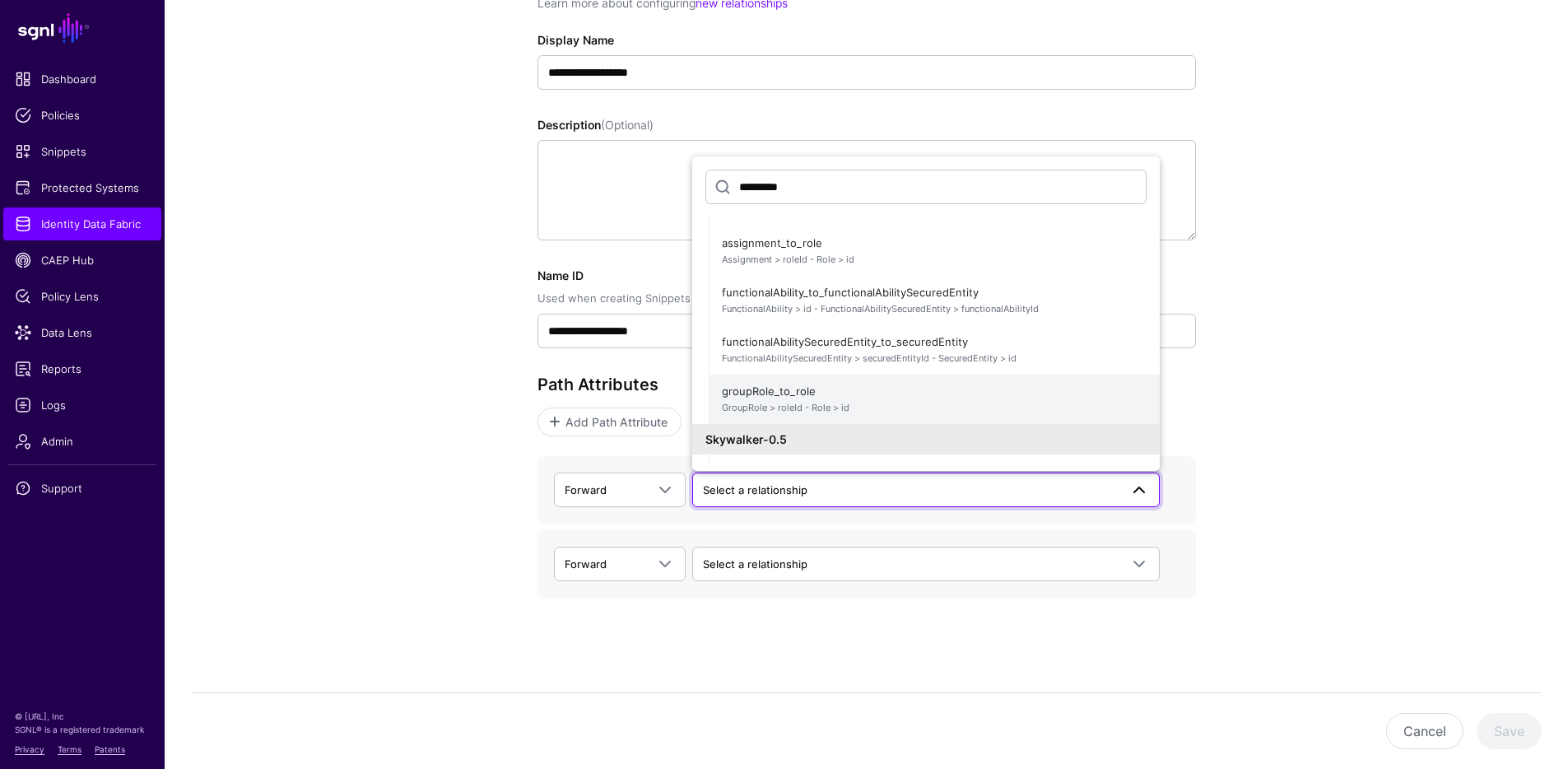
type input "*********"
click at [901, 401] on span "groupRole_to_role GroupRole > roleId - Role > id" at bounding box center [934, 399] width 425 height 39
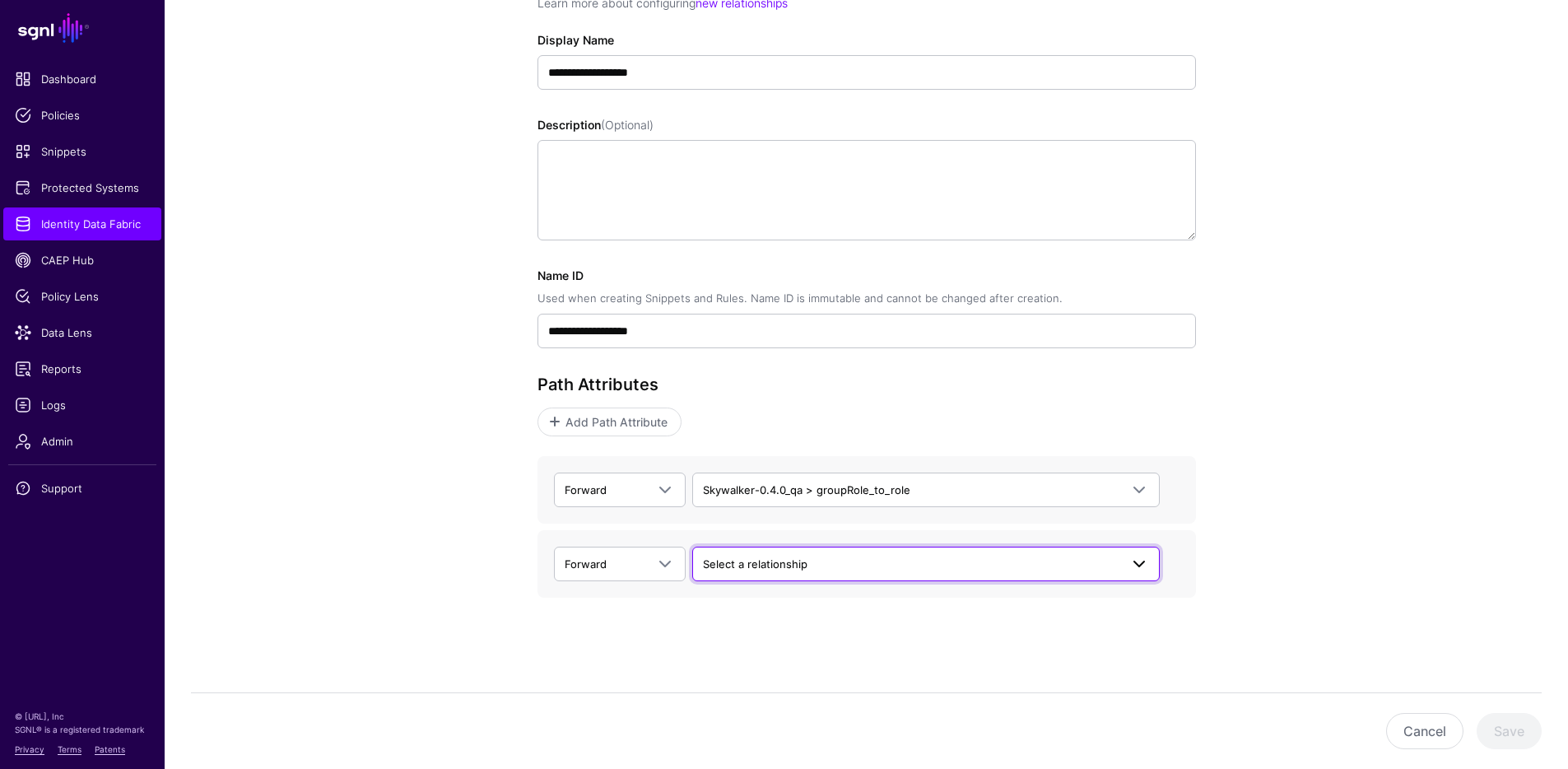
click at [808, 567] on span "Select a relationship" at bounding box center [911, 564] width 416 height 19
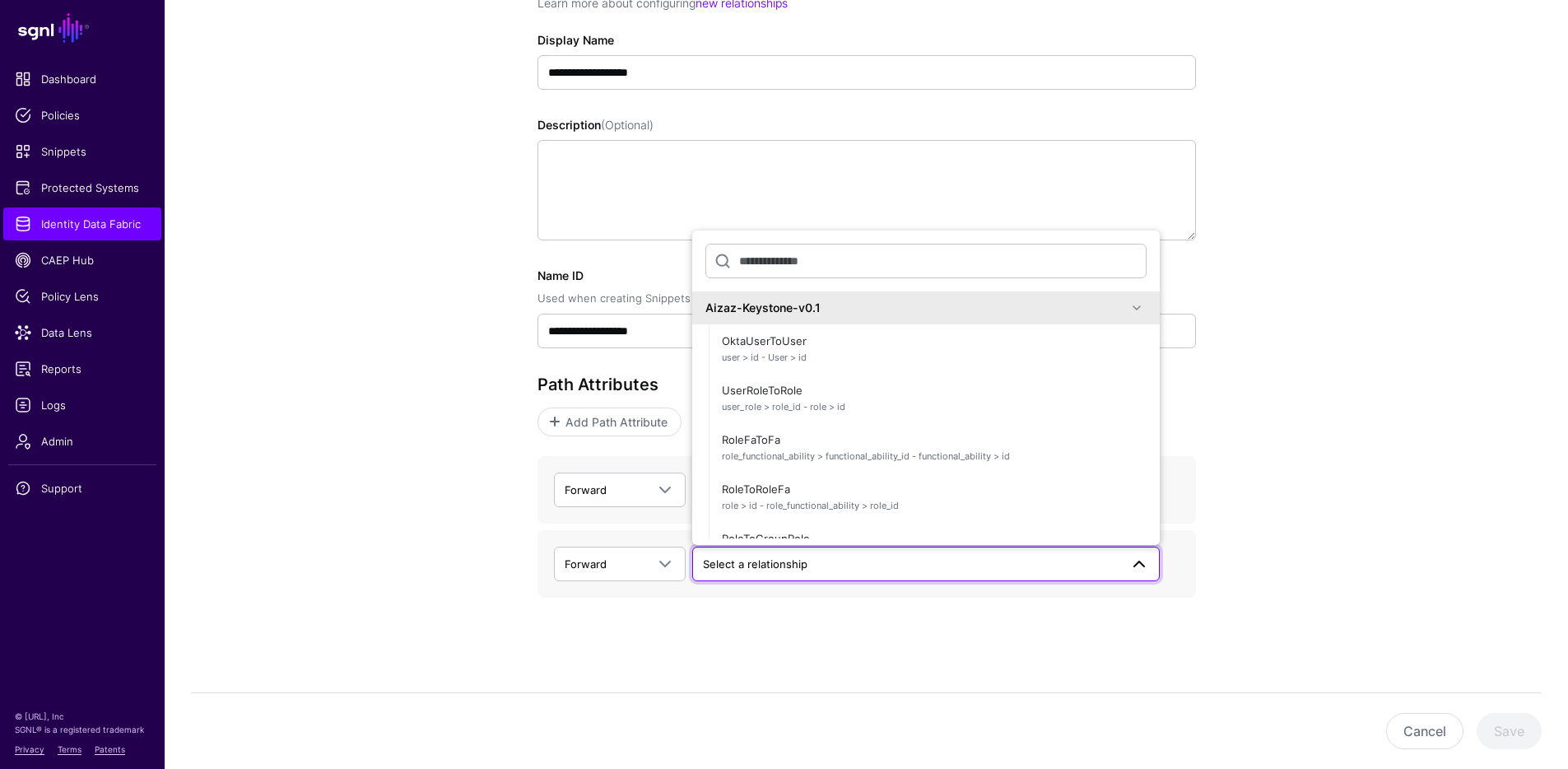
click at [1414, 354] on div "**********" at bounding box center [867, 343] width 1404 height 851
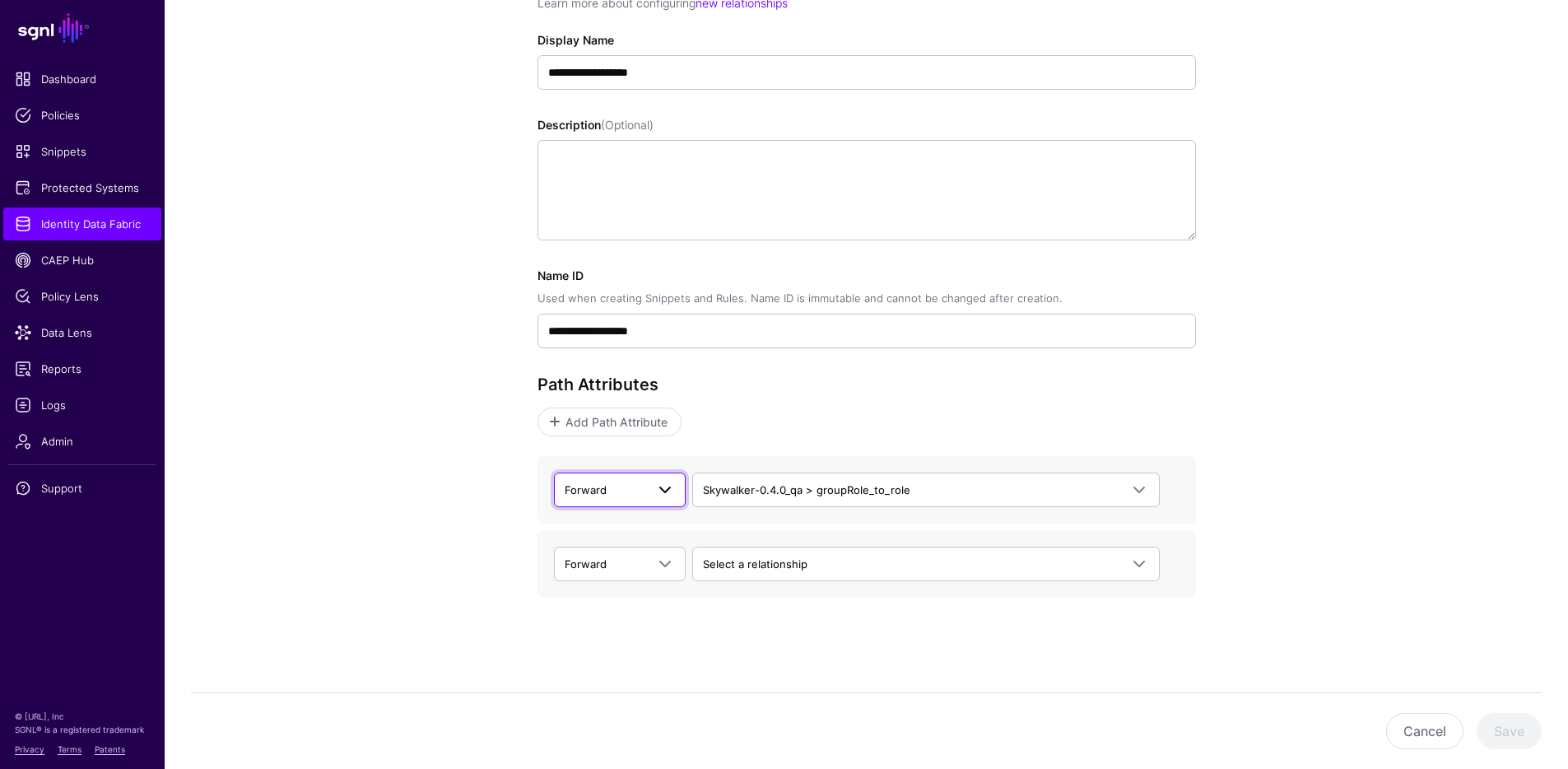
click at [641, 483] on span "Forward" at bounding box center [605, 490] width 81 height 19
click at [651, 566] on span at bounding box center [660, 564] width 29 height 20
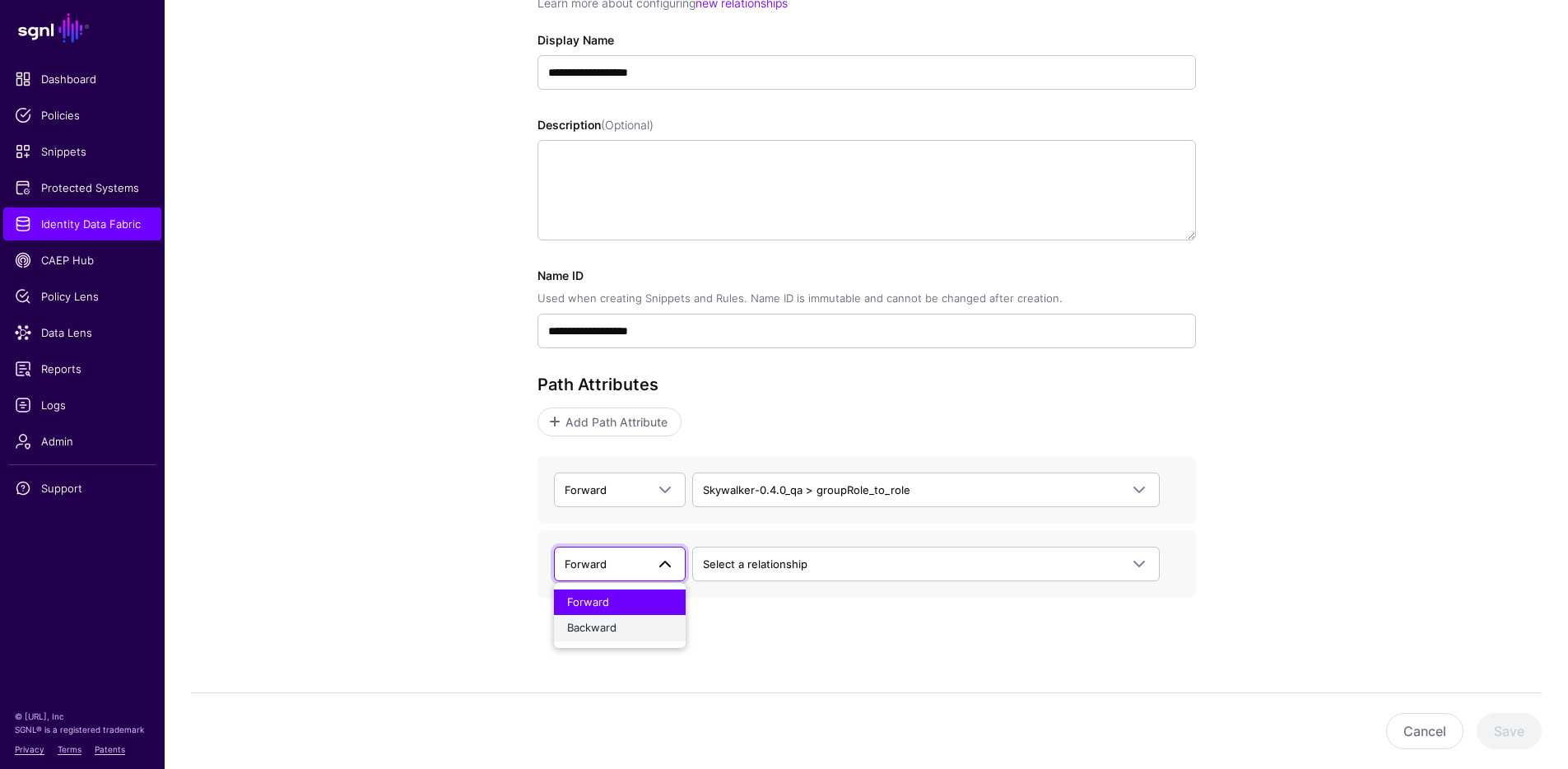
click at [630, 620] on div "Backward" at bounding box center [620, 628] width 106 height 17
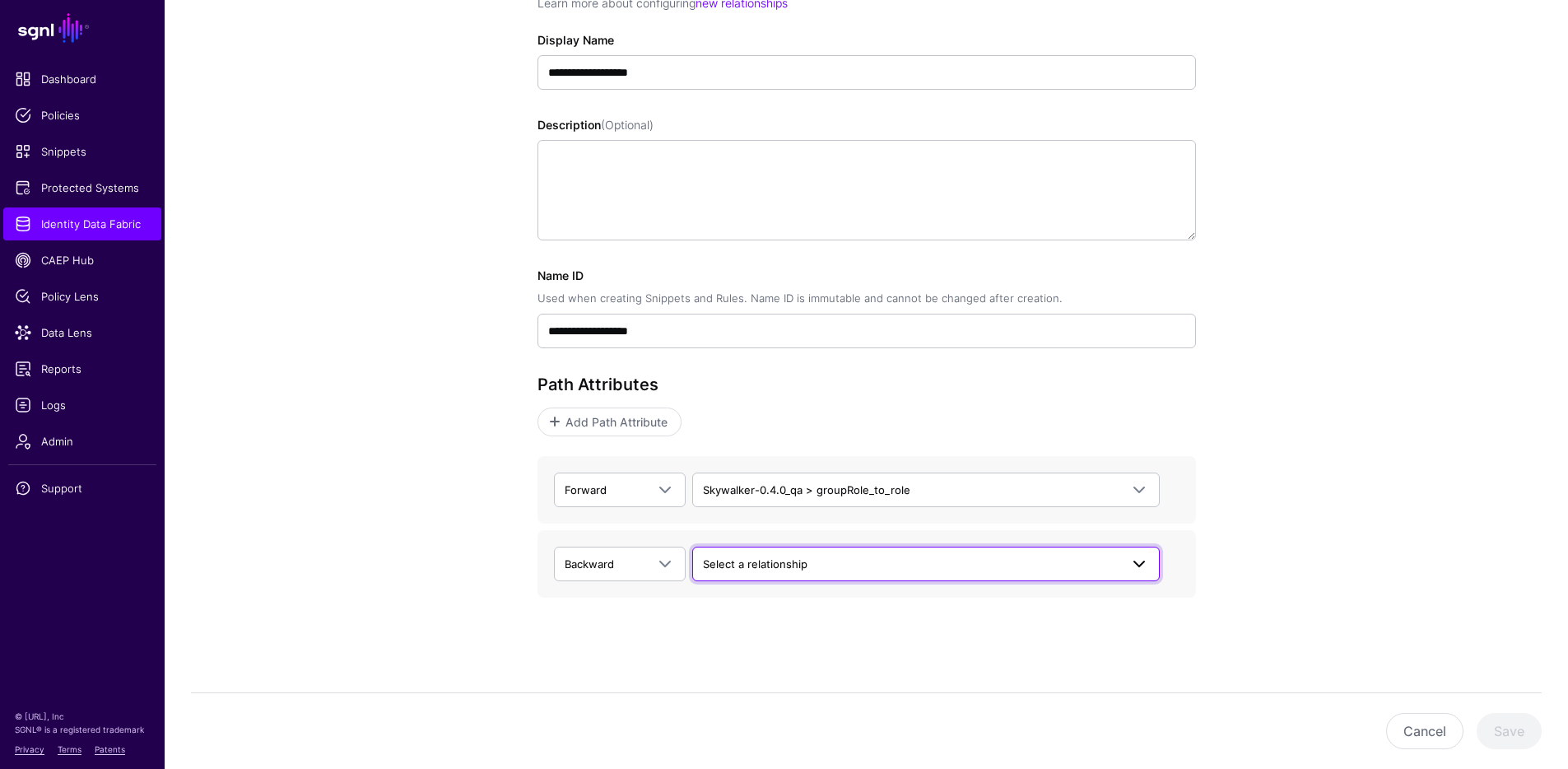
click at [825, 563] on span "Select a relationship" at bounding box center [911, 564] width 416 height 19
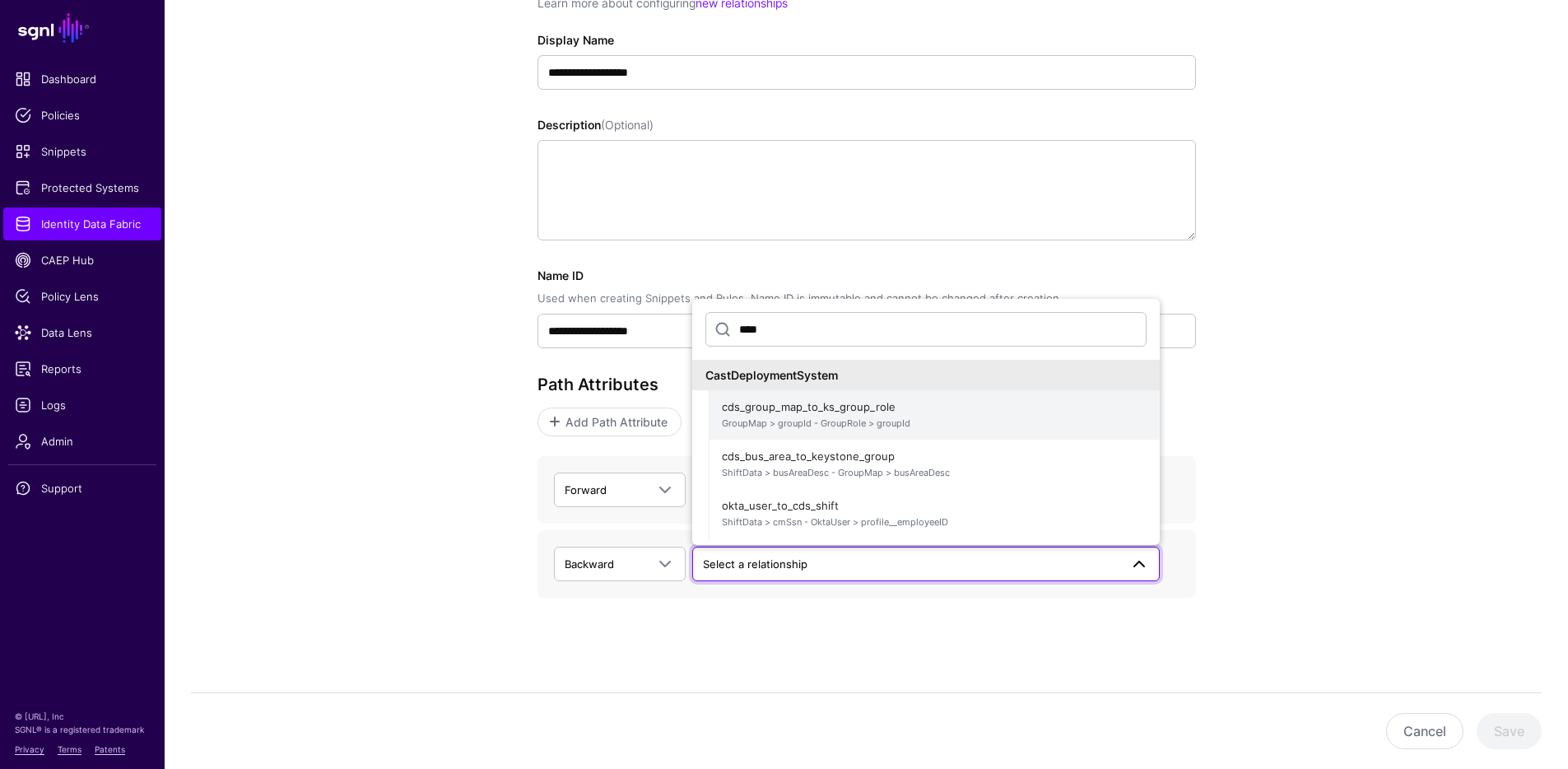
type input "****"
click at [853, 416] on span "GroupMap > groupId - GroupRole > groupId" at bounding box center [934, 423] width 425 height 14
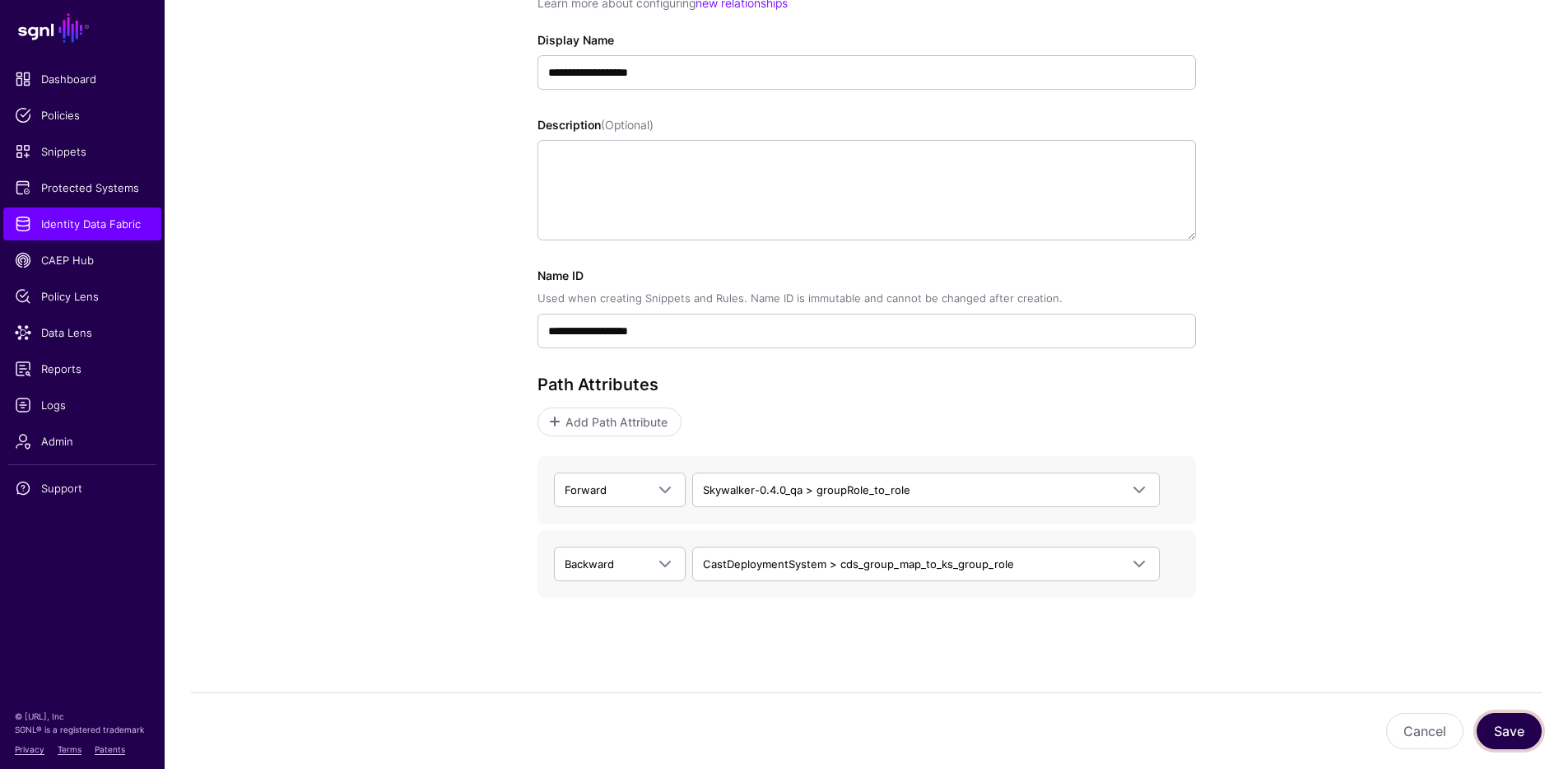
click at [1498, 727] on button "Save" at bounding box center [1509, 731] width 65 height 36
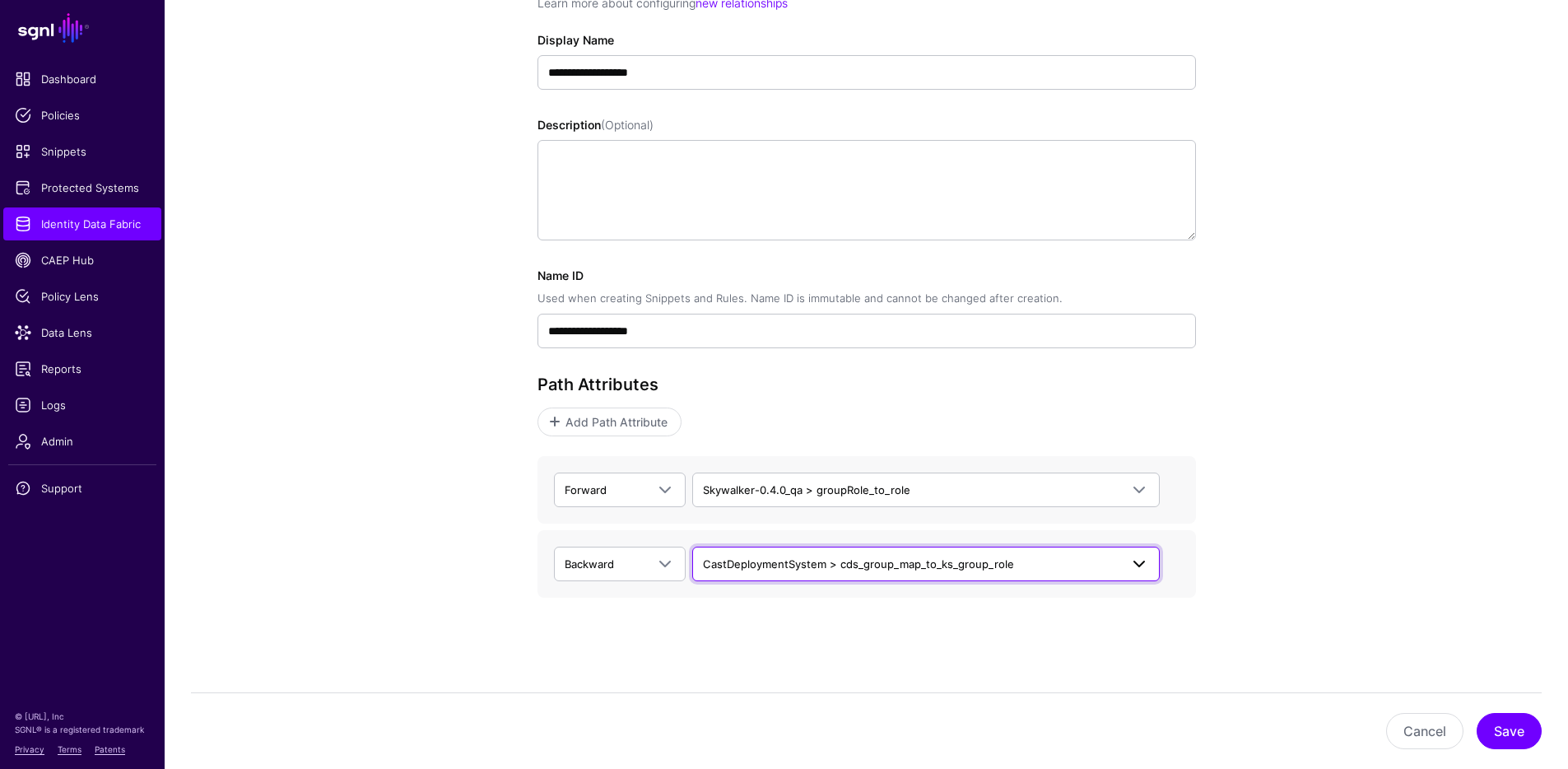
click at [953, 563] on span "CastDeploymentSystem > cds_group_map_to_ks_group_role" at bounding box center [859, 564] width 312 height 13
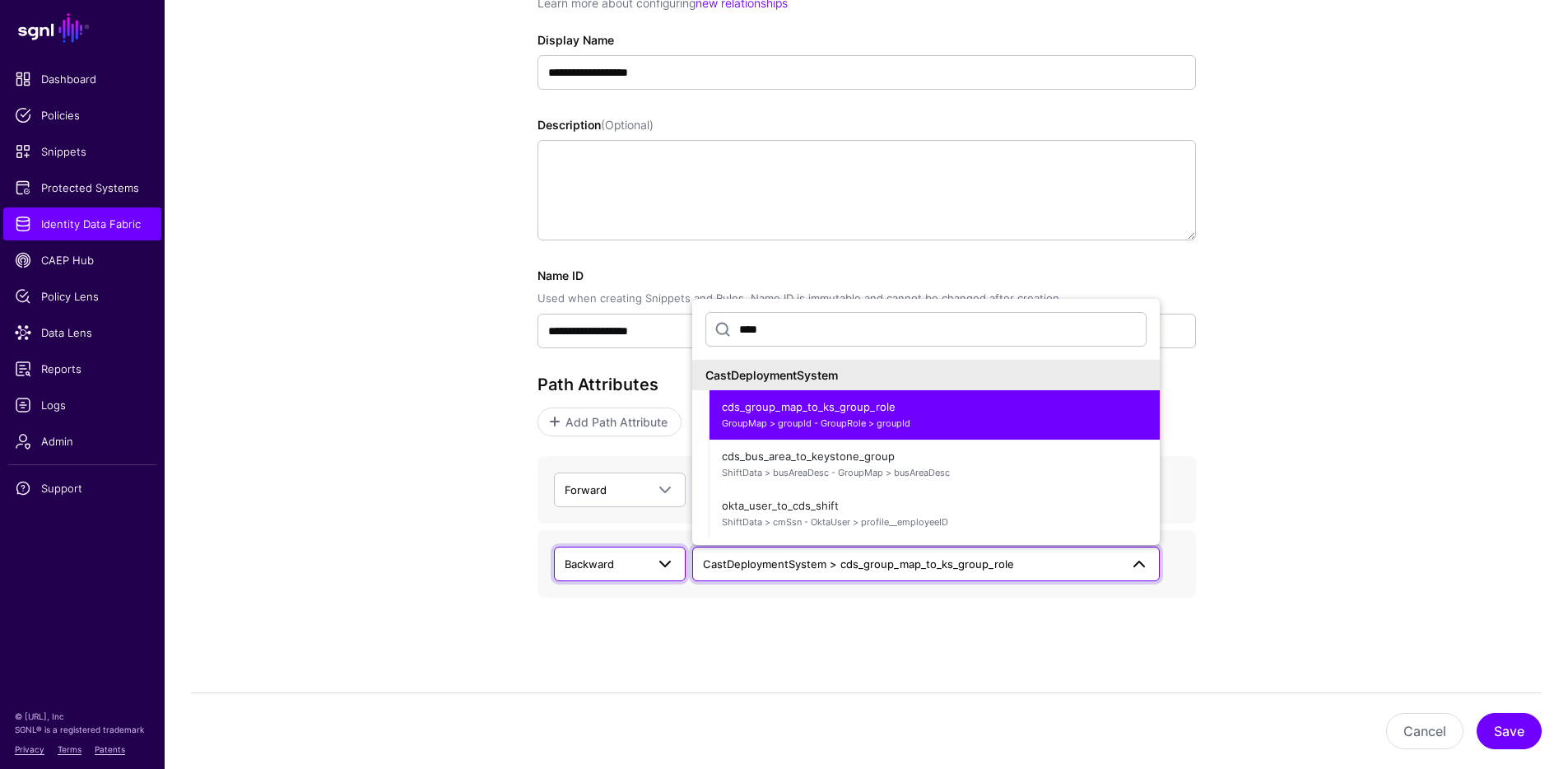
click at [668, 565] on span at bounding box center [665, 564] width 20 height 20
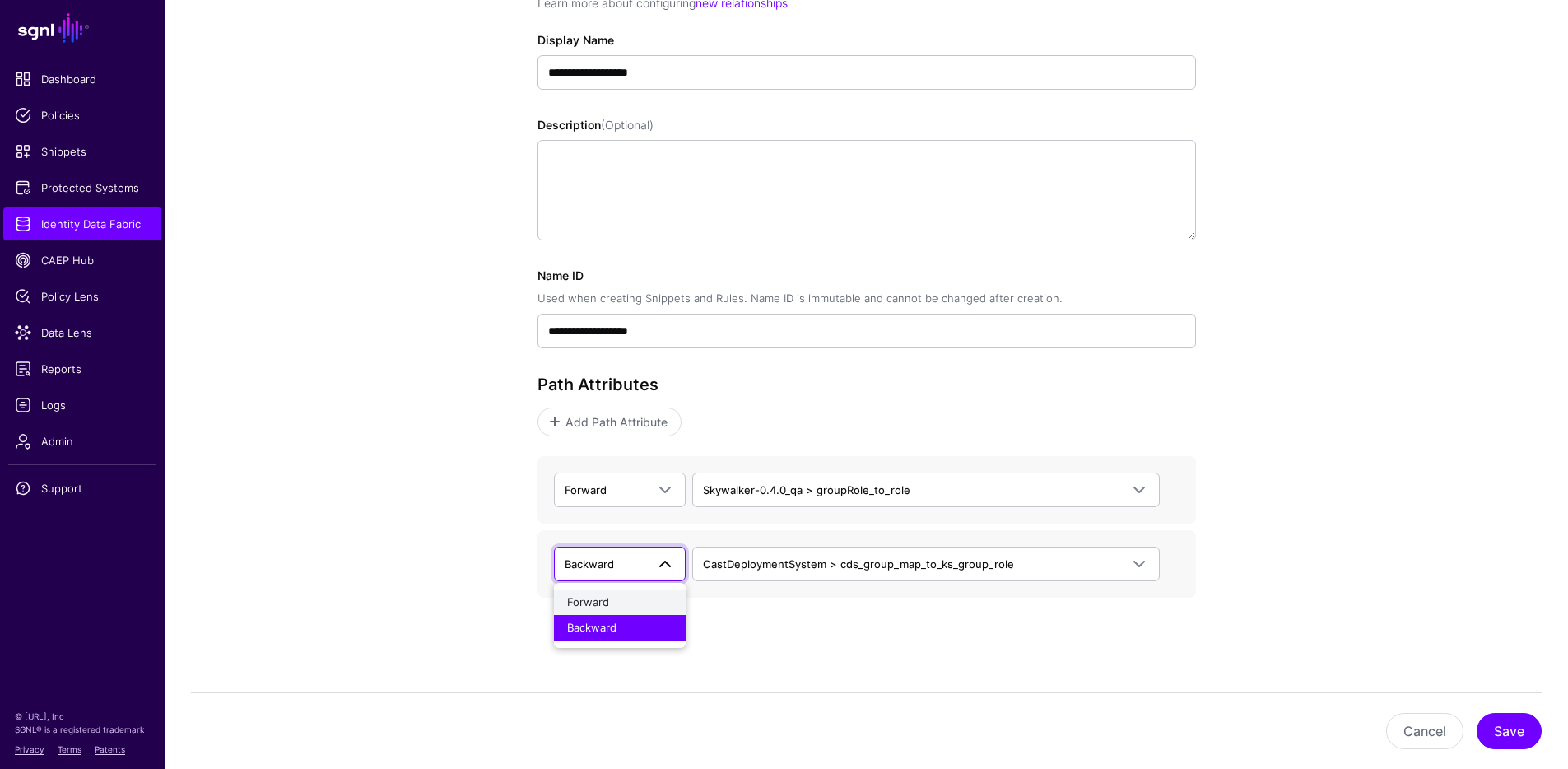
click at [632, 607] on div "Forward" at bounding box center [620, 602] width 106 height 17
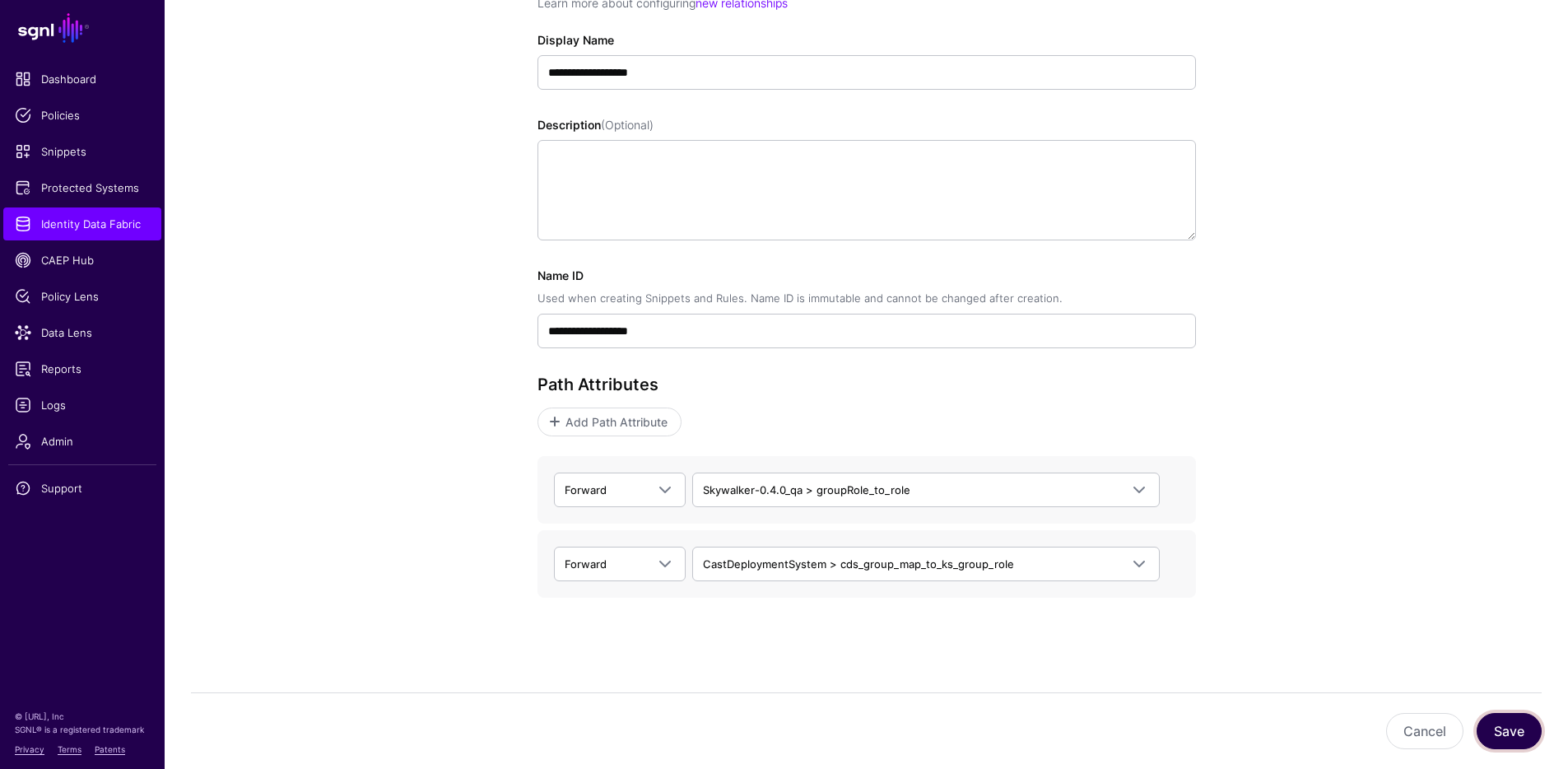
click at [1520, 732] on button "Save" at bounding box center [1509, 731] width 65 height 36
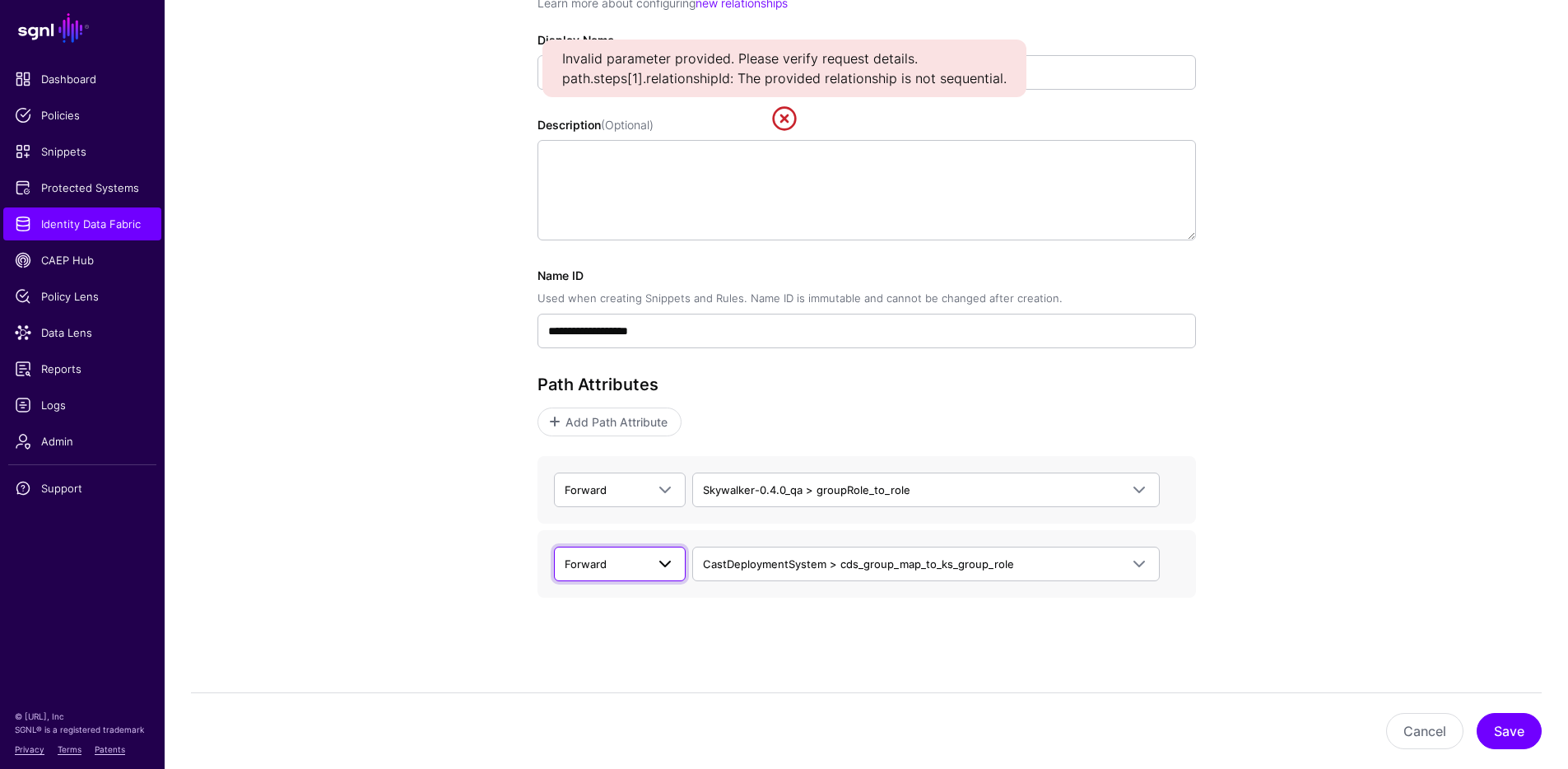
click at [624, 561] on span "Forward" at bounding box center [605, 564] width 81 height 19
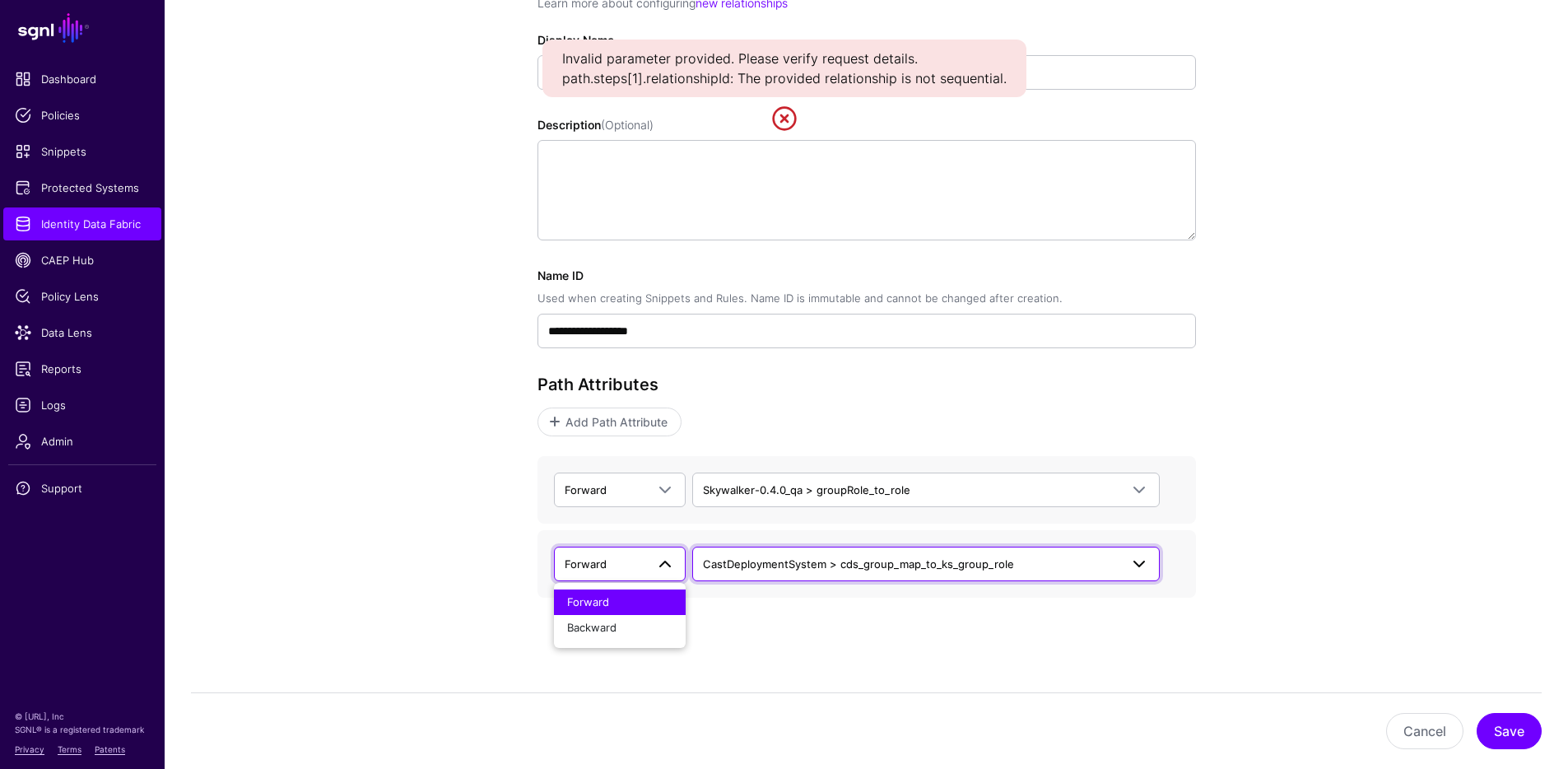
click at [909, 570] on span "CastDeploymentSystem > cds_group_map_to_ks_group_role" at bounding box center [859, 564] width 312 height 13
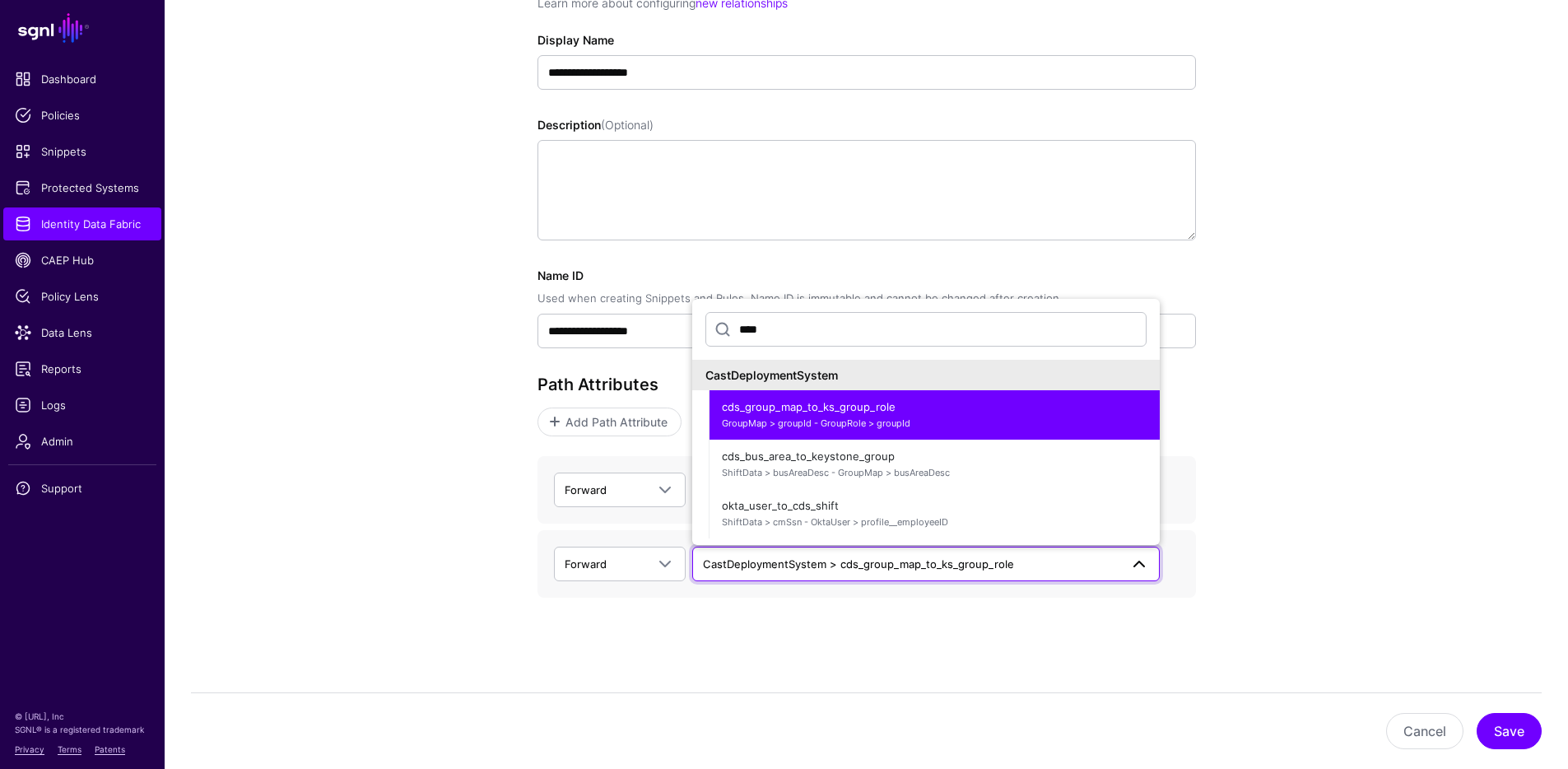
click at [1299, 532] on div "**********" at bounding box center [867, 343] width 1404 height 851
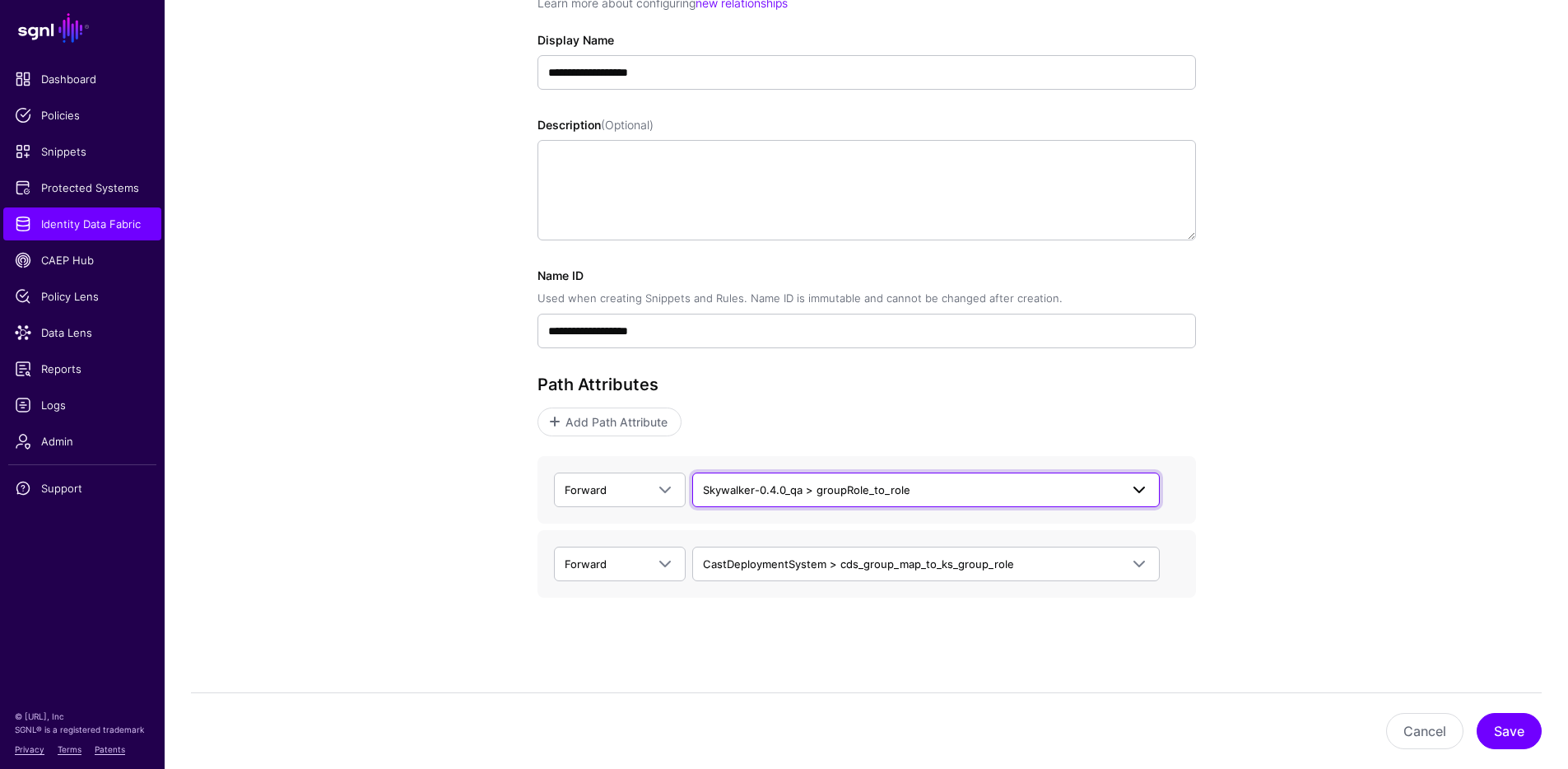
click at [816, 494] on span "Skywalker-0.4.0_qa > groupRole_to_role" at bounding box center [807, 490] width 207 height 13
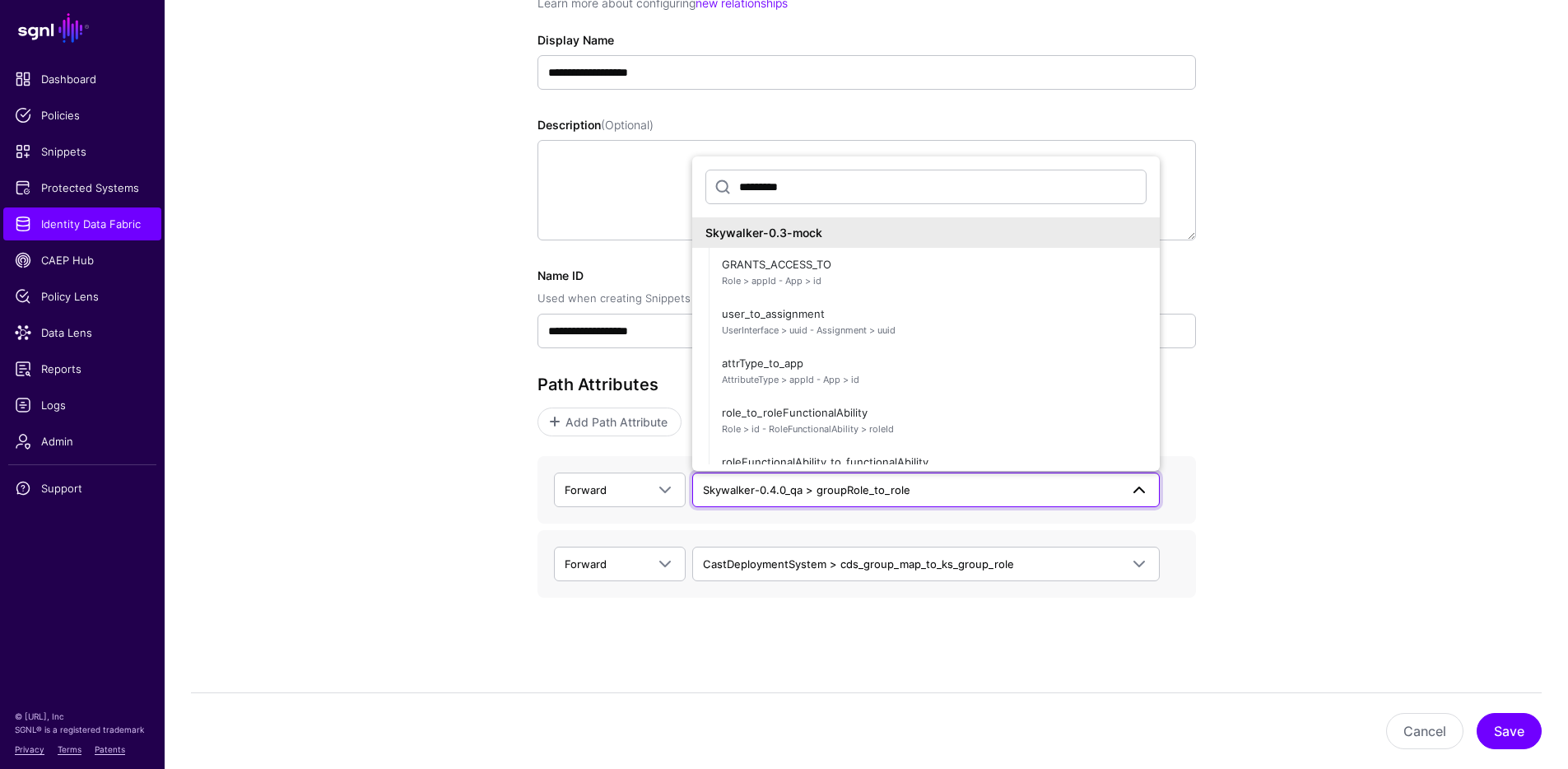
click at [783, 192] on input "*********" at bounding box center [926, 187] width 442 height 34
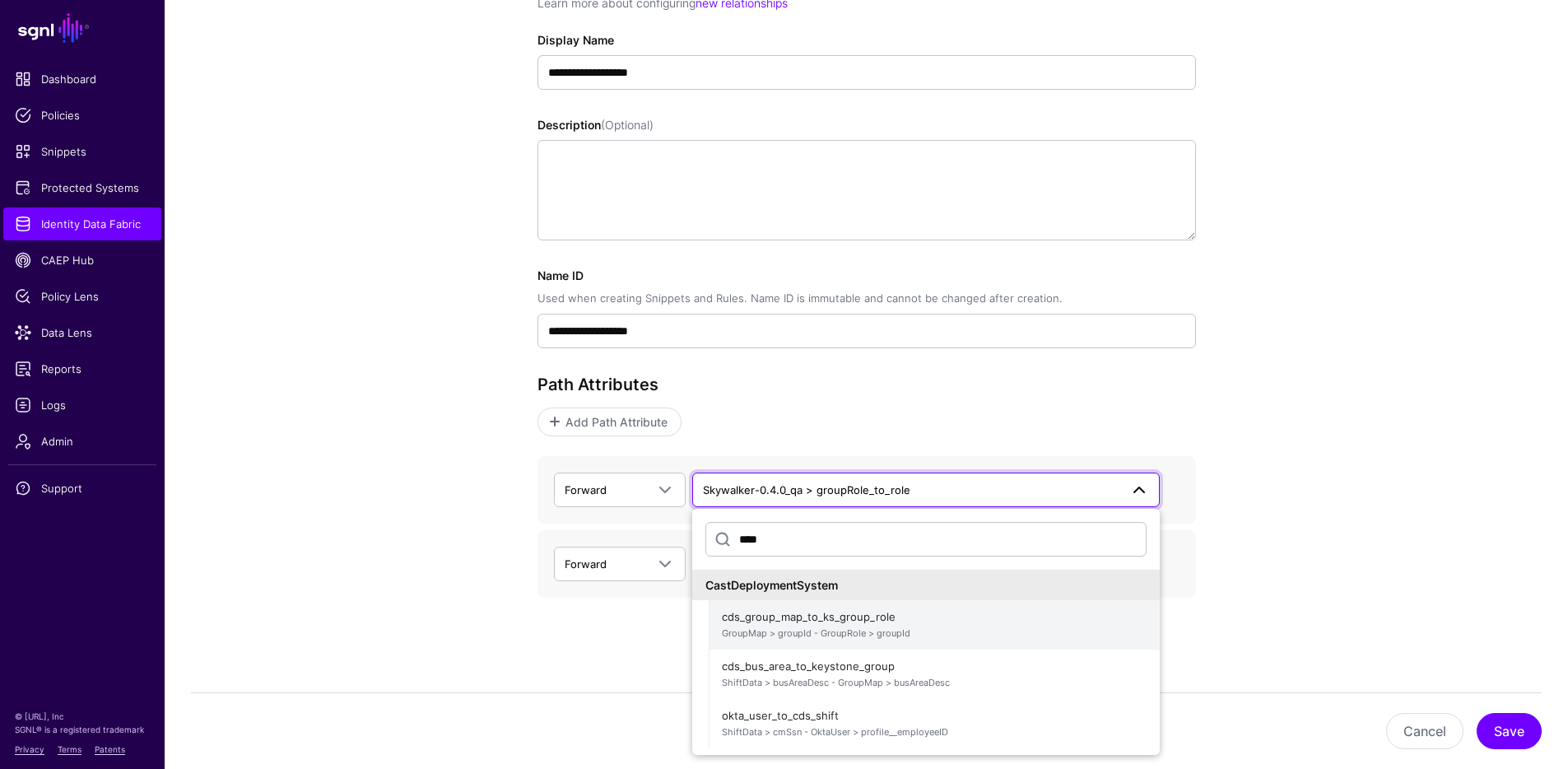
type input "****"
click at [858, 637] on span "GroupMap > groupId - GroupRole > groupId" at bounding box center [934, 633] width 425 height 14
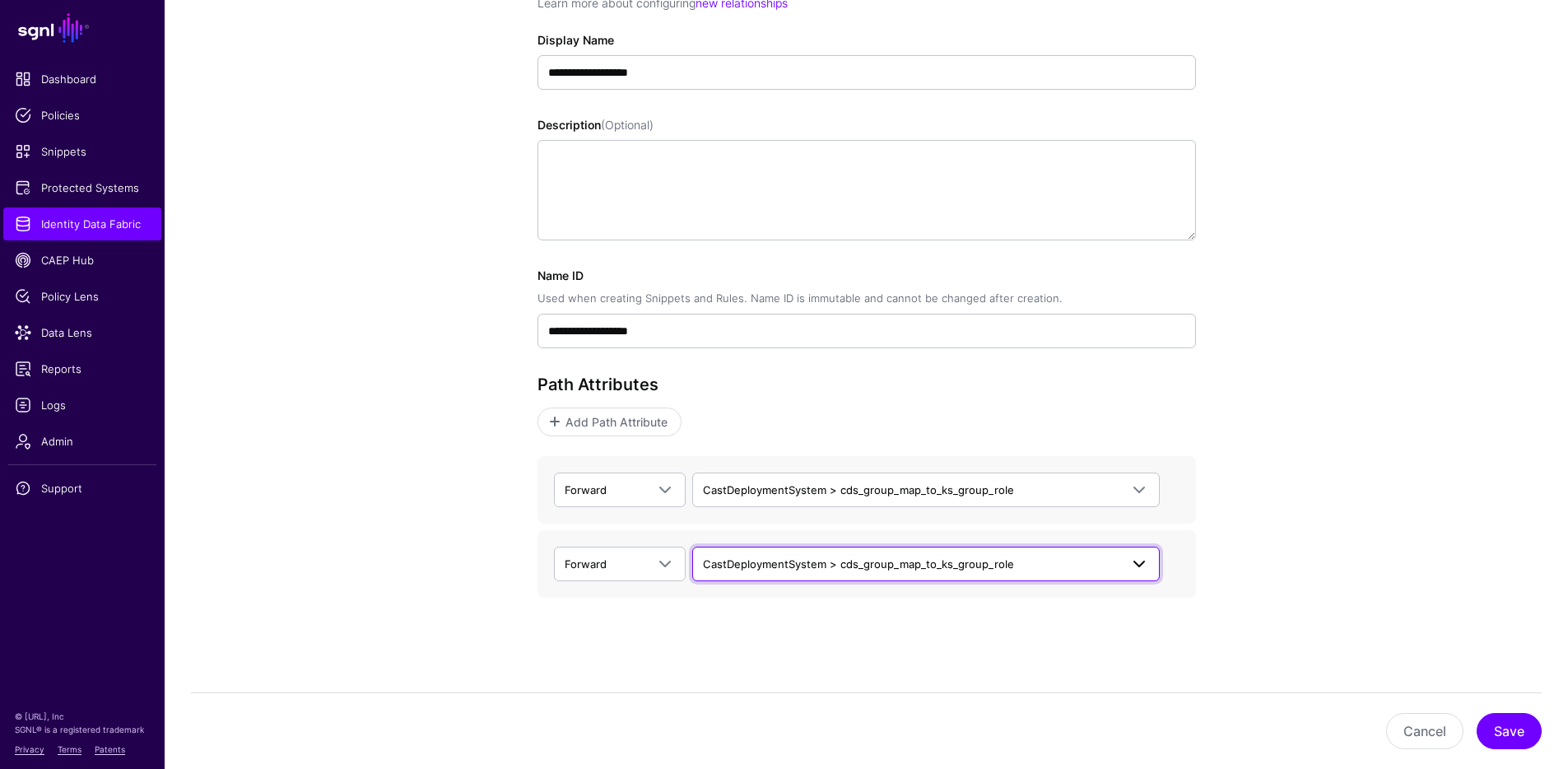
click at [1051, 558] on span "CastDeploymentSystem > cds_group_map_to_ks_group_role" at bounding box center [911, 564] width 416 height 19
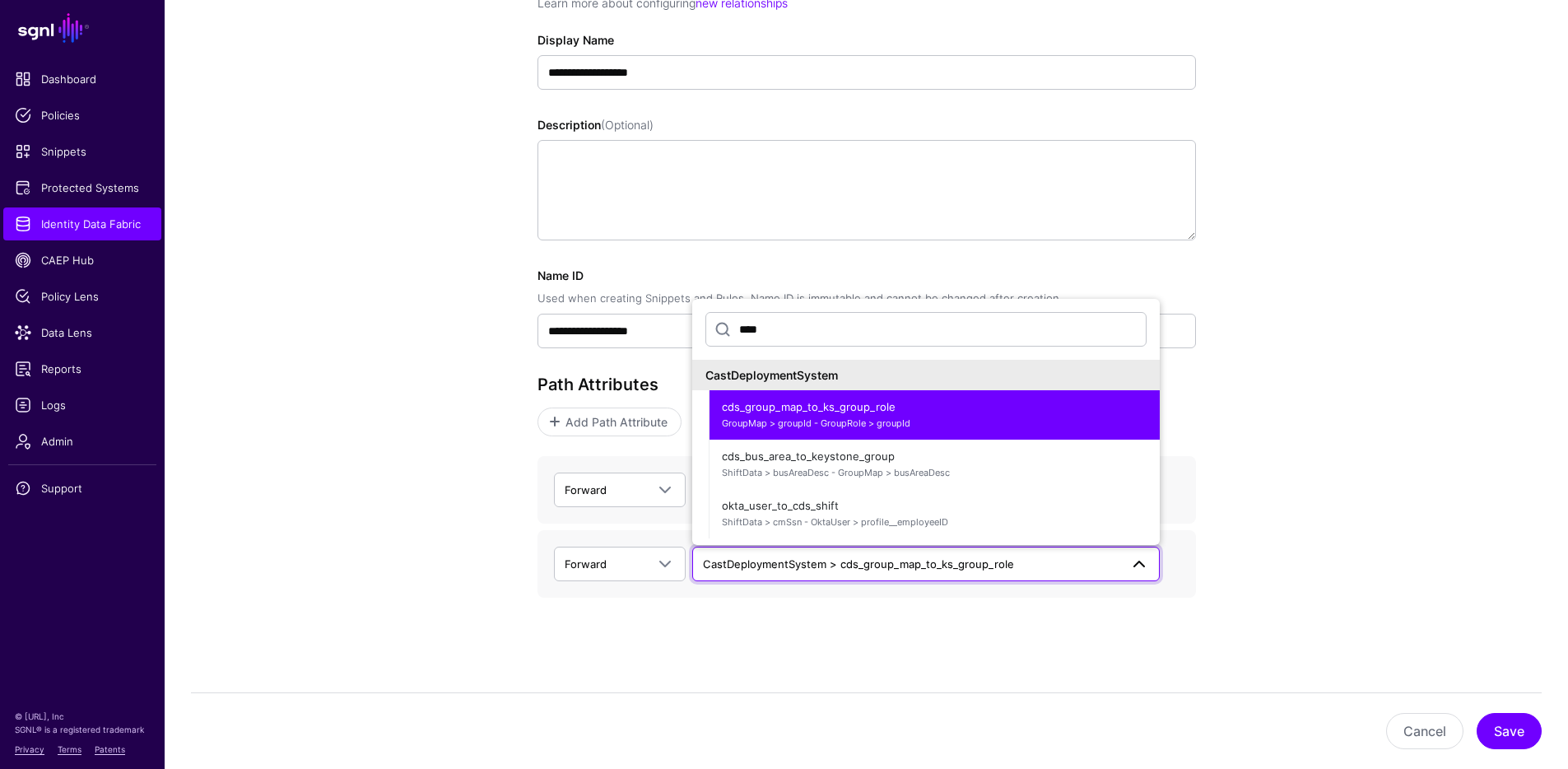
click at [866, 334] on input "****" at bounding box center [926, 328] width 442 height 34
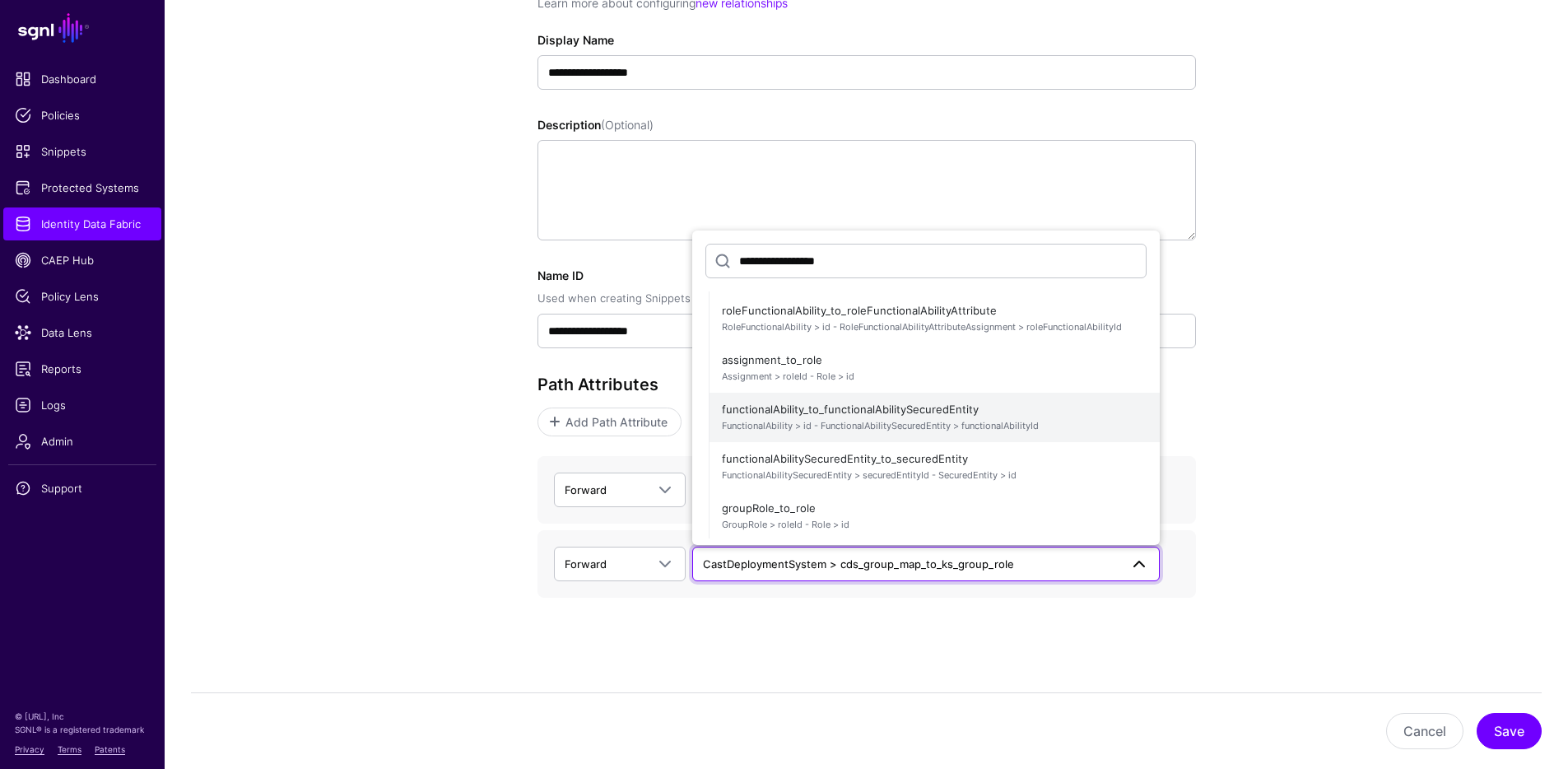
scroll to position [426, 0]
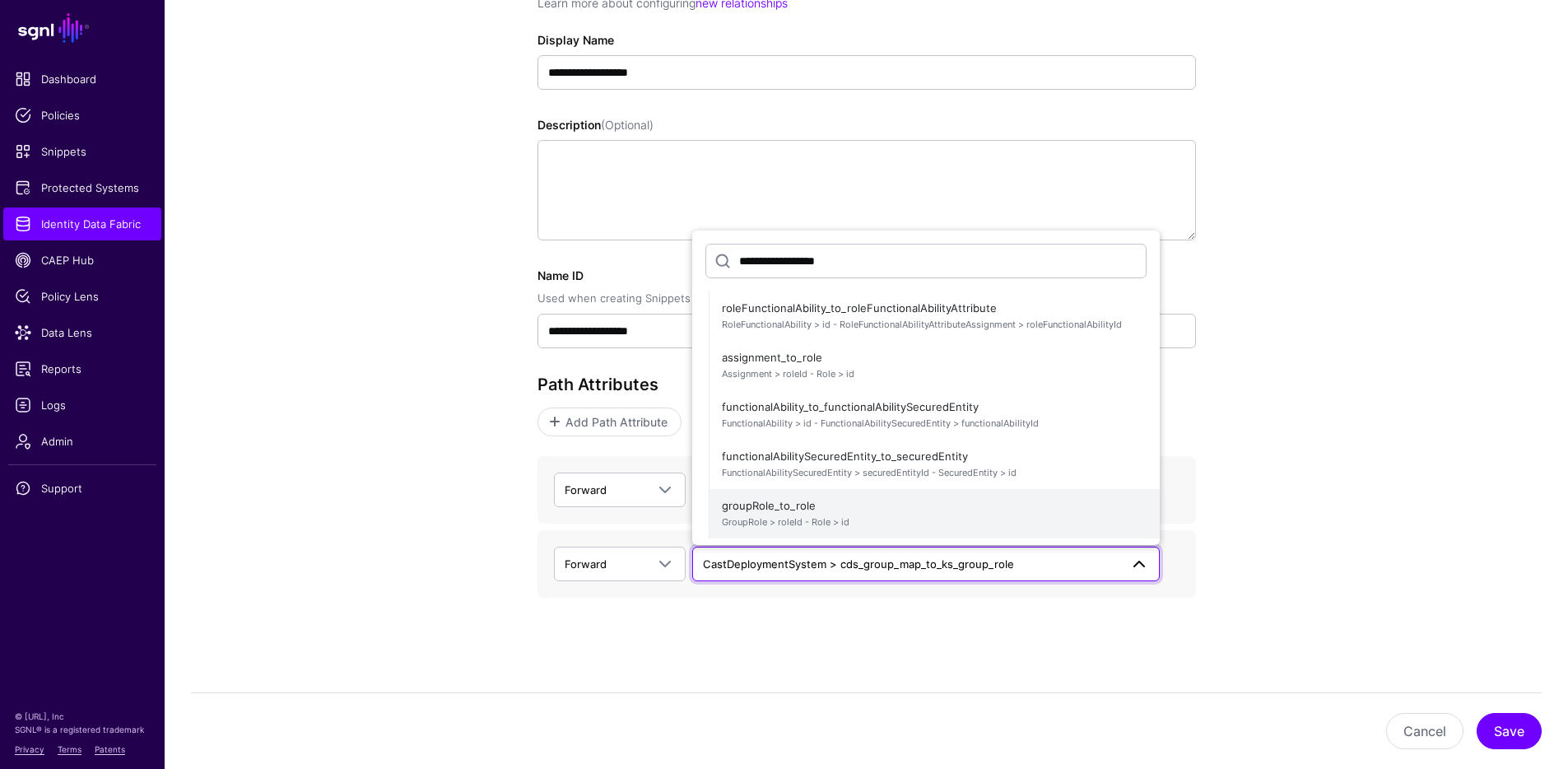
type input "**********"
click at [842, 504] on span "groupRole_to_role GroupRole > roleId - Role > id" at bounding box center [934, 514] width 425 height 39
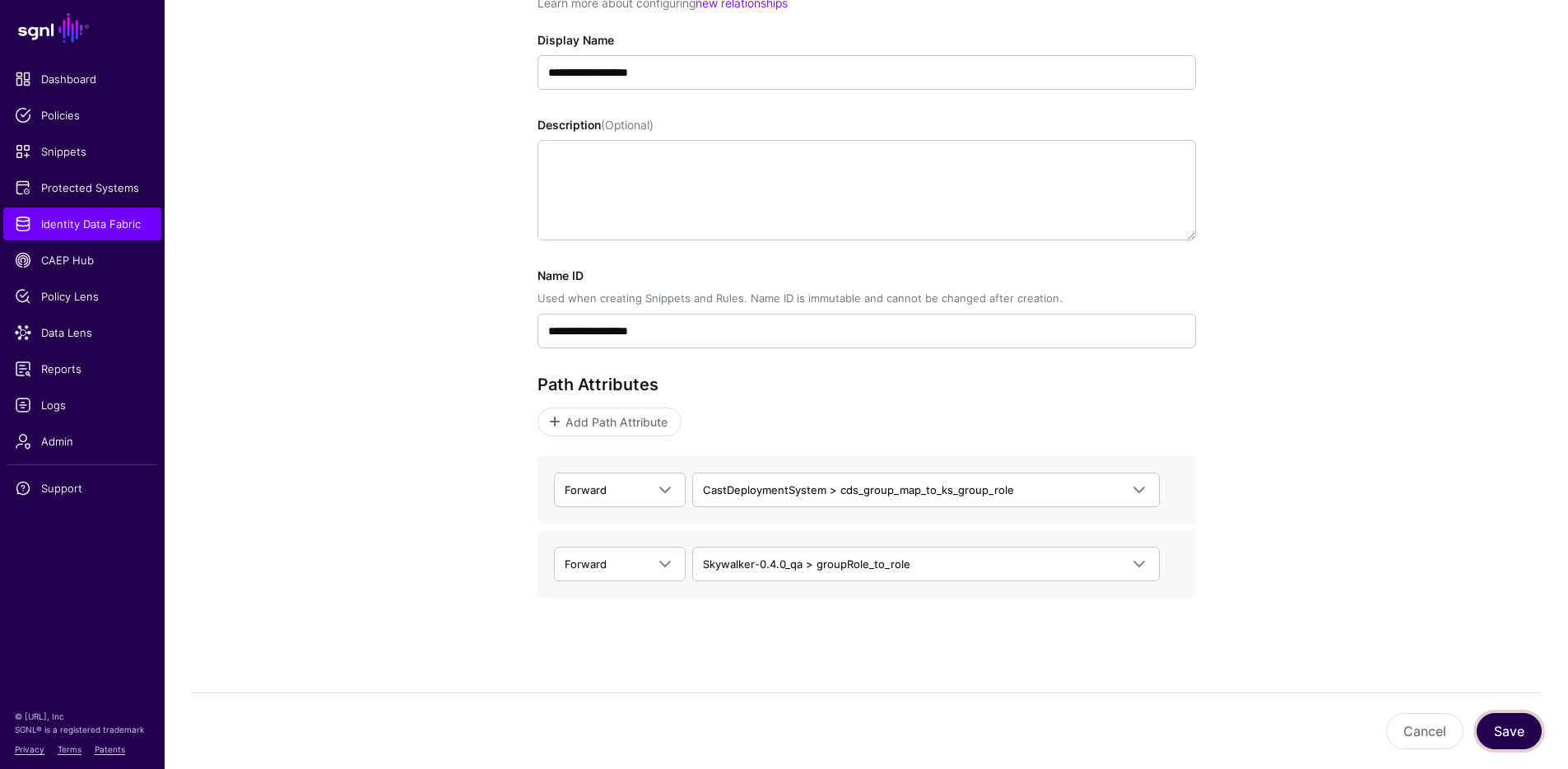
click at [1496, 729] on button "Save" at bounding box center [1509, 731] width 65 height 36
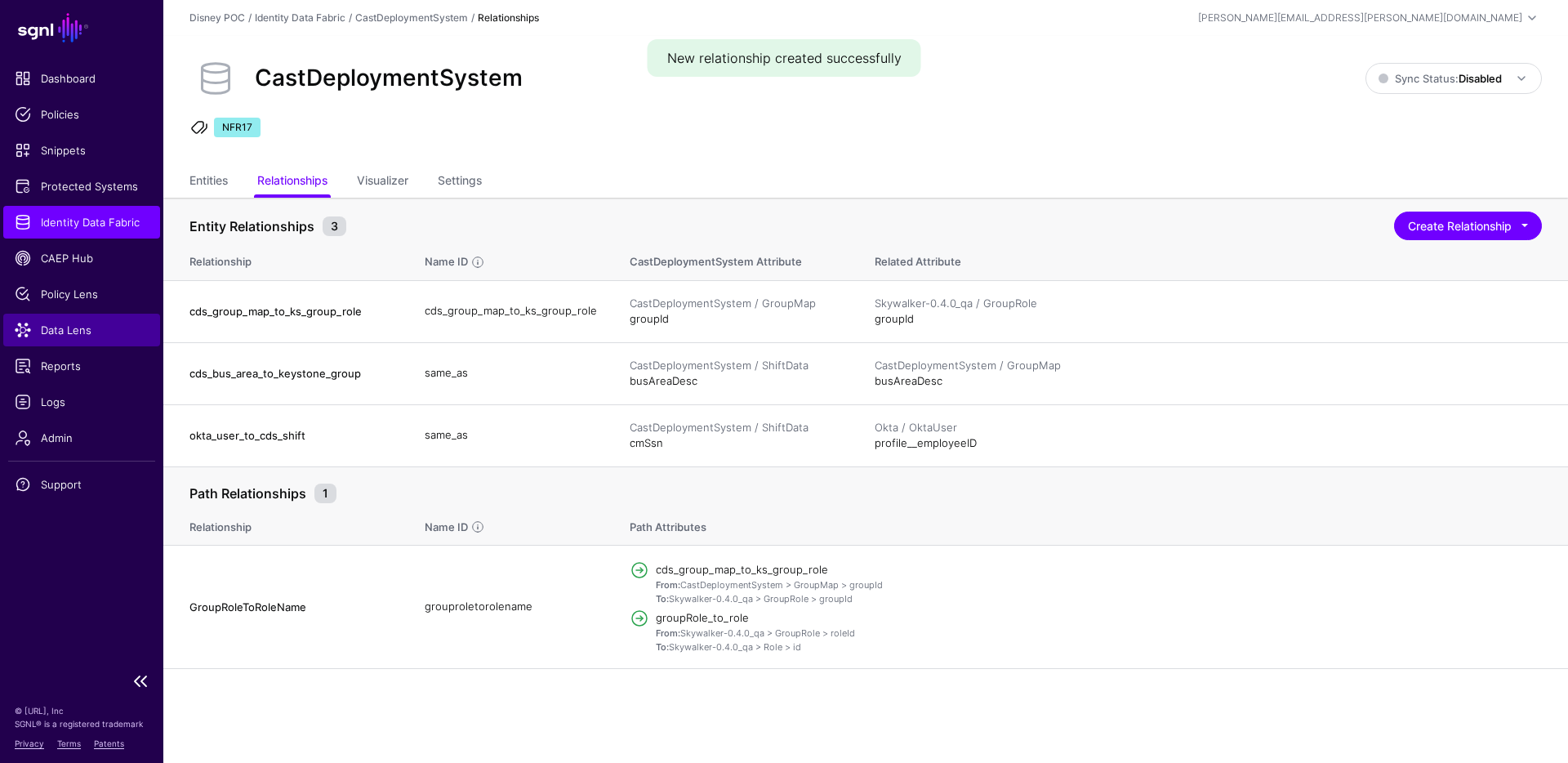
click at [80, 329] on span "Data Lens" at bounding box center [81, 330] width 134 height 16
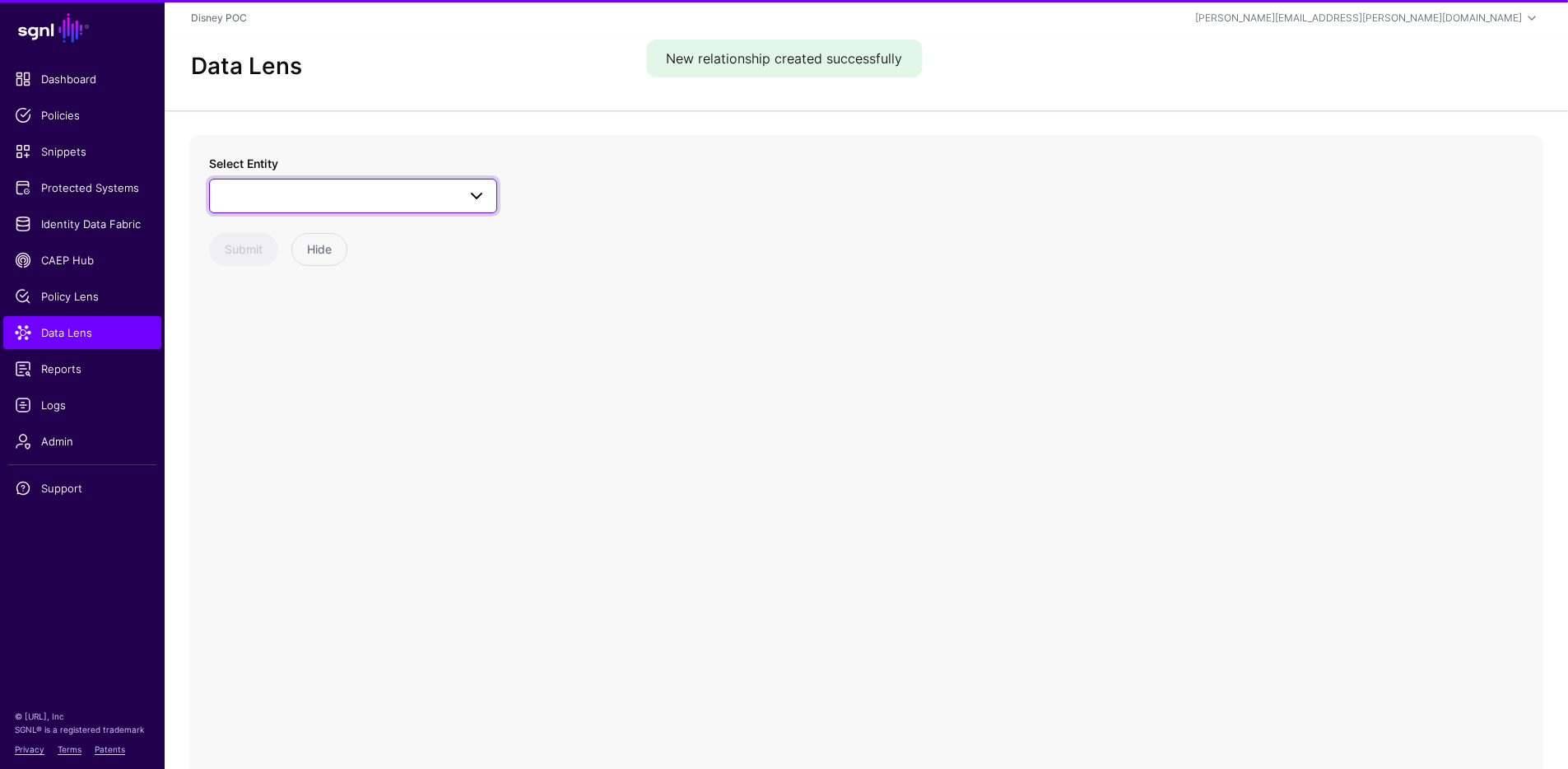
click at [270, 196] on span at bounding box center [353, 195] width 267 height 20
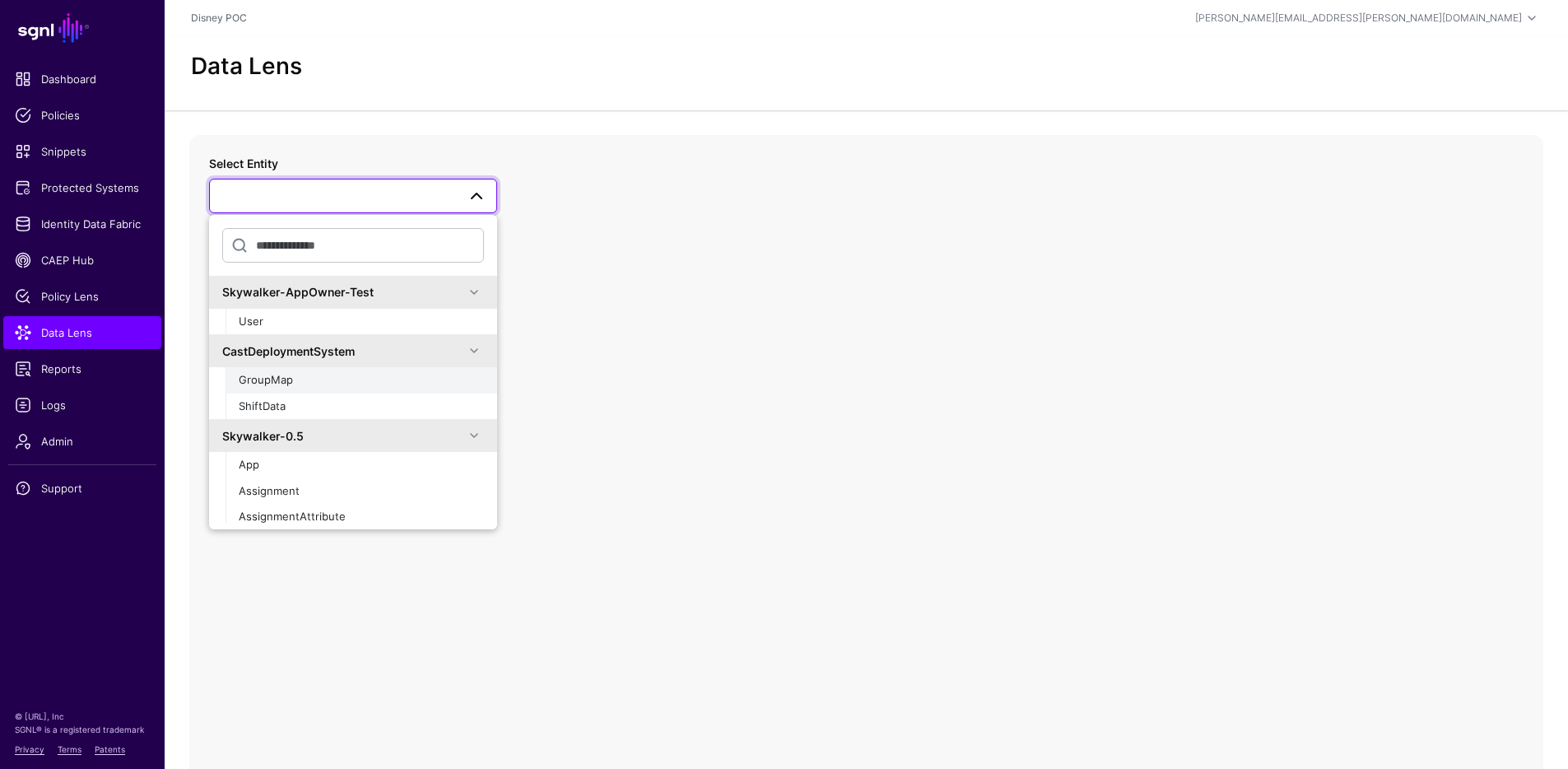
click at [298, 384] on div "GroupMap" at bounding box center [360, 380] width 245 height 17
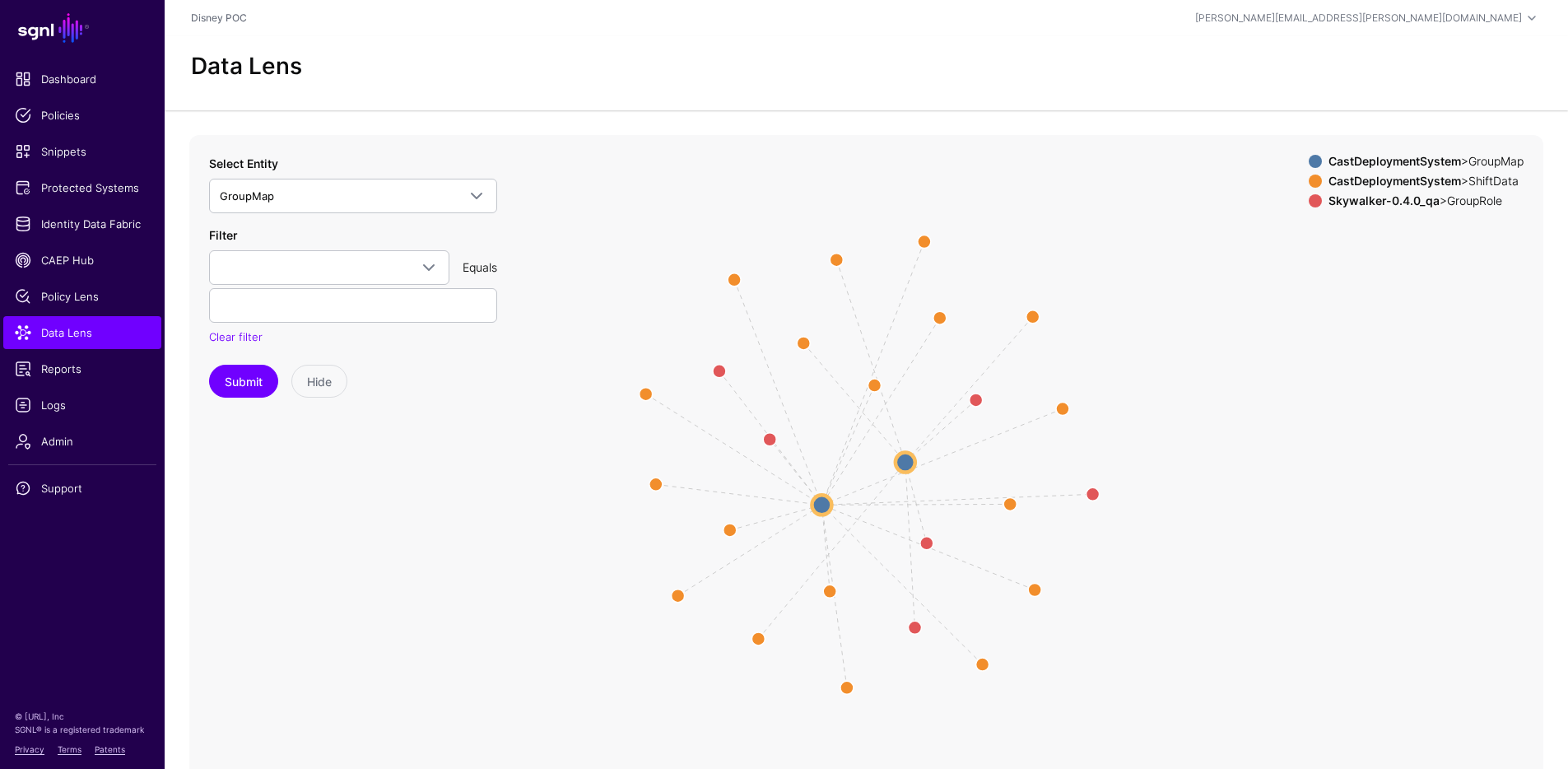
click at [1356, 183] on strong "CastDeploymentSystem" at bounding box center [1395, 181] width 133 height 14
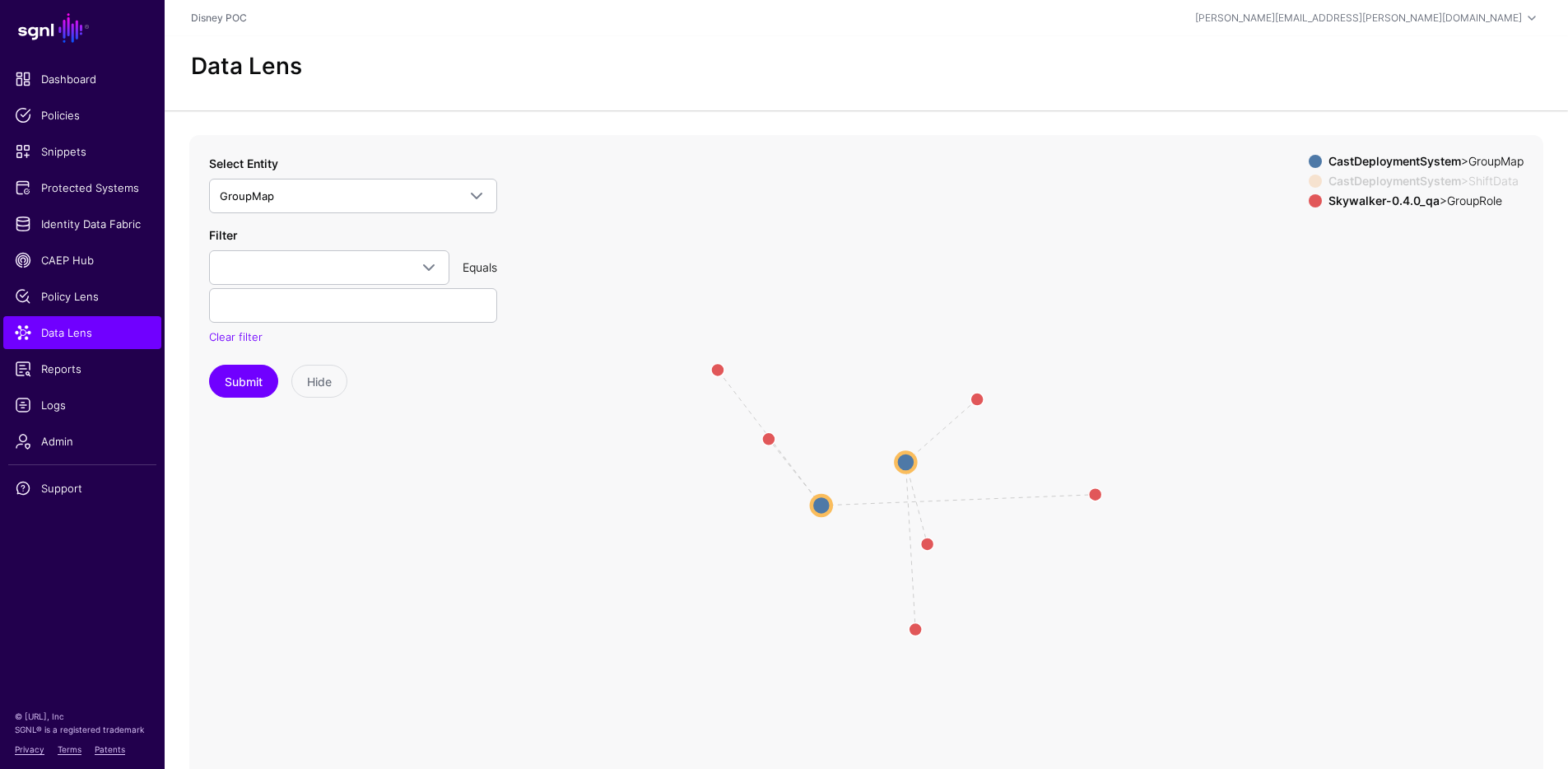
click at [1357, 160] on strong "CastDeploymentSystem" at bounding box center [1395, 161] width 133 height 14
click at [768, 439] on circle at bounding box center [769, 439] width 26 height 26
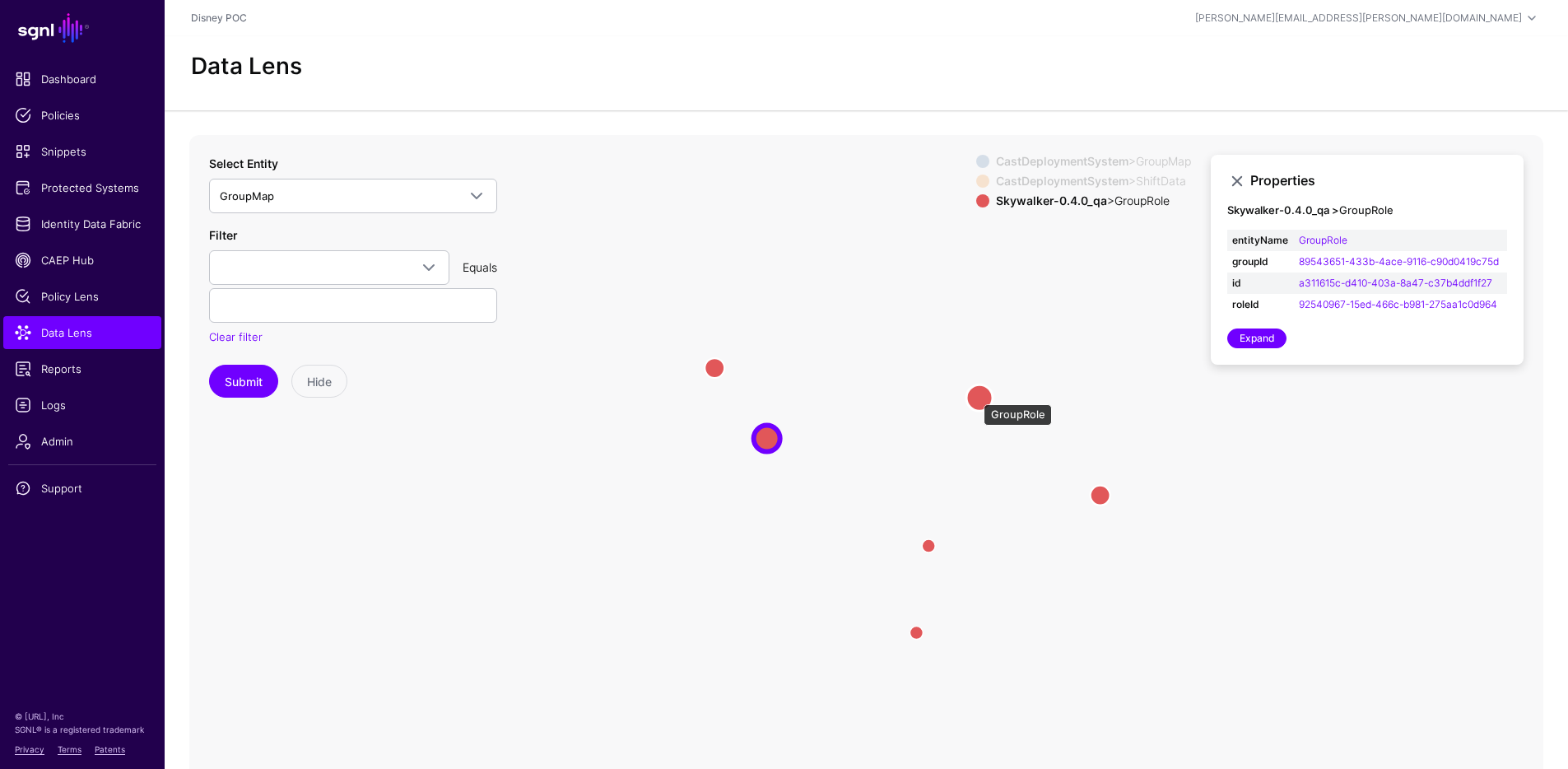
click at [976, 397] on circle at bounding box center [979, 398] width 26 height 26
click at [933, 541] on circle at bounding box center [930, 547] width 20 height 20
click at [1114, 498] on circle at bounding box center [1109, 496] width 26 height 26
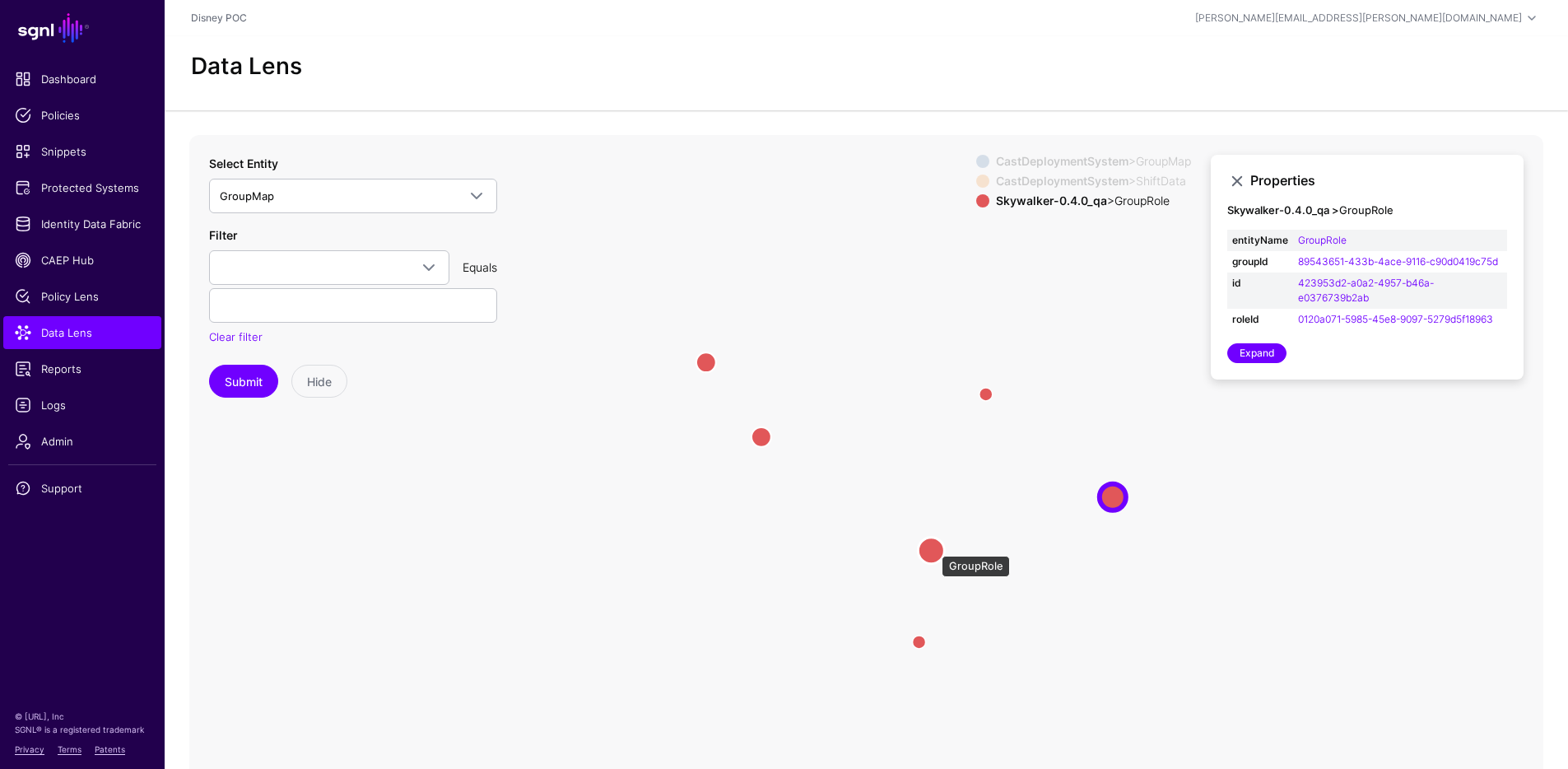
click at [934, 547] on circle at bounding box center [931, 549] width 26 height 26
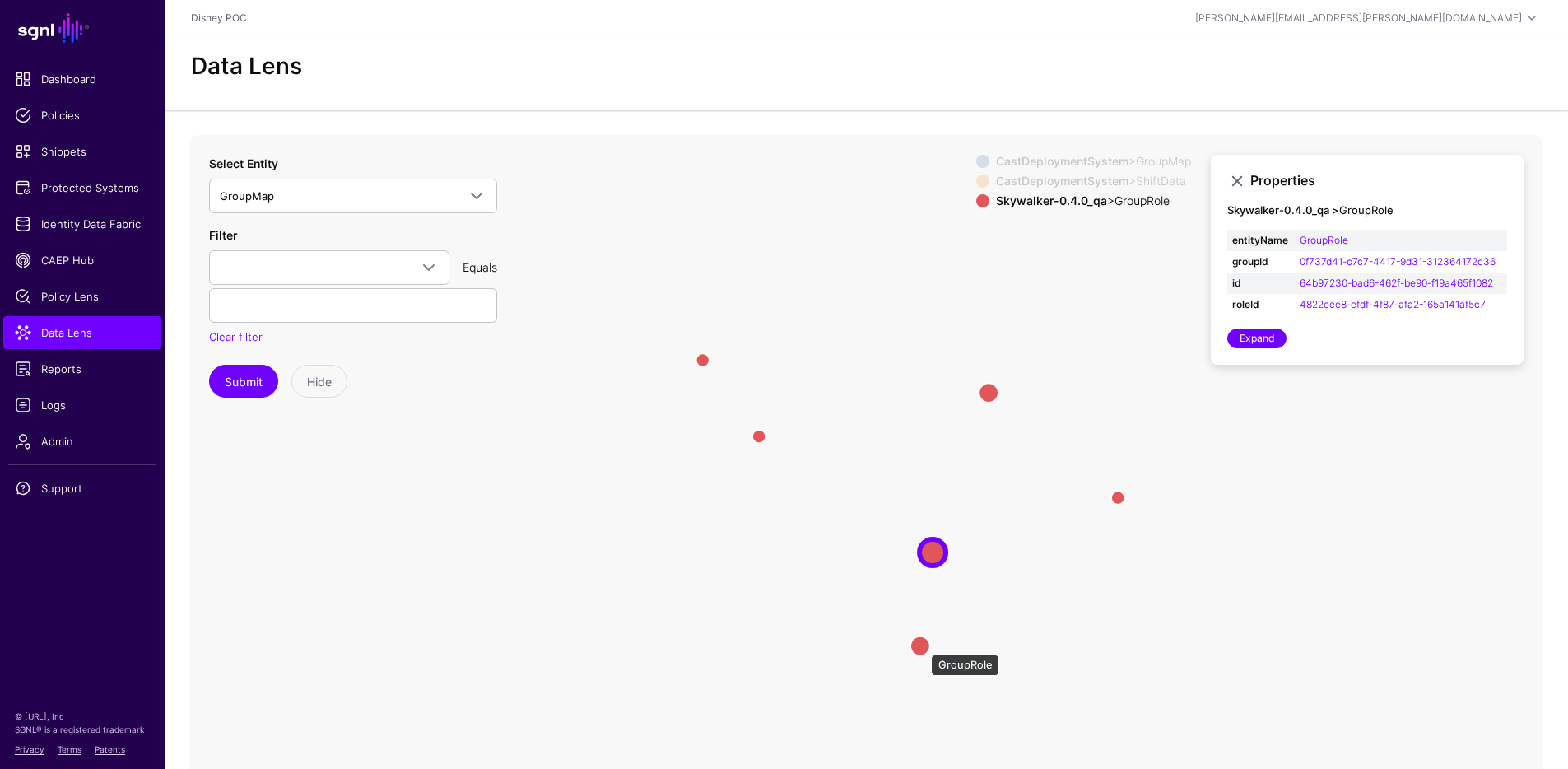
click at [923, 647] on circle at bounding box center [920, 646] width 20 height 20
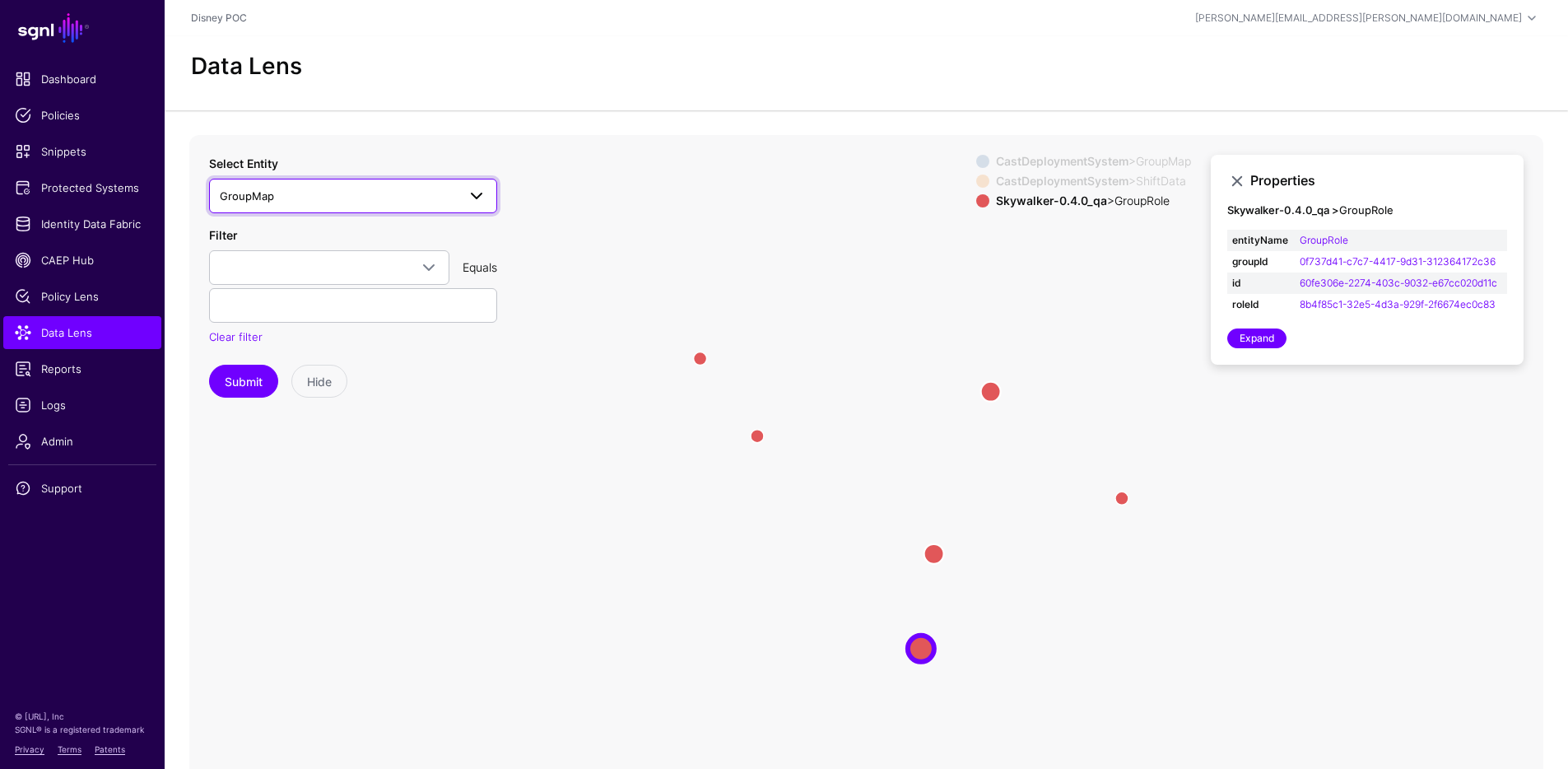
click at [368, 193] on span "GroupMap" at bounding box center [338, 195] width 237 height 19
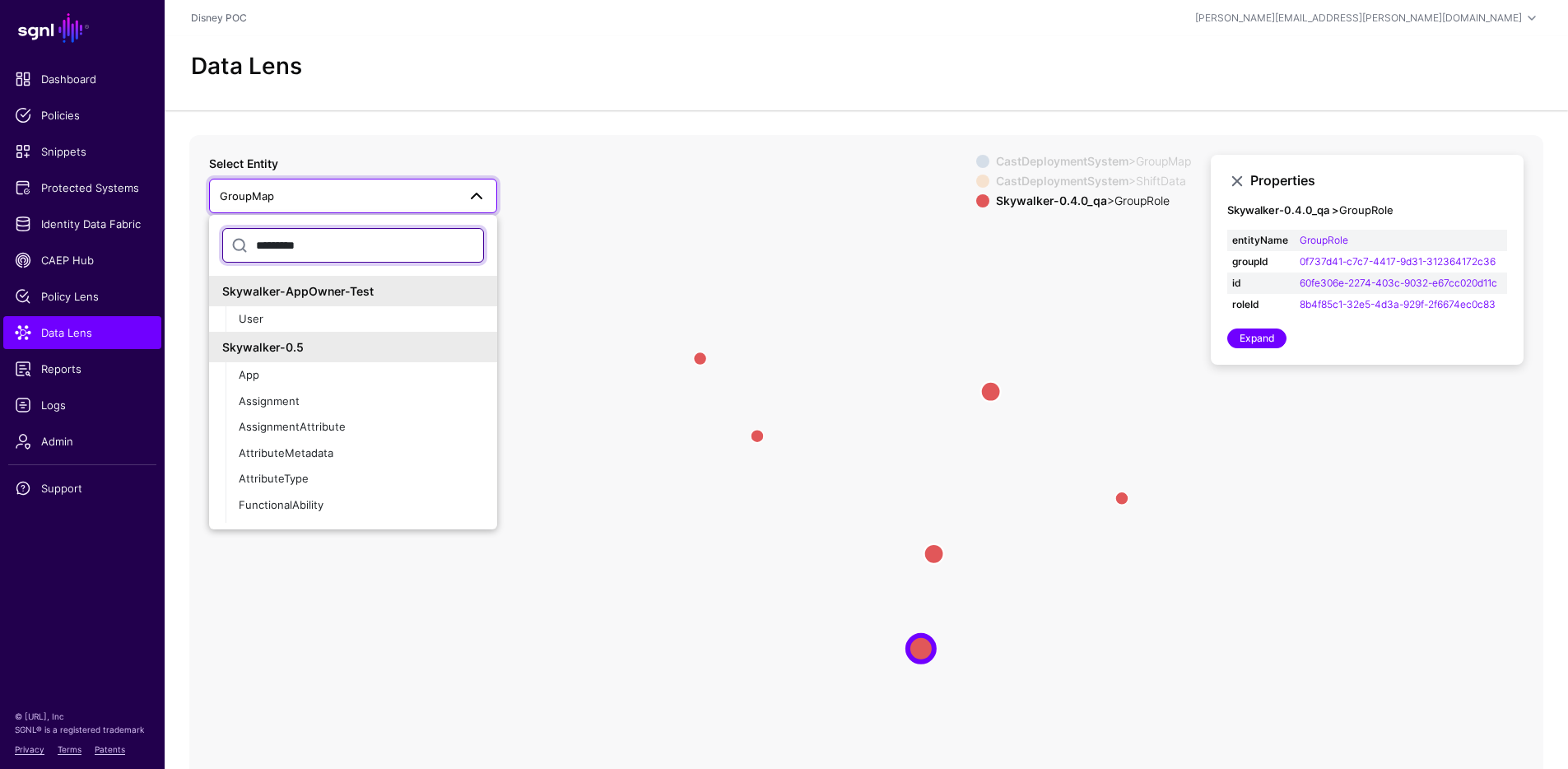
click at [357, 241] on input "*********" at bounding box center [354, 244] width 262 height 34
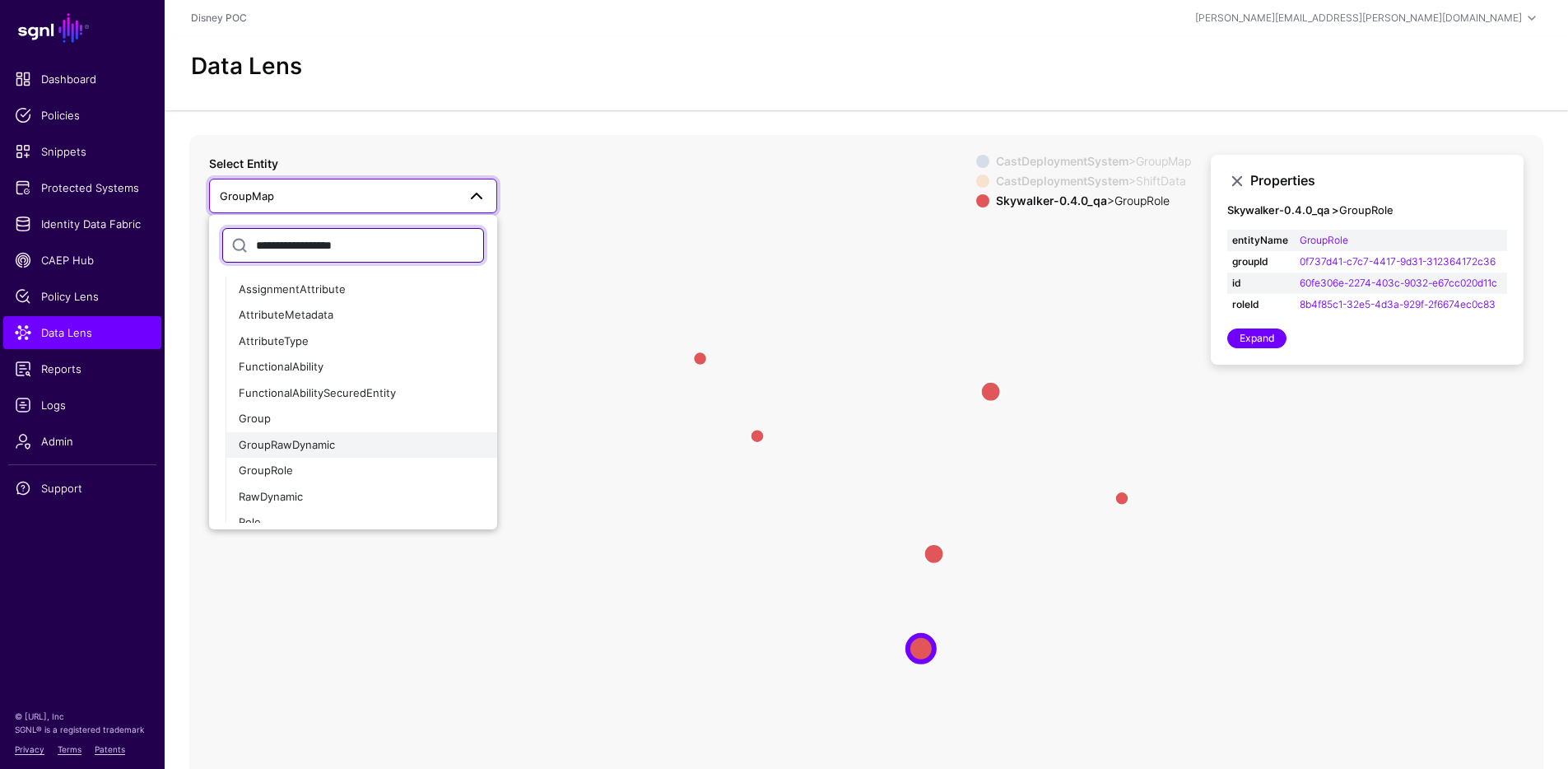
scroll to position [82, 0]
type input "**********"
click at [307, 460] on button "GroupRole" at bounding box center [361, 470] width 272 height 26
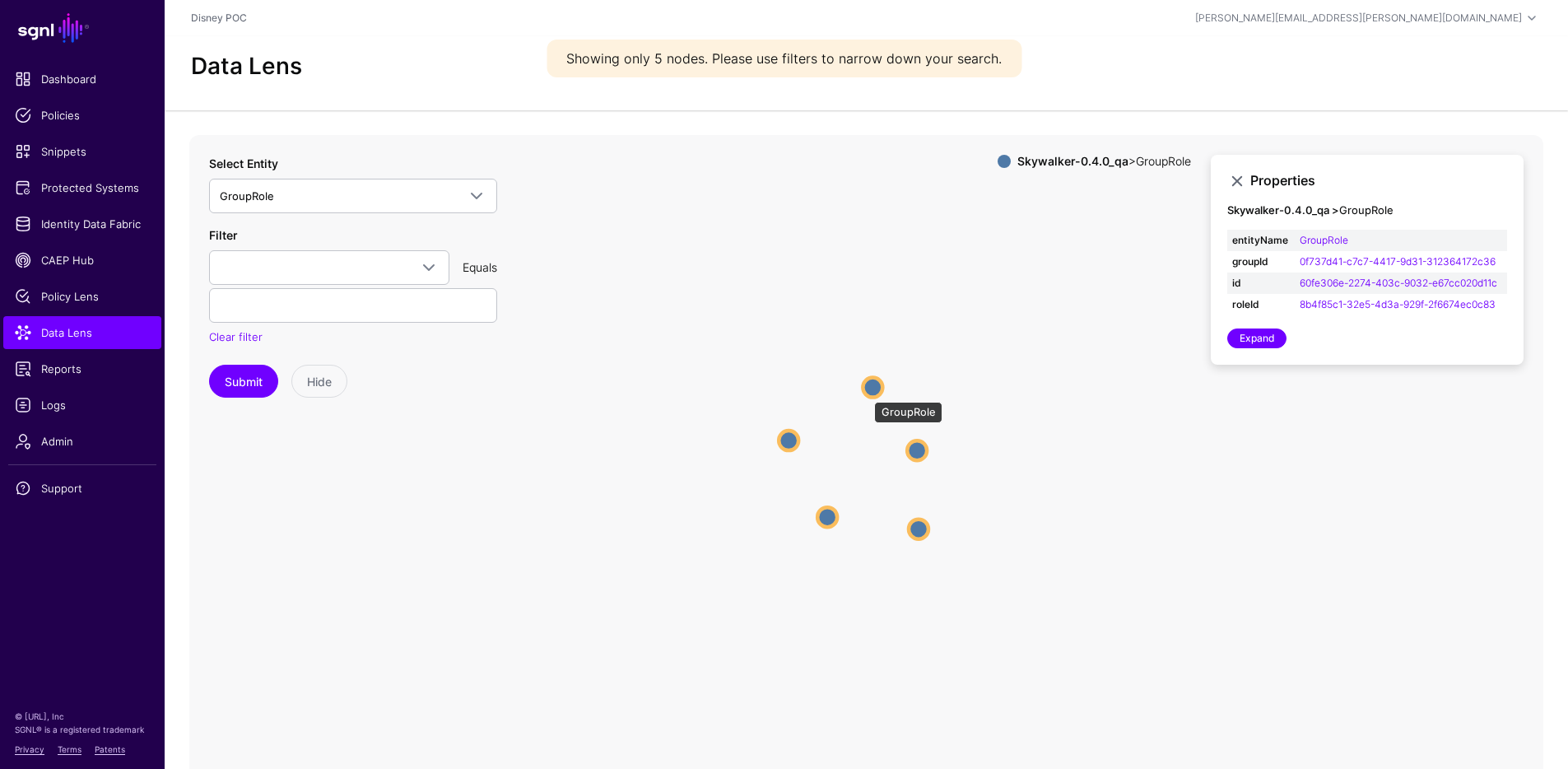
click at [871, 392] on circle at bounding box center [872, 387] width 20 height 20
click at [878, 385] on circle at bounding box center [872, 385] width 20 height 20
click at [917, 449] on circle at bounding box center [920, 449] width 20 height 20
click at [823, 520] on circle at bounding box center [825, 520] width 20 height 20
click at [779, 425] on icon "GroupRole GroupRole GroupRole GroupRole GroupRole GroupRole GroupRole GroupRole…" at bounding box center [867, 464] width 1354 height 659
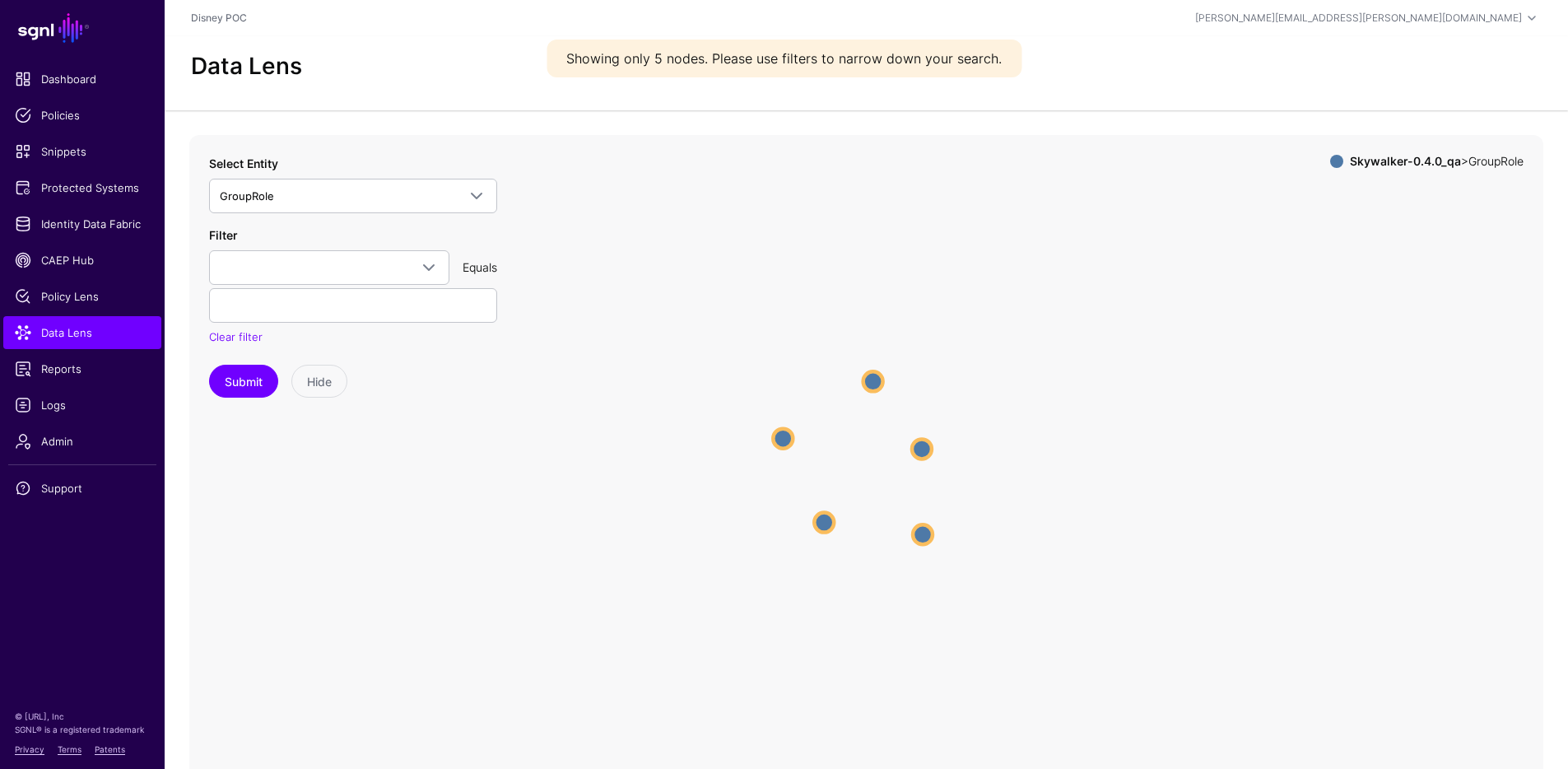
click at [798, 449] on icon "GroupRole GroupRole GroupRole GroupRole GroupRole GroupRole GroupRole GroupRole…" at bounding box center [867, 464] width 1354 height 659
click at [790, 441] on circle at bounding box center [783, 438] width 20 height 20
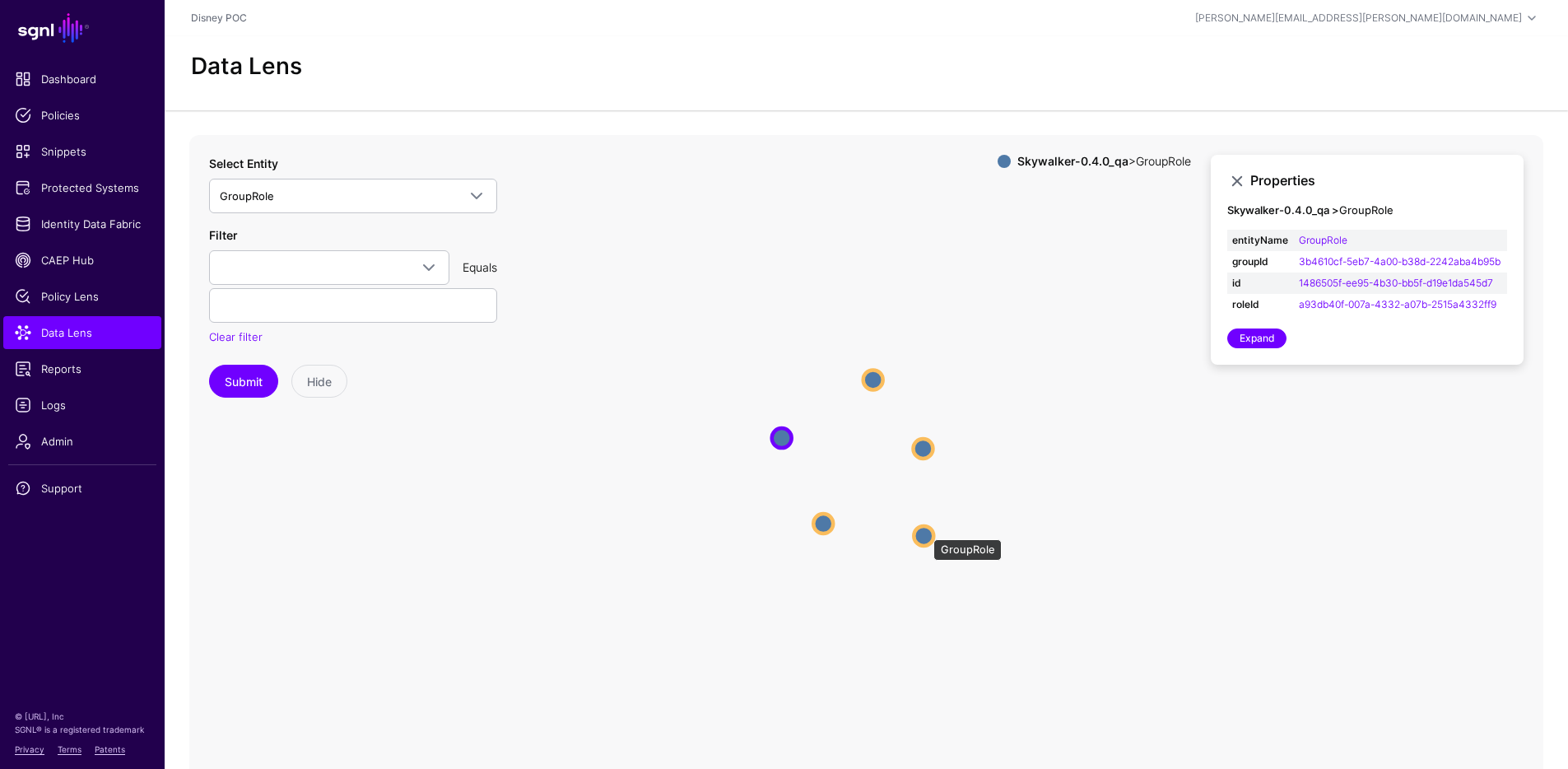
click at [925, 532] on circle at bounding box center [923, 535] width 20 height 20
click at [1318, 305] on link "20d8824f-5897-4f6e-9e02-9ae2d5ffddb6" at bounding box center [1396, 304] width 192 height 13
type input "**********"
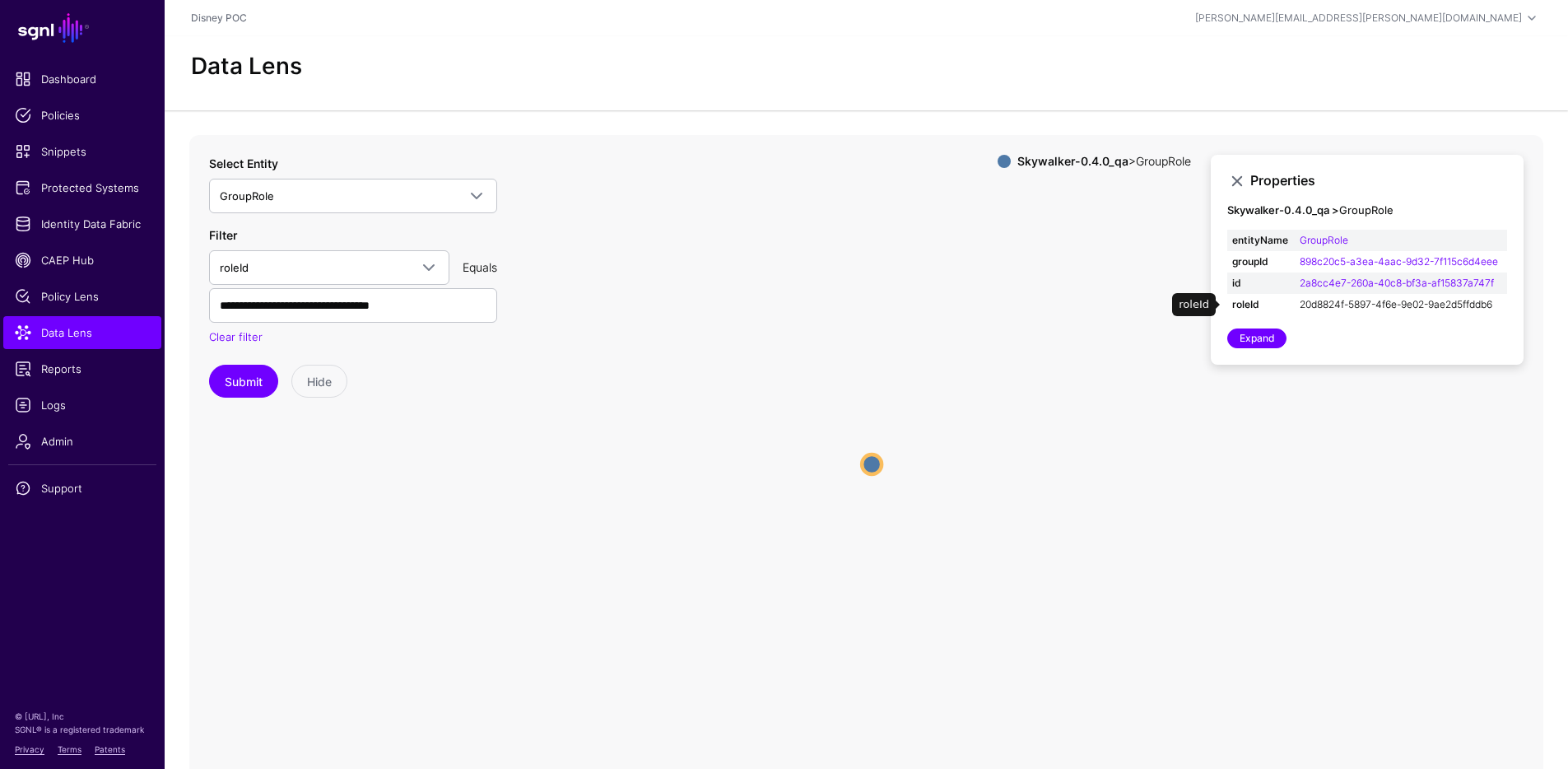
click at [1336, 307] on link "20d8824f-5897-4f6e-9e02-9ae2d5ffddb6" at bounding box center [1396, 304] width 192 height 13
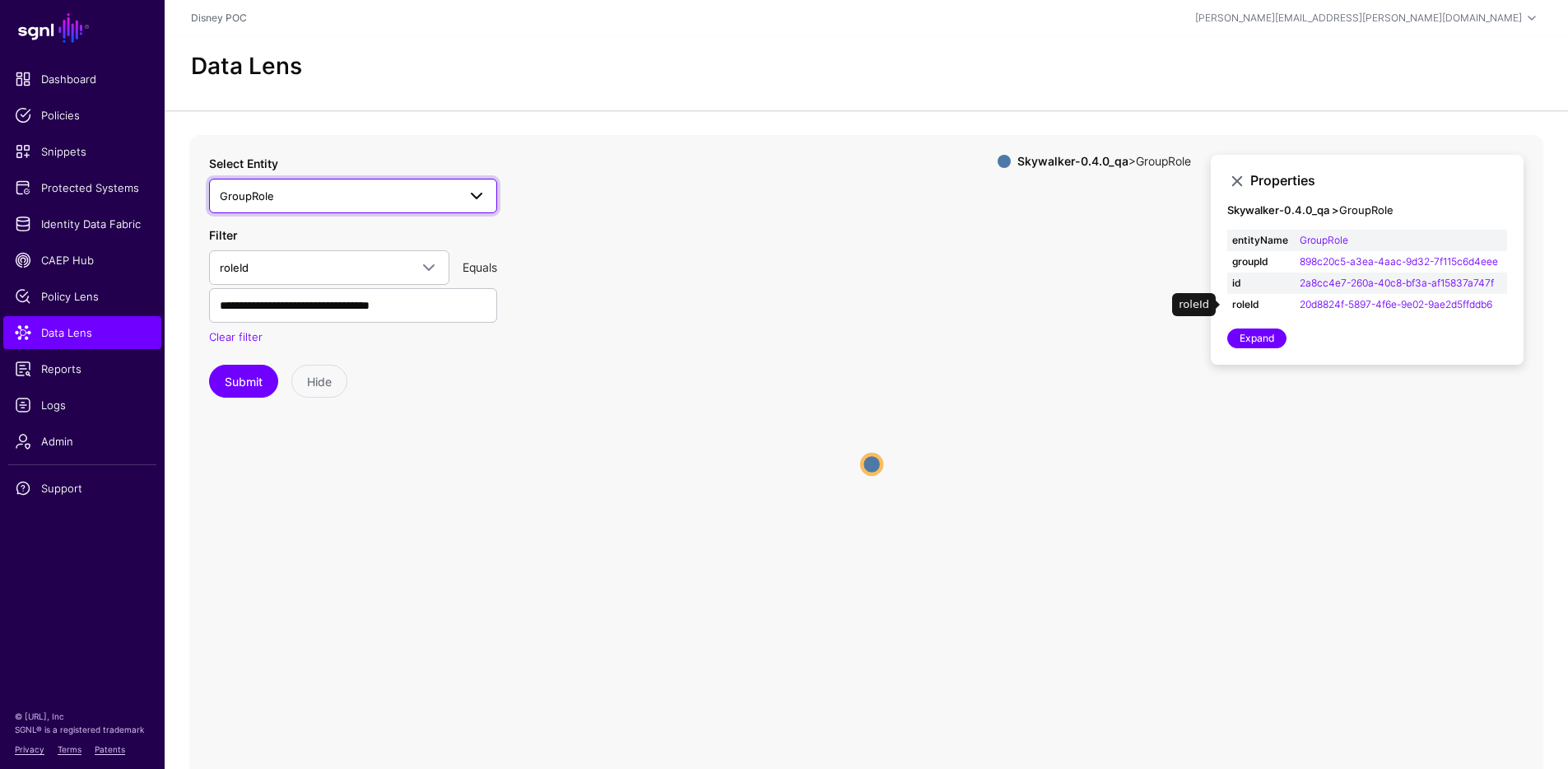
click at [301, 195] on span "GroupRole" at bounding box center [338, 195] width 237 height 19
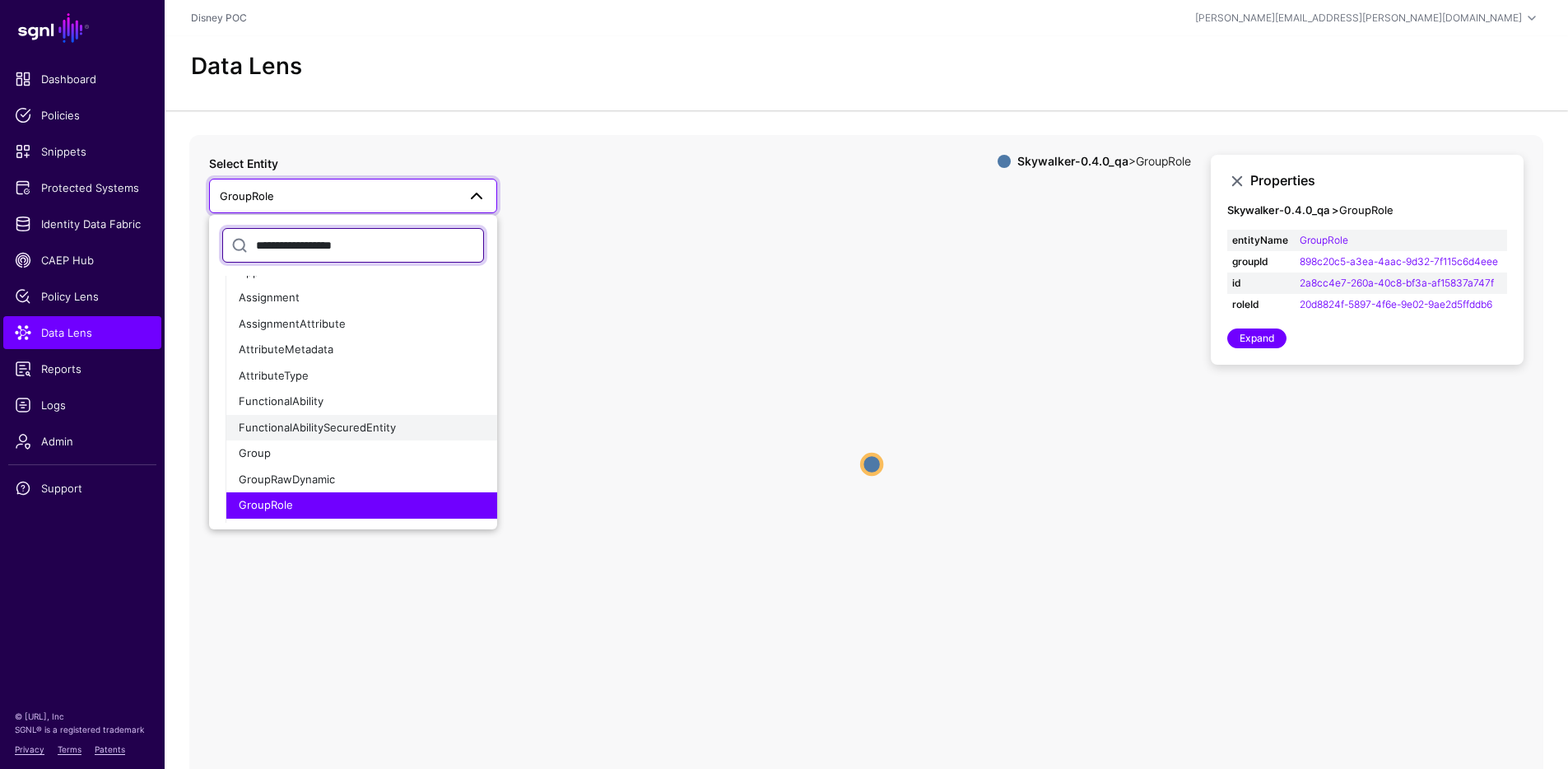
scroll to position [198, 0]
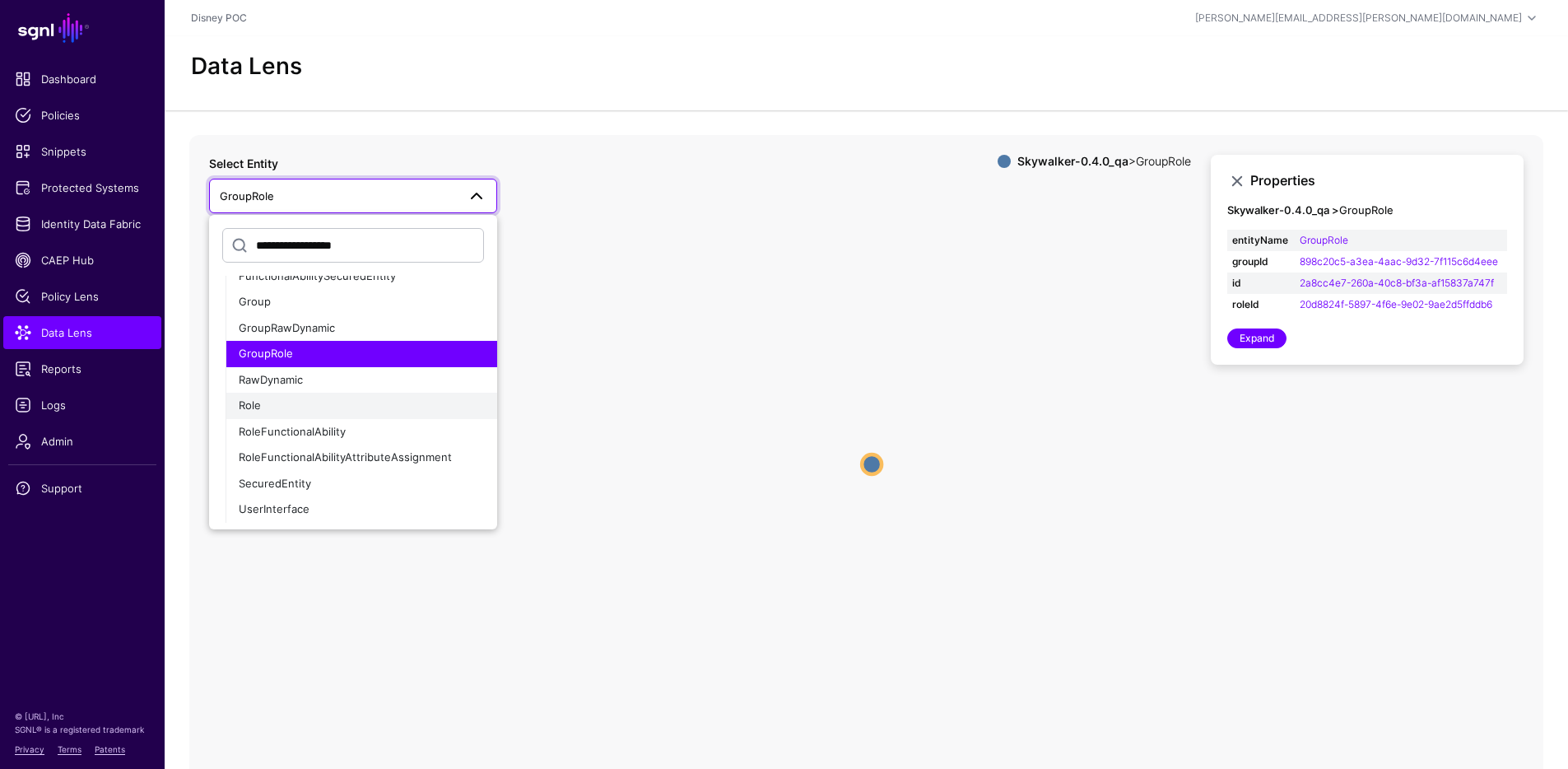
click at [296, 409] on div "Role" at bounding box center [360, 406] width 245 height 17
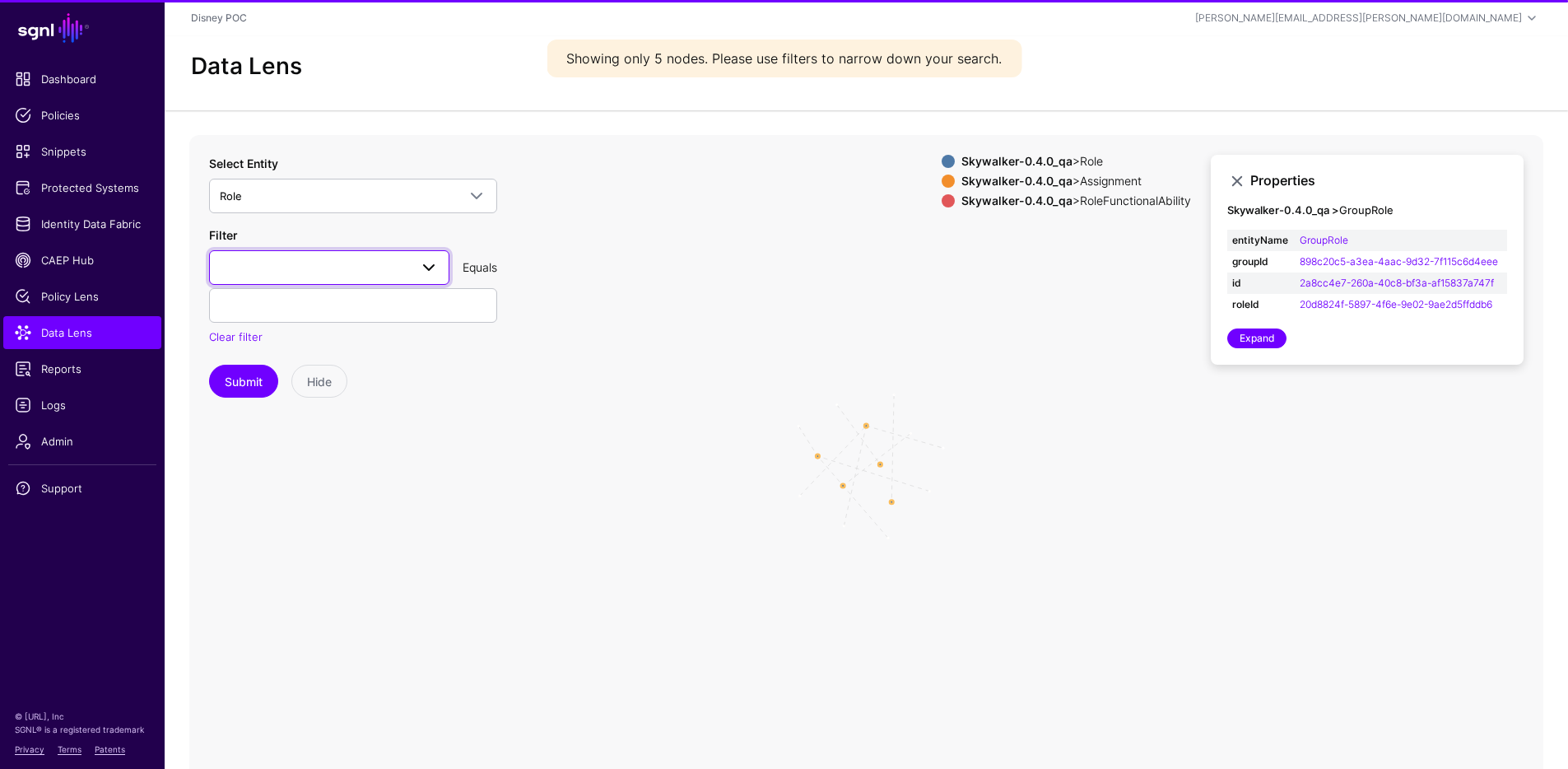
click at [323, 253] on link at bounding box center [329, 267] width 240 height 34
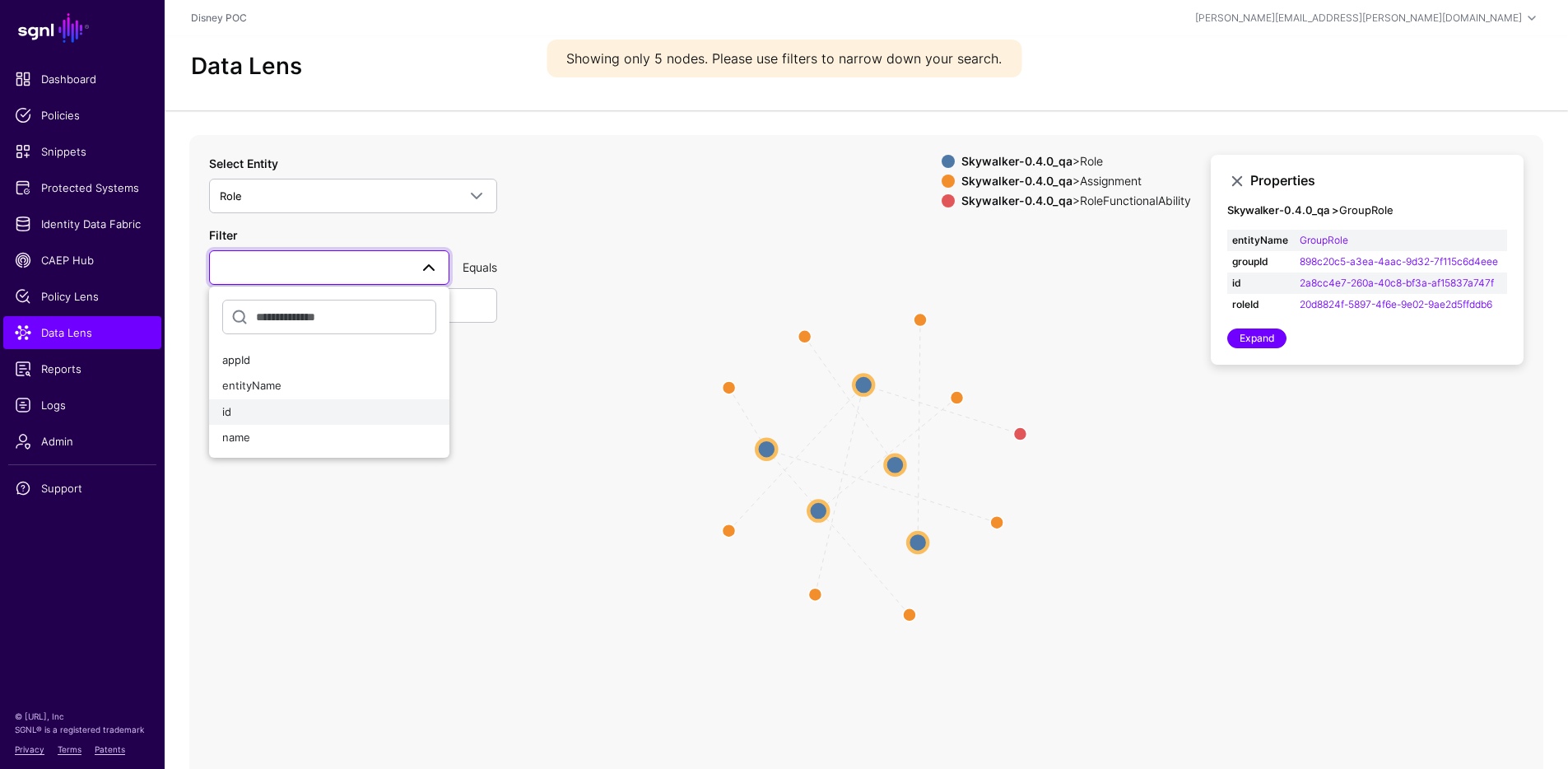
click at [283, 406] on div "id" at bounding box center [329, 412] width 214 height 17
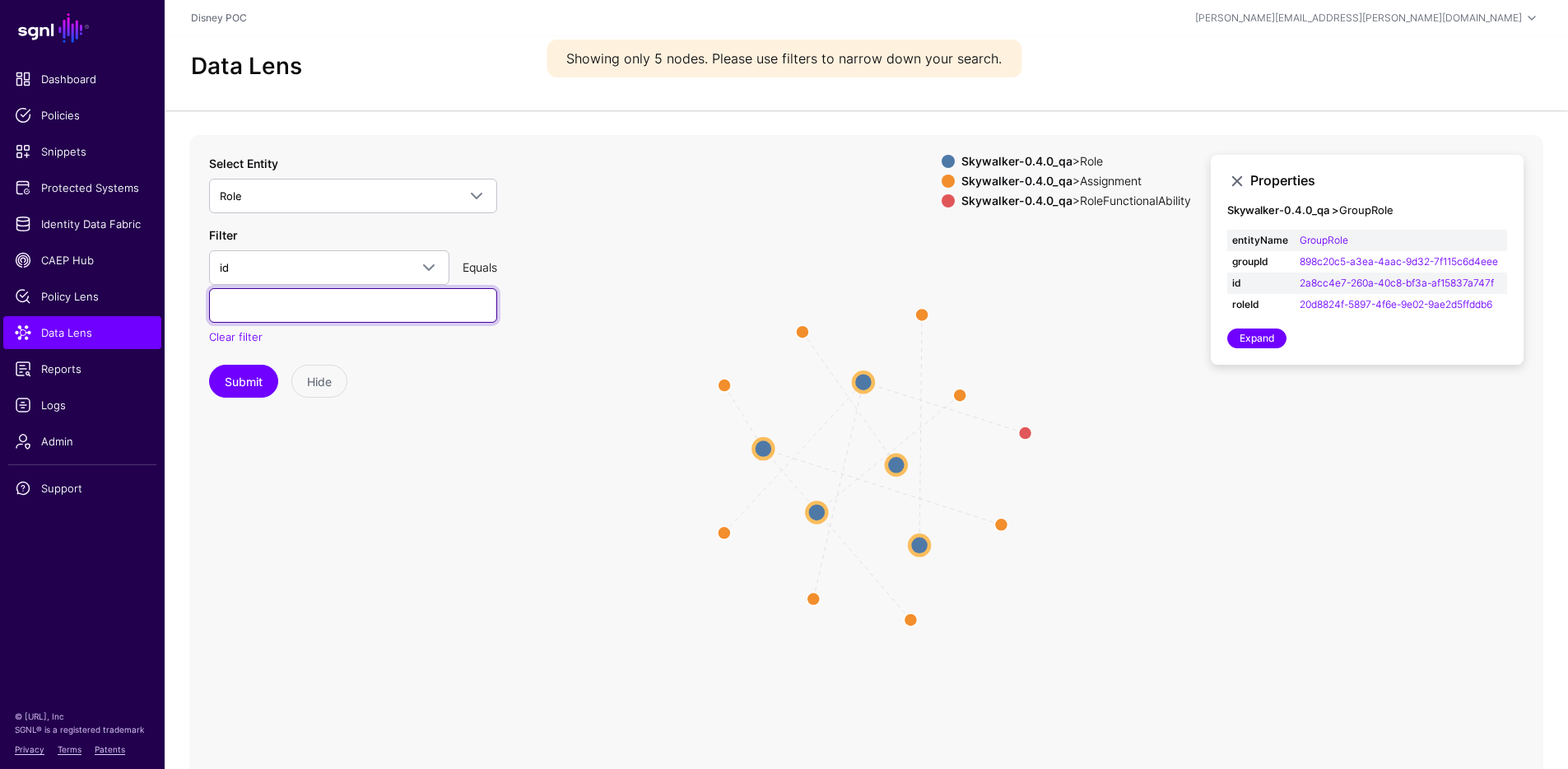
click at [298, 294] on input "text" at bounding box center [353, 305] width 288 height 34
paste input "**********"
type input "**********"
click at [265, 373] on button "Submit" at bounding box center [243, 381] width 69 height 33
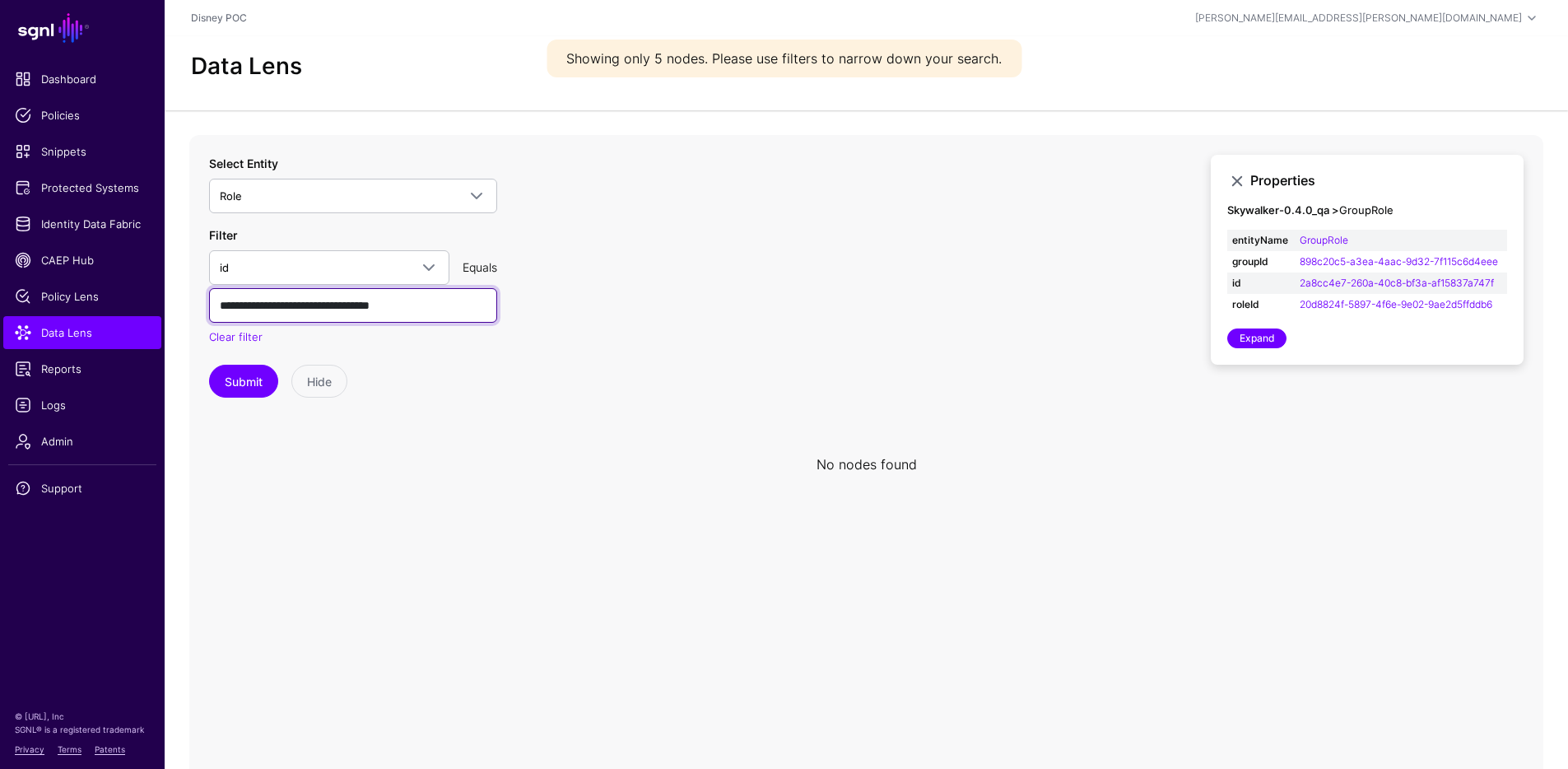
click at [465, 304] on input "**********" at bounding box center [353, 305] width 288 height 34
click at [222, 306] on input "**********" at bounding box center [353, 305] width 288 height 34
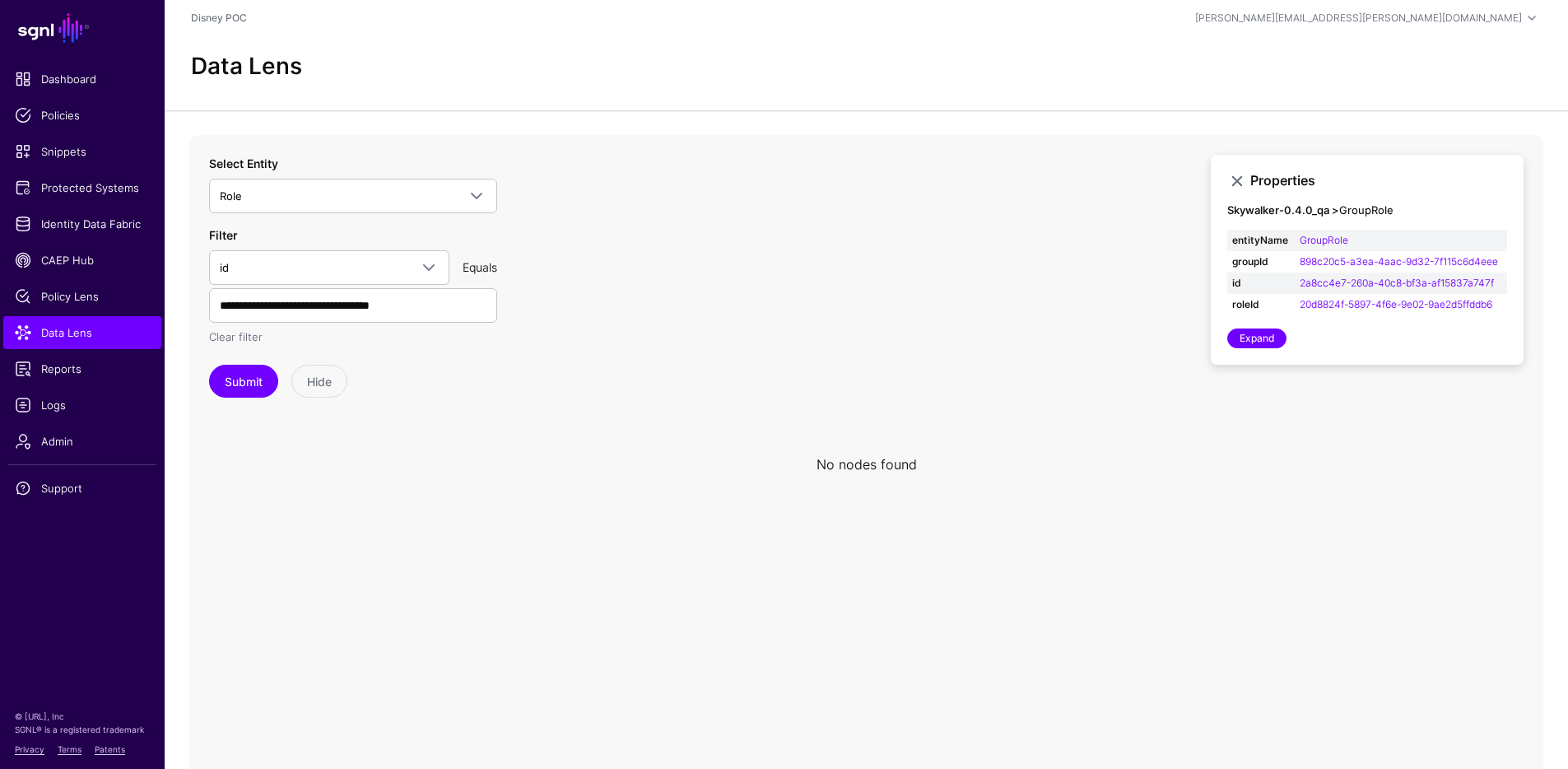
click at [256, 334] on link "Clear filter" at bounding box center [235, 336] width 54 height 13
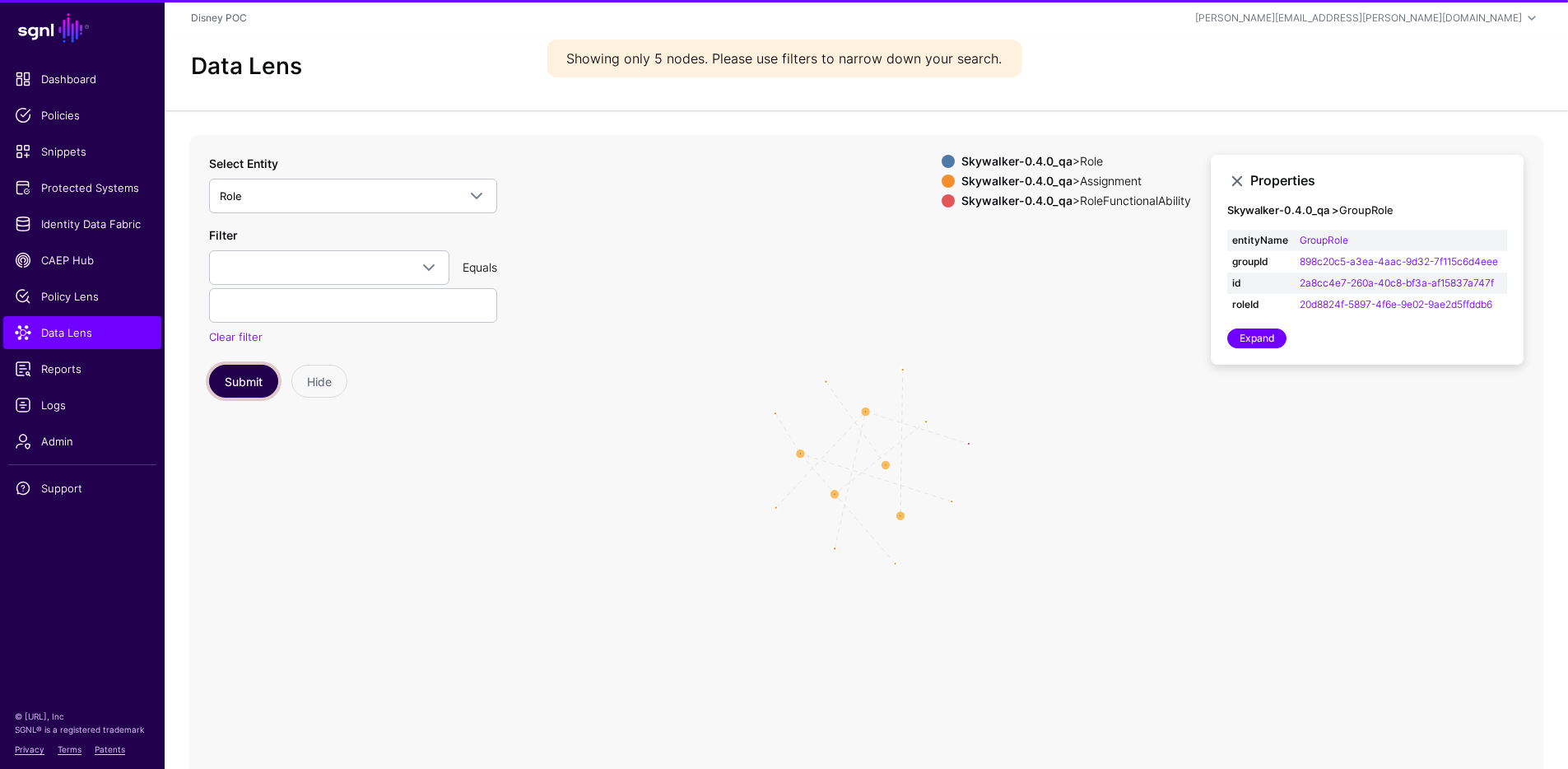
click at [253, 374] on button "Submit" at bounding box center [243, 381] width 69 height 33
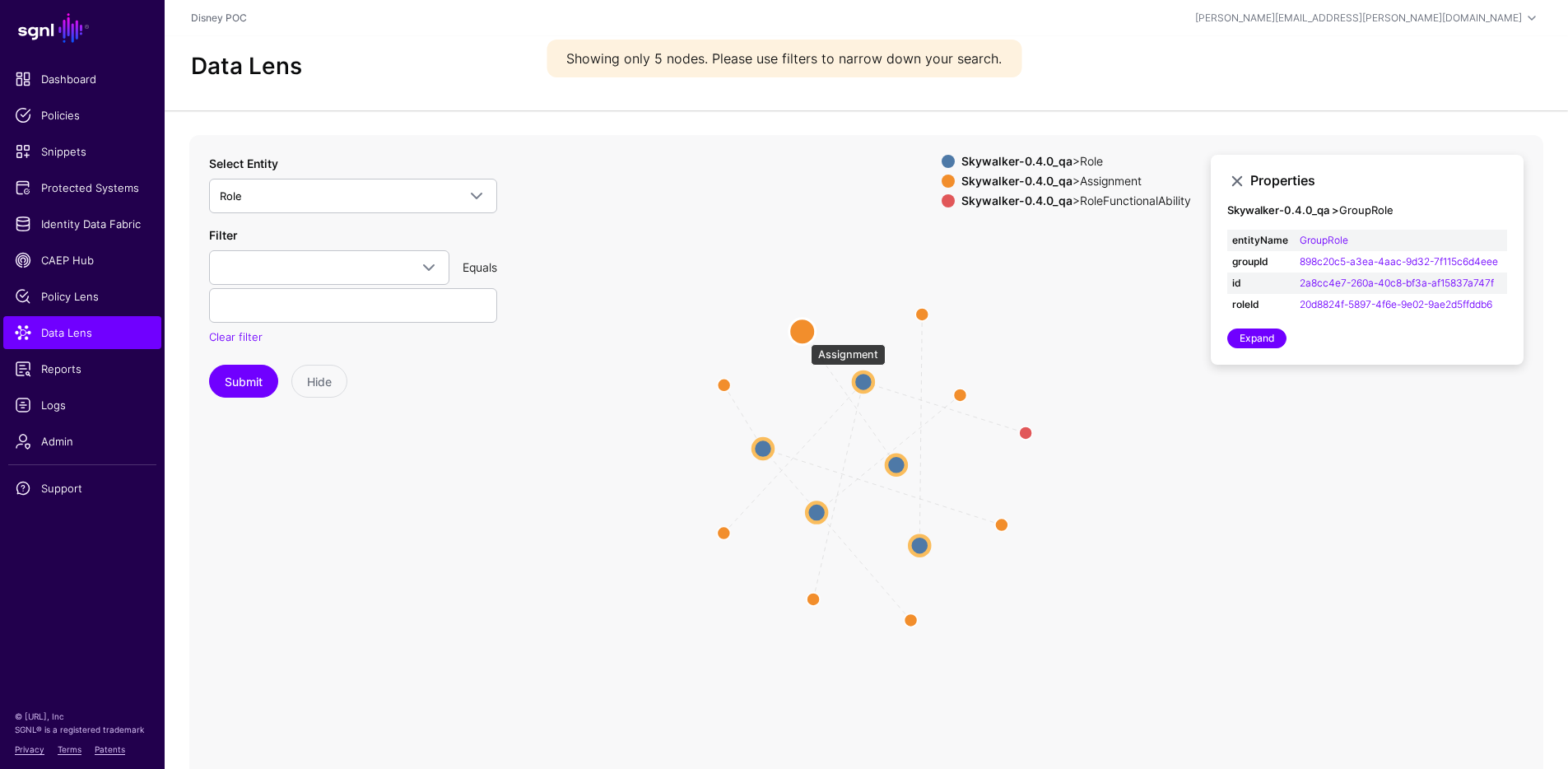
click at [803, 335] on circle at bounding box center [802, 330] width 26 height 26
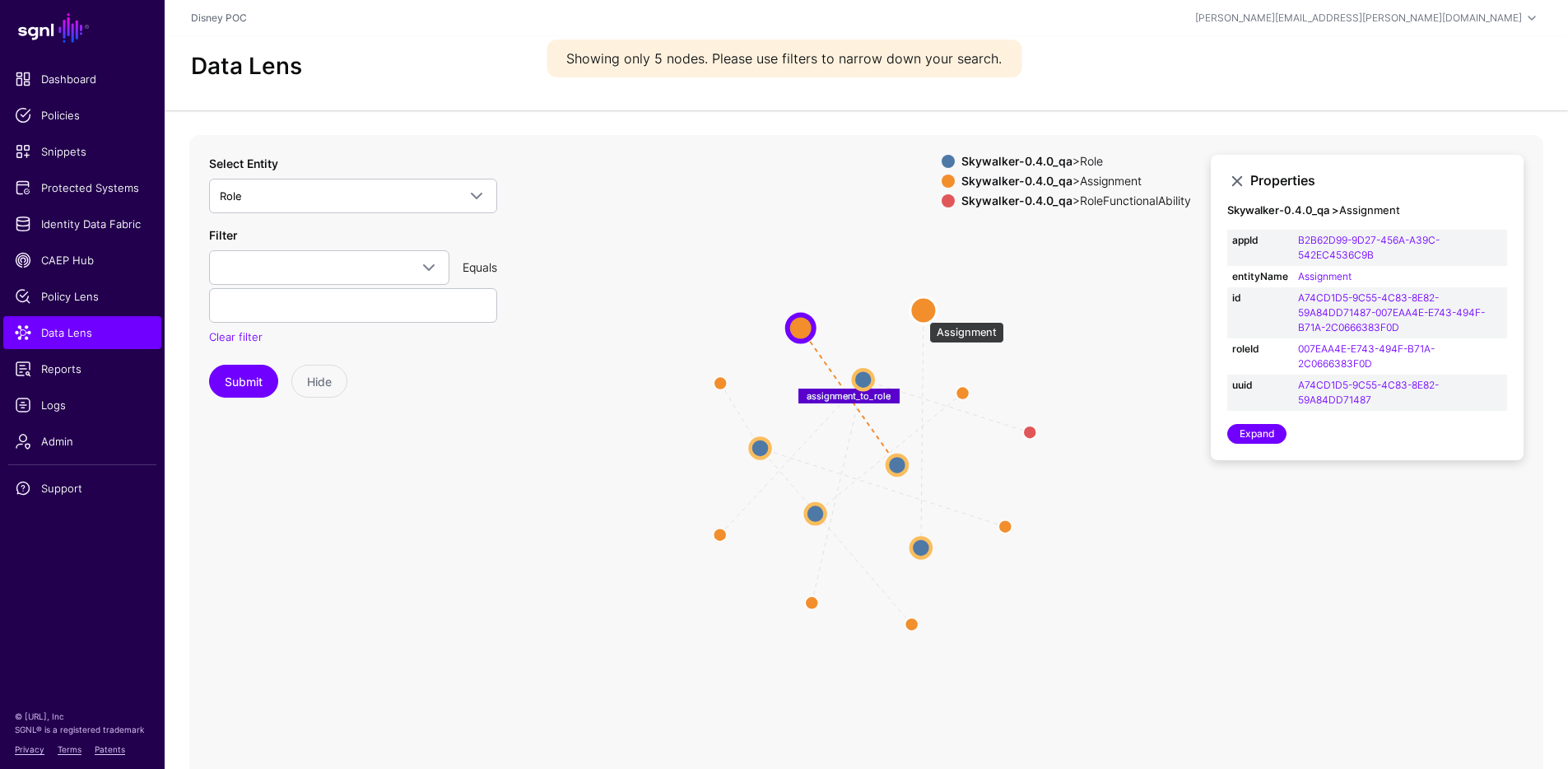
click at [921, 314] on circle at bounding box center [923, 310] width 26 height 26
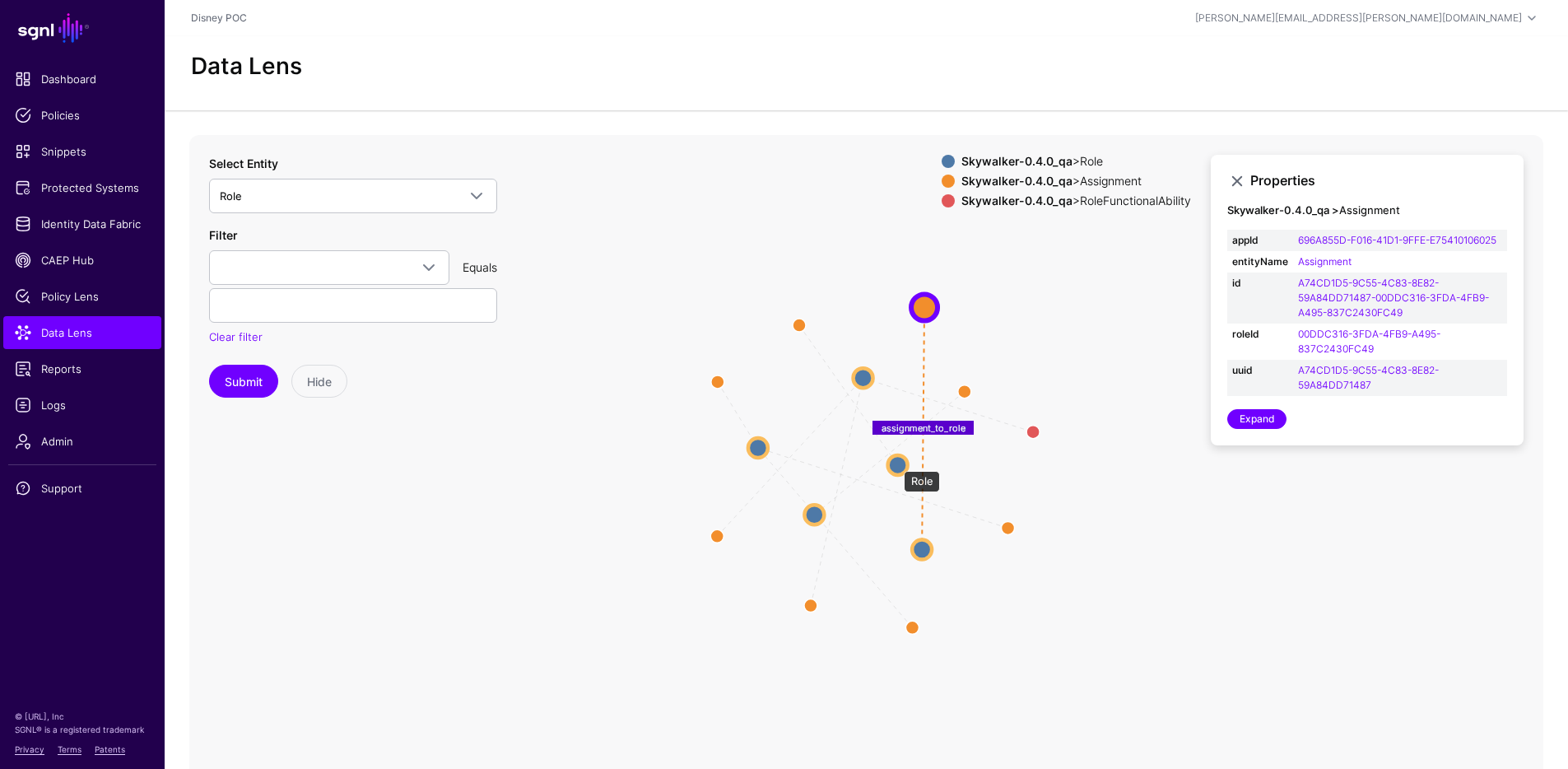
click at [896, 463] on circle at bounding box center [898, 465] width 20 height 20
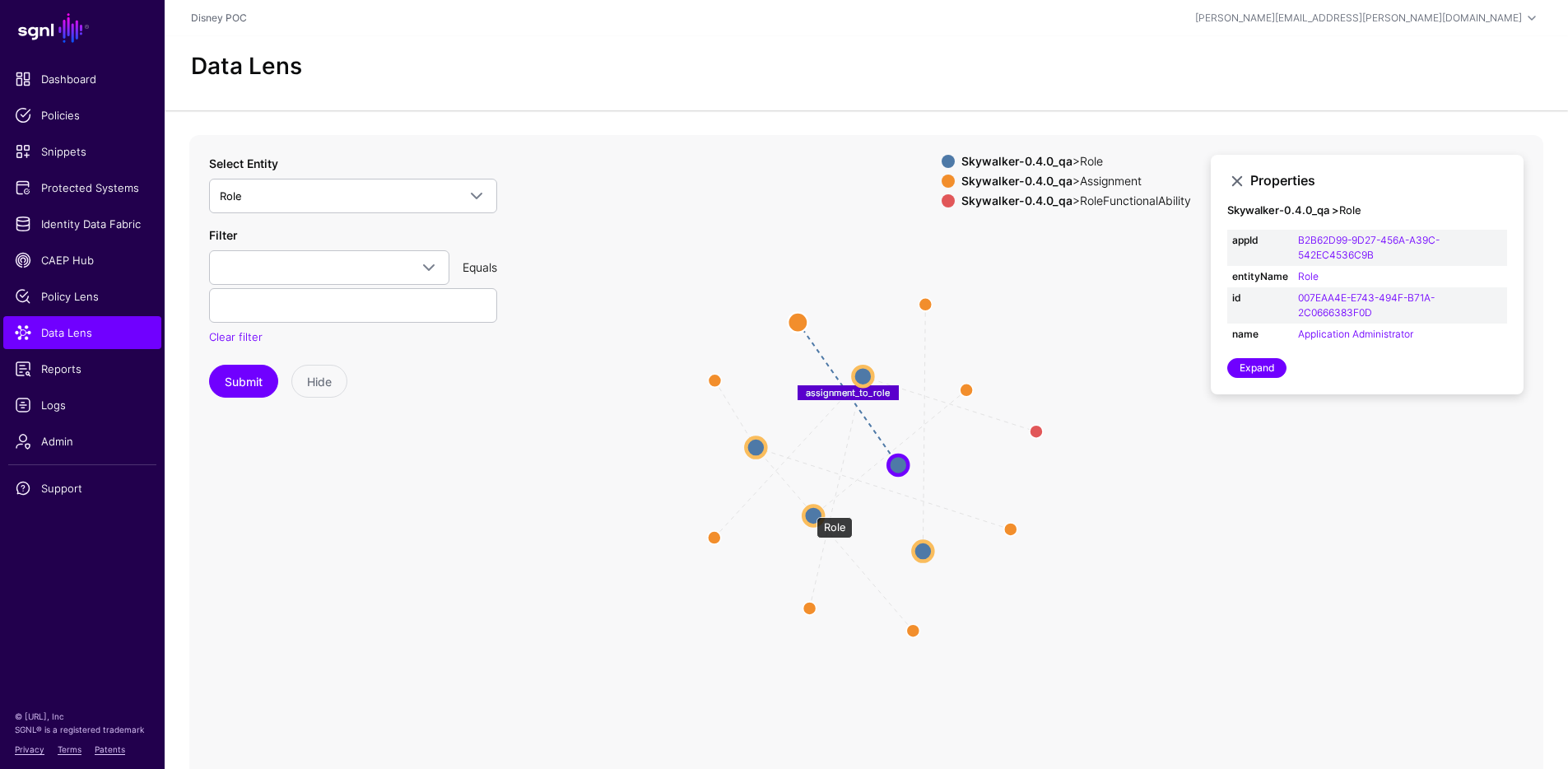
click at [809, 510] on circle at bounding box center [813, 515] width 20 height 20
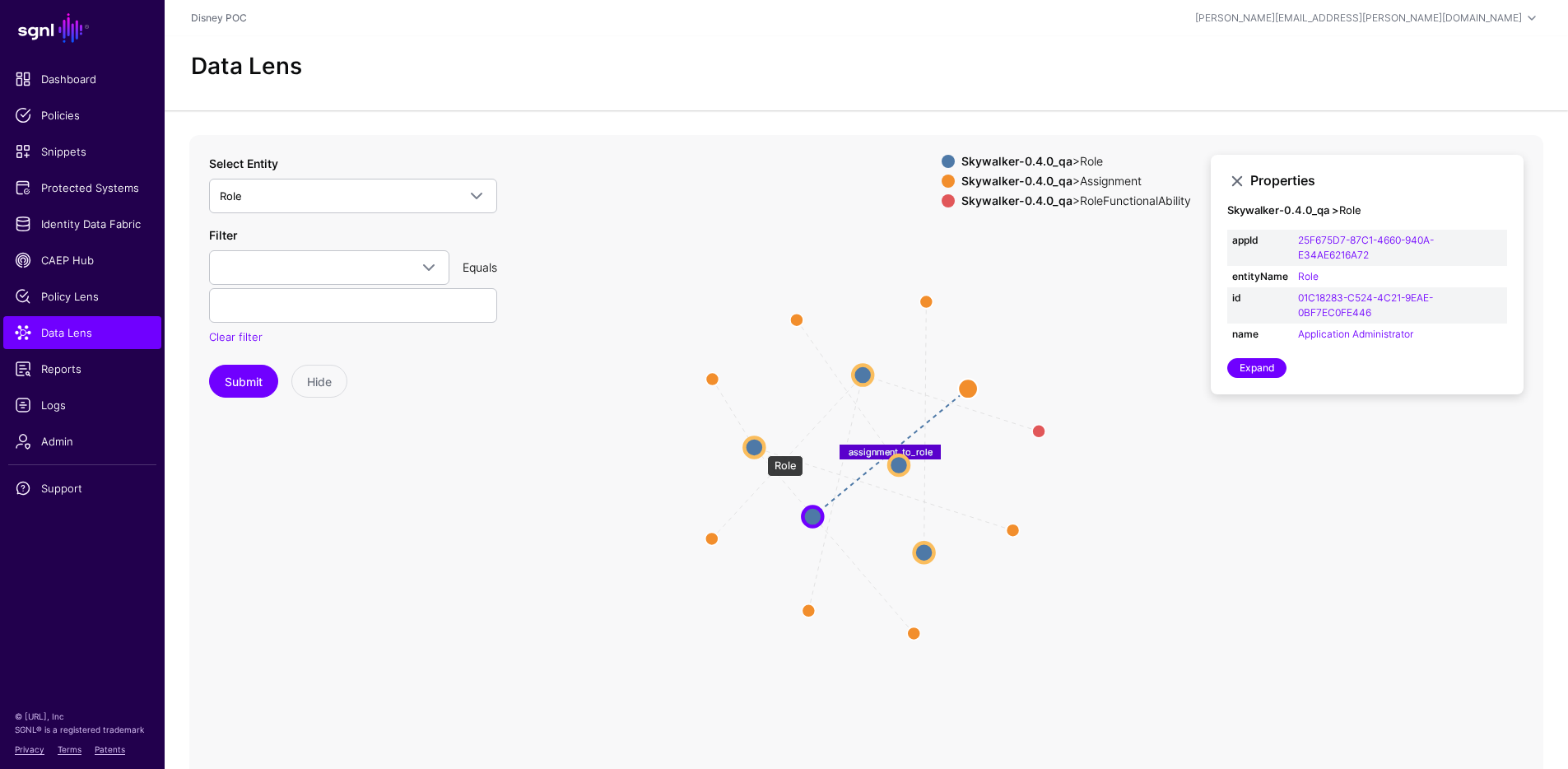
click at [759, 448] on circle at bounding box center [754, 447] width 20 height 20
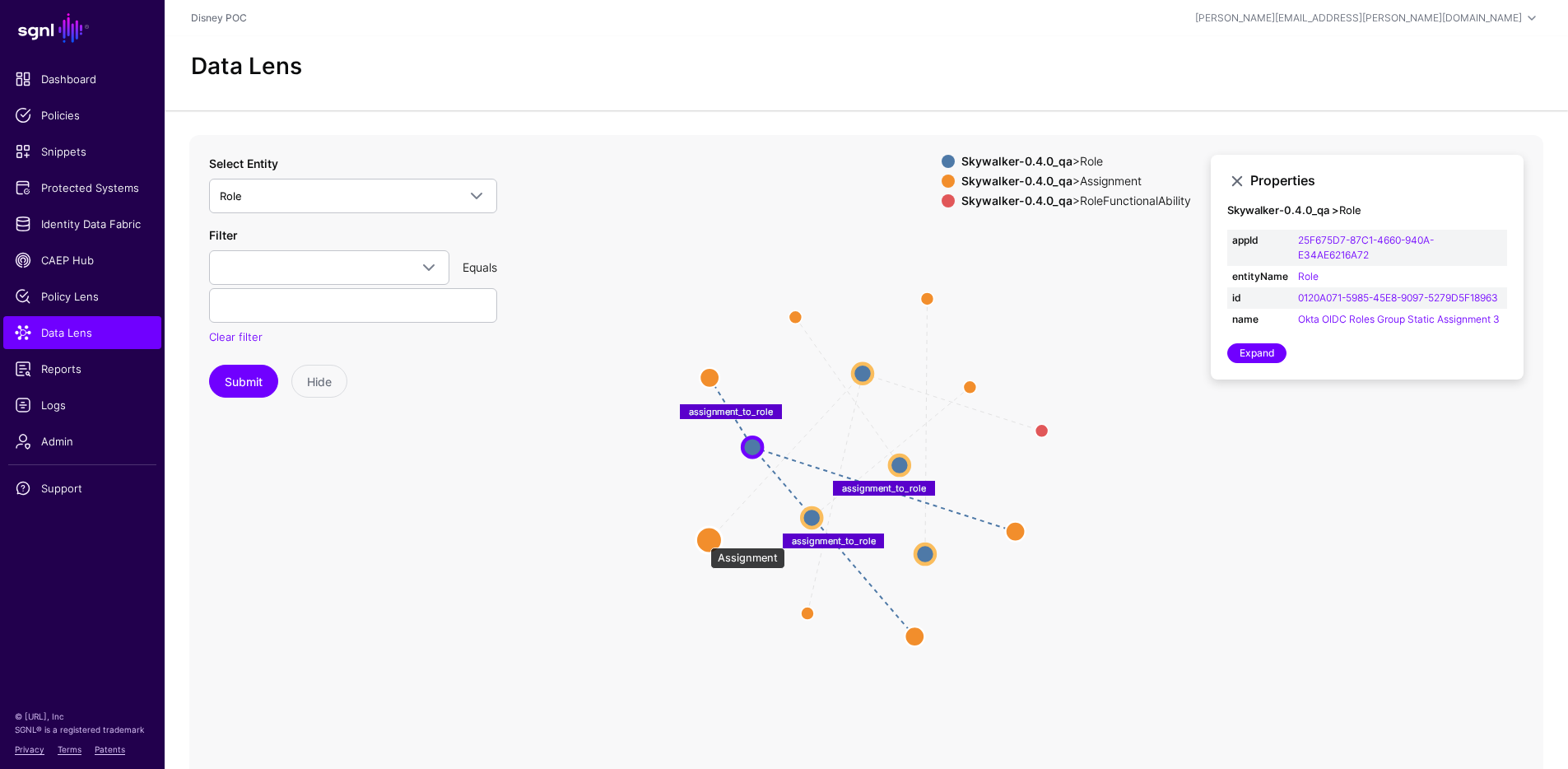
click at [702, 538] on circle at bounding box center [708, 539] width 26 height 26
click at [809, 617] on circle at bounding box center [806, 616] width 26 height 26
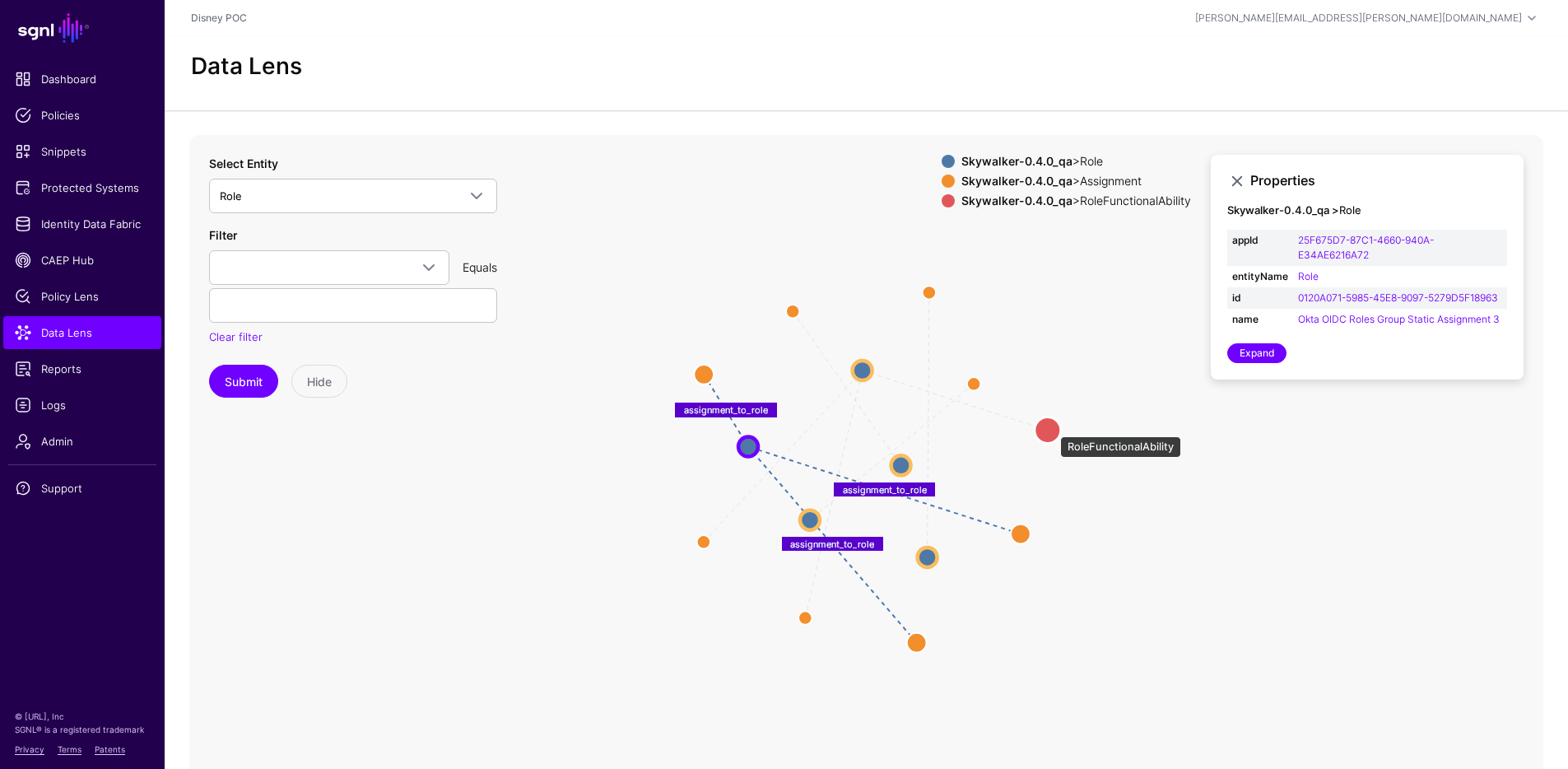
click at [1052, 428] on circle at bounding box center [1047, 429] width 26 height 26
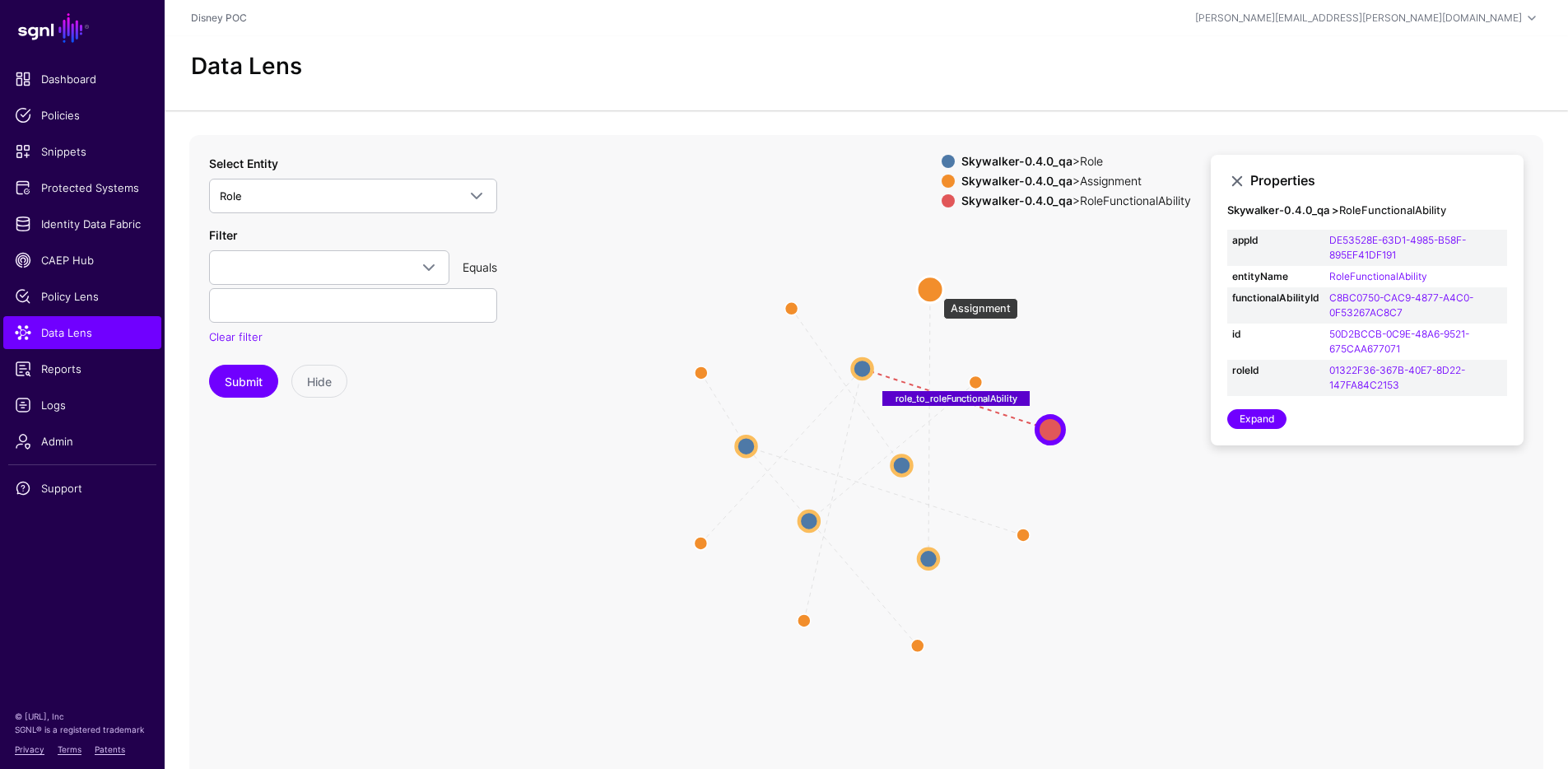
click at [935, 290] on circle at bounding box center [930, 288] width 26 height 26
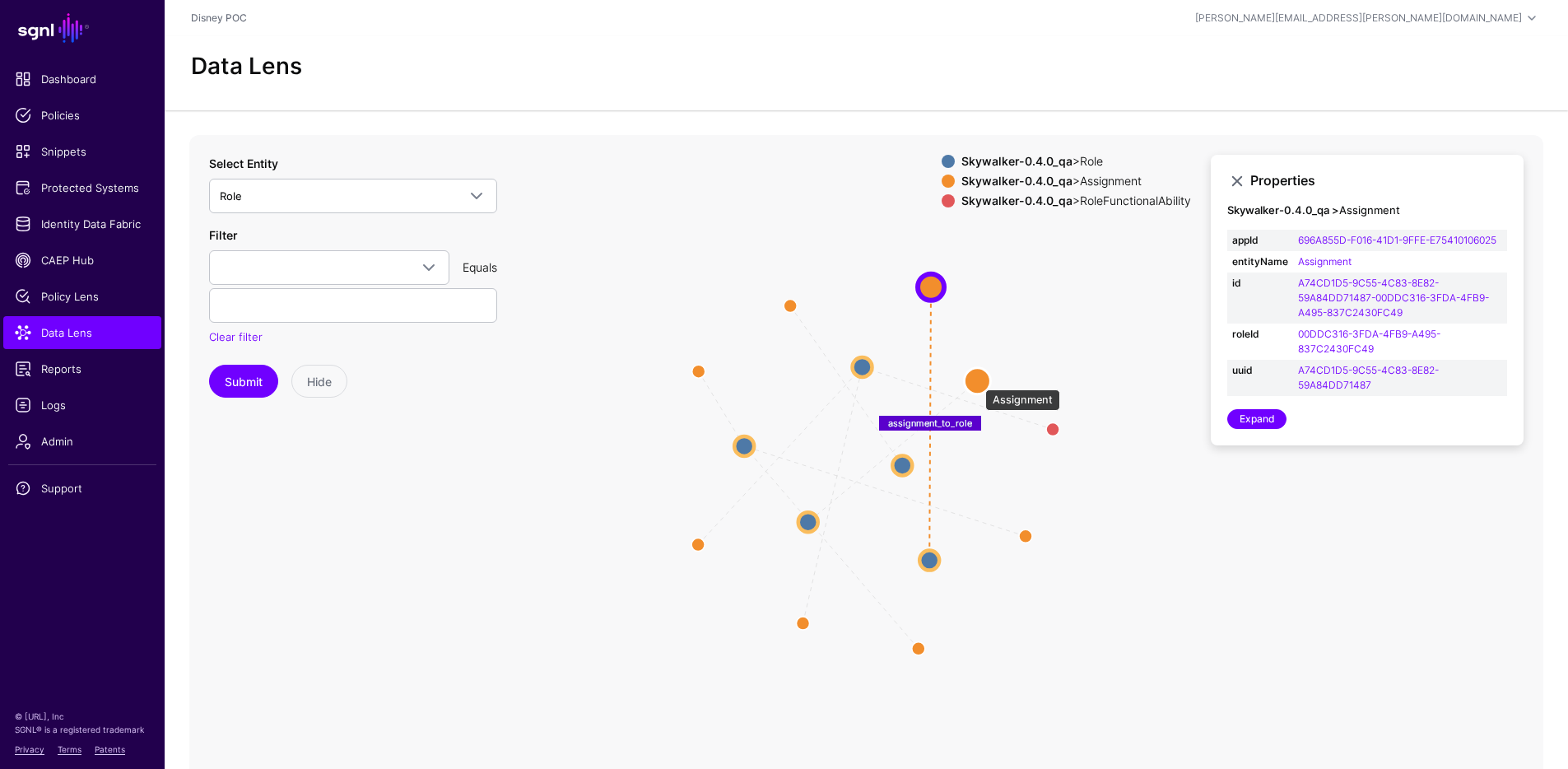
click at [977, 381] on circle at bounding box center [977, 380] width 26 height 26
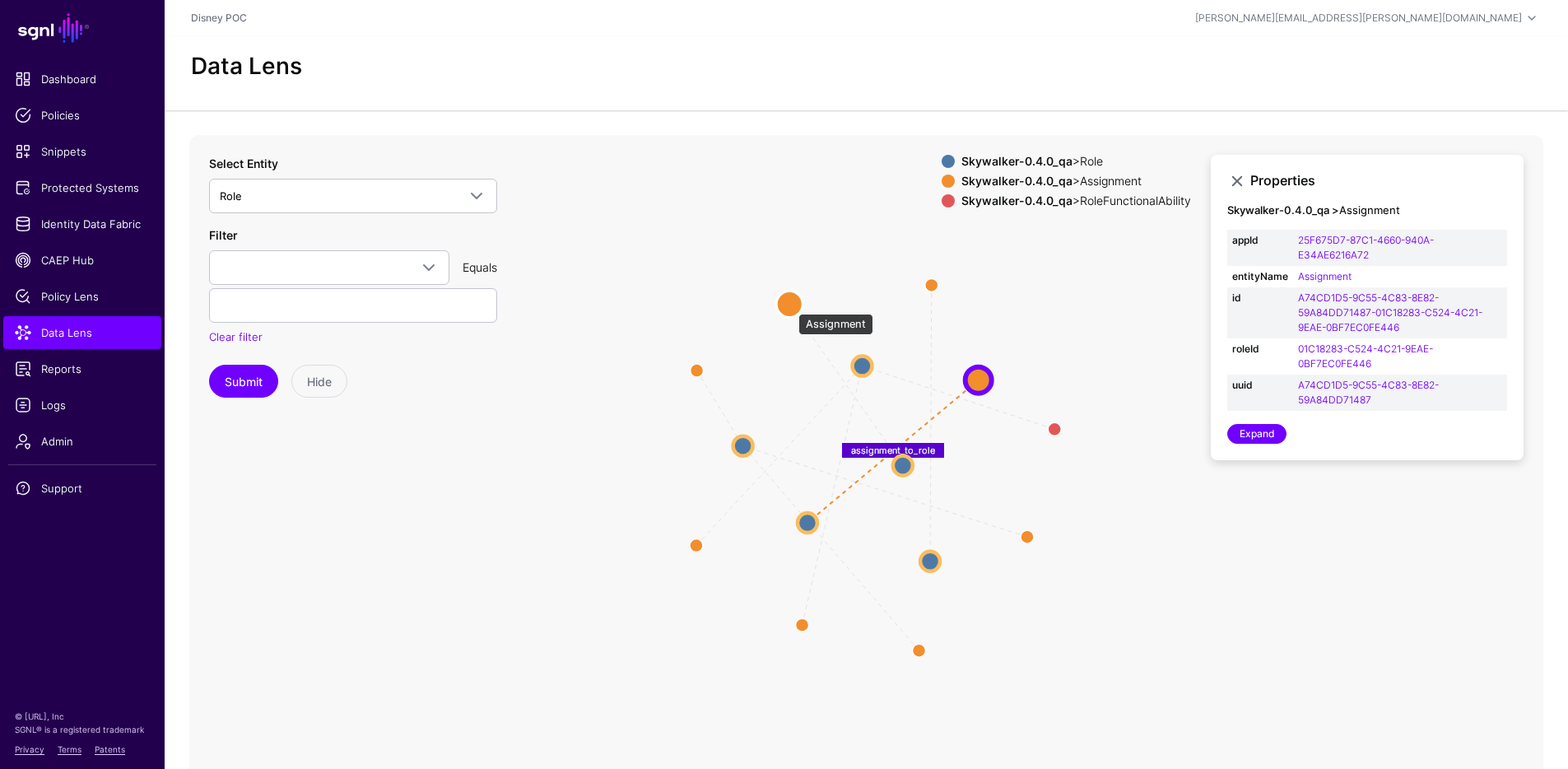
click at [790, 306] on circle at bounding box center [789, 303] width 26 height 26
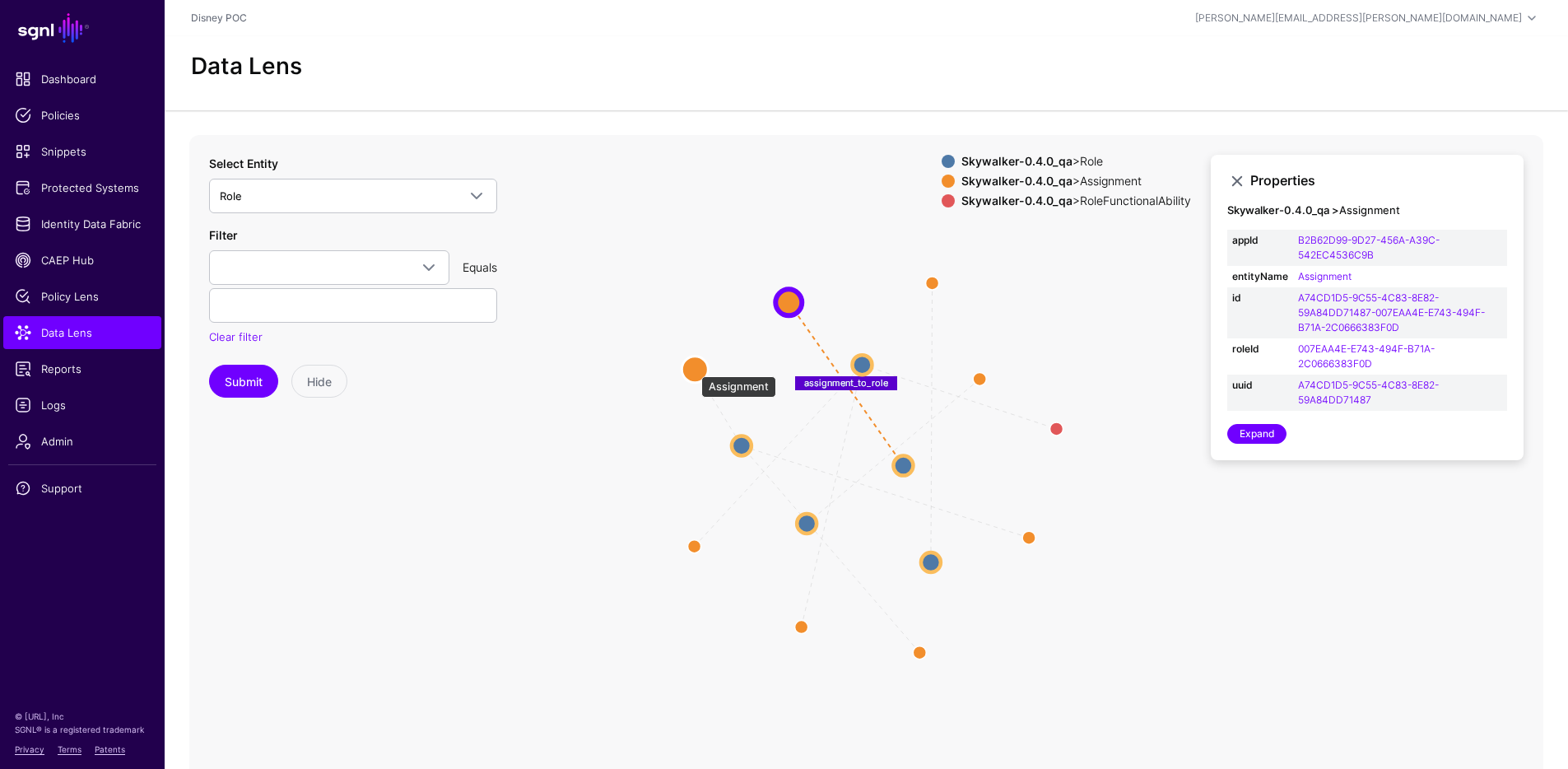
click at [694, 368] on circle at bounding box center [695, 368] width 26 height 26
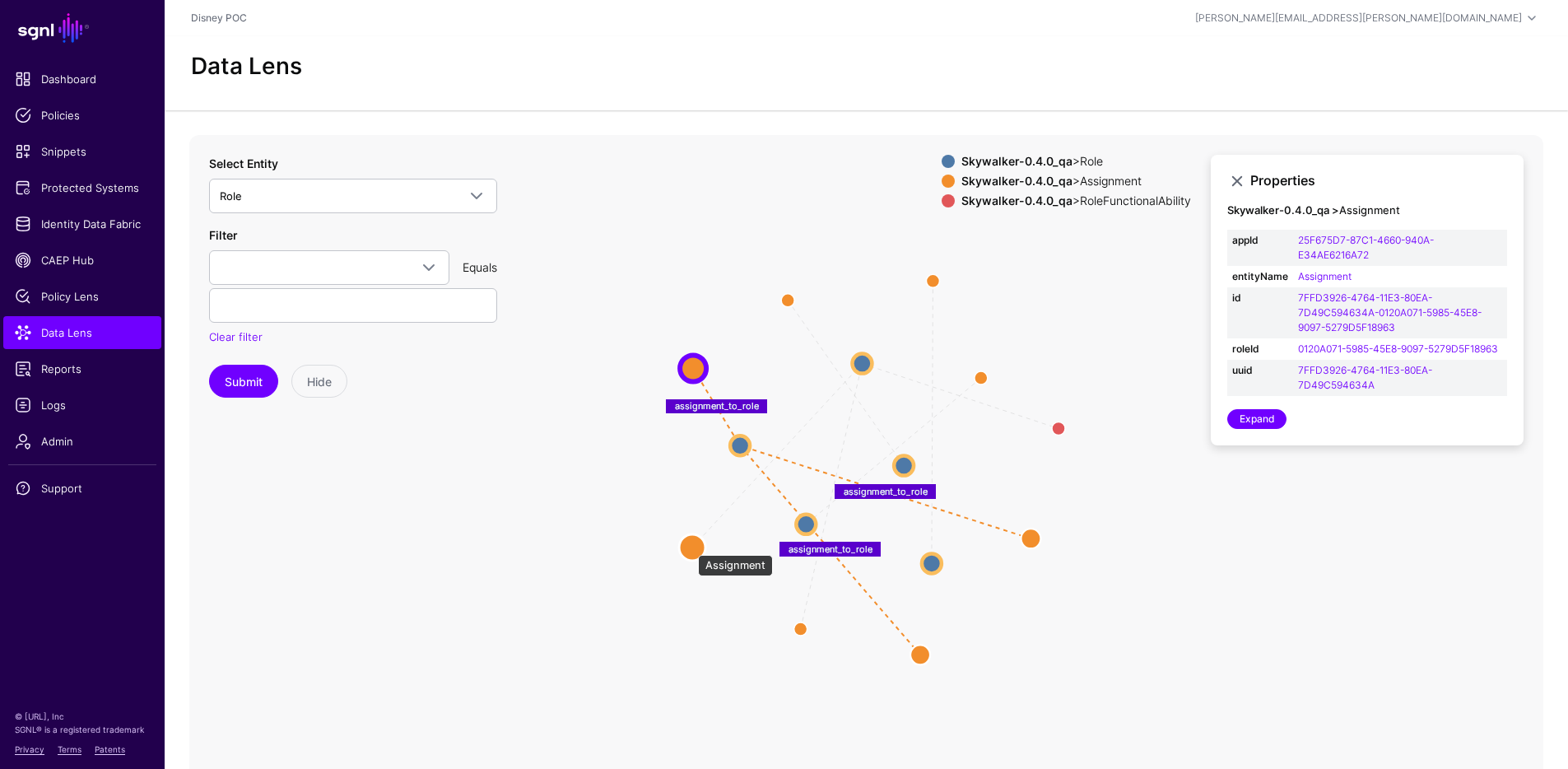
click at [690, 546] on circle at bounding box center [692, 547] width 26 height 26
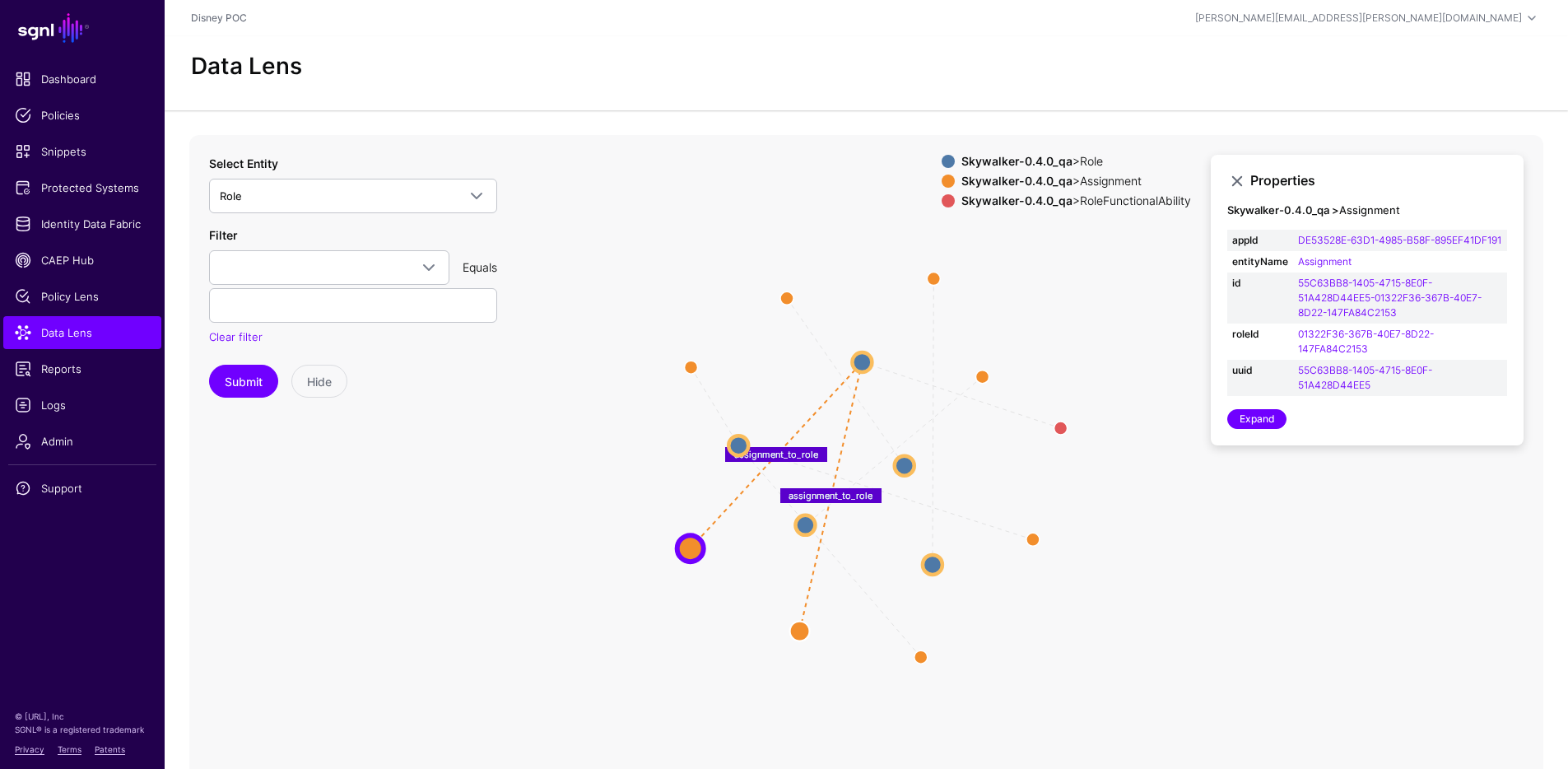
click at [1071, 199] on div "Skywalker-0.4.0_qa > RoleFunctionalAbility" at bounding box center [1077, 200] width 236 height 13
click at [1070, 194] on div "Skywalker-0.4.0_qa > RoleFunctionalAbility" at bounding box center [1077, 200] width 236 height 13
click at [92, 221] on span "Identity Data Fabric" at bounding box center [82, 224] width 135 height 17
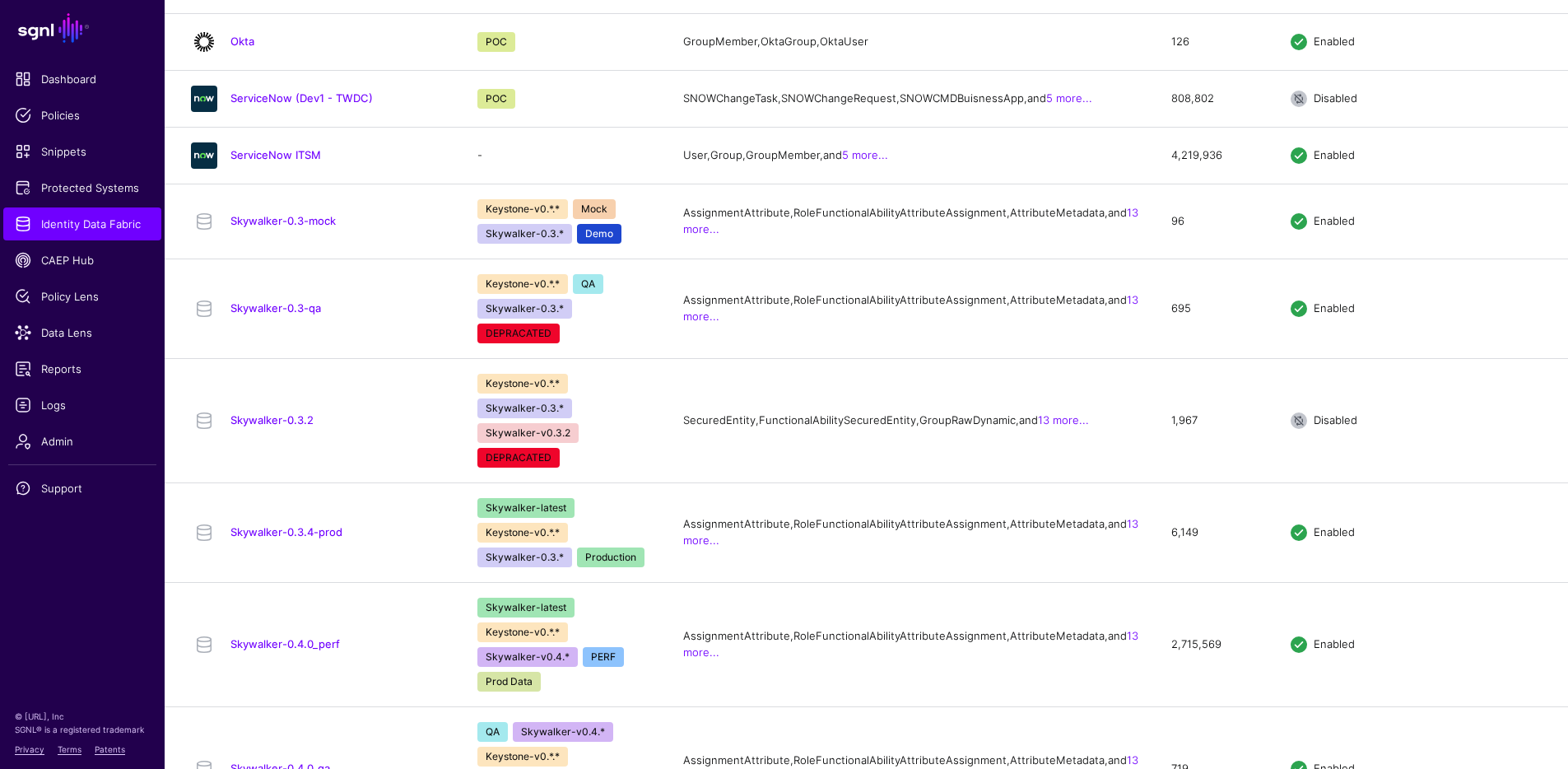
scroll to position [1665, 0]
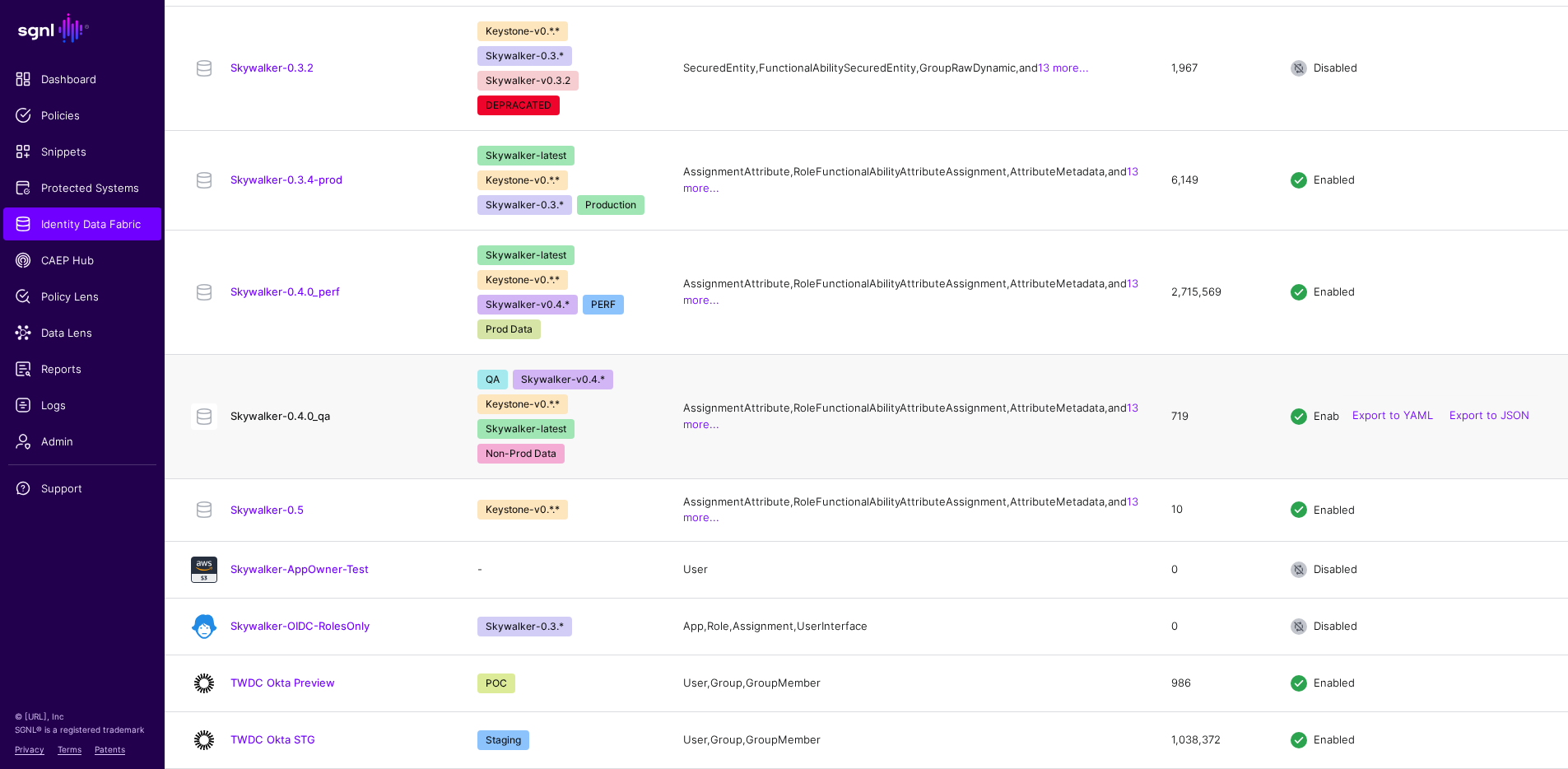
click at [275, 422] on link "Skywalker-0.4.0_qa" at bounding box center [280, 415] width 100 height 13
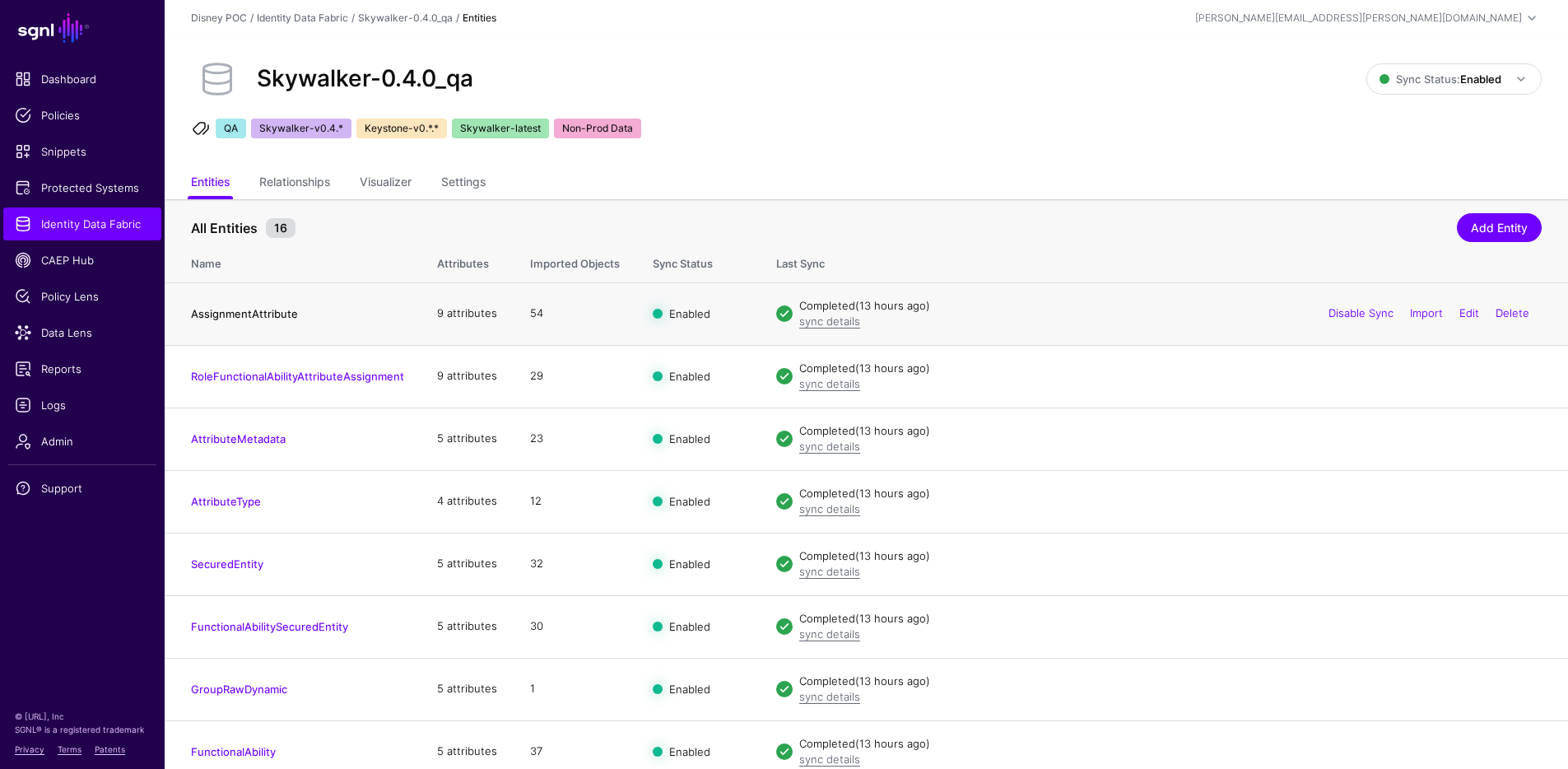
click at [225, 313] on link "AssignmentAttribute" at bounding box center [245, 313] width 107 height 13
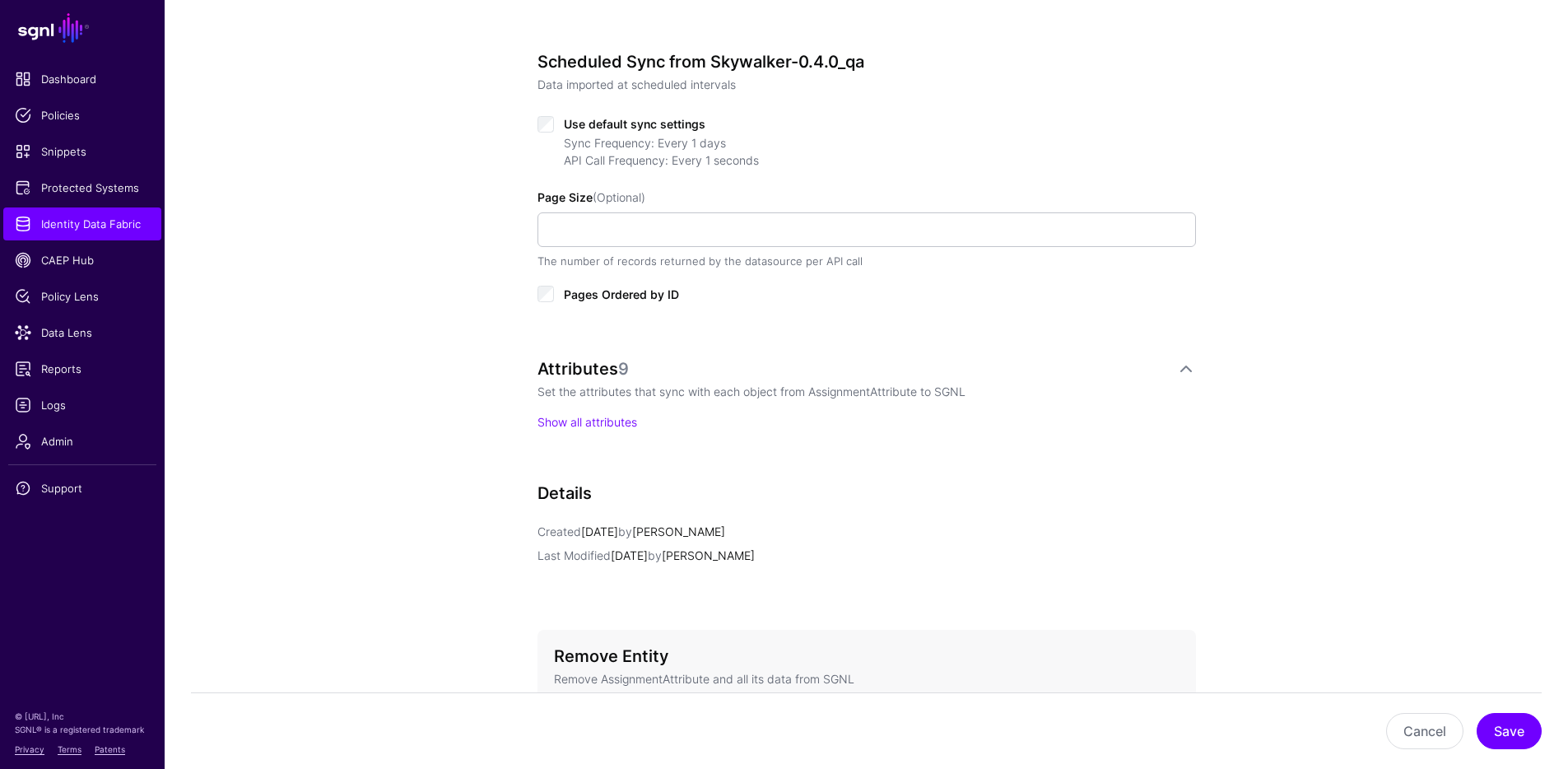
scroll to position [938, 0]
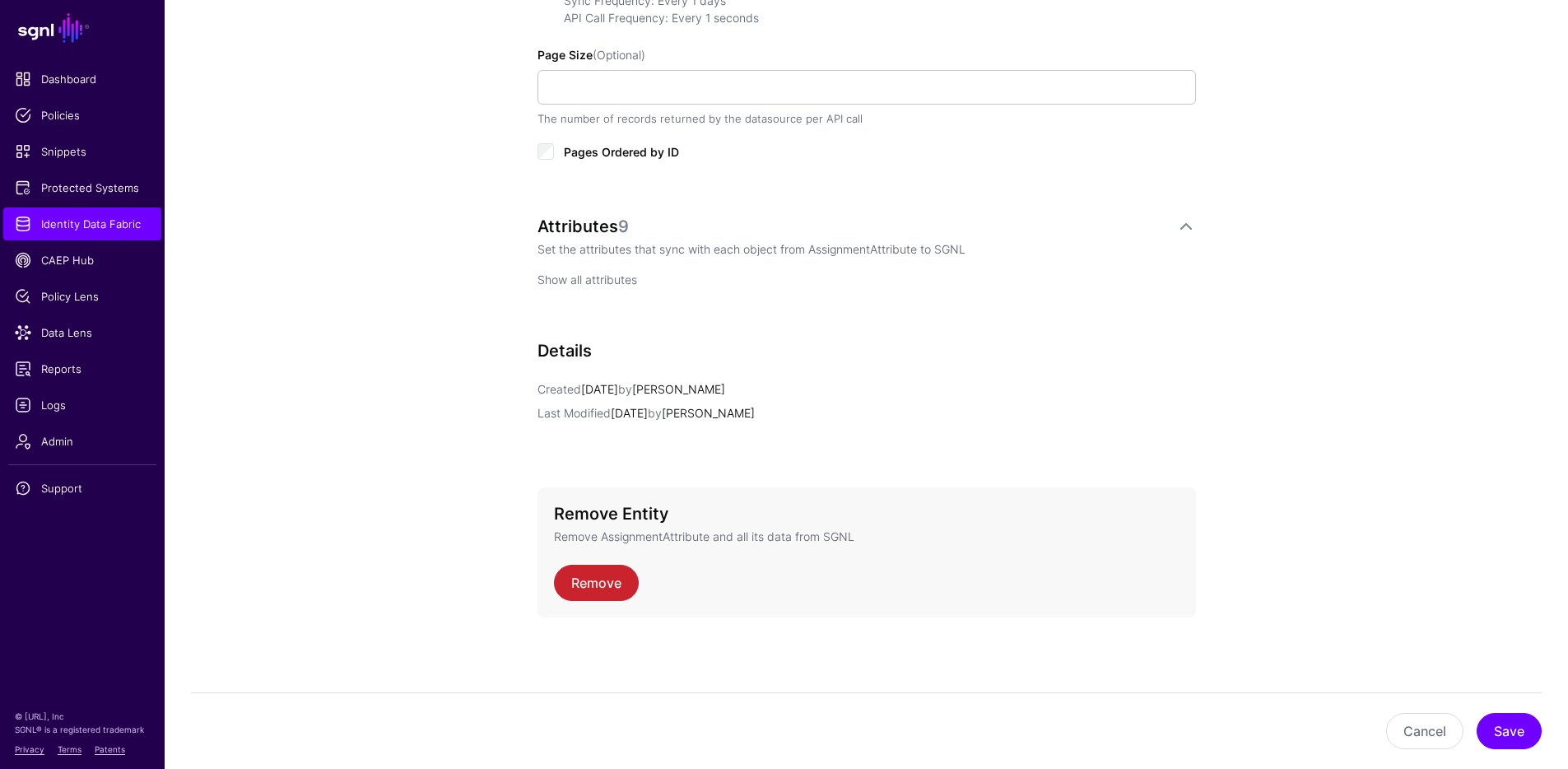
click at [591, 279] on link "Show all attributes" at bounding box center [587, 279] width 100 height 14
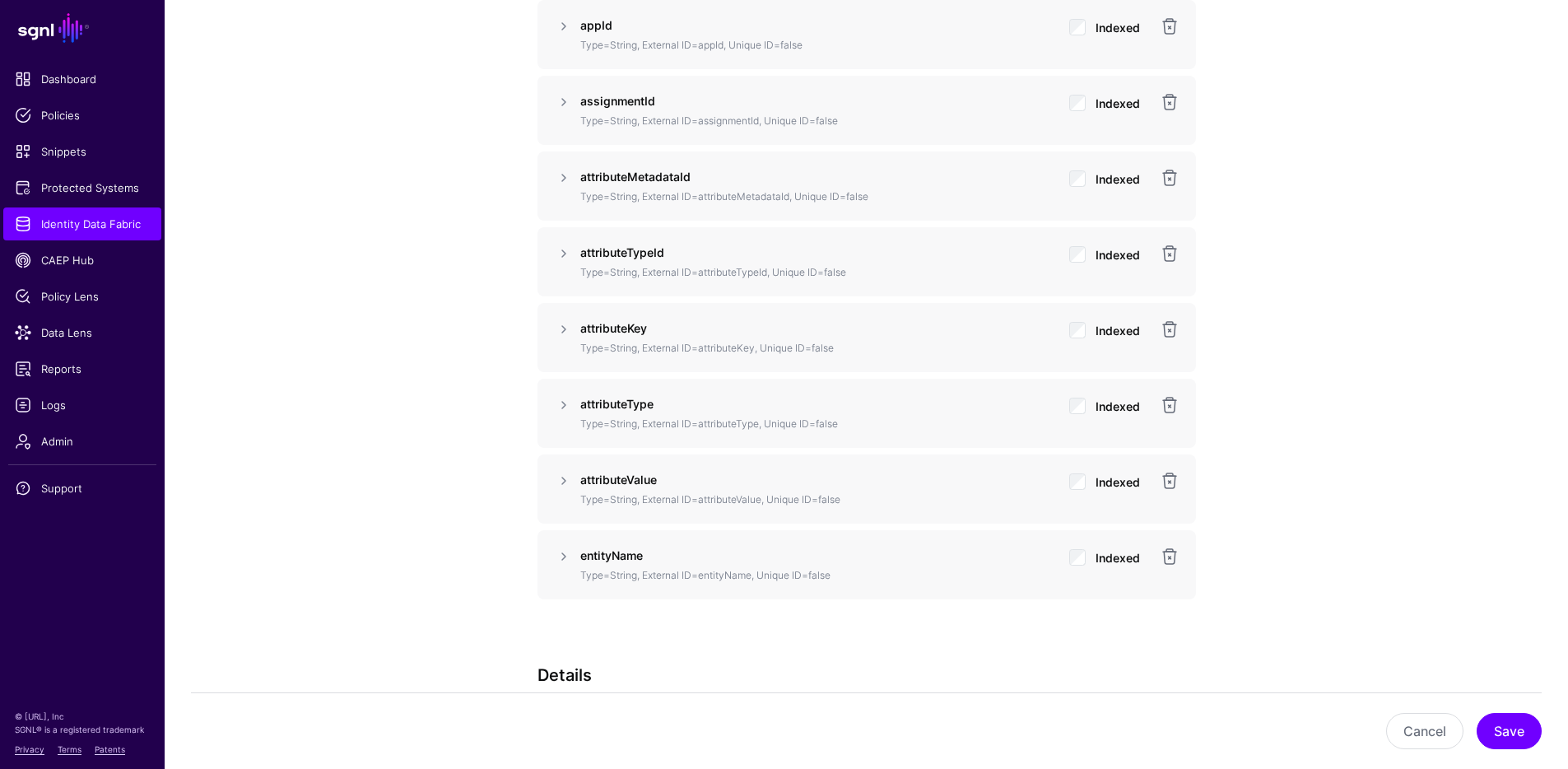
scroll to position [1510, 0]
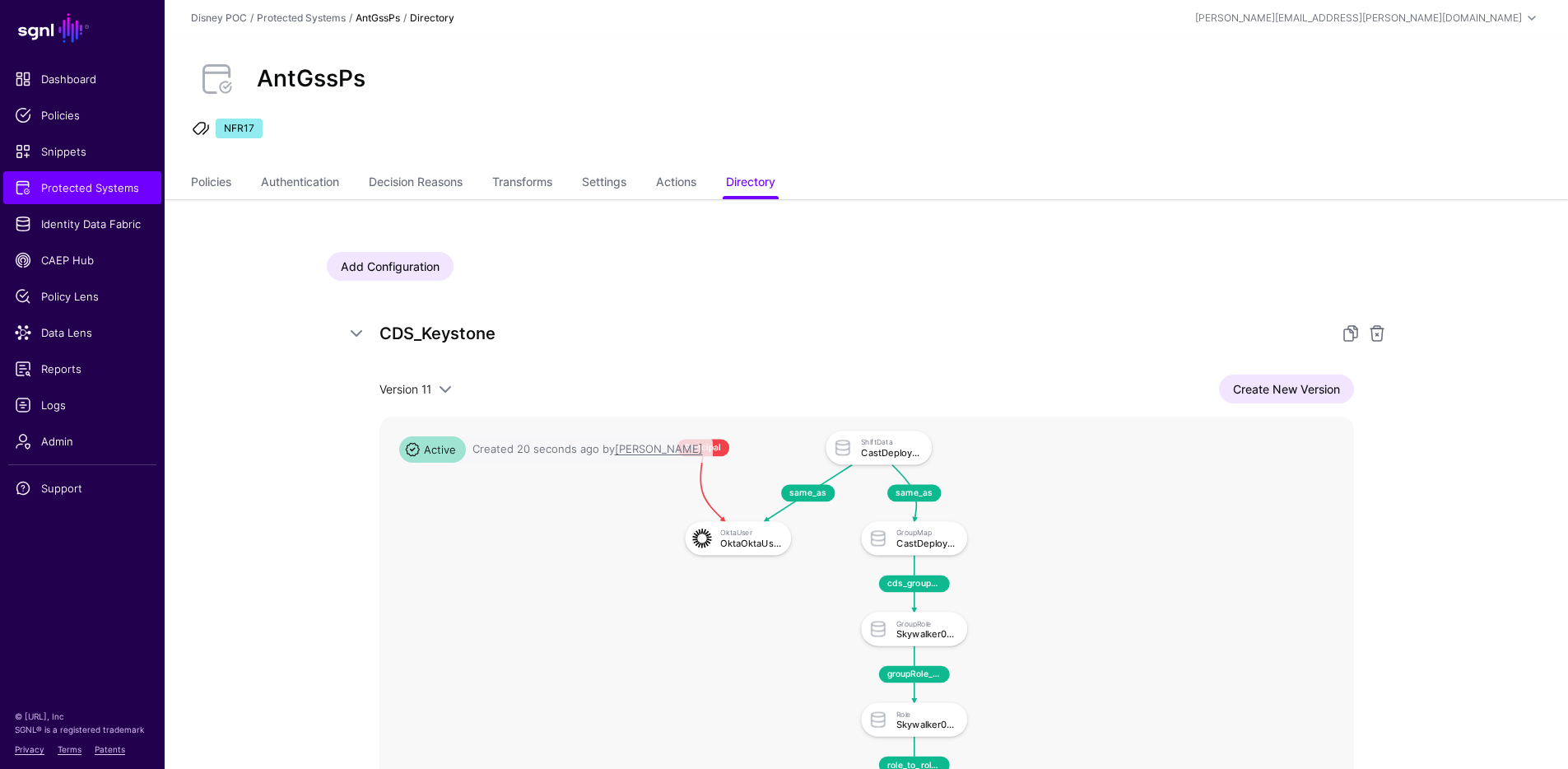
scroll to position [291, 0]
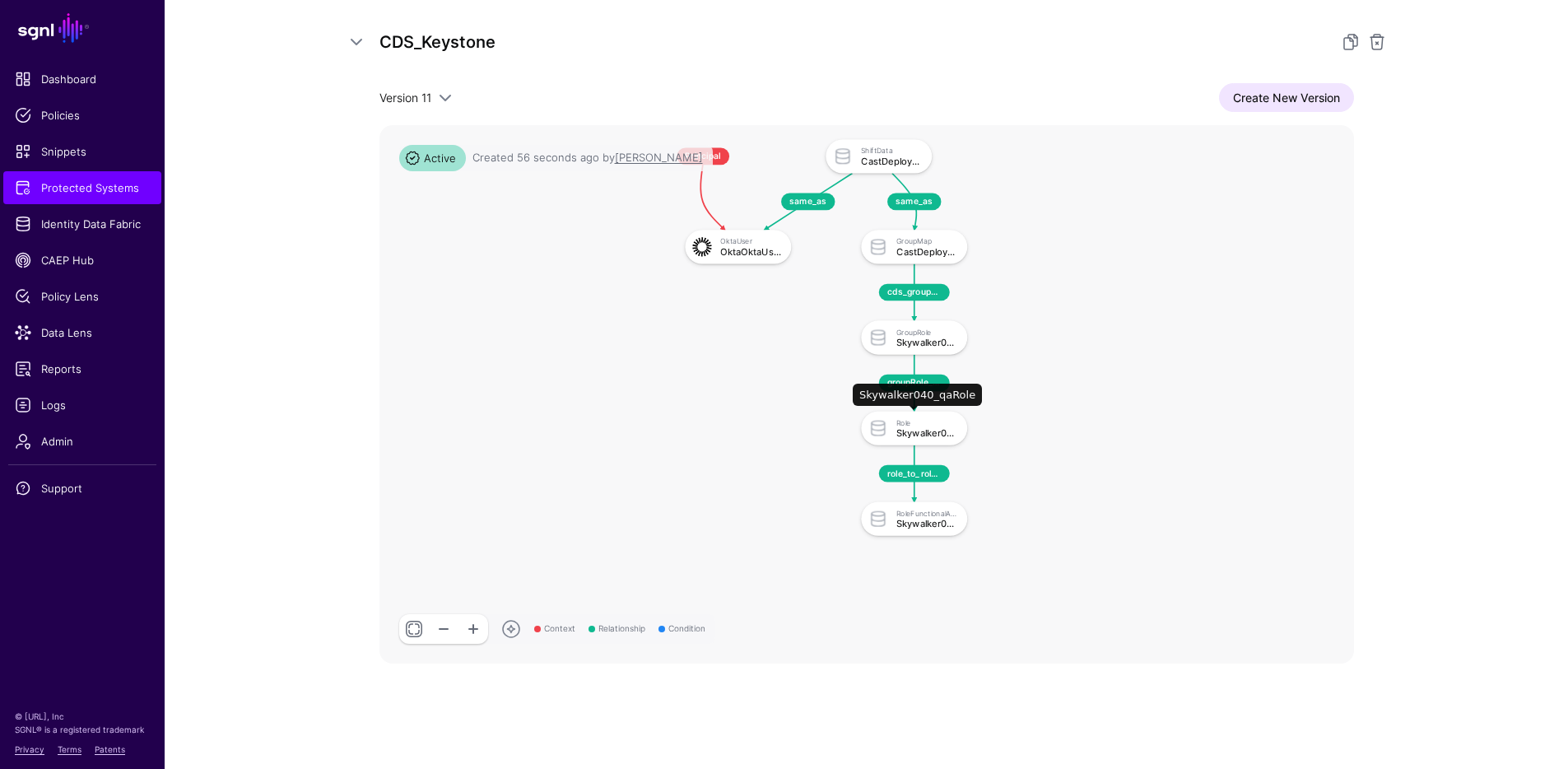
click at [918, 427] on div "Role Skywalker040_qaRole" at bounding box center [930, 428] width 66 height 20
